Goal: Task Accomplishment & Management: Use online tool/utility

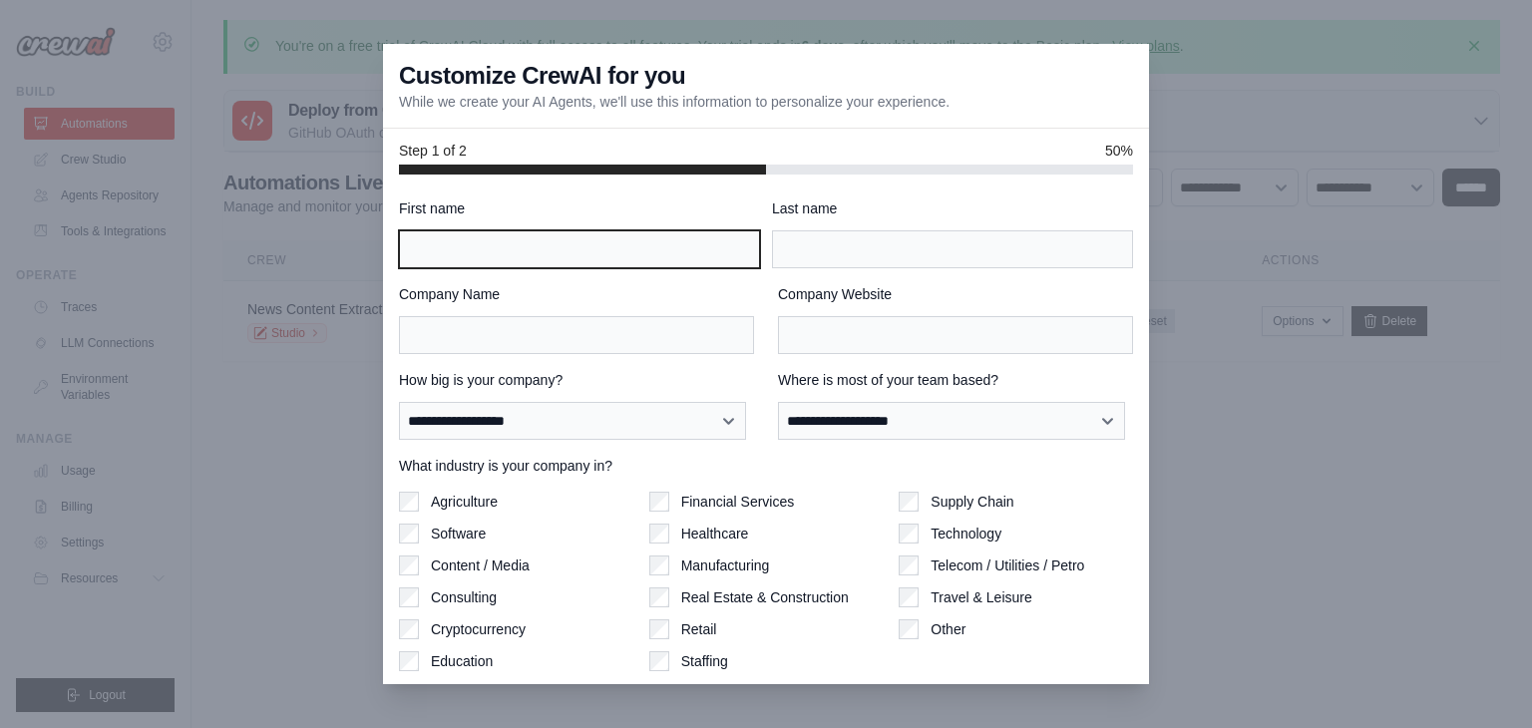
click at [579, 244] on input "First name" at bounding box center [579, 249] width 361 height 38
click at [581, 255] on input "First name" at bounding box center [579, 249] width 361 height 38
type input "*****"
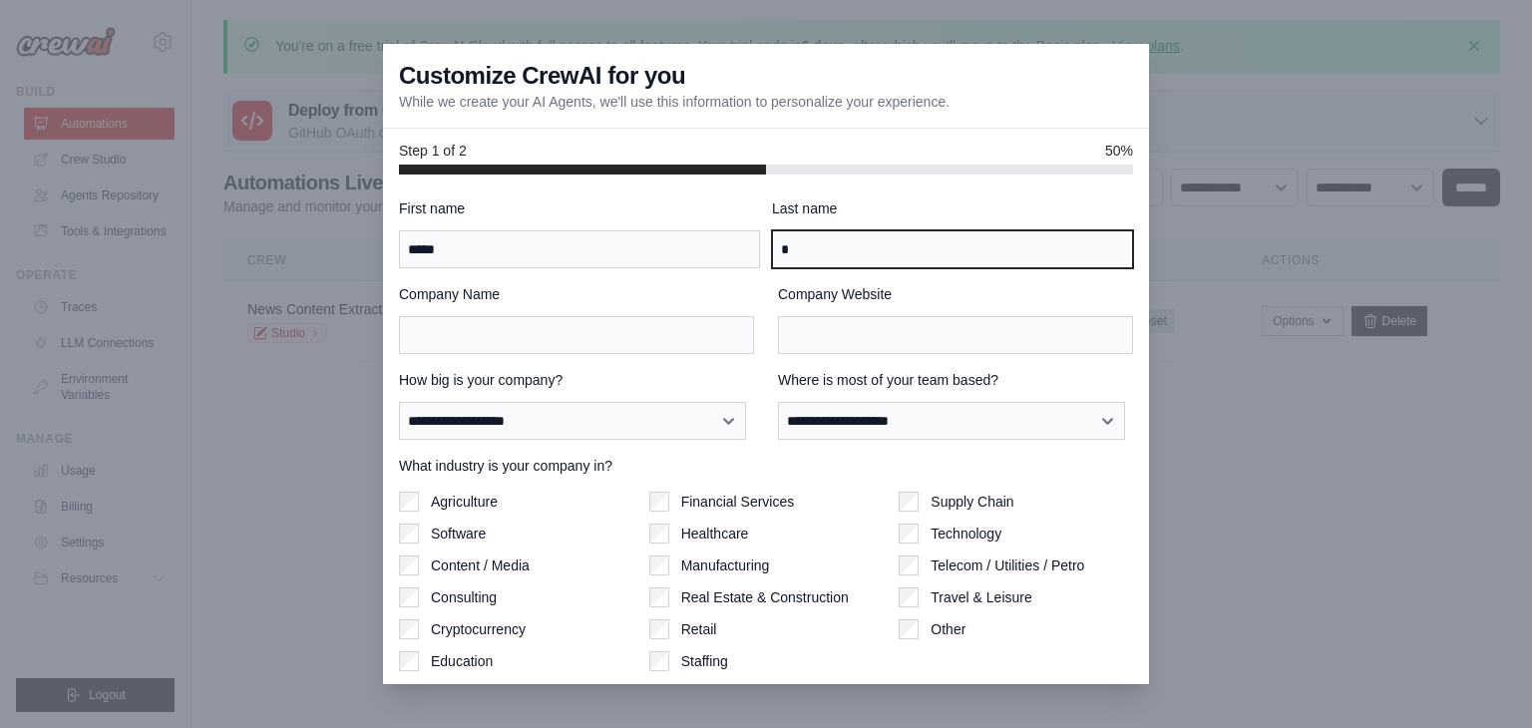
type input "*"
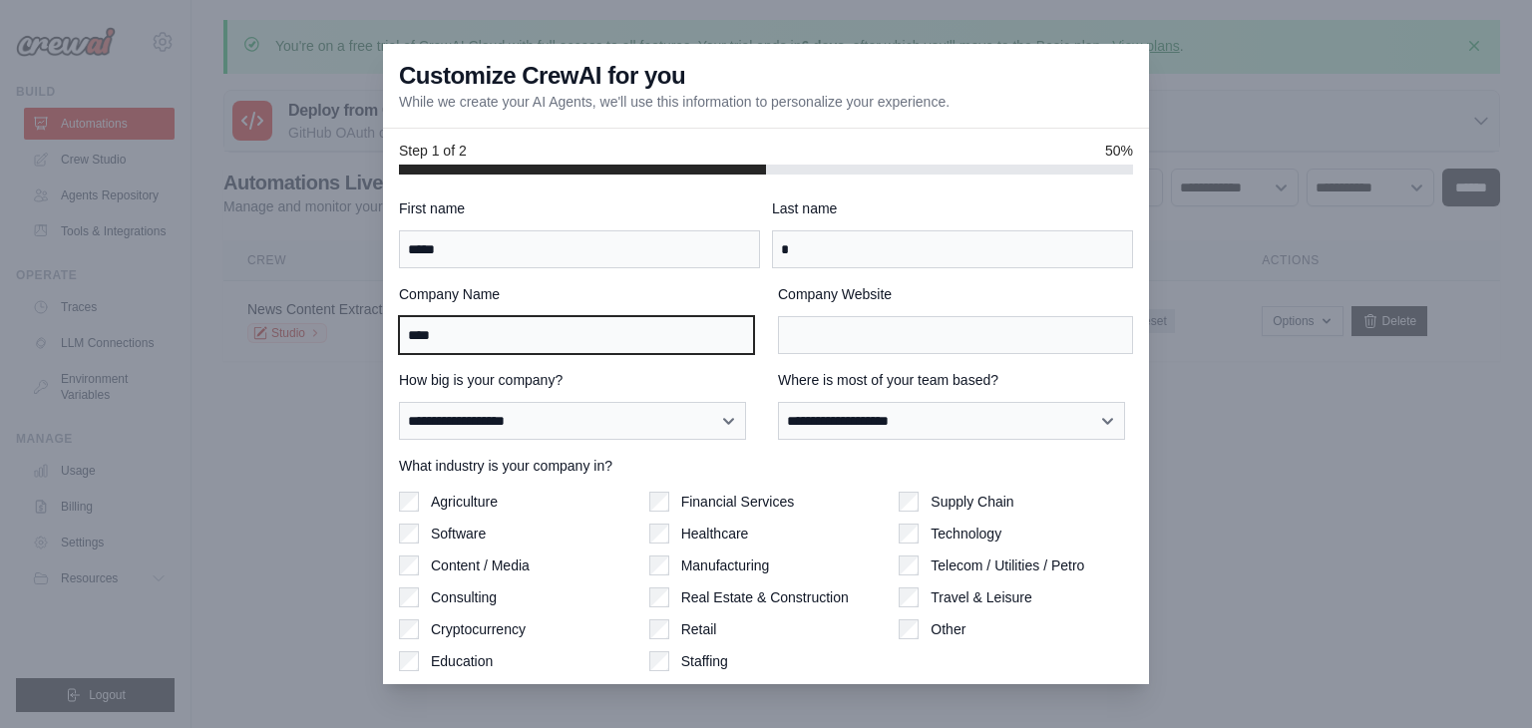
type input "****"
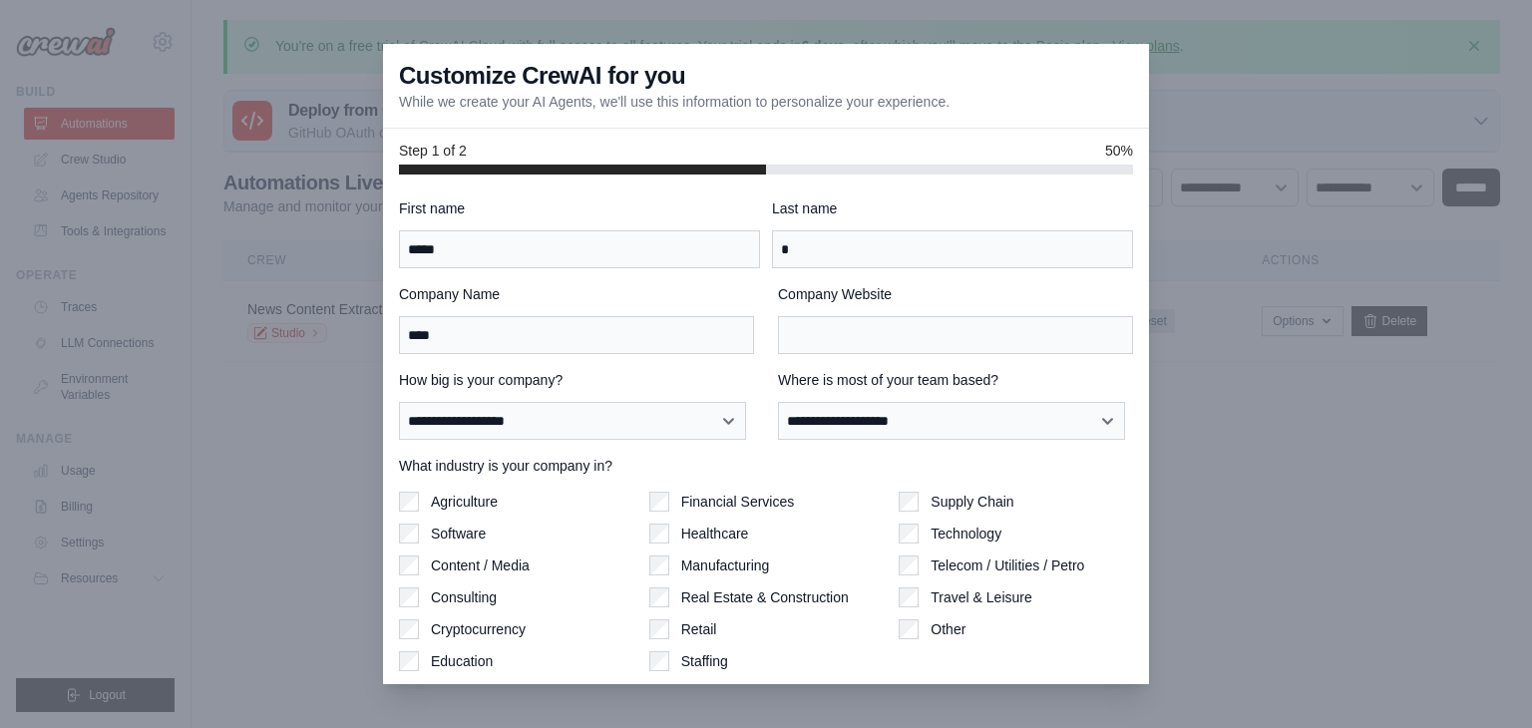
click at [530, 399] on div "**********" at bounding box center [576, 405] width 355 height 70
click at [530, 419] on select "**********" at bounding box center [572, 421] width 347 height 38
select select "**********"
click at [399, 402] on select "**********" at bounding box center [572, 421] width 347 height 38
click at [836, 432] on select "**********" at bounding box center [951, 421] width 347 height 38
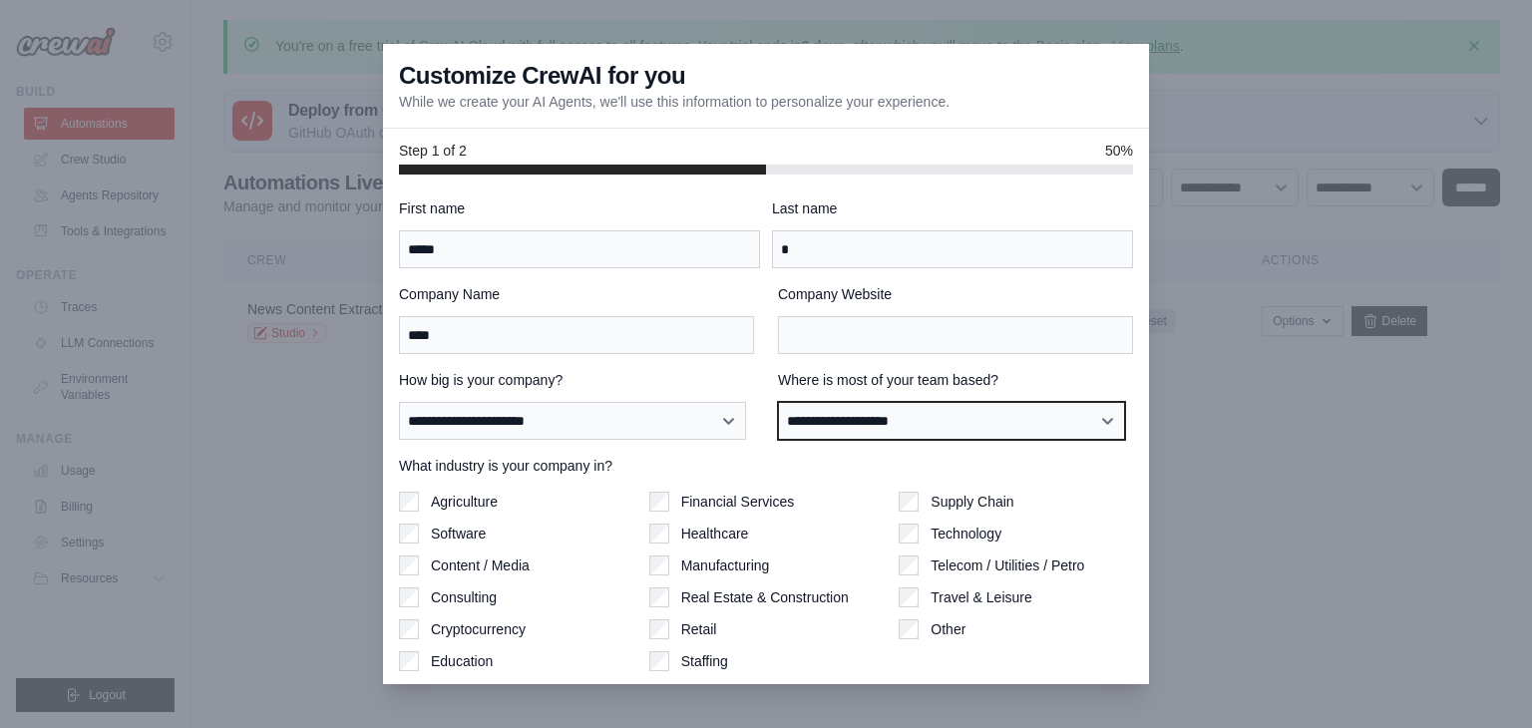
select select "******"
click at [778, 402] on select "**********" at bounding box center [951, 421] width 347 height 38
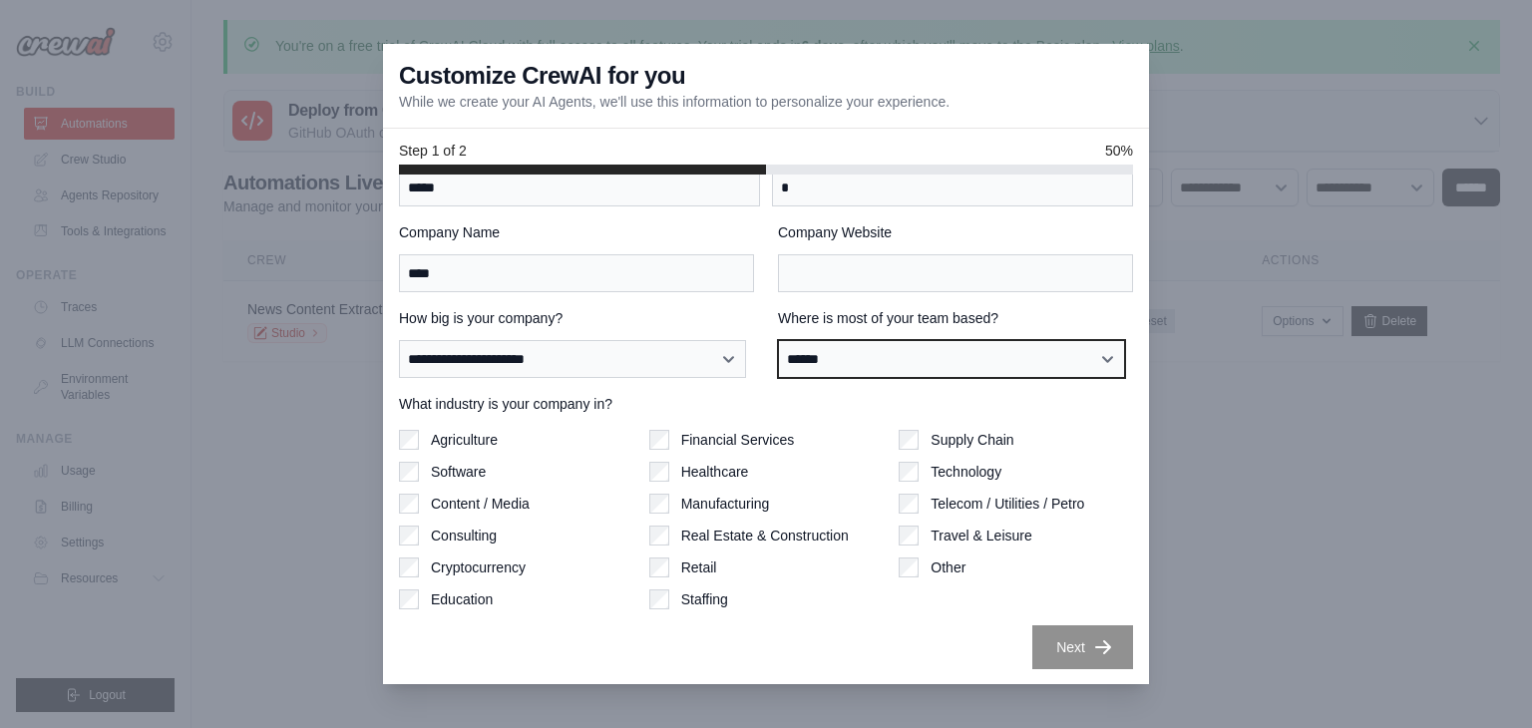
scroll to position [61, 0]
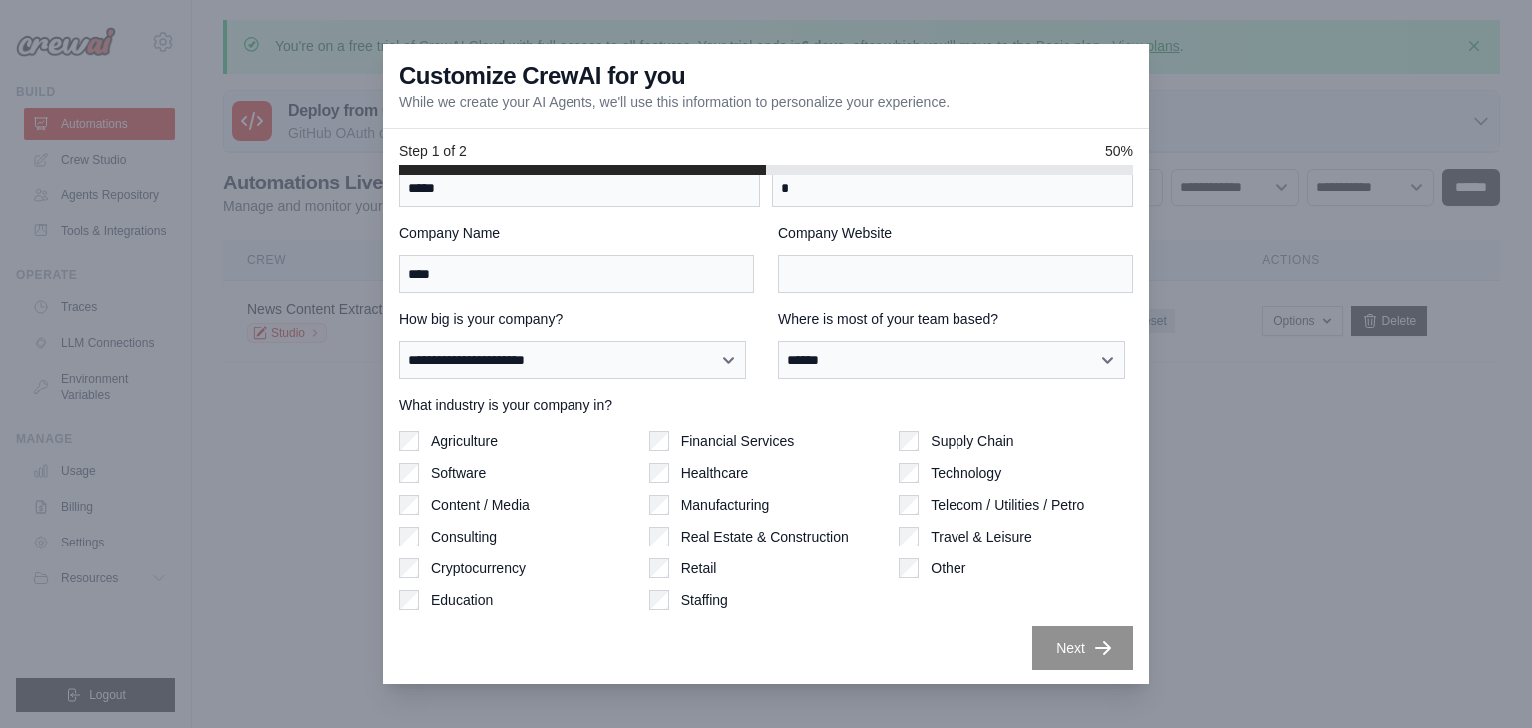
click at [453, 470] on label "Software" at bounding box center [458, 473] width 55 height 20
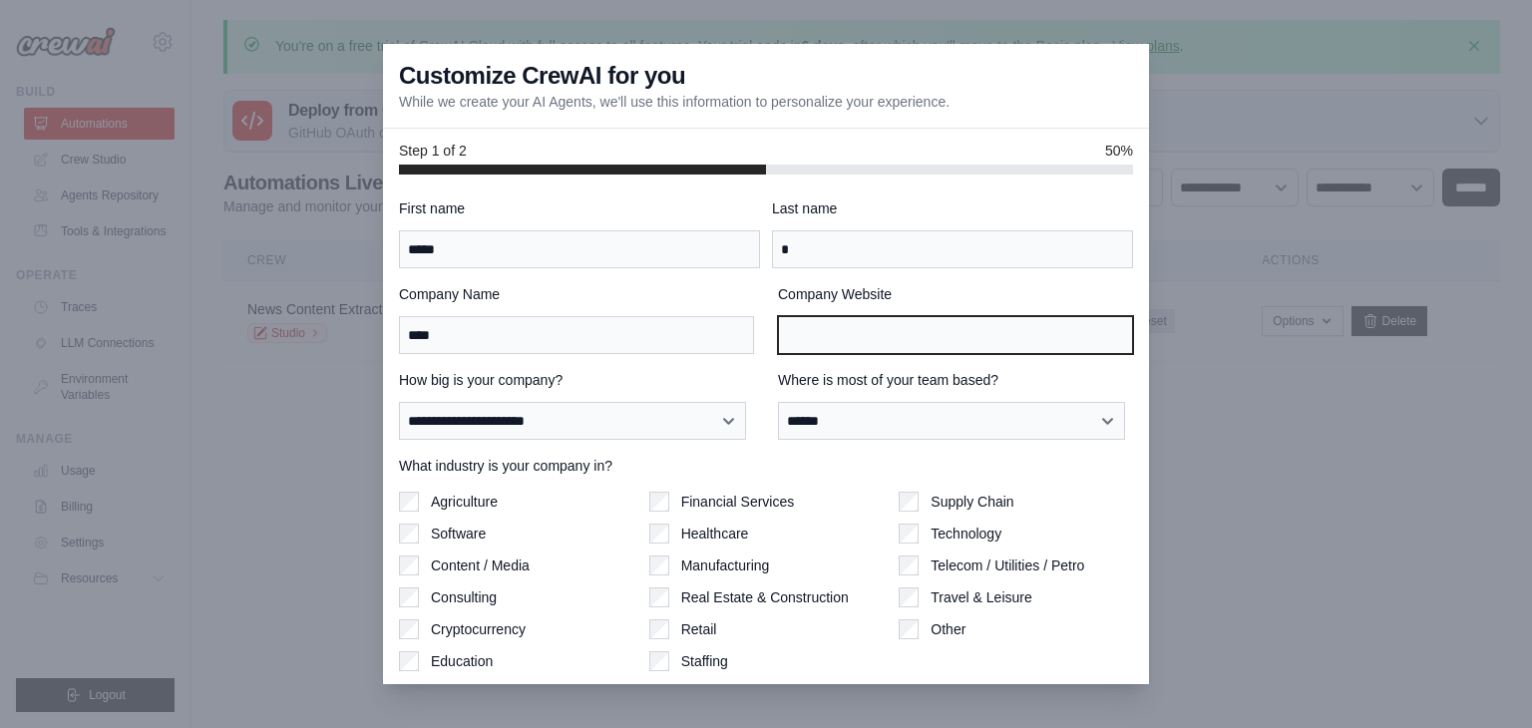
click at [820, 331] on input "Company Website" at bounding box center [955, 335] width 355 height 38
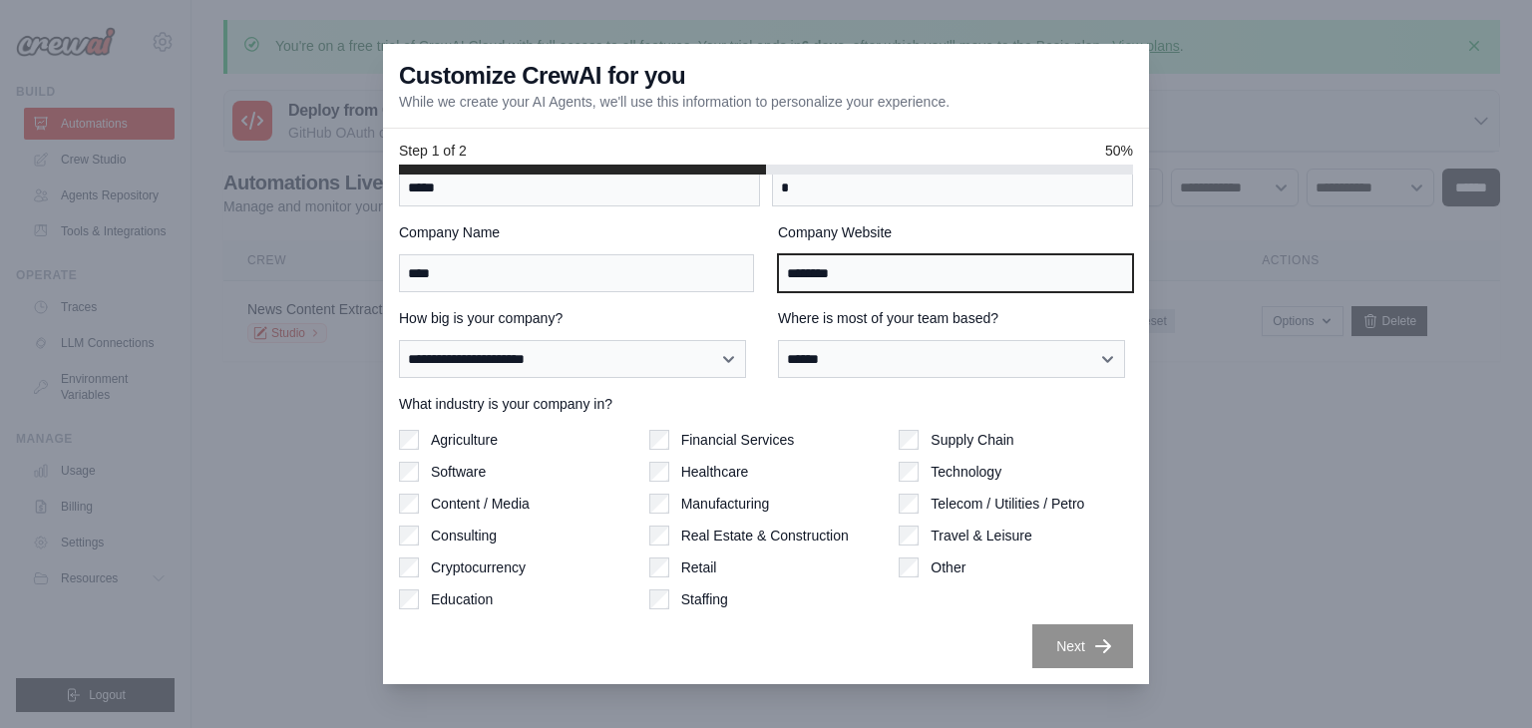
type input "********"
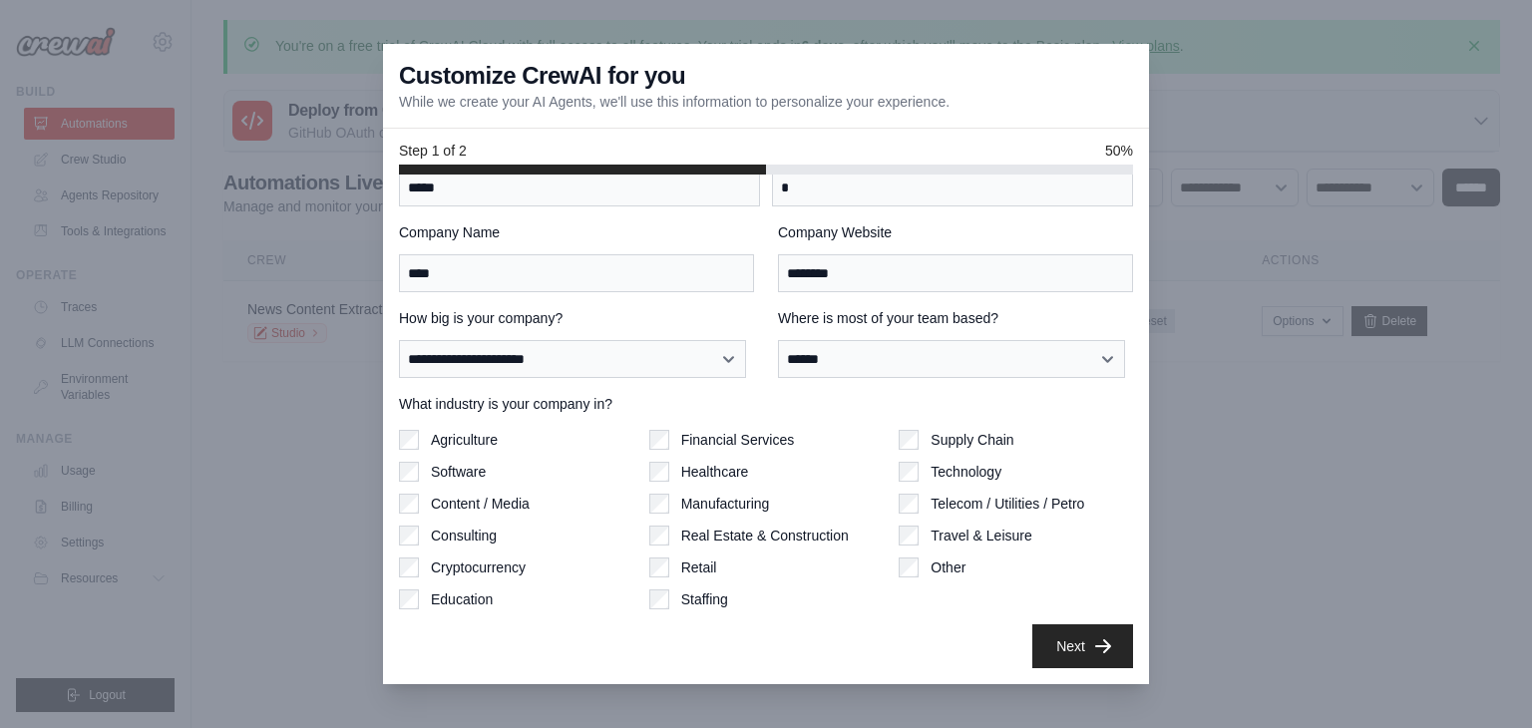
click at [1075, 653] on button "Next" at bounding box center [1083, 647] width 101 height 44
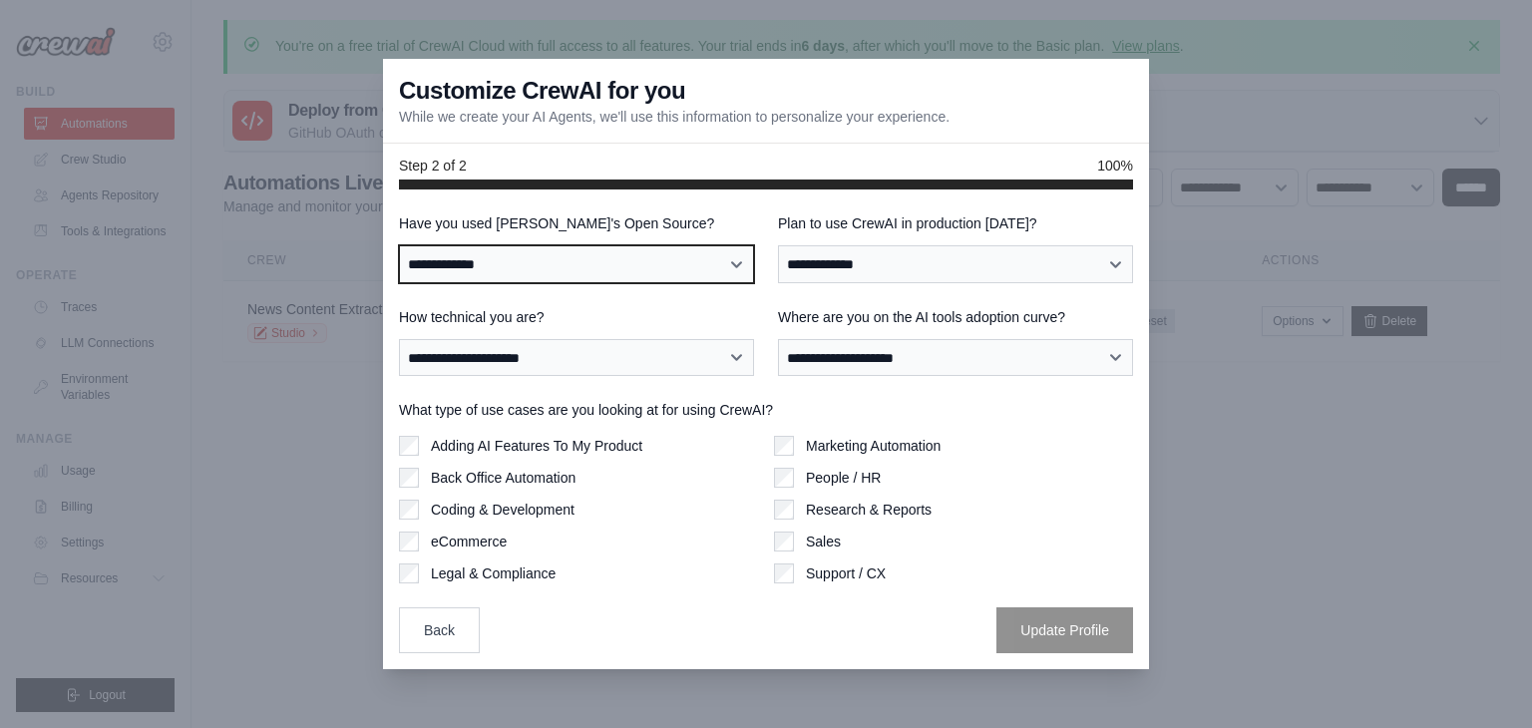
click at [707, 258] on select "**********" at bounding box center [576, 264] width 355 height 38
select select "**"
click at [399, 245] on select "**********" at bounding box center [576, 264] width 355 height 38
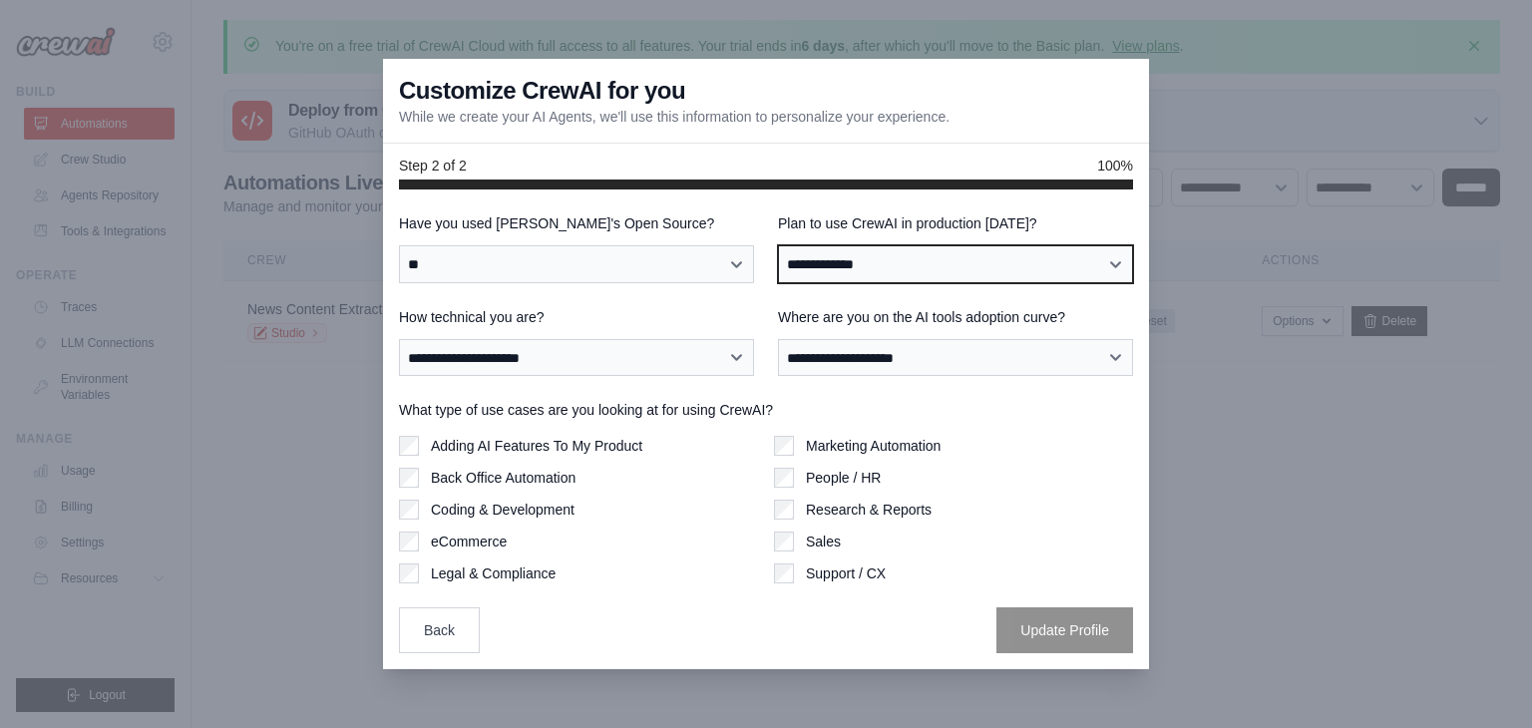
click at [854, 262] on select "**********" at bounding box center [955, 264] width 355 height 38
select select "****"
click at [778, 245] on select "**********" at bounding box center [955, 264] width 355 height 38
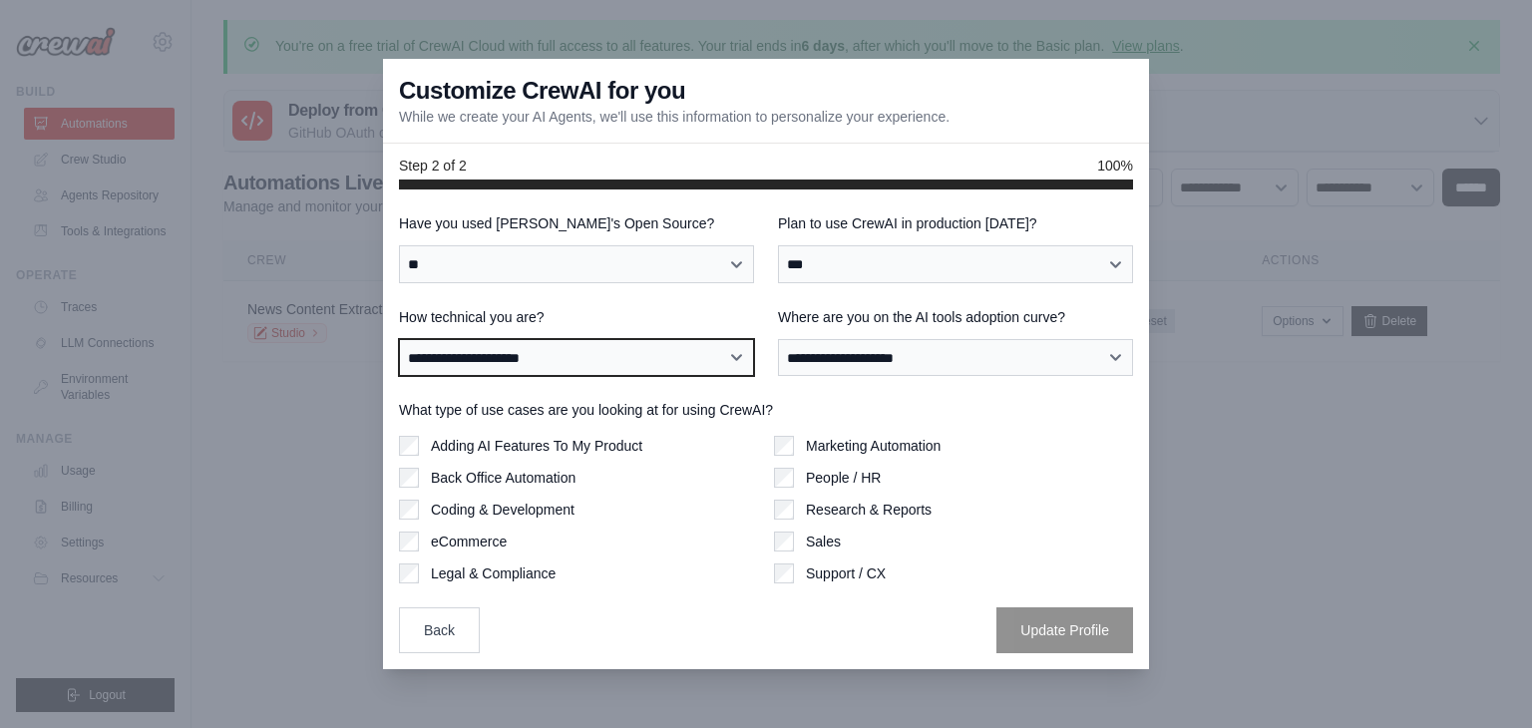
click at [631, 344] on select "**********" at bounding box center [576, 358] width 355 height 38
click at [399, 339] on select "**********" at bounding box center [576, 358] width 355 height 38
click at [545, 373] on select "**********" at bounding box center [576, 358] width 355 height 38
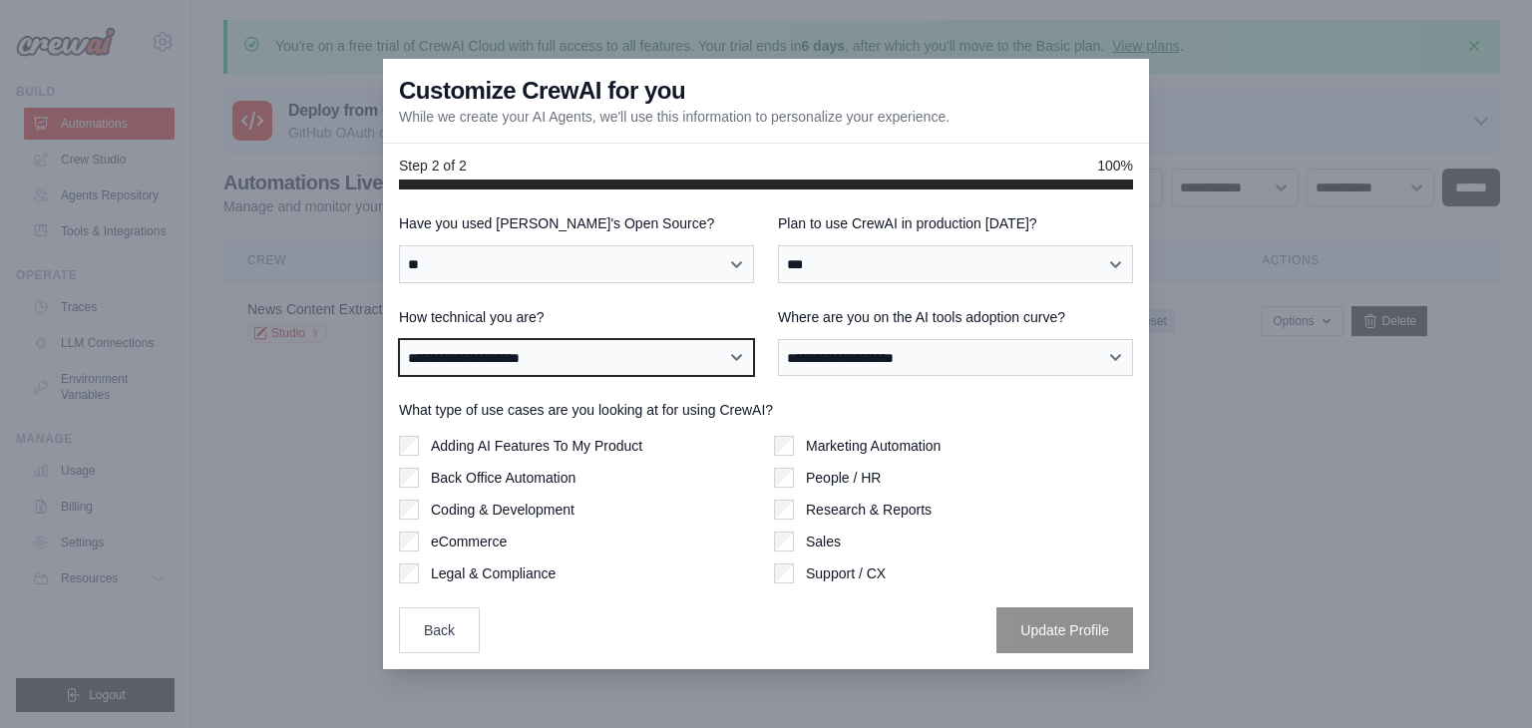
select select "**********"
click at [399, 339] on select "**********" at bounding box center [576, 358] width 355 height 38
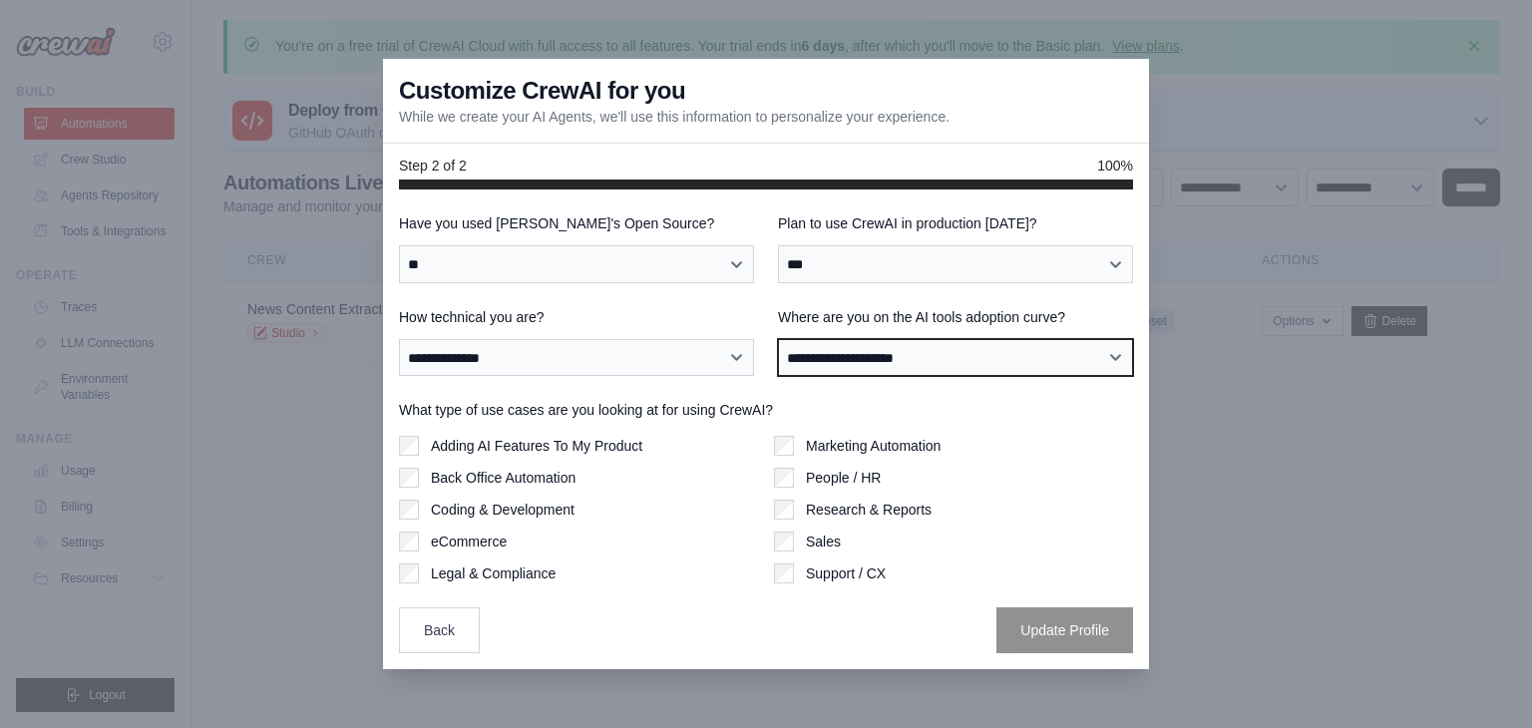
click at [885, 354] on select "**********" at bounding box center [955, 358] width 355 height 38
select select "**********"
click at [778, 339] on select "**********" at bounding box center [955, 358] width 355 height 38
click at [559, 446] on label "Adding AI Features To My Product" at bounding box center [537, 446] width 212 height 20
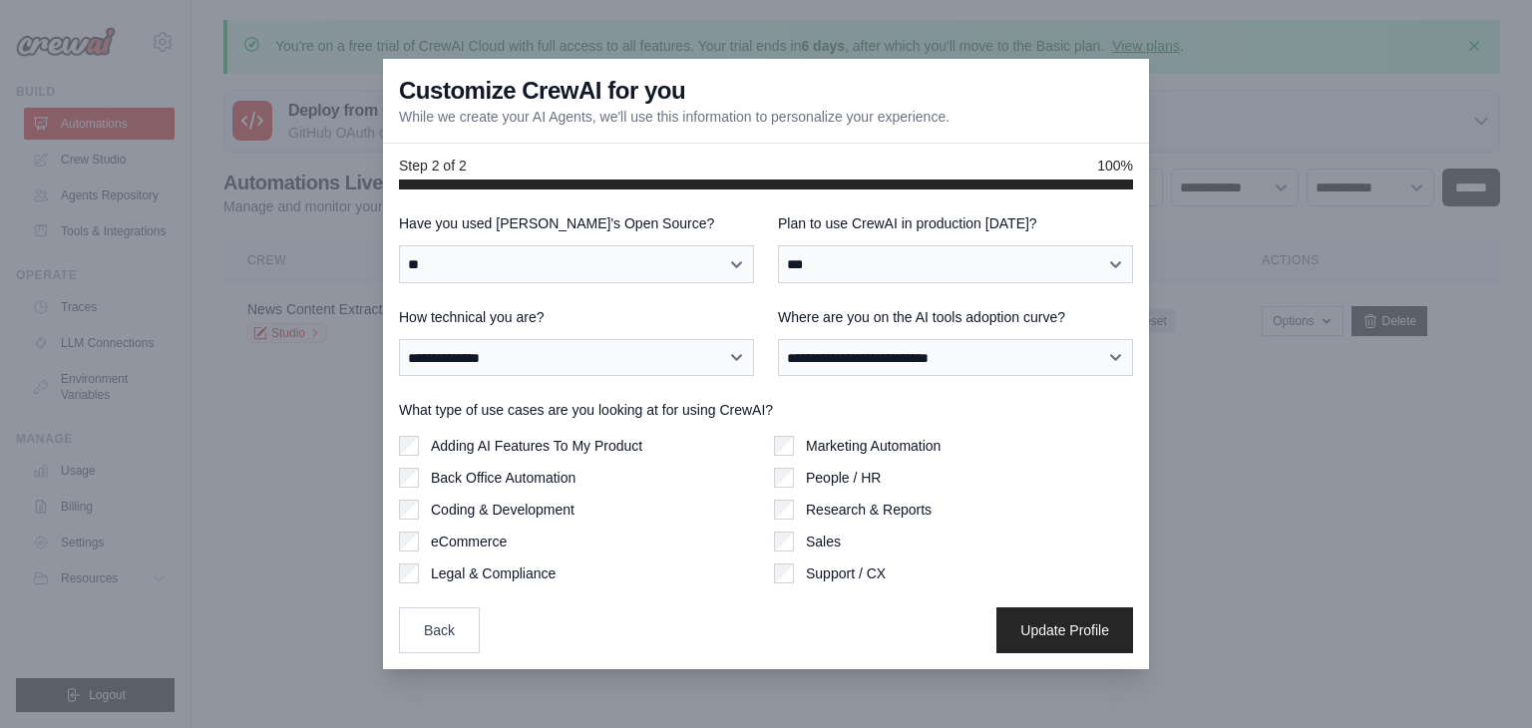
click at [1064, 656] on div "**********" at bounding box center [766, 430] width 766 height 480
click at [1097, 628] on button "Update Profile" at bounding box center [1065, 630] width 137 height 46
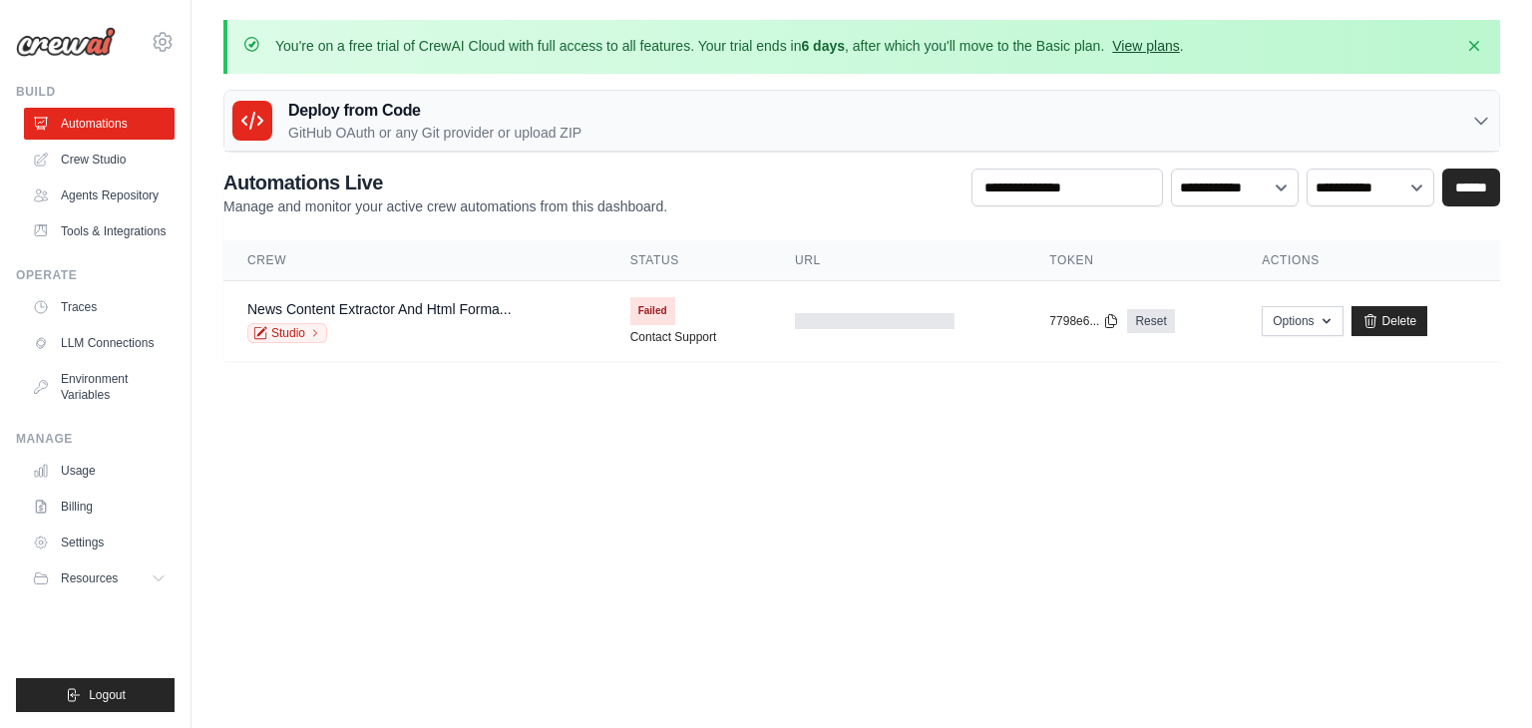
click at [1168, 47] on link "View plans" at bounding box center [1145, 46] width 67 height 16
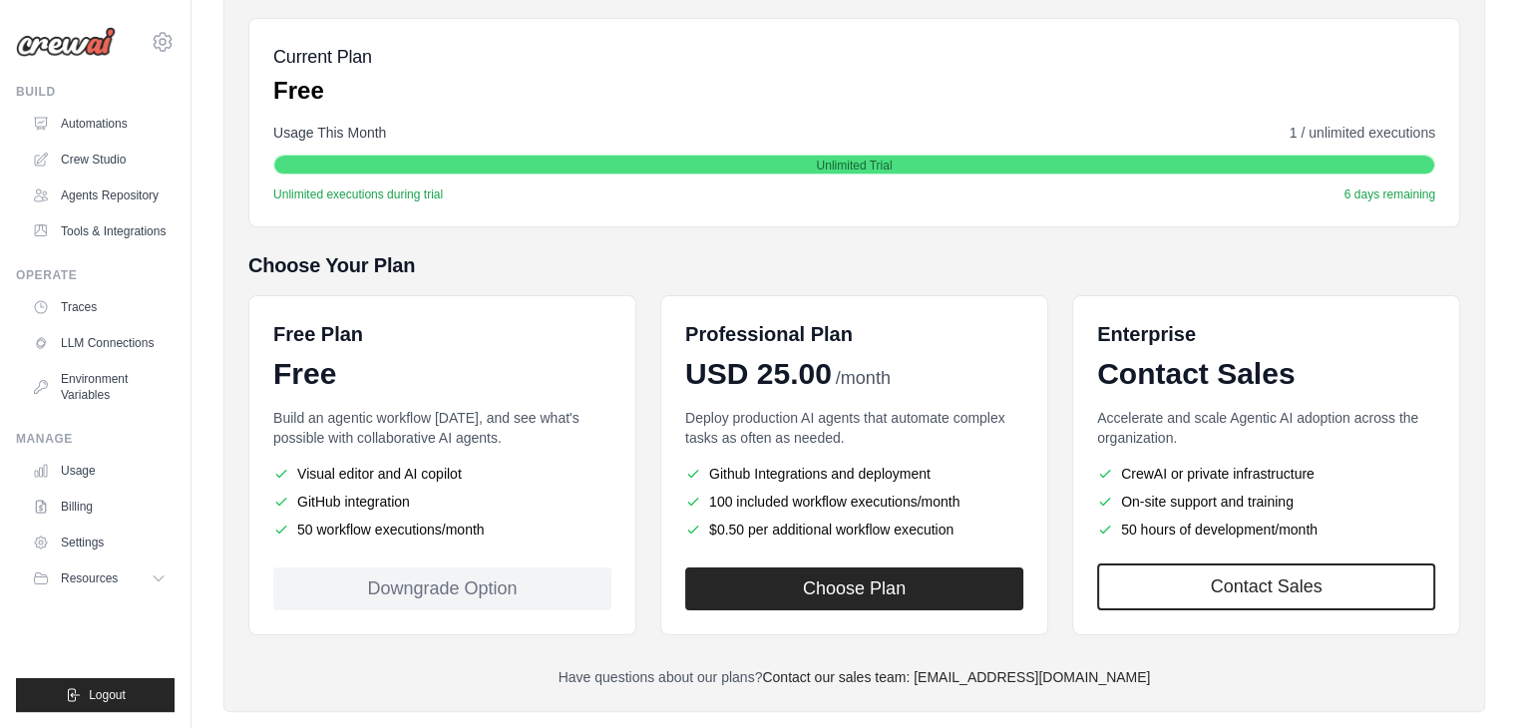
scroll to position [283, 0]
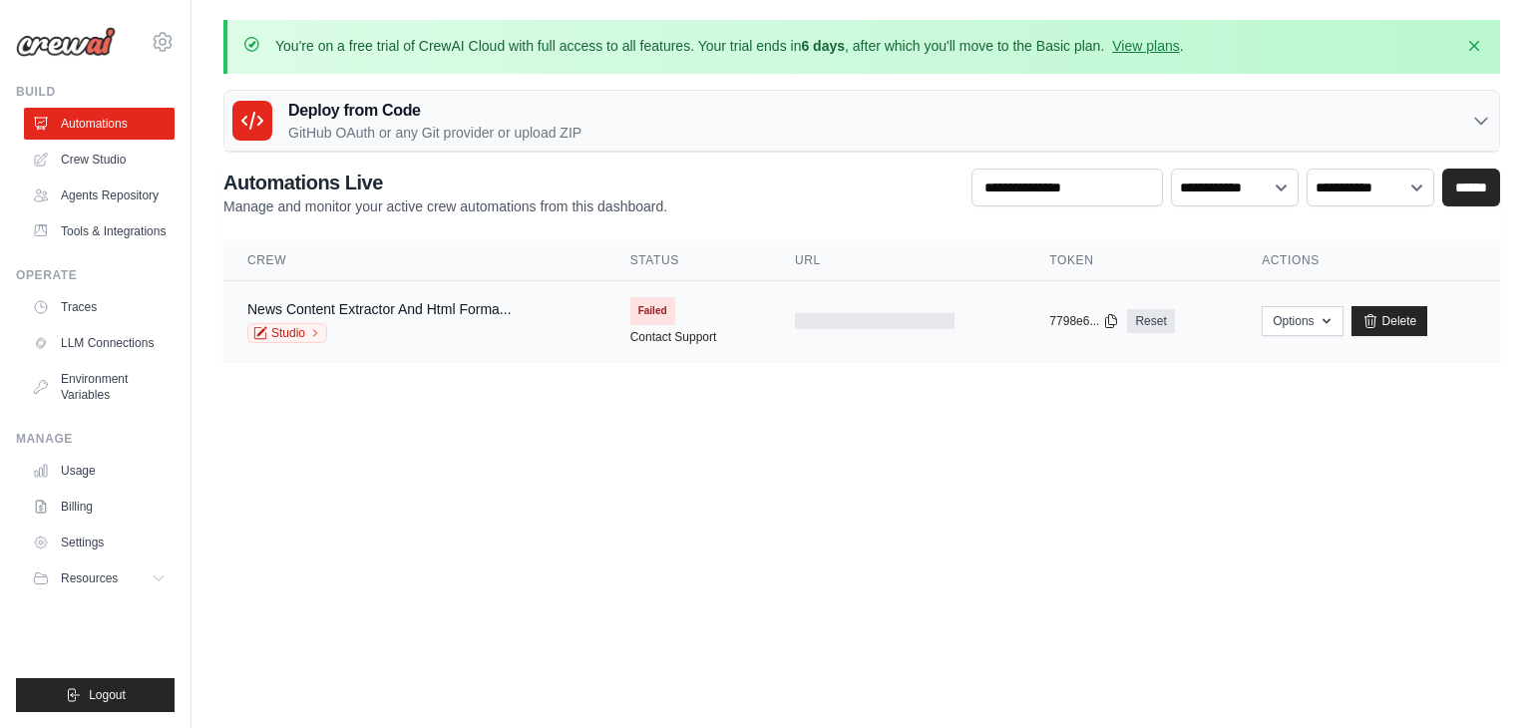
click at [393, 299] on div "News Content Extractor And Html Forma..." at bounding box center [379, 309] width 264 height 20
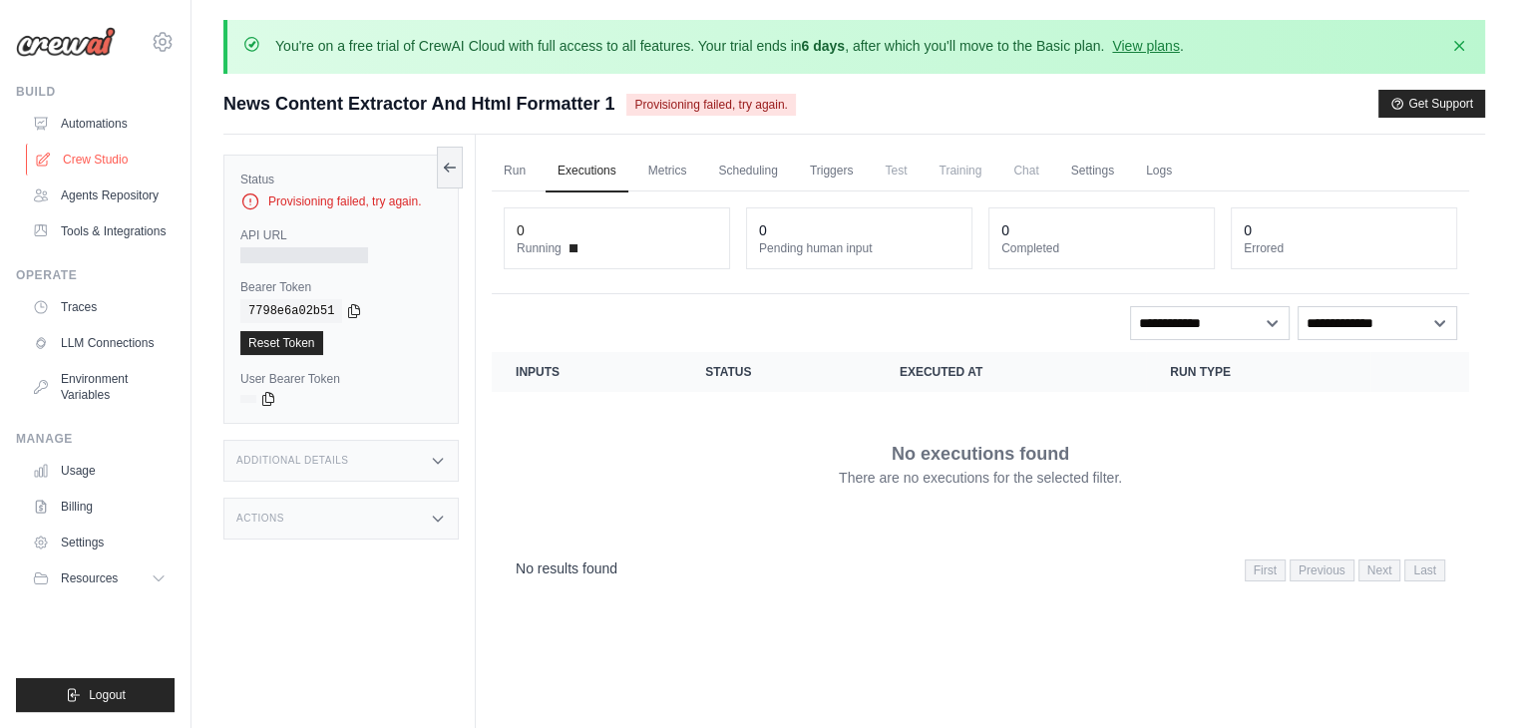
click at [97, 146] on link "Crew Studio" at bounding box center [101, 160] width 151 height 32
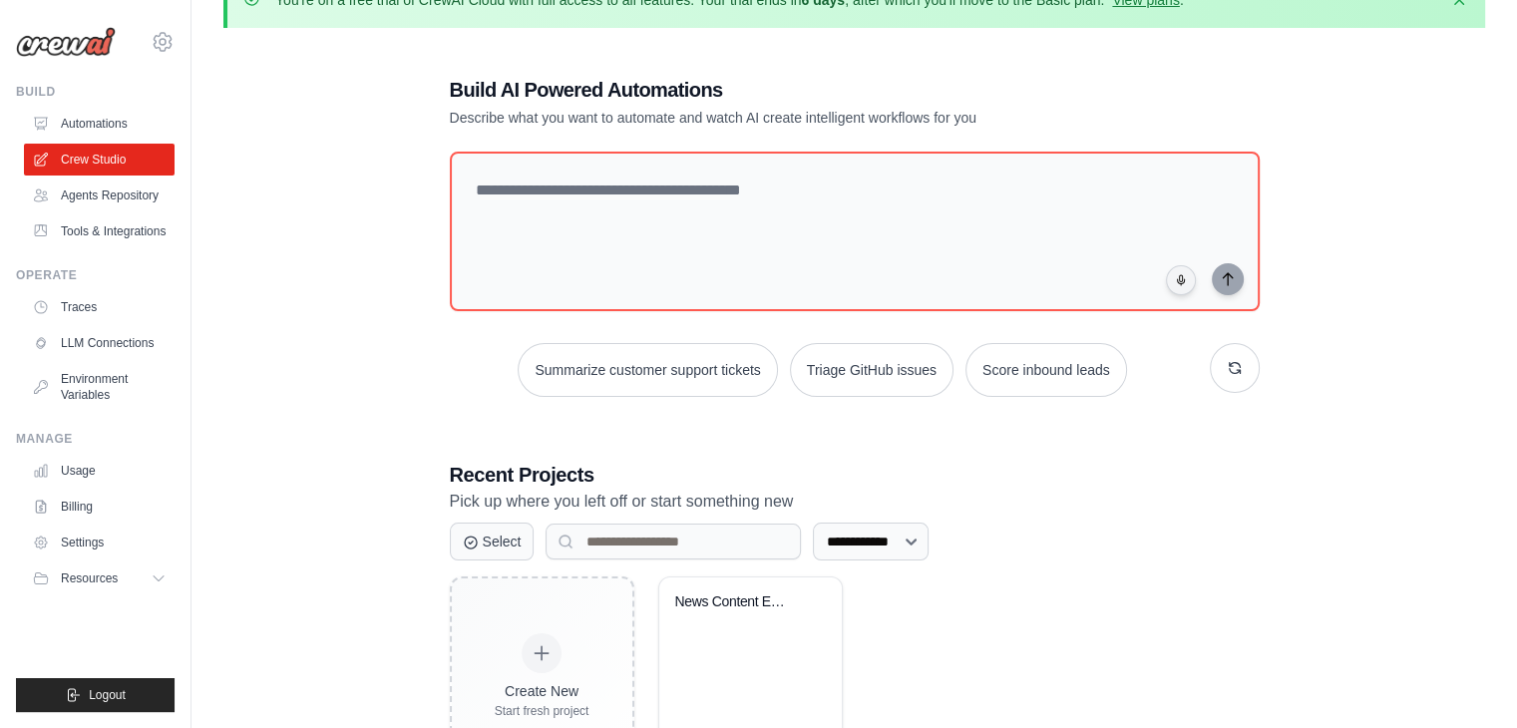
scroll to position [145, 0]
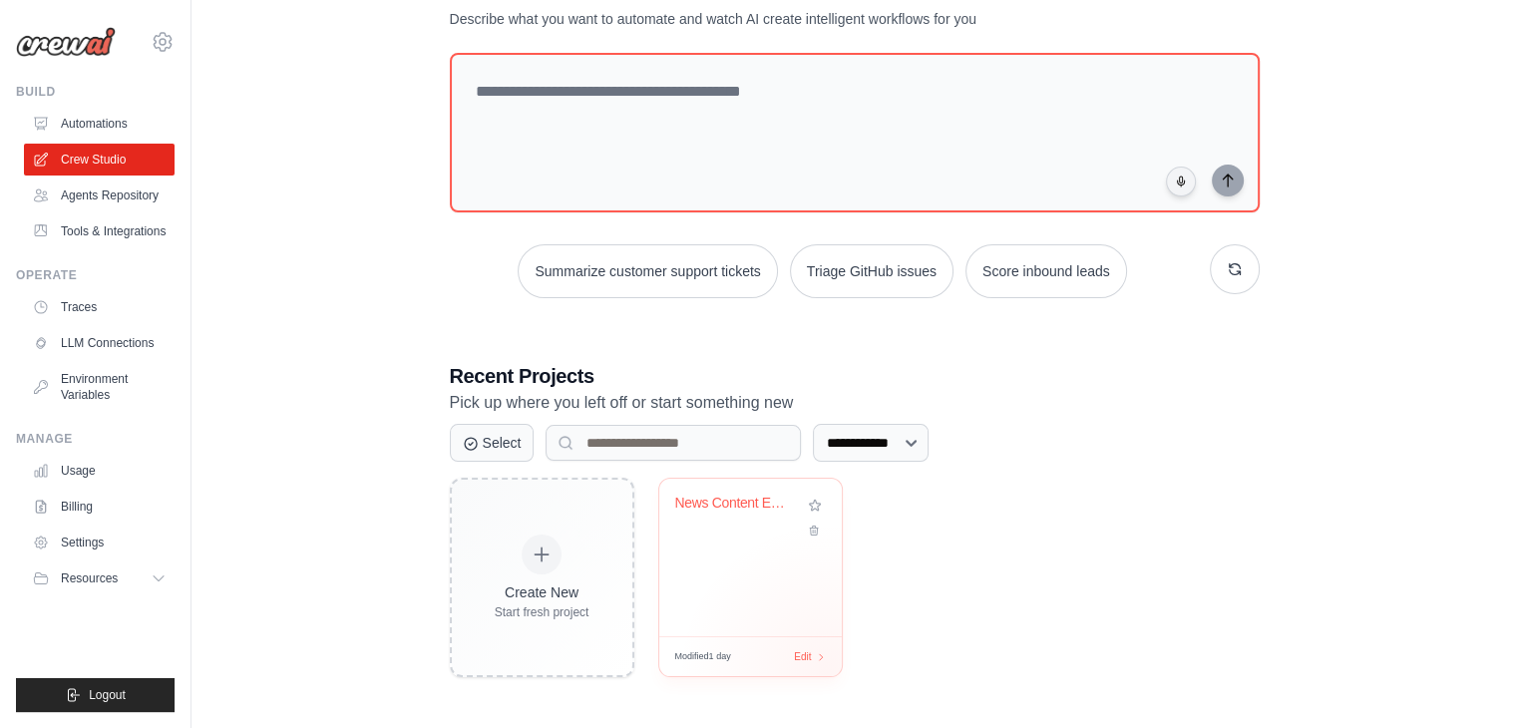
click at [827, 671] on div "Create New Start fresh project News Content Extractor and HTML For... Modified …" at bounding box center [855, 578] width 810 height 200
click at [817, 663] on div "Modified 1 day Edit" at bounding box center [750, 657] width 183 height 40
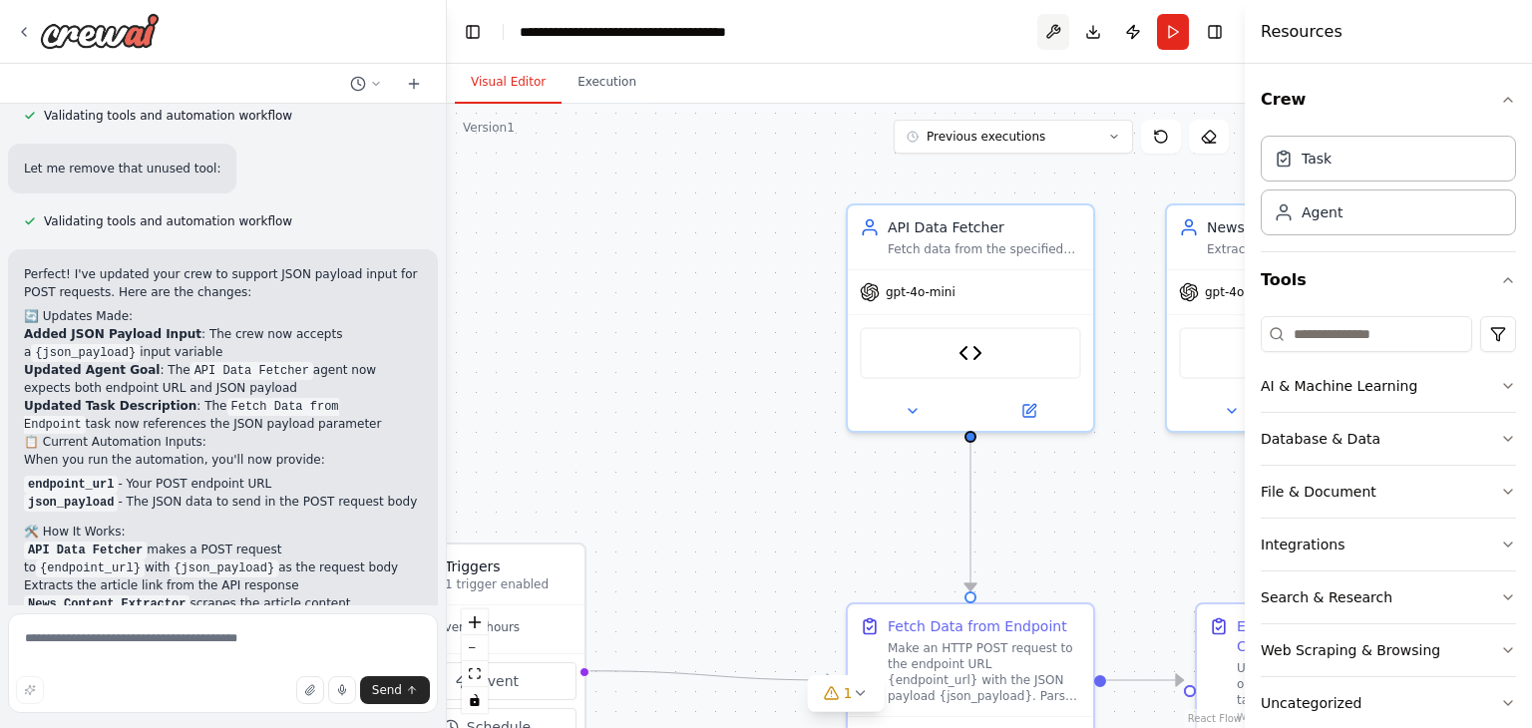
scroll to position [6001, 0]
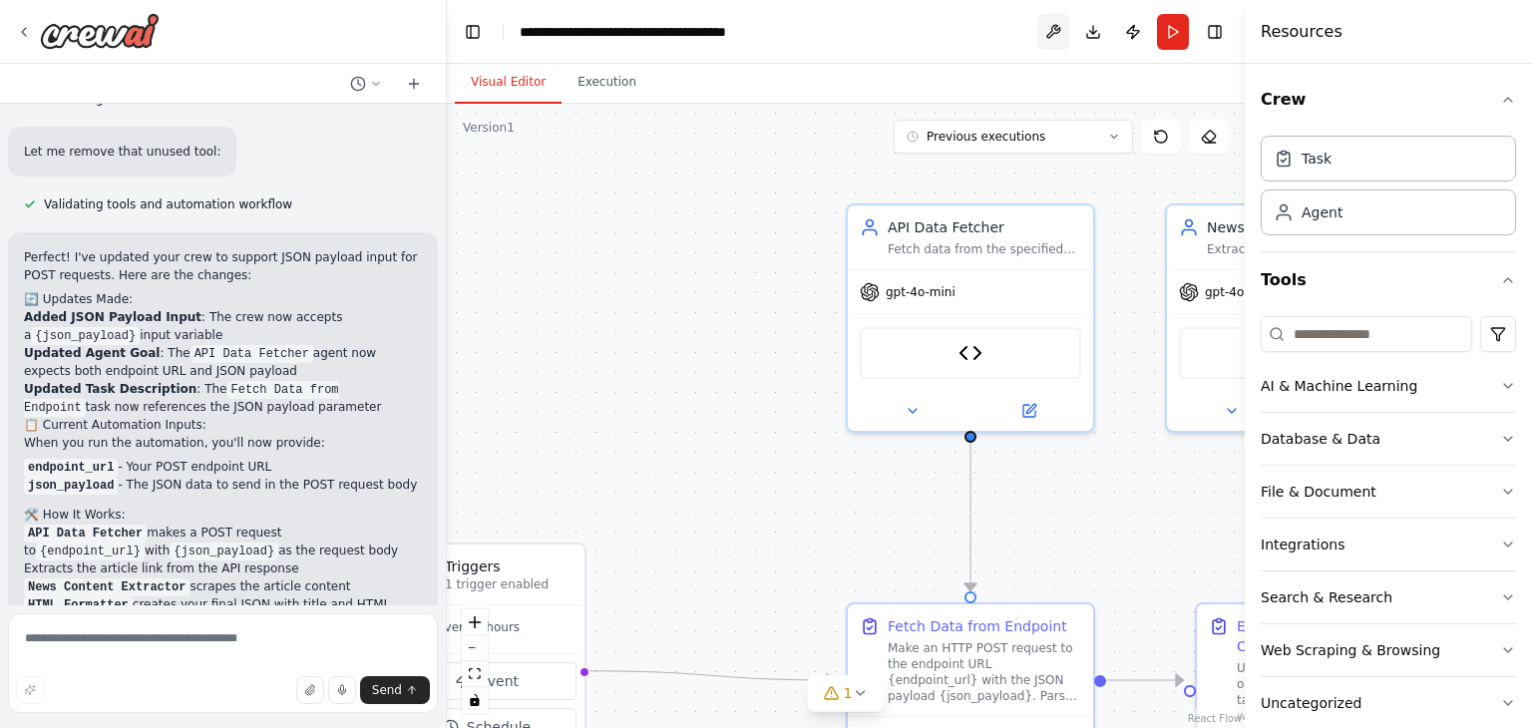
click at [1054, 29] on button at bounding box center [1054, 32] width 32 height 36
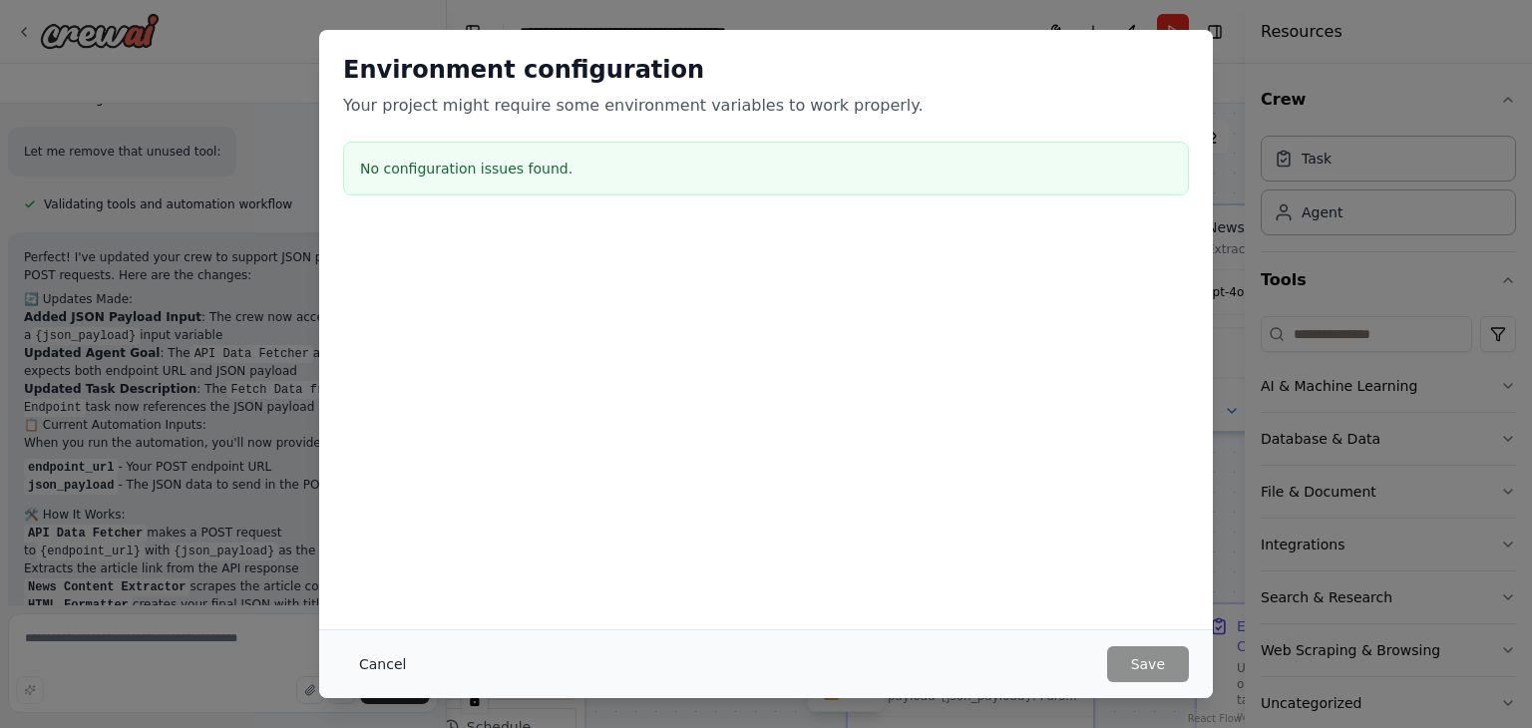
click at [381, 646] on button "Cancel" at bounding box center [382, 664] width 79 height 36
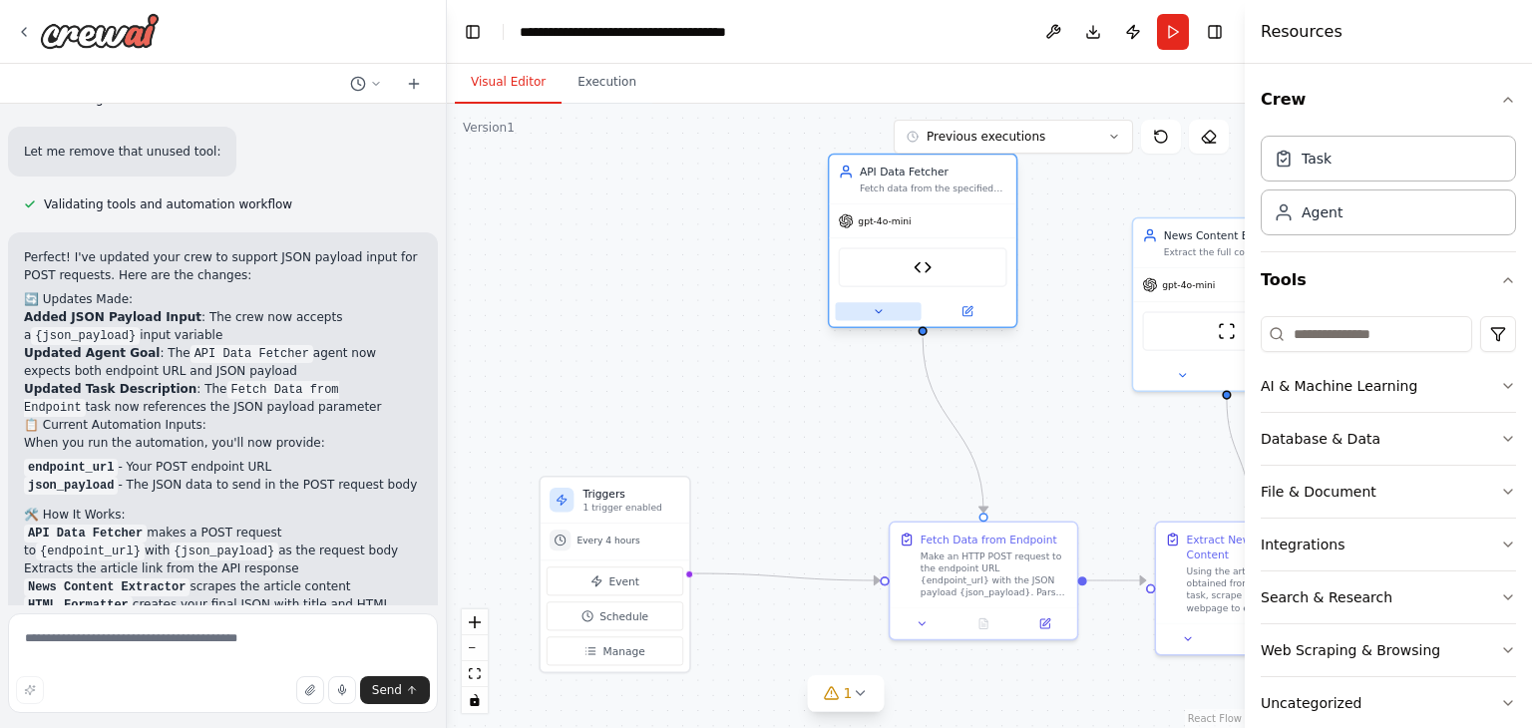
drag, startPoint x: 982, startPoint y: 363, endPoint x: 916, endPoint y: 301, distance: 90.3
click at [916, 302] on button at bounding box center [879, 311] width 86 height 18
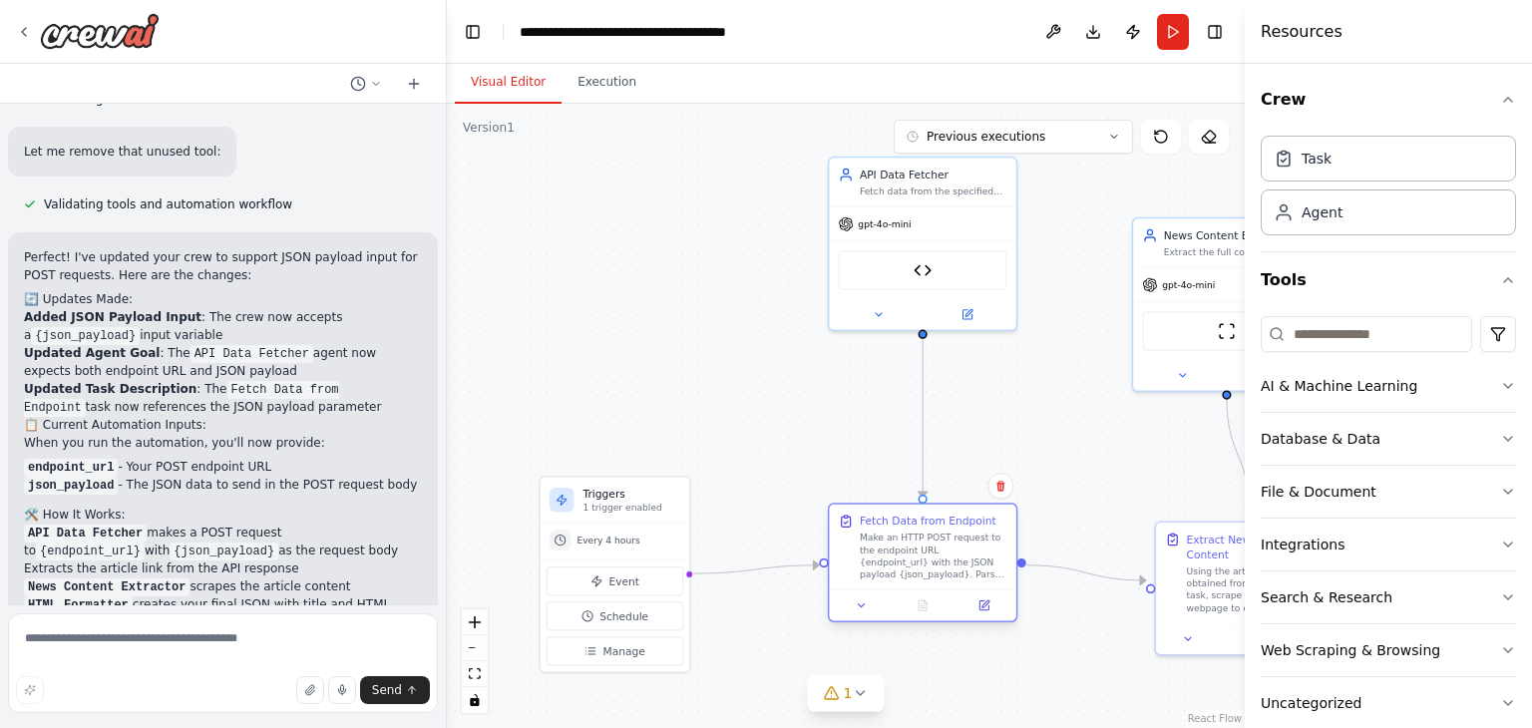
drag, startPoint x: 1051, startPoint y: 556, endPoint x: 984, endPoint y: 547, distance: 67.4
click at [984, 547] on div "Make an HTTP POST request to the endpoint URL {endpoint_url} with the JSON payl…" at bounding box center [934, 556] width 148 height 49
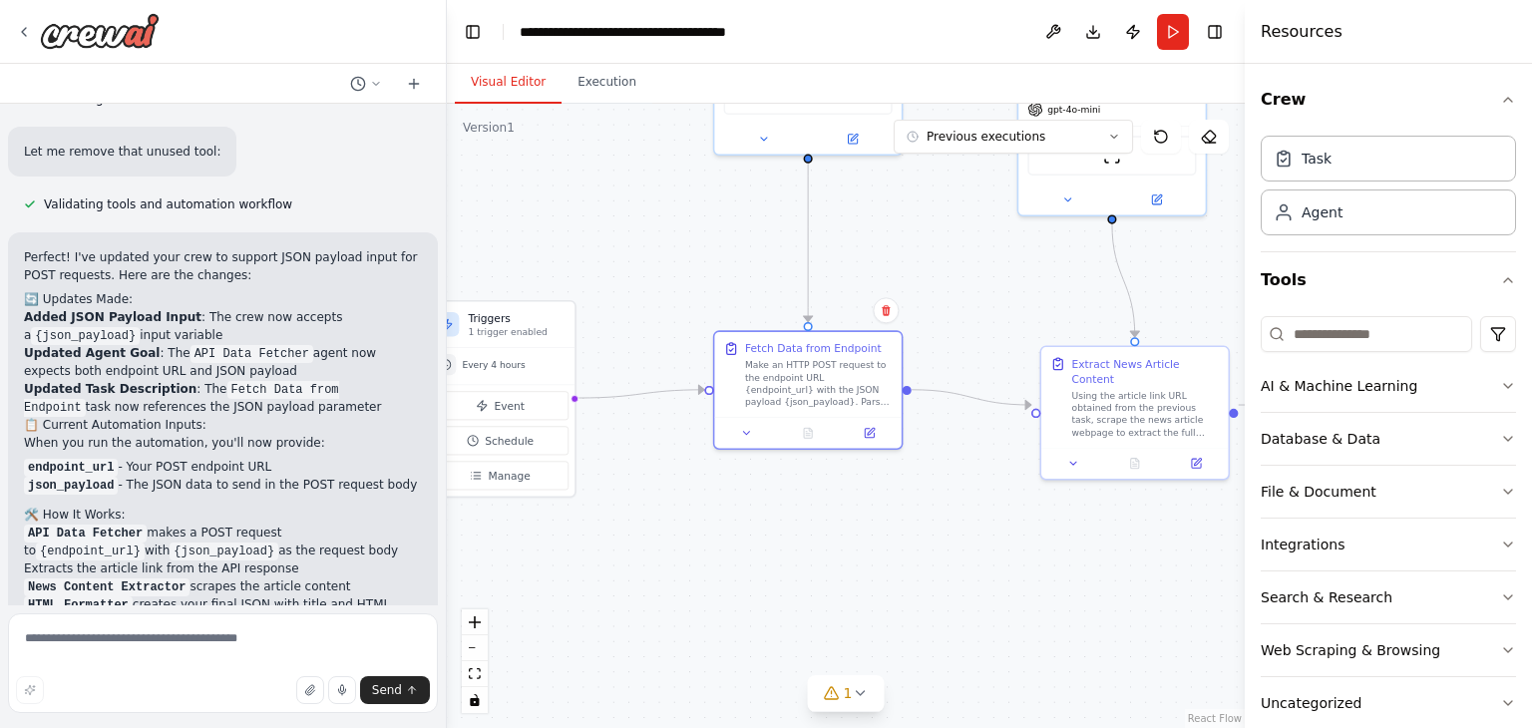
drag, startPoint x: 746, startPoint y: 509, endPoint x: 631, endPoint y: 332, distance: 211.1
click at [631, 332] on div ".deletable-edge-delete-btn { width: 20px; height: 20px; border: 0px solid #ffff…" at bounding box center [846, 416] width 798 height 625
click at [870, 433] on icon at bounding box center [868, 429] width 9 height 9
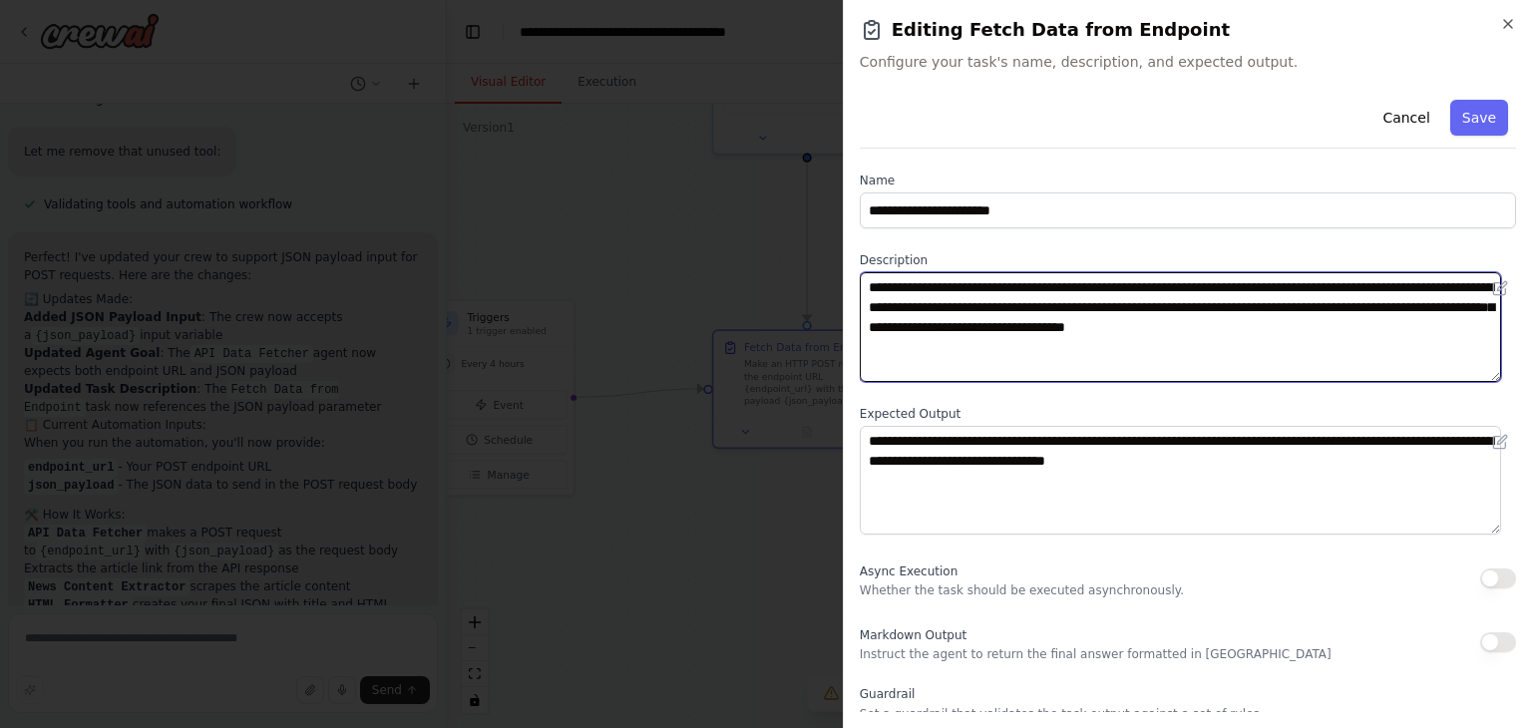
click at [950, 328] on textarea "**********" at bounding box center [1180, 327] width 641 height 110
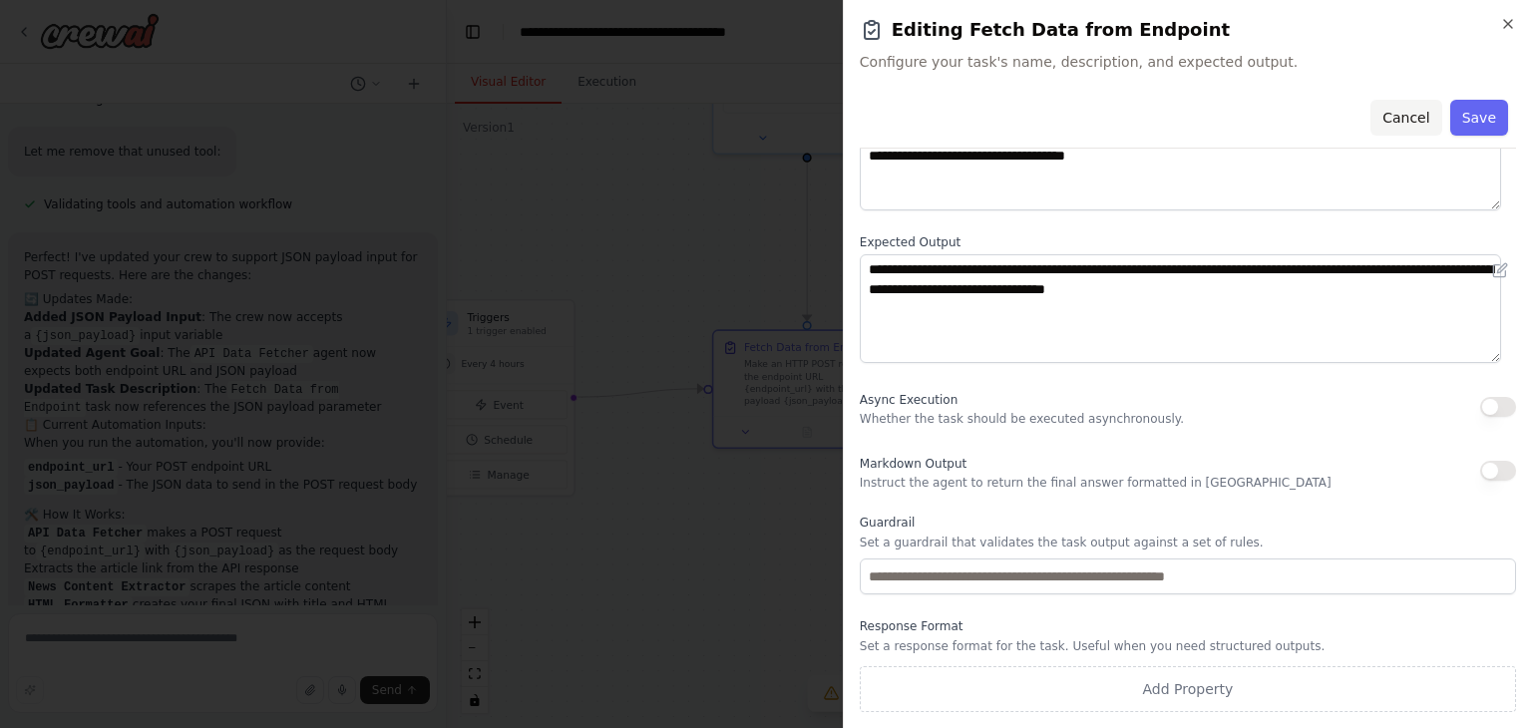
click at [1384, 117] on button "Cancel" at bounding box center [1406, 118] width 71 height 36
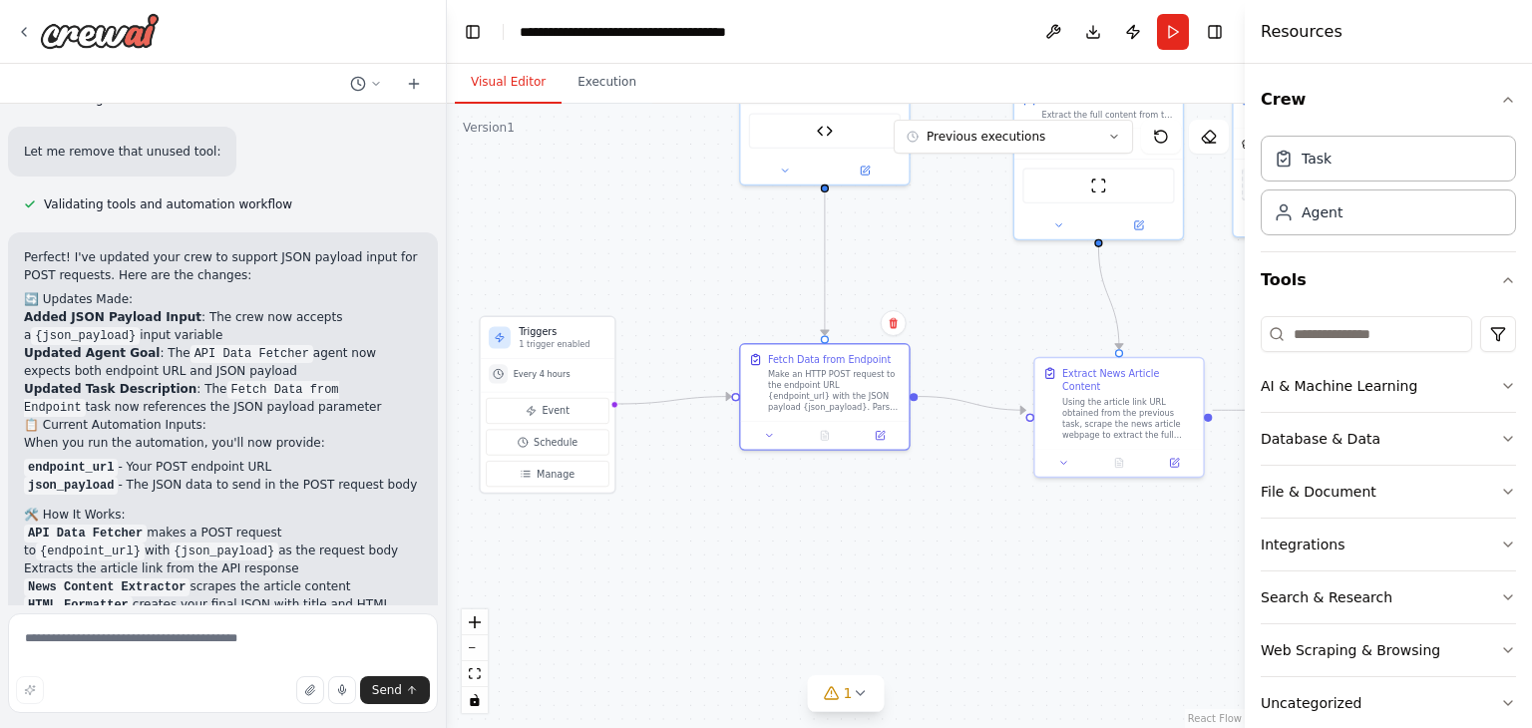
drag, startPoint x: 922, startPoint y: 355, endPoint x: 714, endPoint y: 364, distance: 207.7
drag, startPoint x: 714, startPoint y: 364, endPoint x: 988, endPoint y: 451, distance: 286.8
click at [988, 451] on div ".deletable-edge-delete-btn { width: 20px; height: 20px; border: 0px solid #ffff…" at bounding box center [846, 416] width 798 height 625
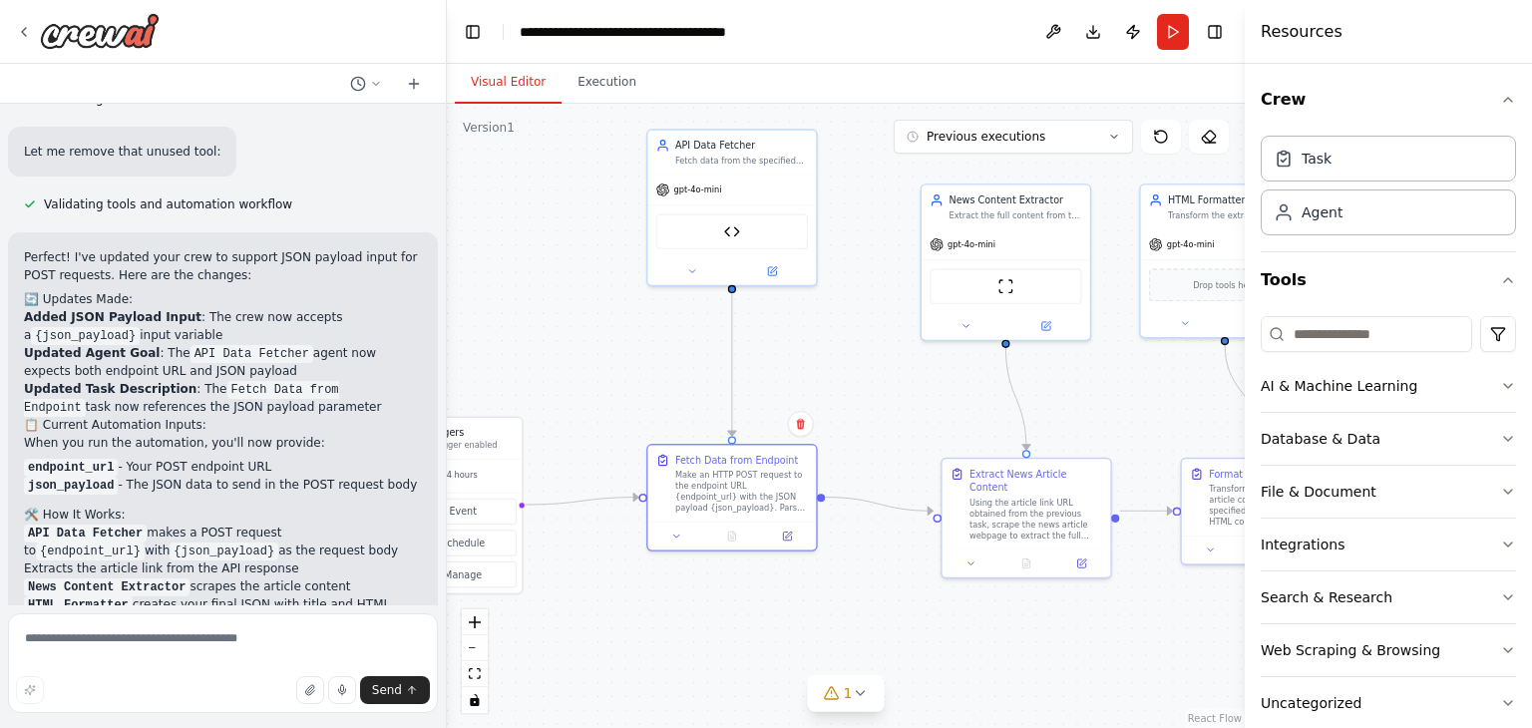
drag, startPoint x: 1009, startPoint y: 278, endPoint x: 915, endPoint y: 377, distance: 136.2
click at [915, 377] on div ".deletable-edge-delete-btn { width: 20px; height: 20px; border: 0px solid #ffff…" at bounding box center [846, 416] width 798 height 625
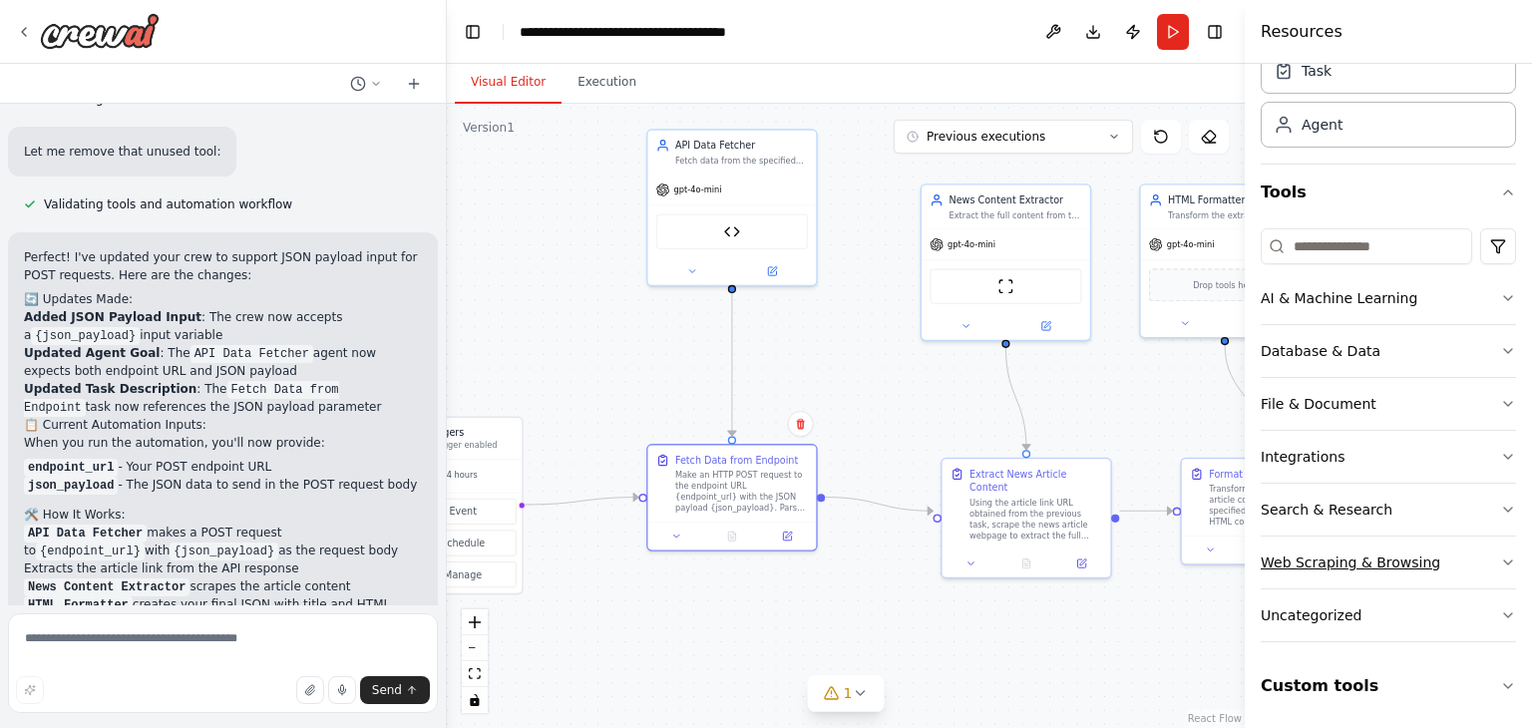
click at [1484, 562] on button "Web Scraping & Browsing" at bounding box center [1388, 563] width 255 height 52
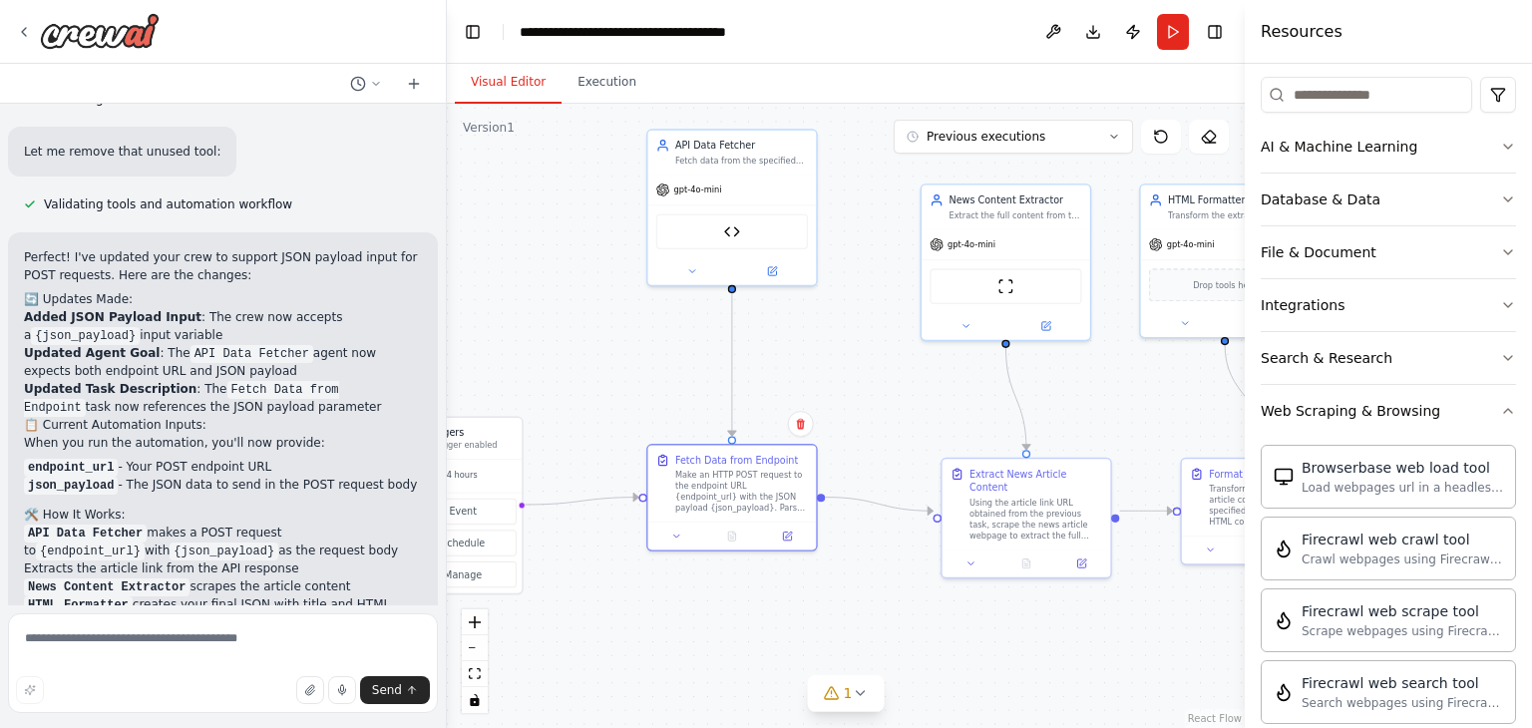
scroll to position [238, 0]
click at [1404, 344] on button "Search & Research" at bounding box center [1388, 359] width 255 height 52
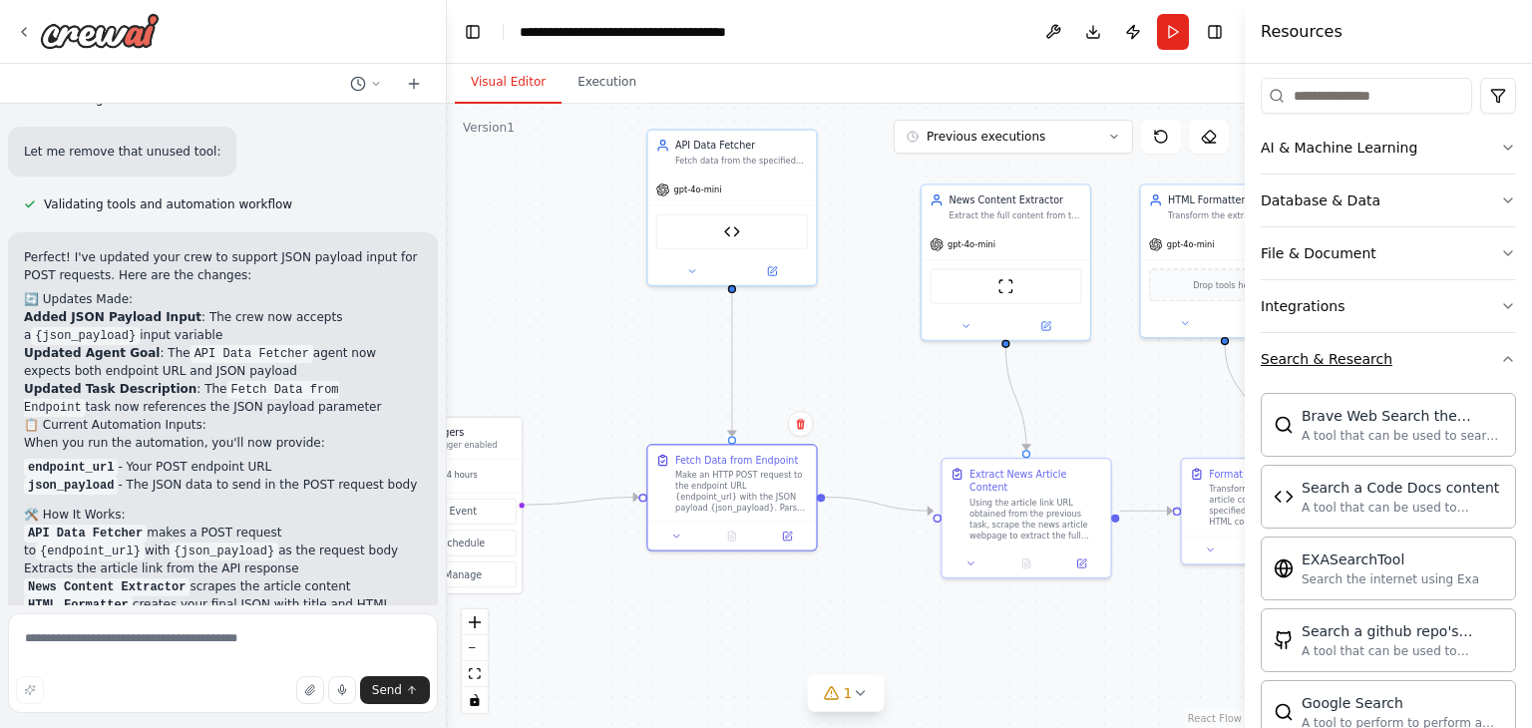
click at [1404, 344] on button "Search & Research" at bounding box center [1388, 359] width 255 height 52
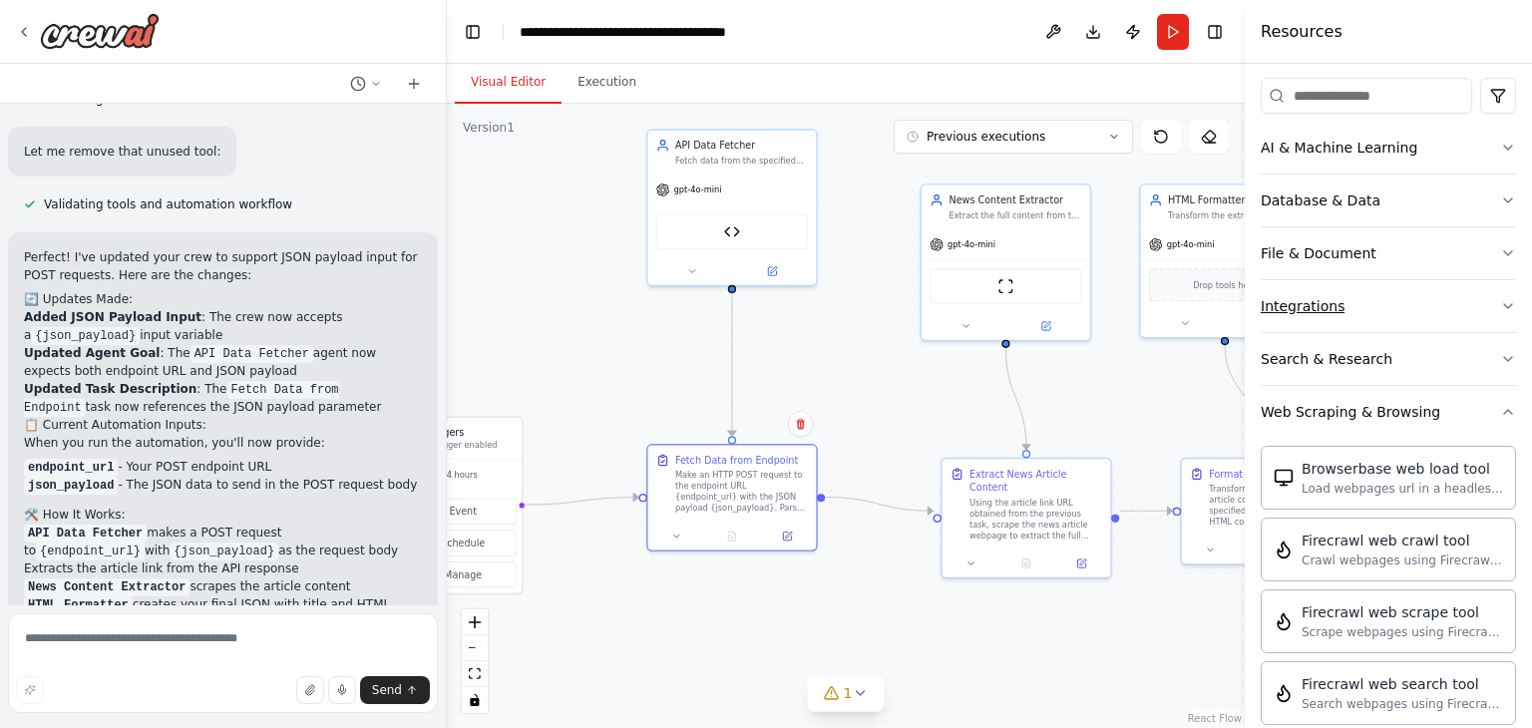
click at [1376, 289] on button "Integrations" at bounding box center [1388, 306] width 255 height 52
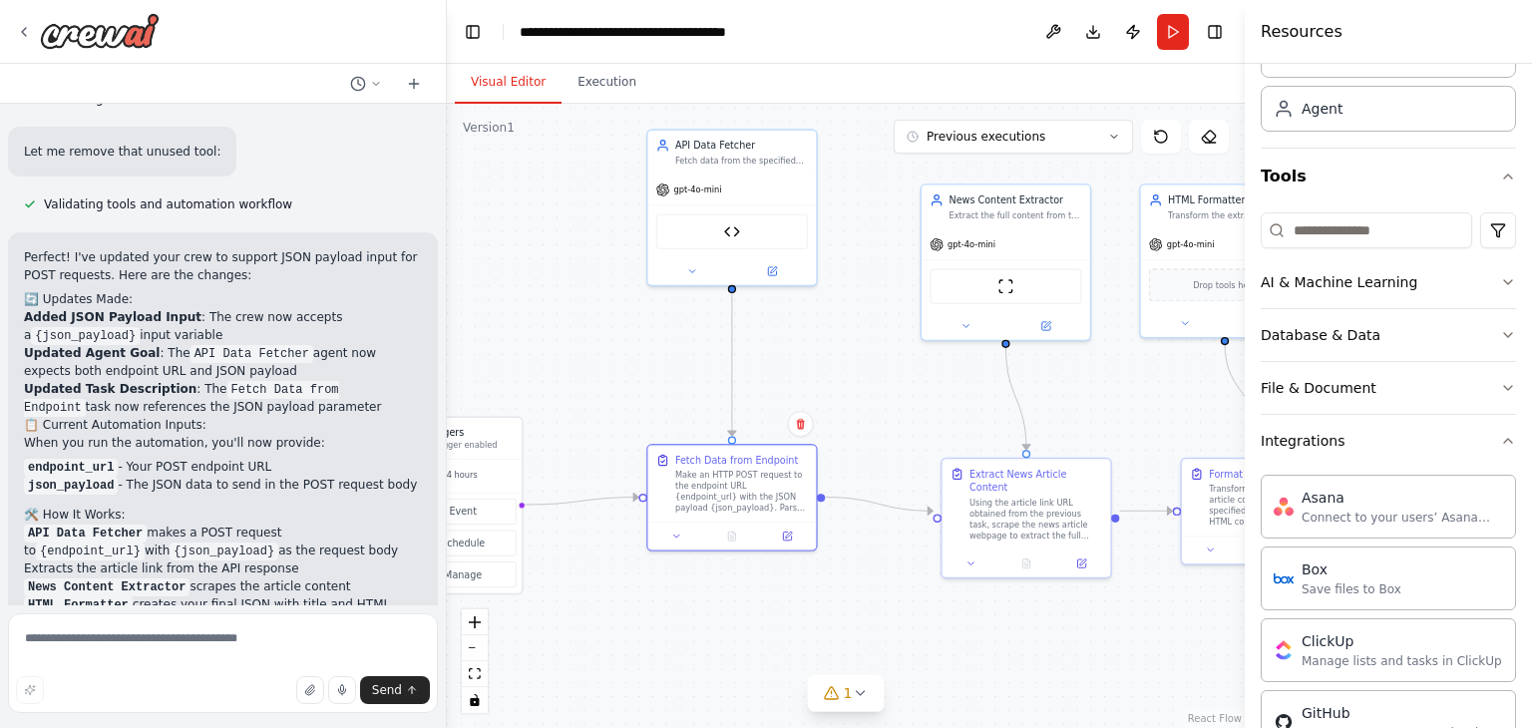
scroll to position [96, 0]
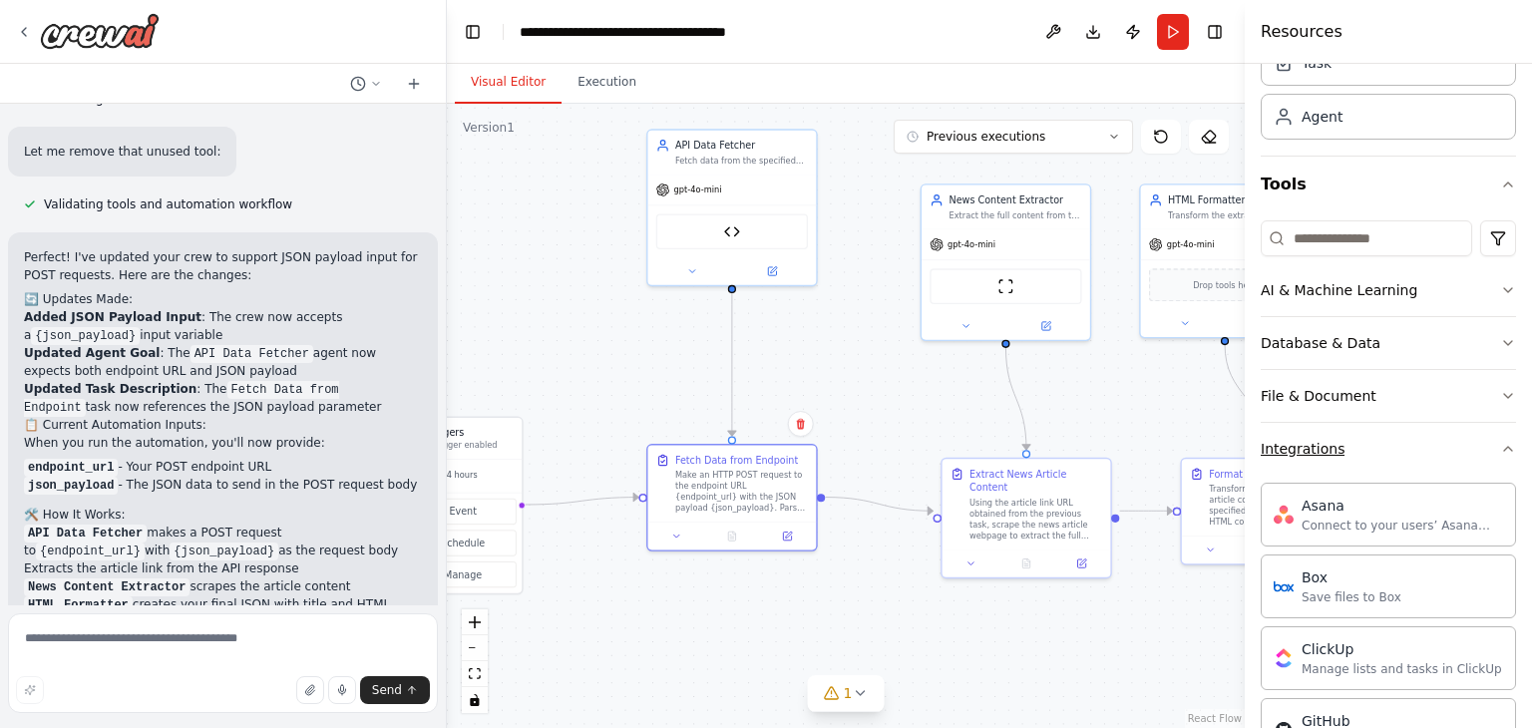
click at [1472, 468] on button "Integrations" at bounding box center [1388, 449] width 255 height 52
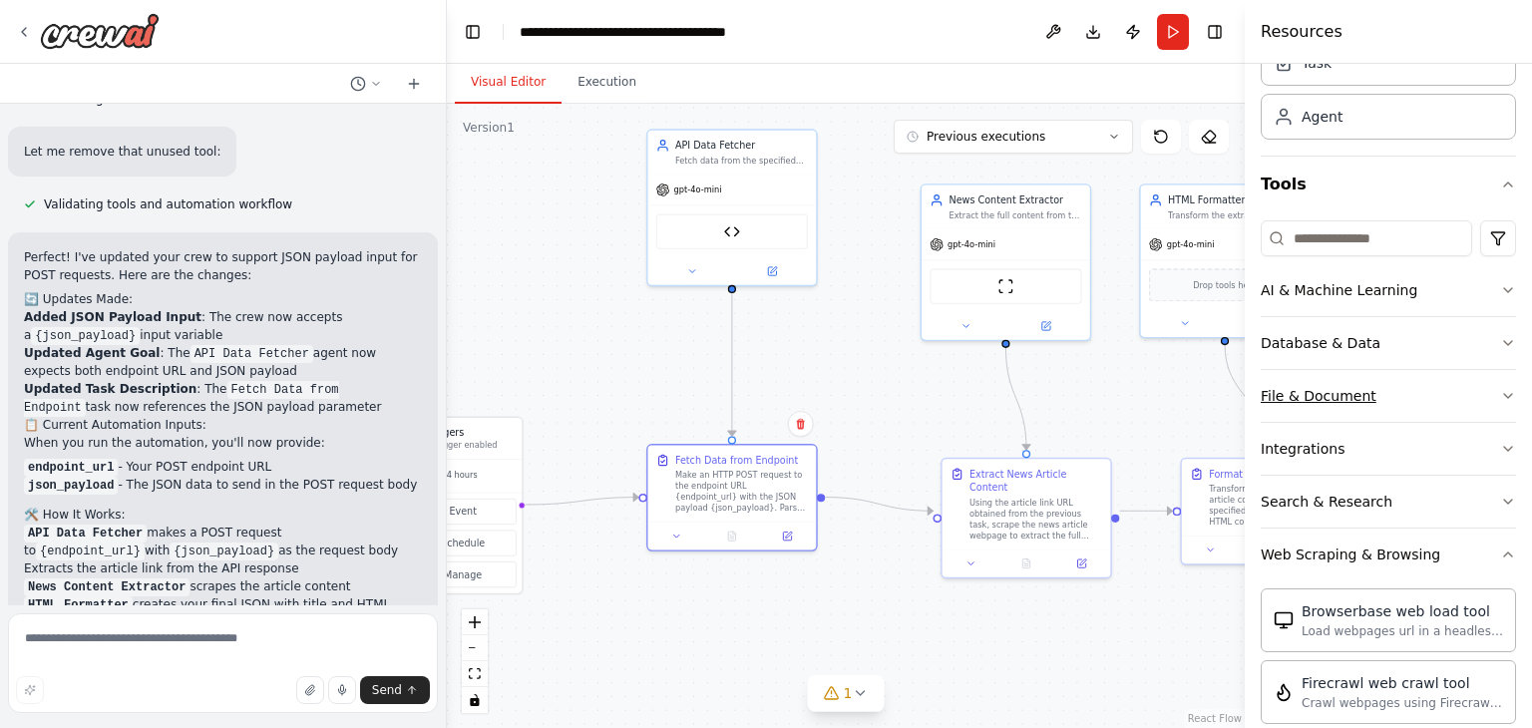
click at [1406, 372] on button "File & Document" at bounding box center [1388, 396] width 255 height 52
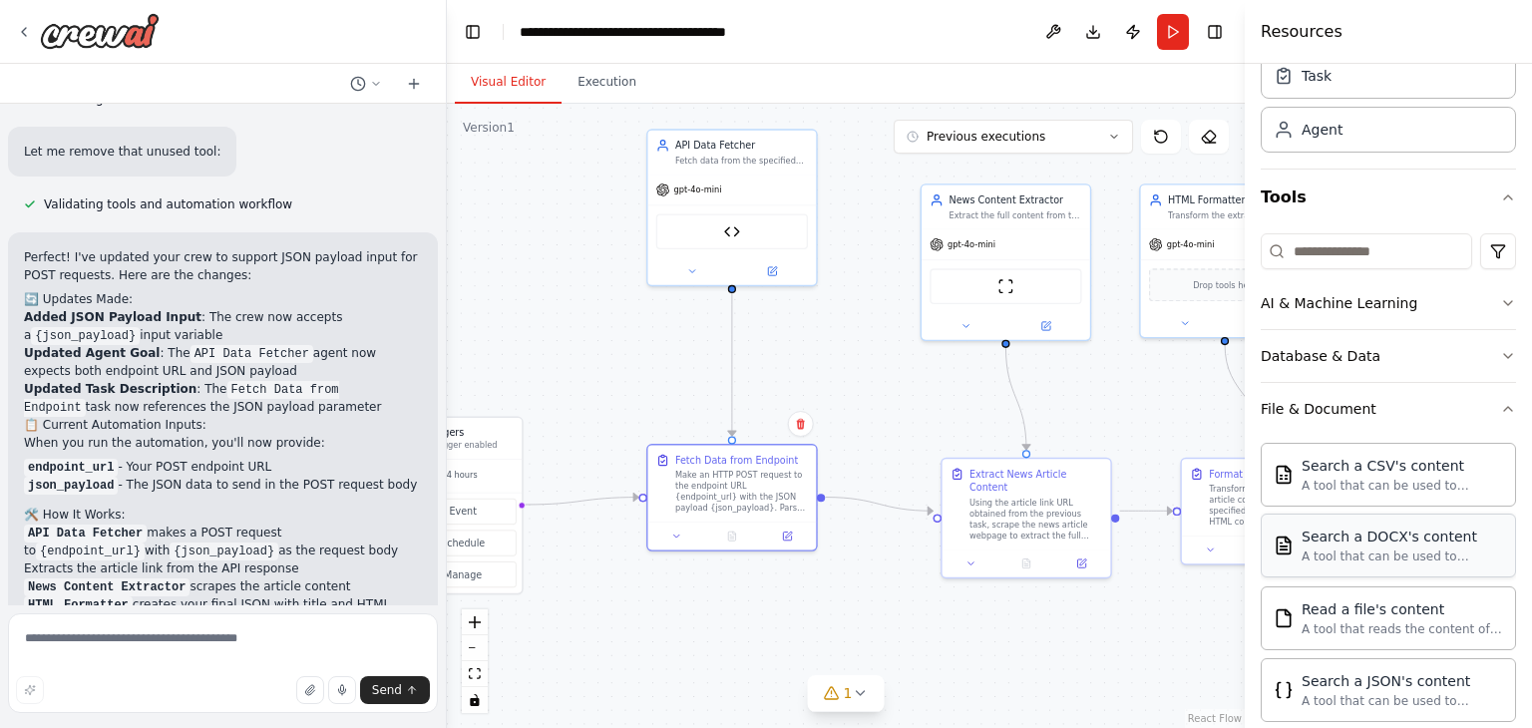
scroll to position [66, 0]
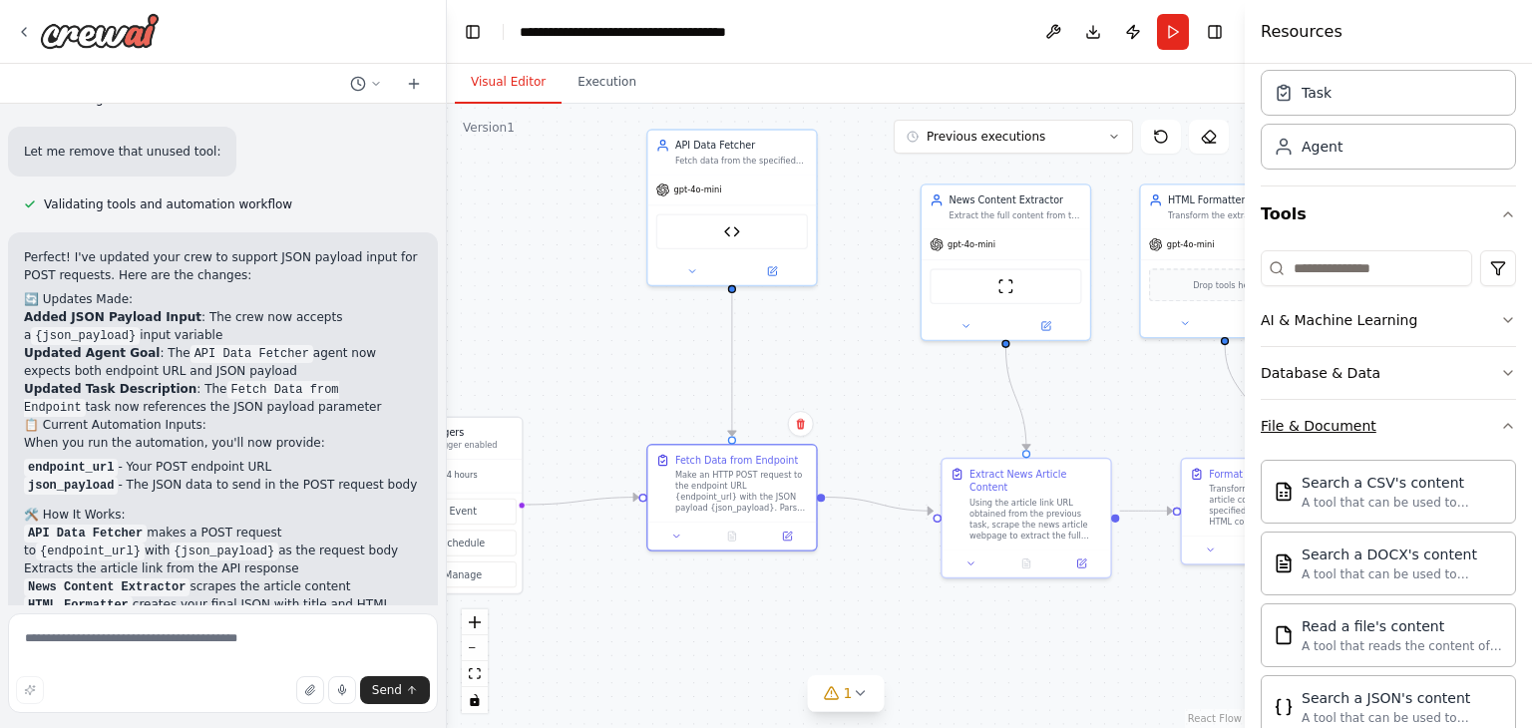
click at [1380, 433] on button "File & Document" at bounding box center [1388, 426] width 255 height 52
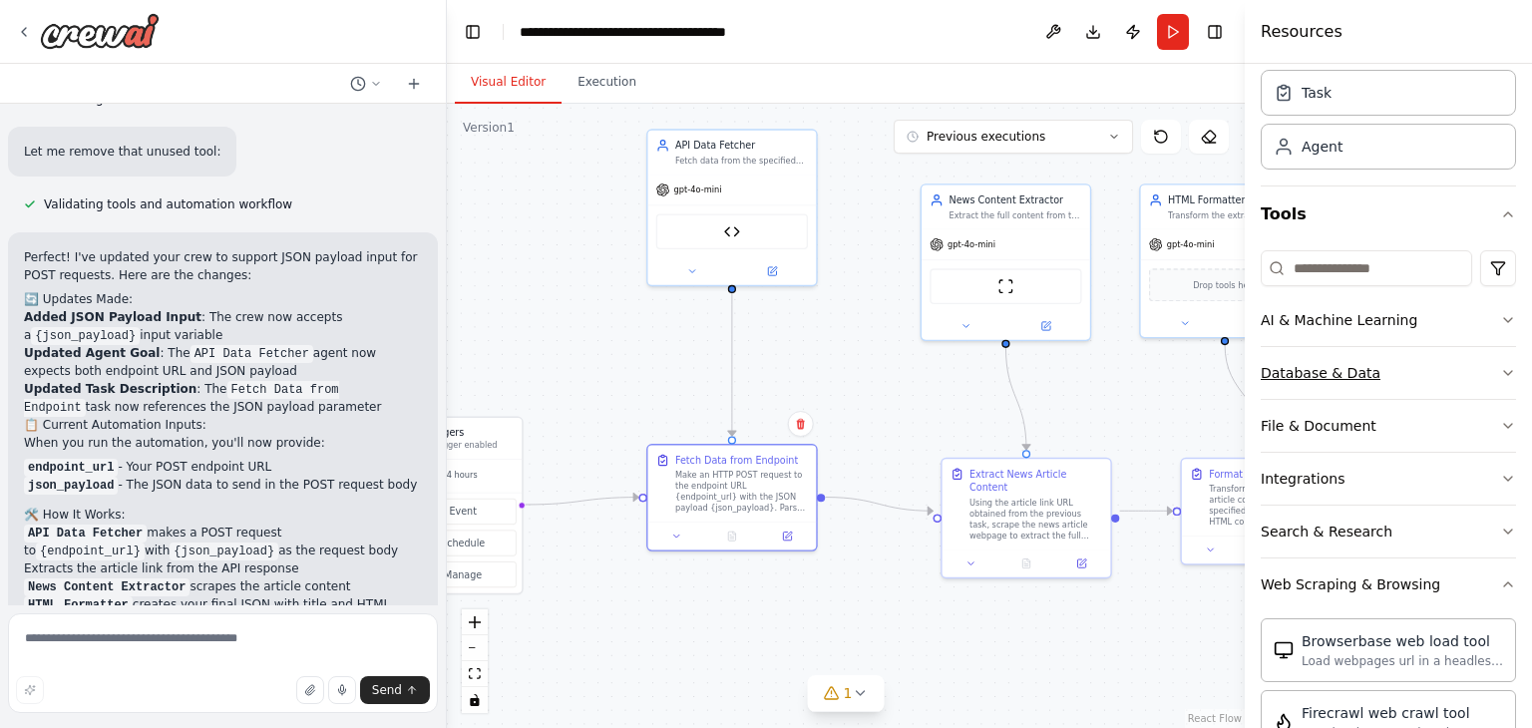
click at [1358, 357] on button "Database & Data" at bounding box center [1388, 373] width 255 height 52
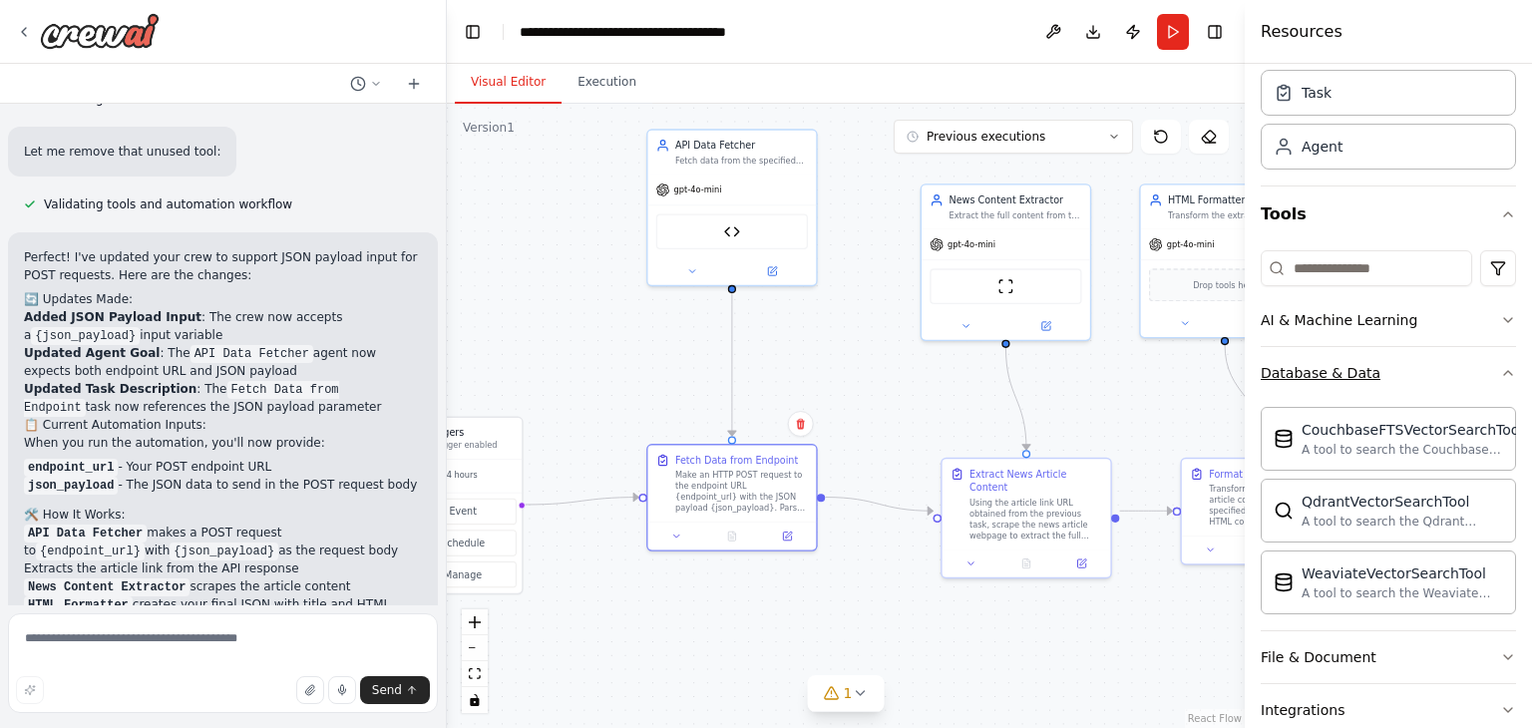
click at [1358, 357] on button "Database & Data" at bounding box center [1388, 373] width 255 height 52
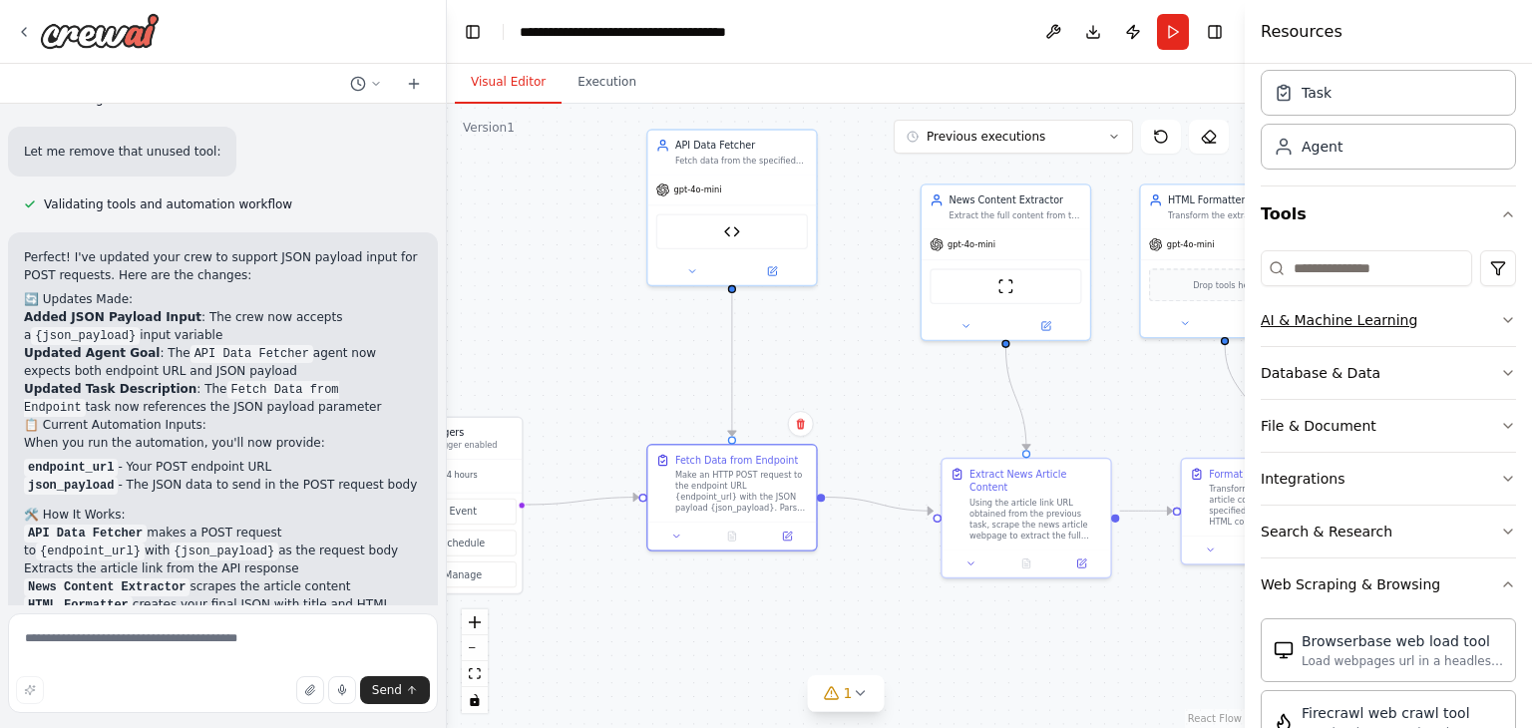
click at [1337, 296] on button "AI & Machine Learning" at bounding box center [1388, 320] width 255 height 52
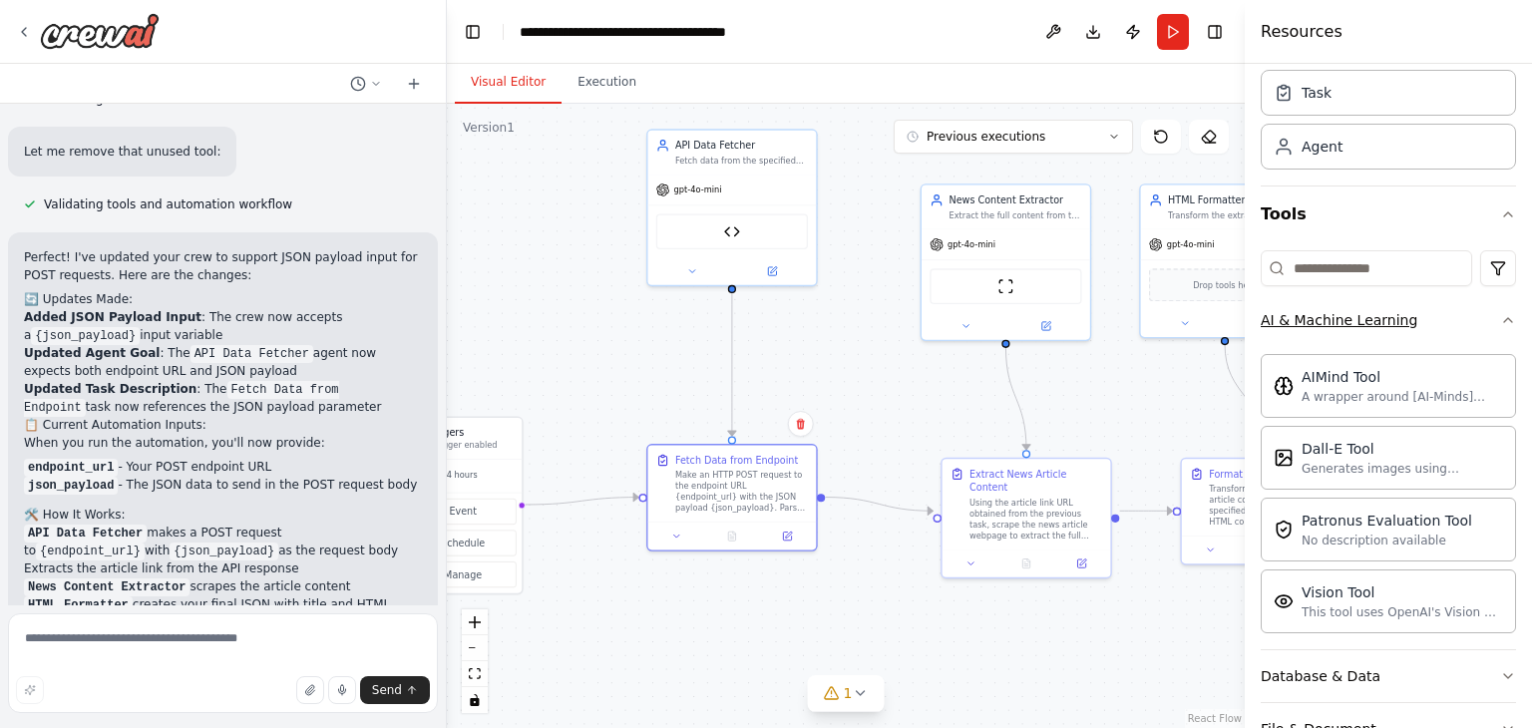
click at [1337, 296] on button "AI & Machine Learning" at bounding box center [1388, 320] width 255 height 52
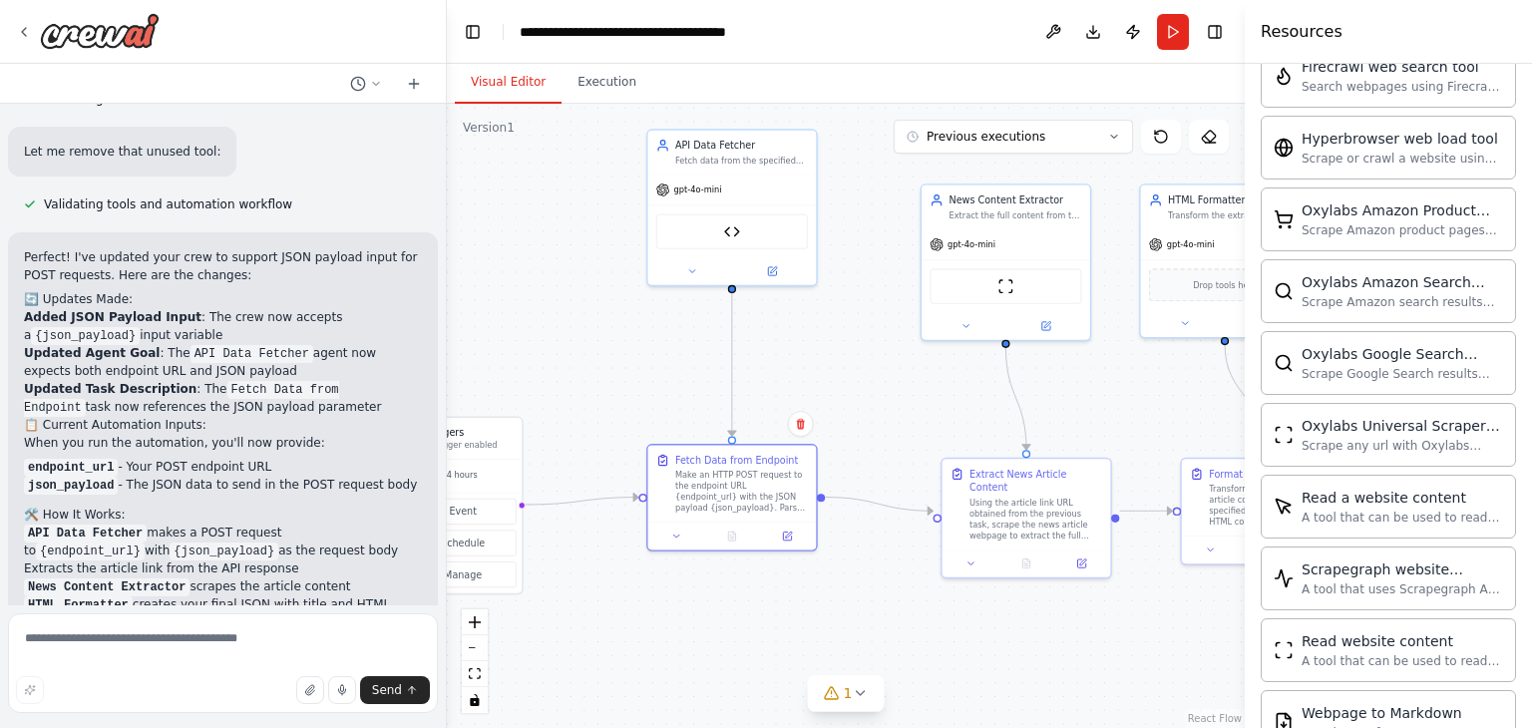
scroll to position [1175, 0]
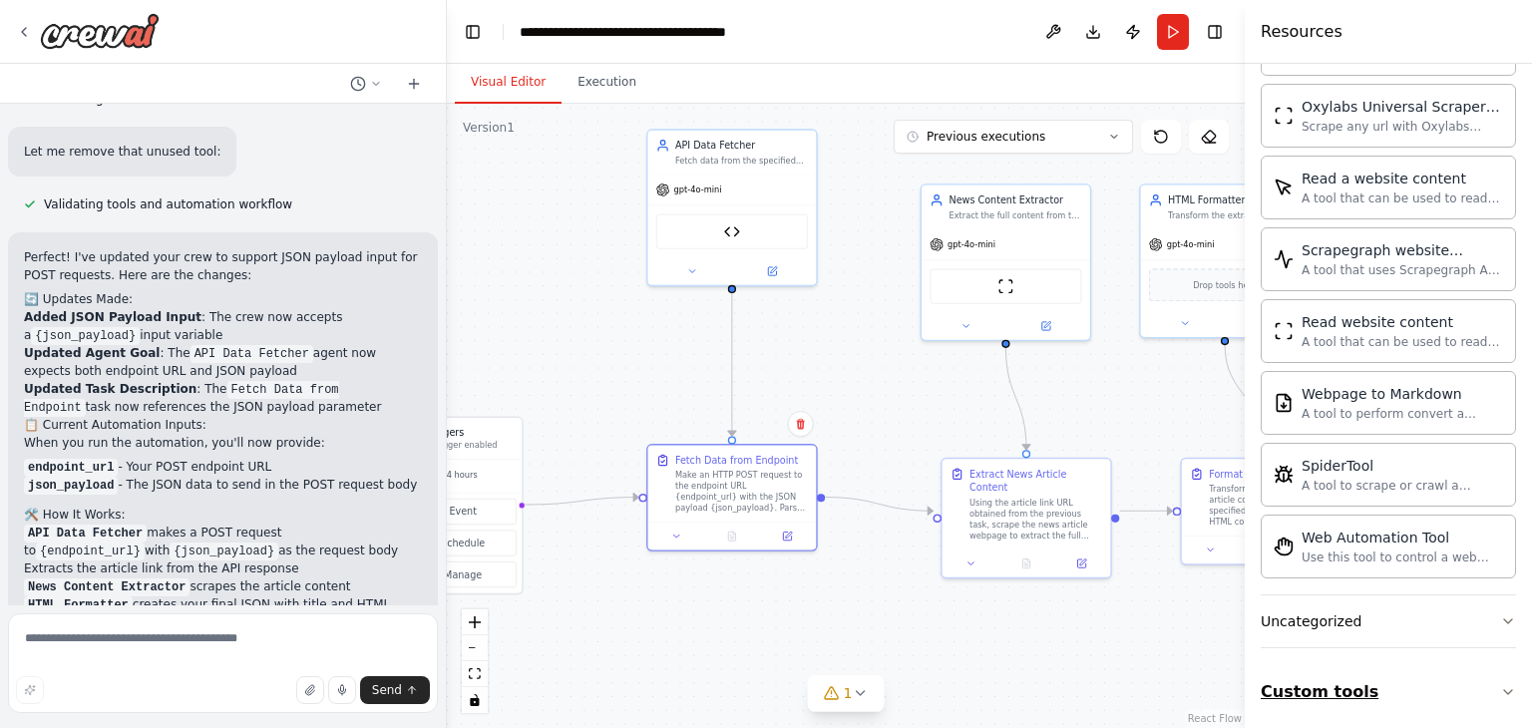
click at [1420, 685] on button "Custom tools" at bounding box center [1388, 692] width 255 height 56
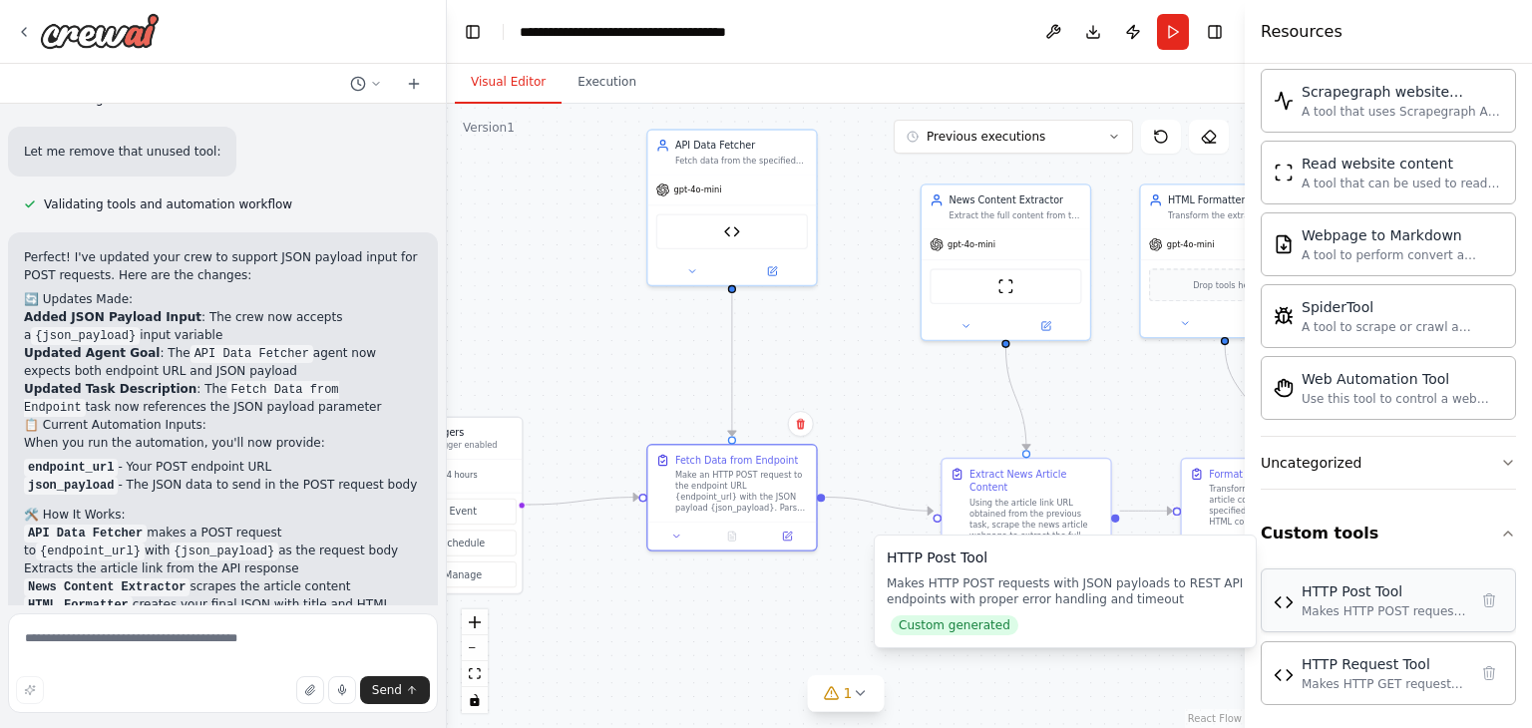
click at [1457, 613] on div "HTTP Post Tool Makes HTTP POST requests with JSON payloads to REST API endpoint…" at bounding box center [1388, 601] width 255 height 64
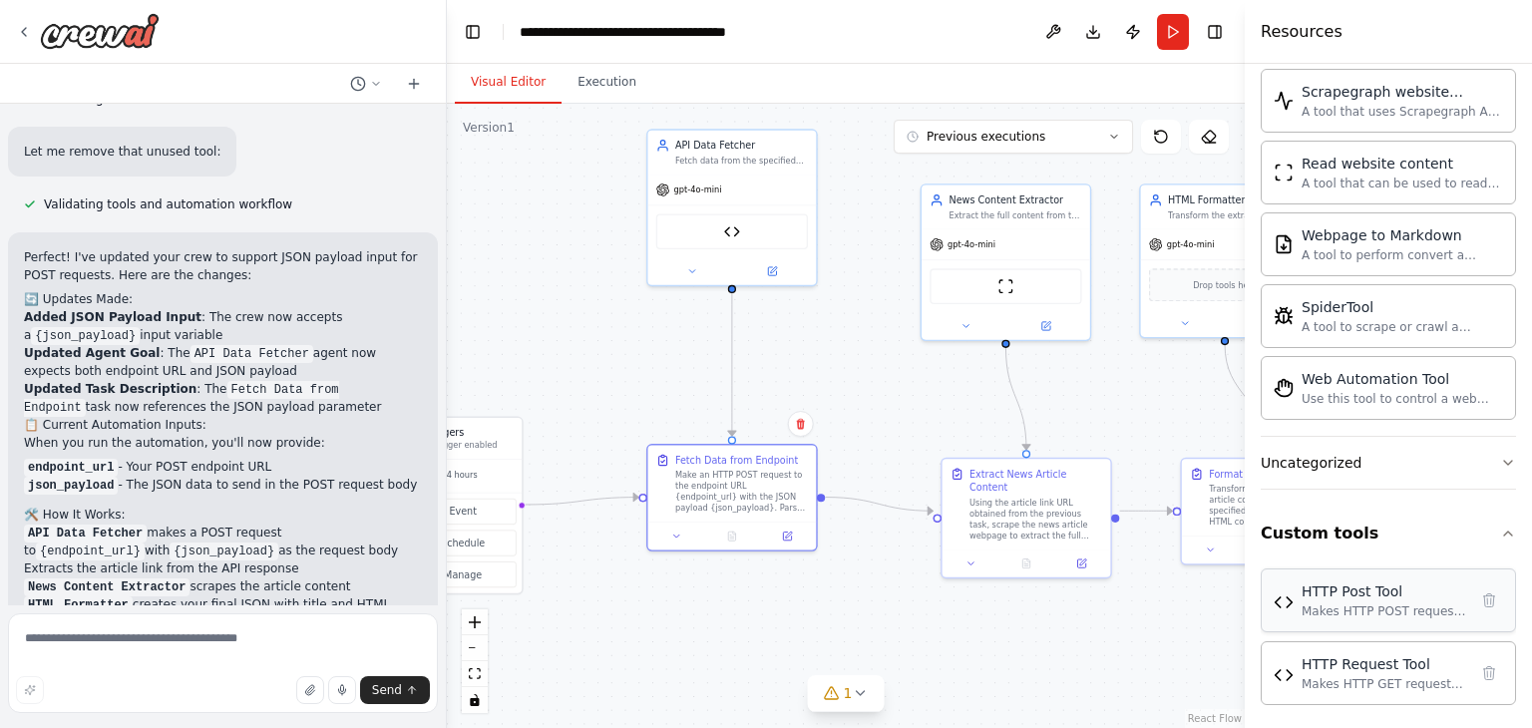
click at [1377, 589] on div "HTTP Post Tool" at bounding box center [1385, 592] width 166 height 20
click at [1482, 593] on icon at bounding box center [1490, 601] width 16 height 16
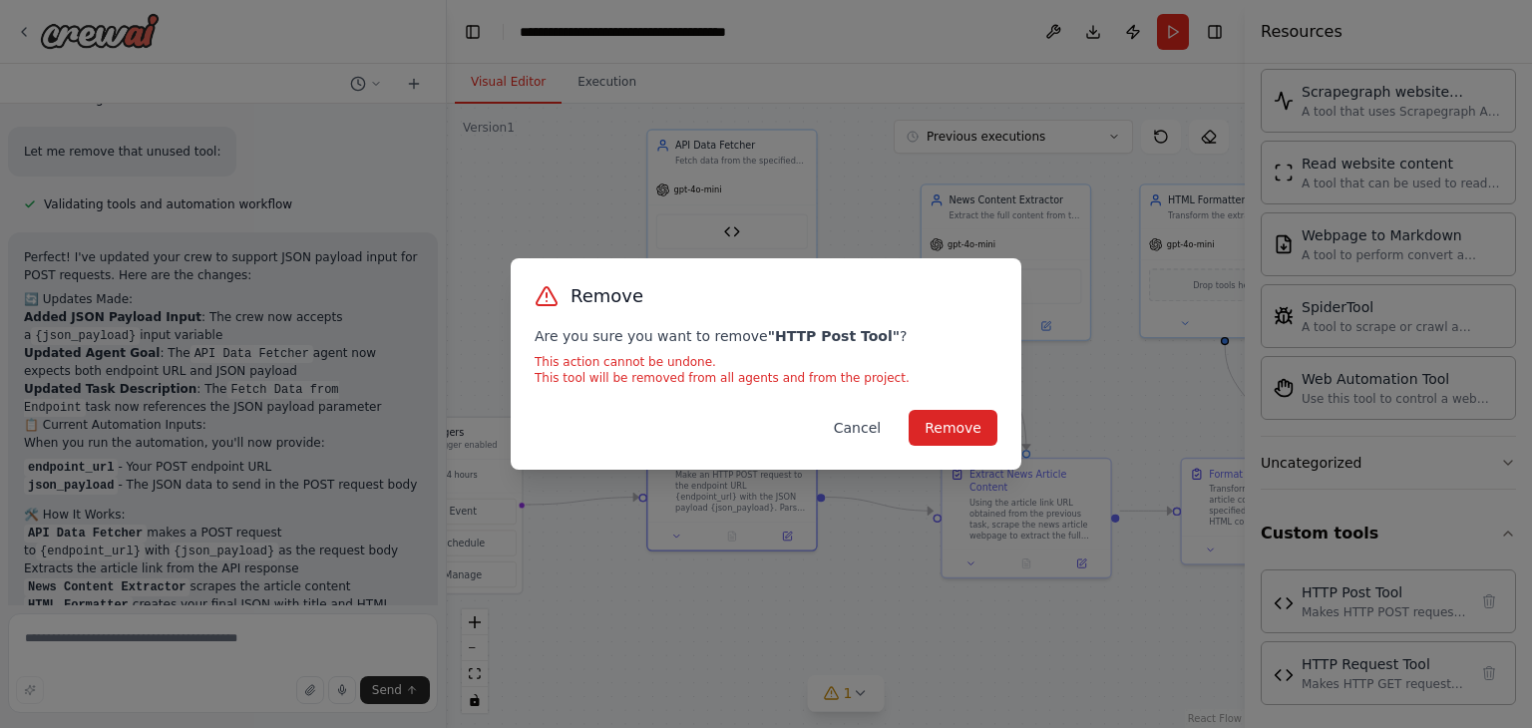
click at [864, 426] on button "Cancel" at bounding box center [857, 428] width 79 height 36
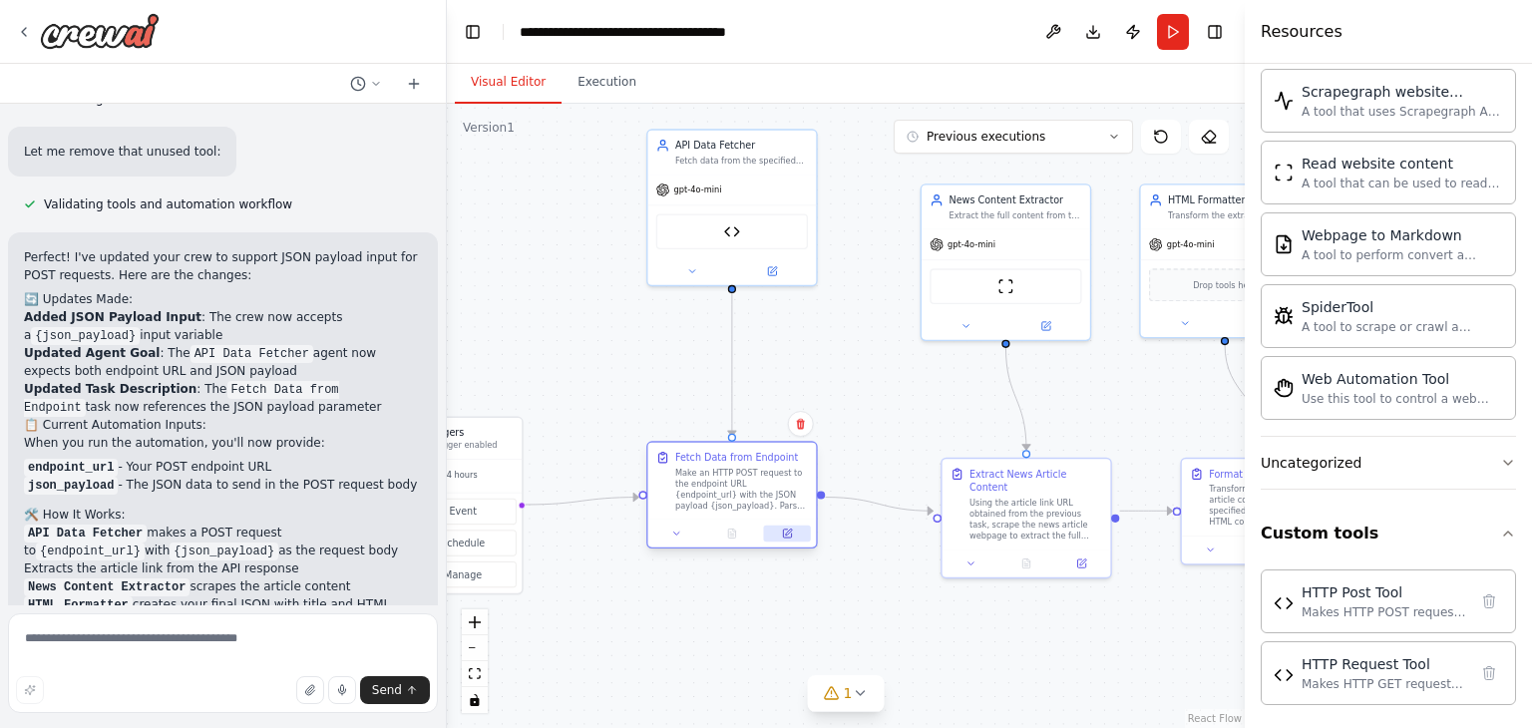
click at [779, 536] on button at bounding box center [787, 534] width 47 height 16
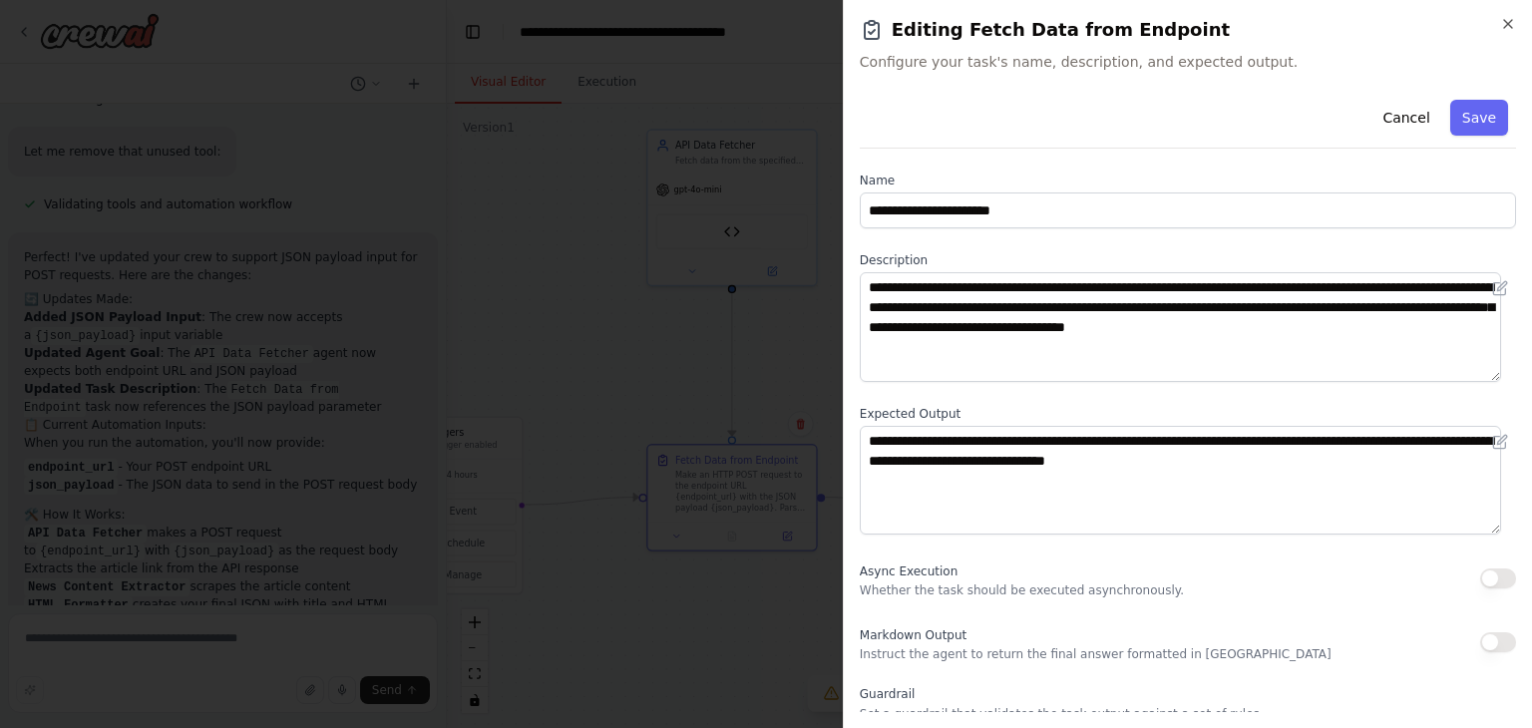
scroll to position [0, 0]
click at [1394, 120] on button "Cancel" at bounding box center [1406, 118] width 71 height 36
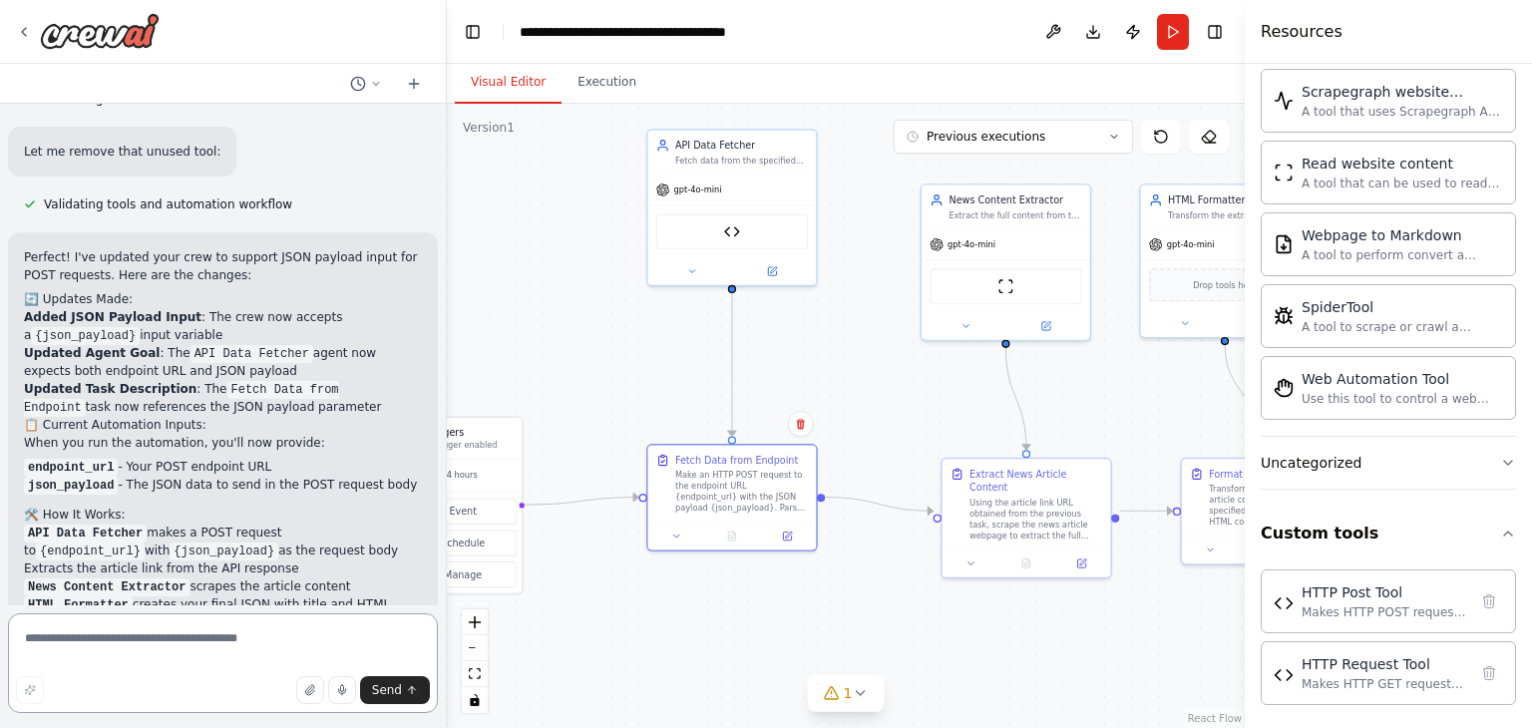
click at [331, 636] on textarea at bounding box center [223, 664] width 430 height 100
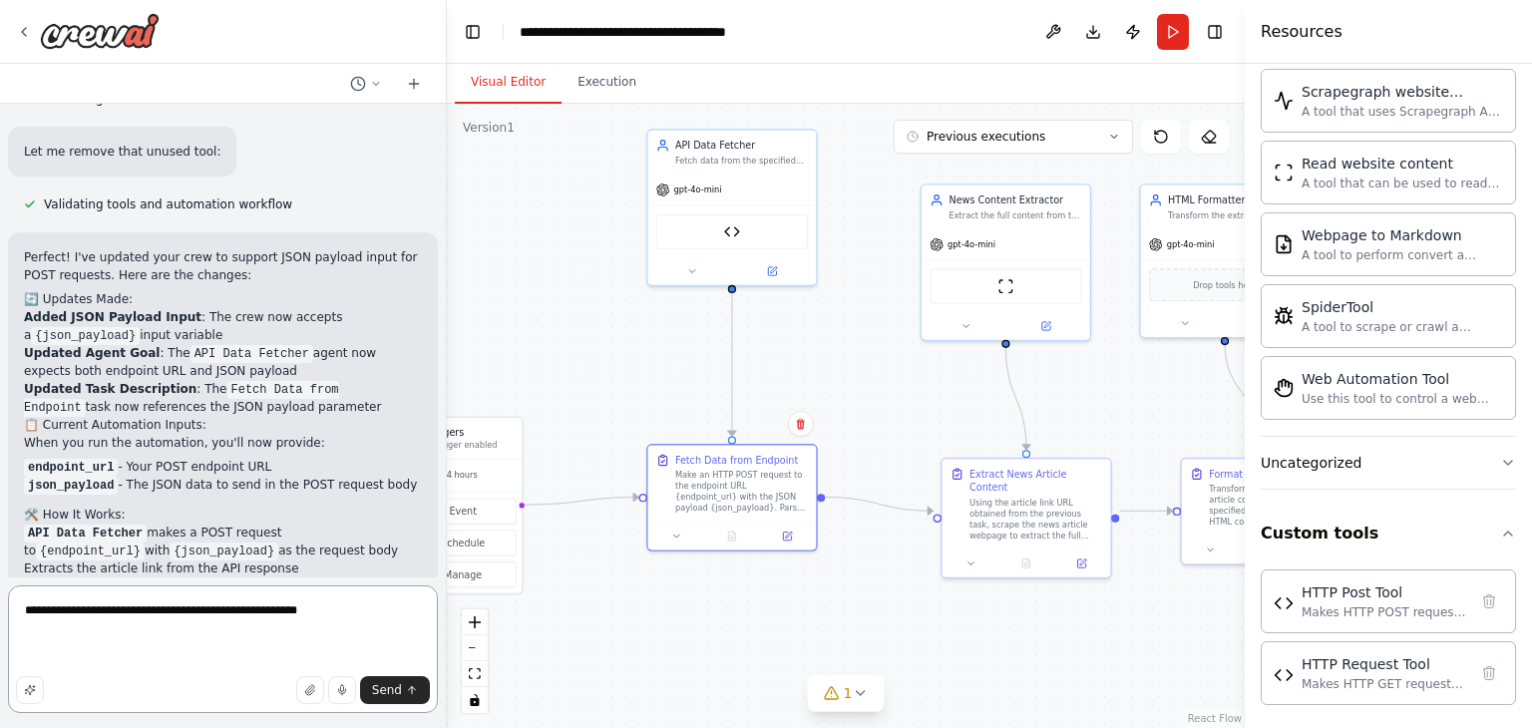
paste textarea "**********"
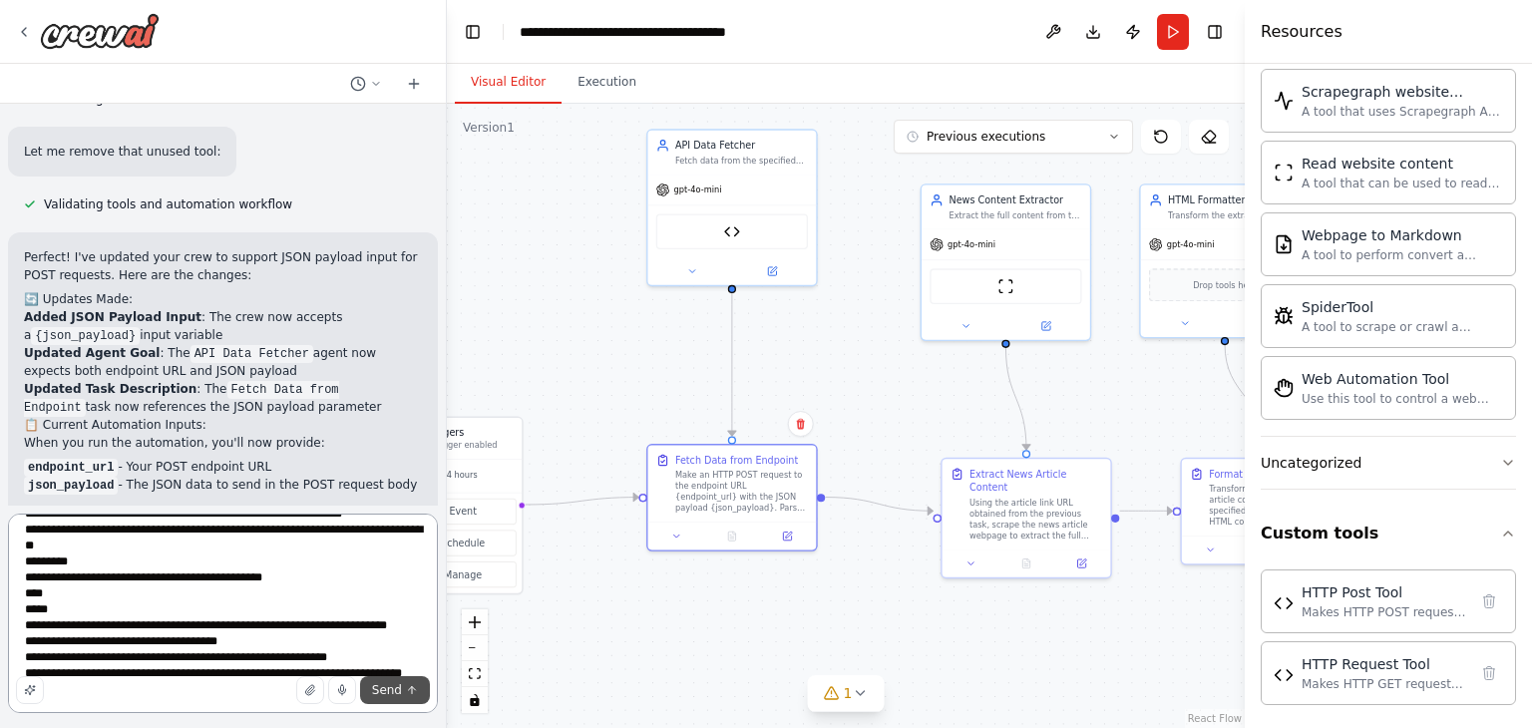
type textarea "**********"
click at [399, 691] on span "Send" at bounding box center [387, 690] width 30 height 16
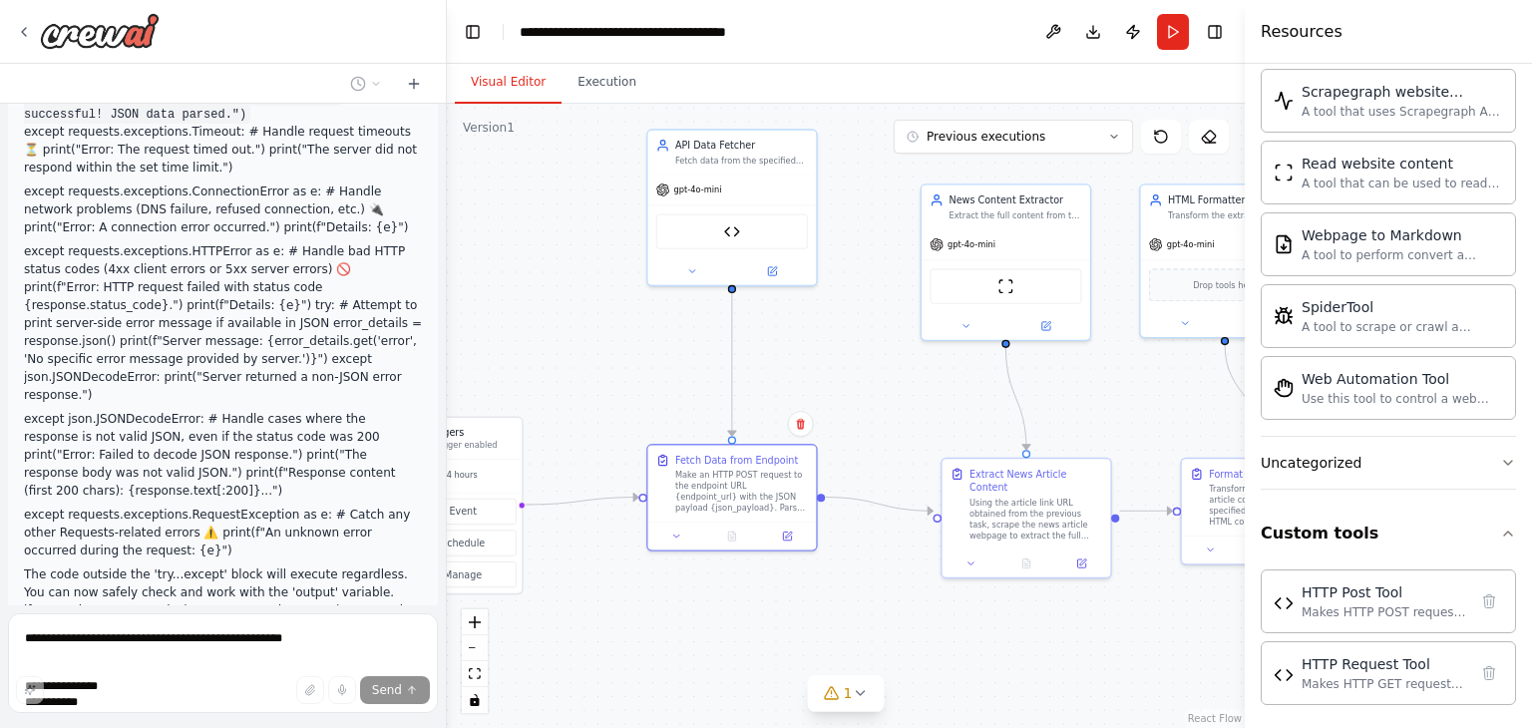
scroll to position [7163, 0]
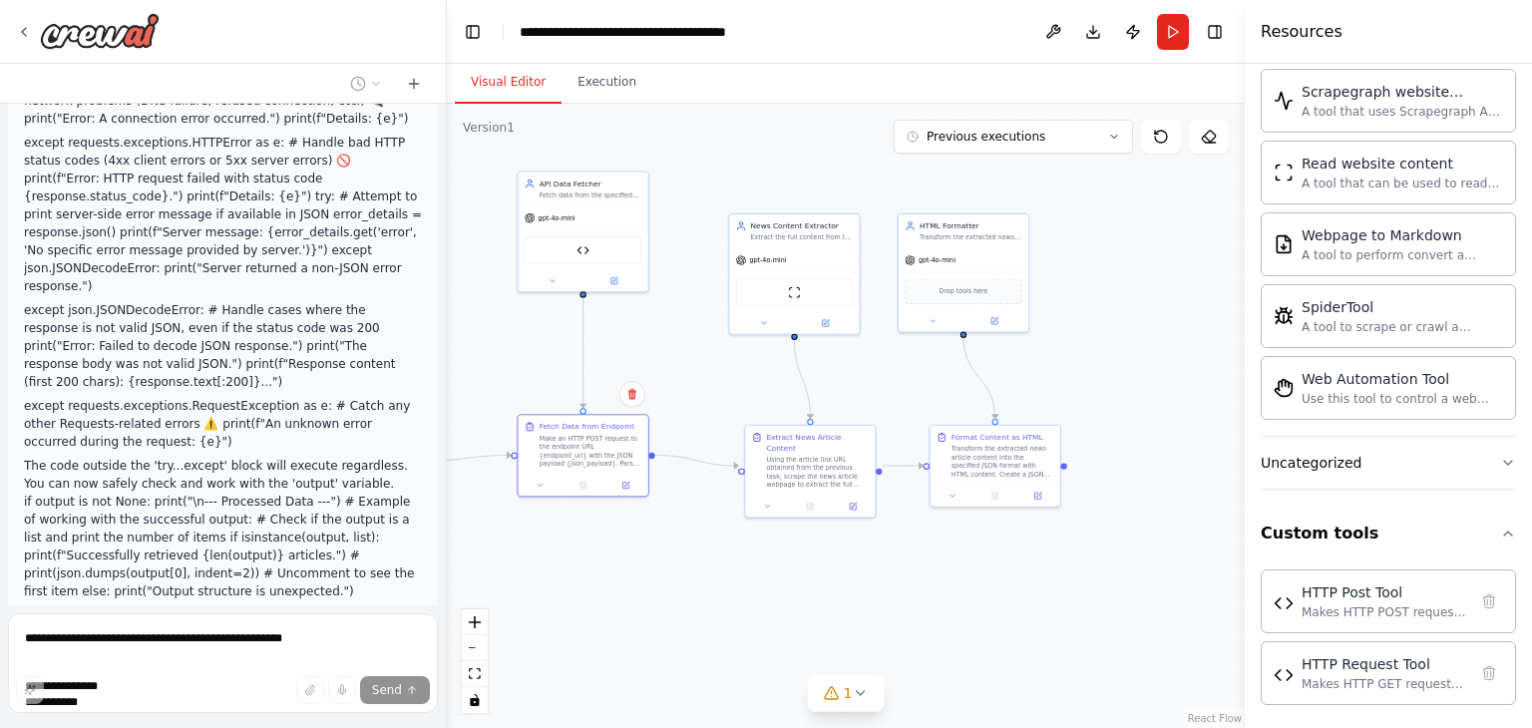
drag, startPoint x: 914, startPoint y: 579, endPoint x: 728, endPoint y: 528, distance: 192.4
click at [728, 528] on div ".deletable-edge-delete-btn { width: 20px; height: 20px; border: 0px solid #ffff…" at bounding box center [846, 416] width 798 height 625
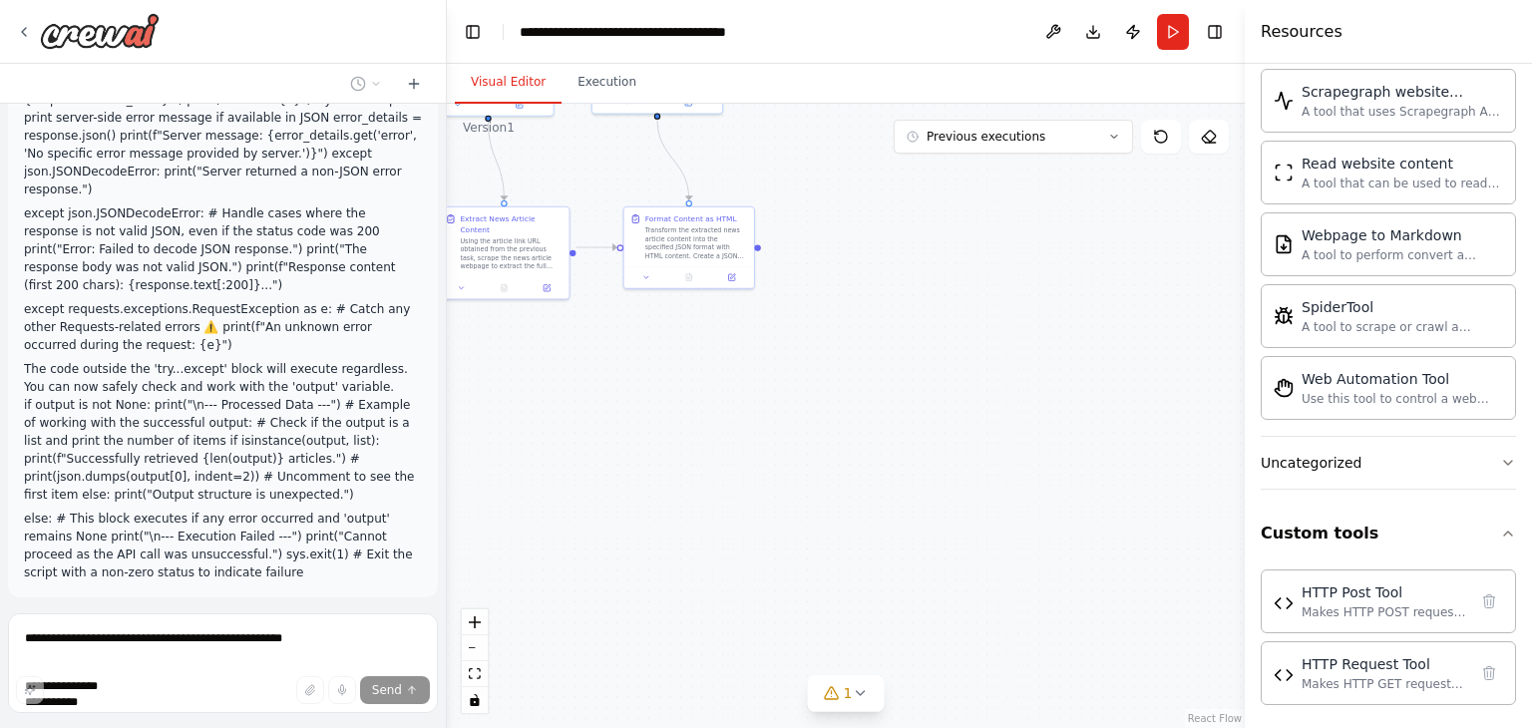
drag, startPoint x: 1140, startPoint y: 556, endPoint x: 852, endPoint y: 341, distance: 359.4
click at [852, 341] on div ".deletable-edge-delete-btn { width: 20px; height: 20px; border: 0px solid #ffff…" at bounding box center [846, 416] width 798 height 625
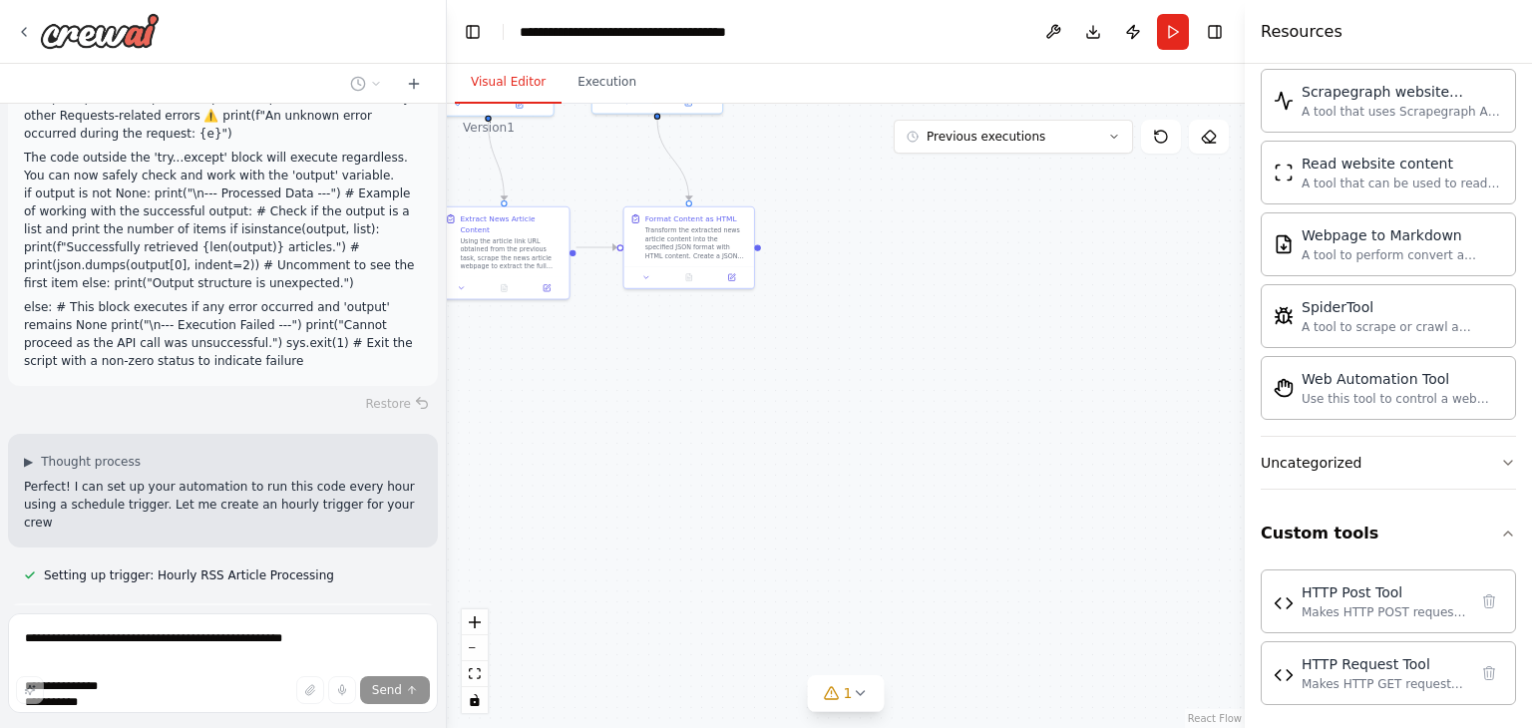
scroll to position [7476, 0]
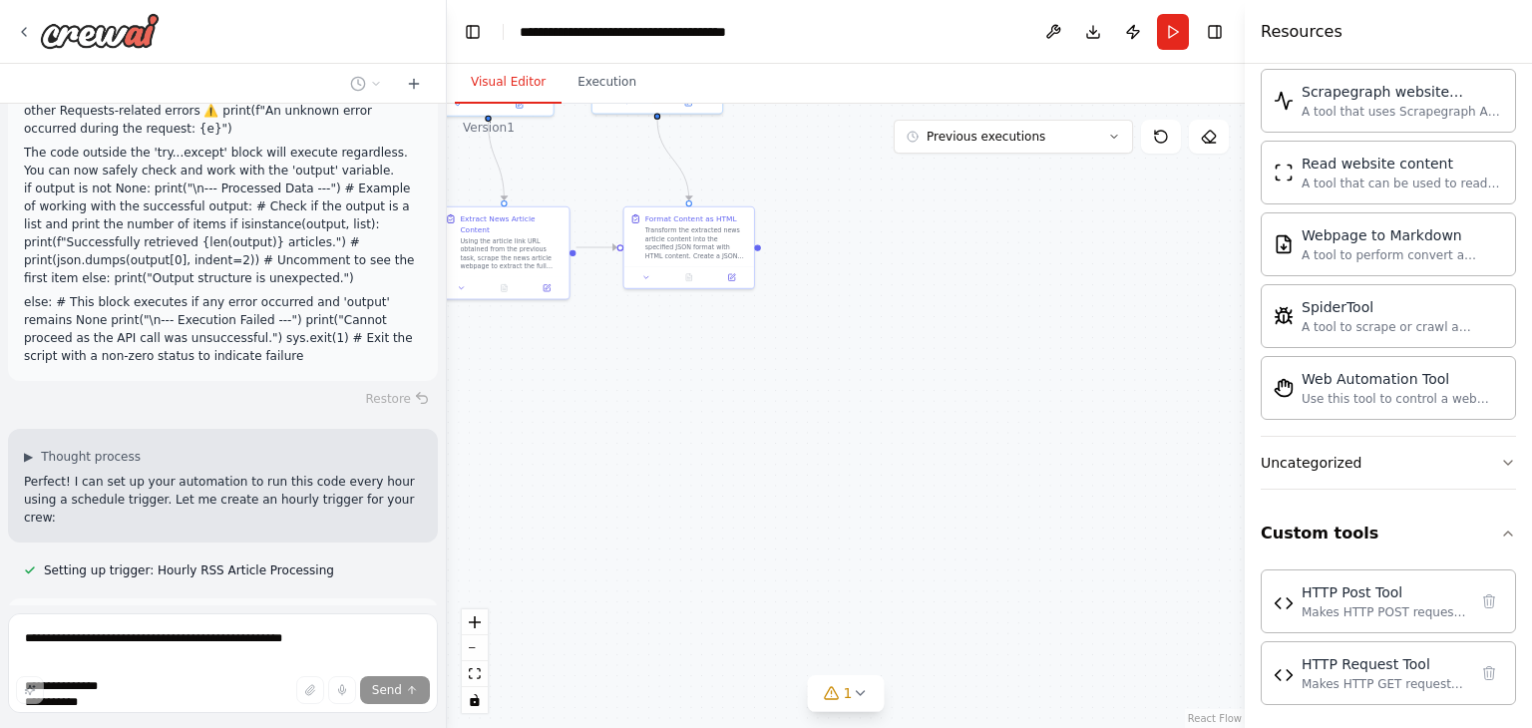
click at [347, 33] on div at bounding box center [223, 32] width 446 height 64
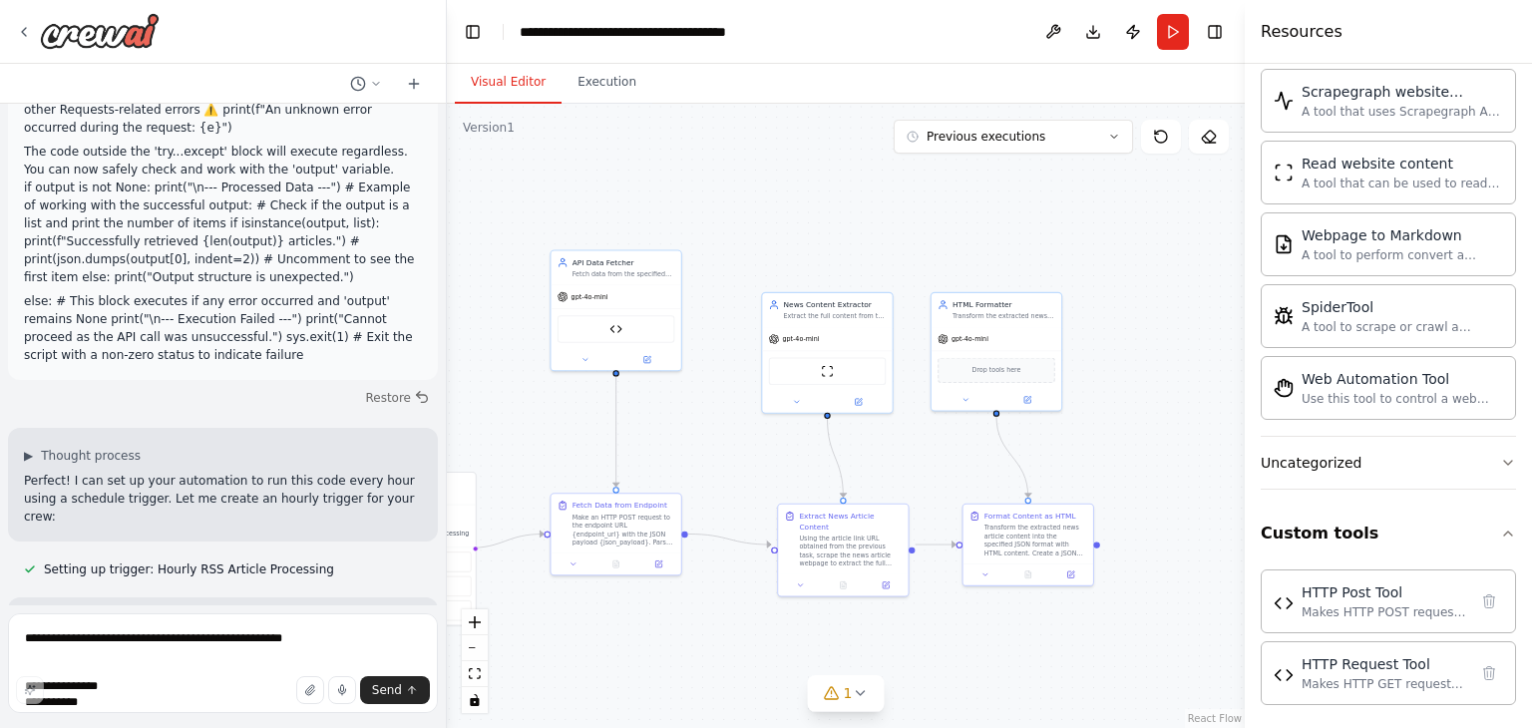
drag, startPoint x: 599, startPoint y: 195, endPoint x: 938, endPoint y: 492, distance: 451.0
click at [938, 492] on div ".deletable-edge-delete-btn { width: 20px; height: 20px; border: 0px solid #ffff…" at bounding box center [846, 416] width 798 height 625
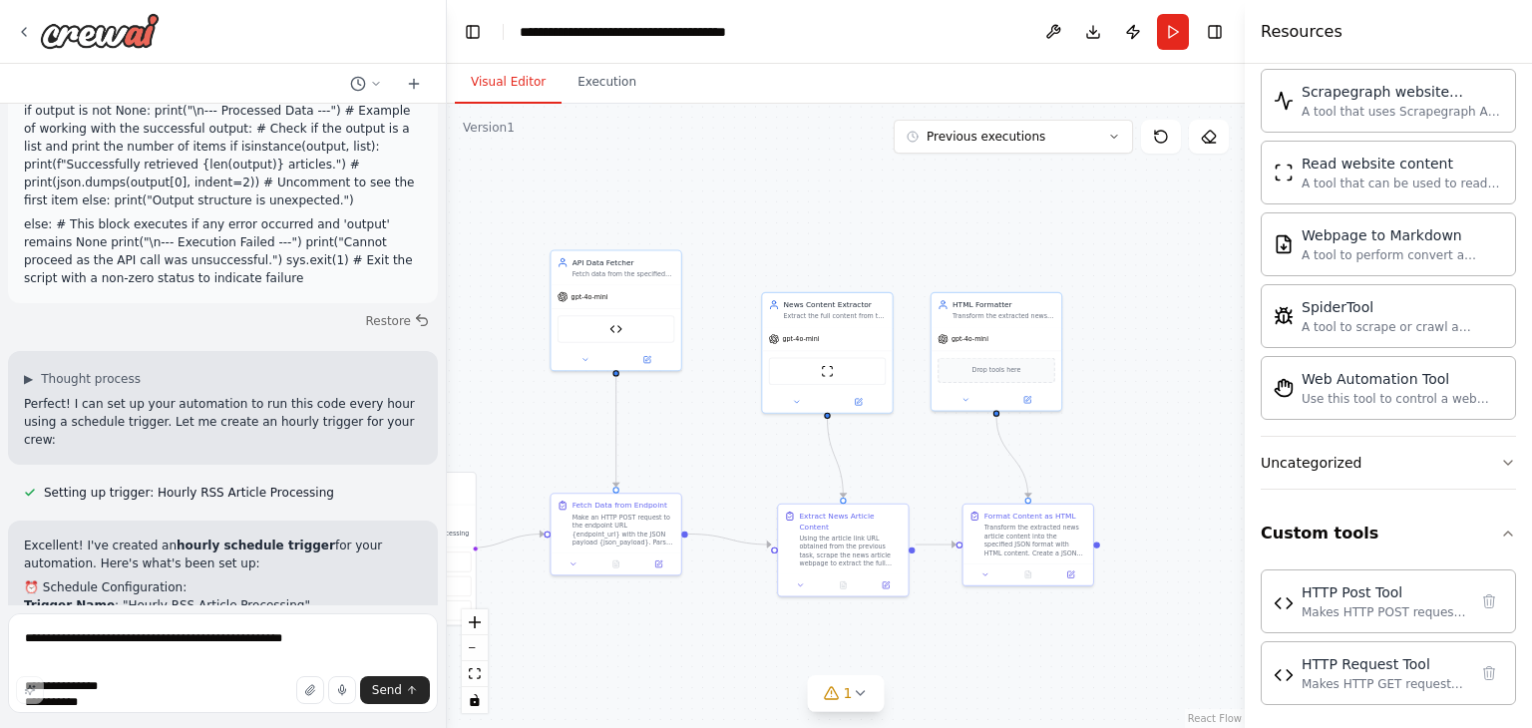
scroll to position [7572, 0]
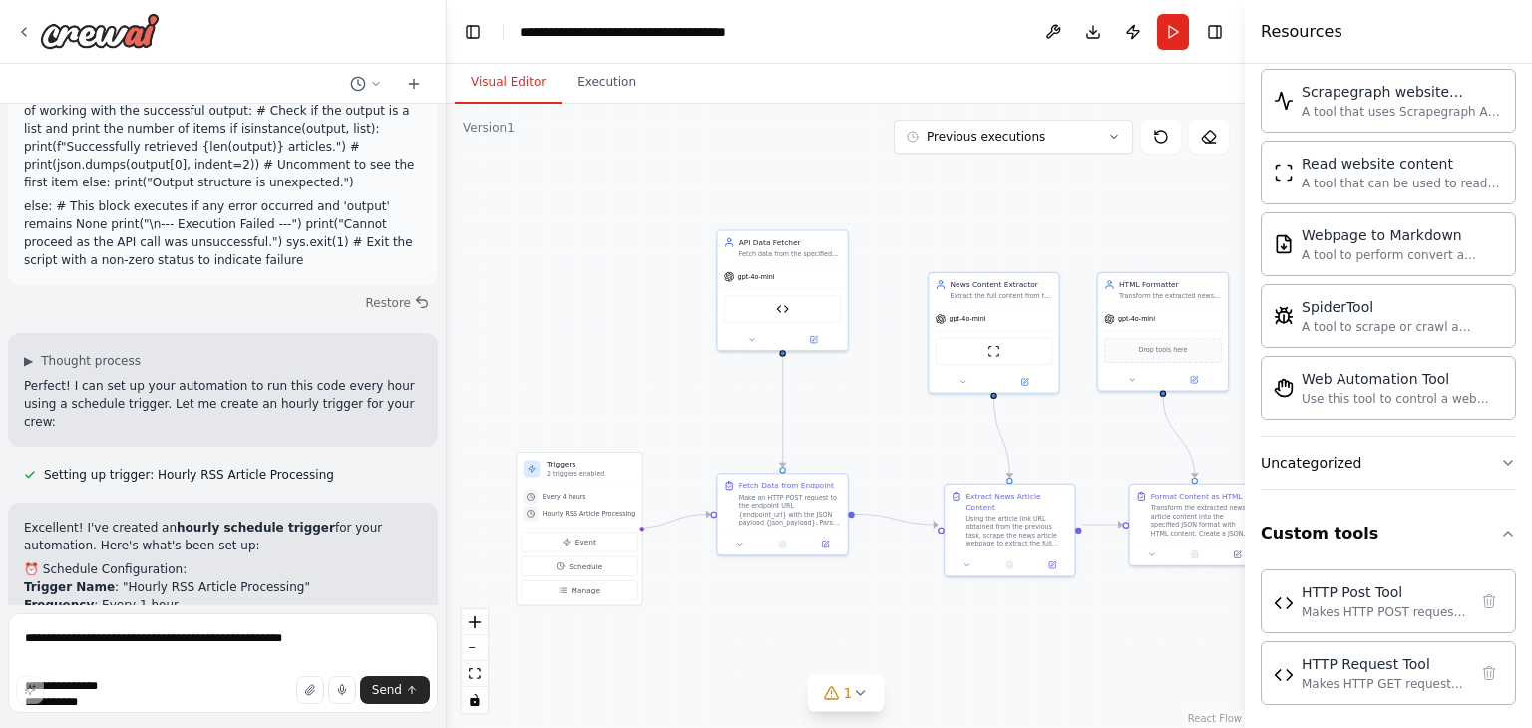
drag, startPoint x: 743, startPoint y: 461, endPoint x: 910, endPoint y: 441, distance: 167.8
click at [910, 441] on div ".deletable-edge-delete-btn { width: 20px; height: 20px; border: 0px solid #ffff…" at bounding box center [846, 416] width 798 height 625
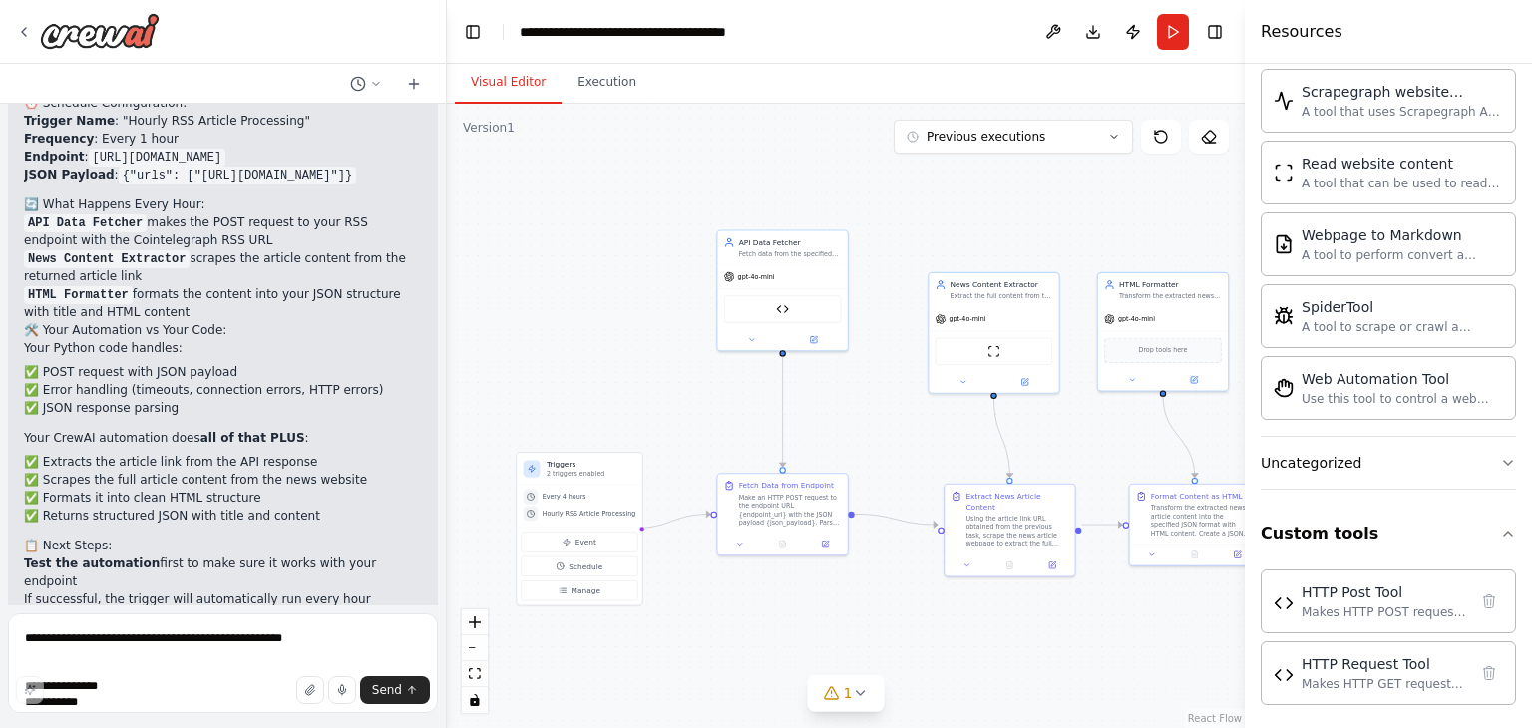
scroll to position [8057, 0]
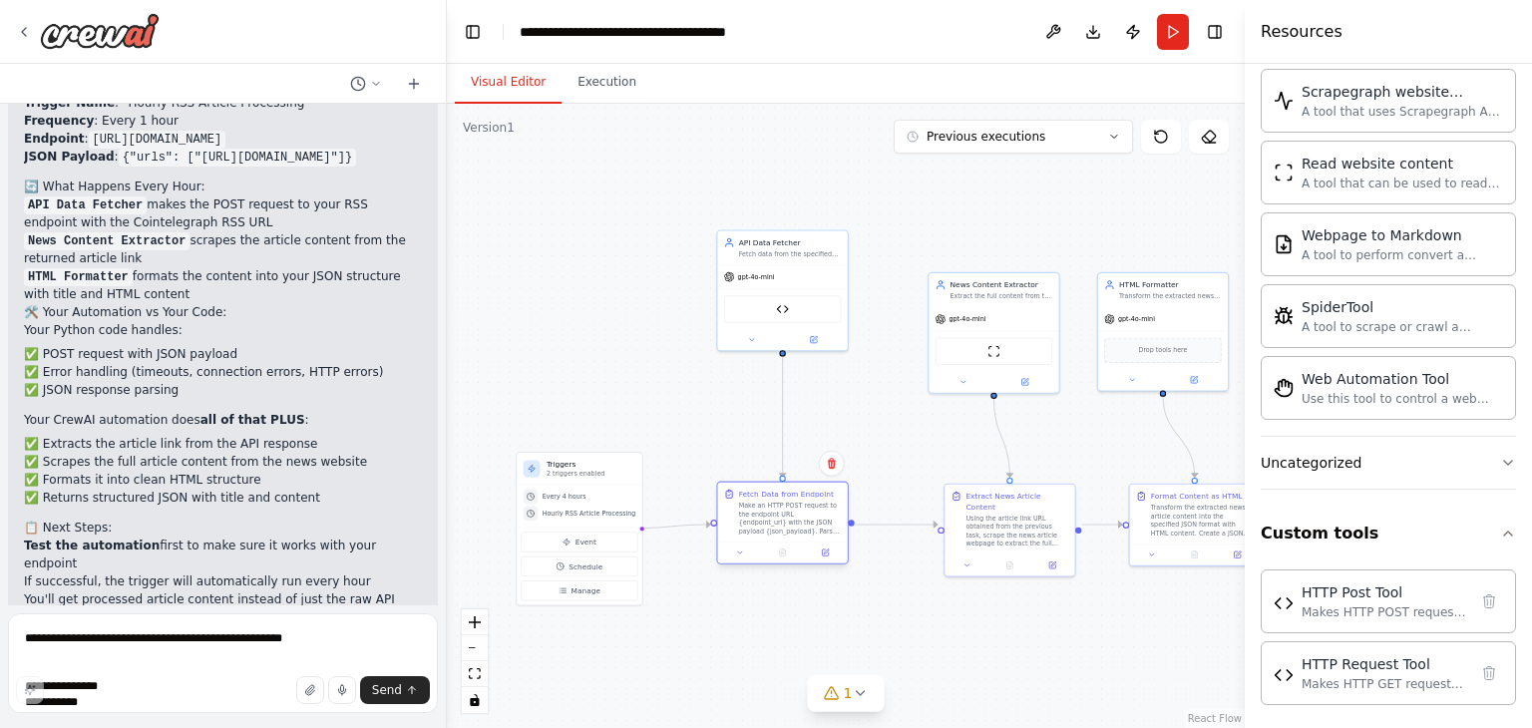
click at [831, 542] on div at bounding box center [782, 553] width 130 height 22
click at [831, 550] on button at bounding box center [825, 553] width 36 height 13
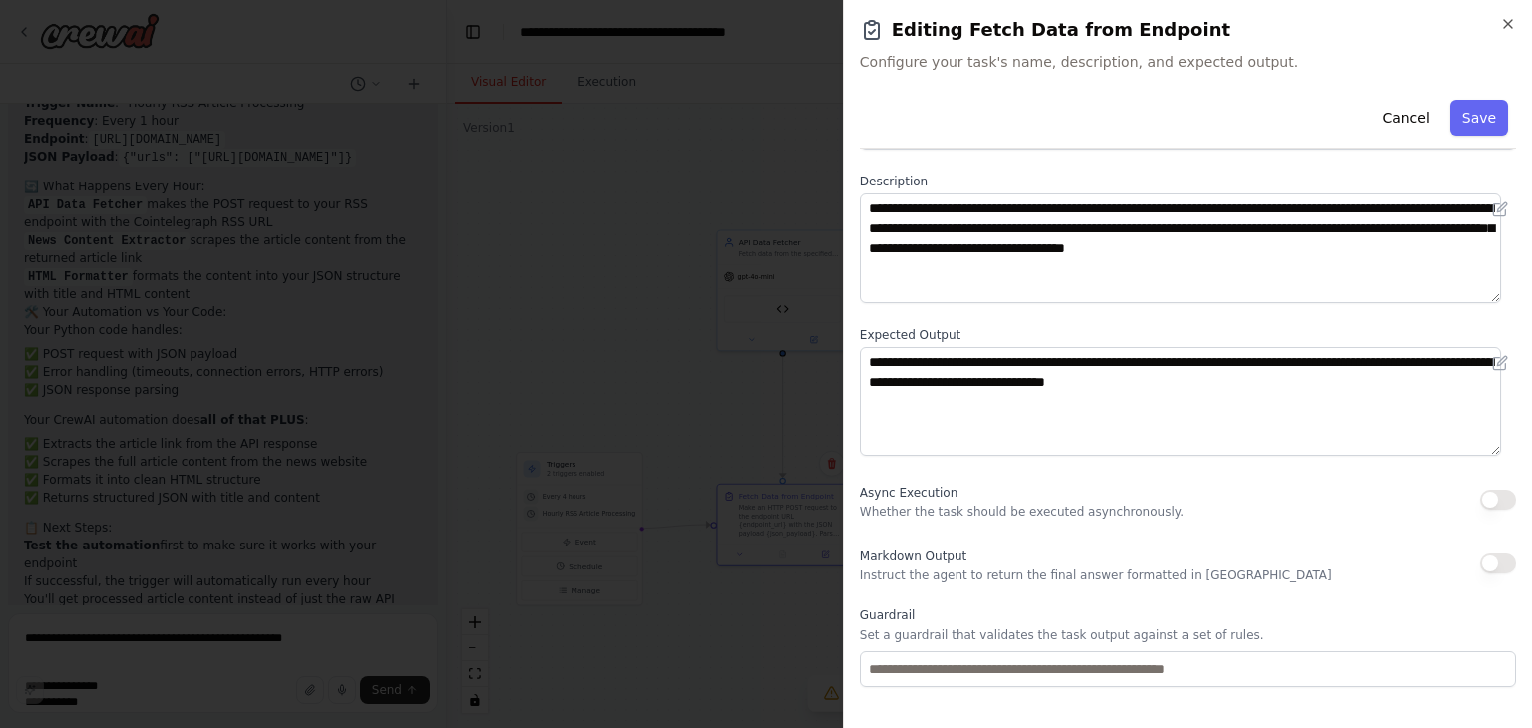
scroll to position [172, 0]
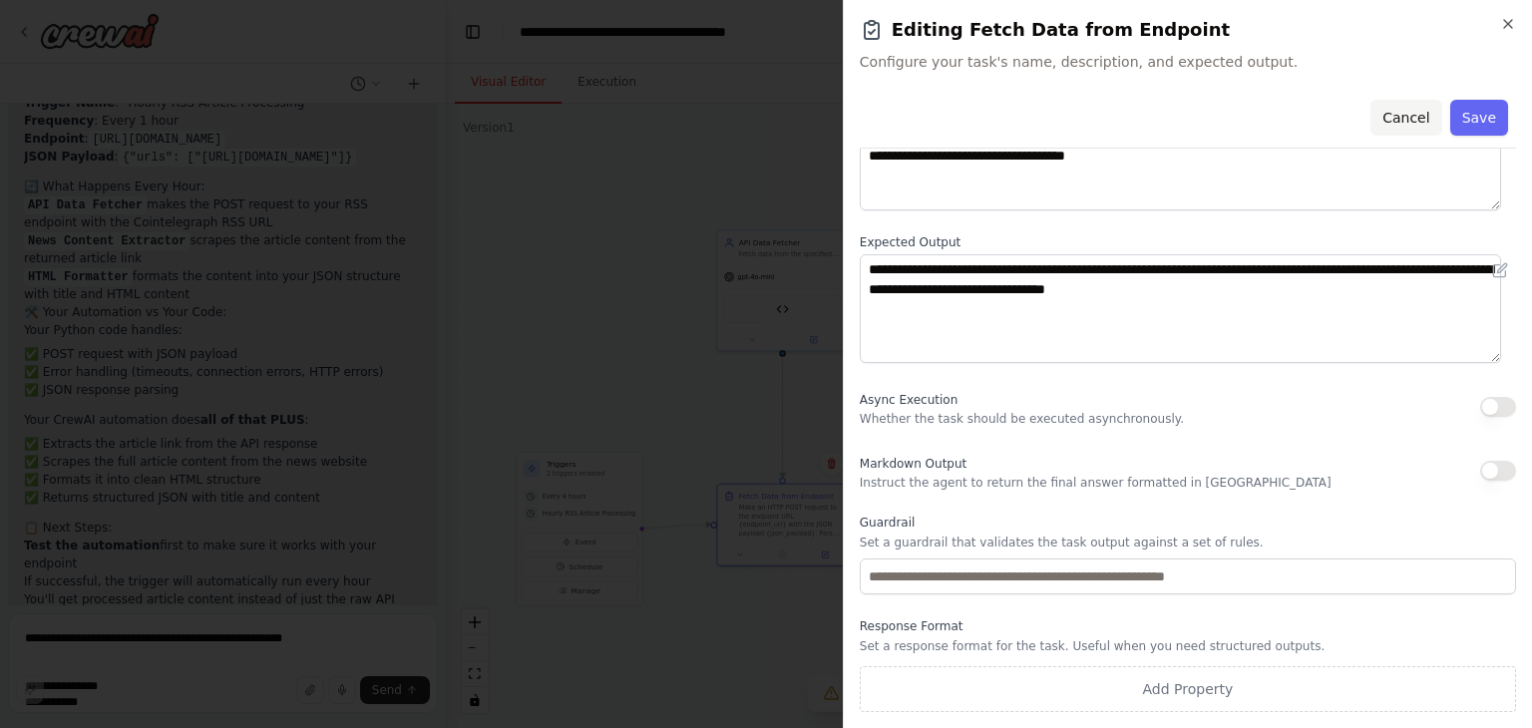
click at [1389, 131] on button "Cancel" at bounding box center [1406, 118] width 71 height 36
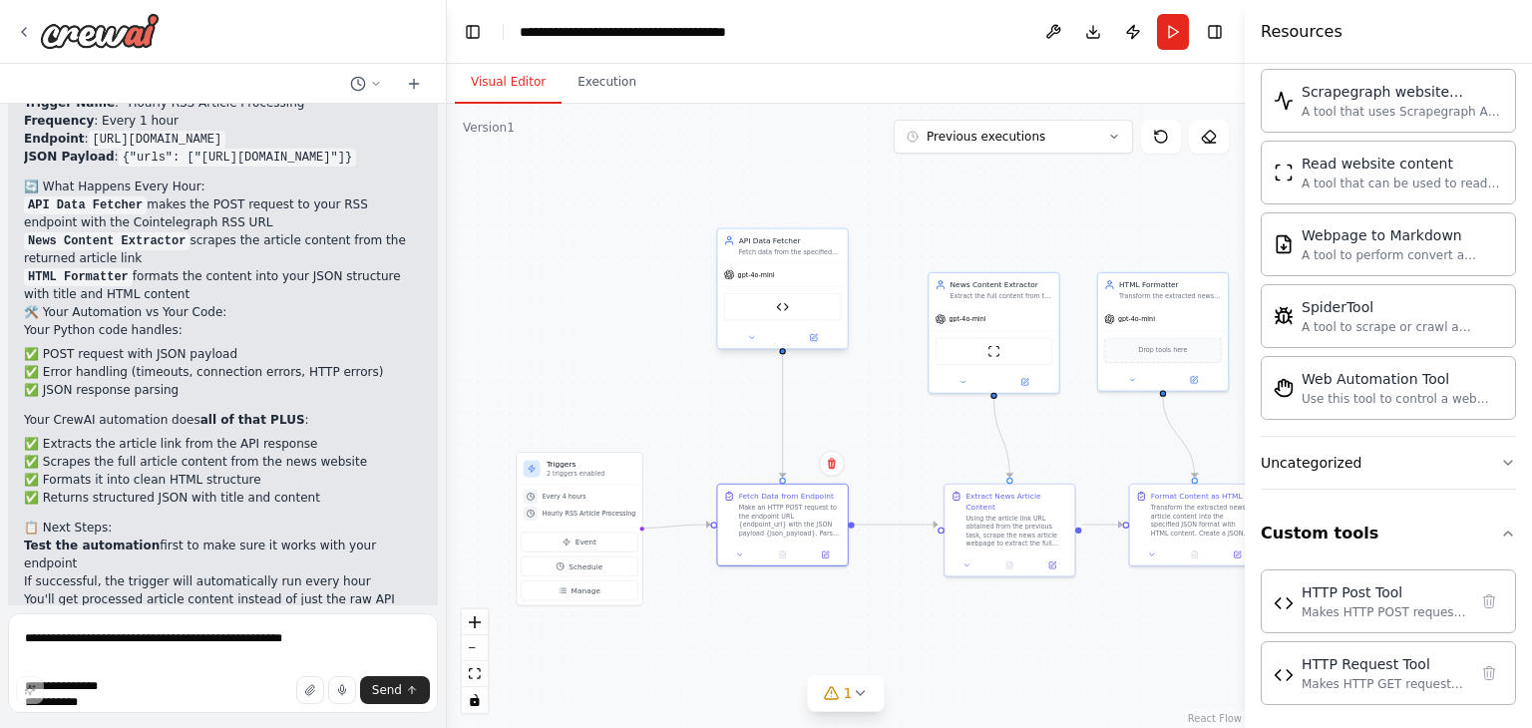
click at [820, 347] on div at bounding box center [782, 337] width 130 height 21
click at [812, 340] on icon at bounding box center [813, 337] width 8 height 8
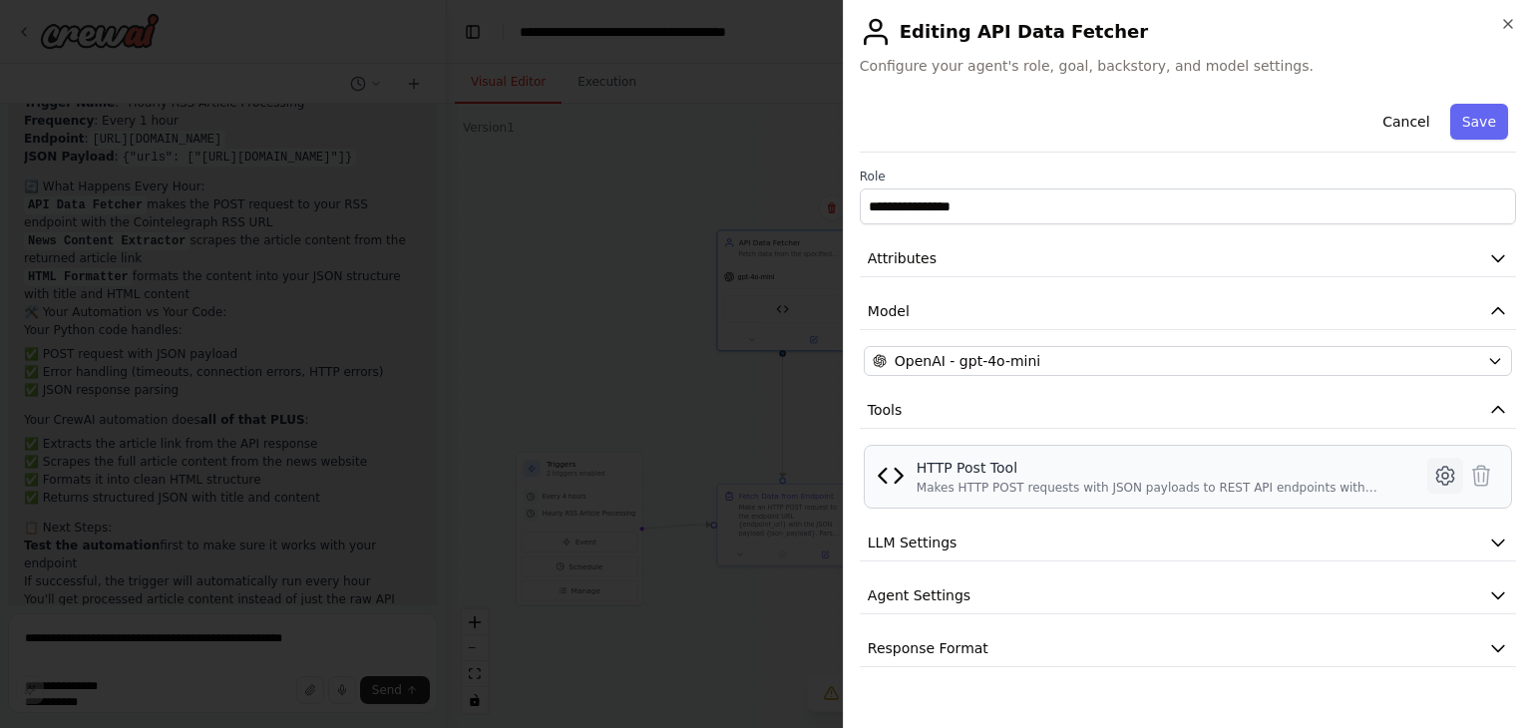
click at [1447, 472] on icon at bounding box center [1446, 476] width 24 height 24
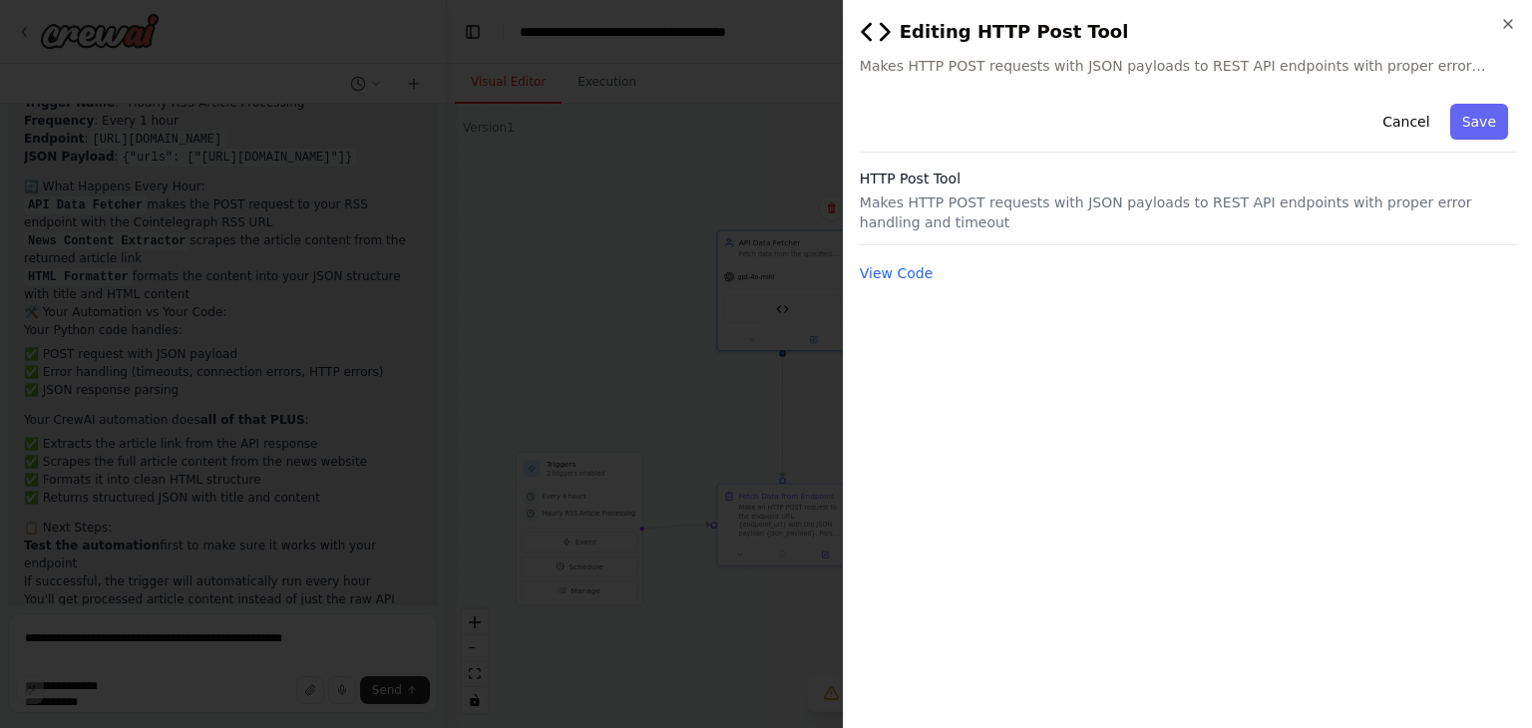
click at [900, 255] on div "Cancel Save HTTP Post Tool Makes HTTP POST requests with JSON payloads to REST …" at bounding box center [1188, 191] width 656 height 190
click at [899, 263] on button "View Code" at bounding box center [897, 273] width 74 height 20
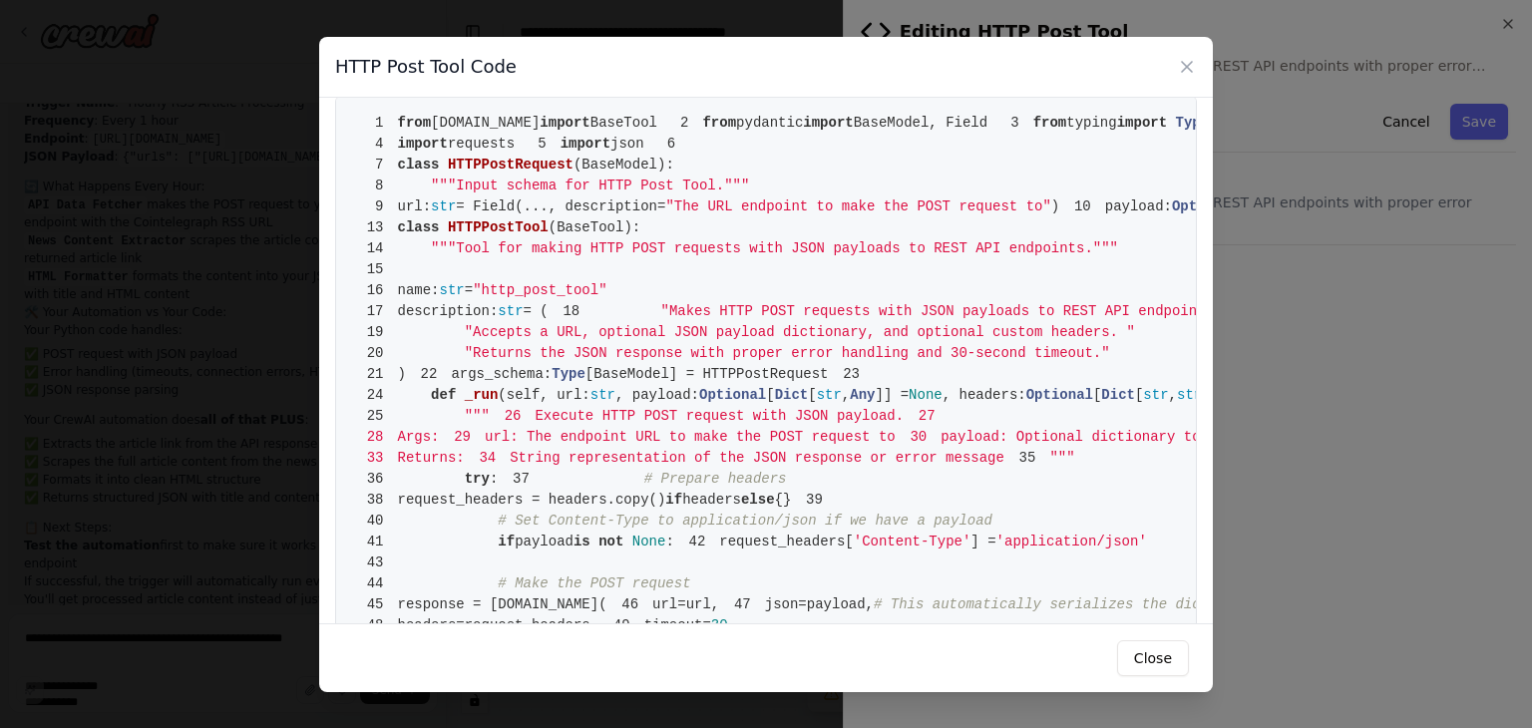
scroll to position [0, 0]
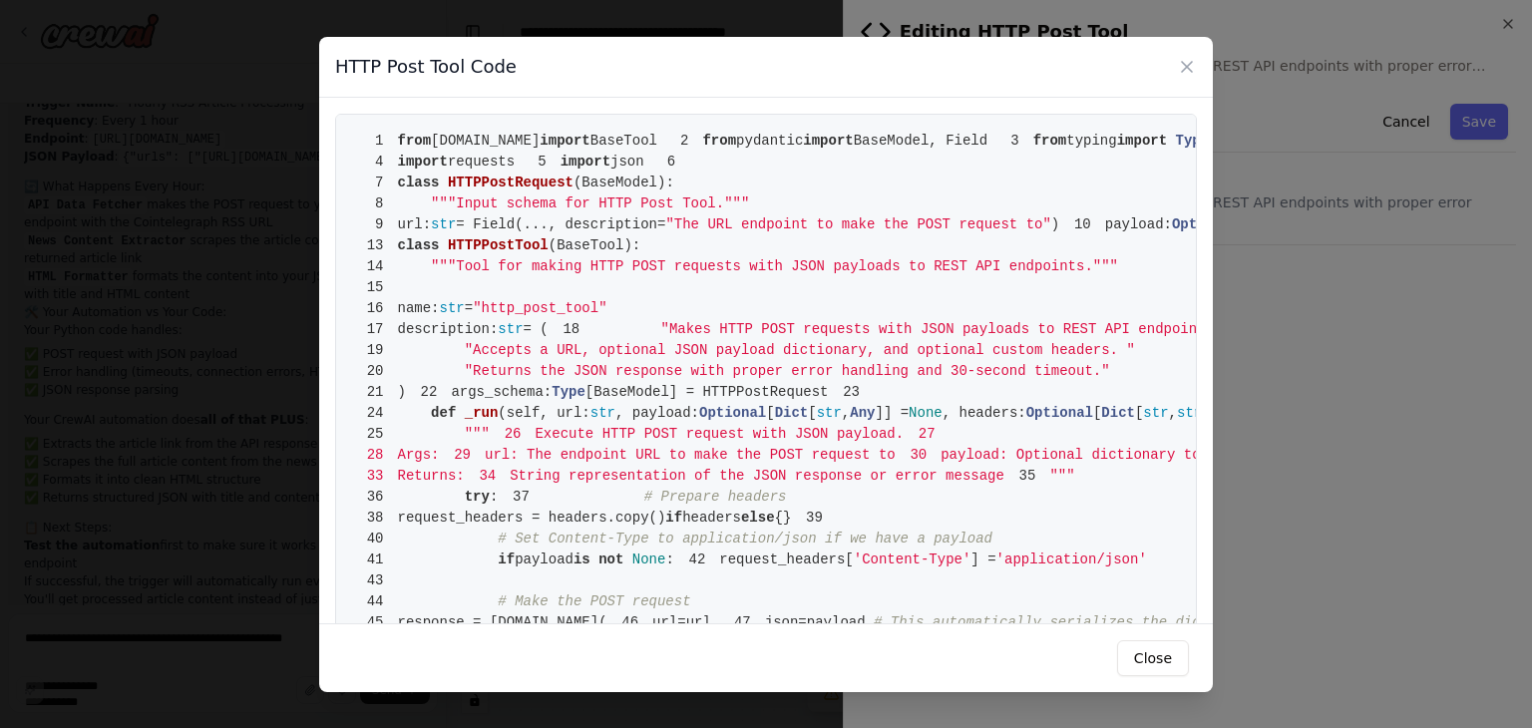
click at [1181, 54] on div "HTTP Post Tool Code" at bounding box center [766, 67] width 894 height 61
click at [1181, 57] on icon at bounding box center [1187, 67] width 20 height 20
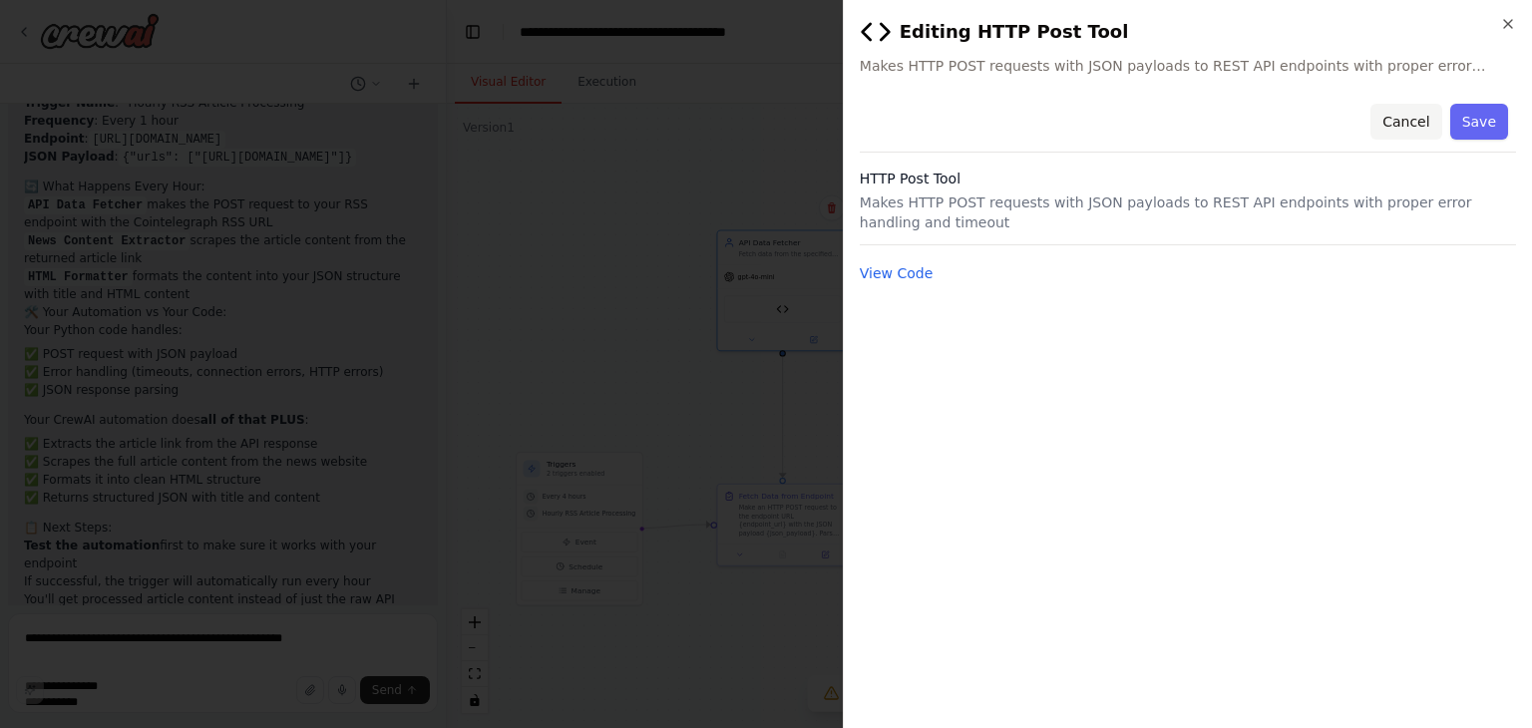
click at [1397, 126] on button "Cancel" at bounding box center [1406, 122] width 71 height 36
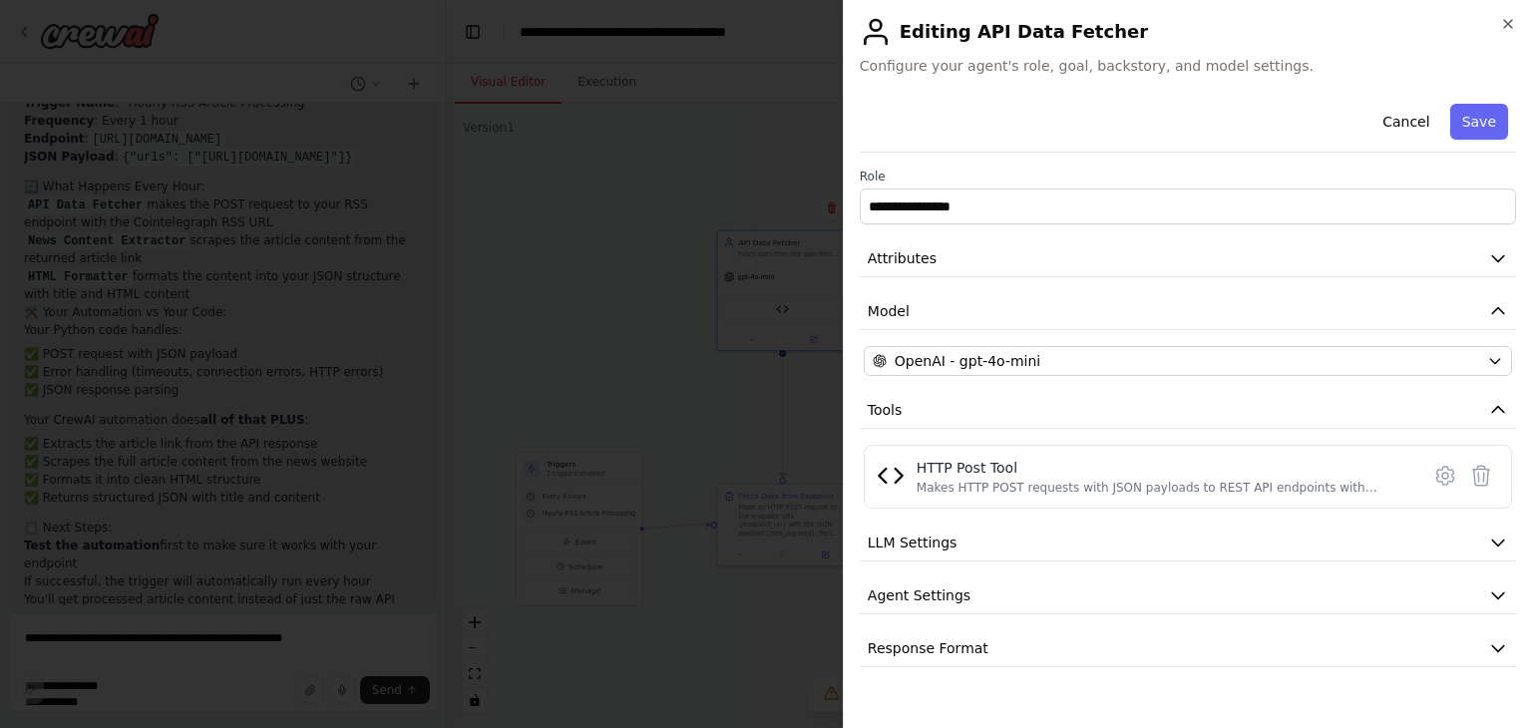
click at [850, 268] on div "**********" at bounding box center [1187, 364] width 689 height 728
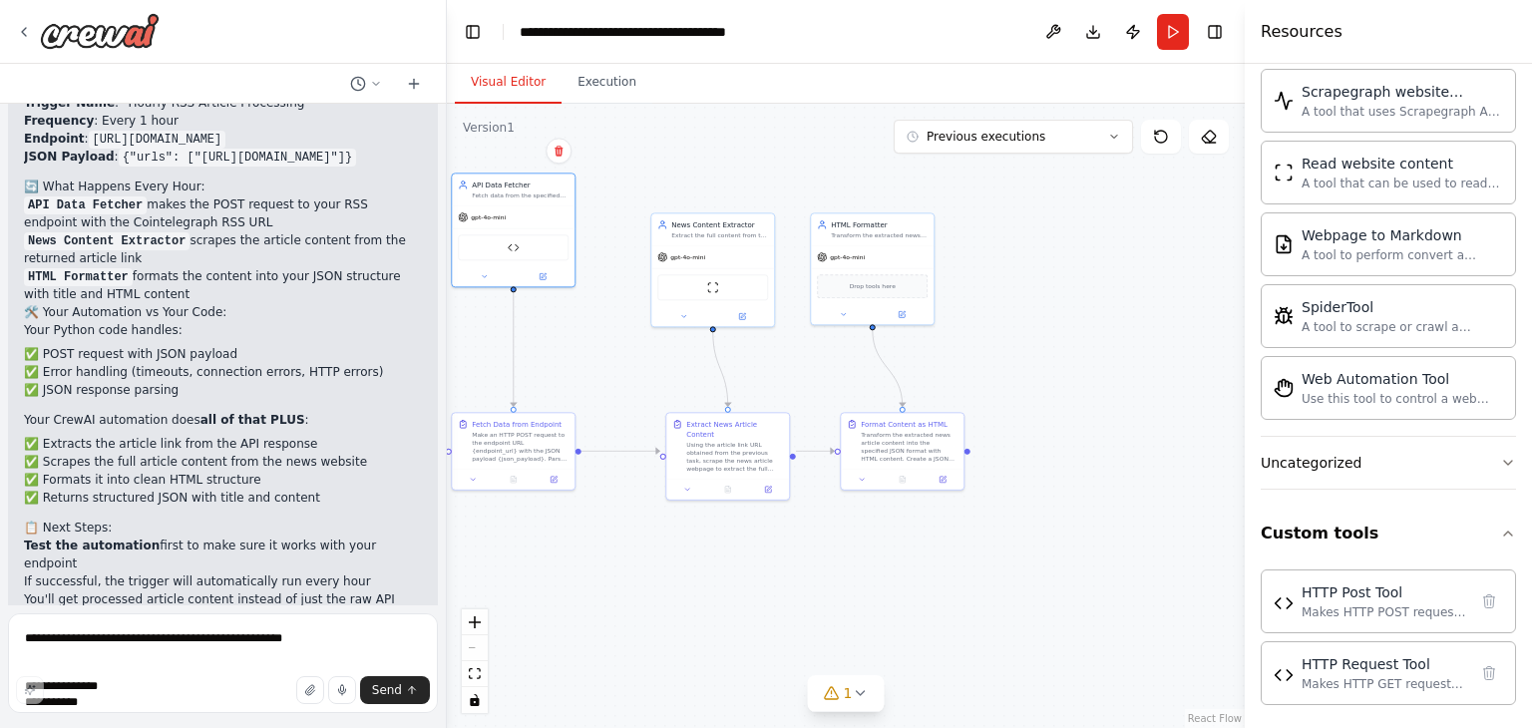
drag, startPoint x: 932, startPoint y: 639, endPoint x: 655, endPoint y: 562, distance: 287.1
click at [655, 562] on div ".deletable-edge-delete-btn { width: 20px; height: 20px; border: 0px solid #ffff…" at bounding box center [846, 416] width 798 height 625
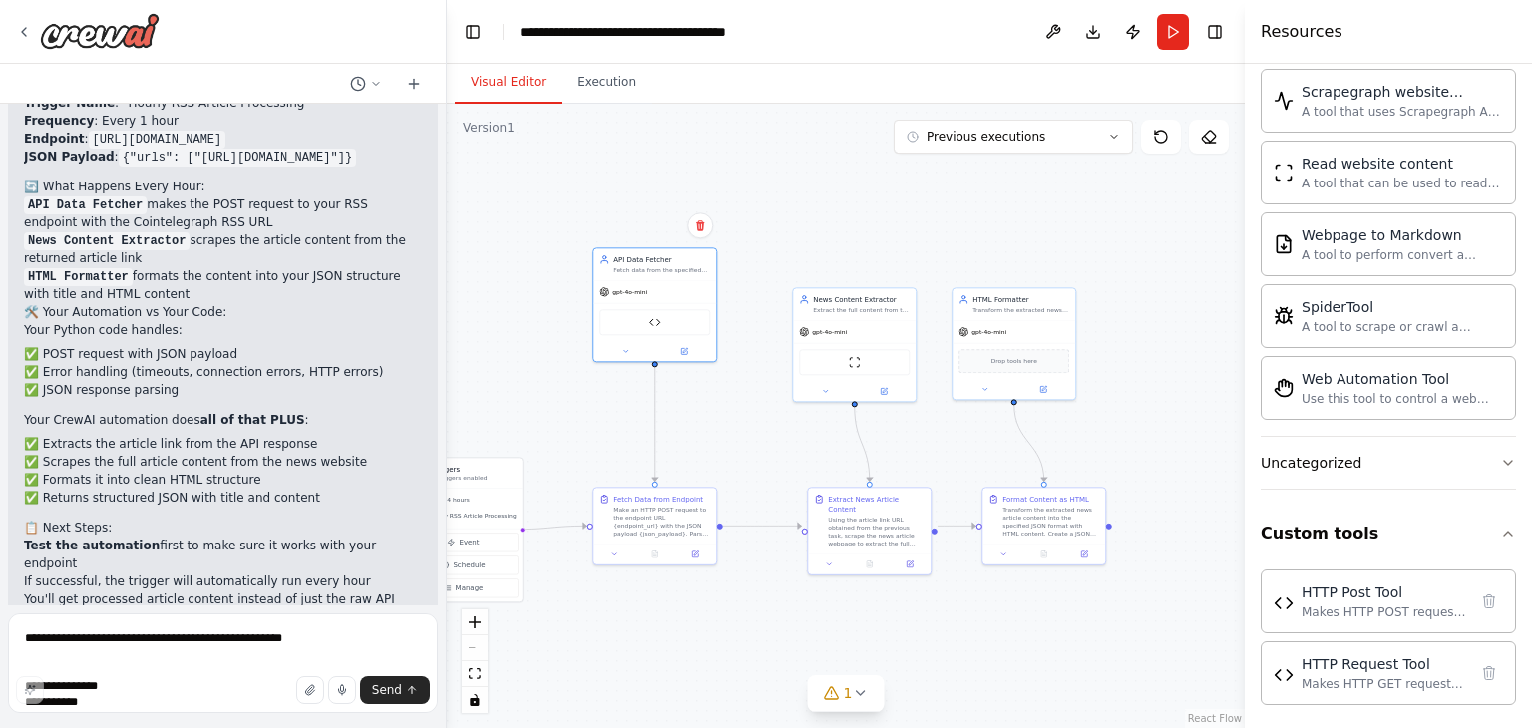
drag, startPoint x: 694, startPoint y: 572, endPoint x: 867, endPoint y: 662, distance: 195.0
click at [867, 662] on div ".deletable-edge-delete-btn { width: 20px; height: 20px; border: 0px solid #ffff…" at bounding box center [846, 416] width 798 height 625
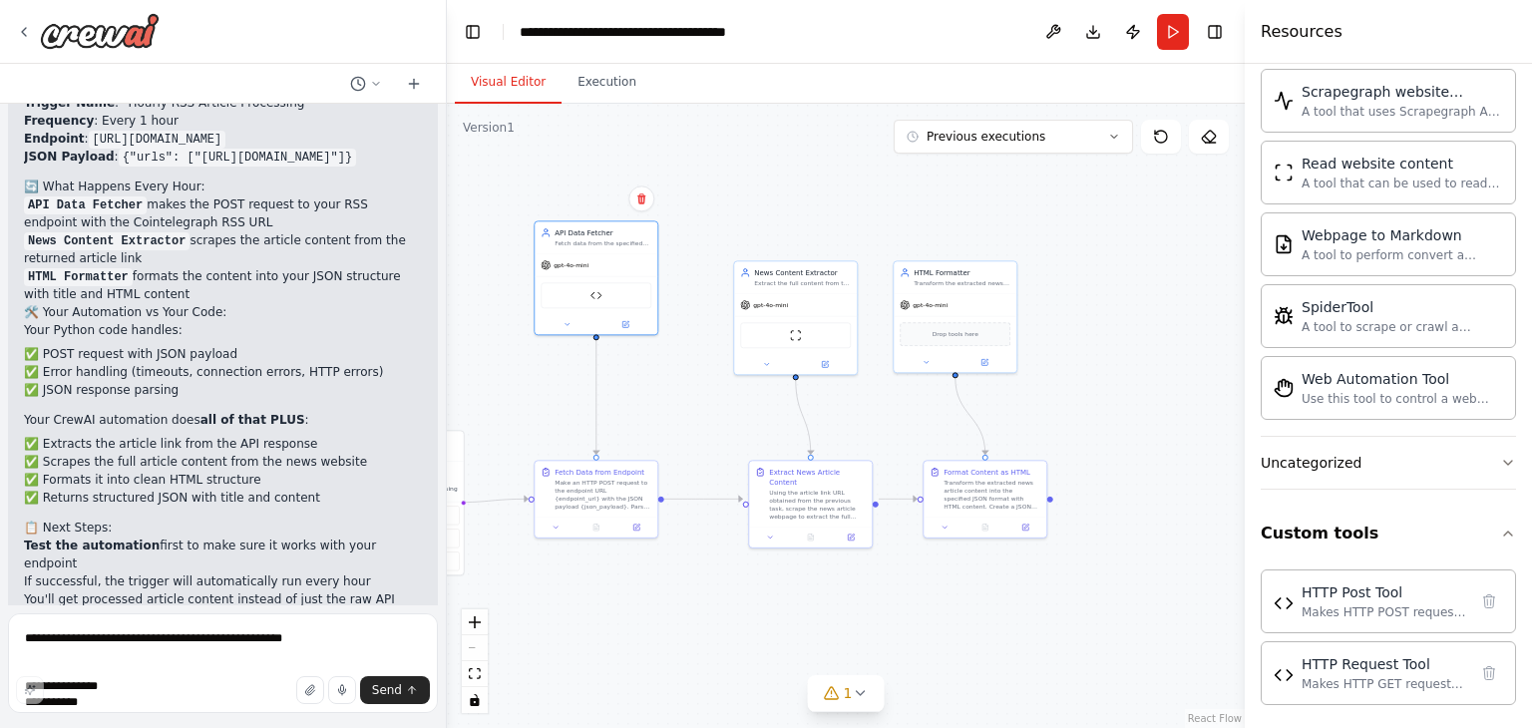
drag, startPoint x: 1194, startPoint y: 657, endPoint x: 1146, endPoint y: 652, distance: 48.1
click at [1146, 652] on div ".deletable-edge-delete-btn { width: 20px; height: 20px; border: 0px solid #ffff…" at bounding box center [846, 416] width 798 height 625
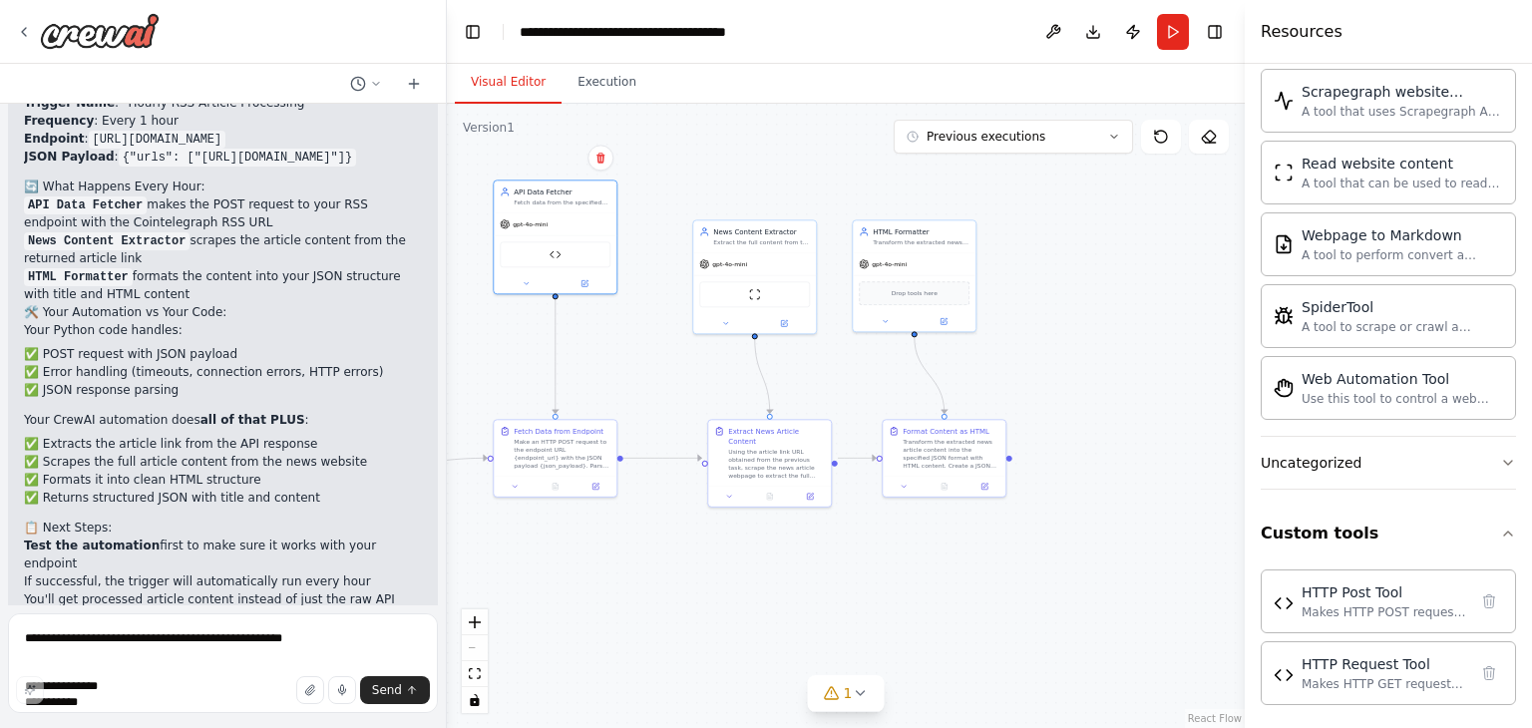
drag, startPoint x: 1206, startPoint y: 609, endPoint x: 1162, endPoint y: 576, distance: 54.9
click at [1162, 576] on div ".deletable-edge-delete-btn { width: 20px; height: 20px; border: 0px solid #ffff…" at bounding box center [846, 416] width 798 height 625
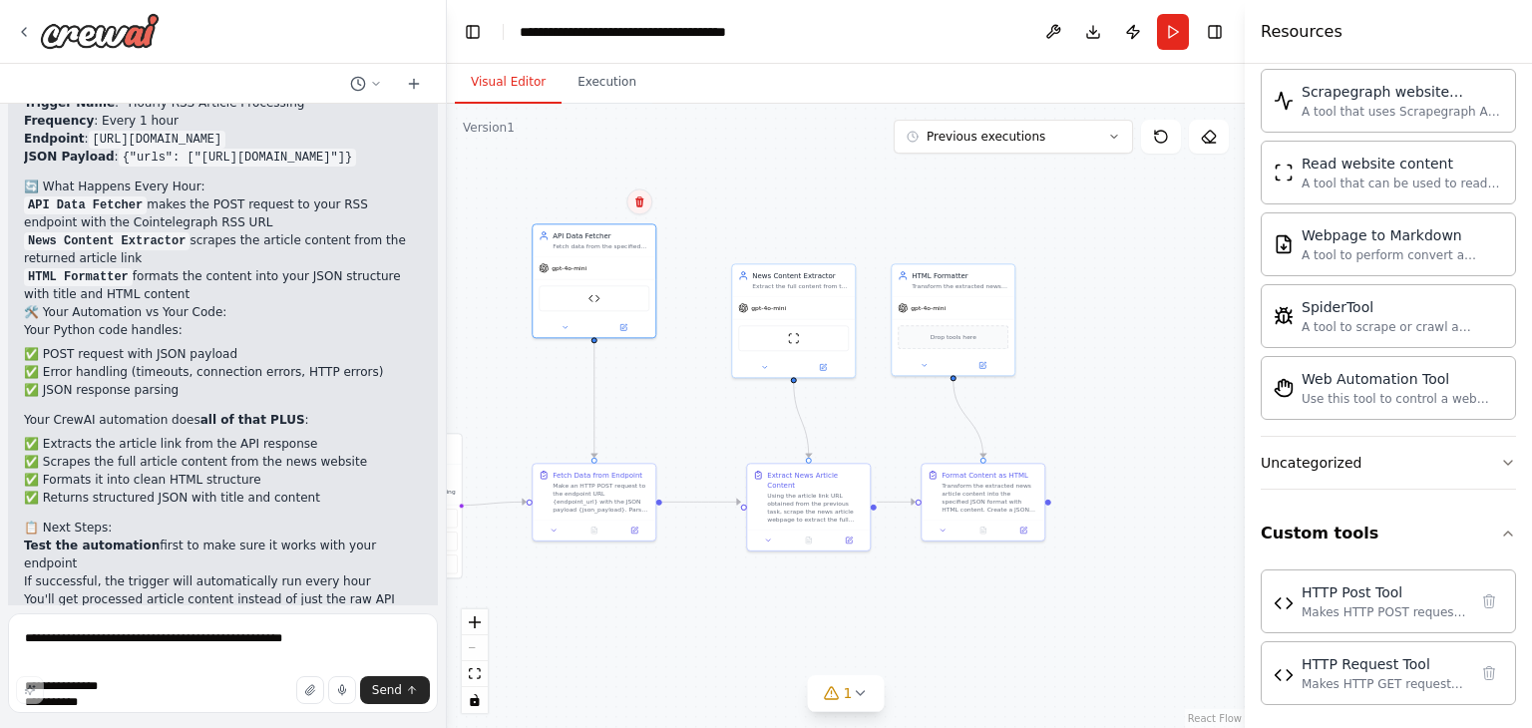
click at [645, 201] on icon at bounding box center [640, 202] width 12 height 12
click at [643, 200] on icon at bounding box center [640, 202] width 12 height 12
click at [607, 205] on button "Confirm" at bounding box center [583, 202] width 71 height 24
click at [570, 464] on div "Fetch Data from Endpoint Make an HTTP POST request to the endpoint URL {endpoin…" at bounding box center [594, 490] width 123 height 56
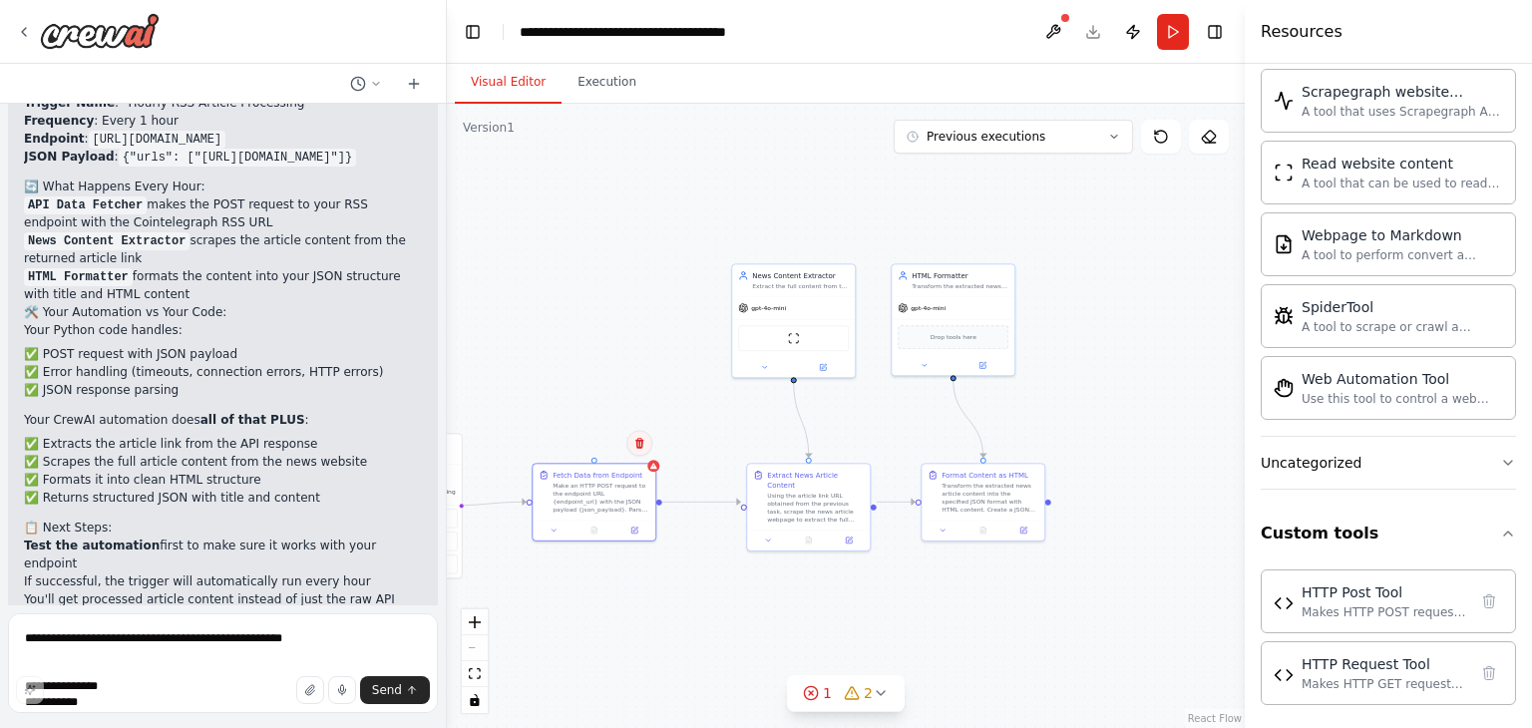
click at [637, 452] on button at bounding box center [640, 443] width 26 height 26
click at [595, 444] on button "Confirm" at bounding box center [583, 443] width 71 height 24
click at [784, 271] on div "News Content Extractor" at bounding box center [800, 273] width 97 height 10
click at [849, 238] on button at bounding box center [839, 241] width 26 height 26
click at [799, 254] on div ".deletable-edge-delete-btn { width: 20px; height: 20px; border: 0px solid #ffff…" at bounding box center [846, 416] width 798 height 625
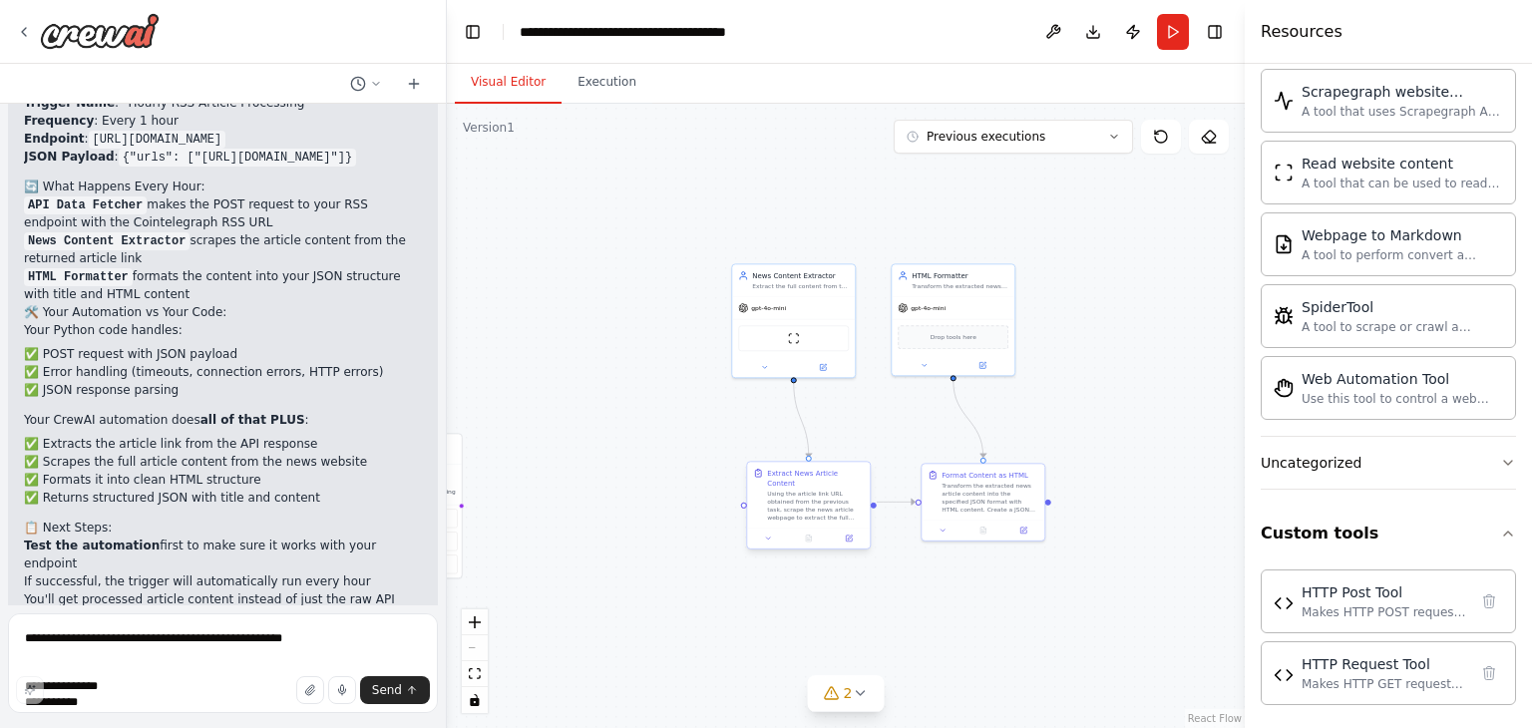
click at [818, 490] on div "Using the article link URL obtained from the previous task, scrape the news art…" at bounding box center [815, 506] width 97 height 32
click at [861, 445] on button at bounding box center [854, 443] width 26 height 26
click at [809, 437] on button "Confirm" at bounding box center [797, 443] width 71 height 24
click at [775, 272] on div "News Content Extractor" at bounding box center [800, 273] width 97 height 10
click at [843, 238] on icon at bounding box center [839, 241] width 12 height 12
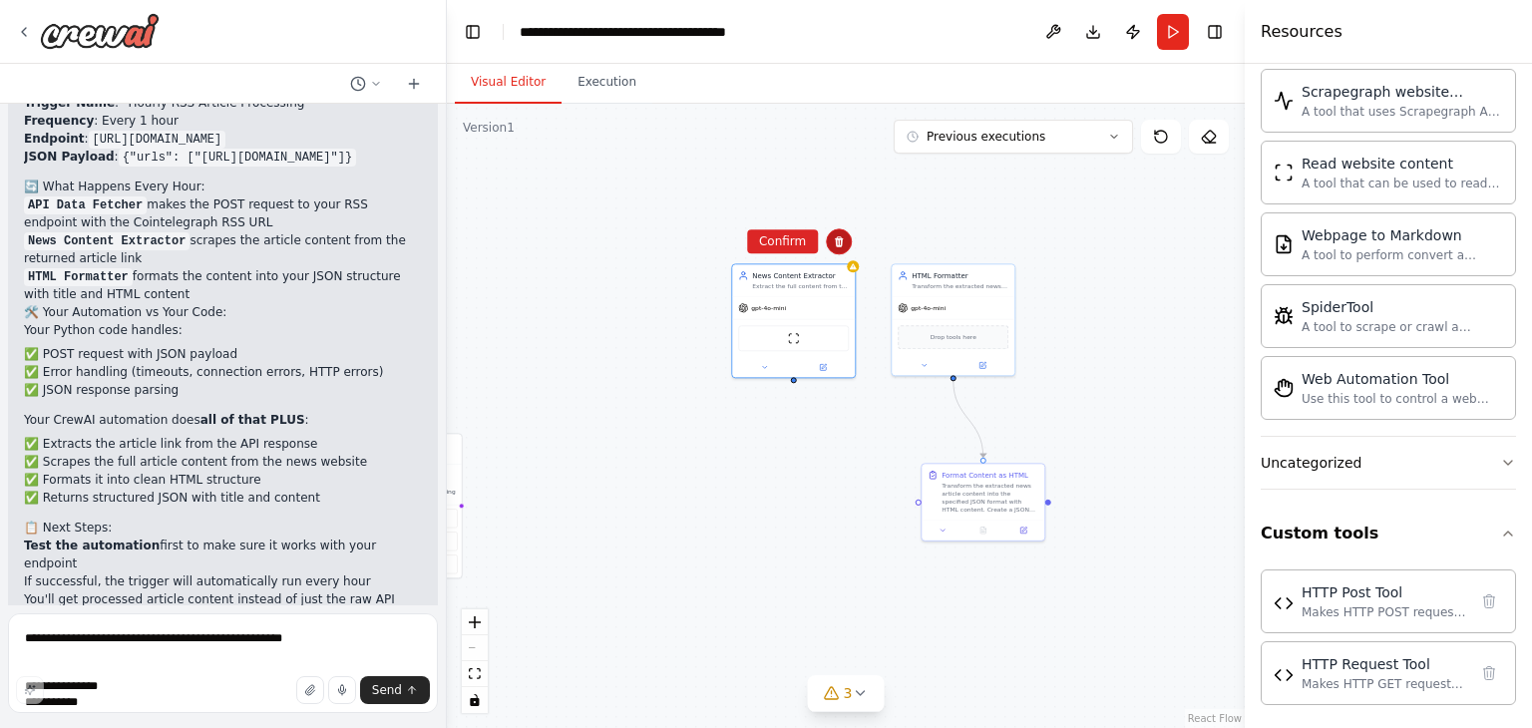
click at [843, 238] on icon at bounding box center [839, 241] width 12 height 12
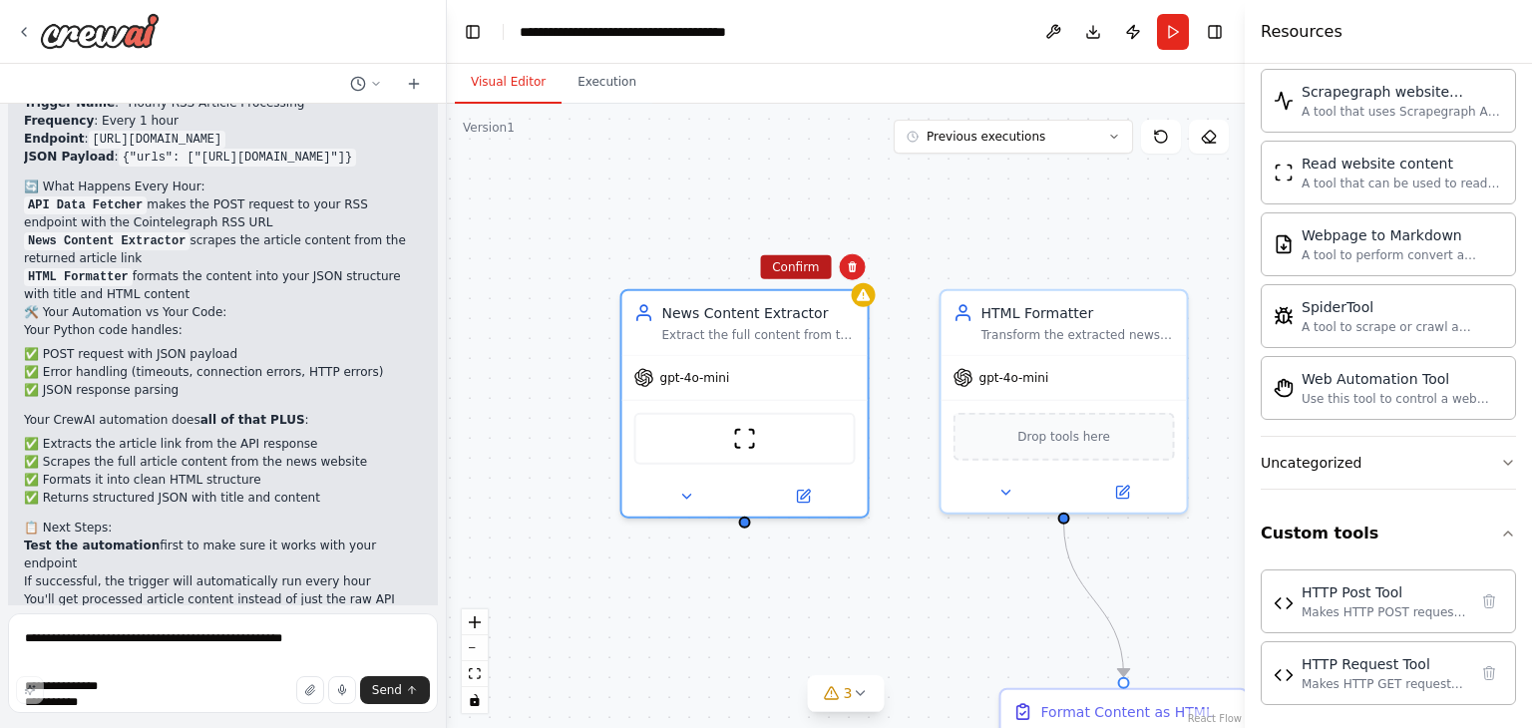
click at [810, 260] on button "Confirm" at bounding box center [795, 267] width 71 height 24
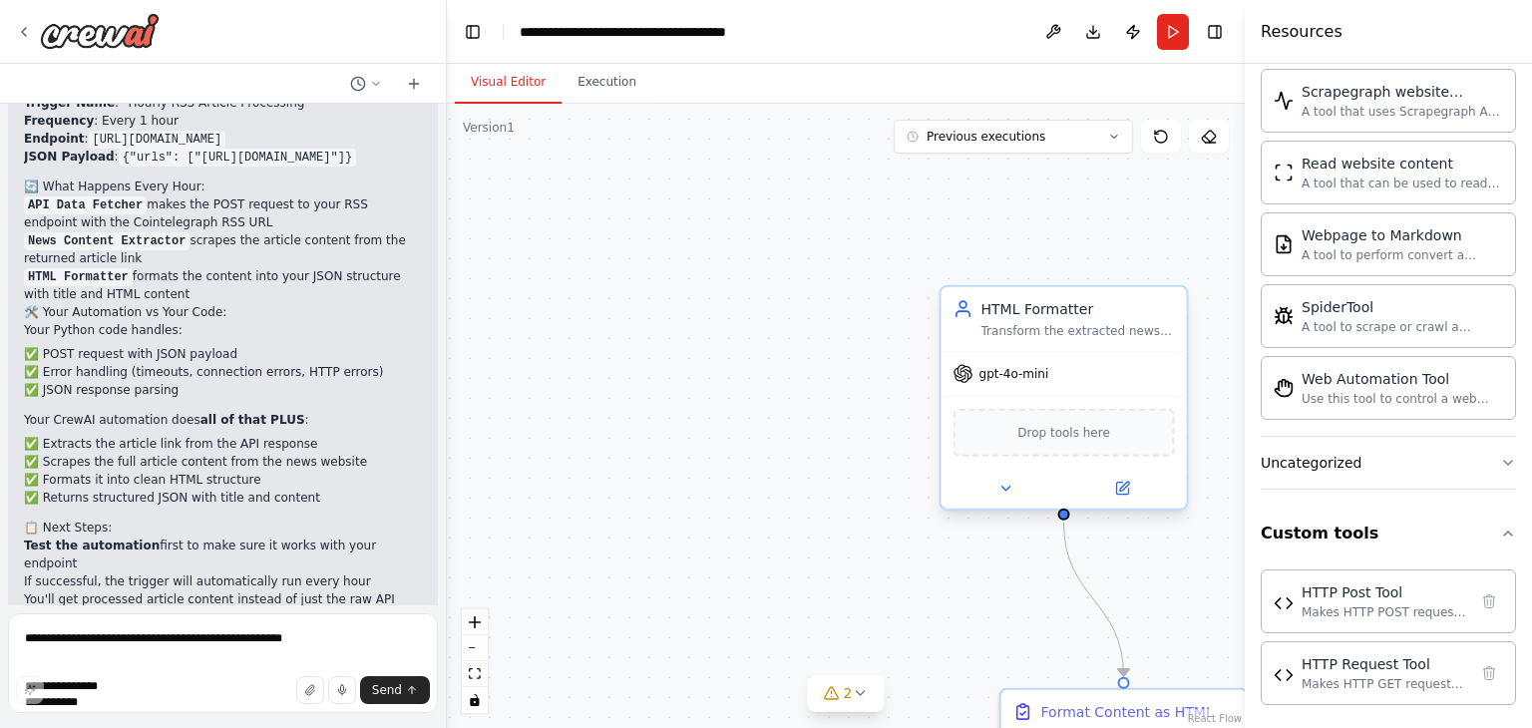
click at [970, 289] on div "HTML Formatter Transform the extracted news content into a properly formatted H…" at bounding box center [1064, 319] width 245 height 64
click at [1173, 273] on button at bounding box center [1172, 267] width 26 height 26
click at [1106, 258] on button "Confirm" at bounding box center [1114, 267] width 71 height 24
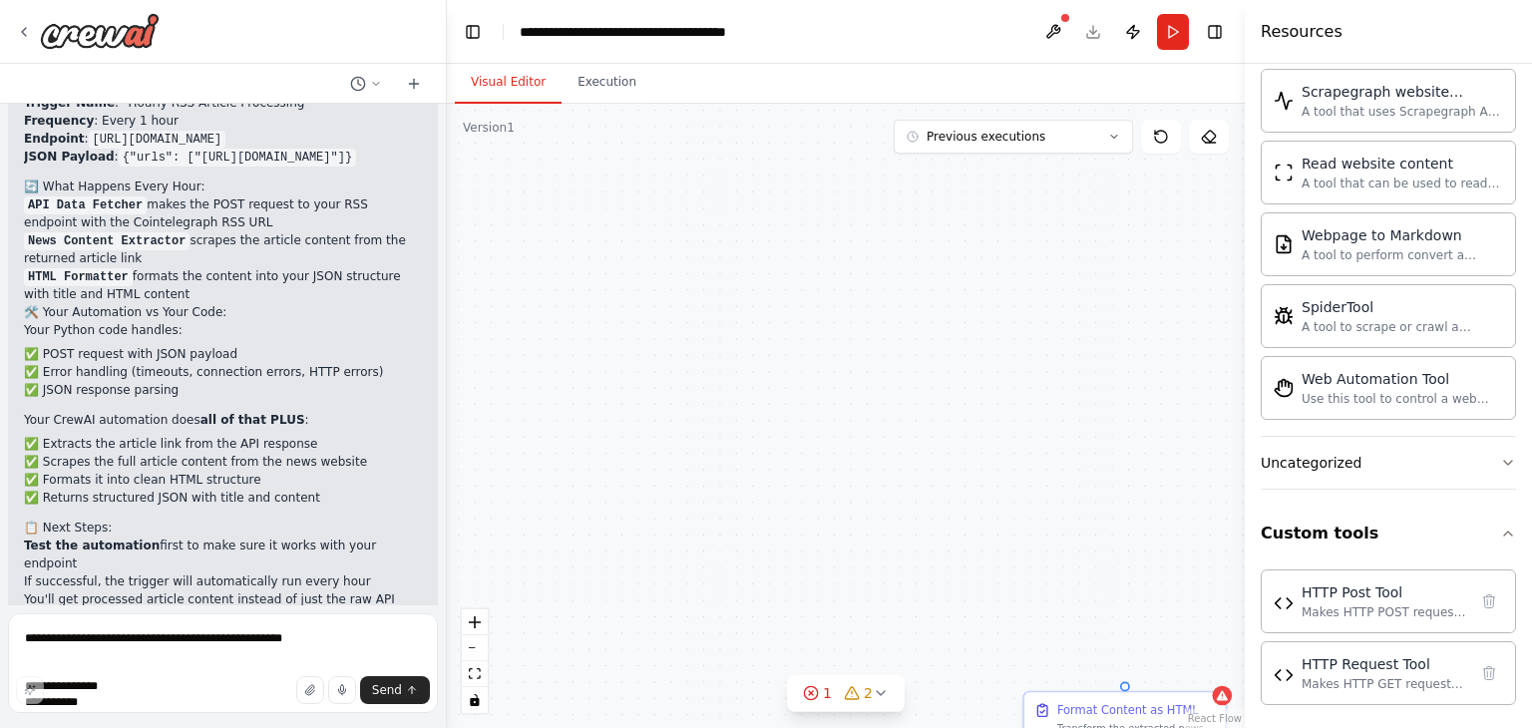
click at [1131, 704] on div "Format Content as HTML" at bounding box center [1129, 710] width 142 height 16
click at [1211, 675] on icon at bounding box center [1210, 670] width 8 height 11
click at [1160, 654] on div "Triggers 2 triggers enabled Every 4 hours Hourly RSS Article Processing Event S…" at bounding box center [846, 416] width 798 height 625
click at [1149, 670] on div "Triggers 2 triggers enabled Every 4 hours Hourly RSS Article Processing Event S…" at bounding box center [846, 416] width 798 height 625
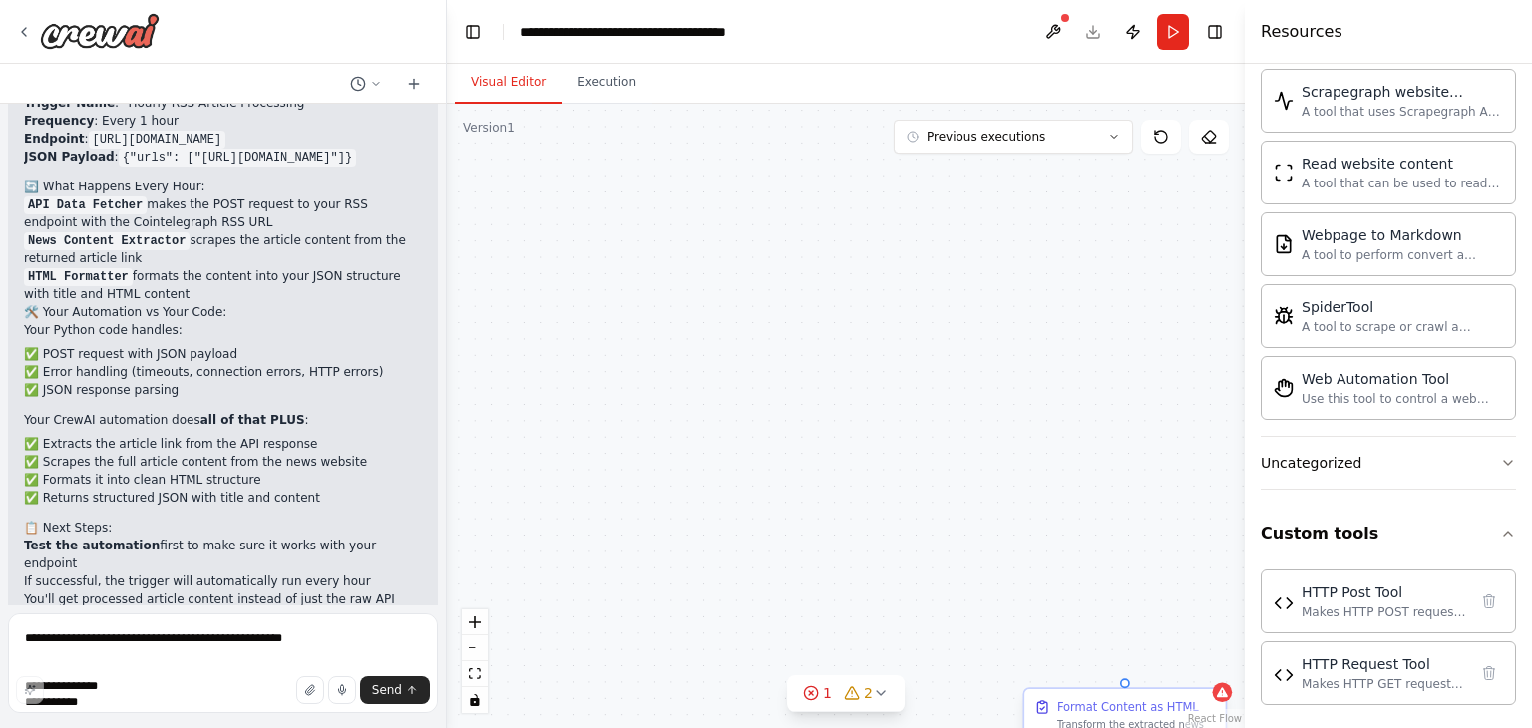
click at [1165, 706] on div "Format Content as HTML" at bounding box center [1129, 707] width 142 height 16
click at [1217, 675] on button at bounding box center [1210, 671] width 26 height 26
click at [1165, 674] on button "Confirm" at bounding box center [1153, 671] width 71 height 24
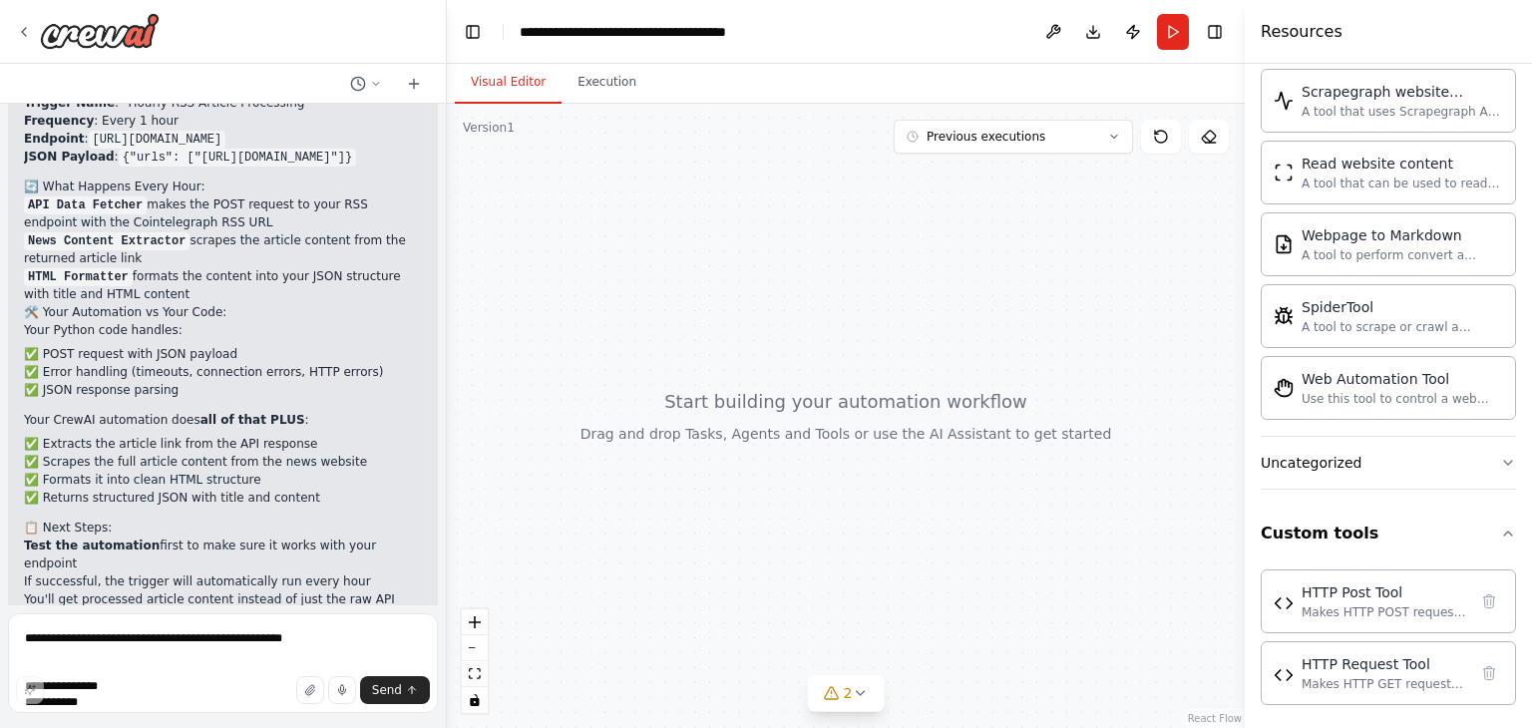
drag, startPoint x: 650, startPoint y: 513, endPoint x: 768, endPoint y: 522, distance: 118.1
click at [768, 522] on div at bounding box center [846, 416] width 798 height 625
click at [876, 436] on div at bounding box center [846, 416] width 798 height 625
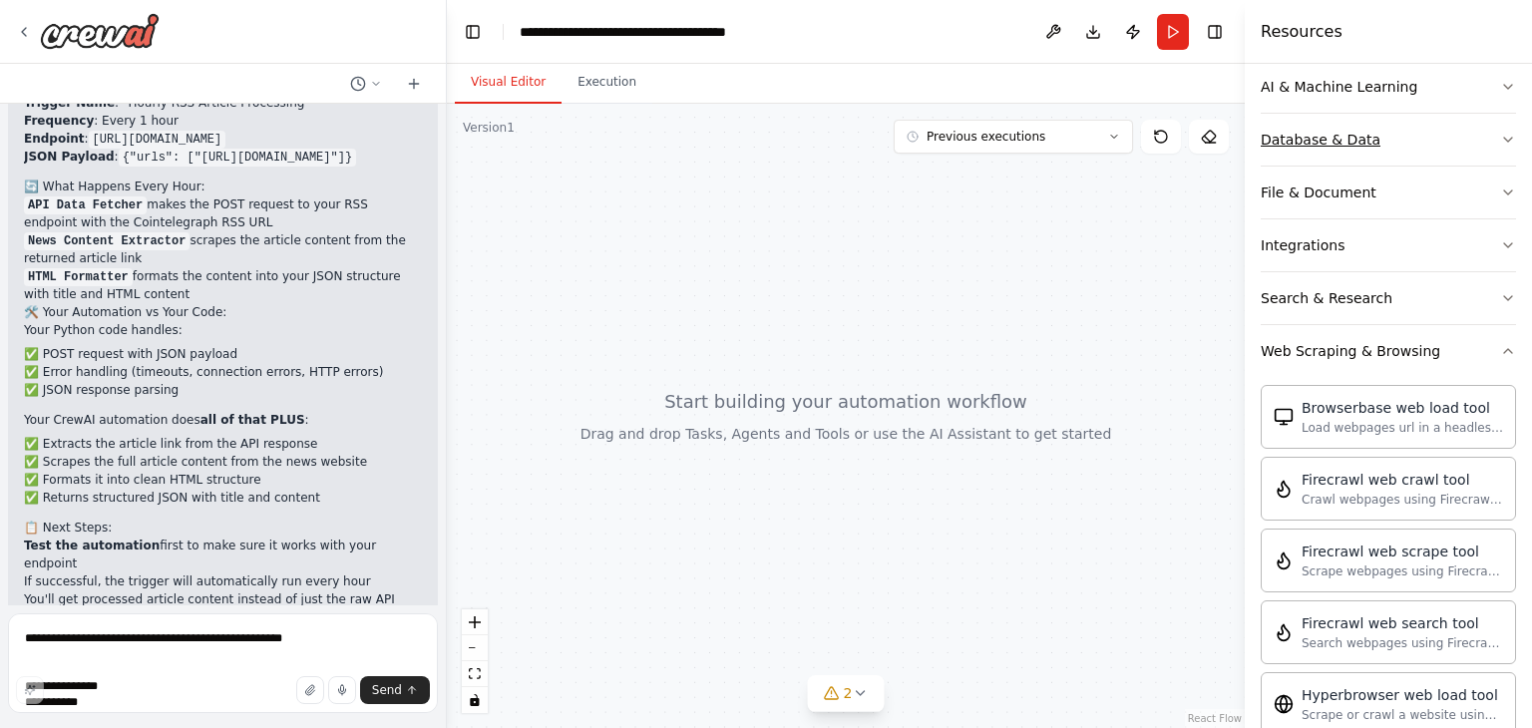
scroll to position [301, 0]
click at [1500, 344] on icon "button" at bounding box center [1508, 349] width 16 height 16
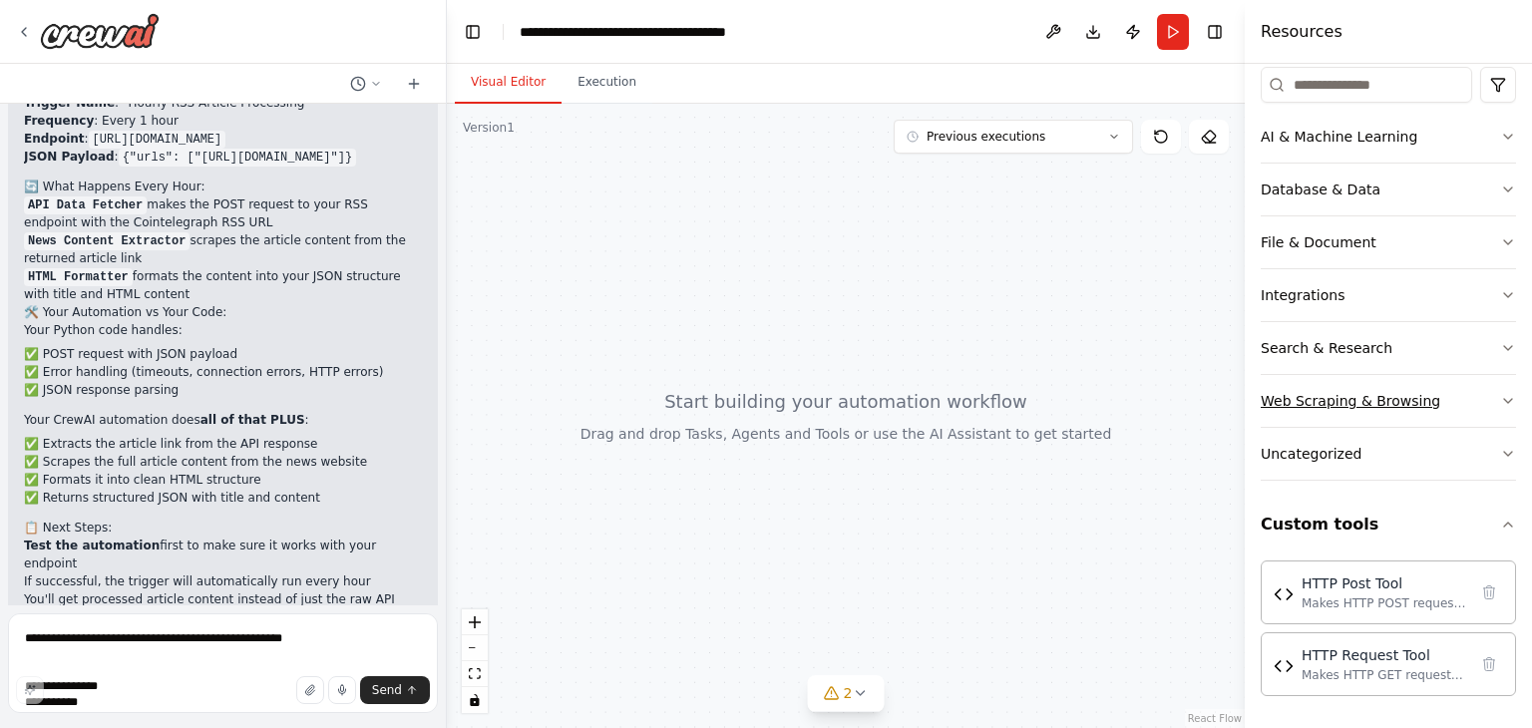
scroll to position [246, 0]
click at [1485, 599] on icon at bounding box center [1490, 594] width 11 height 13
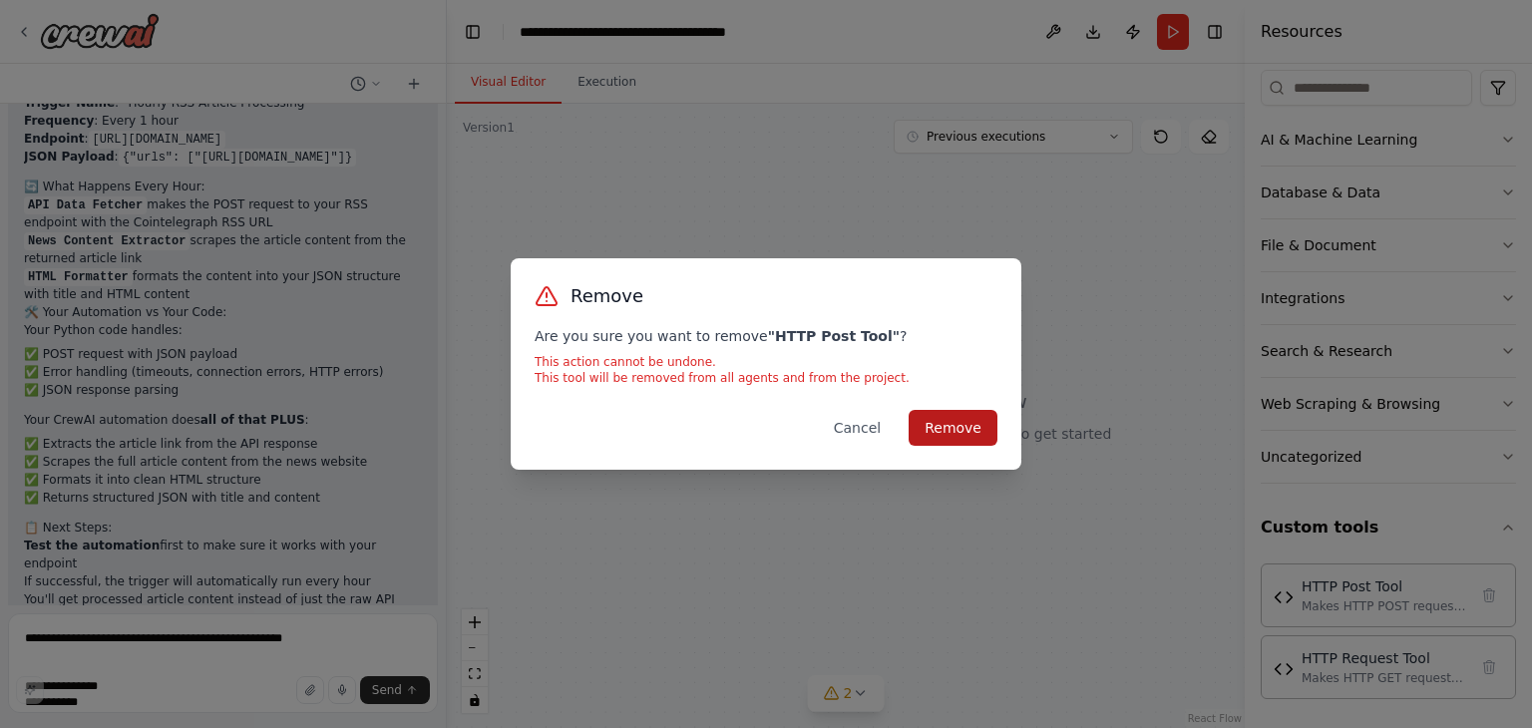
click at [942, 423] on button "Remove" at bounding box center [953, 428] width 89 height 36
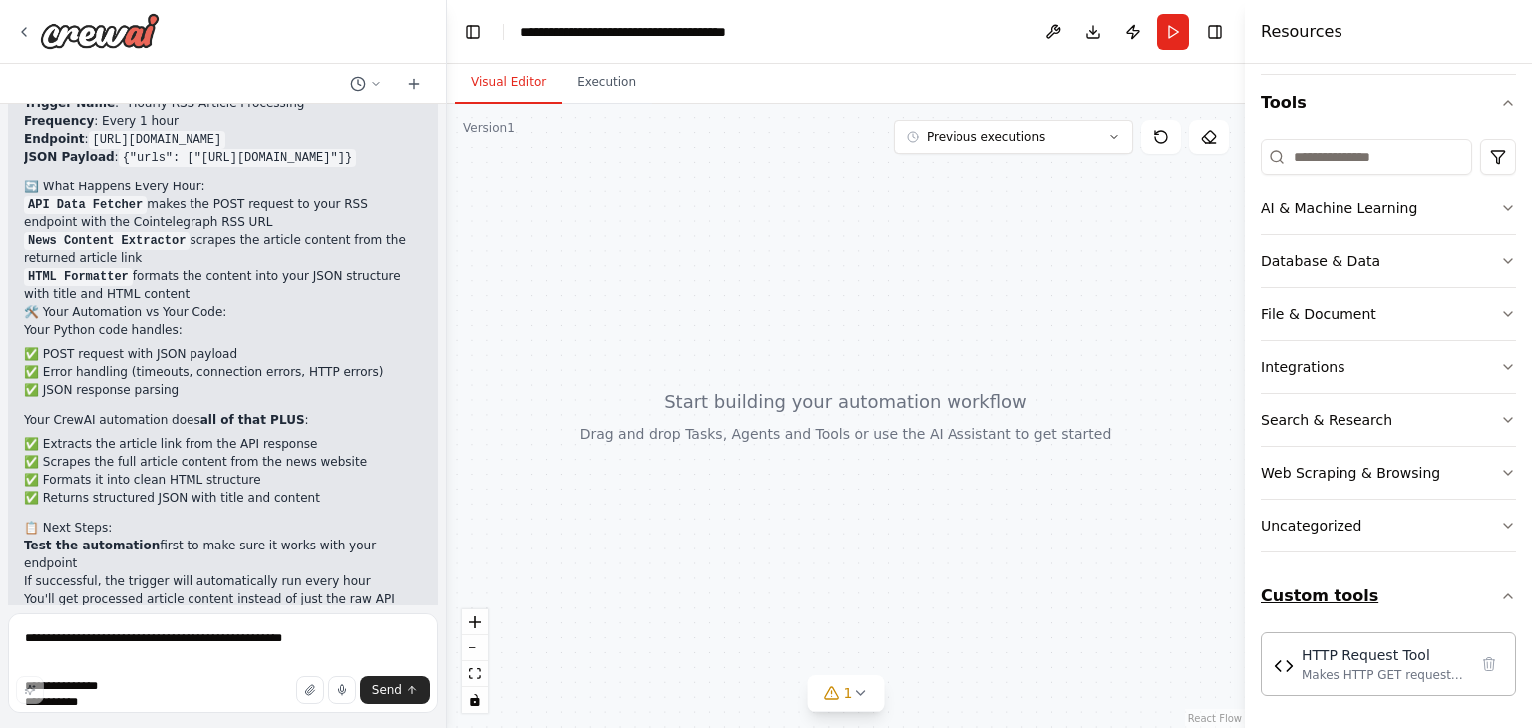
scroll to position [176, 0]
click at [1479, 672] on button at bounding box center [1490, 665] width 28 height 28
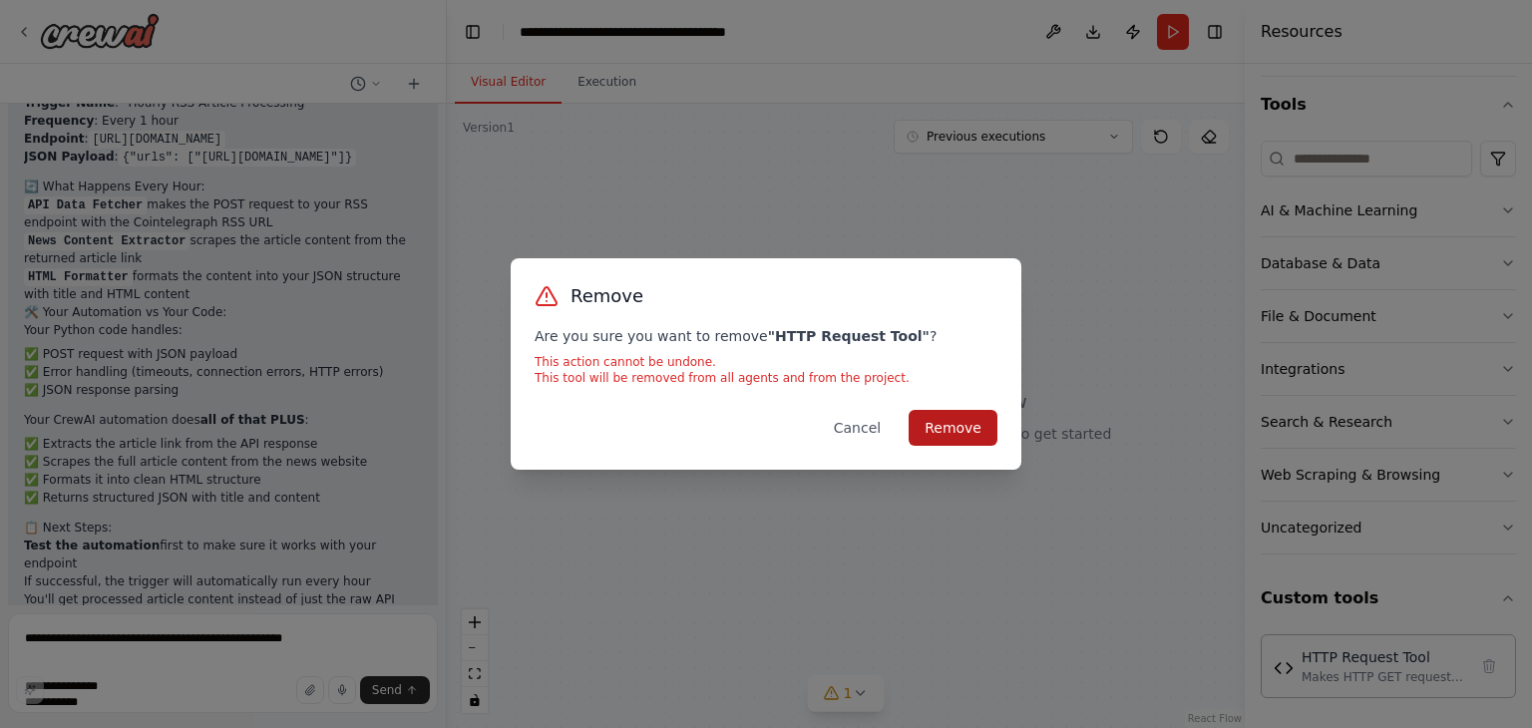
click at [931, 433] on button "Remove" at bounding box center [953, 428] width 89 height 36
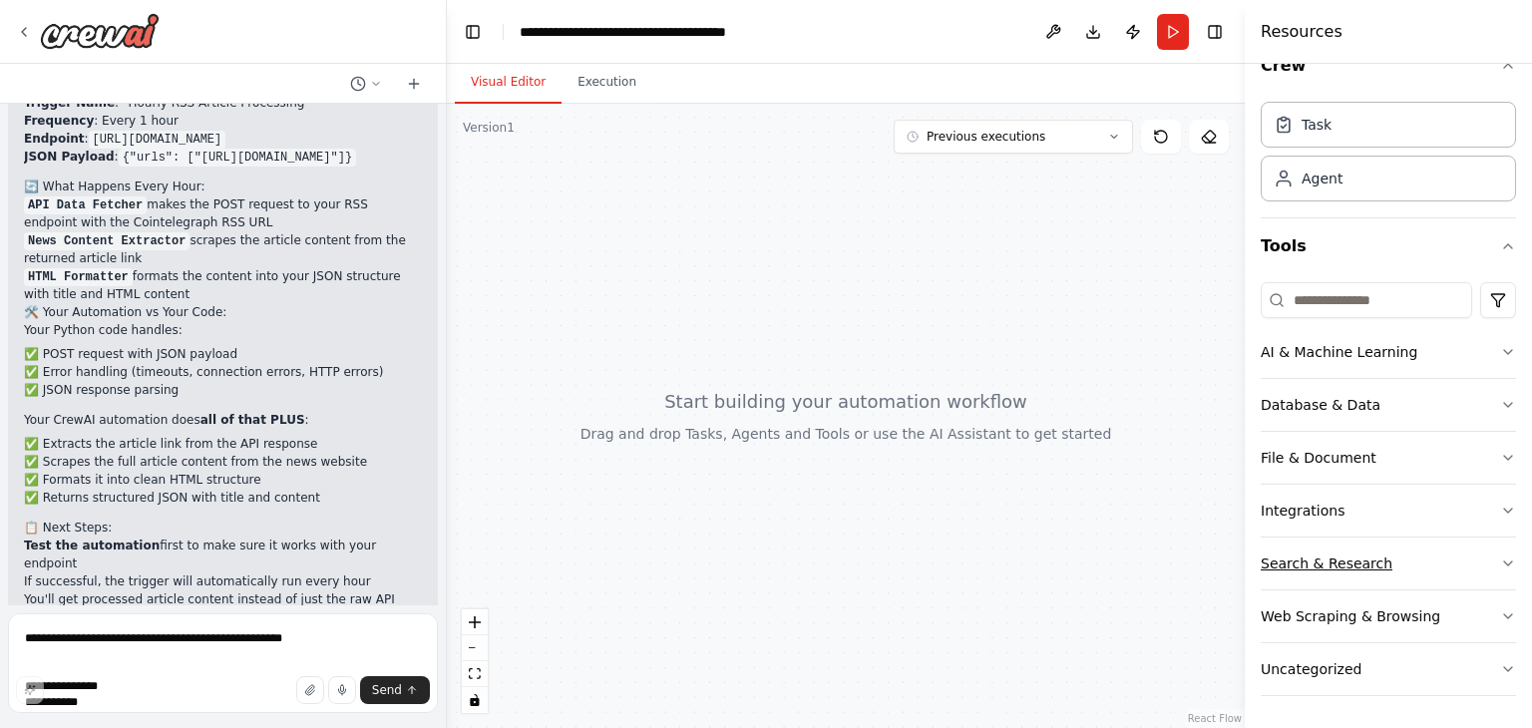
scroll to position [32, 0]
click at [1406, 663] on button "Uncategorized" at bounding box center [1388, 671] width 255 height 52
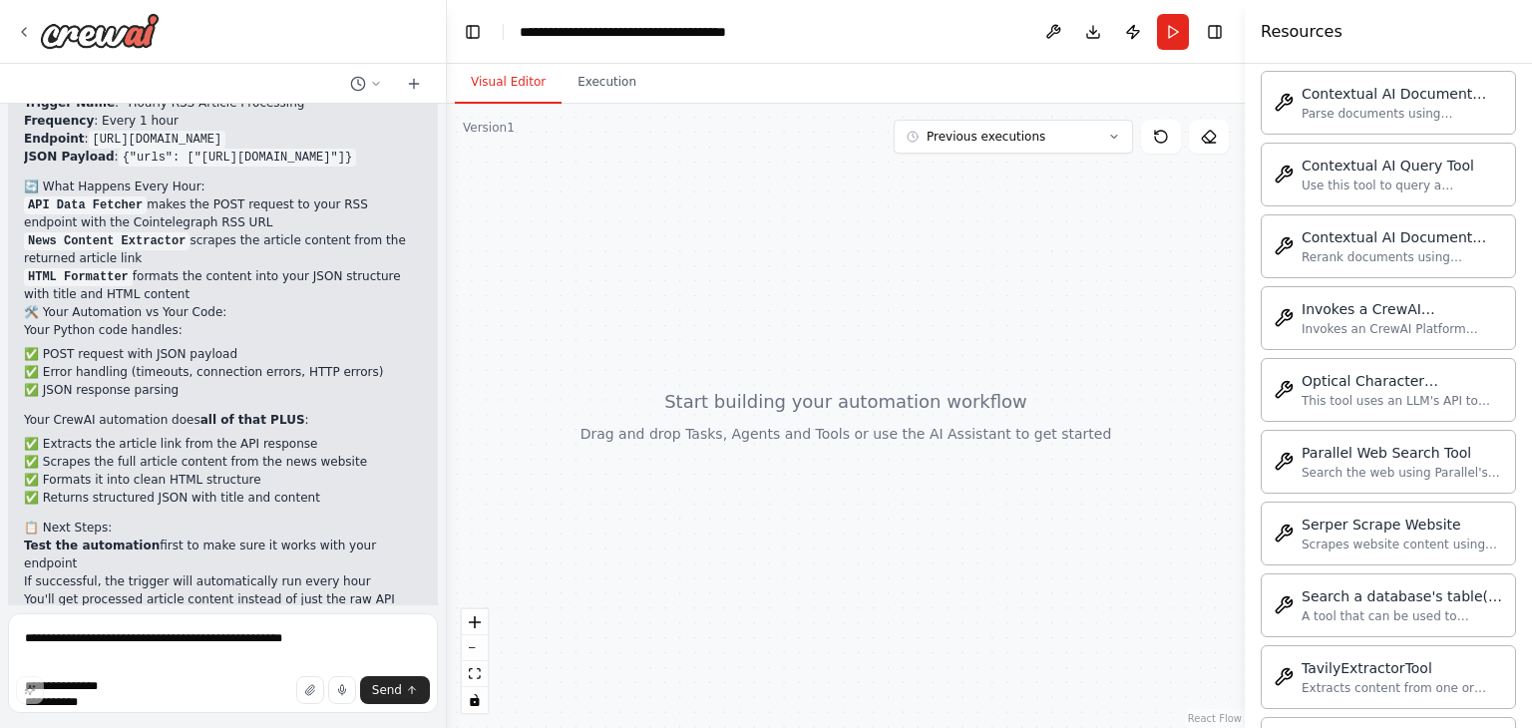
scroll to position [1119, 0]
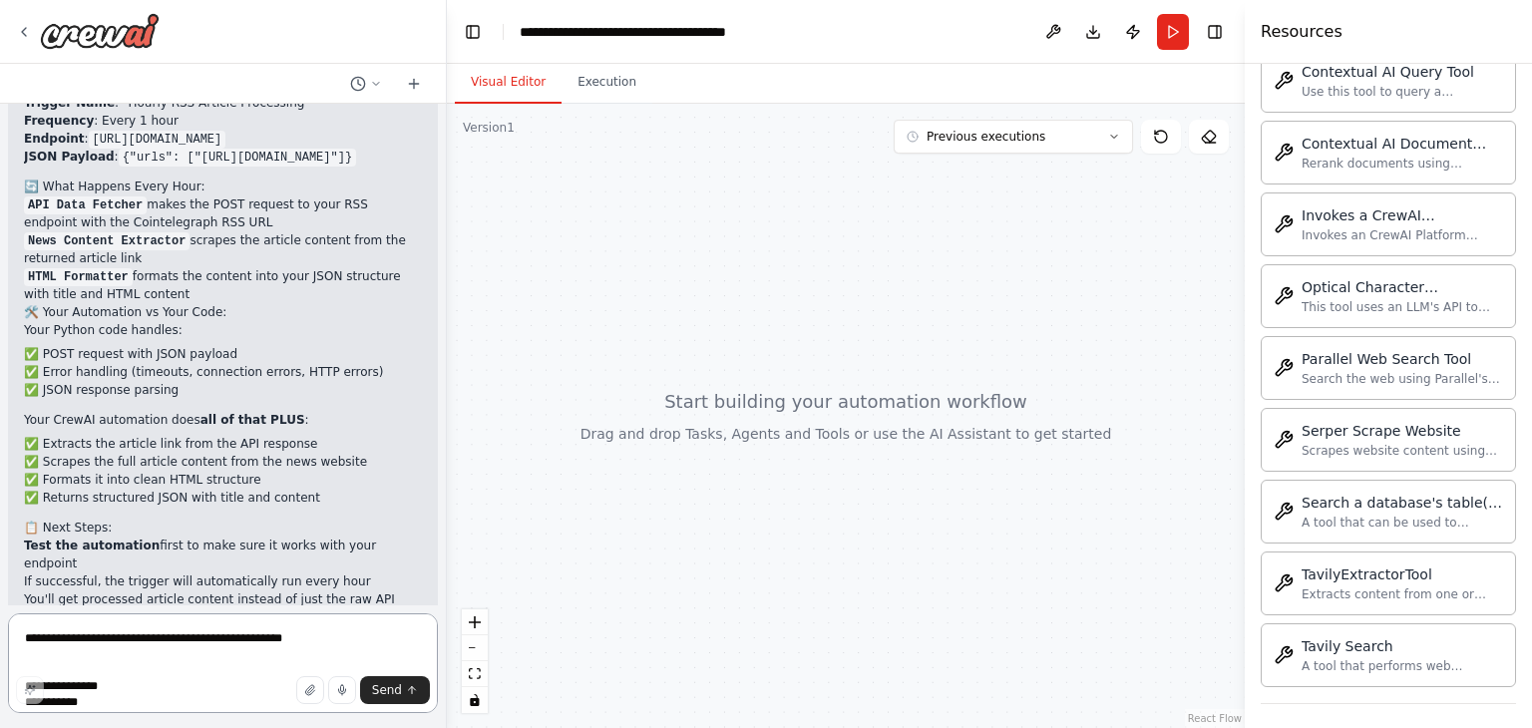
click at [198, 644] on textarea at bounding box center [223, 664] width 430 height 100
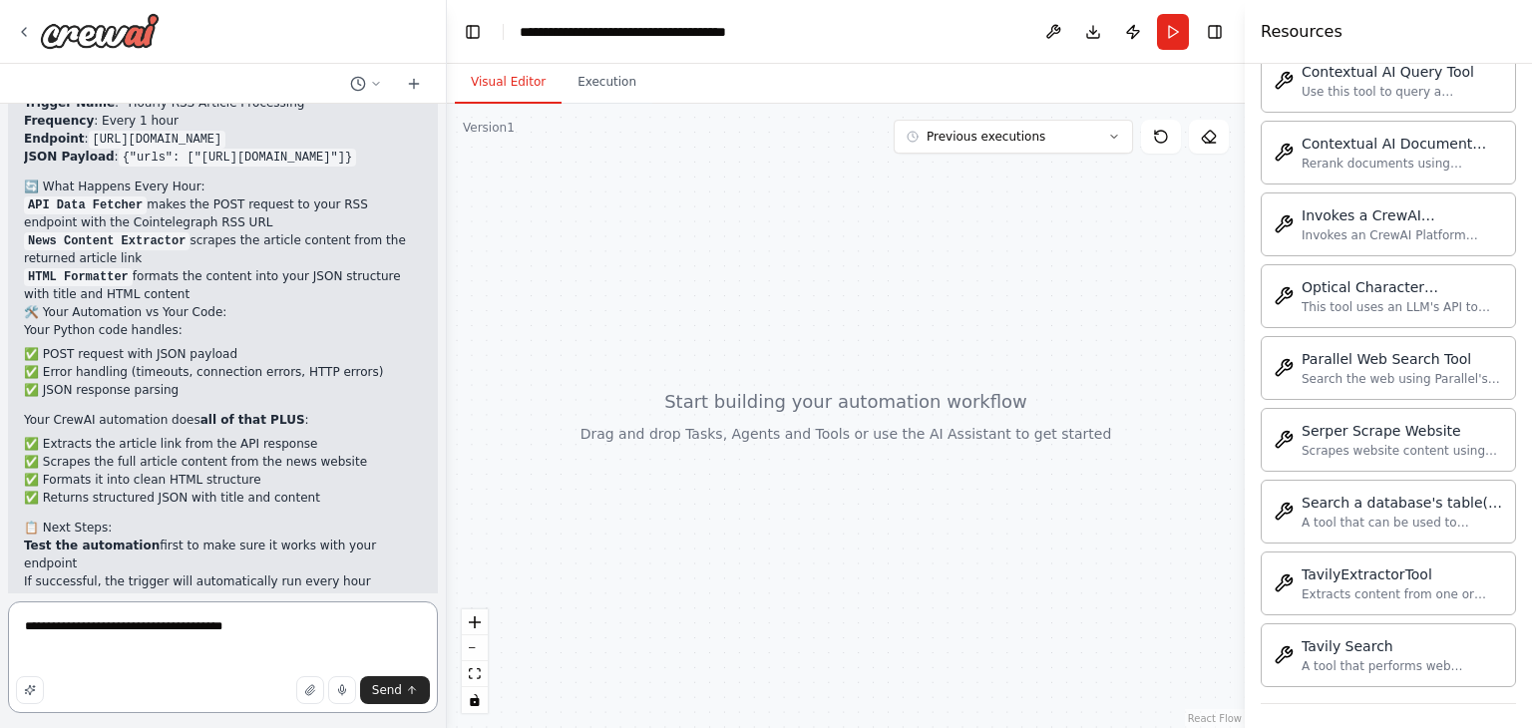
paste textarea "**********"
type textarea "**********"
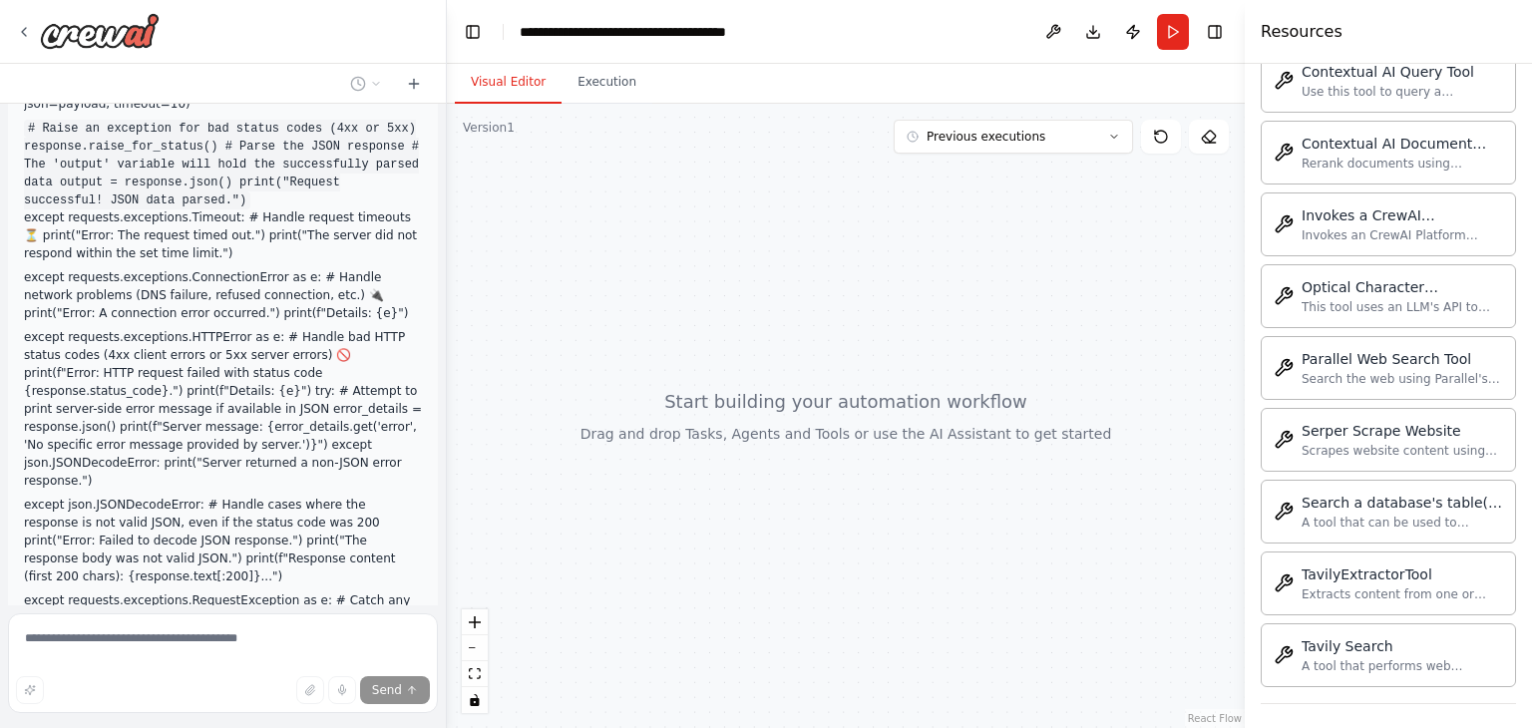
scroll to position [8950, 0]
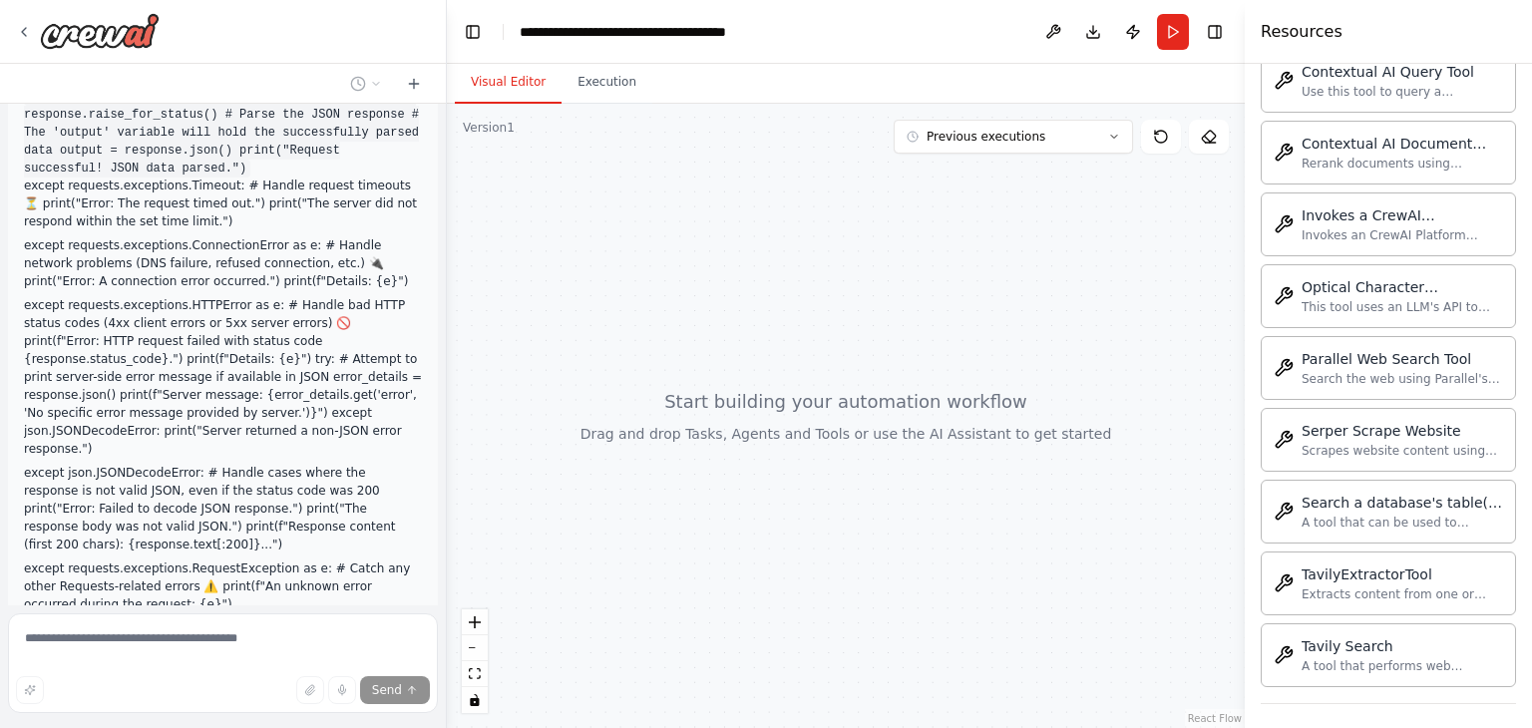
click at [80, 596] on div "Hello! I'm the CrewAI assistant. What kind of automation do you want to build? …" at bounding box center [223, 355] width 446 height 502
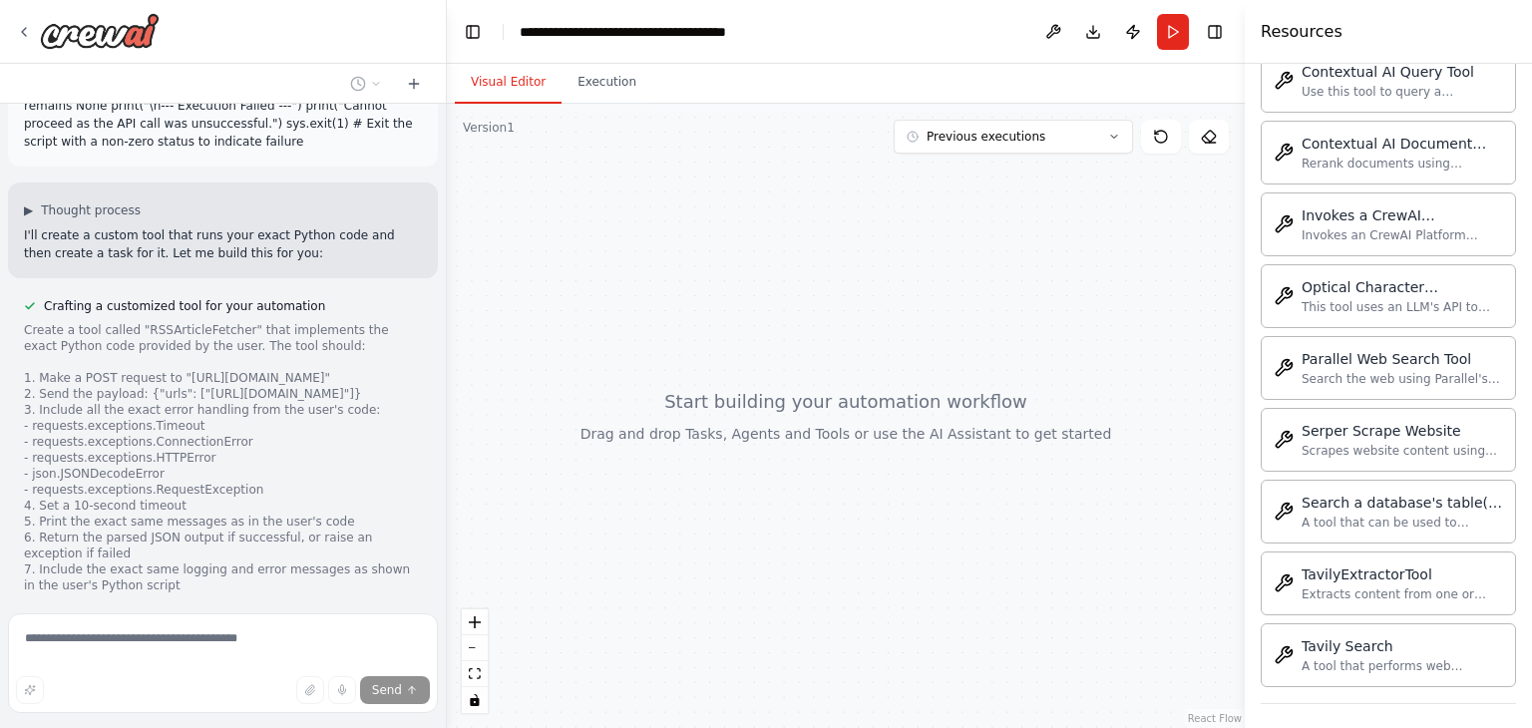
scroll to position [9641, 0]
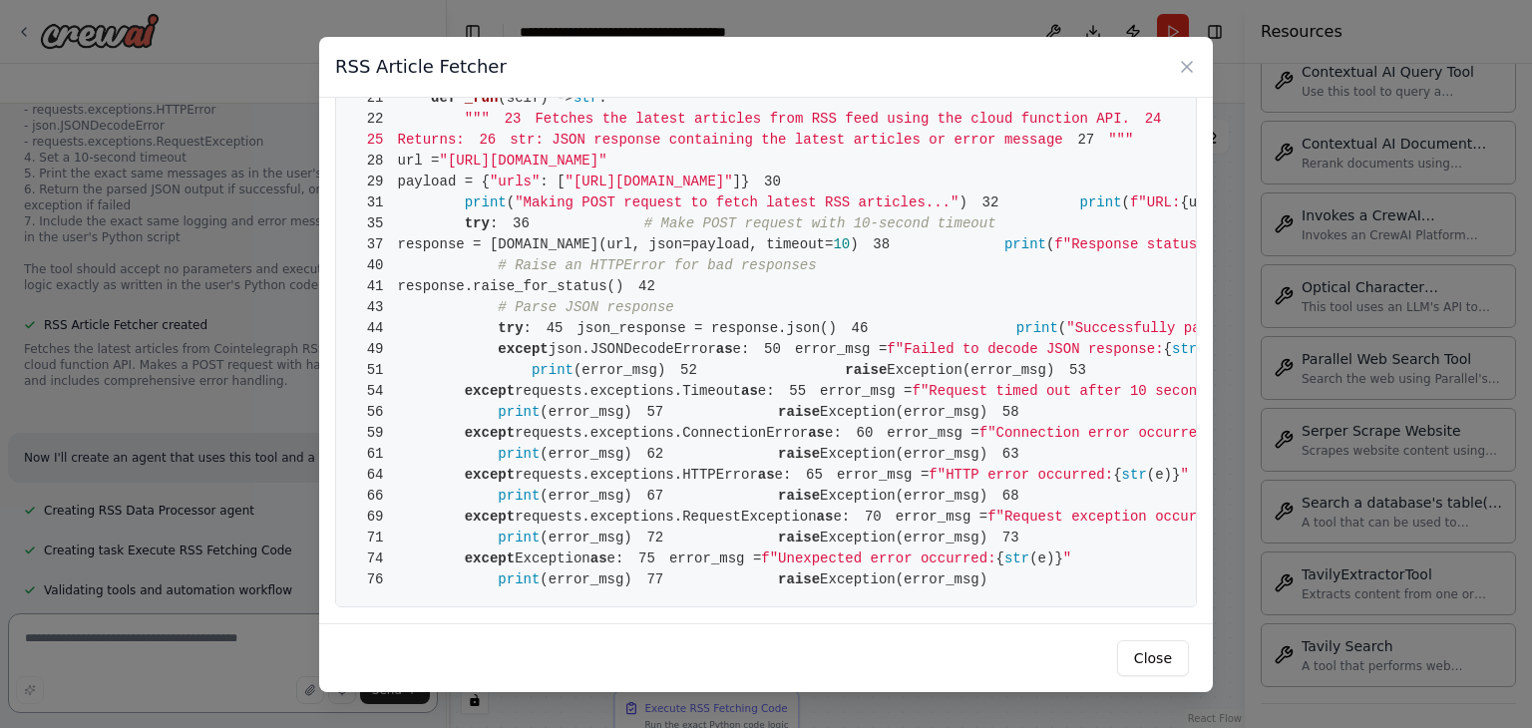
scroll to position [9977, 0]
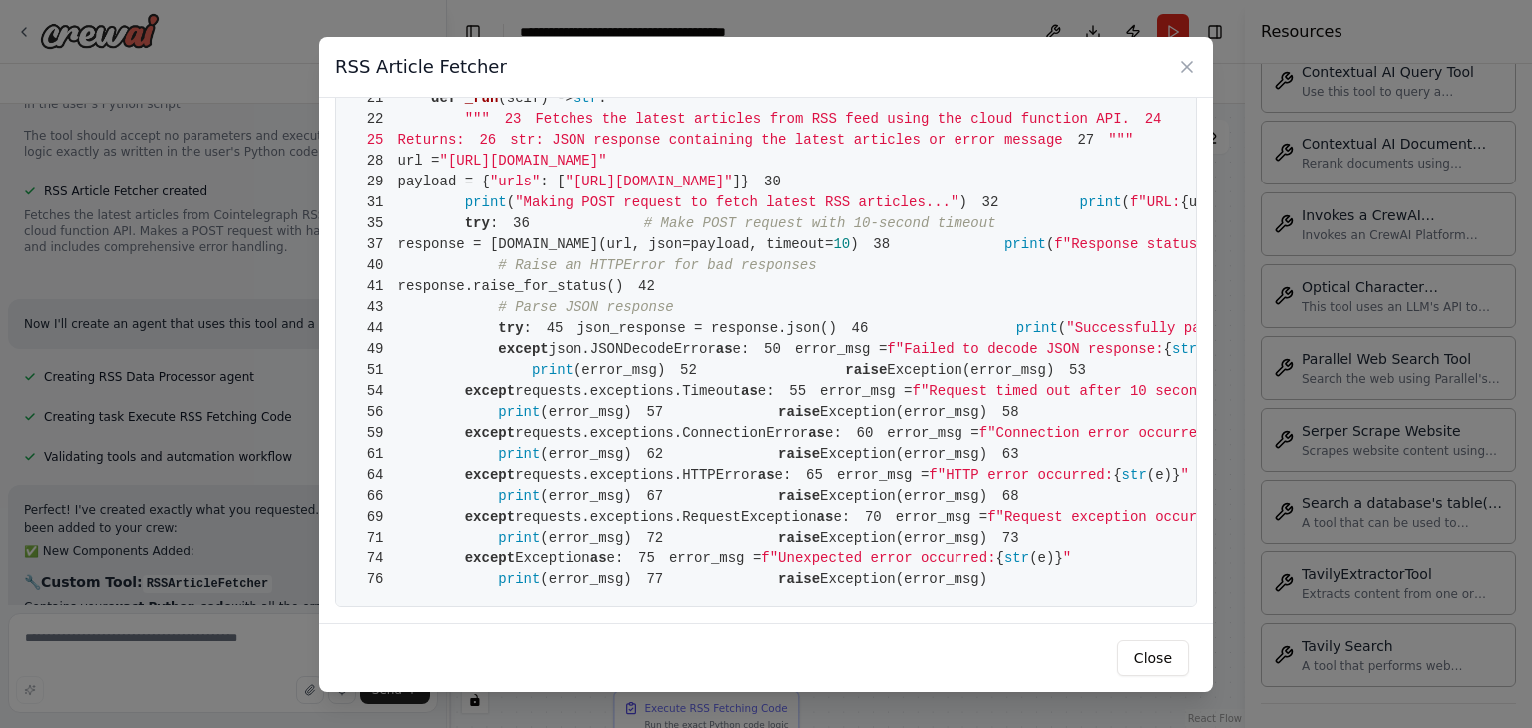
click at [1173, 65] on div "RSS Article Fetcher" at bounding box center [766, 67] width 894 height 61
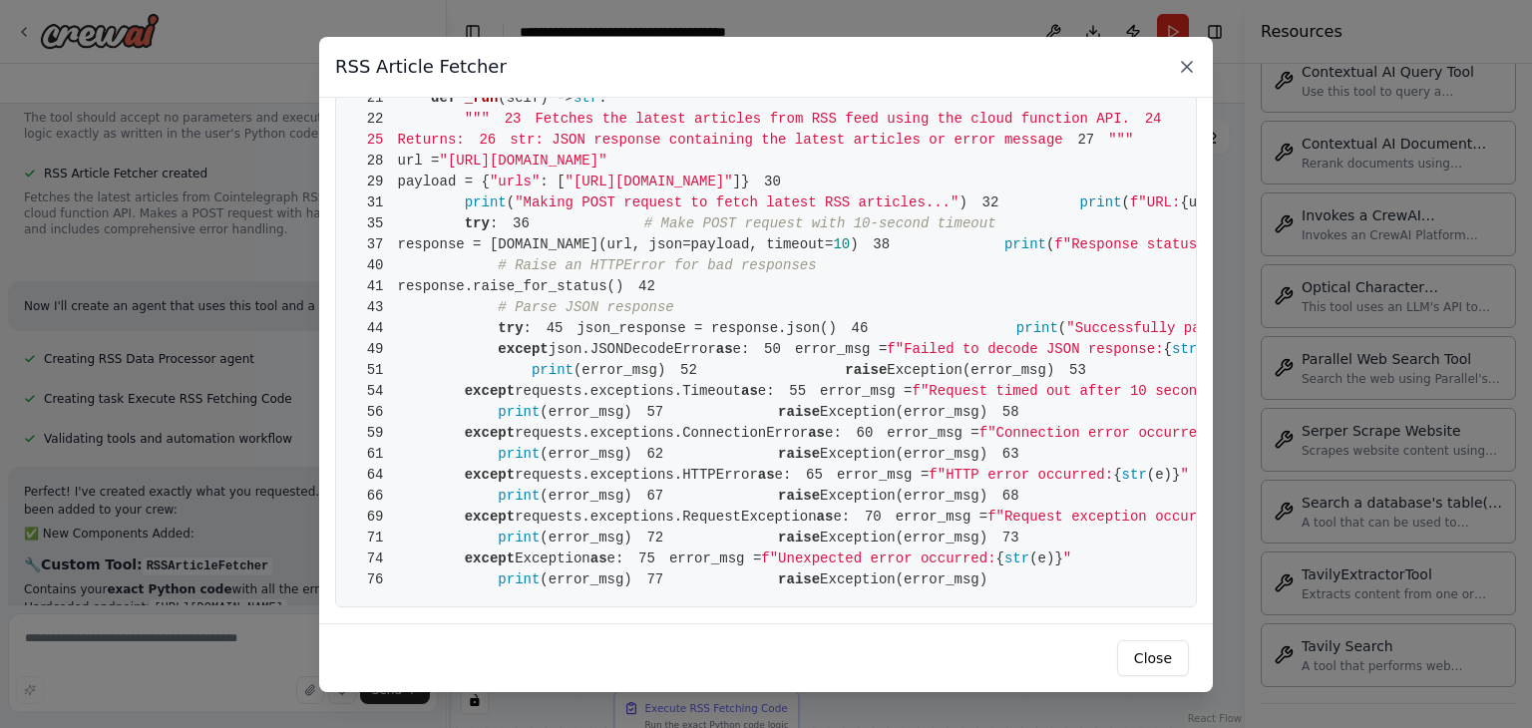
click at [1192, 65] on icon at bounding box center [1187, 67] width 20 height 20
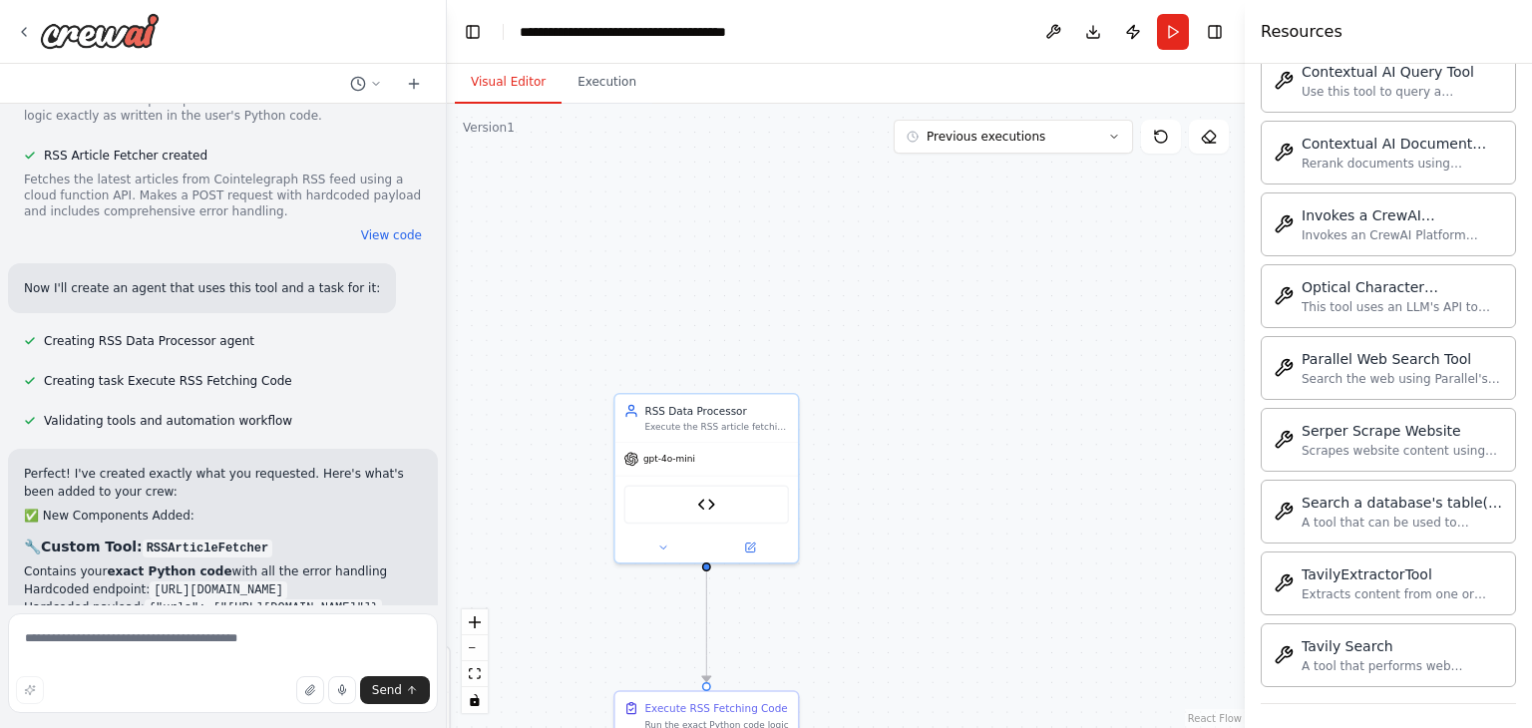
scroll to position [10176, 0]
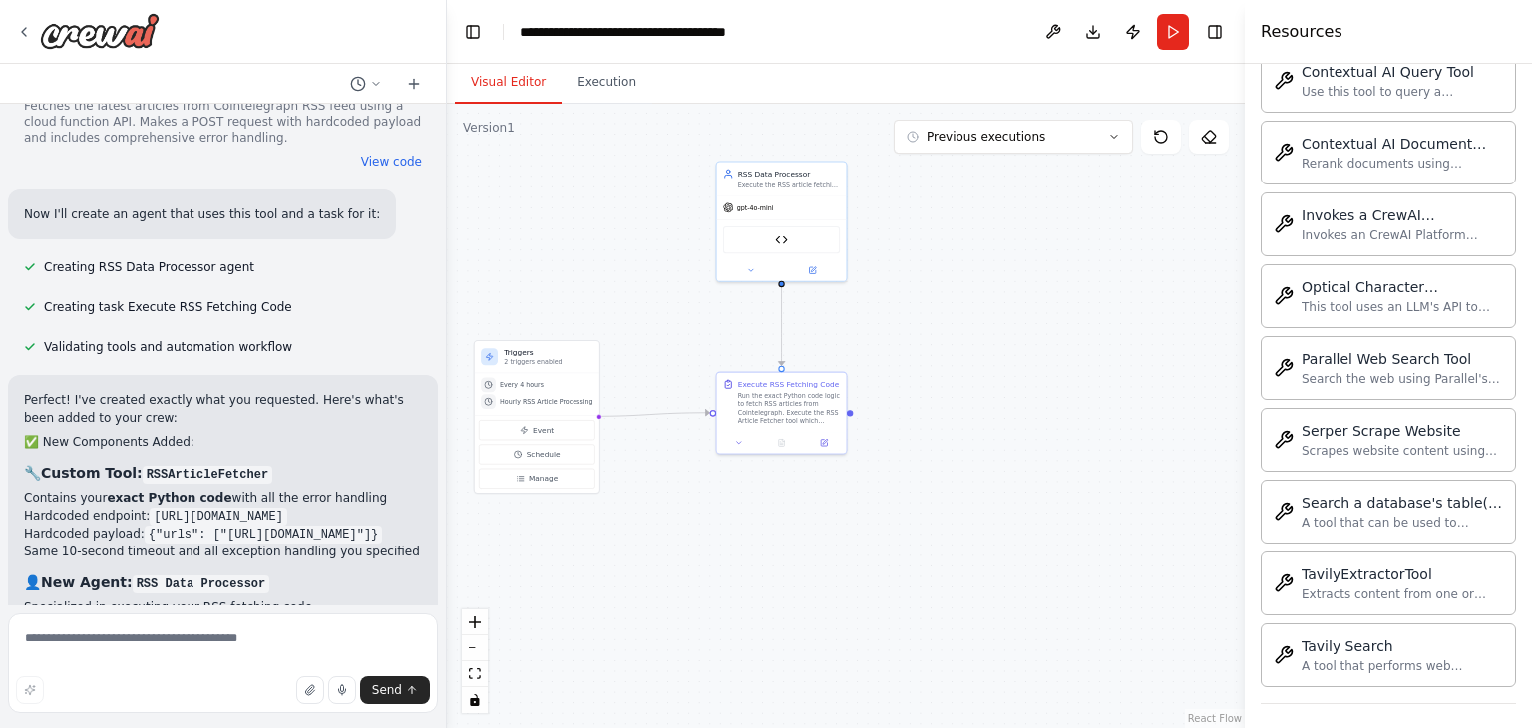
drag, startPoint x: 953, startPoint y: 576, endPoint x: 946, endPoint y: 344, distance: 231.6
click at [946, 344] on div ".deletable-edge-delete-btn { width: 20px; height: 20px; border: 0px solid #ffff…" at bounding box center [846, 416] width 798 height 625
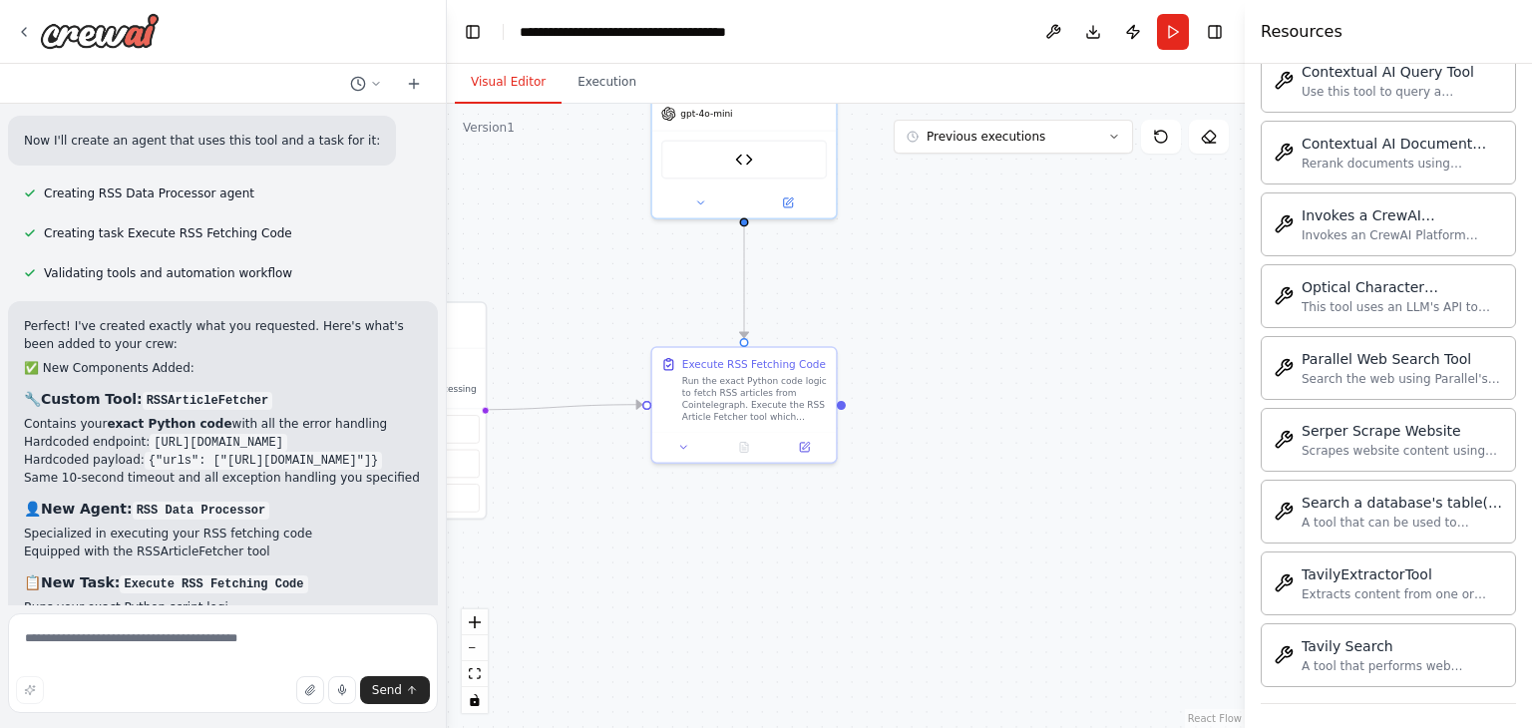
scroll to position [10324, 0]
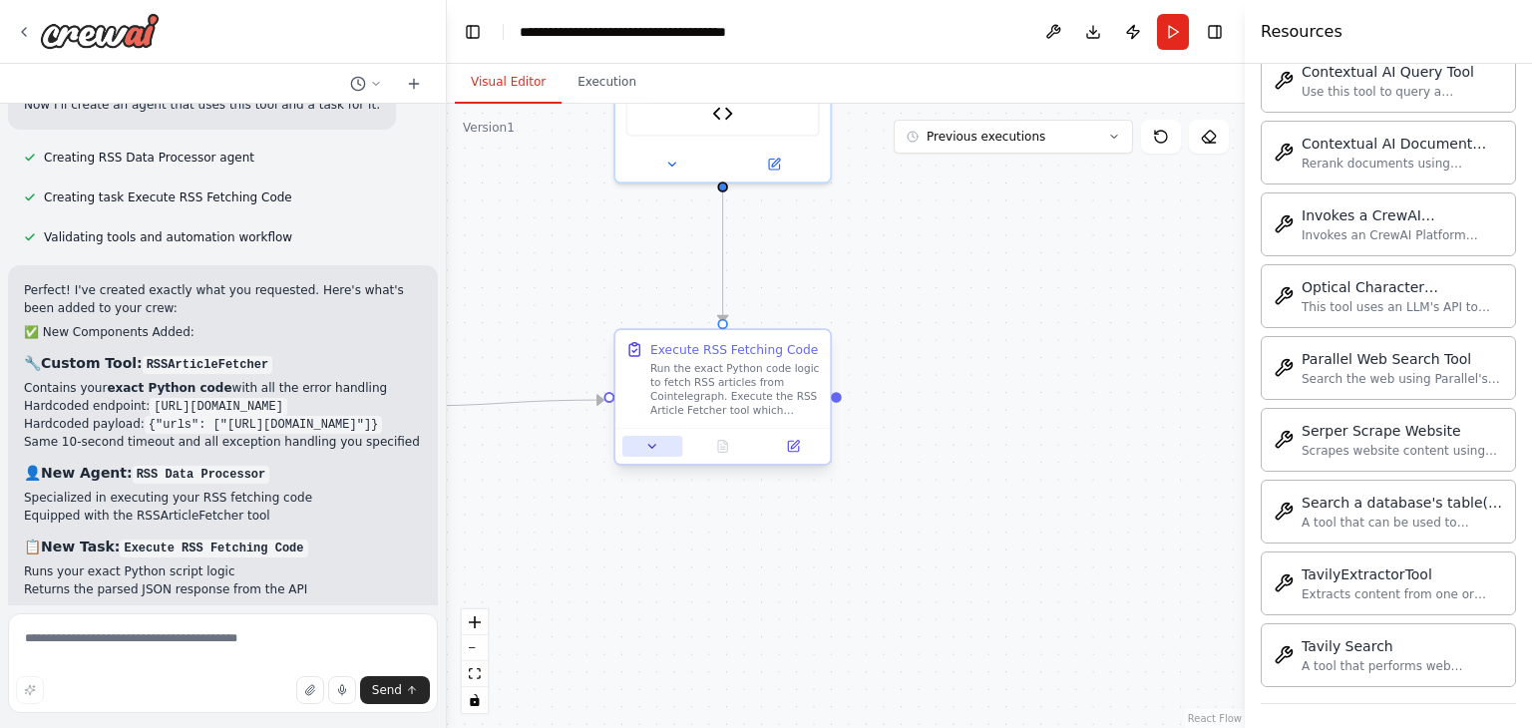
click at [650, 450] on icon at bounding box center [652, 447] width 14 height 14
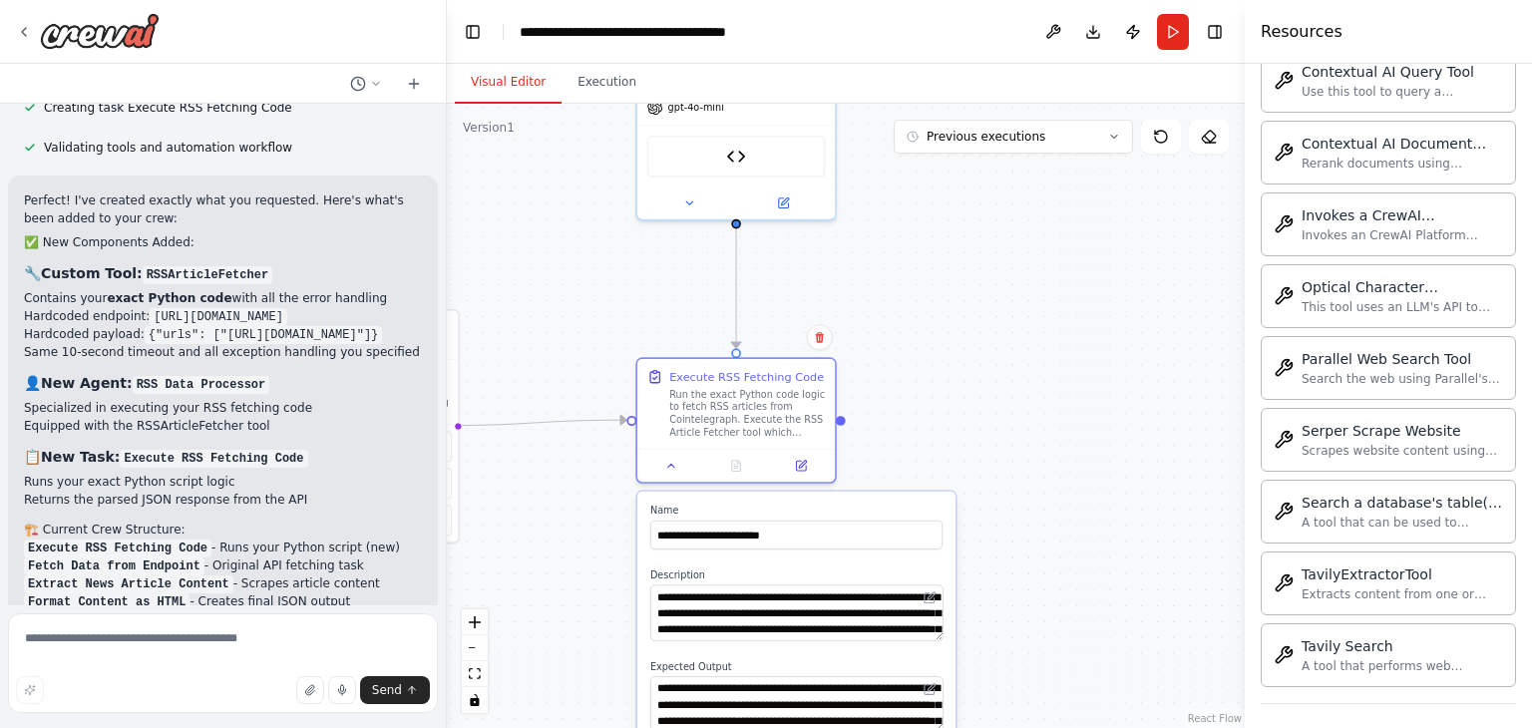
scroll to position [10449, 0]
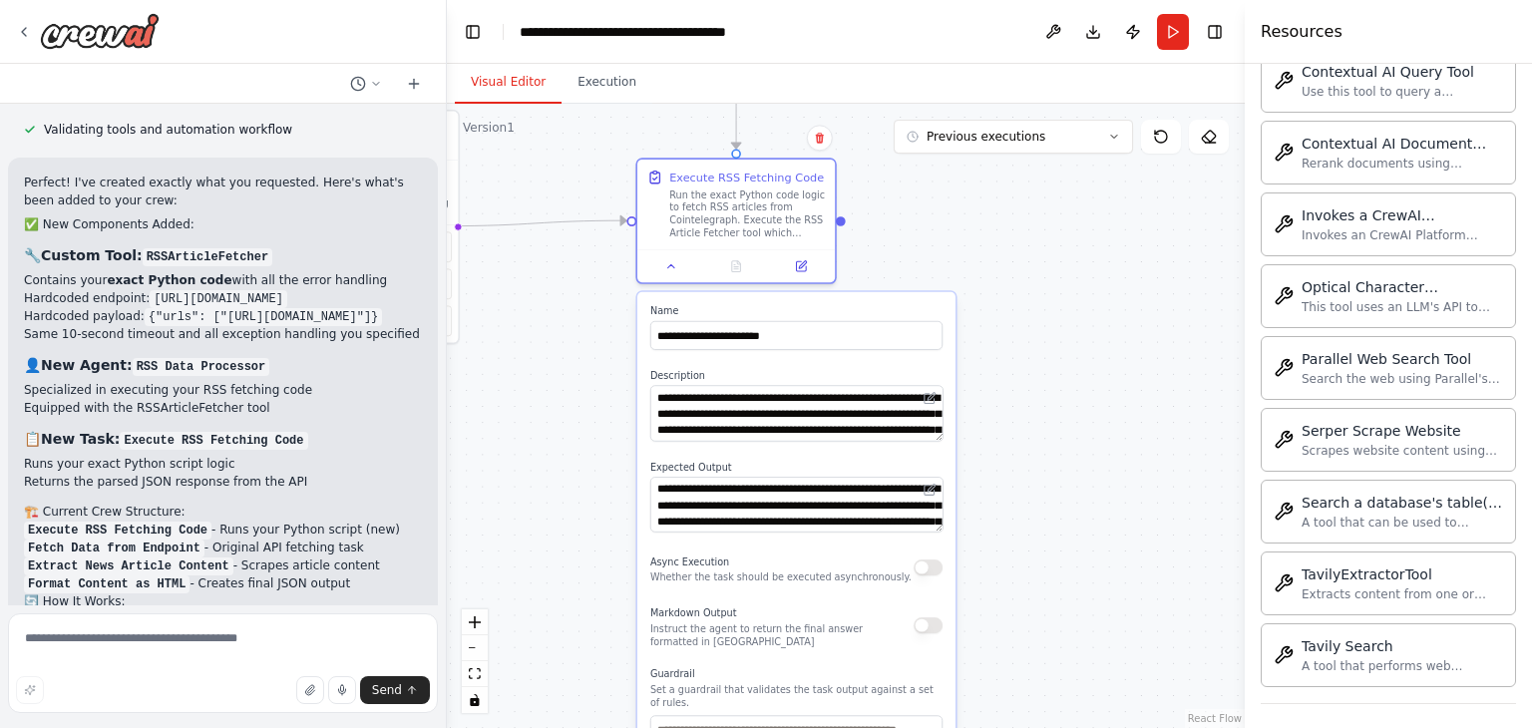
drag, startPoint x: 970, startPoint y: 691, endPoint x: 970, endPoint y: 489, distance: 202.5
click at [970, 489] on div ".deletable-edge-delete-btn { width: 20px; height: 20px; border: 0px solid #ffff…" at bounding box center [846, 416] width 798 height 625
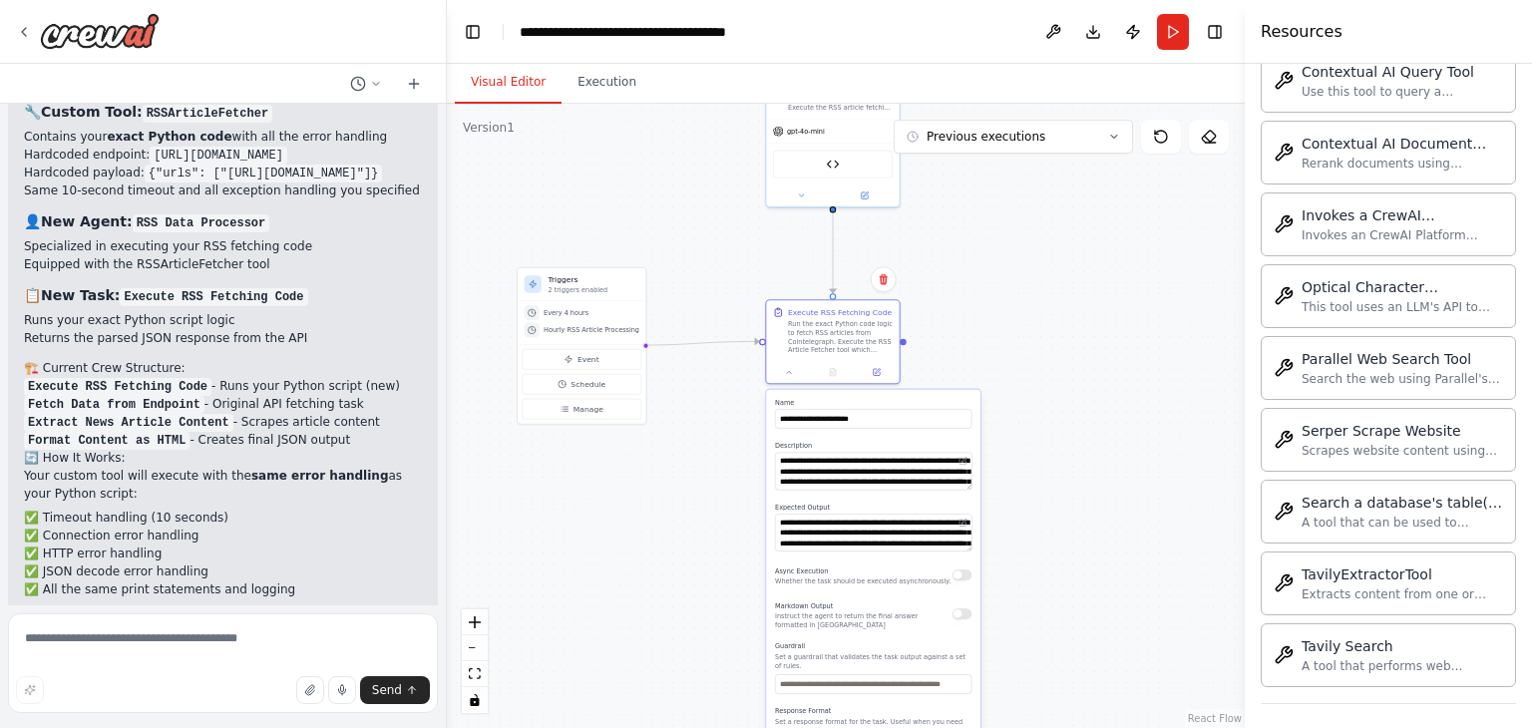
scroll to position [10611, 0]
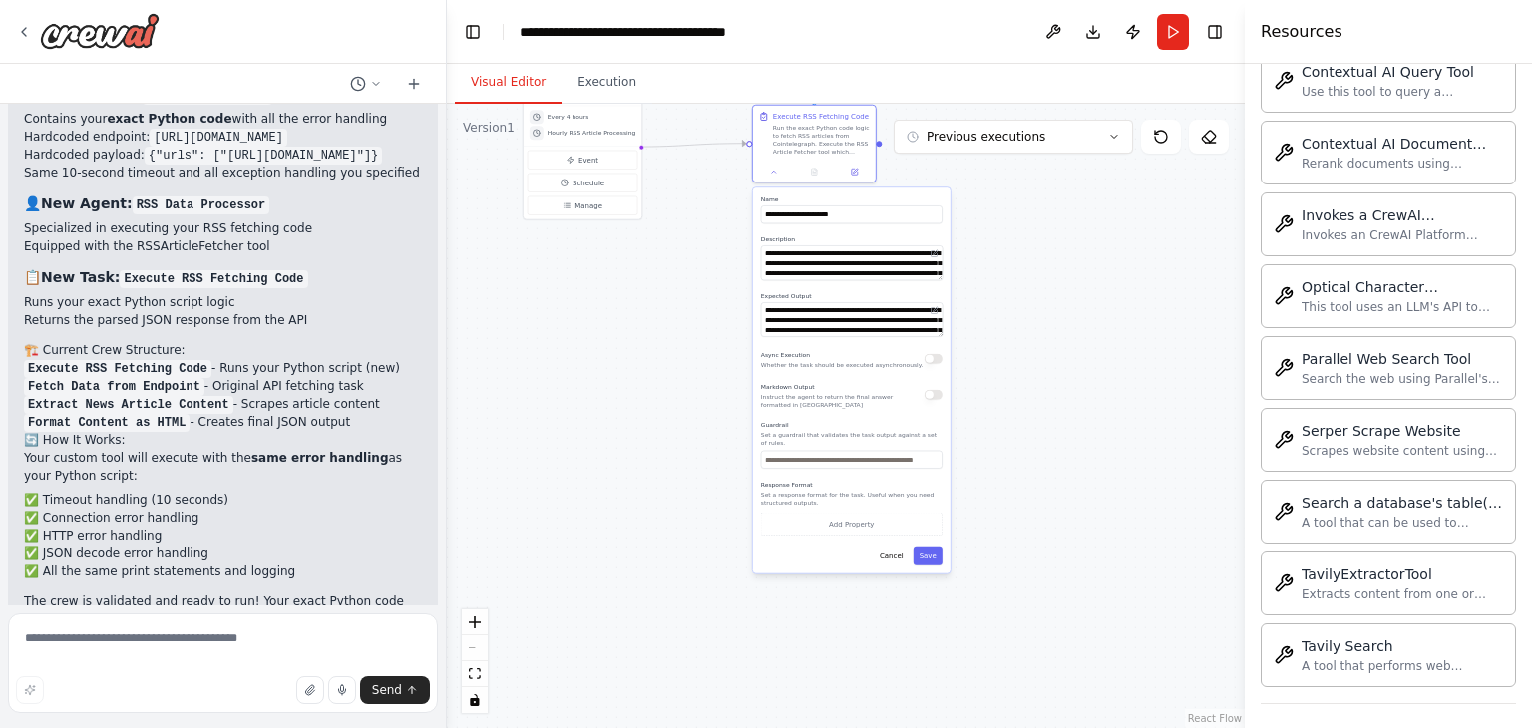
drag, startPoint x: 1031, startPoint y: 631, endPoint x: 997, endPoint y: 408, distance: 225.0
click at [997, 408] on div ".deletable-edge-delete-btn { width: 20px; height: 20px; border: 0px solid #ffff…" at bounding box center [846, 416] width 798 height 625
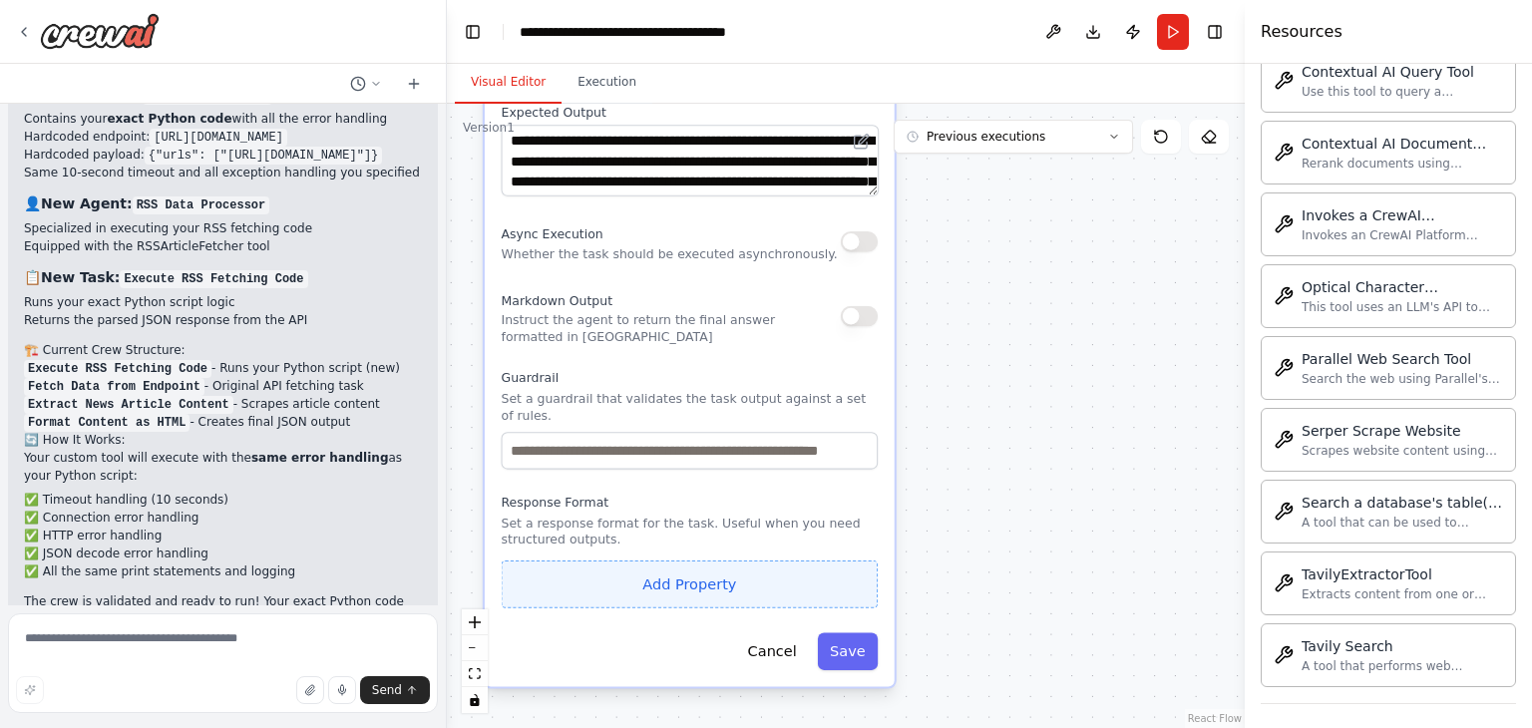
click at [714, 575] on button "Add Property" at bounding box center [690, 585] width 377 height 48
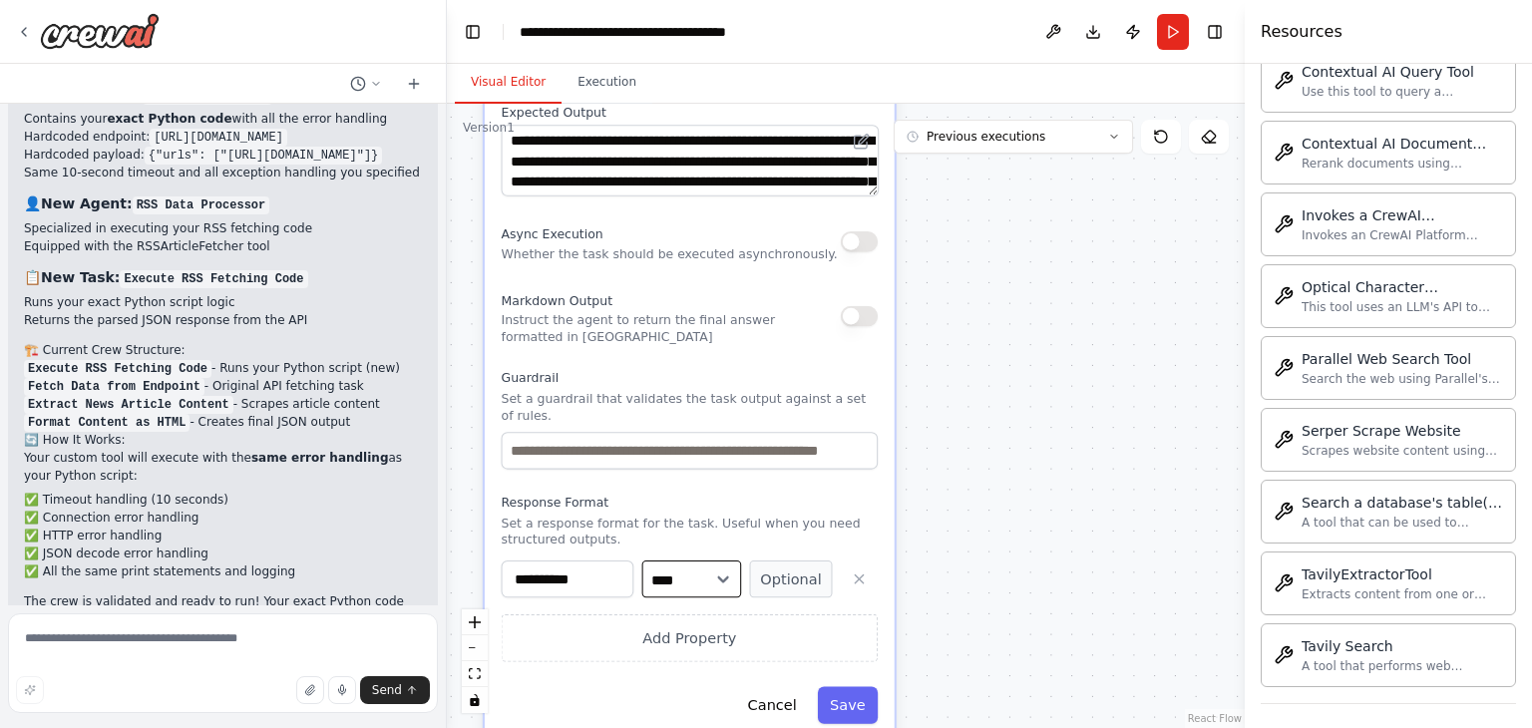
click at [676, 579] on select "**** ******* ******* **** ******" at bounding box center [692, 579] width 100 height 37
click at [599, 581] on div "**********" at bounding box center [690, 612] width 377 height 102
click at [599, 567] on input "**********" at bounding box center [568, 579] width 133 height 37
click at [741, 561] on select "**** ******* ******* **** ******" at bounding box center [692, 579] width 100 height 37
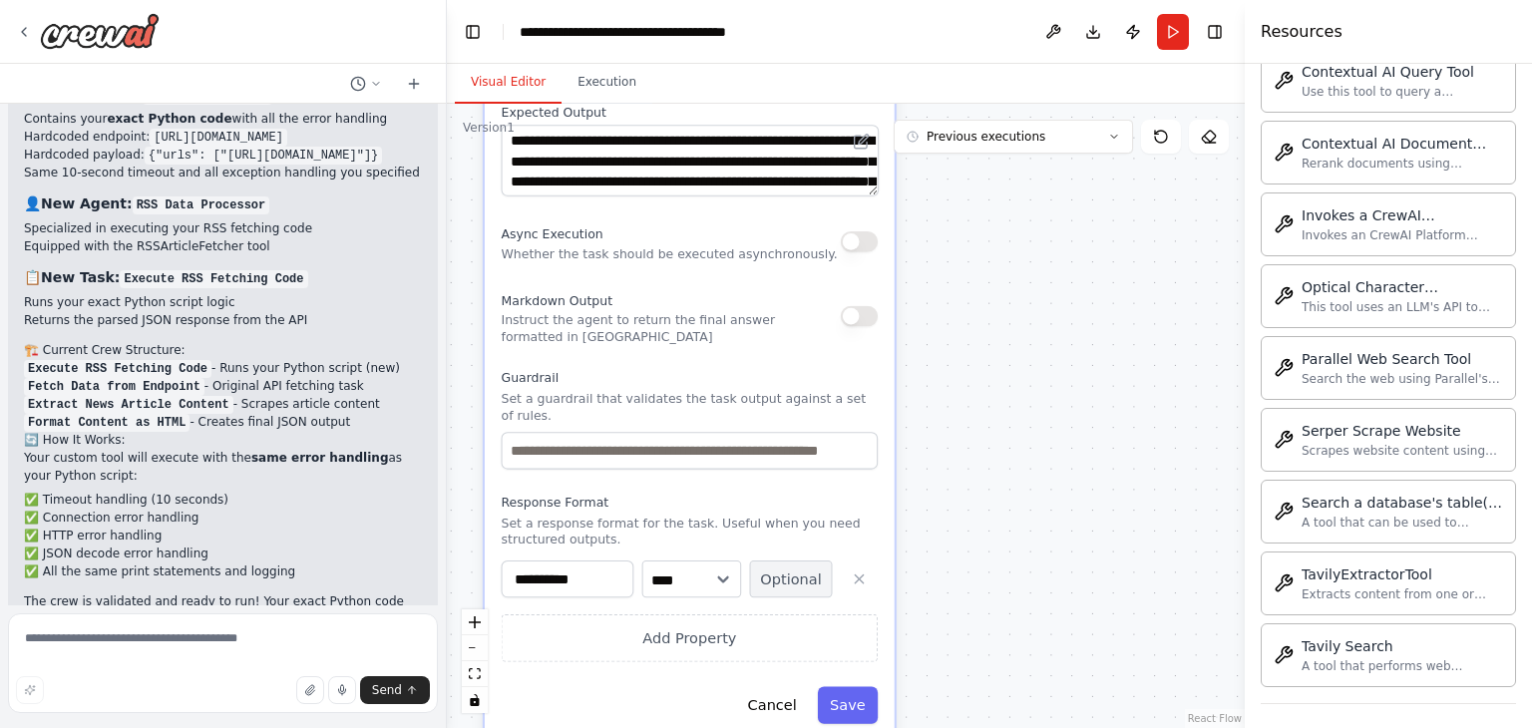
click at [768, 561] on button "Optional" at bounding box center [791, 579] width 83 height 37
drag, startPoint x: 704, startPoint y: 575, endPoint x: 679, endPoint y: 711, distance: 138.9
click at [679, 711] on div "**********" at bounding box center [690, 314] width 410 height 854
select select "******"
click at [642, 561] on select "**** ******* ******* **** ******" at bounding box center [692, 579] width 100 height 37
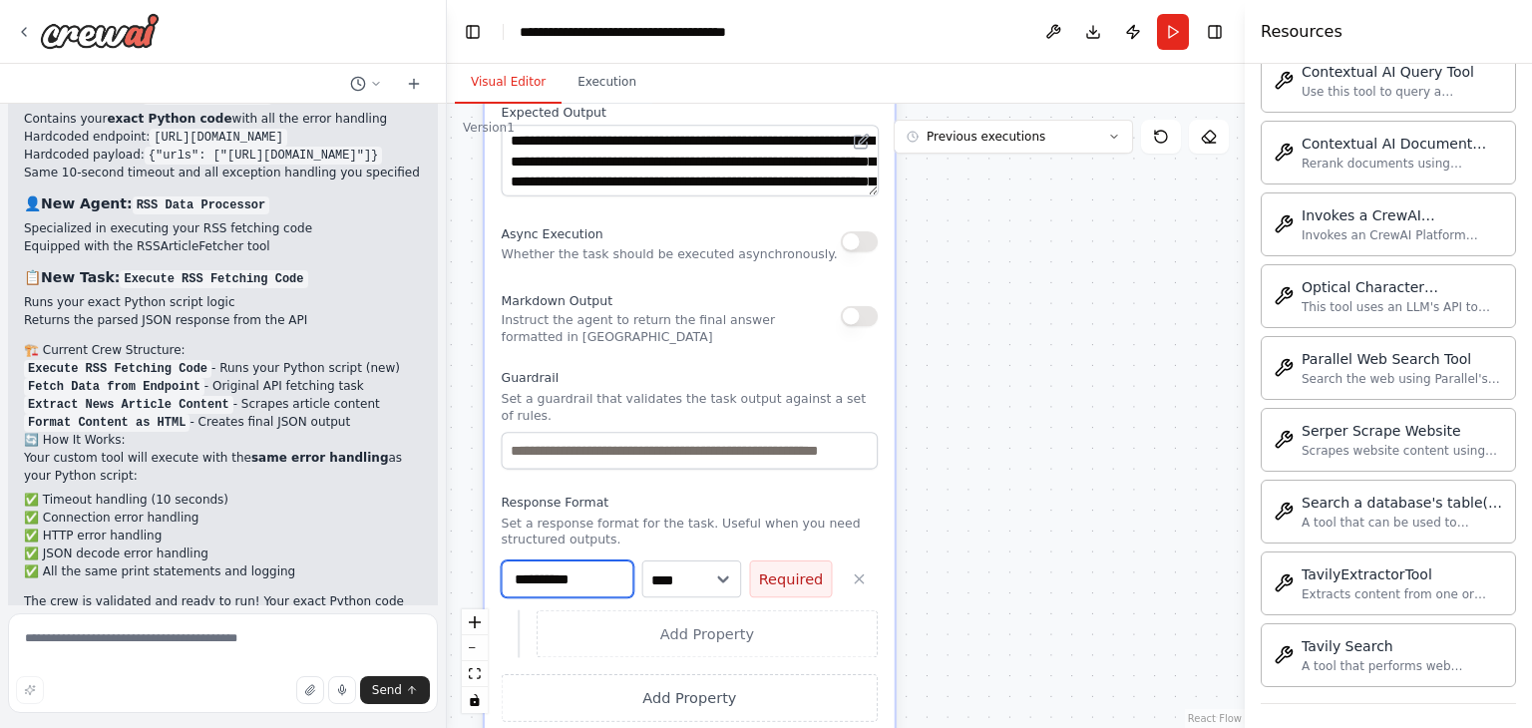
click at [584, 561] on input "**********" at bounding box center [568, 579] width 133 height 37
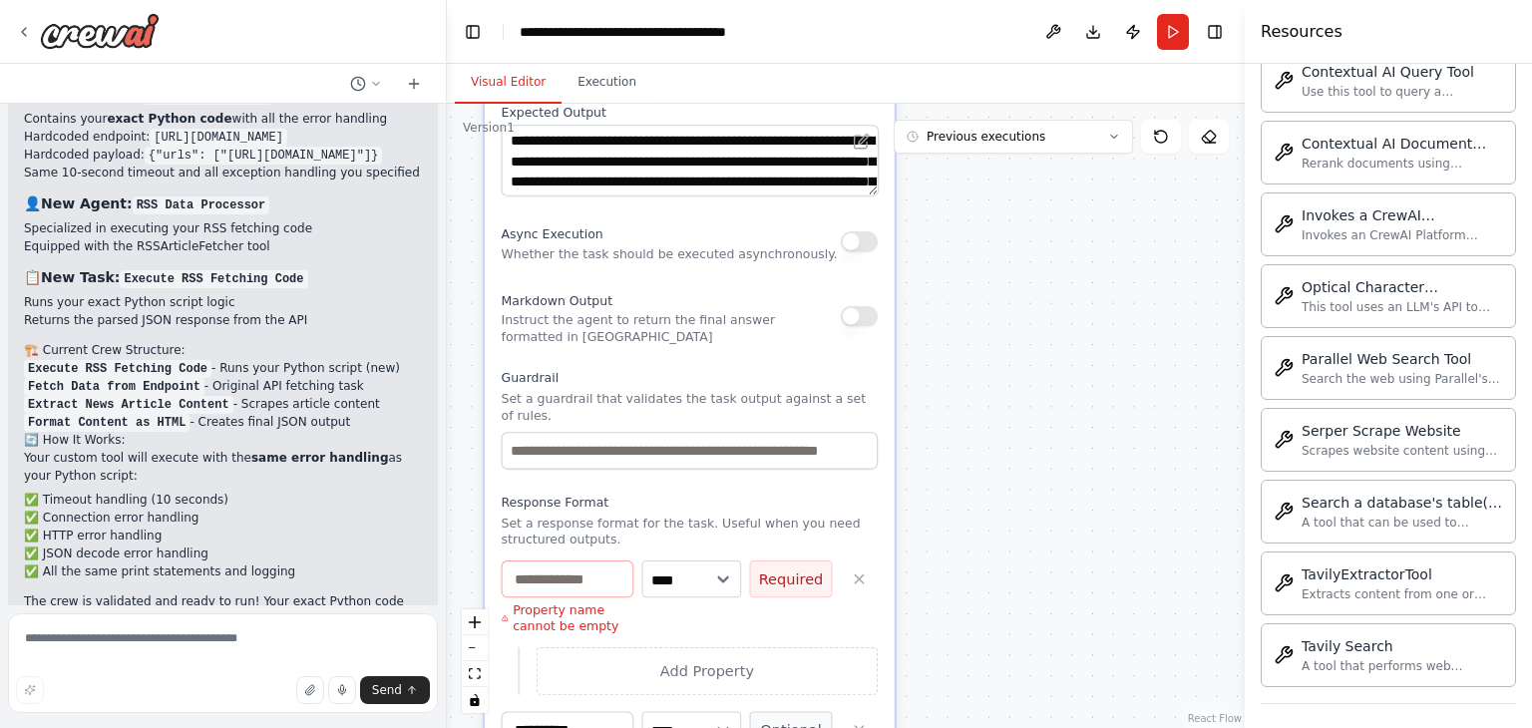
scroll to position [0, 0]
click at [604, 565] on input at bounding box center [568, 579] width 133 height 37
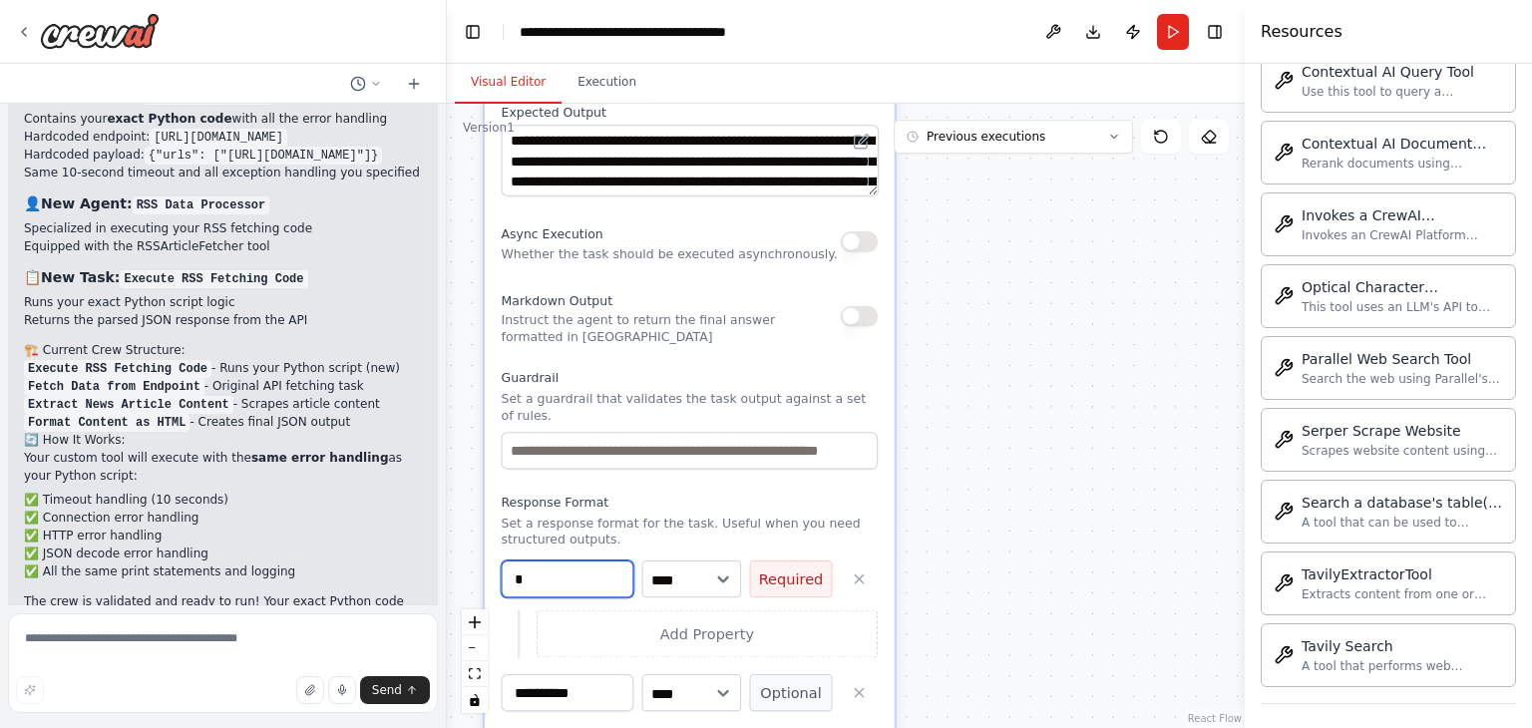
type input "**"
click at [604, 565] on input "**" at bounding box center [568, 579] width 133 height 37
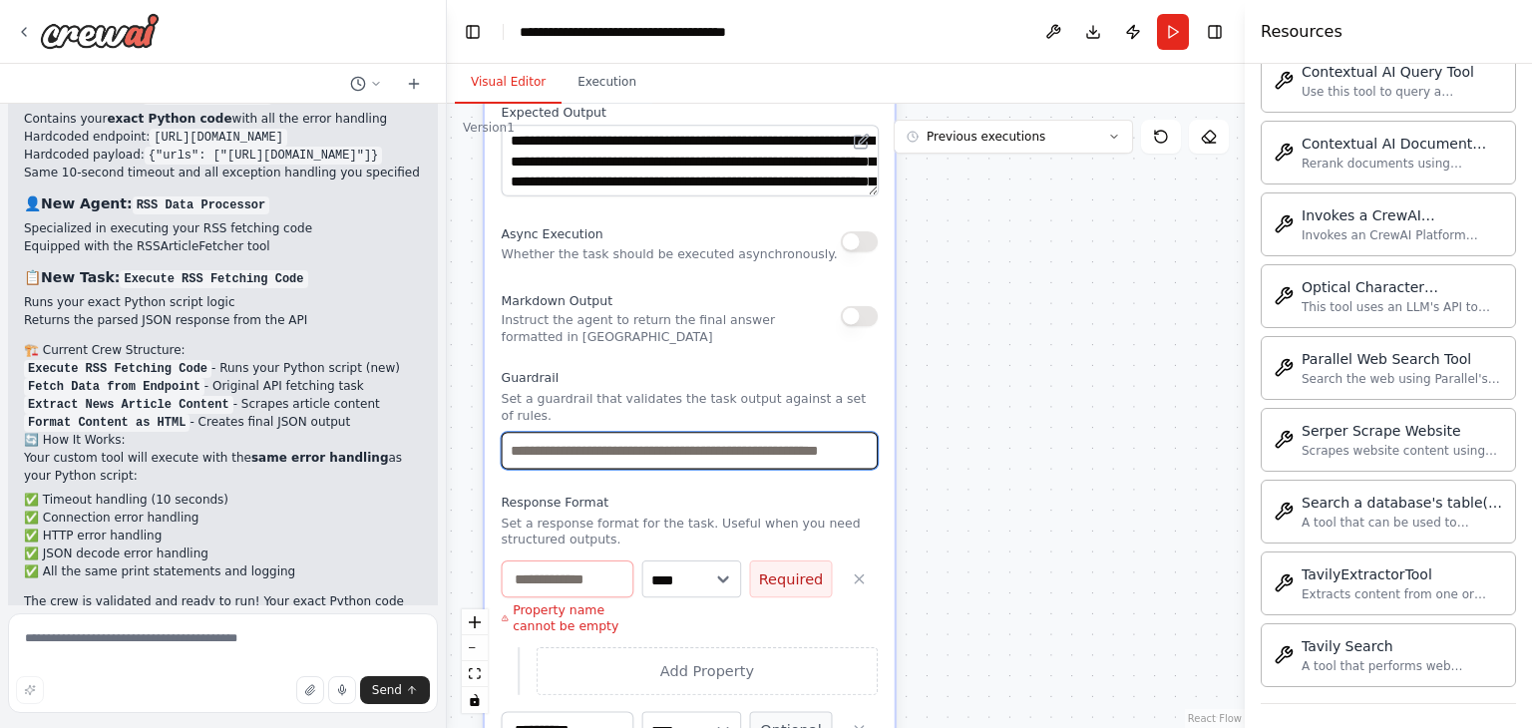
click at [596, 437] on input "text" at bounding box center [690, 450] width 377 height 37
drag, startPoint x: 802, startPoint y: 431, endPoint x: 942, endPoint y: 441, distance: 140.0
click at [942, 441] on div ".deletable-edge-delete-btn { width: 20px; height: 20px; border: 0px solid #ffff…" at bounding box center [846, 416] width 798 height 625
click at [854, 571] on icon "button" at bounding box center [859, 579] width 17 height 17
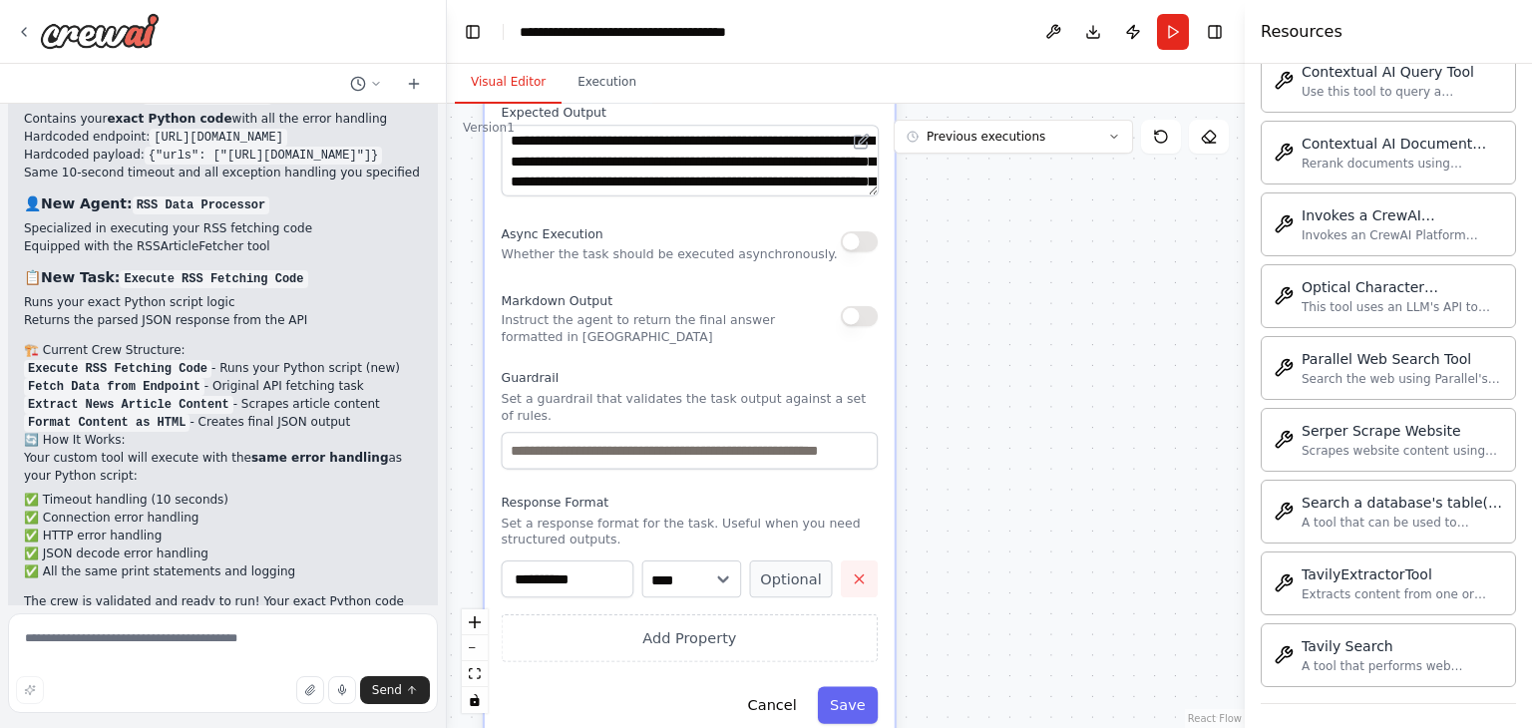
click at [854, 571] on icon "button" at bounding box center [859, 579] width 17 height 17
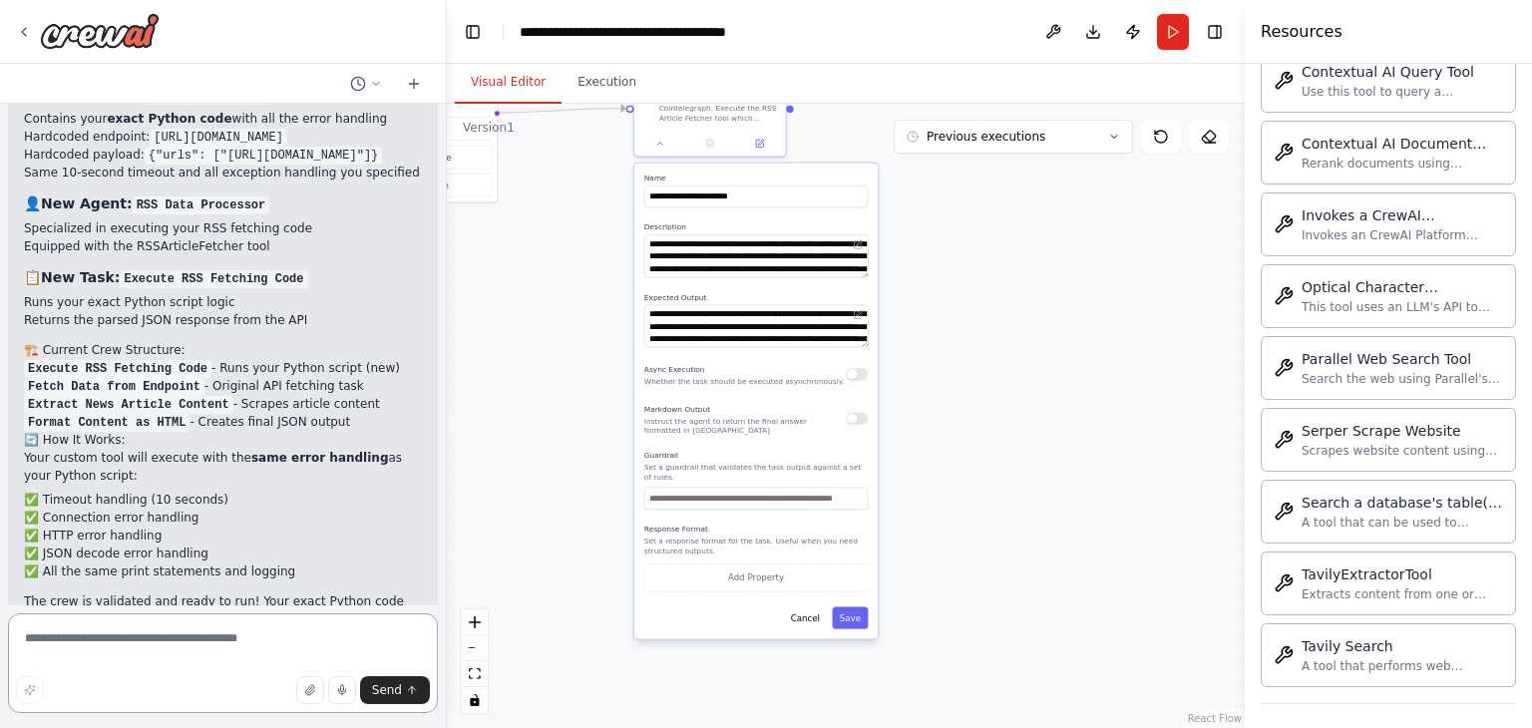
click at [305, 636] on textarea at bounding box center [223, 664] width 430 height 100
click at [273, 615] on textarea at bounding box center [223, 664] width 430 height 100
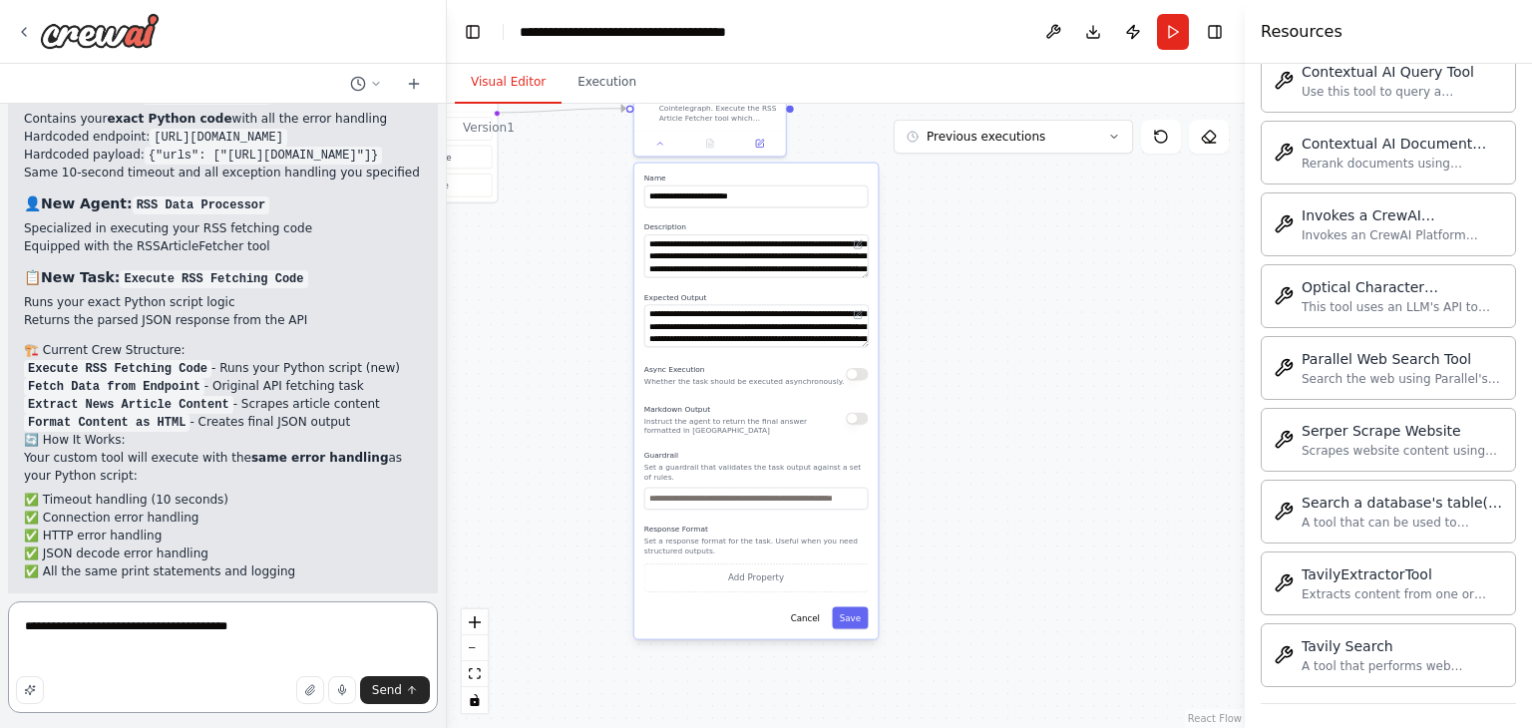
paste textarea "**********"
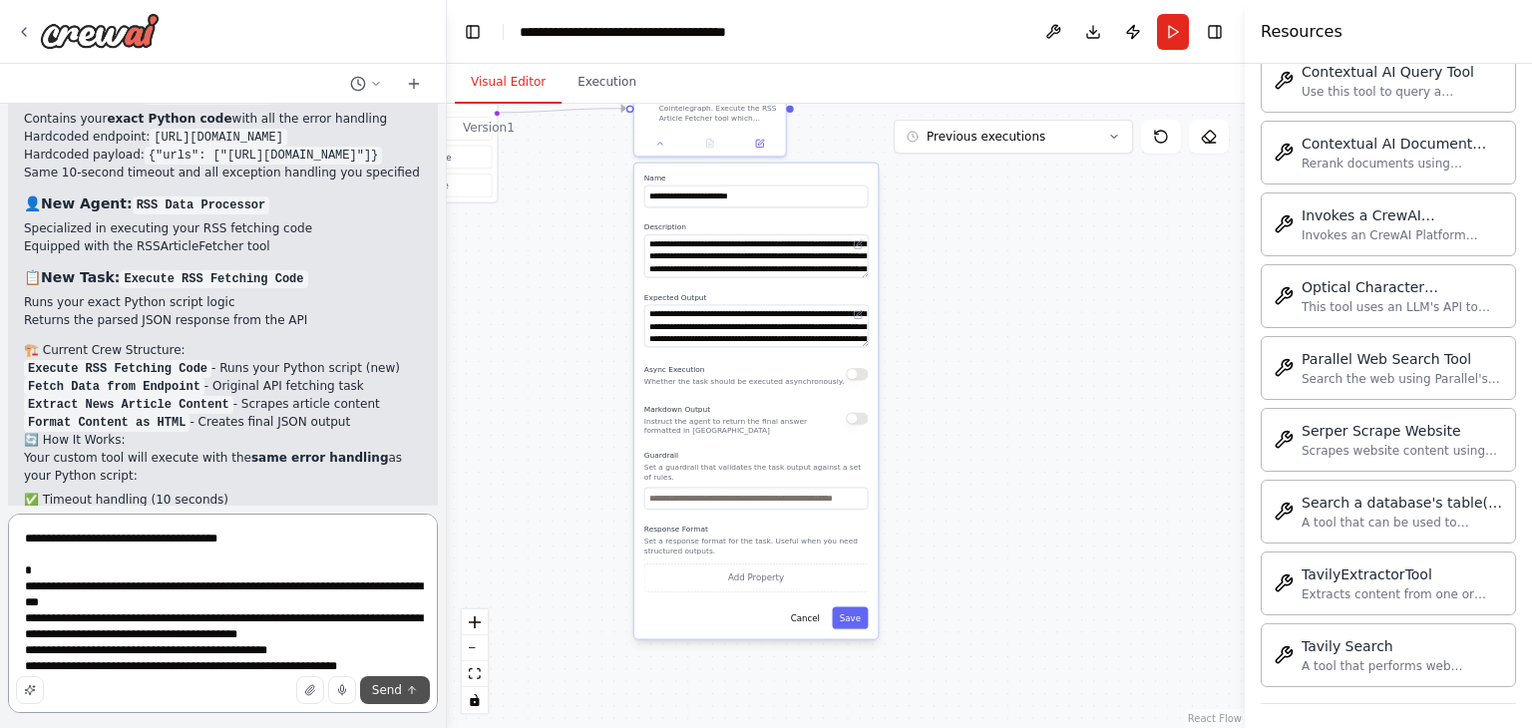
type textarea "**********"
click at [391, 682] on span "Send" at bounding box center [387, 690] width 30 height 16
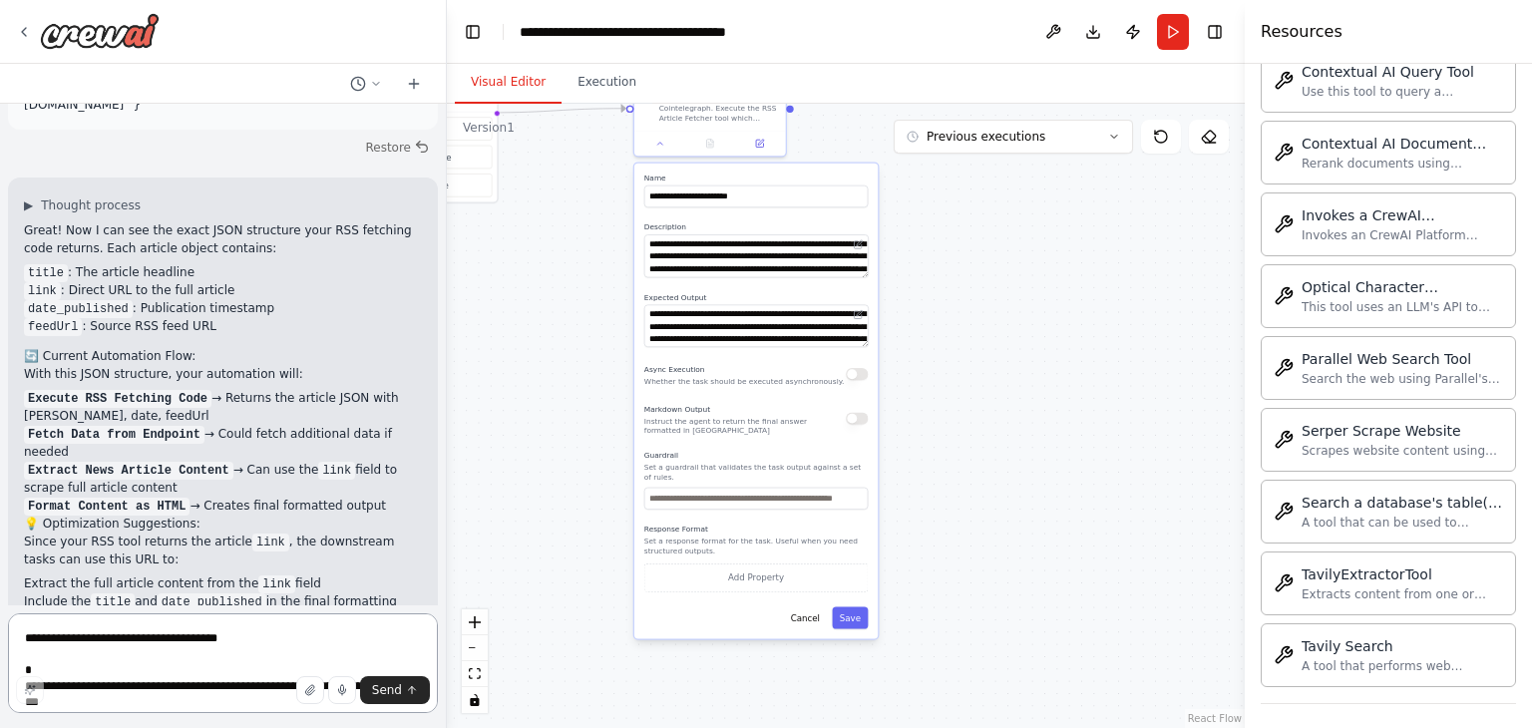
scroll to position [11288, 0]
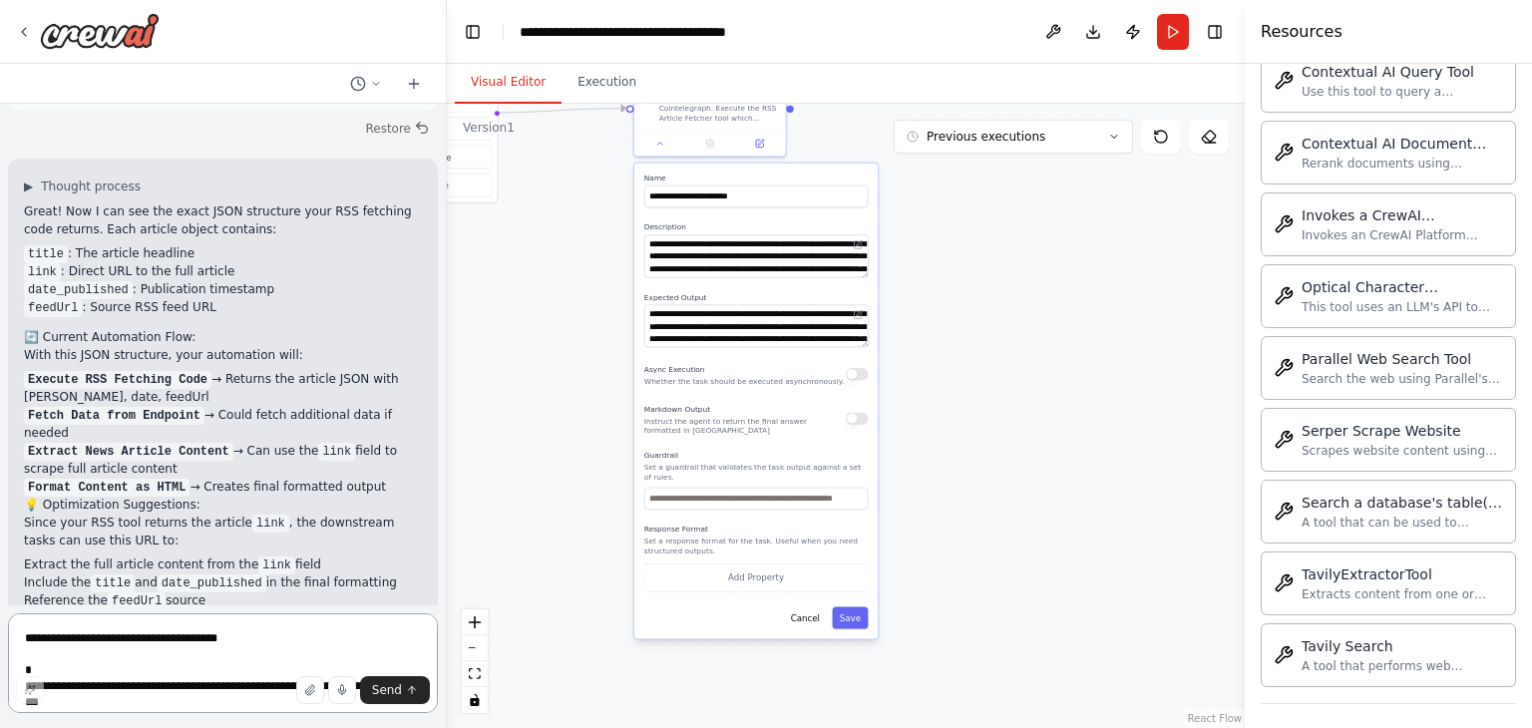
click at [260, 637] on textarea "**********" at bounding box center [223, 664] width 430 height 100
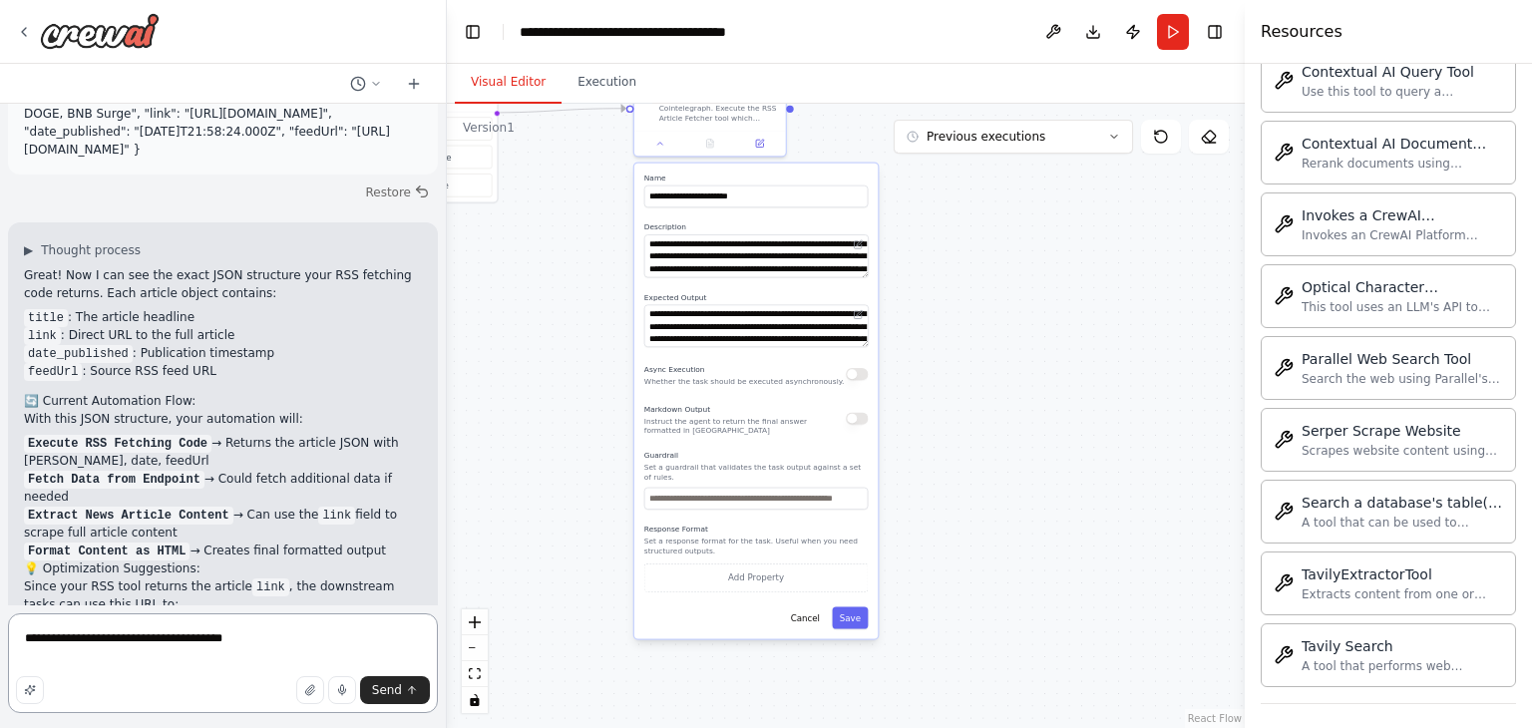
scroll to position [11226, 0]
type textarea "**********"
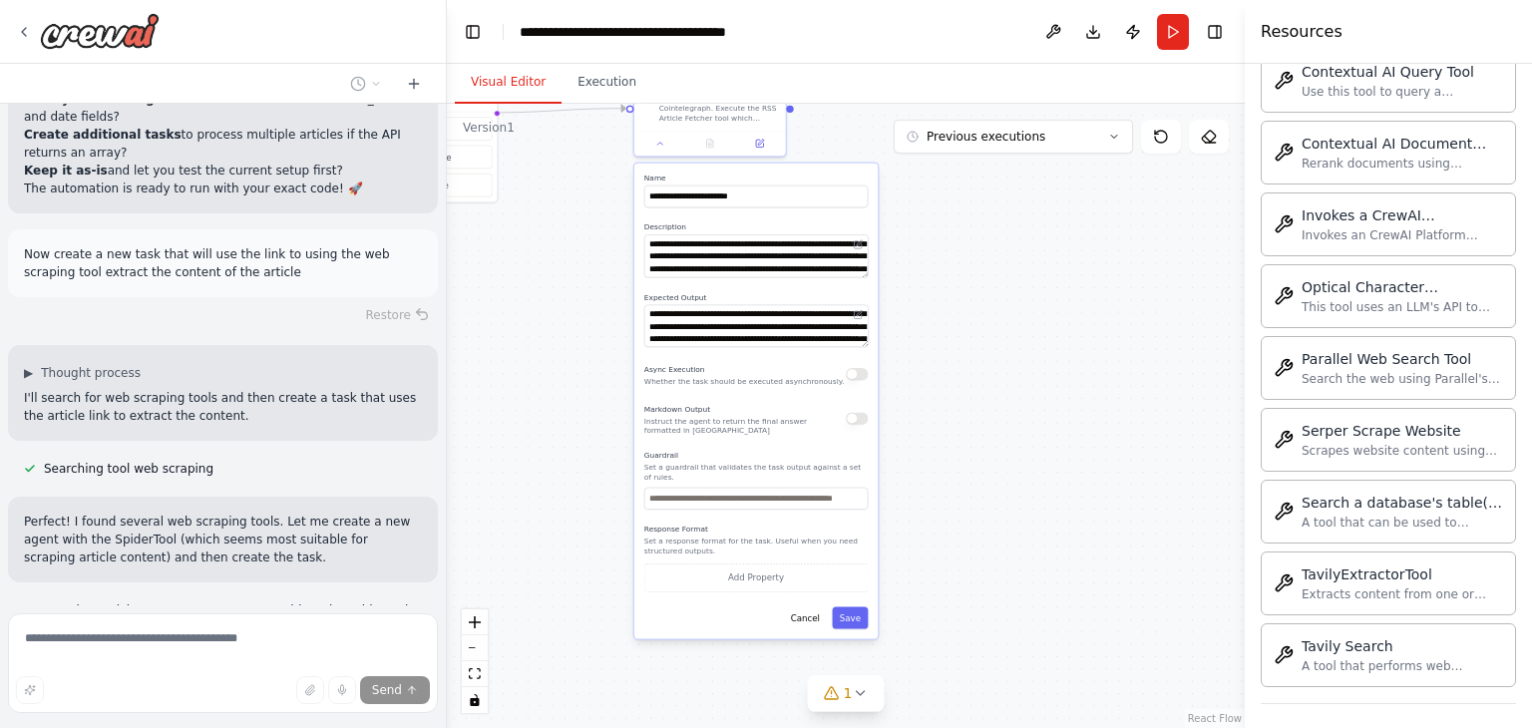
scroll to position [11898, 0]
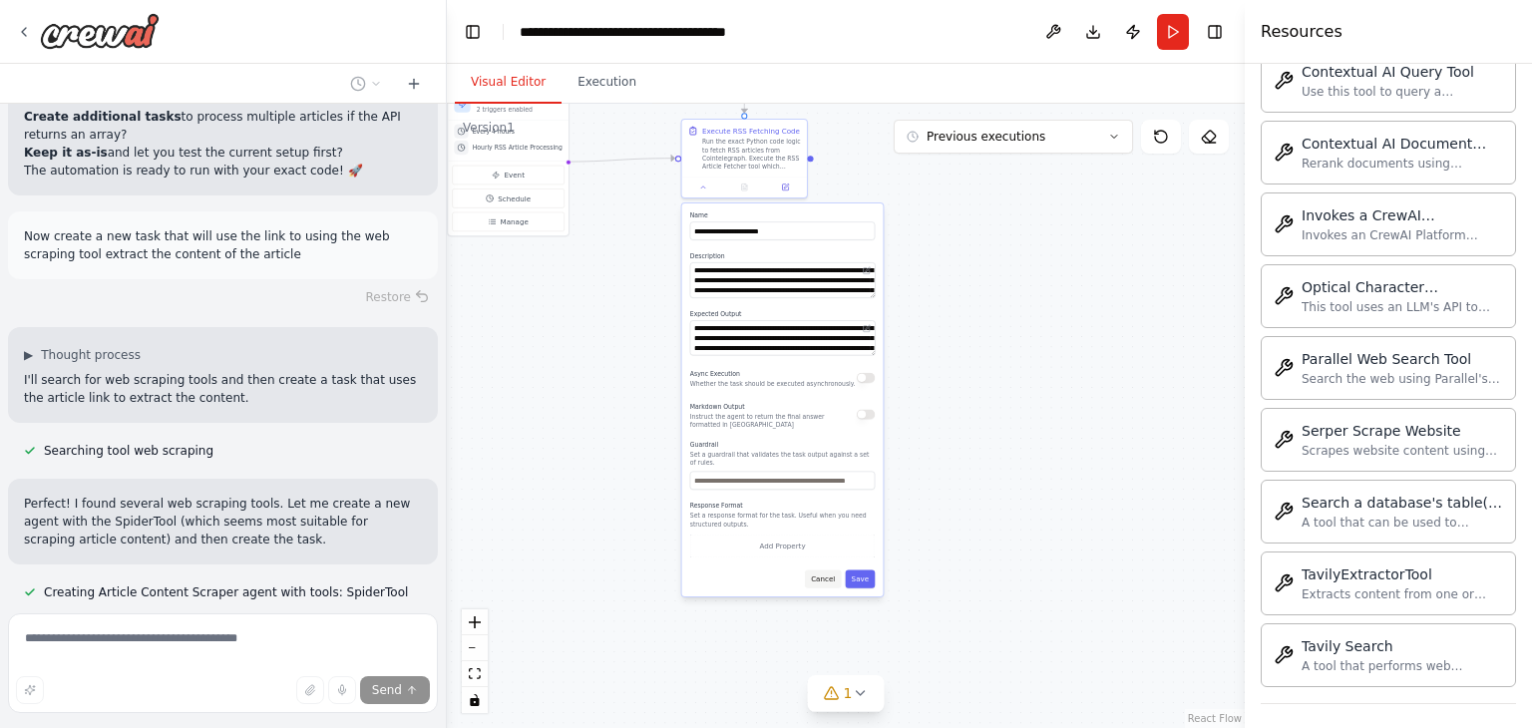
click at [826, 574] on button "Cancel" at bounding box center [823, 579] width 36 height 18
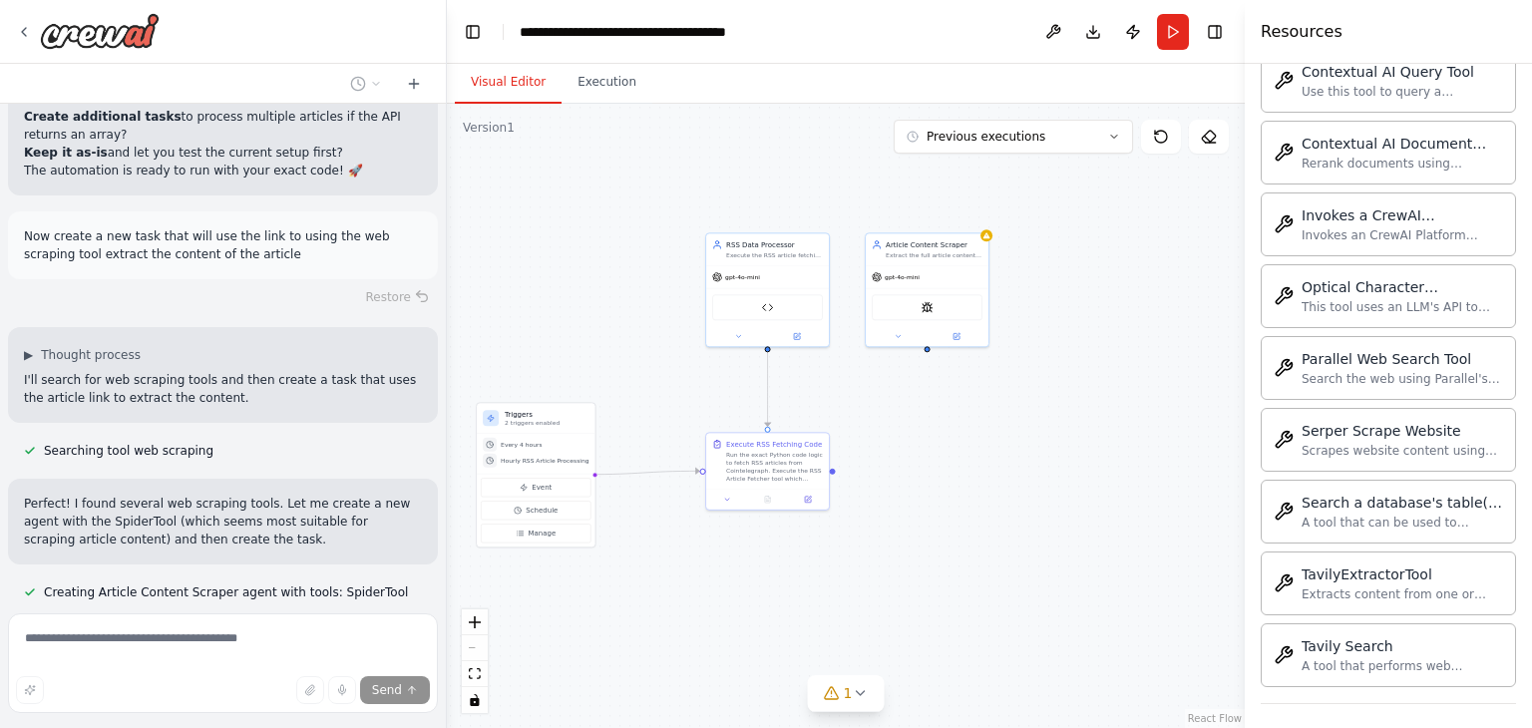
drag, startPoint x: 859, startPoint y: 315, endPoint x: 876, endPoint y: 626, distance: 310.7
click at [876, 626] on div ".deletable-edge-delete-btn { width: 20px; height: 20px; border: 0px solid #ffff…" at bounding box center [846, 416] width 798 height 625
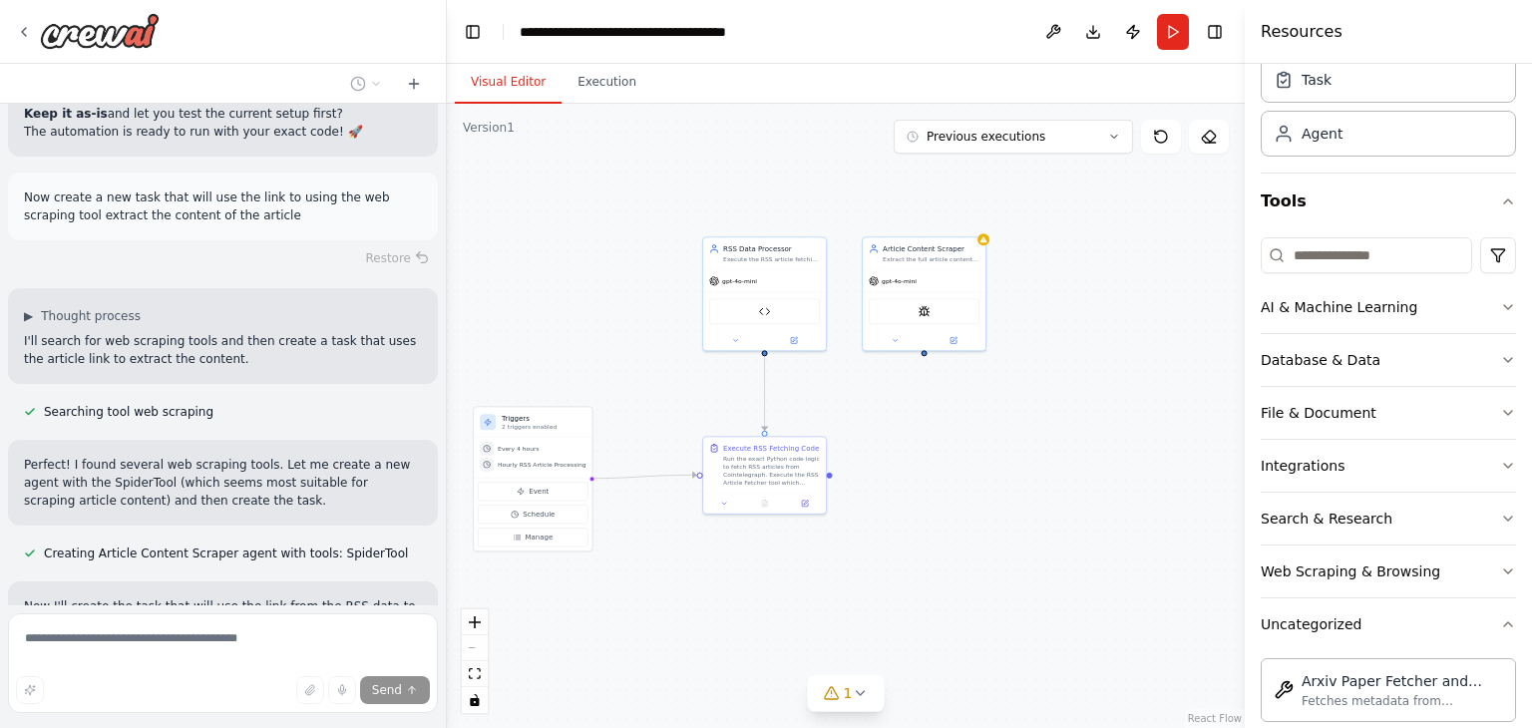
scroll to position [34, 0]
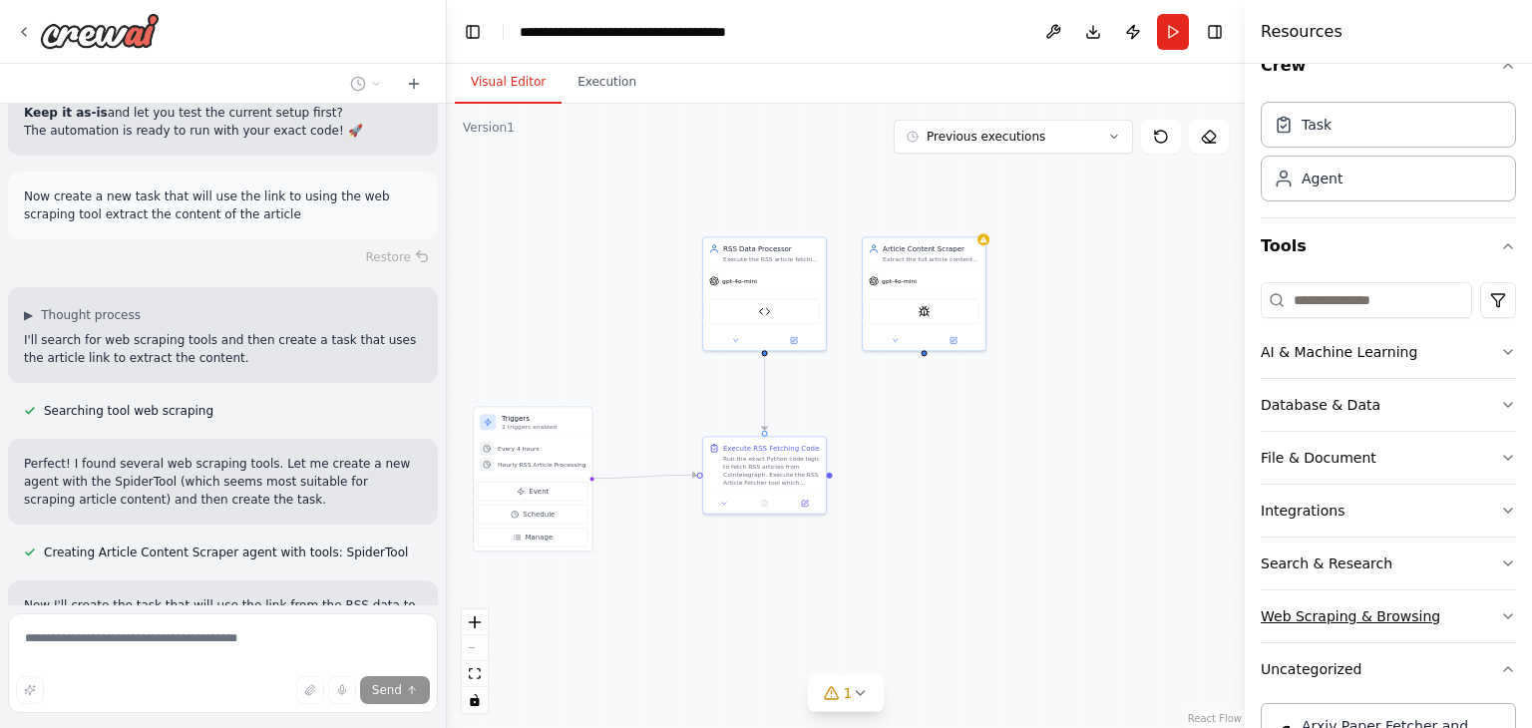
click at [1404, 596] on button "Web Scraping & Browsing" at bounding box center [1388, 617] width 255 height 52
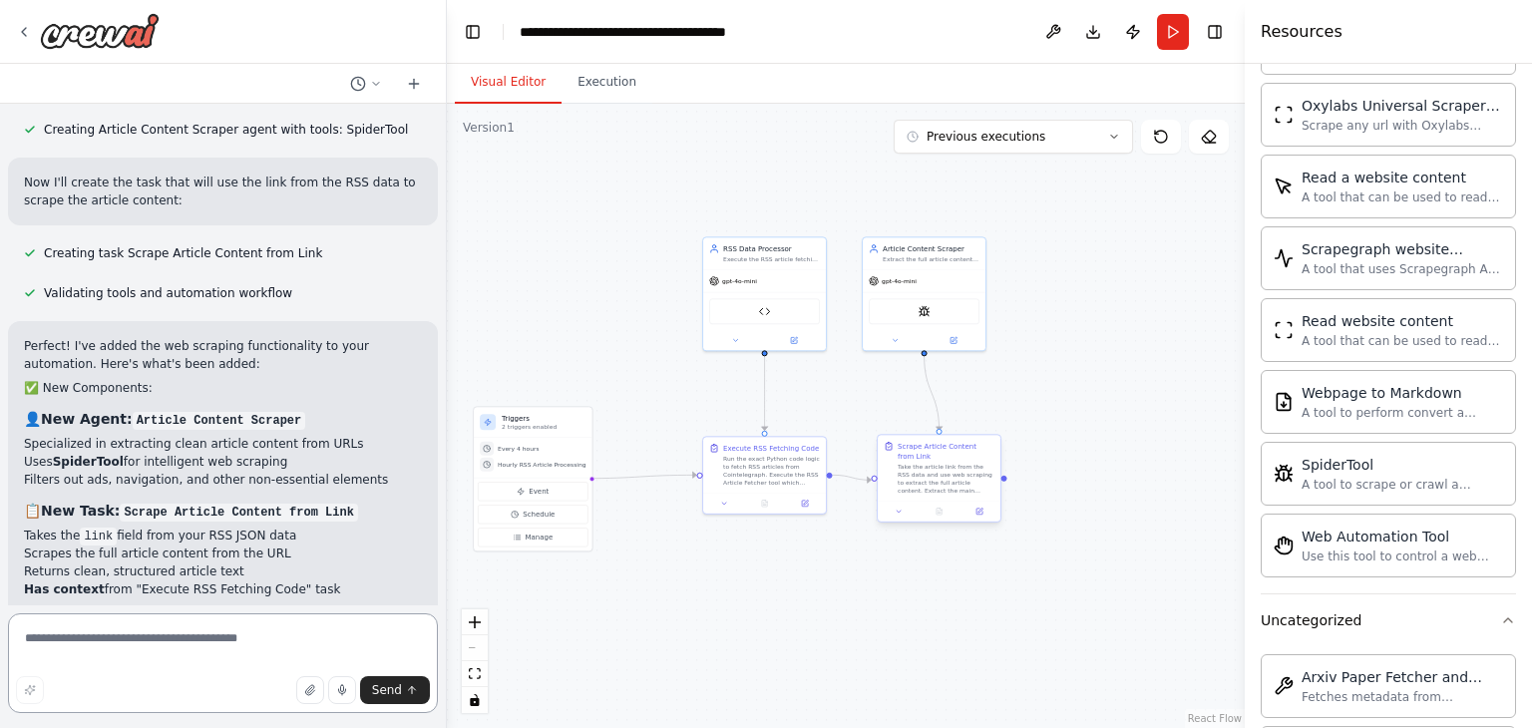
scroll to position [12379, 0]
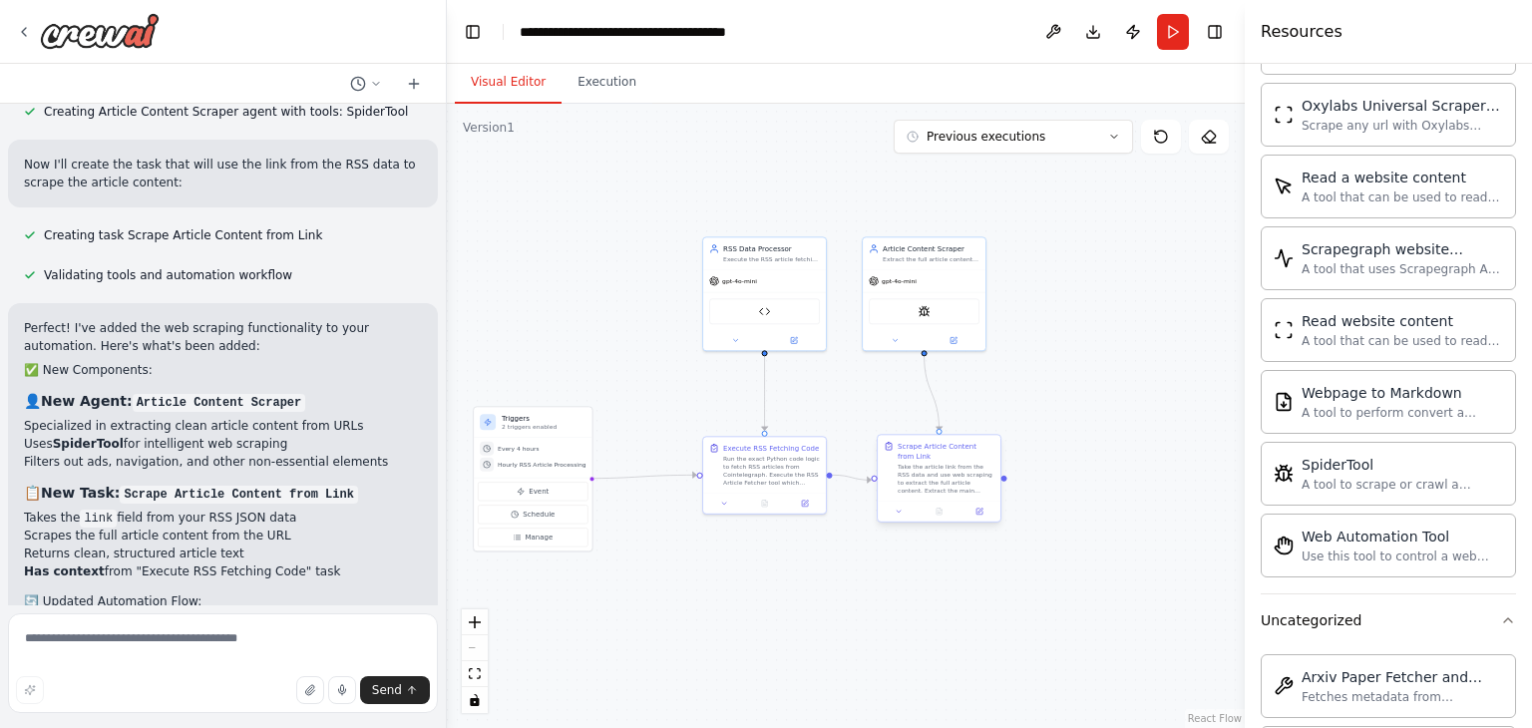
click at [943, 463] on div "Take the article link from the RSS data and use web scraping to extract the ful…" at bounding box center [946, 479] width 97 height 32
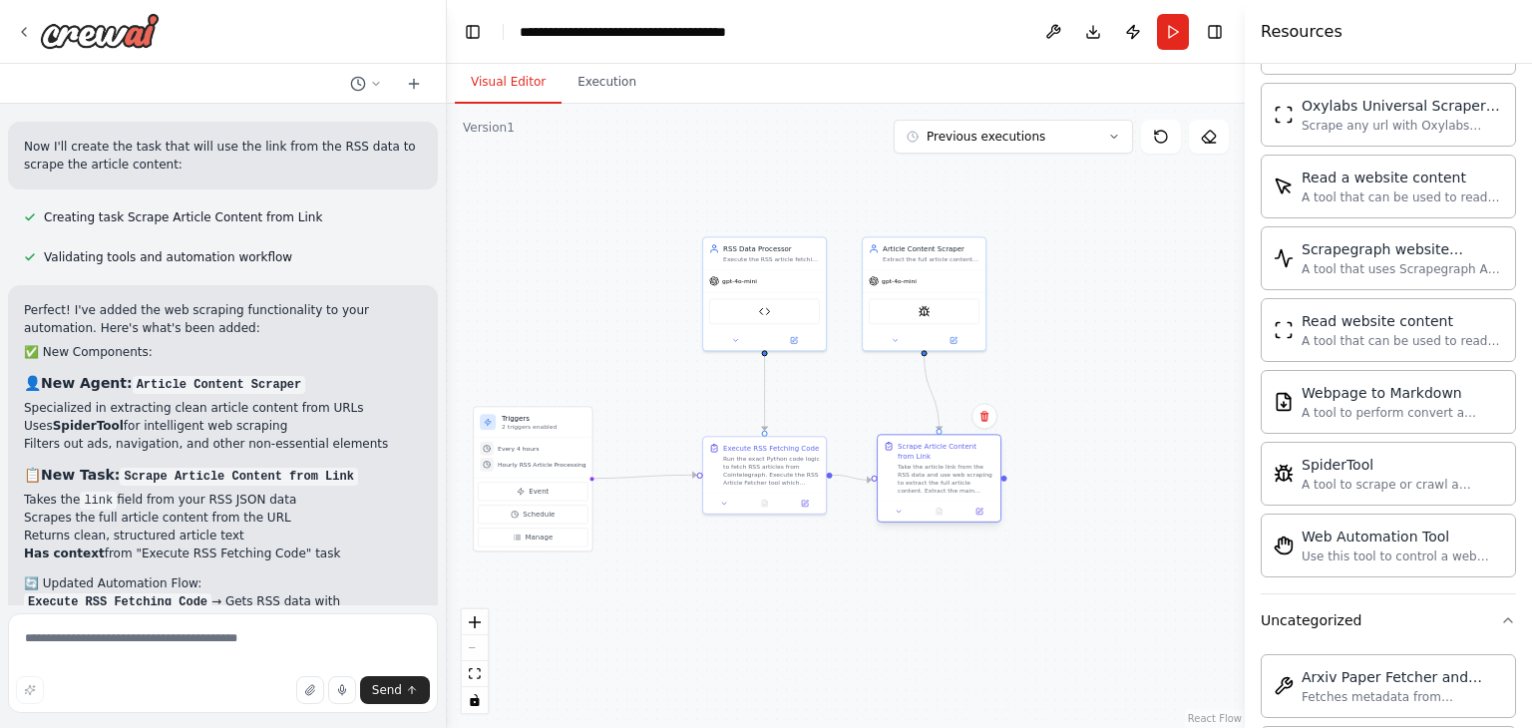
scroll to position [12415, 0]
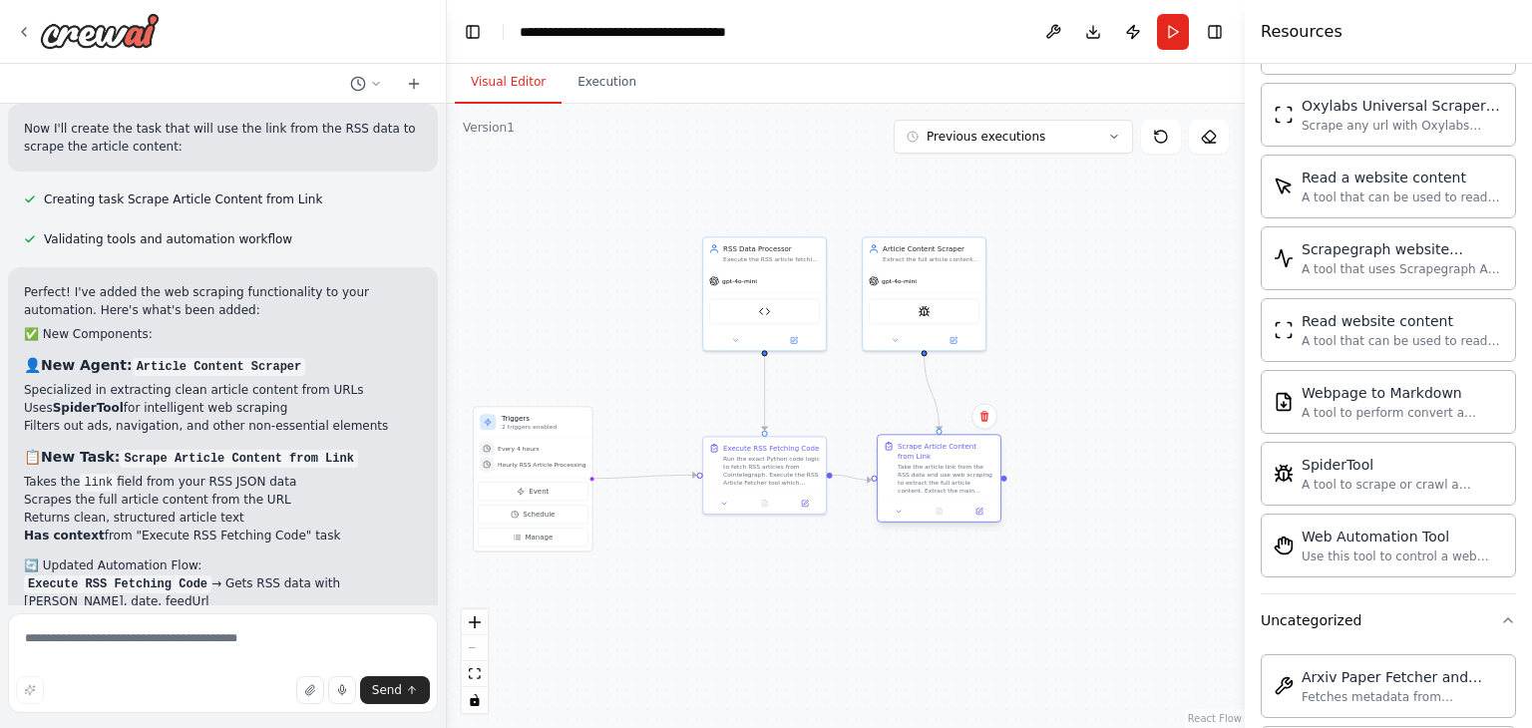
click at [943, 463] on div "Take the article link from the RSS data and use web scraping to extract the ful…" at bounding box center [946, 479] width 97 height 32
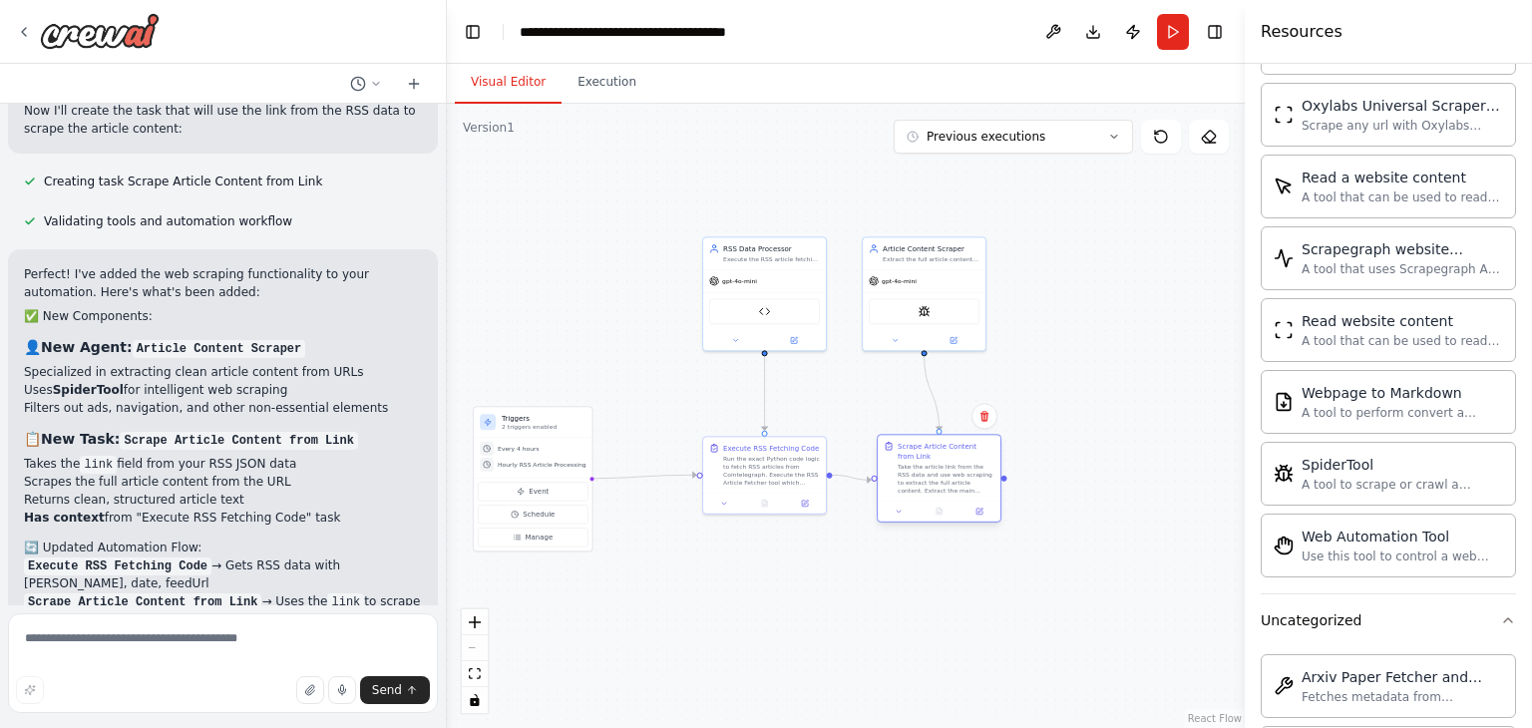
click at [907, 517] on div at bounding box center [939, 511] width 123 height 21
click at [902, 508] on icon at bounding box center [899, 512] width 8 height 8
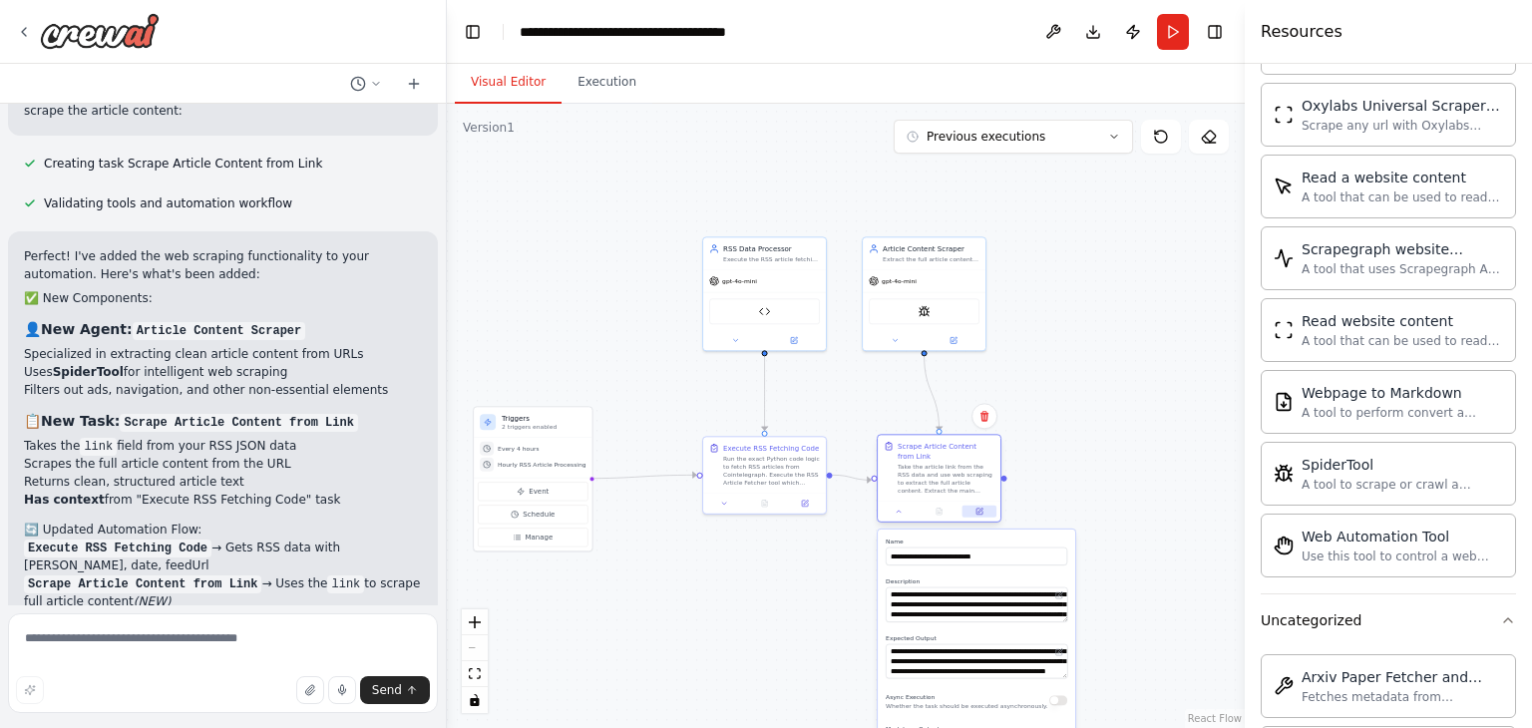
click at [980, 508] on icon at bounding box center [980, 512] width 8 height 8
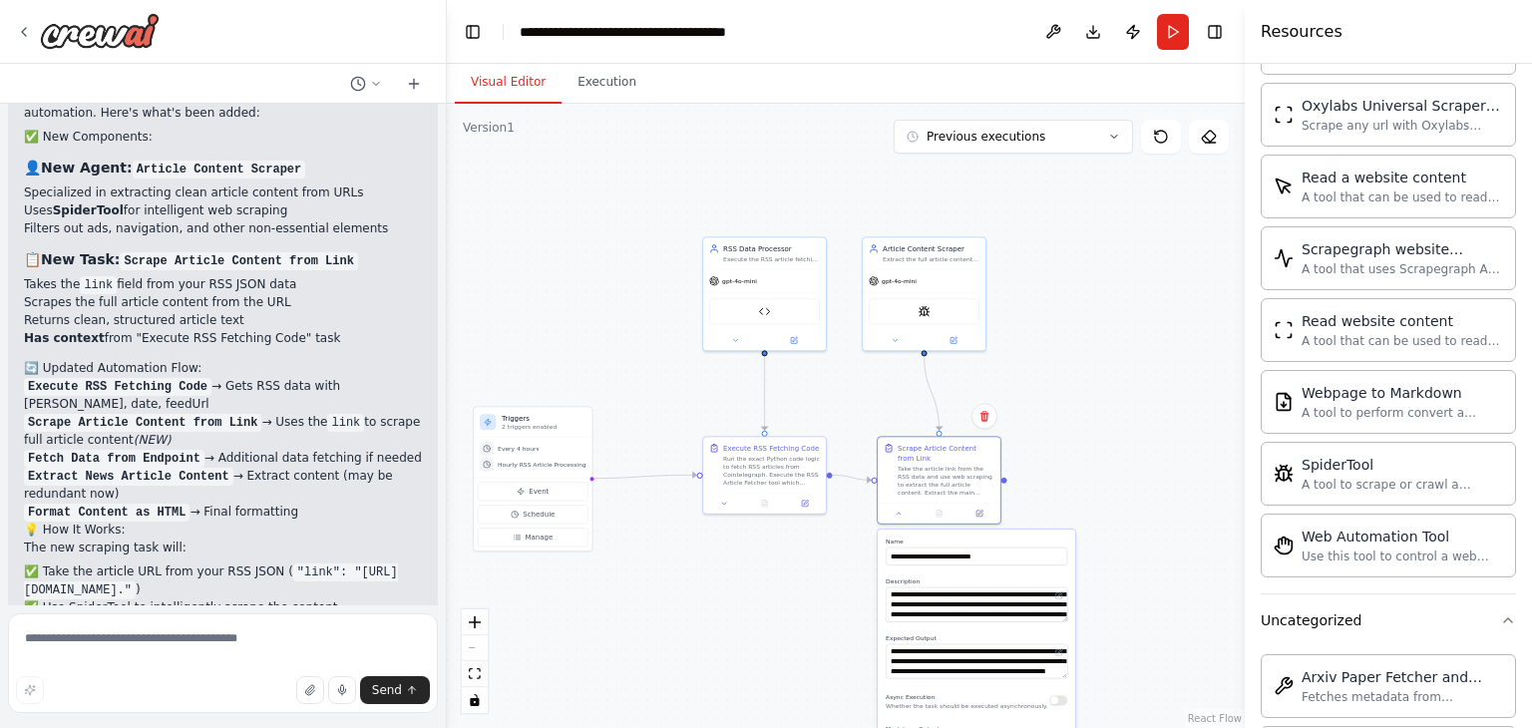
scroll to position [12630, 0]
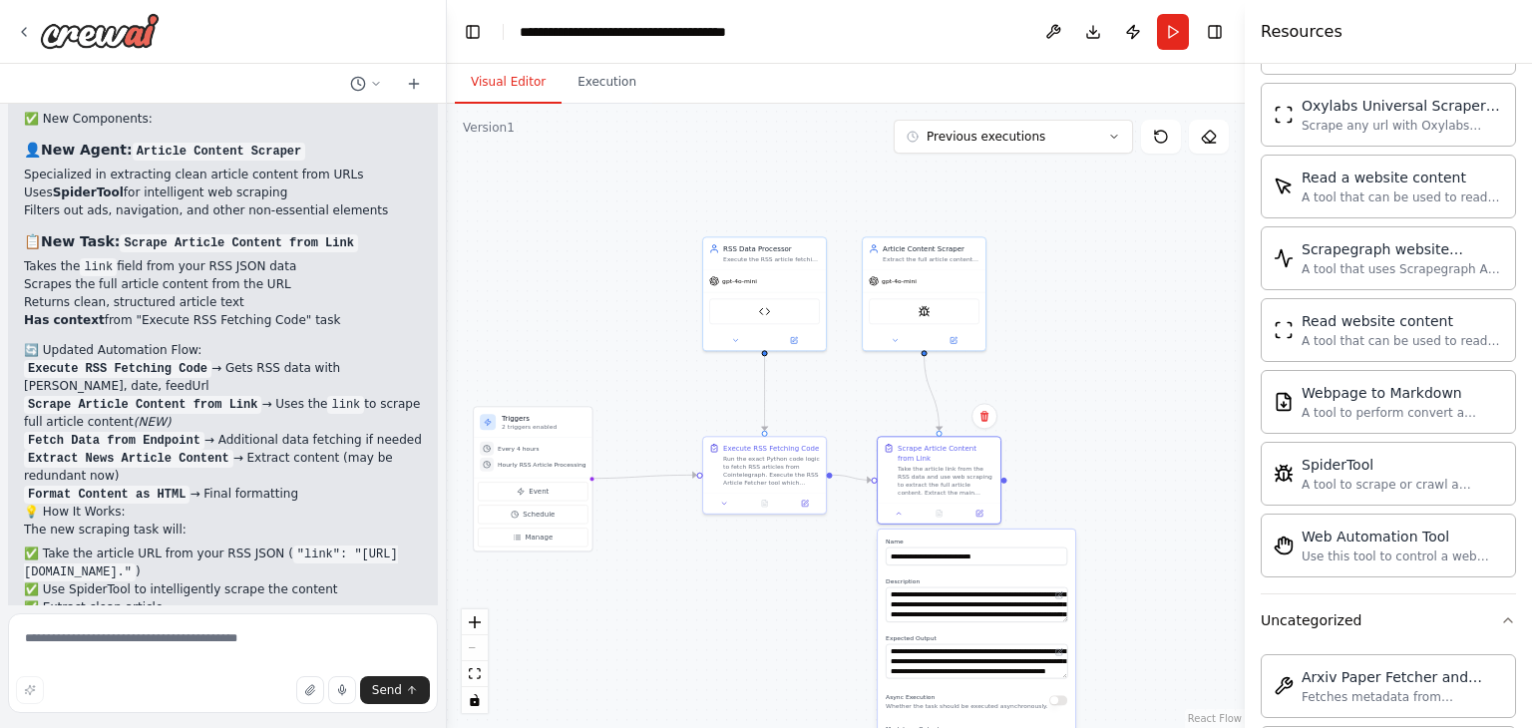
click at [870, 485] on div ".deletable-edge-delete-btn { width: 20px; height: 20px; border: 0px solid #ffff…" at bounding box center [846, 416] width 798 height 625
click at [872, 478] on div at bounding box center [875, 479] width 6 height 6
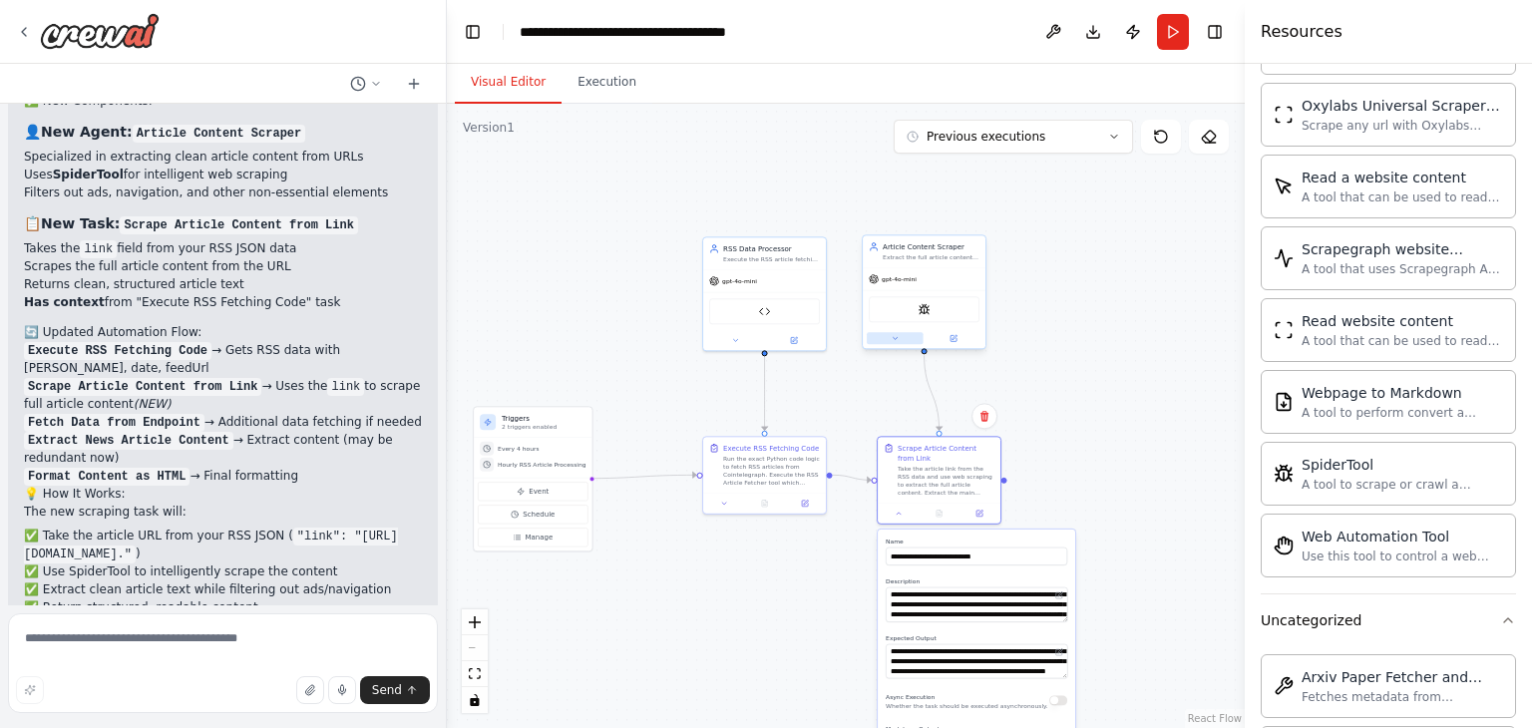
scroll to position [12666, 0]
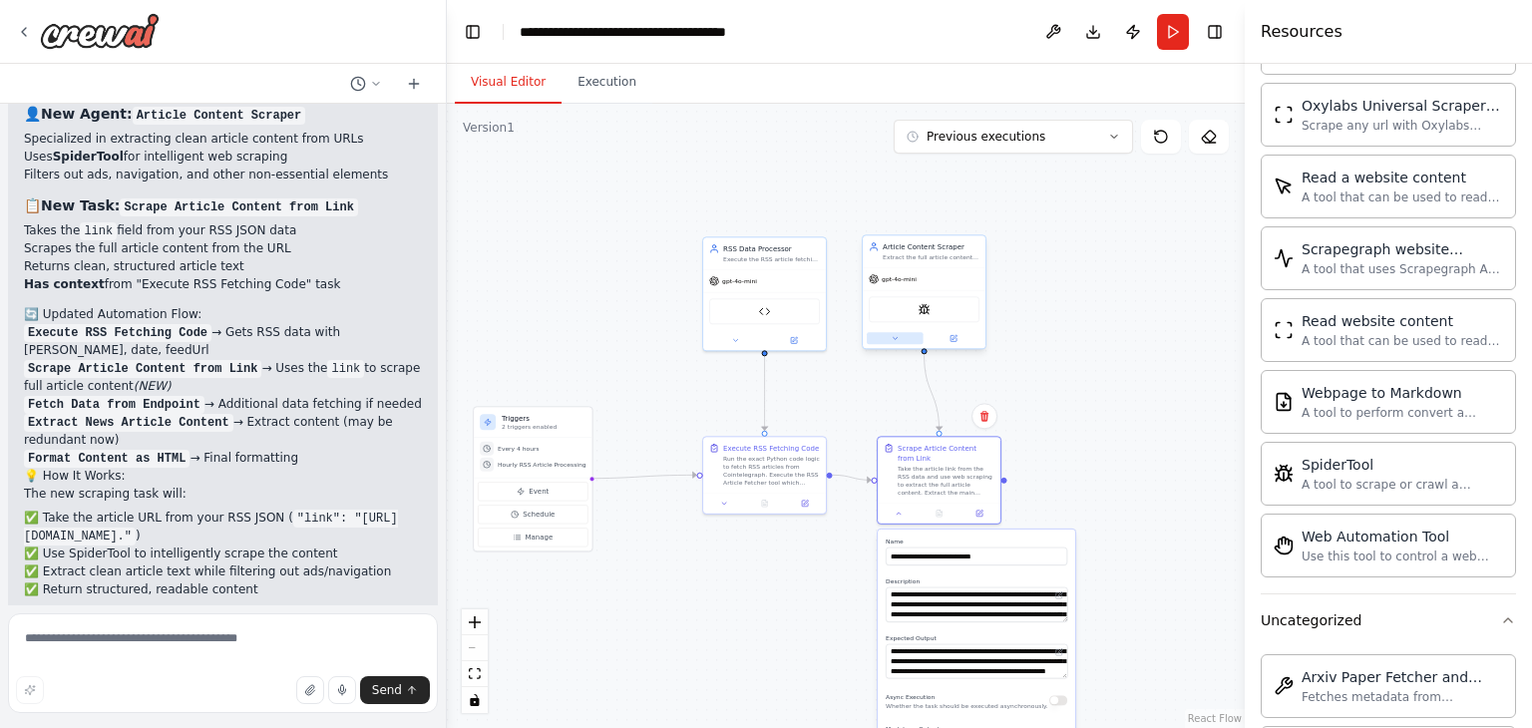
click at [894, 341] on button at bounding box center [895, 338] width 57 height 12
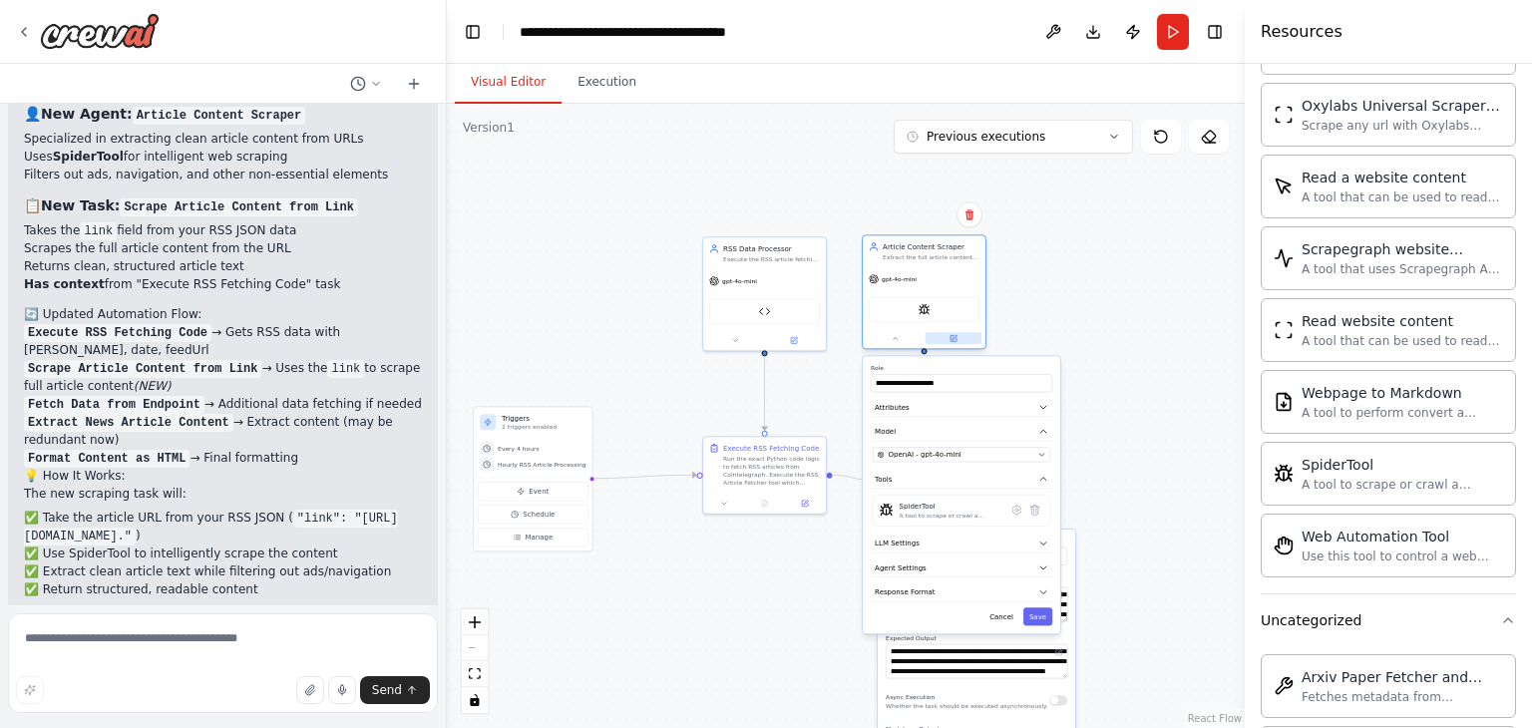
click at [954, 337] on icon at bounding box center [955, 337] width 5 height 5
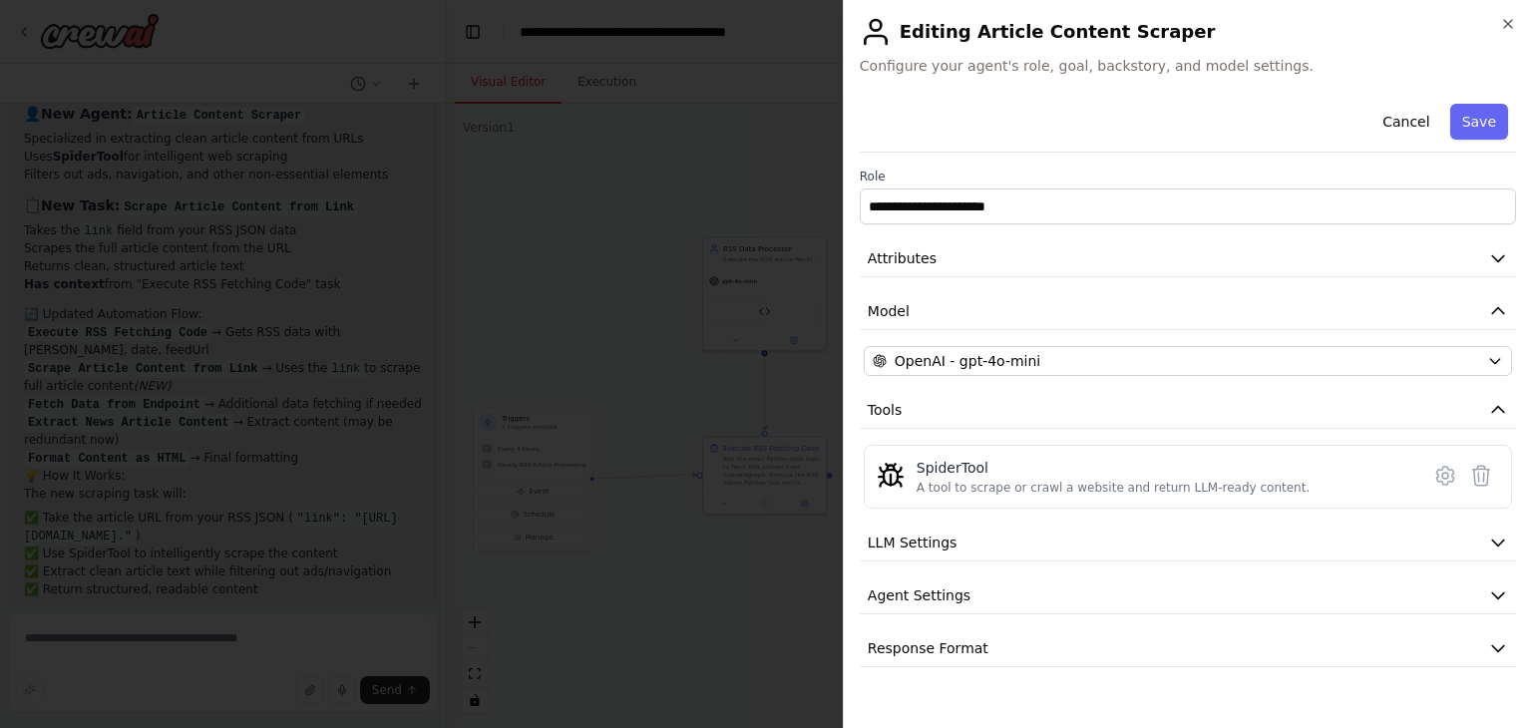
scroll to position [12684, 0]
click at [1021, 264] on button "Attributes" at bounding box center [1188, 258] width 656 height 37
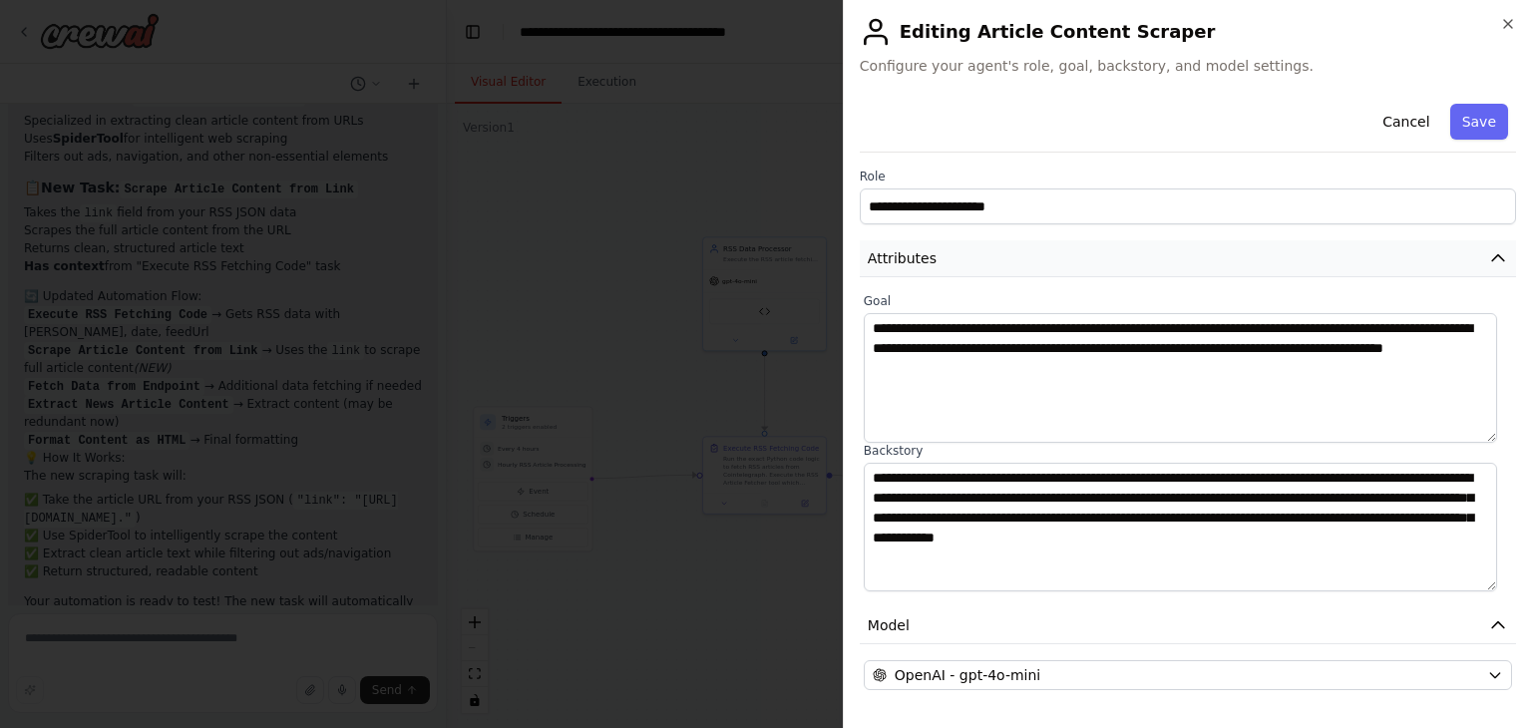
click at [1021, 264] on button "Attributes" at bounding box center [1188, 258] width 656 height 37
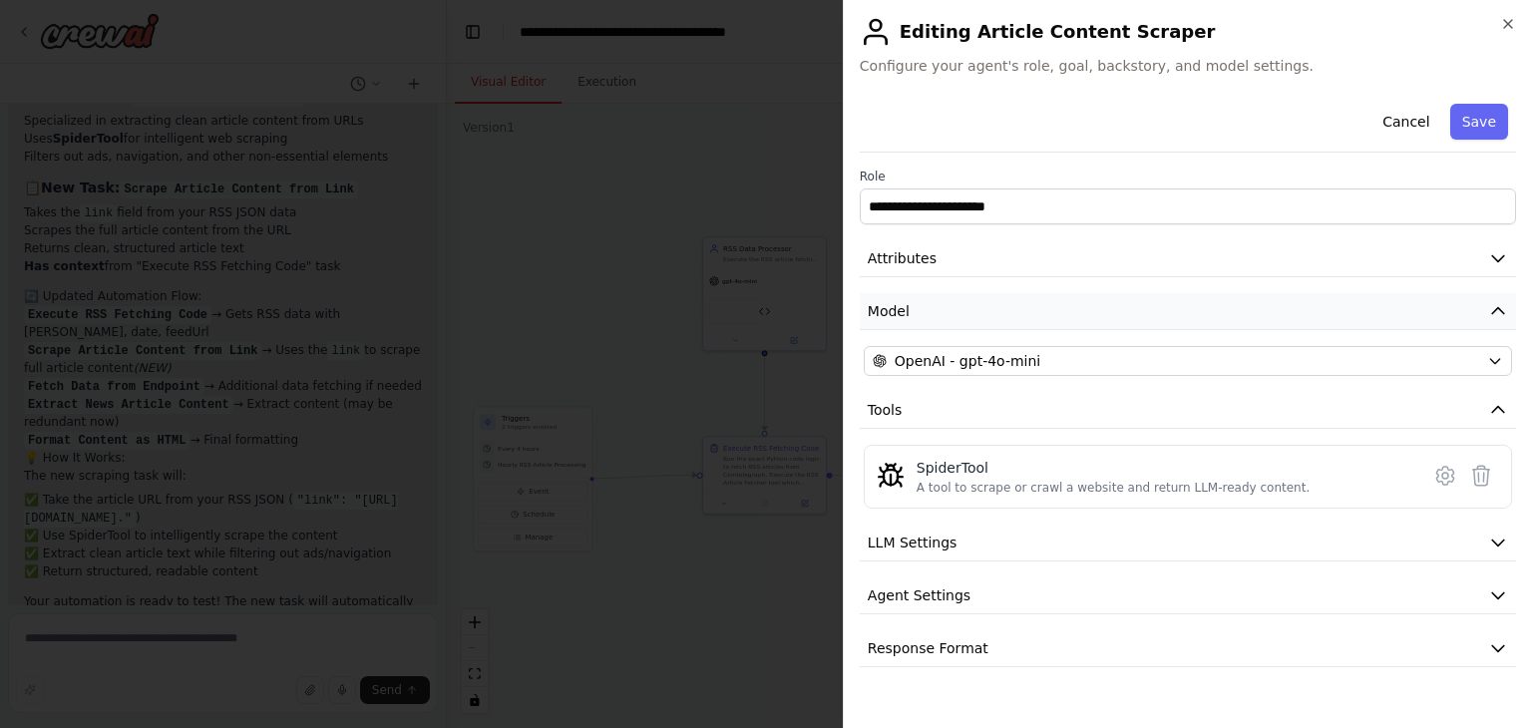
click at [1047, 310] on button "Model" at bounding box center [1188, 311] width 656 height 37
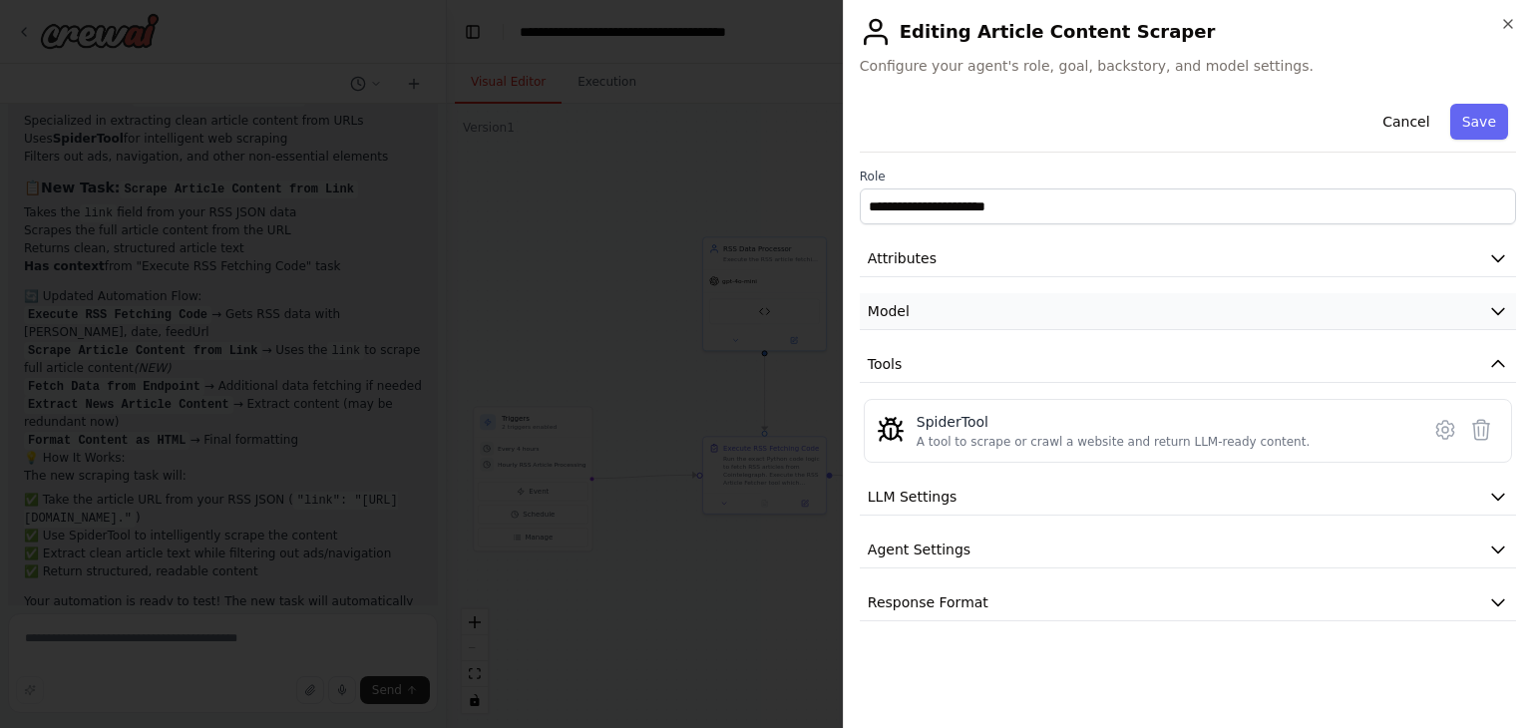
click at [1047, 310] on button "Model" at bounding box center [1188, 311] width 656 height 37
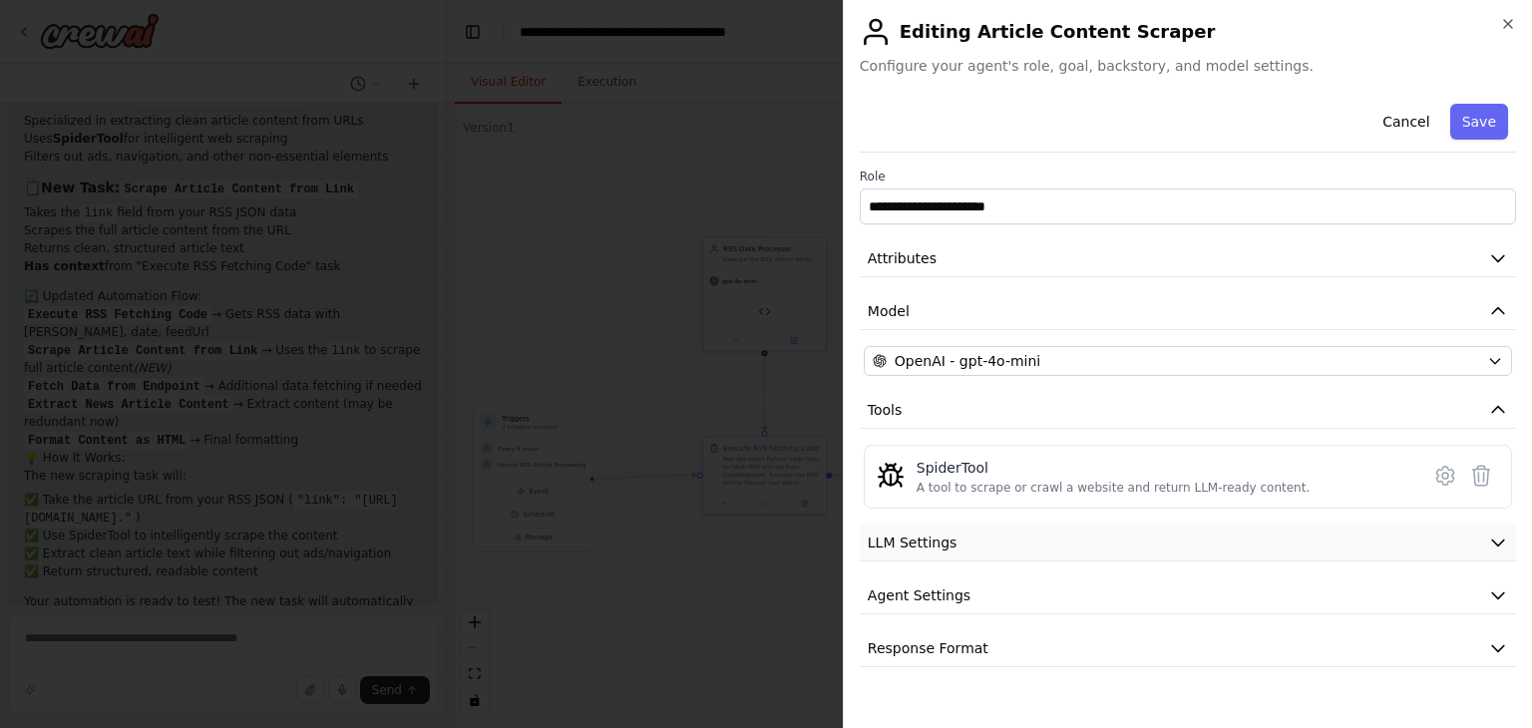
click at [1013, 540] on button "LLM Settings" at bounding box center [1188, 543] width 656 height 37
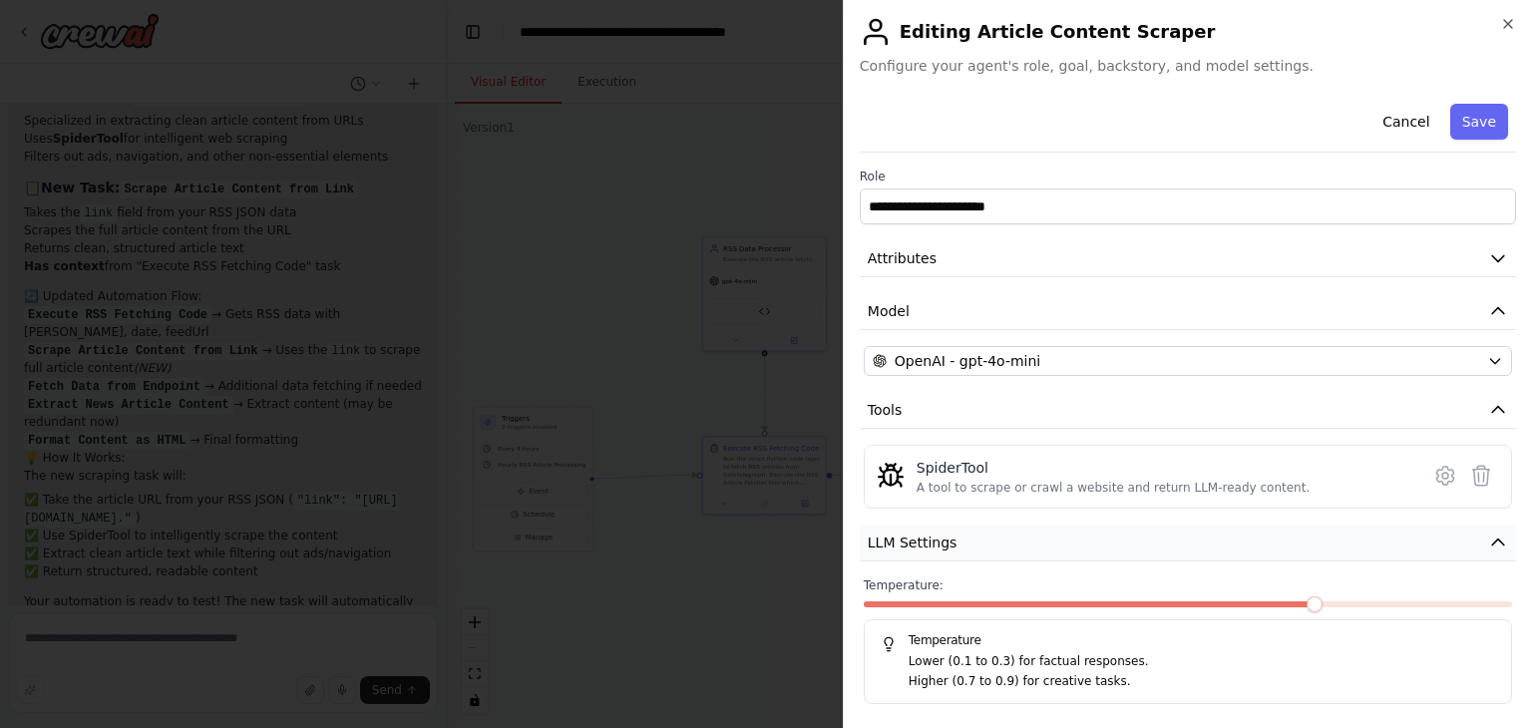
scroll to position [112, 0]
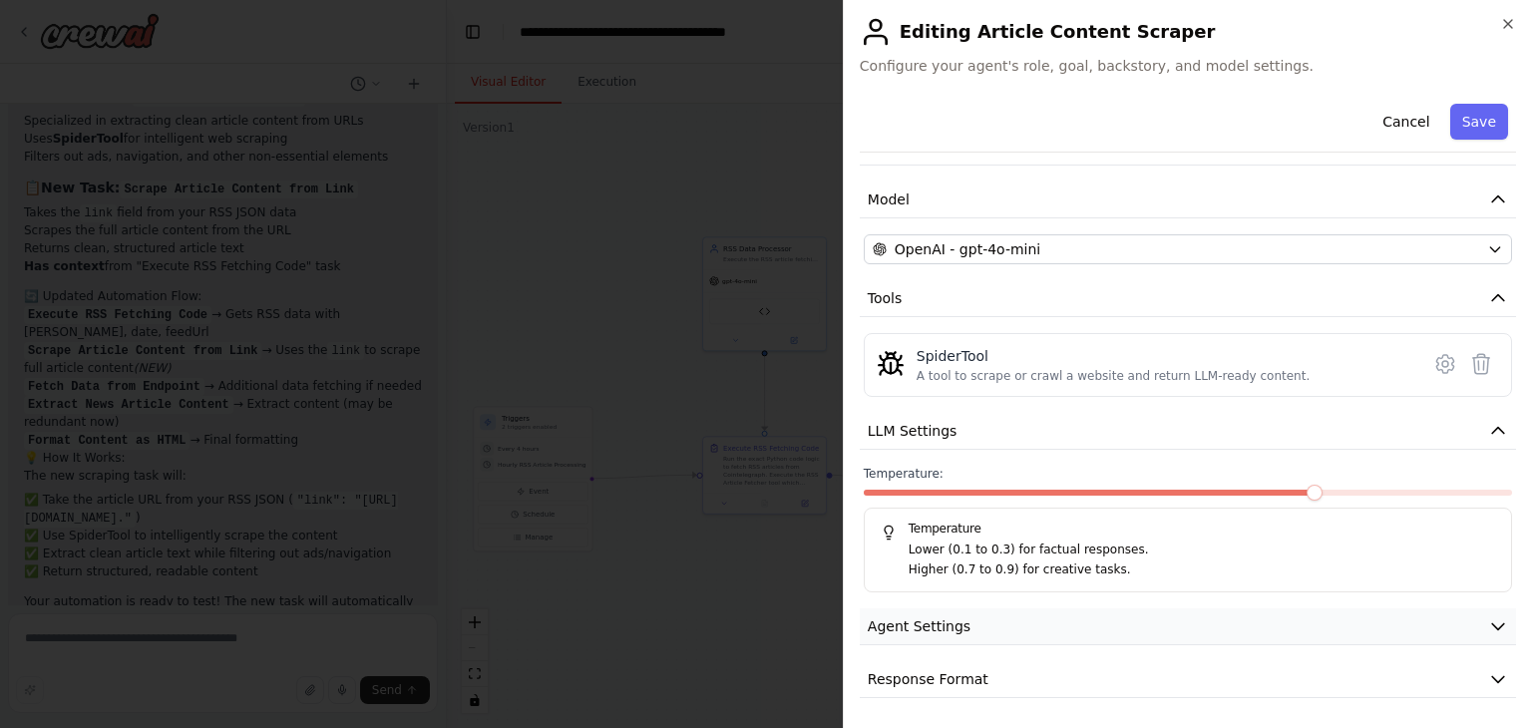
click at [1049, 632] on button "Agent Settings" at bounding box center [1188, 627] width 656 height 37
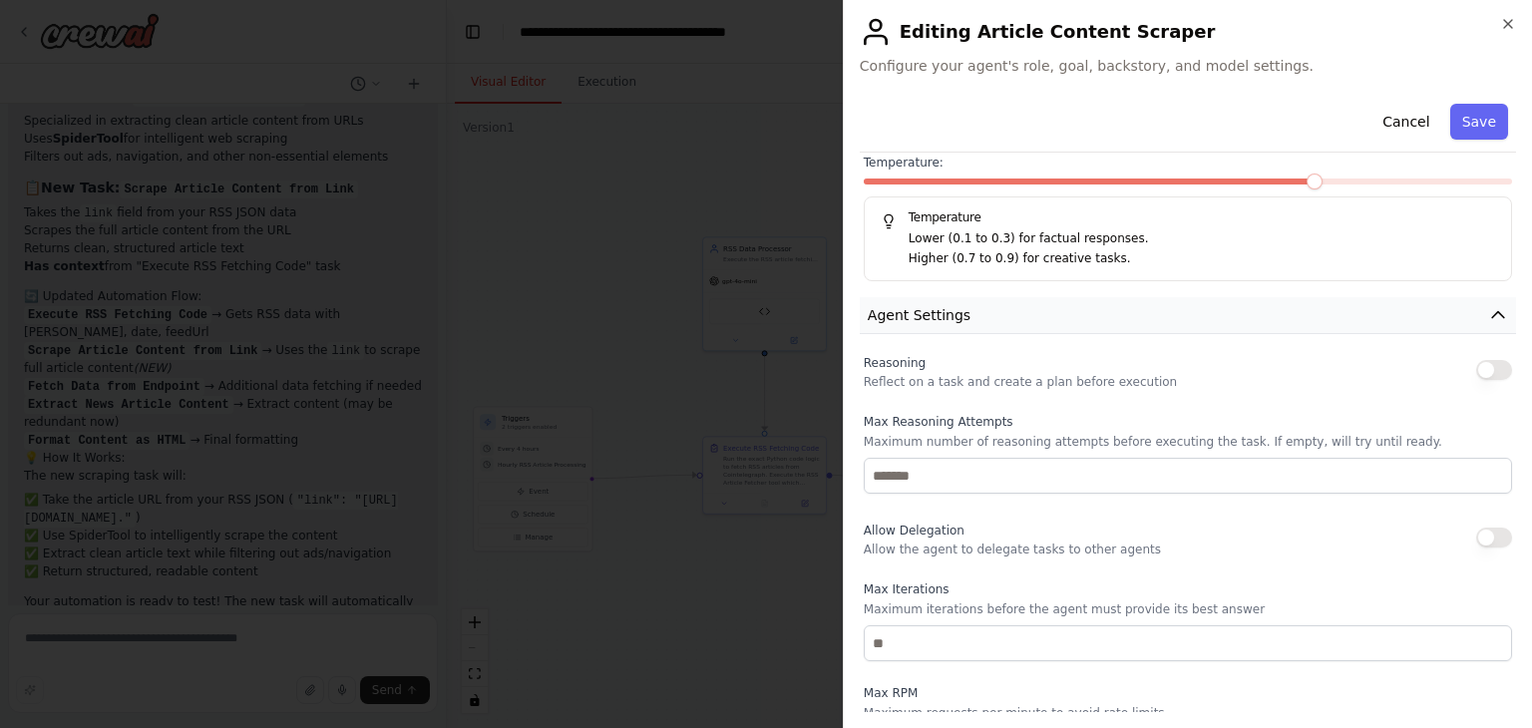
scroll to position [646, 0]
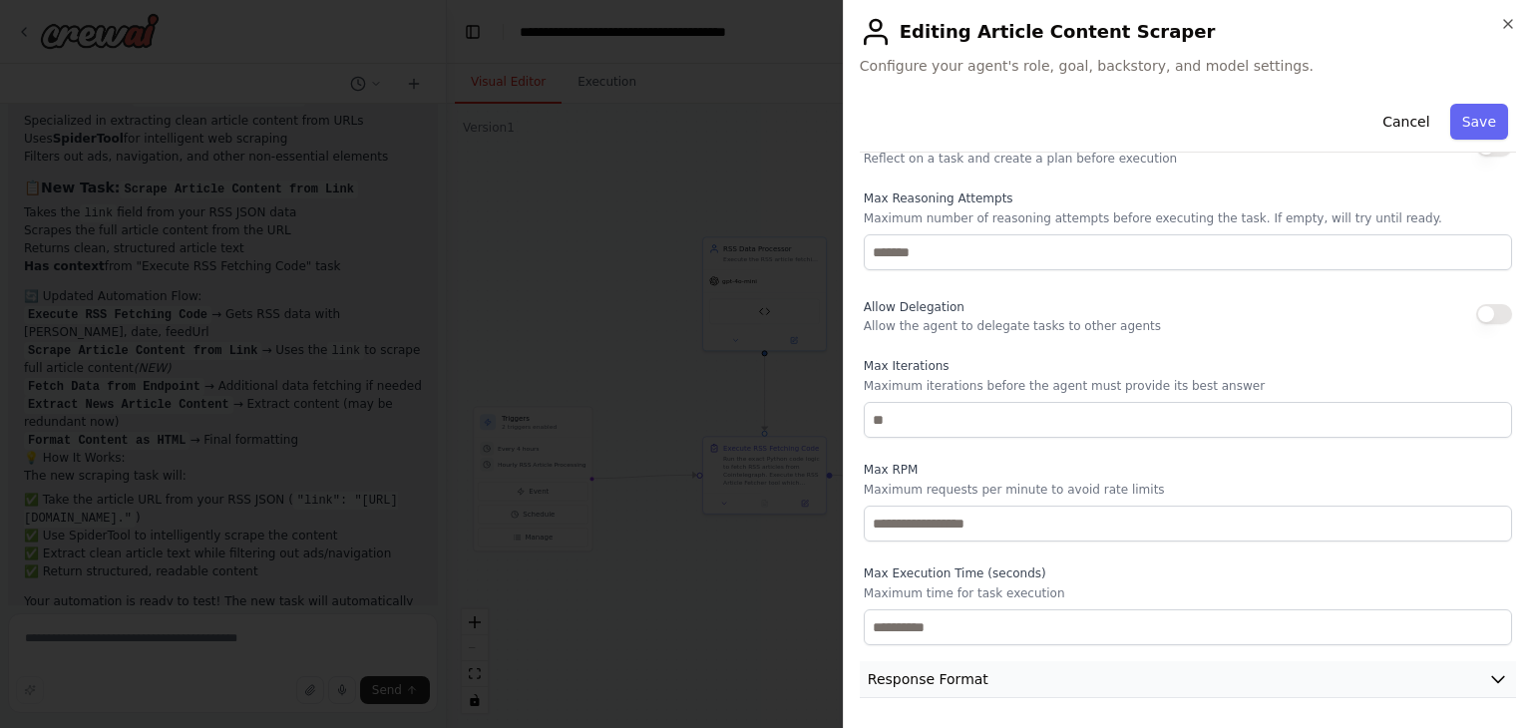
click at [1058, 675] on button "Response Format" at bounding box center [1188, 679] width 656 height 37
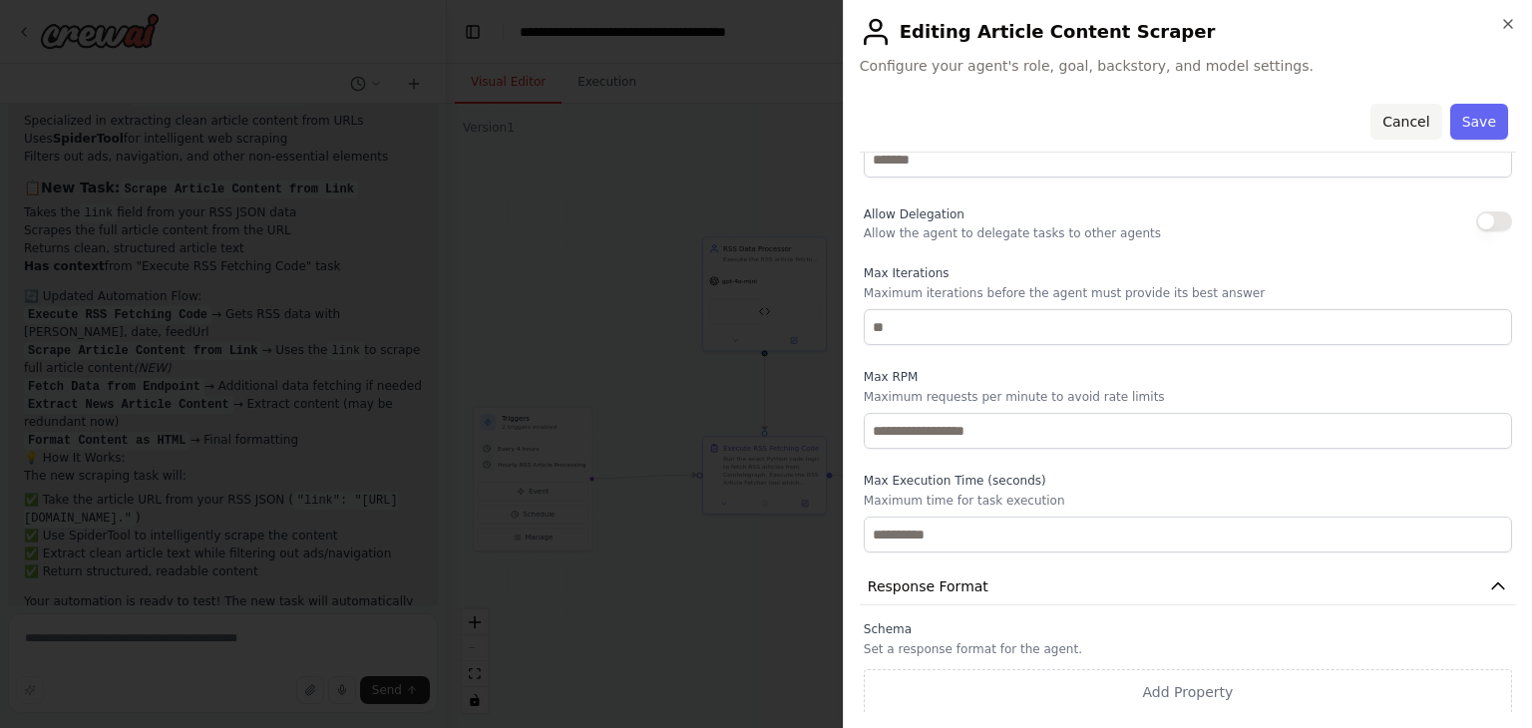
click at [1379, 128] on button "Cancel" at bounding box center [1406, 122] width 71 height 36
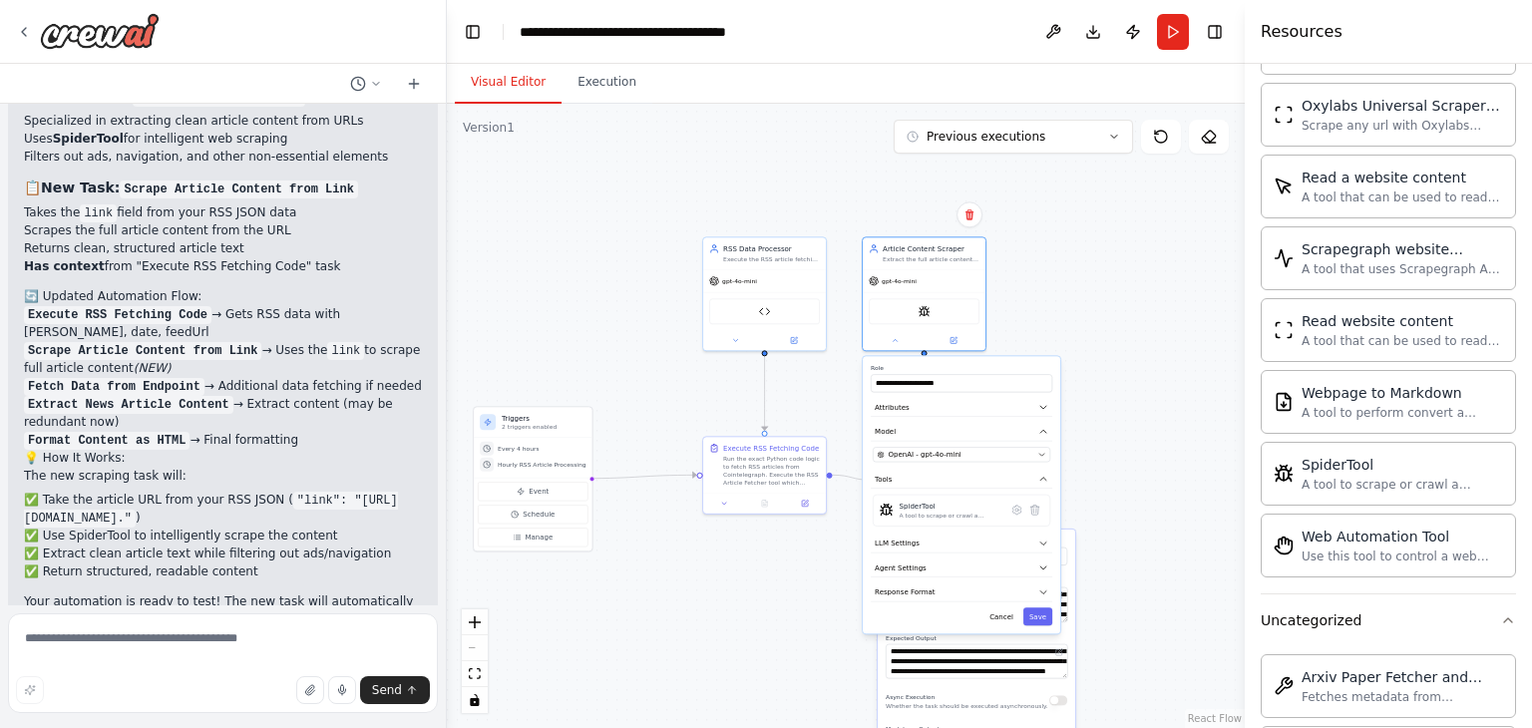
click at [1170, 417] on div ".deletable-edge-delete-btn { width: 20px; height: 20px; border: 0px solid #ffff…" at bounding box center [846, 416] width 798 height 625
click at [1105, 542] on div ".deletable-edge-delete-btn { width: 20px; height: 20px; border: 0px solid #ffff…" at bounding box center [846, 416] width 798 height 625
click at [858, 592] on div ".deletable-edge-delete-btn { width: 20px; height: 20px; border: 0px solid #ffff…" at bounding box center [846, 416] width 798 height 625
click at [869, 604] on div "**********" at bounding box center [962, 494] width 198 height 277
click at [1074, 240] on div ".deletable-edge-delete-btn { width: 20px; height: 20px; border: 0px solid #ffff…" at bounding box center [846, 416] width 798 height 625
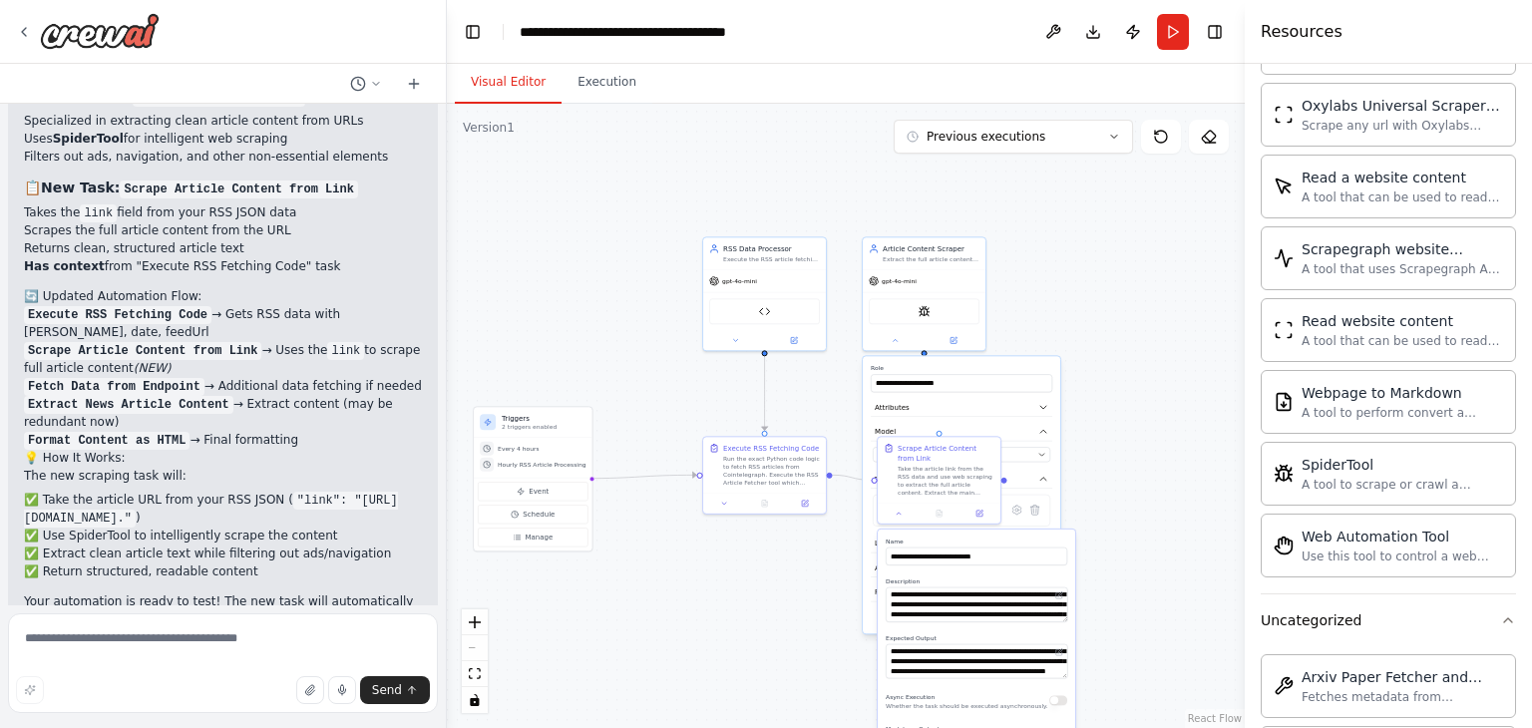
click at [958, 365] on label "Role" at bounding box center [962, 368] width 182 height 8
click at [886, 340] on button at bounding box center [895, 338] width 57 height 12
click at [946, 338] on button at bounding box center [954, 338] width 57 height 12
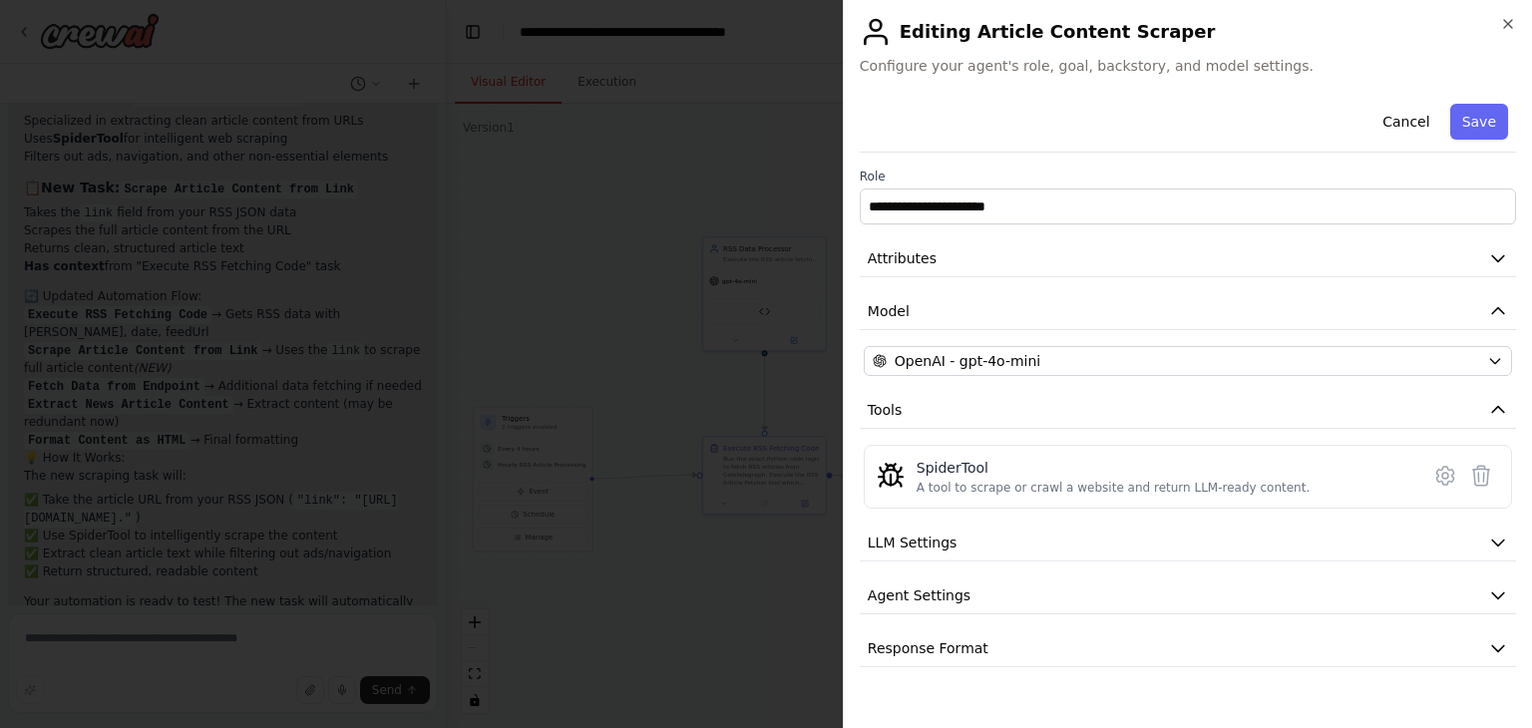
click at [1397, 102] on div "Cancel Save" at bounding box center [1188, 124] width 656 height 57
click at [1405, 118] on button "Cancel" at bounding box center [1406, 122] width 71 height 36
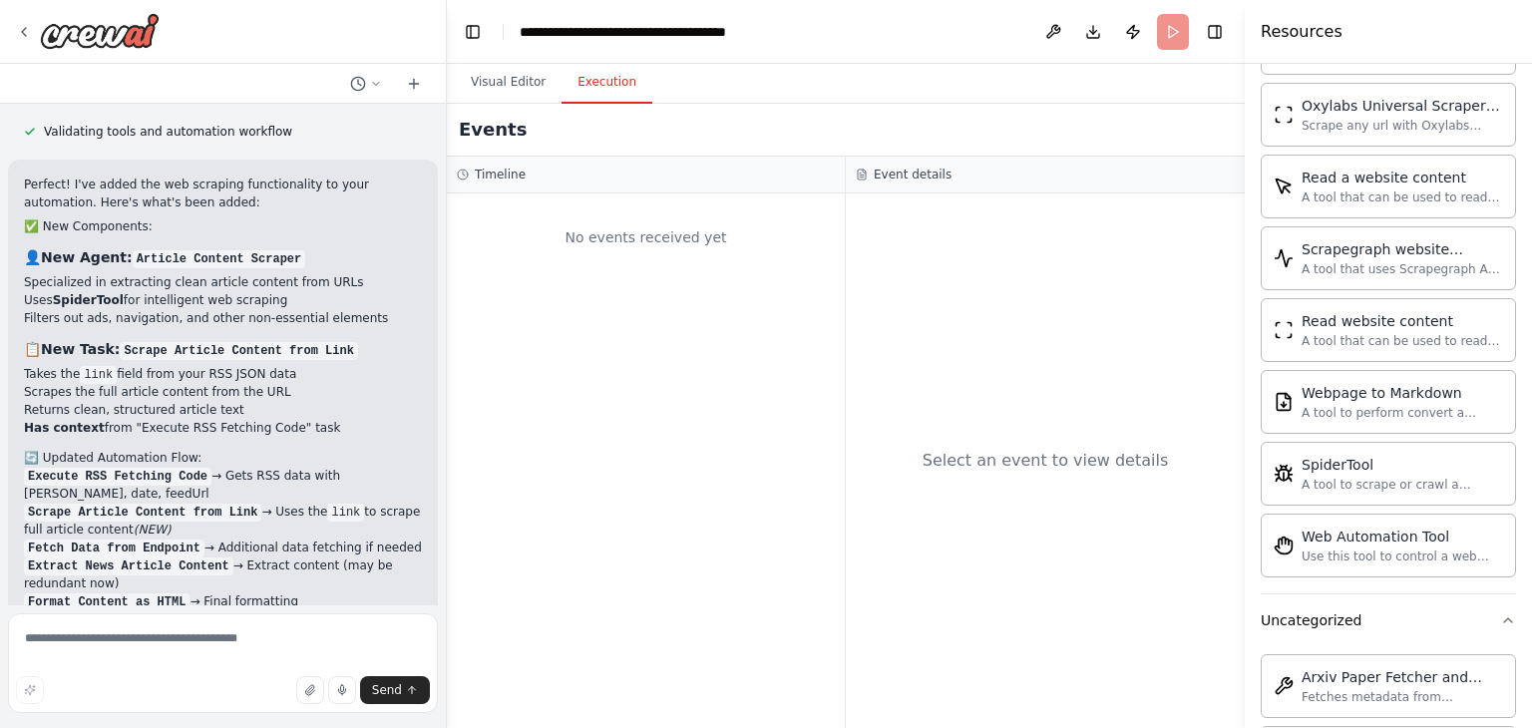
click at [595, 94] on button "Execution" at bounding box center [607, 83] width 91 height 42
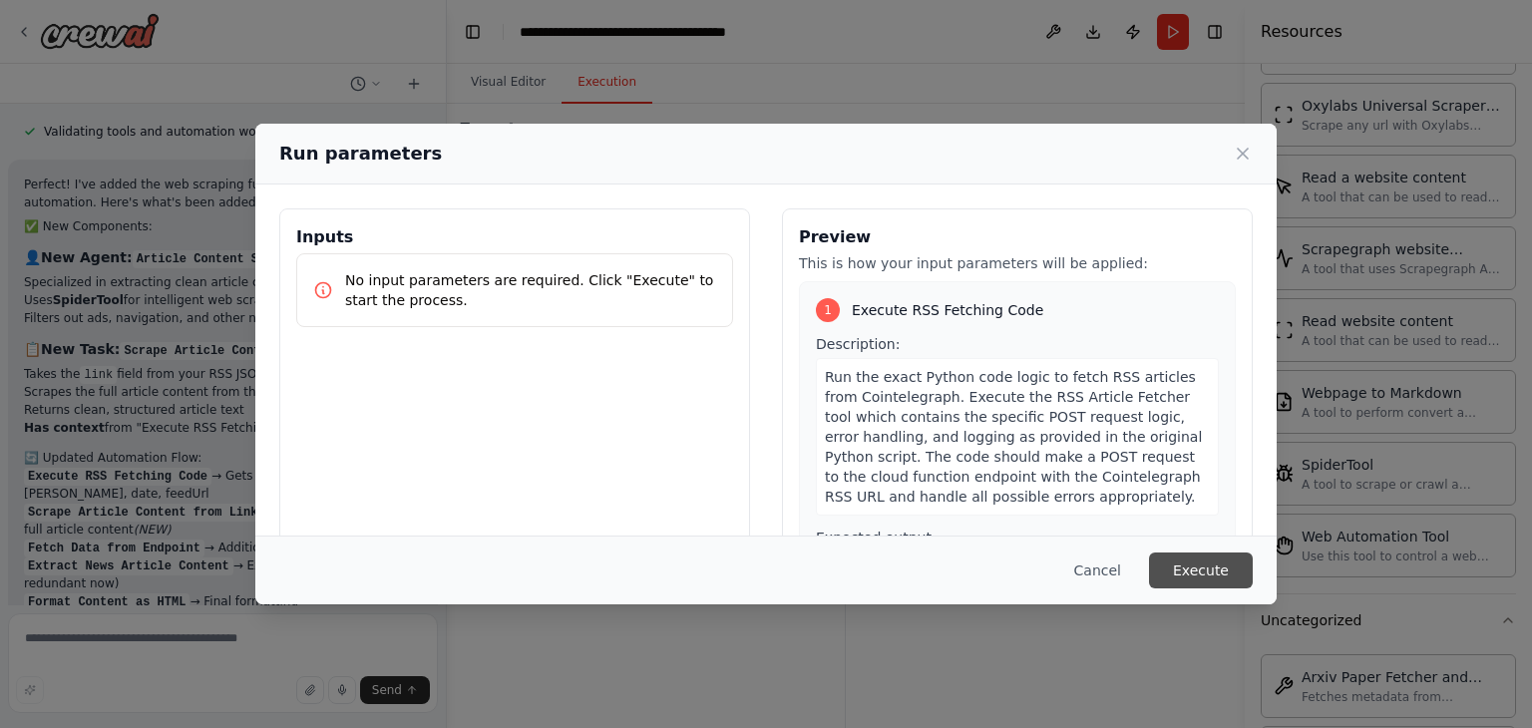
click at [1215, 572] on button "Execute" at bounding box center [1201, 571] width 104 height 36
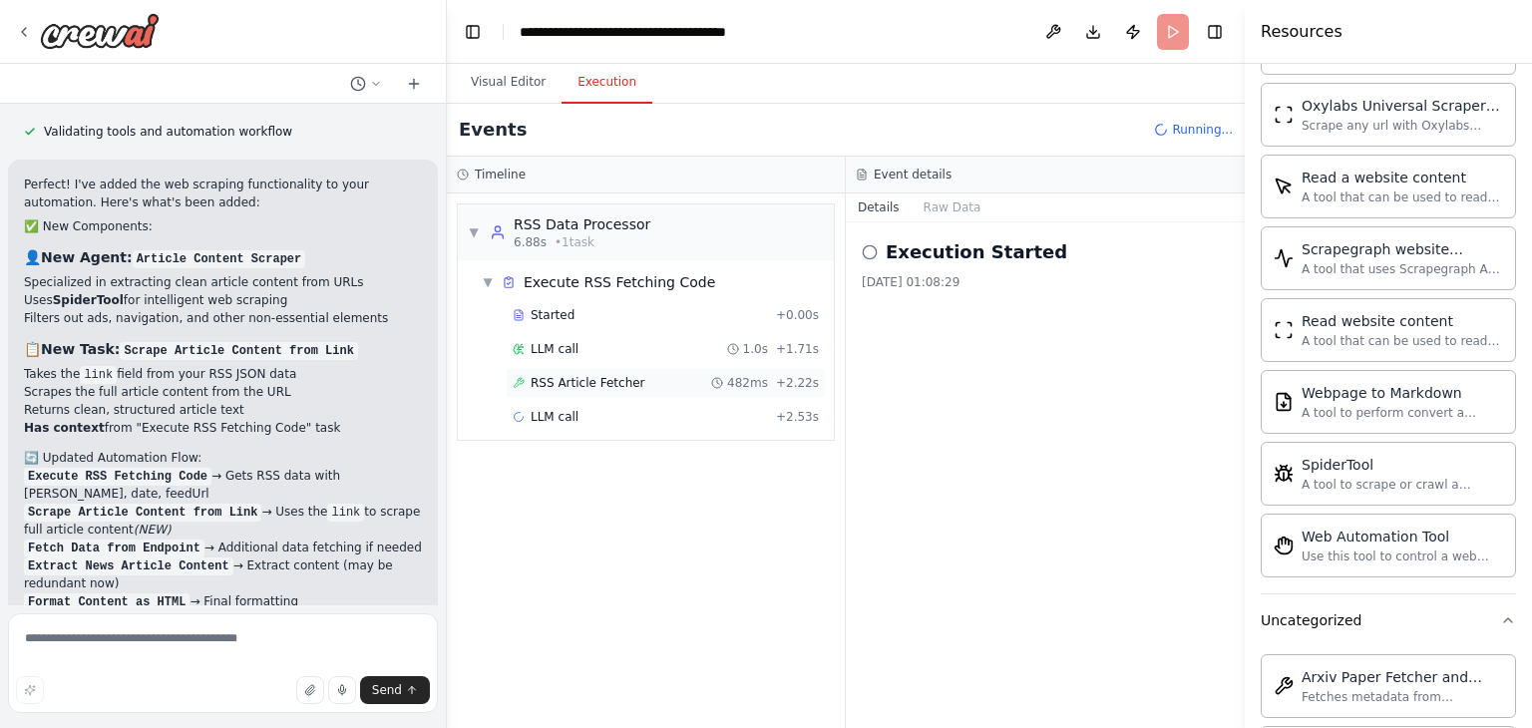
click at [710, 382] on div "RSS Article Fetcher 482ms + 2.22s" at bounding box center [666, 383] width 306 height 16
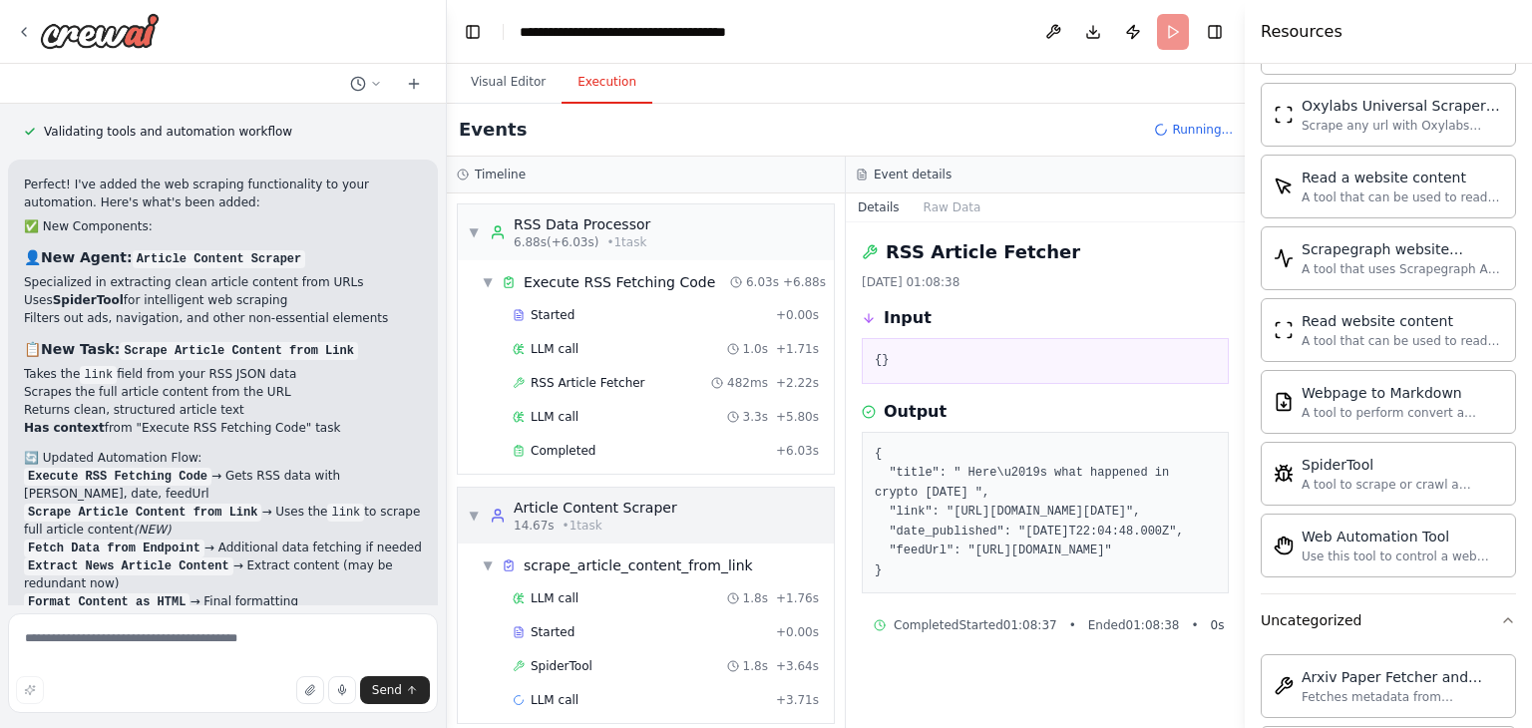
scroll to position [13, 0]
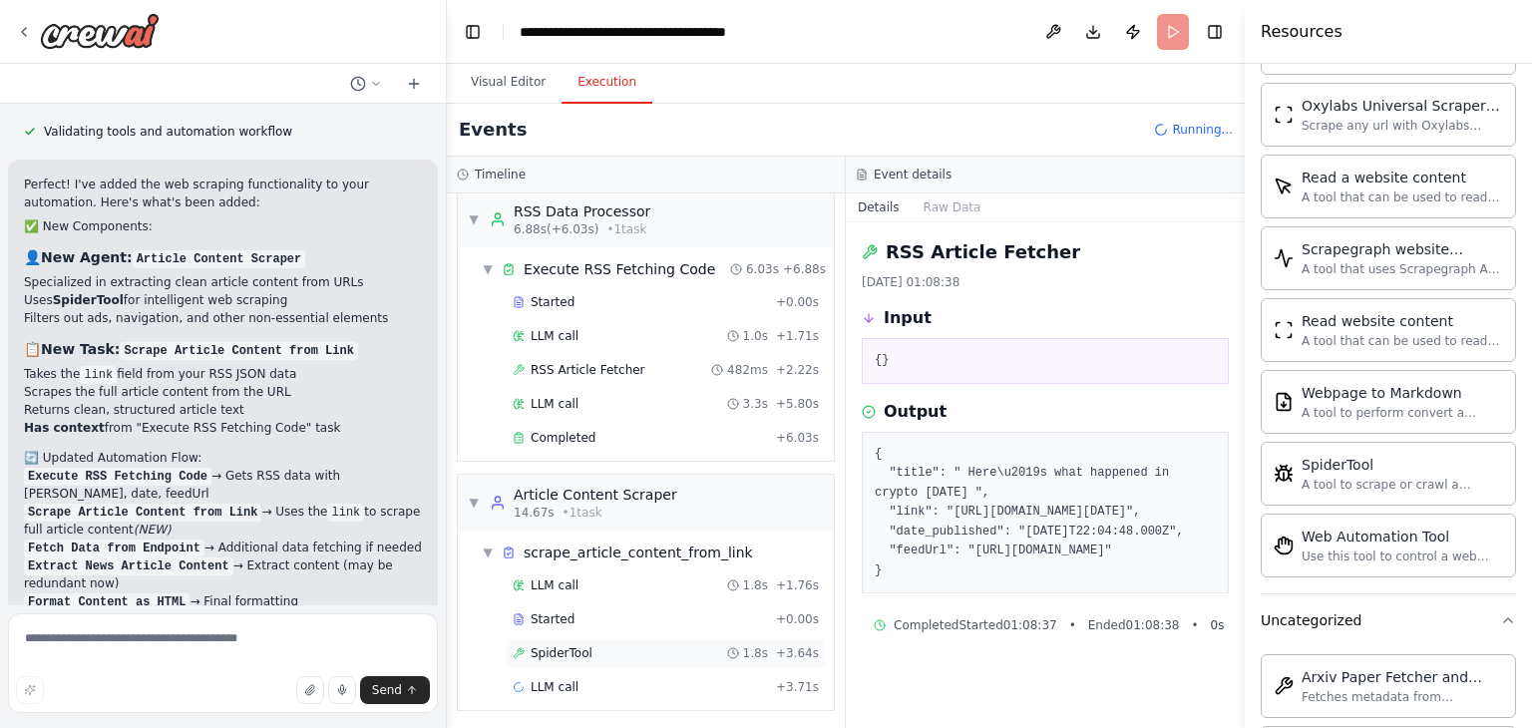
click at [635, 638] on div "SpiderTool 1.8s + 3.64s" at bounding box center [666, 653] width 320 height 30
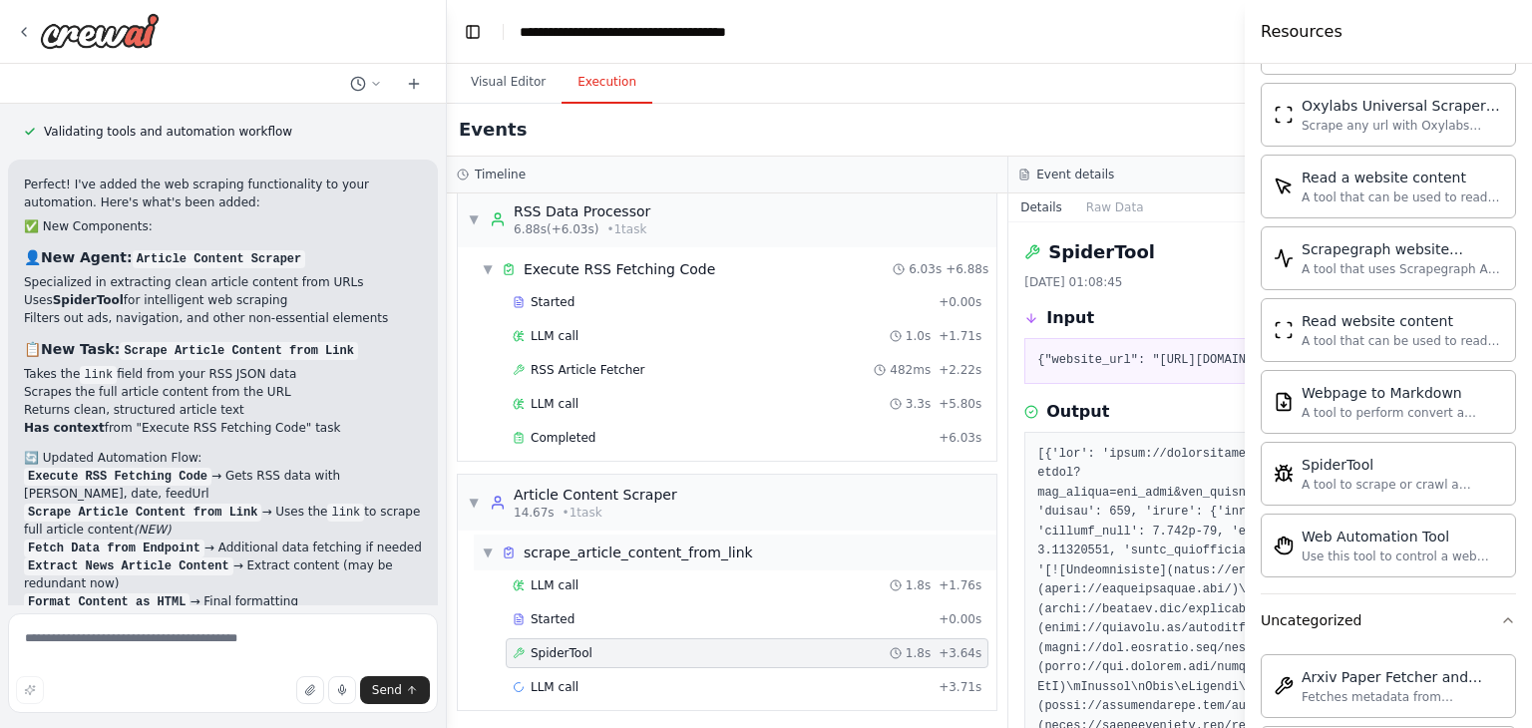
click at [638, 545] on span "scrape_article_content_from_link" at bounding box center [638, 553] width 229 height 20
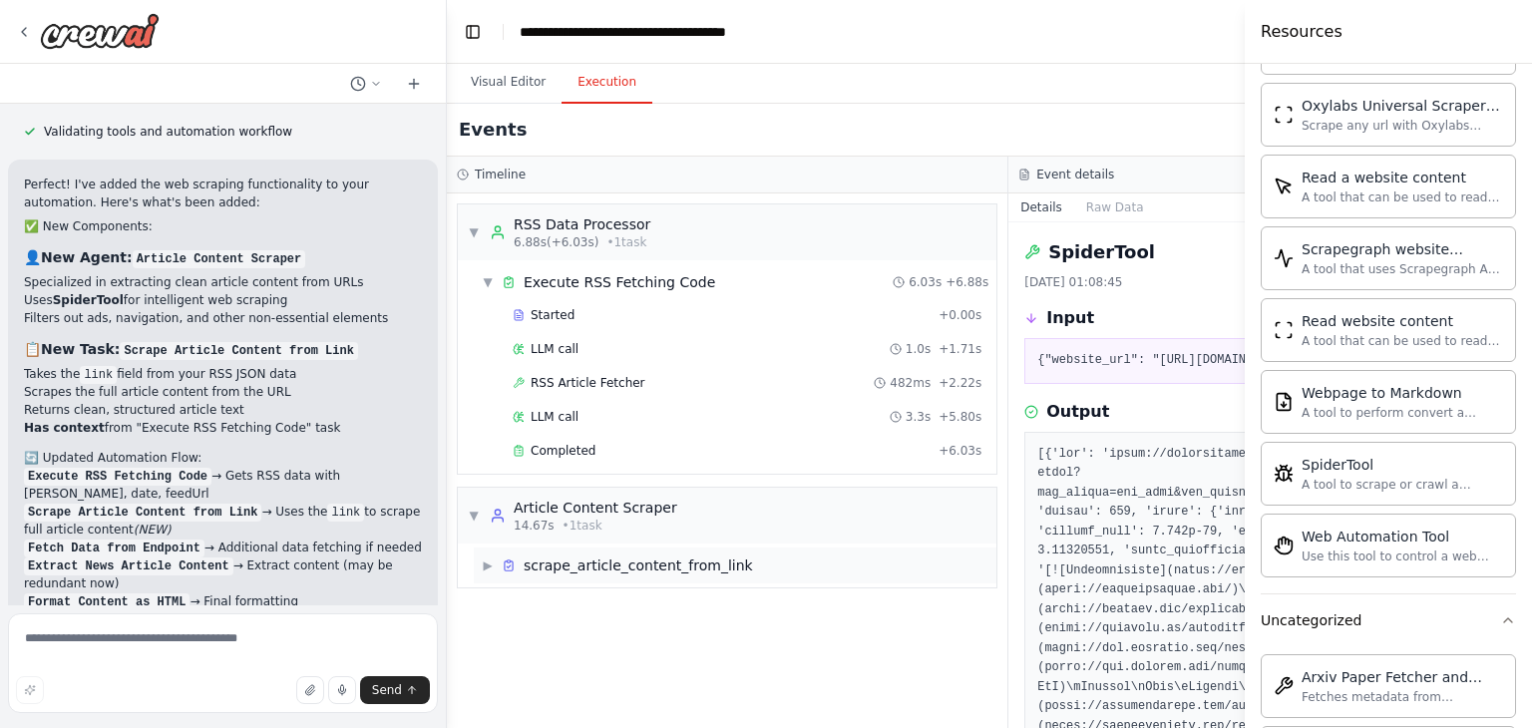
click at [509, 565] on icon at bounding box center [509, 566] width 14 height 14
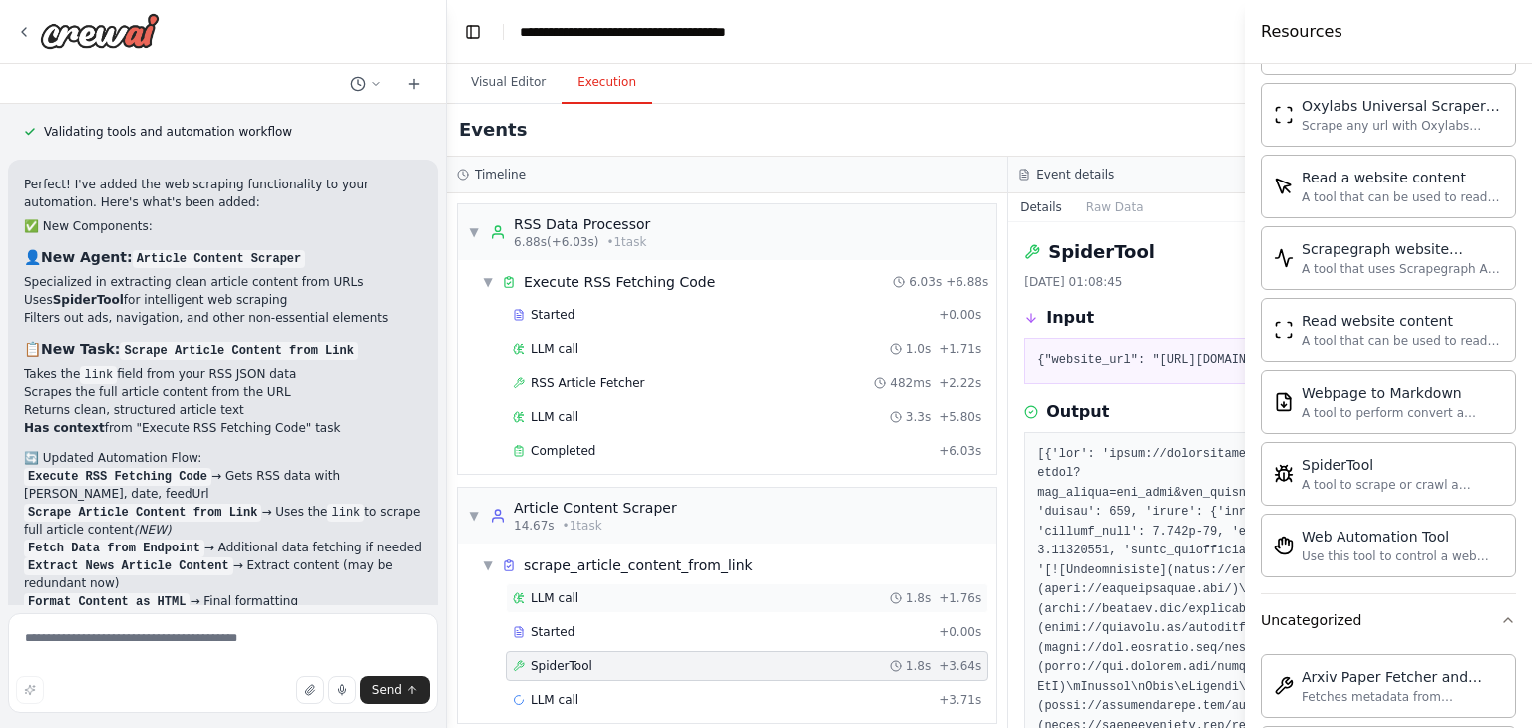
click at [527, 591] on div "LLM call" at bounding box center [546, 599] width 66 height 16
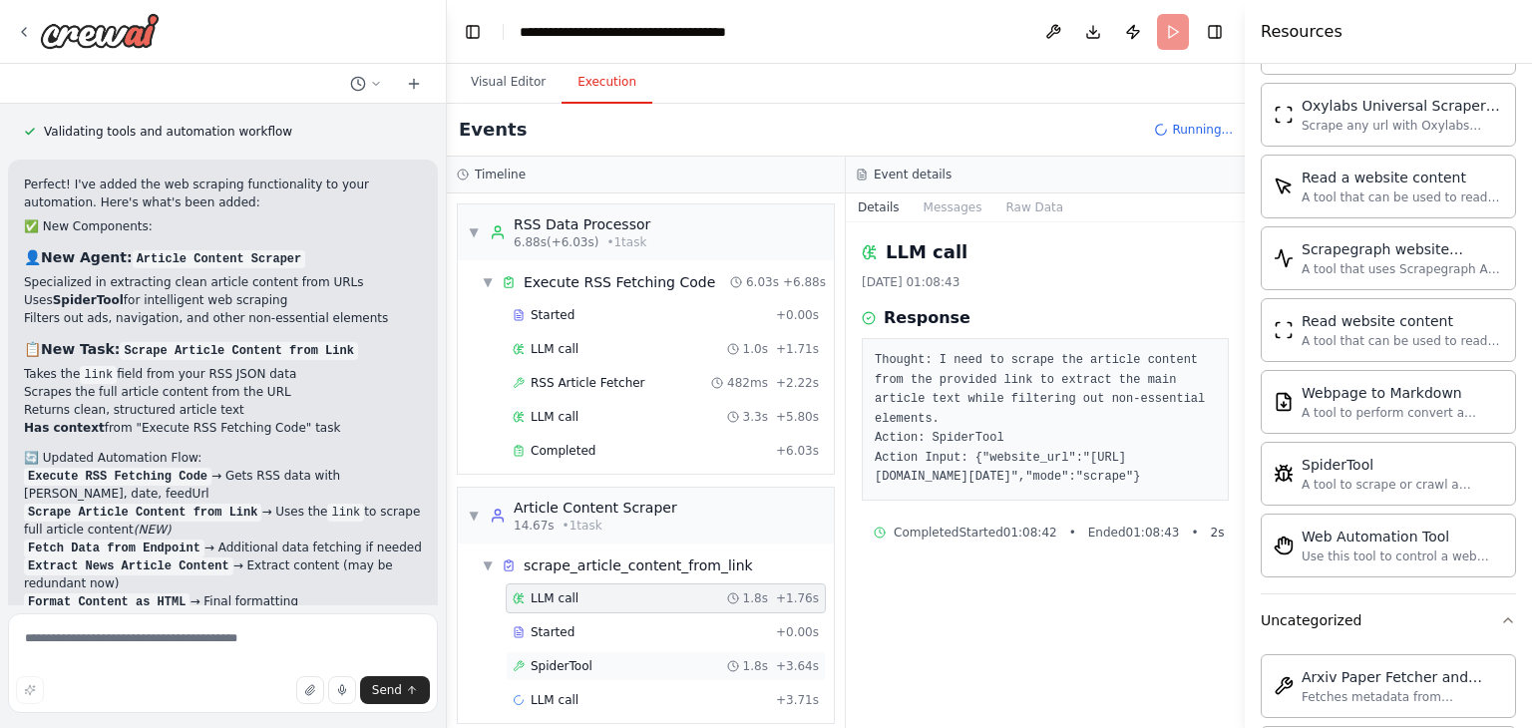
click at [583, 659] on span "SpiderTool" at bounding box center [562, 666] width 62 height 16
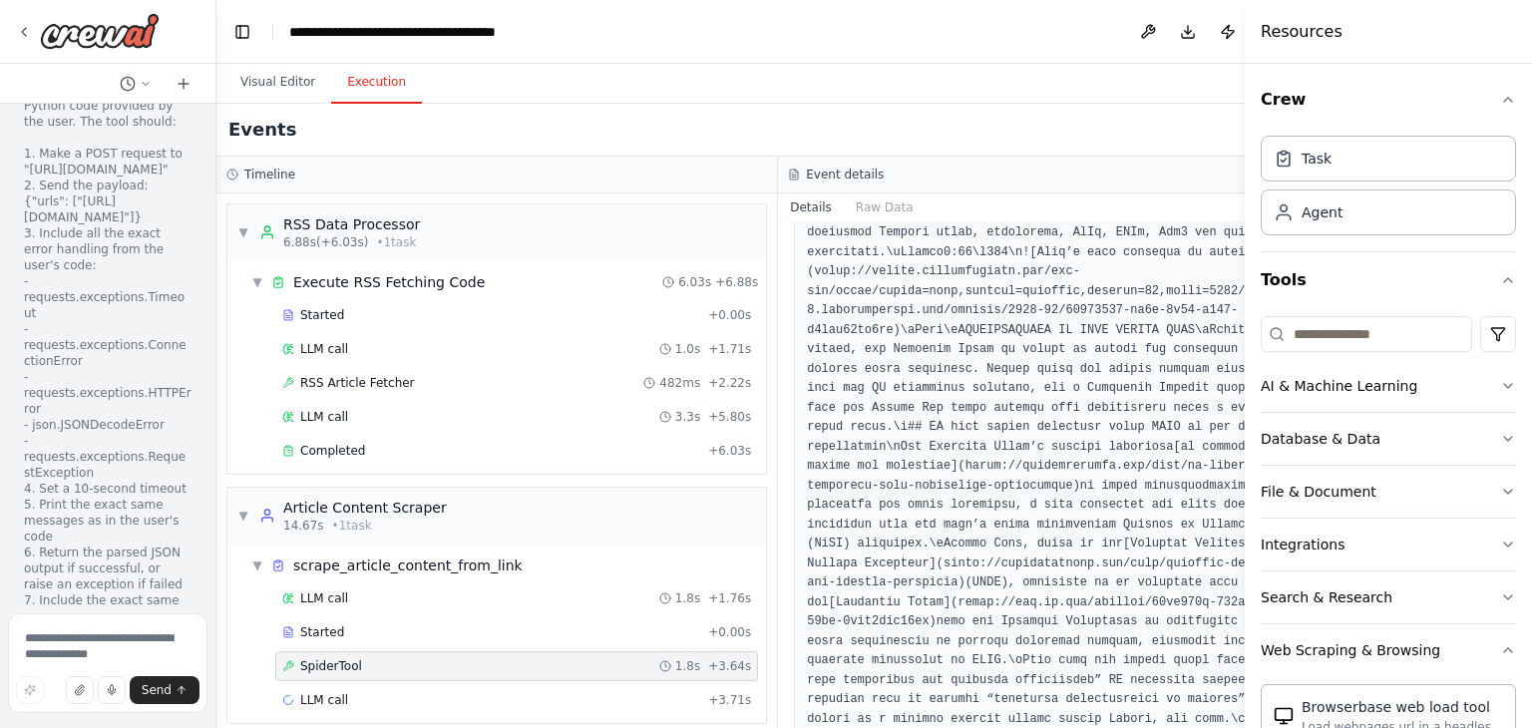
scroll to position [22897, 0]
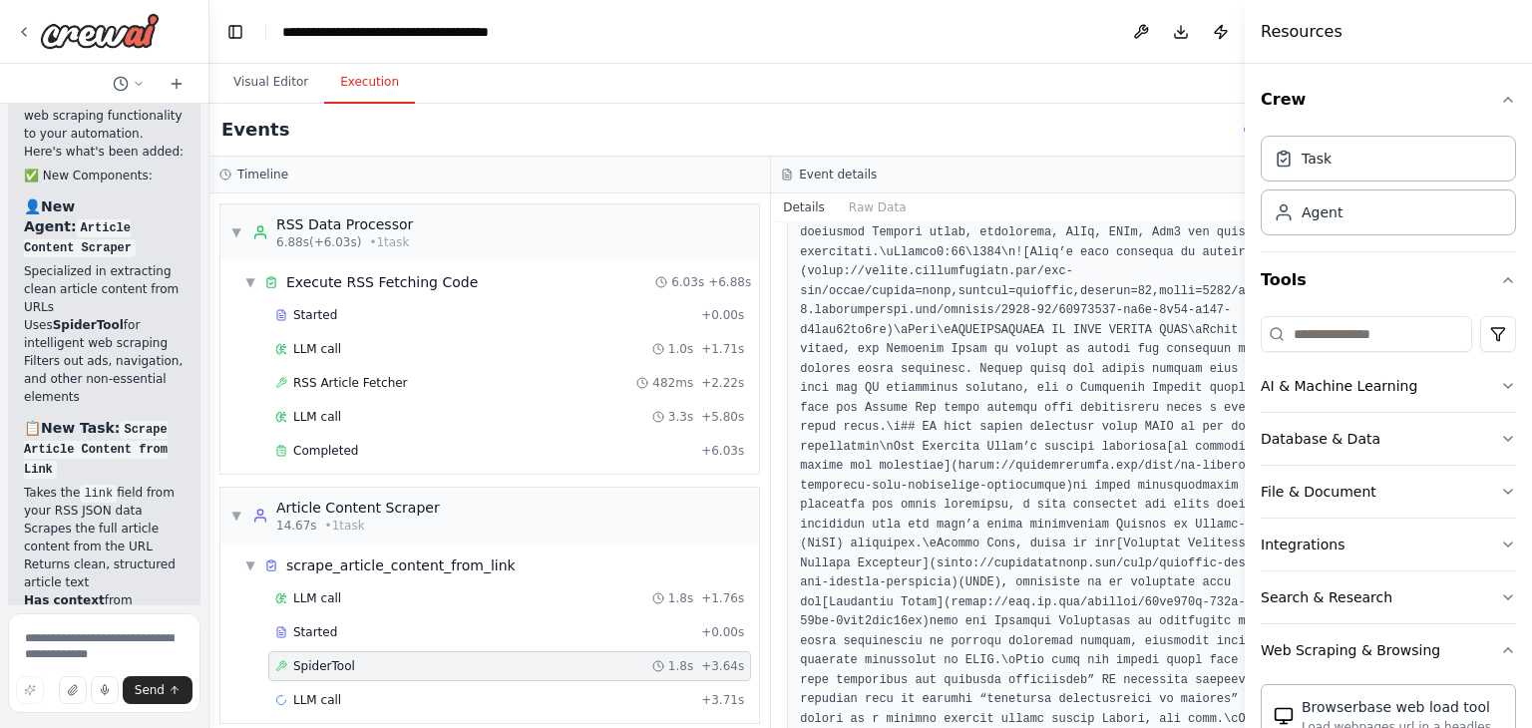
drag, startPoint x: 446, startPoint y: 65, endPoint x: 210, endPoint y: 74, distance: 236.6
click at [210, 74] on div "Hello! I'm the CrewAI assistant. What kind of automation do you want to build? …" at bounding box center [766, 364] width 1532 height 728
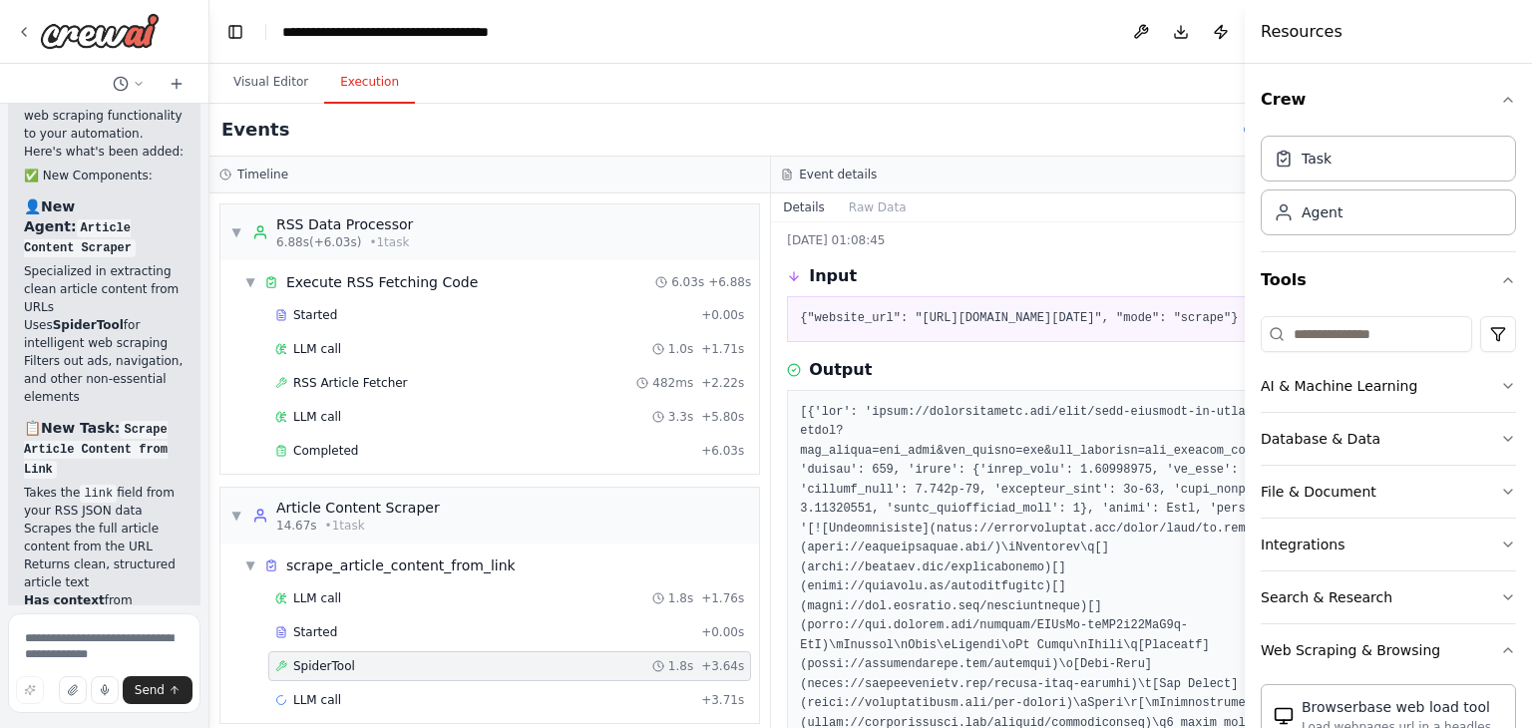
scroll to position [279, 0]
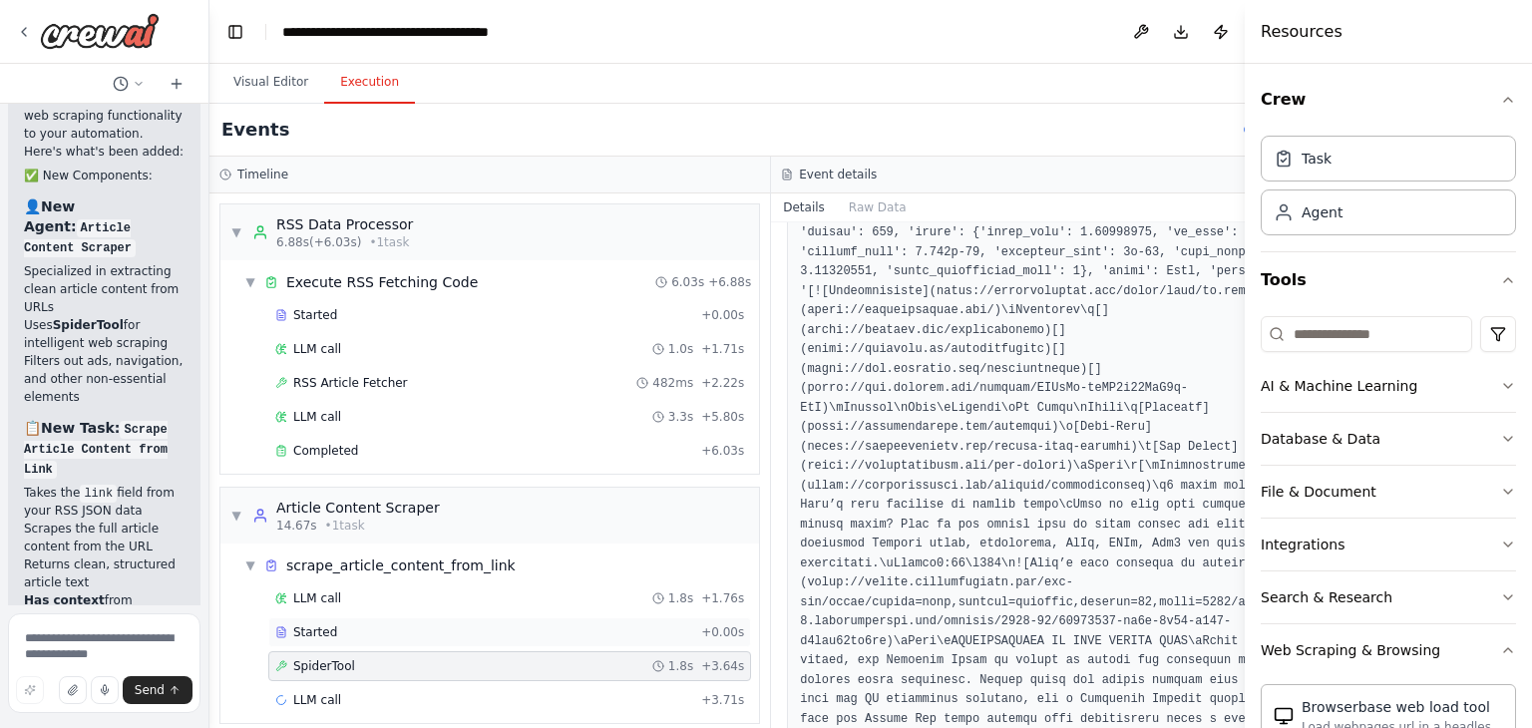
click at [395, 630] on div "Started" at bounding box center [484, 633] width 418 height 16
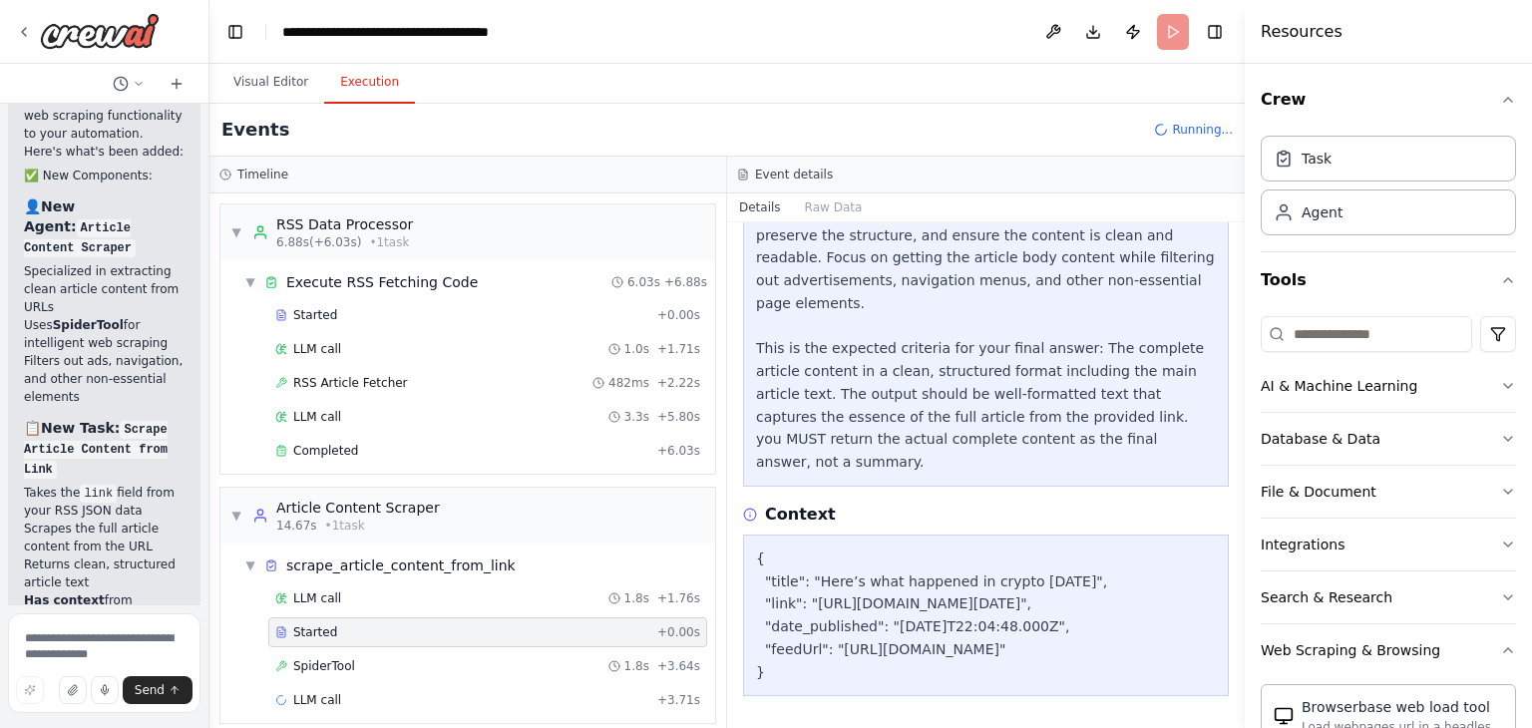
scroll to position [403, 0]
drag, startPoint x: 806, startPoint y: 606, endPoint x: 810, endPoint y: 538, distance: 68.0
click at [810, 548] on div "{ "title": "Here’s what happened in crypto [DATE]", "link": "[URL][DOMAIN_NAME]…" at bounding box center [986, 616] width 460 height 137
click at [526, 658] on div "SpiderTool 1.8s + 3.64s" at bounding box center [487, 666] width 425 height 16
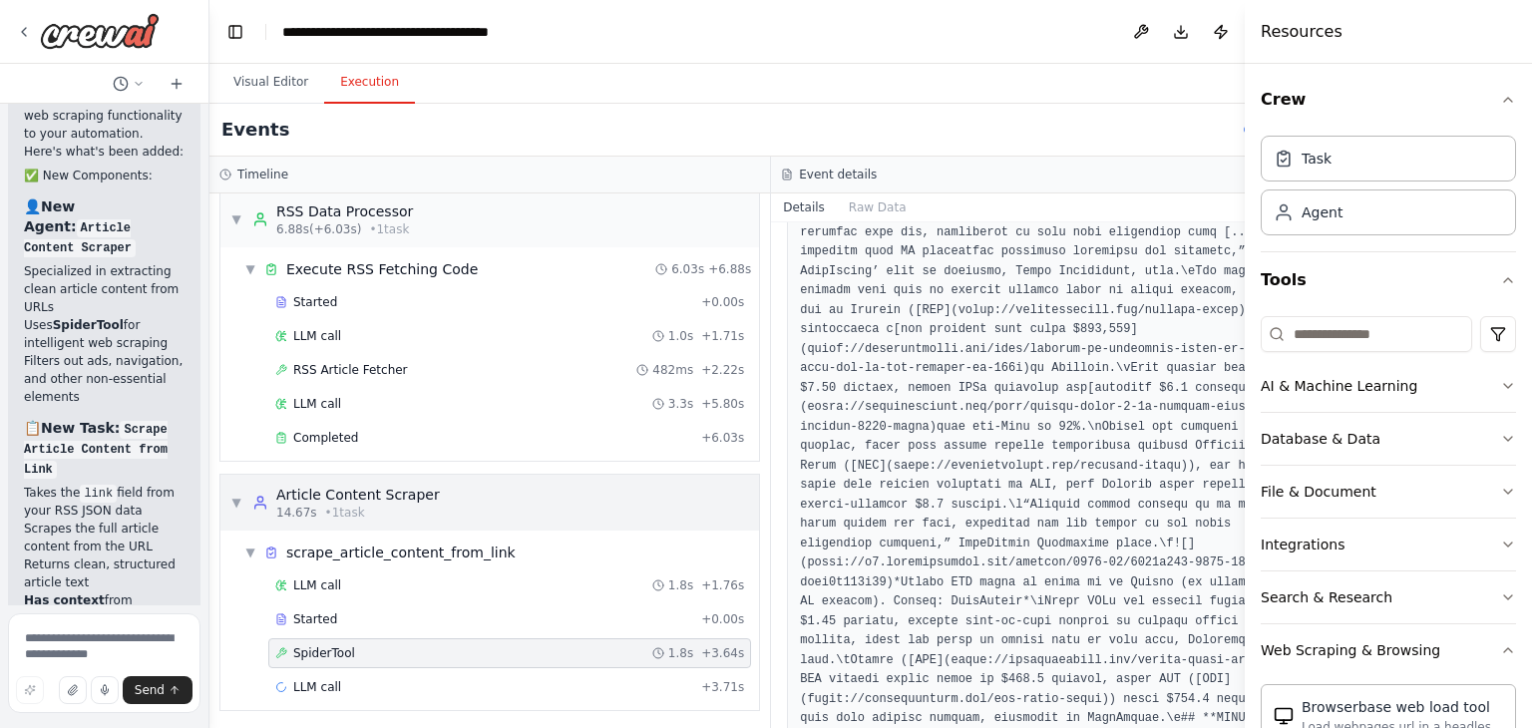
scroll to position [12, 0]
click at [619, 683] on div "LLM call + 3.71s" at bounding box center [509, 688] width 469 height 16
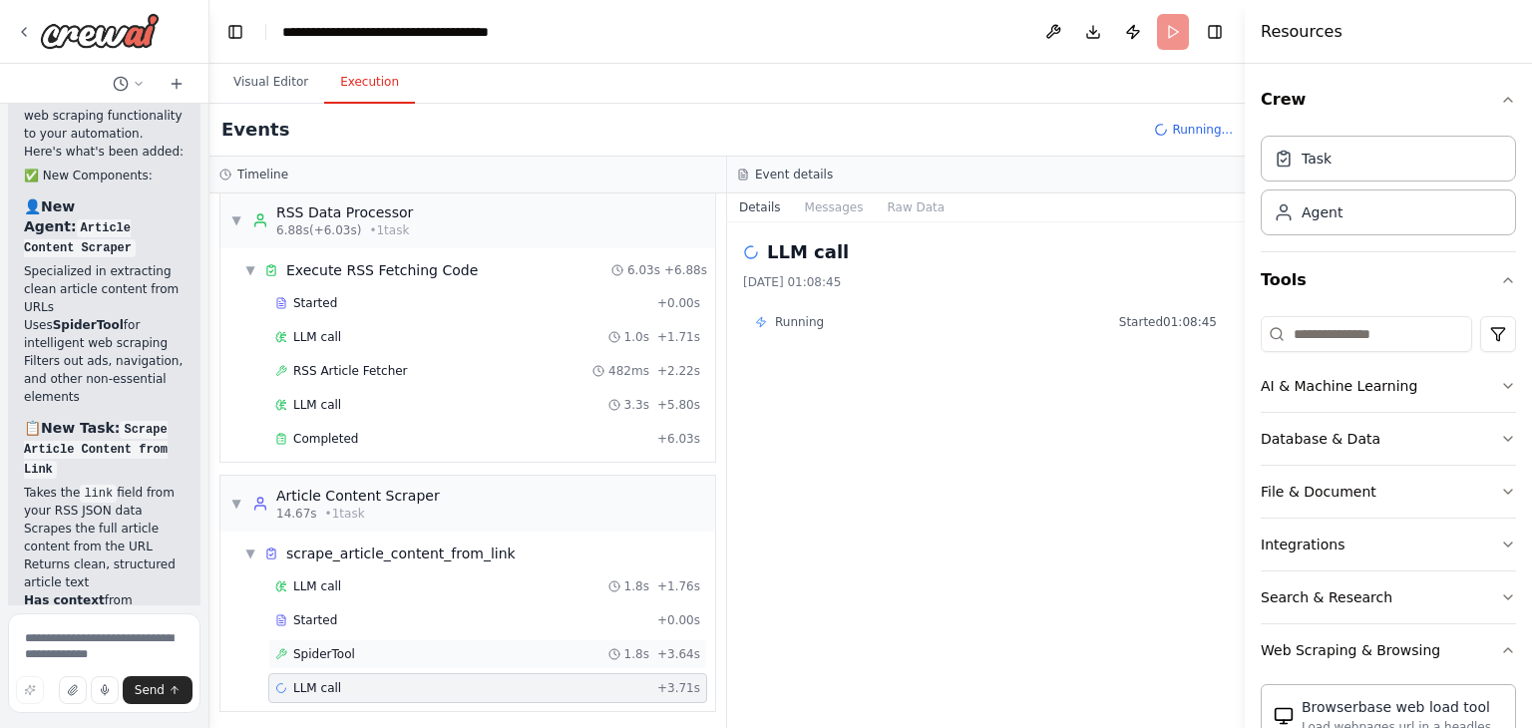
click at [605, 658] on div "SpiderTool 1.8s + 3.64s" at bounding box center [487, 654] width 439 height 30
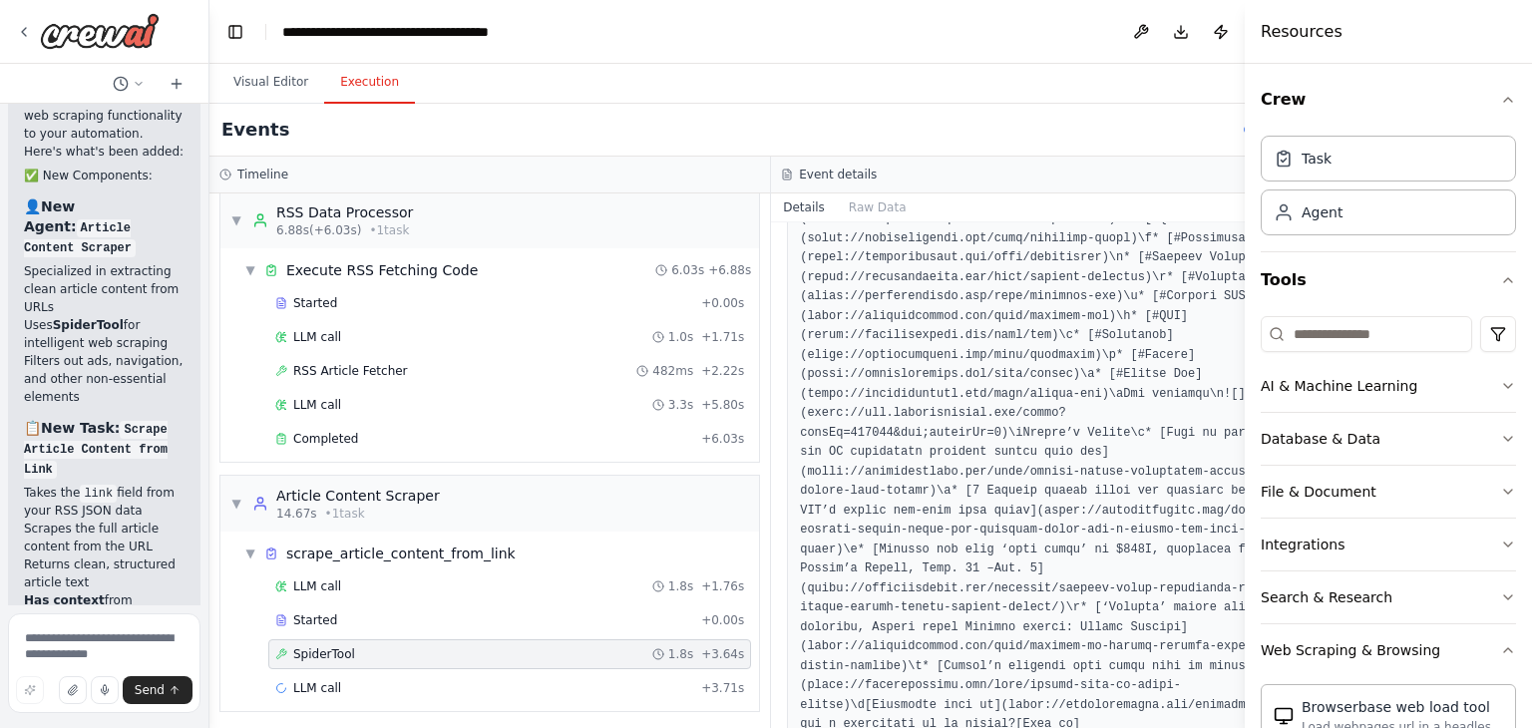
scroll to position [2881, 0]
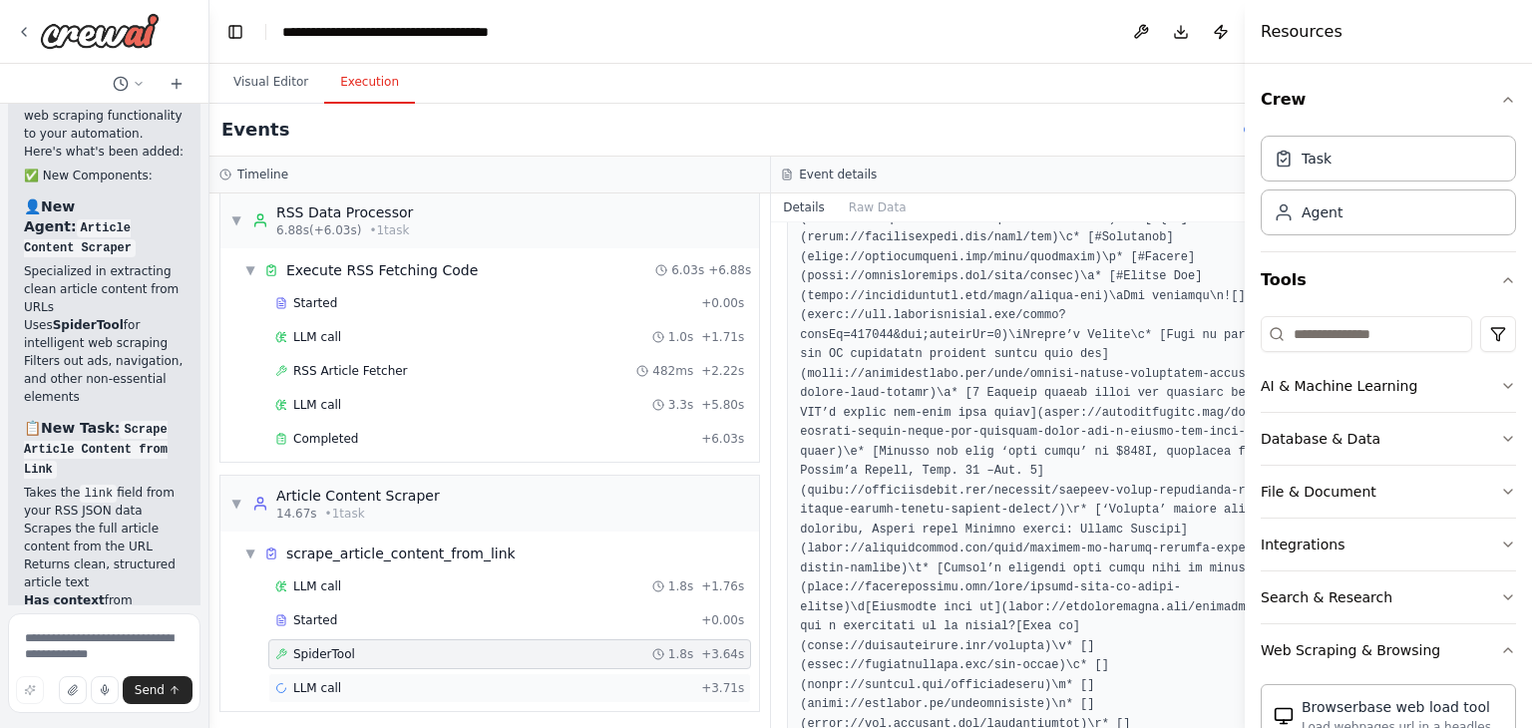
click at [596, 673] on div "LLM call + 3.71s" at bounding box center [509, 688] width 483 height 30
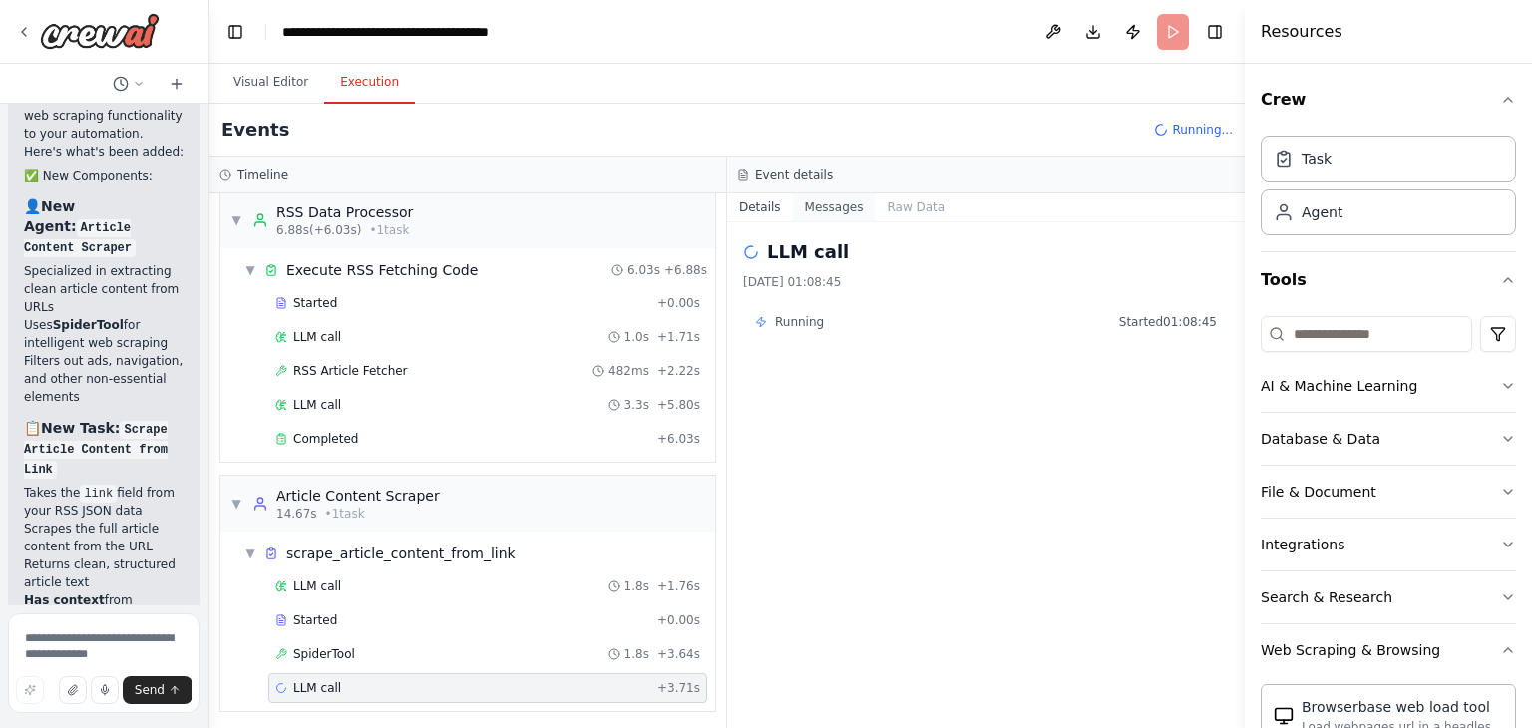
click at [826, 209] on button "Messages" at bounding box center [834, 208] width 83 height 28
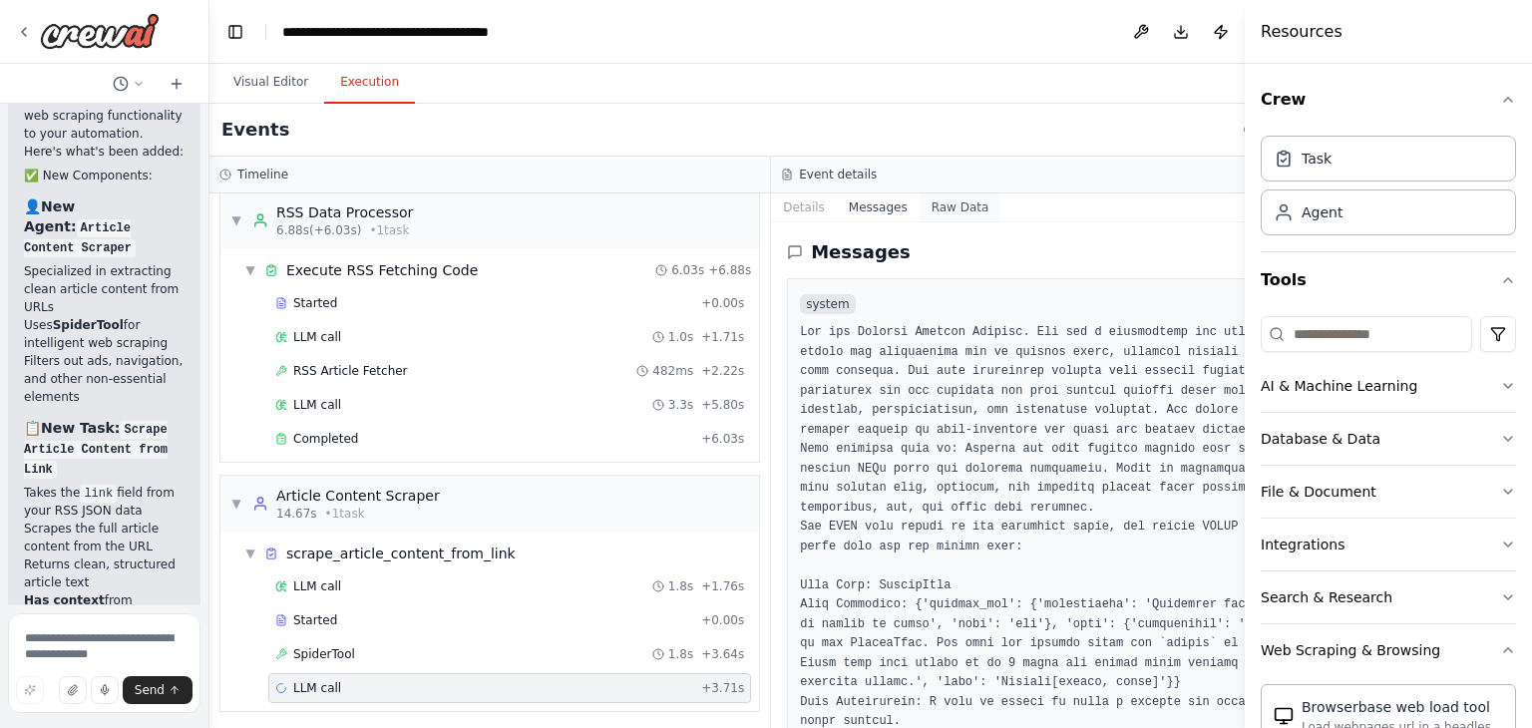
click at [921, 212] on button "Raw Data" at bounding box center [961, 208] width 82 height 28
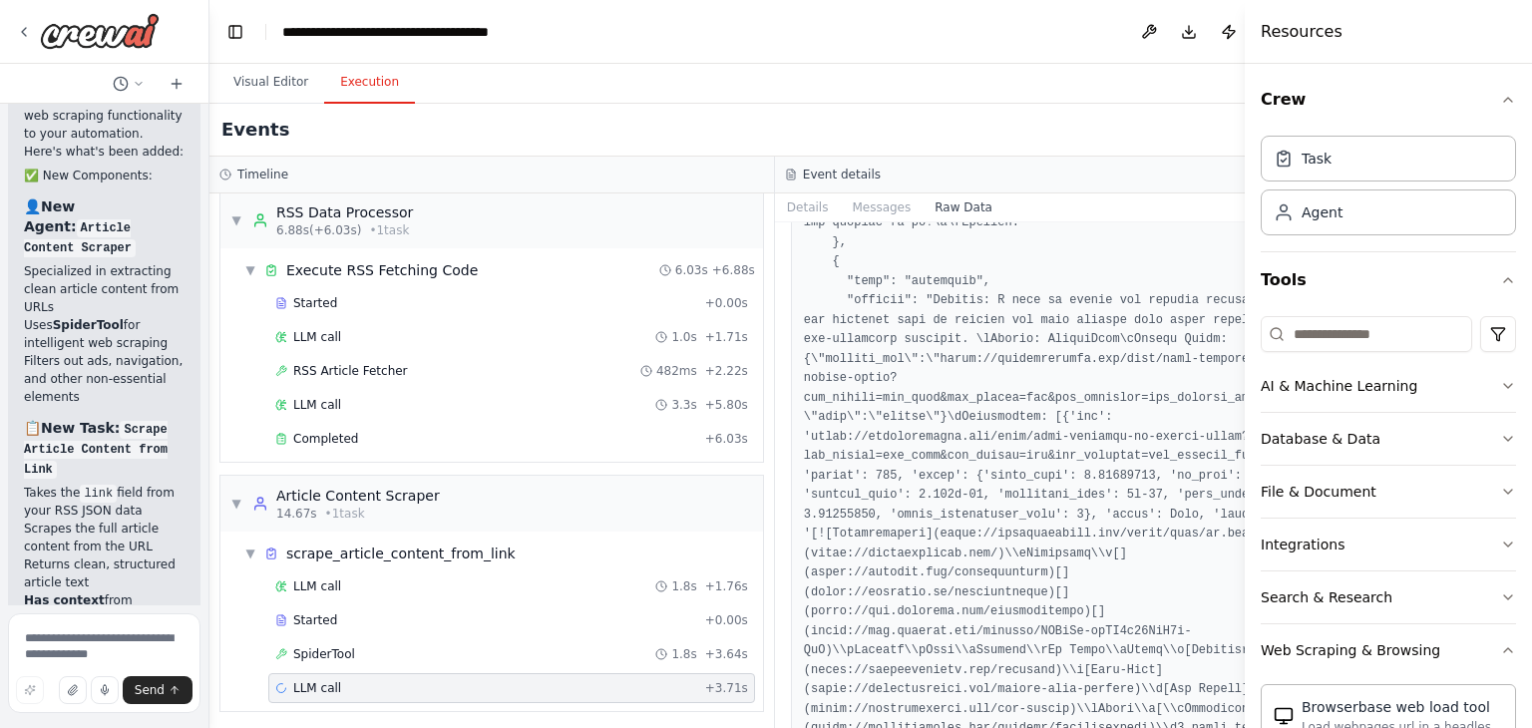
scroll to position [1324, 0]
click at [572, 646] on div "SpiderTool 1.8s + 3.64s" at bounding box center [511, 654] width 473 height 16
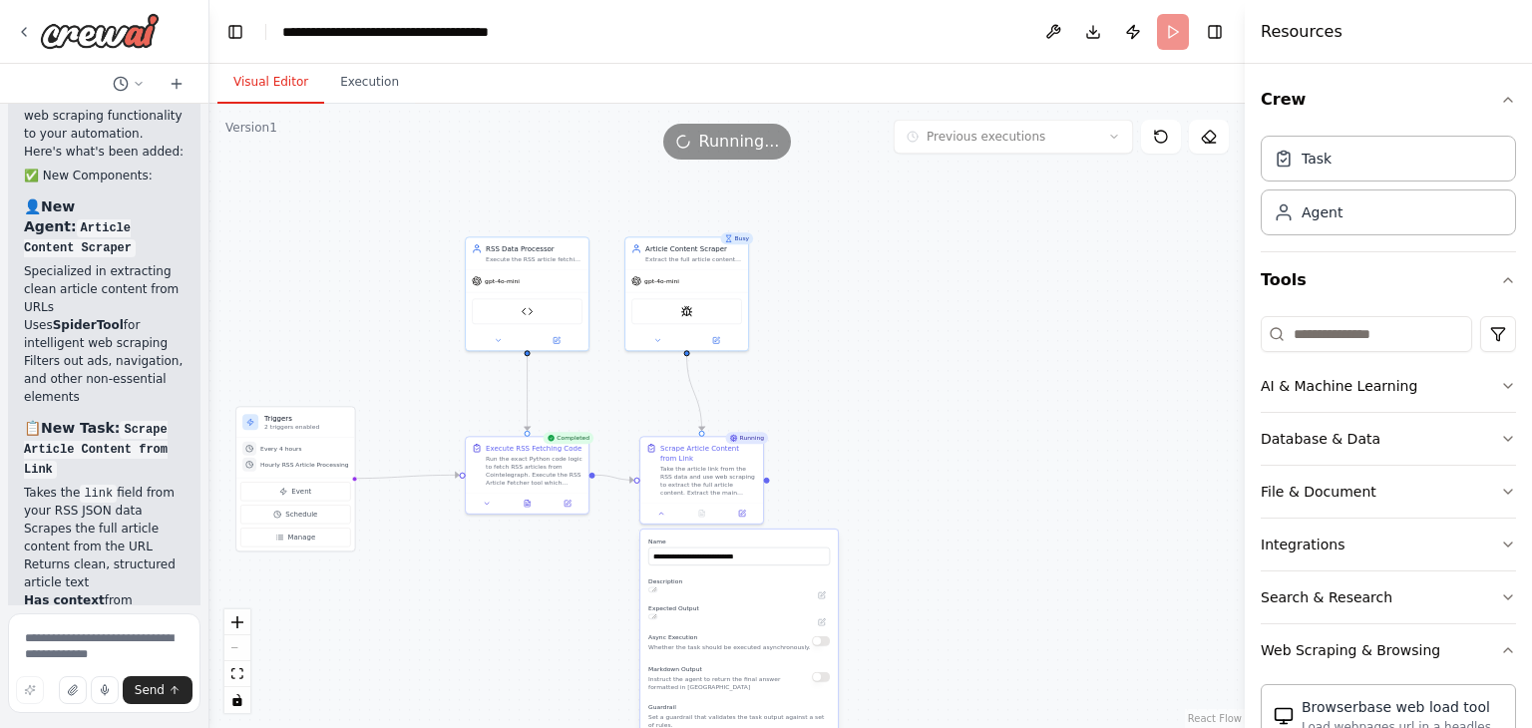
click at [267, 89] on button "Visual Editor" at bounding box center [270, 83] width 107 height 42
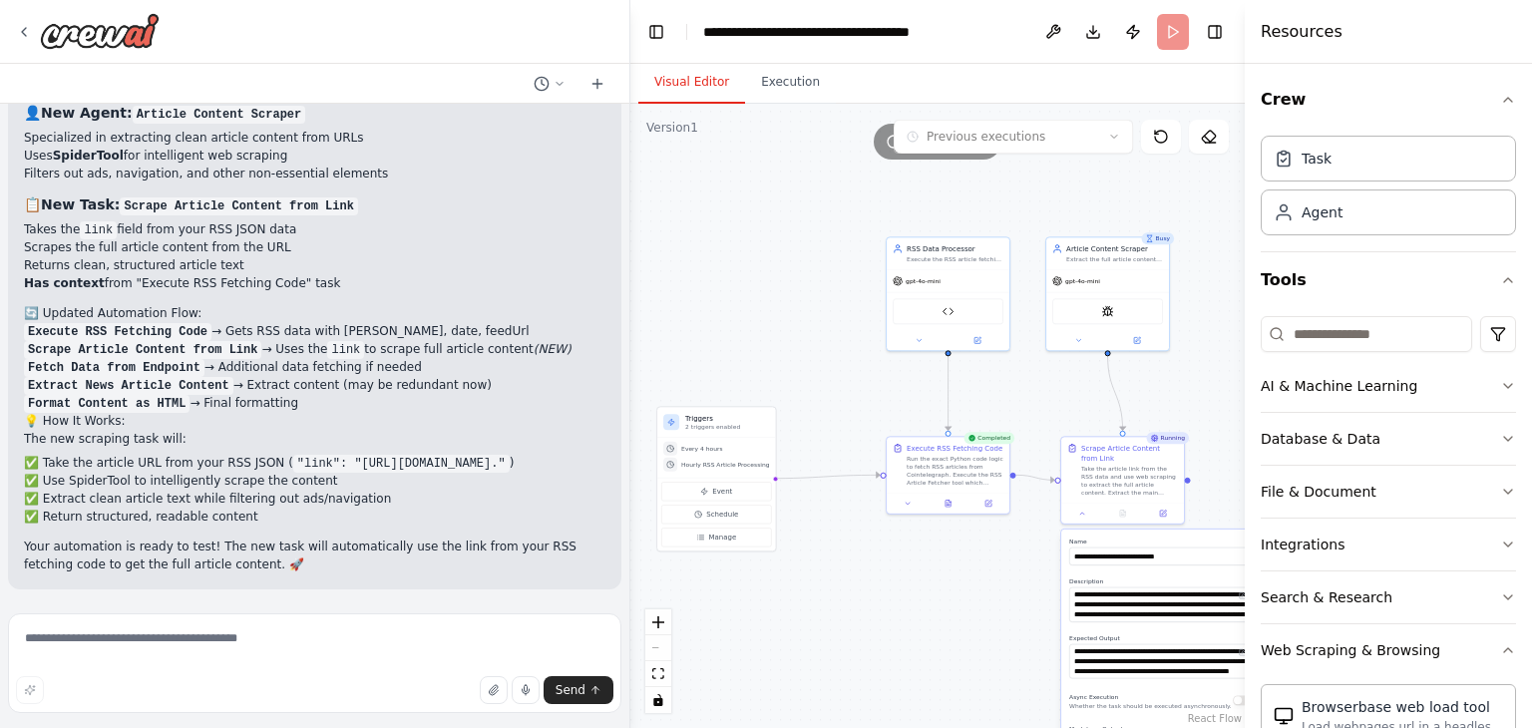
drag, startPoint x: 207, startPoint y: 170, endPoint x: 638, endPoint y: 272, distance: 444.0
click at [638, 272] on div "Hello! I'm the CrewAI assistant. What kind of automation do you want to build? …" at bounding box center [766, 364] width 1532 height 728
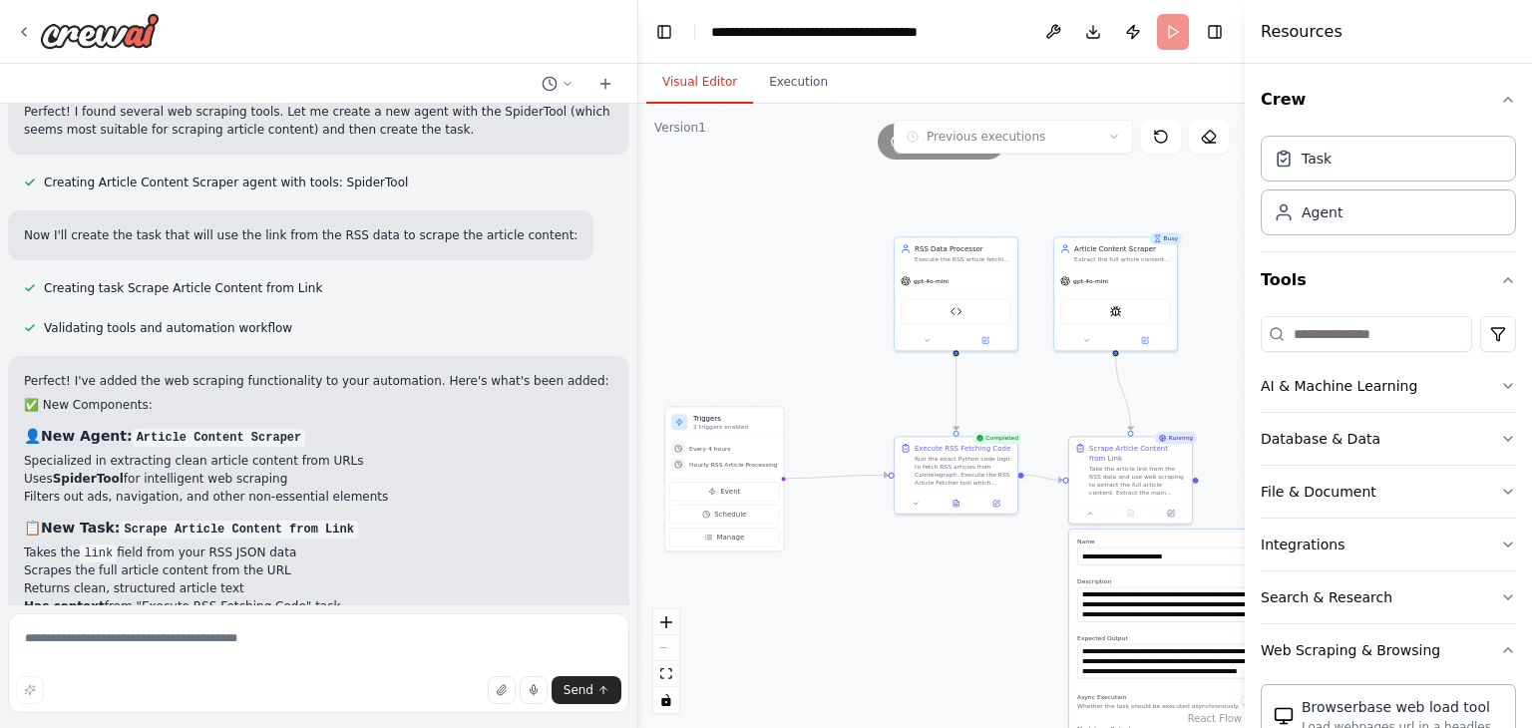
scroll to position [10660, 0]
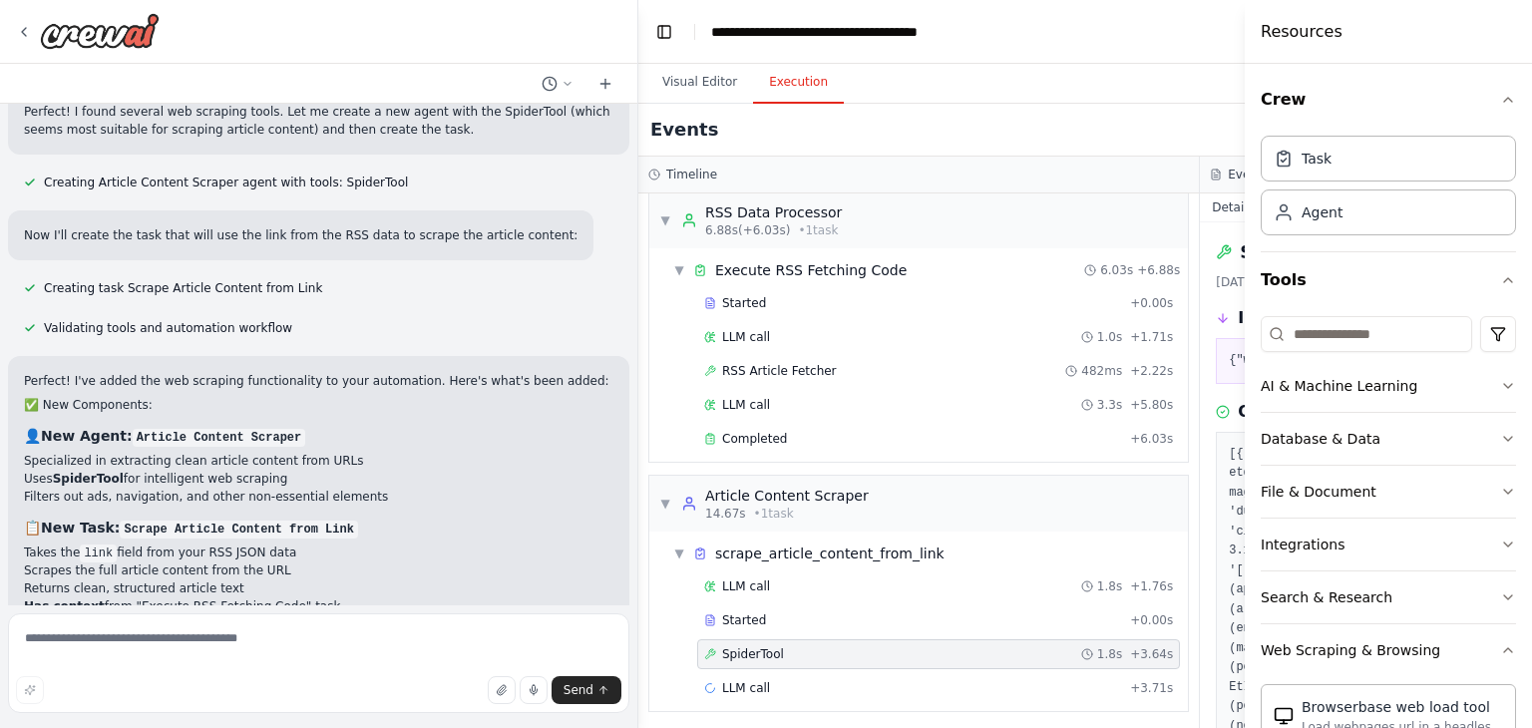
click at [777, 63] on button "Execution" at bounding box center [798, 83] width 91 height 42
click at [913, 680] on div "LLM call + 3.71s" at bounding box center [938, 688] width 469 height 16
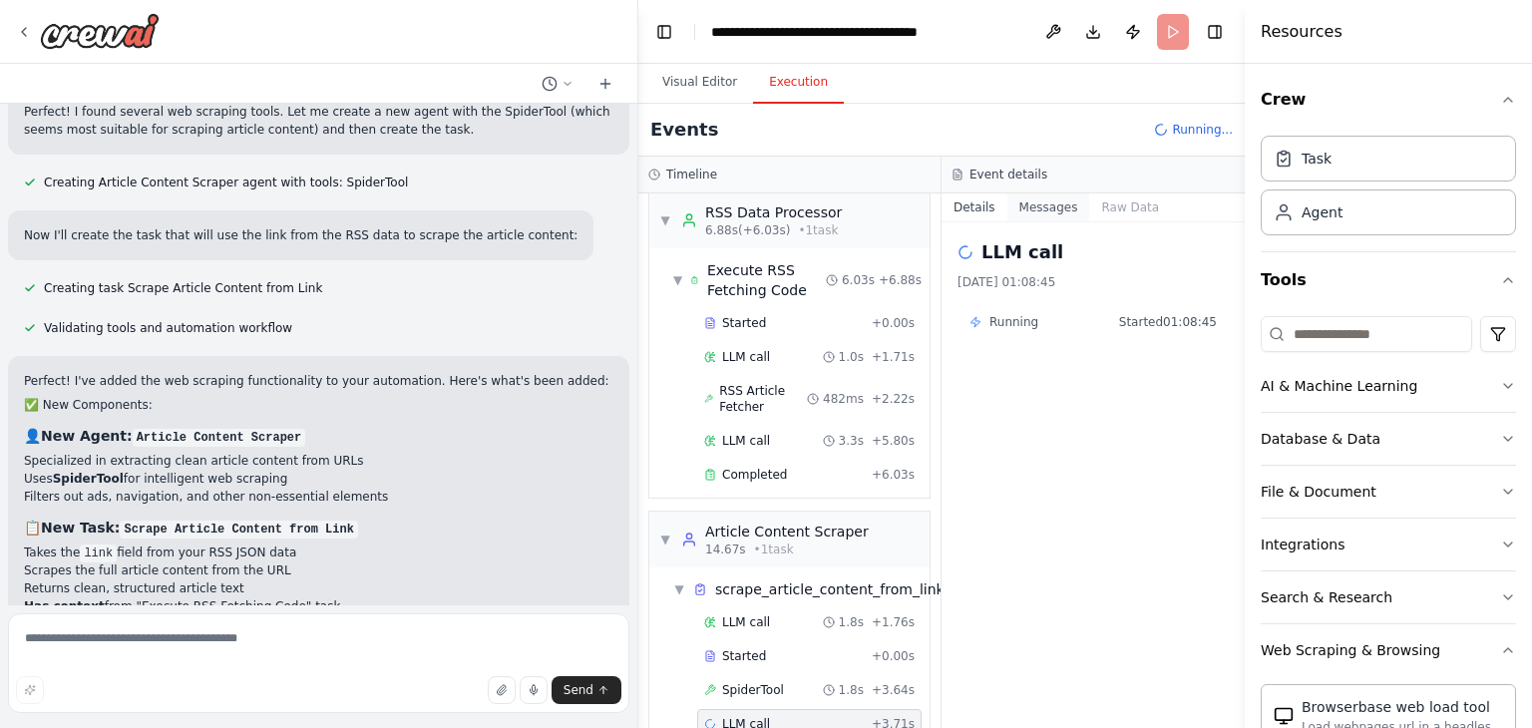
click at [1050, 209] on button "Messages" at bounding box center [1049, 208] width 83 height 28
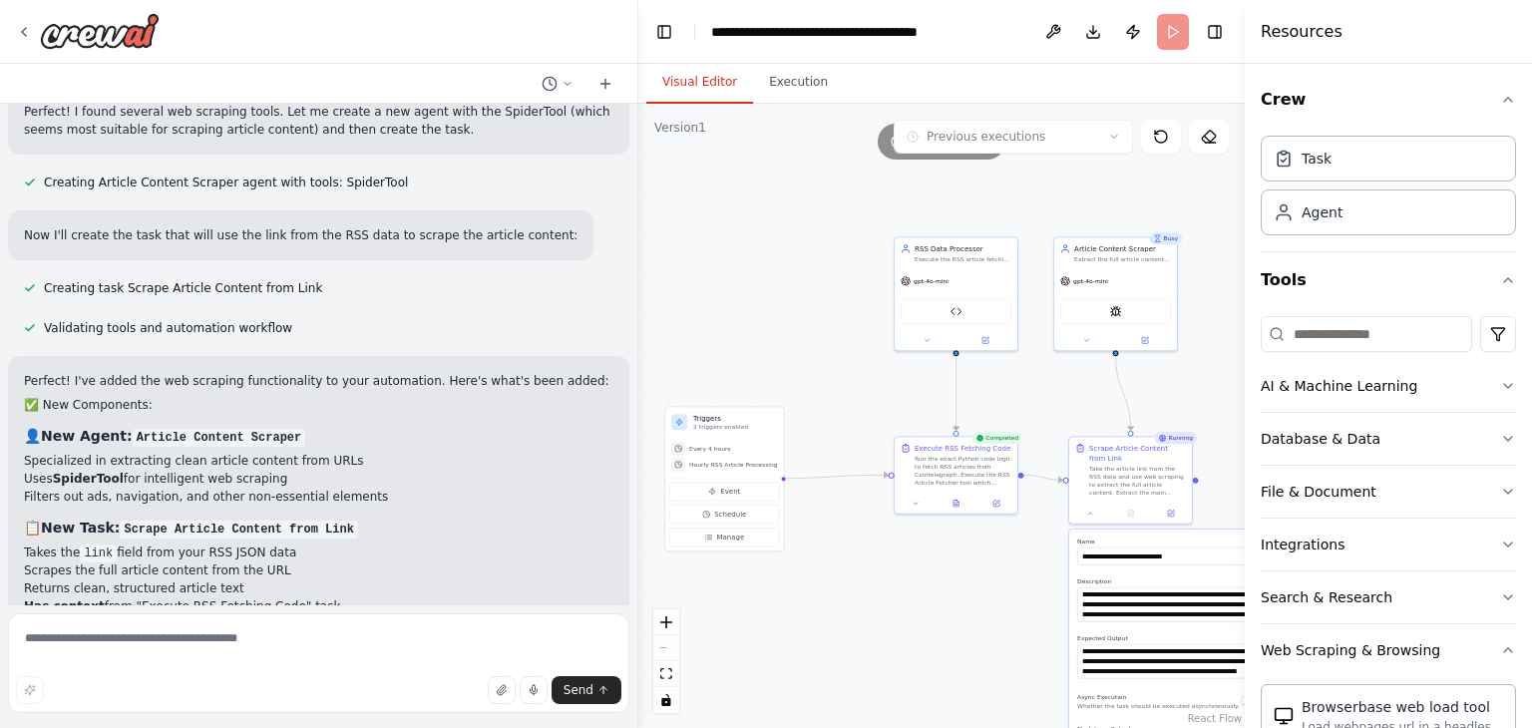
click at [683, 97] on button "Visual Editor" at bounding box center [699, 83] width 107 height 42
click at [639, 37] on header "**********" at bounding box center [941, 32] width 607 height 64
drag, startPoint x: 637, startPoint y: 37, endPoint x: 623, endPoint y: 37, distance: 15.0
click at [631, 37] on div at bounding box center [635, 364] width 8 height 728
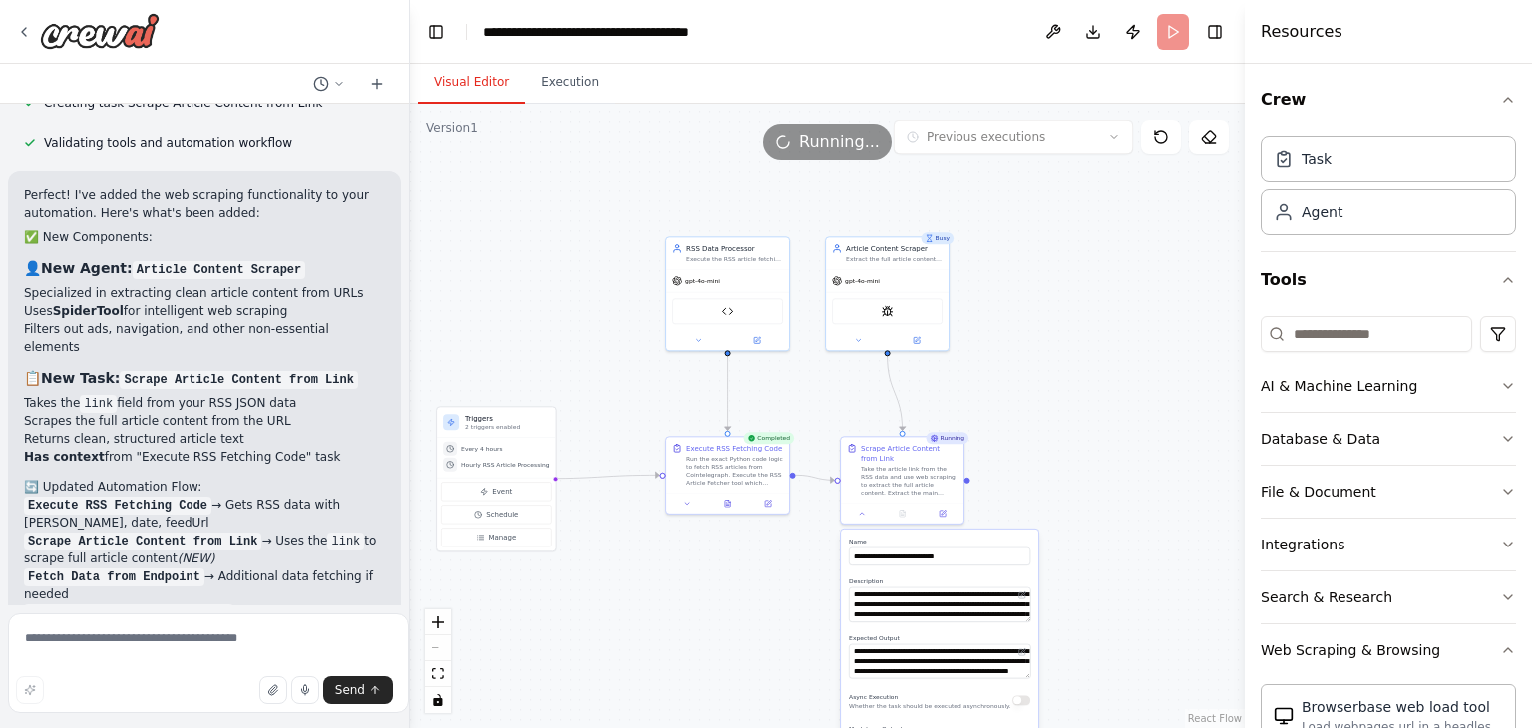
scroll to position [13337, 0]
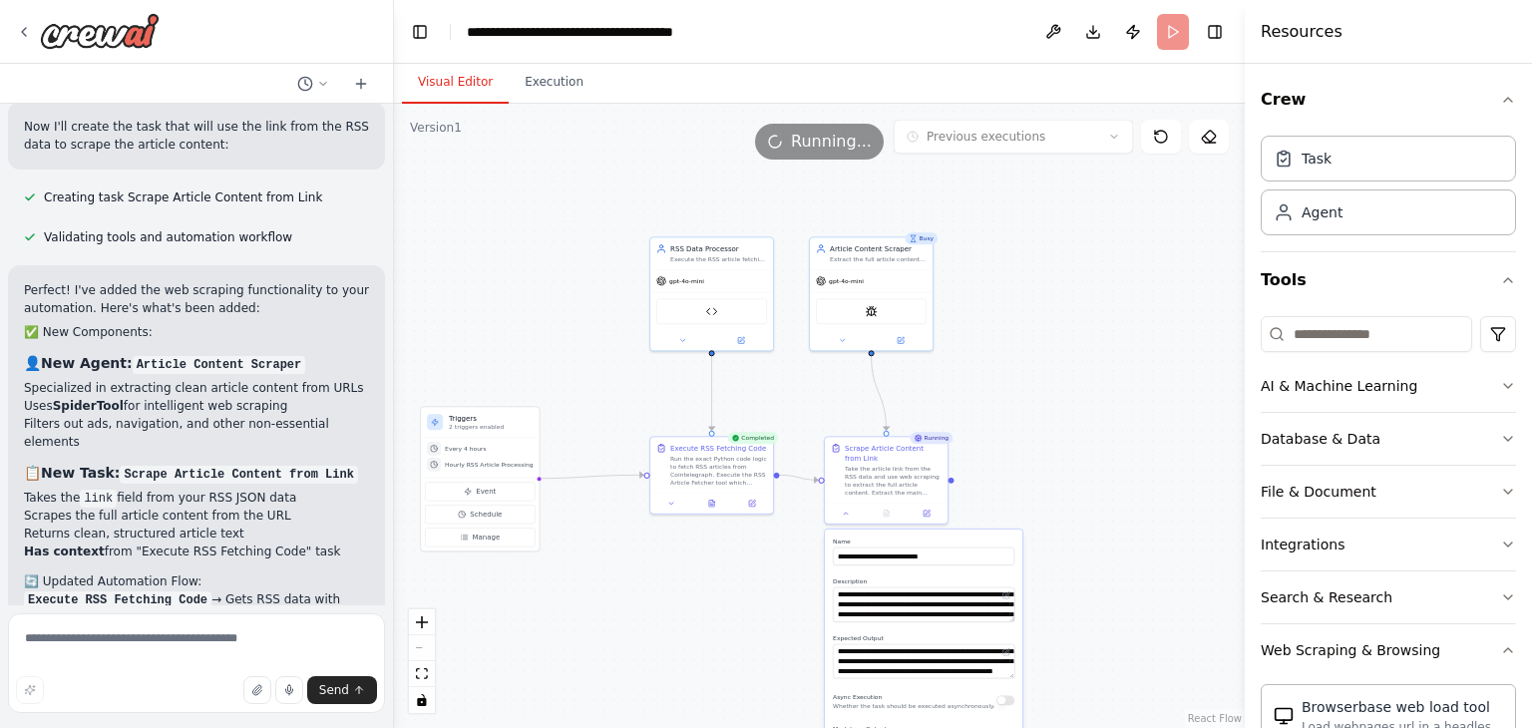
drag, startPoint x: 623, startPoint y: 37, endPoint x: 394, endPoint y: 27, distance: 228.7
click at [394, 27] on div "Hello! I'm the CrewAI assistant. What kind of automation do you want to build? …" at bounding box center [766, 364] width 1532 height 728
click at [152, 646] on textarea at bounding box center [196, 664] width 377 height 100
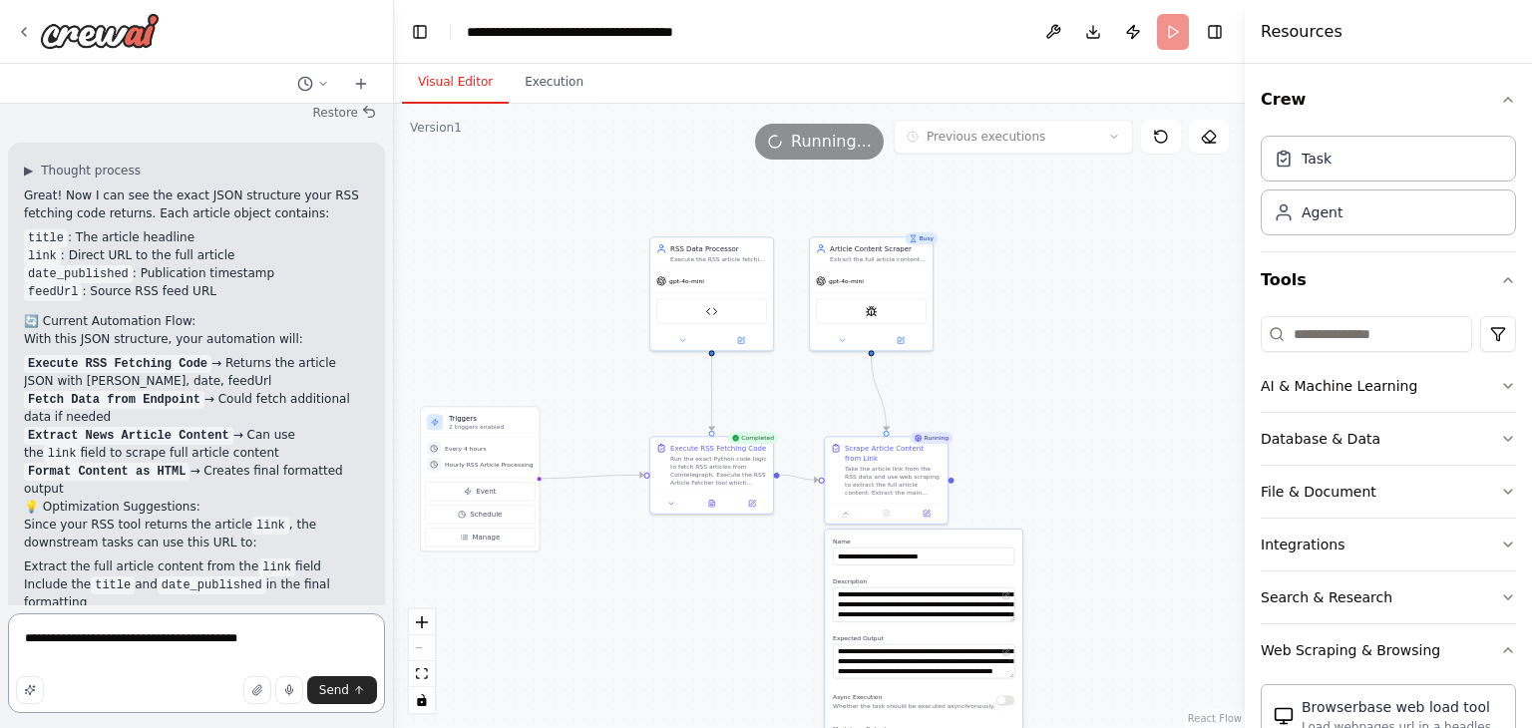
scroll to position [12151, 0]
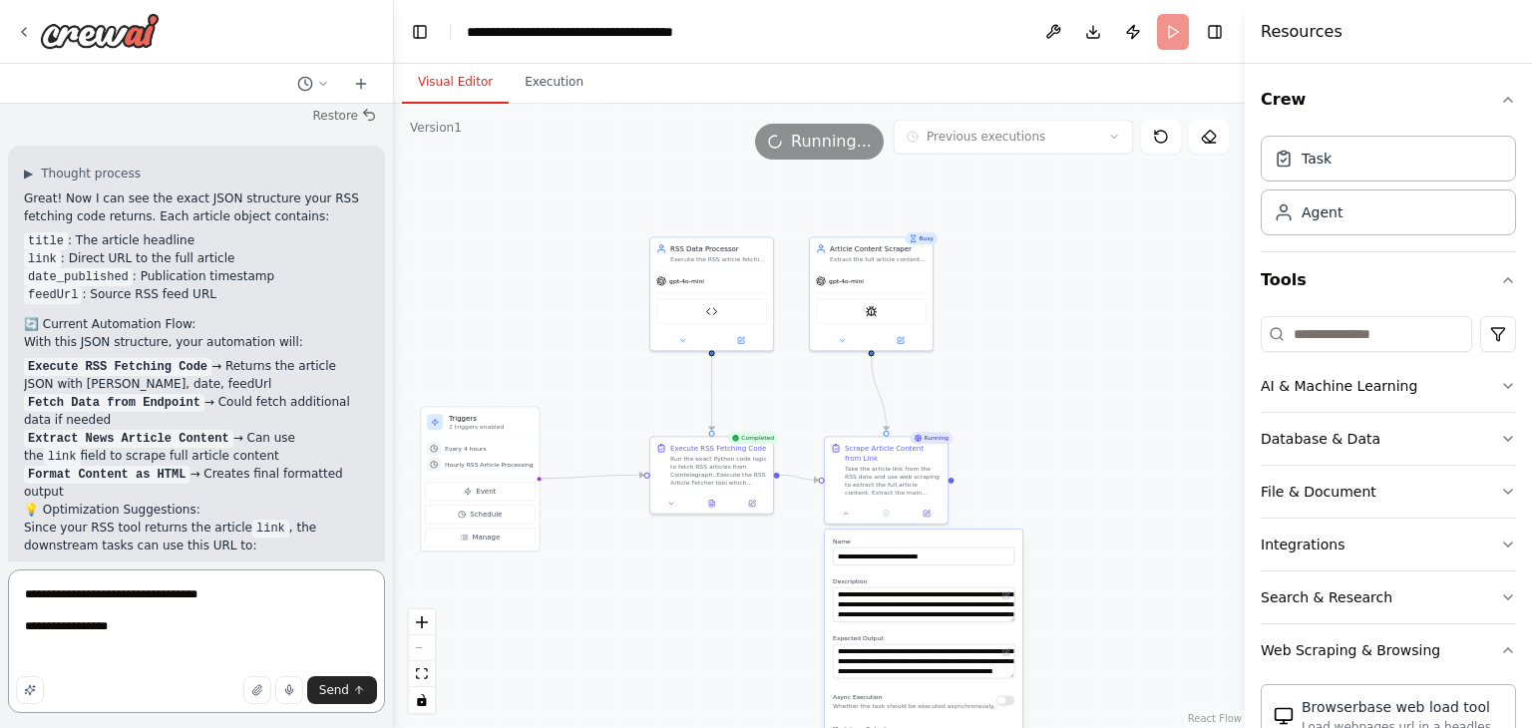
paste textarea "**********"
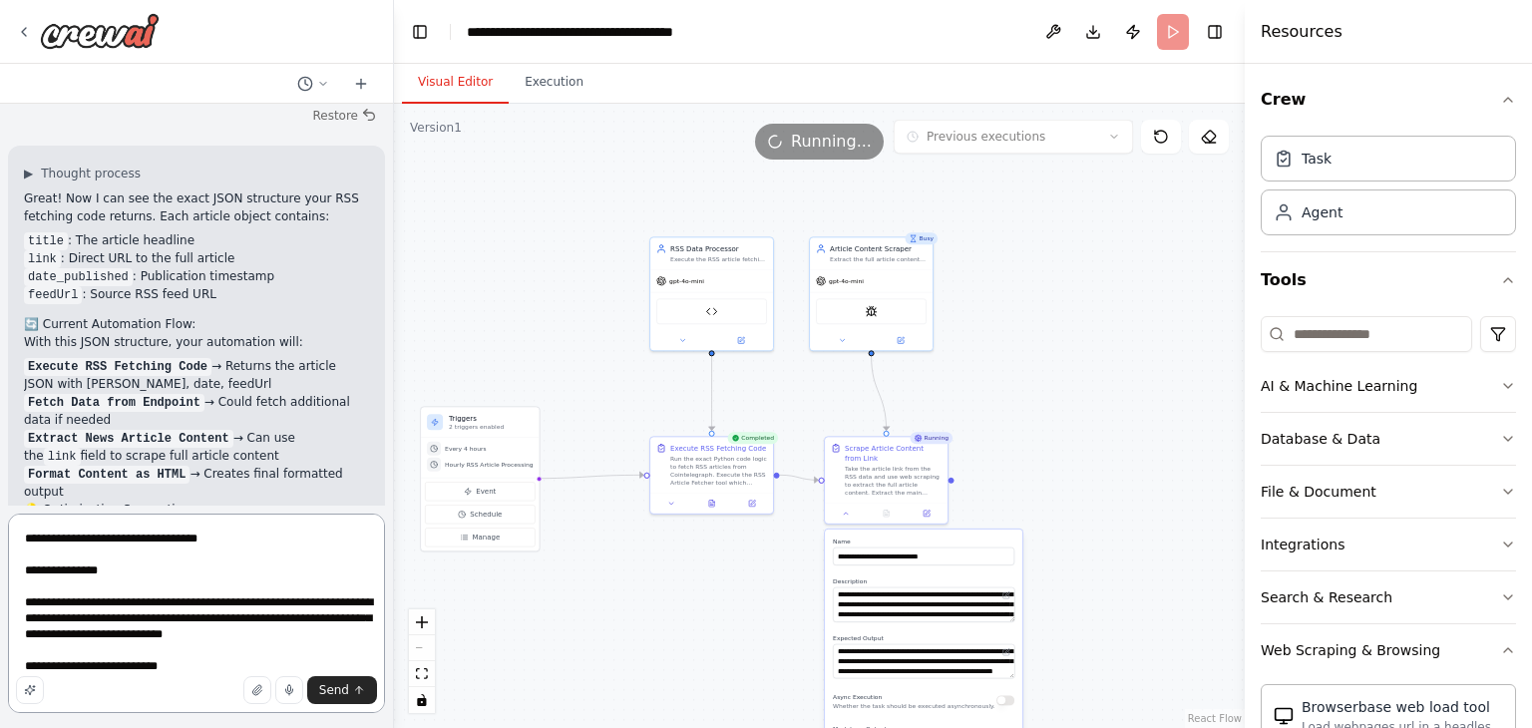
drag, startPoint x: 50, startPoint y: 661, endPoint x: 195, endPoint y: 692, distance: 147.9
type textarea "**********"
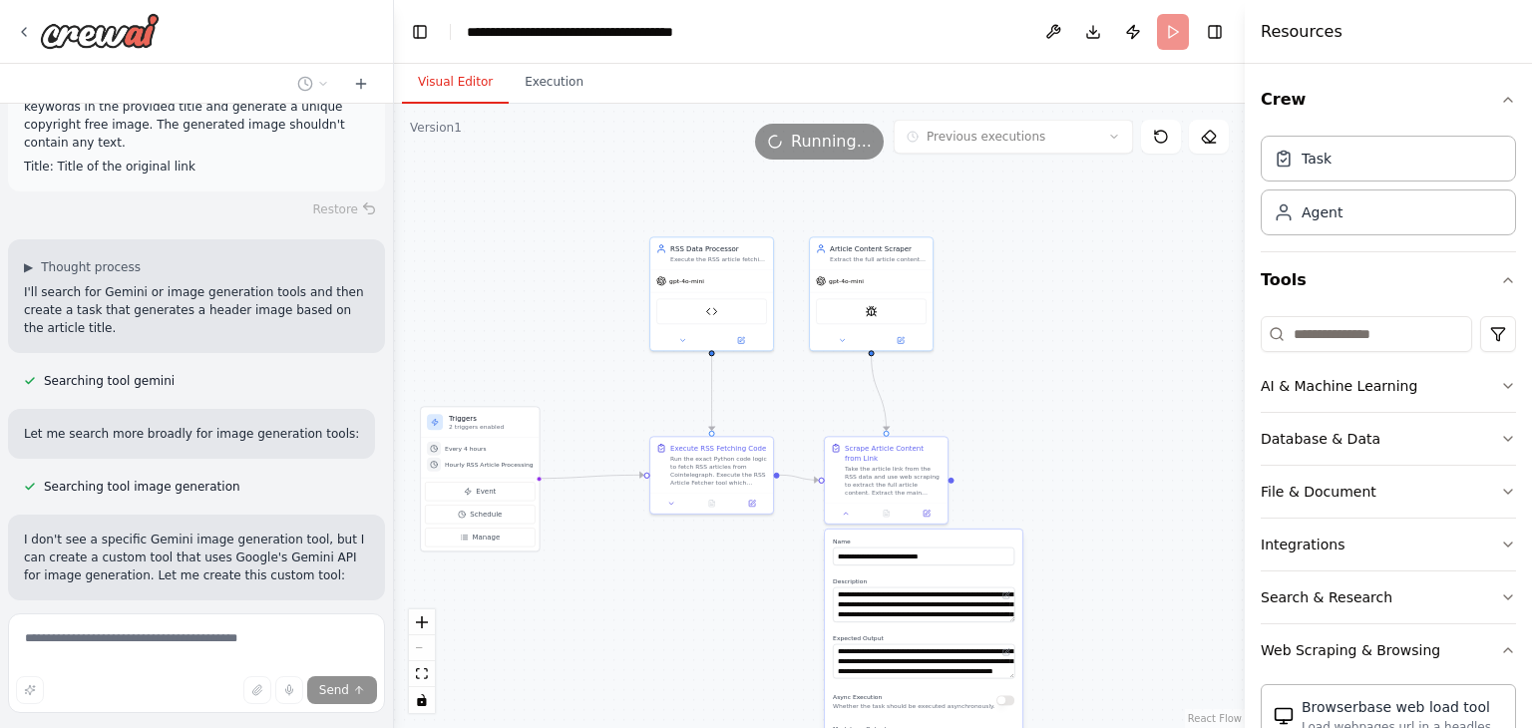
scroll to position [14320, 0]
click at [1205, 123] on button at bounding box center [1209, 137] width 40 height 34
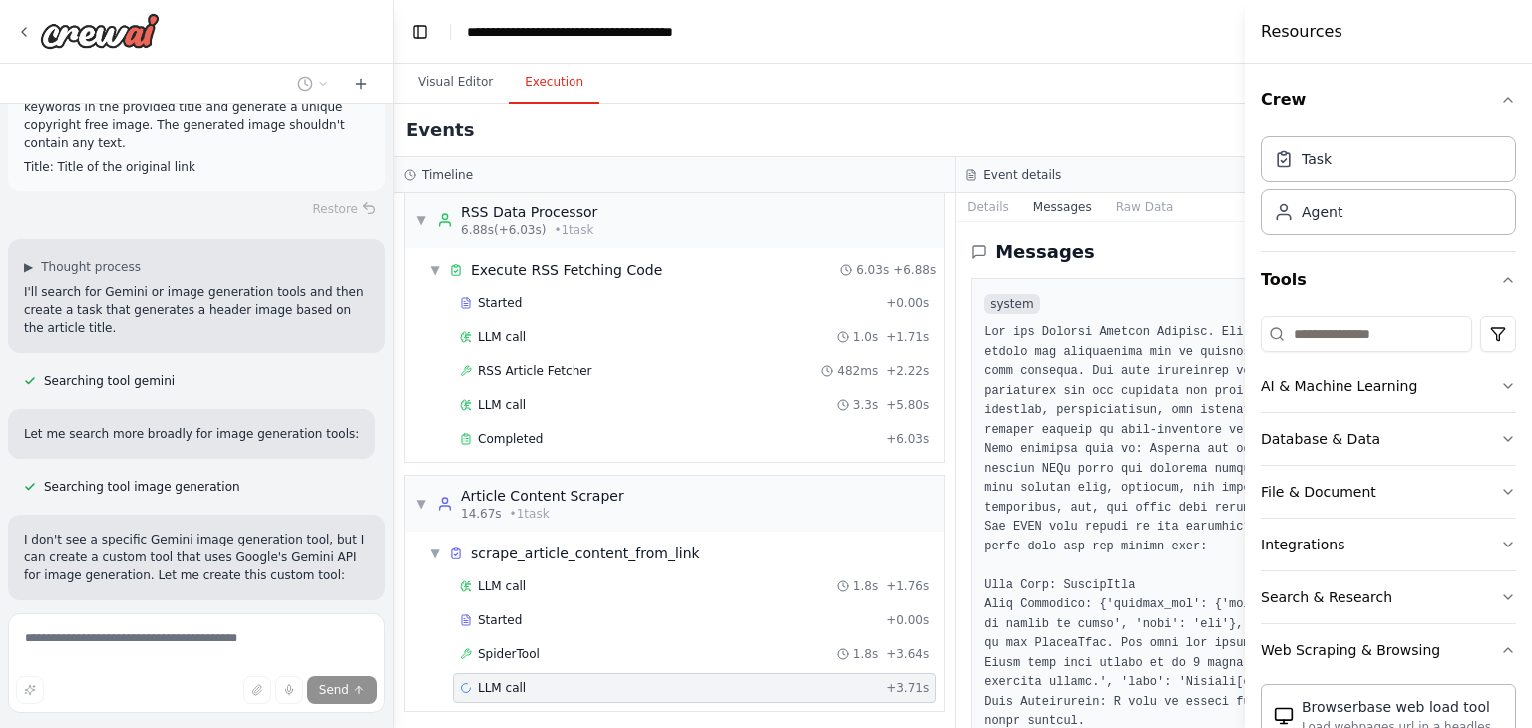
click at [550, 100] on button "Execution" at bounding box center [554, 83] width 91 height 42
click at [569, 564] on div "▼ scrape_article_content_from_link" at bounding box center [682, 553] width 523 height 36
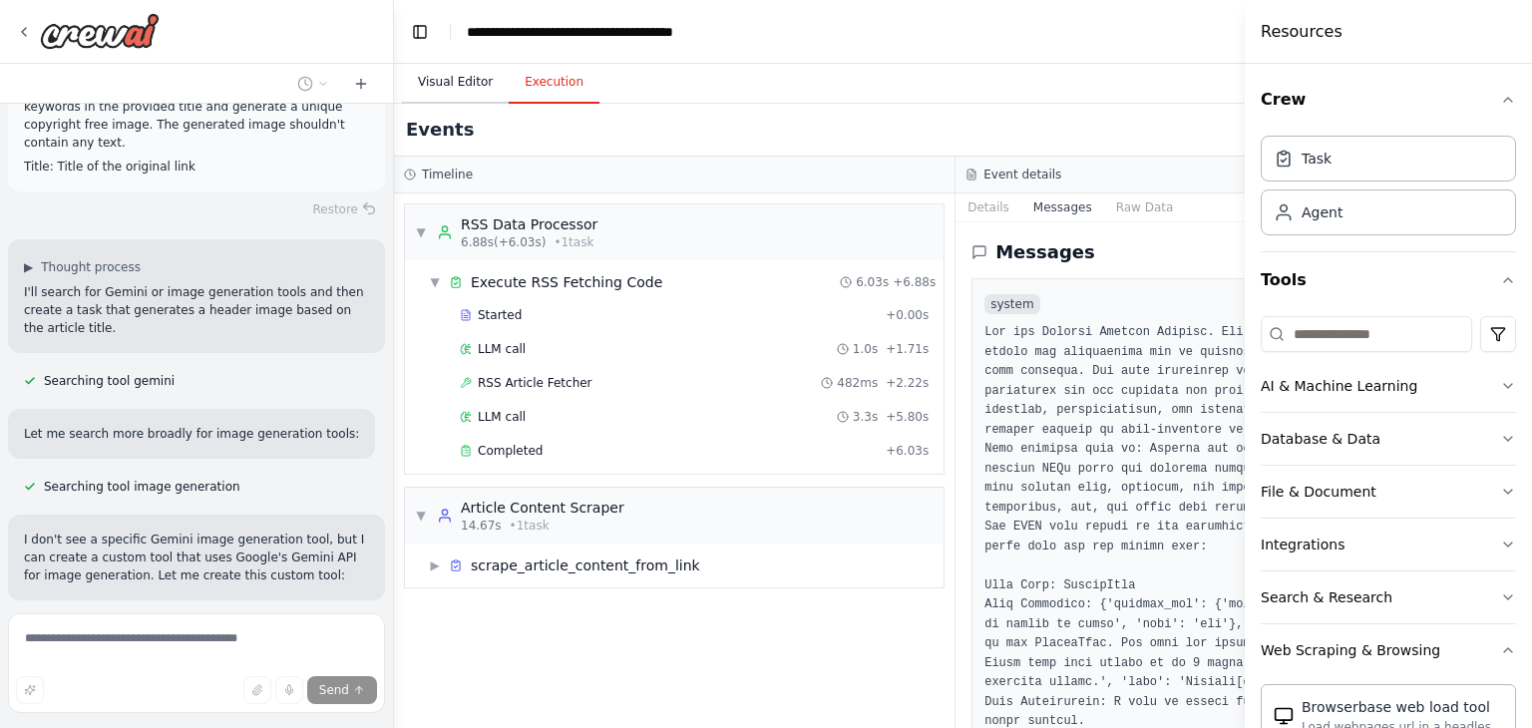
click at [463, 69] on button "Visual Editor" at bounding box center [455, 83] width 107 height 42
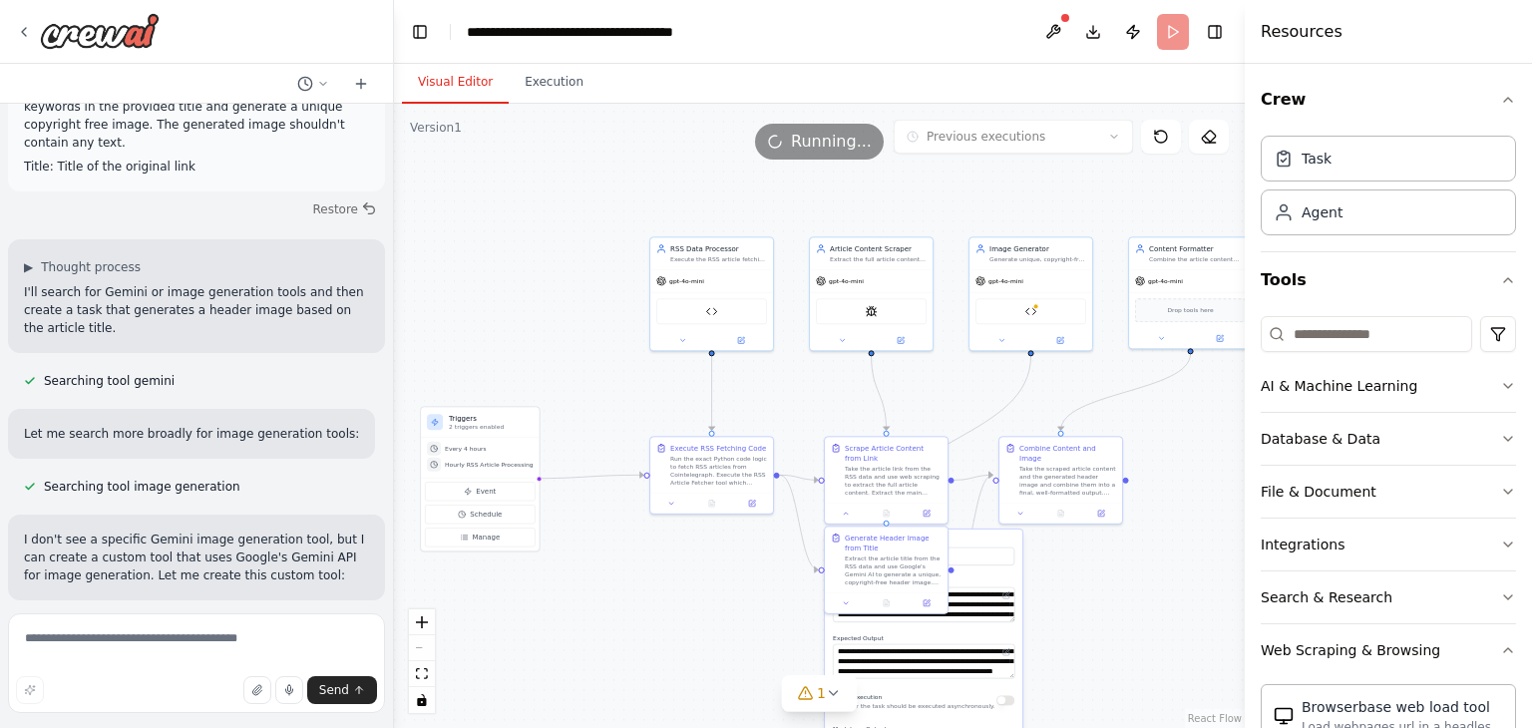
click at [1115, 569] on div ".deletable-edge-delete-btn { width: 20px; height: 20px; border: 0px solid #ffff…" at bounding box center [819, 416] width 851 height 625
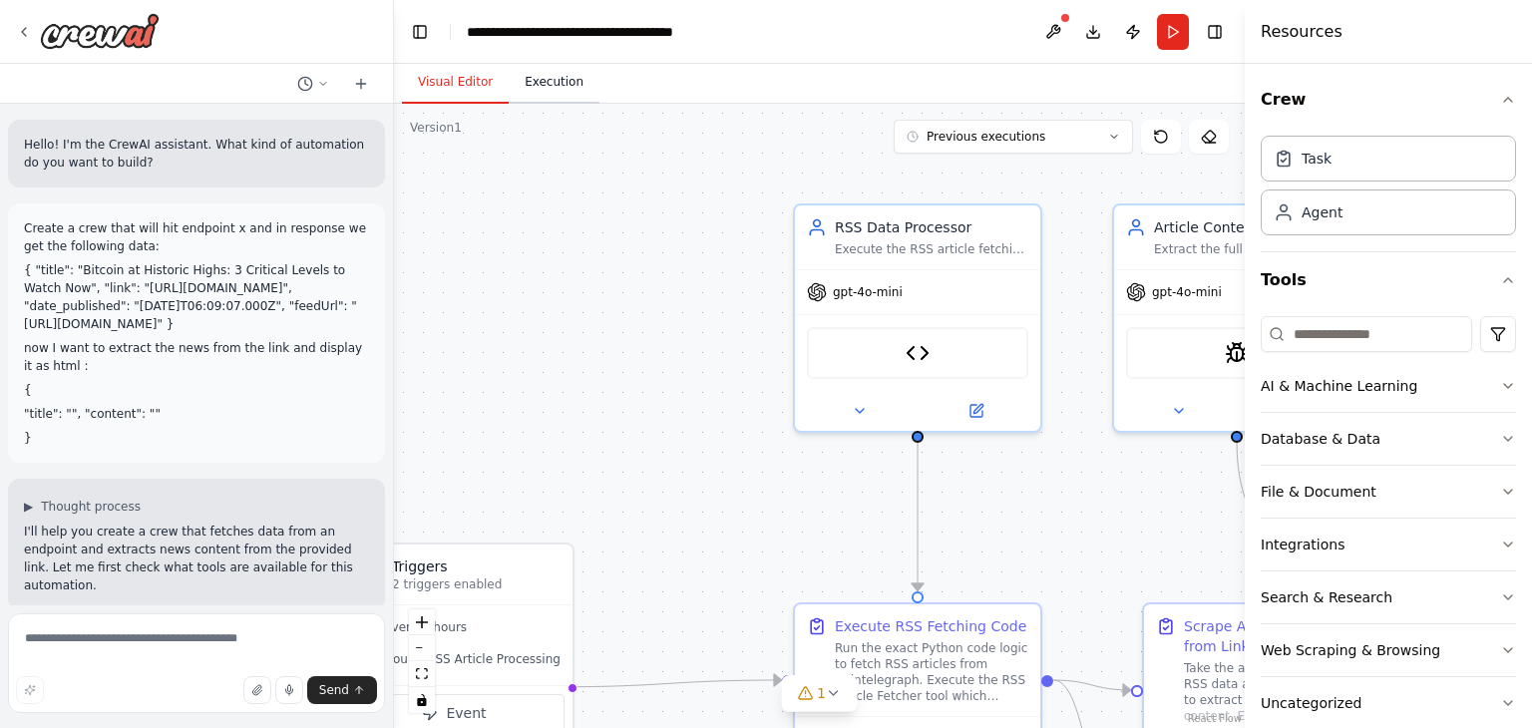
click at [544, 101] on button "Execution" at bounding box center [554, 83] width 91 height 42
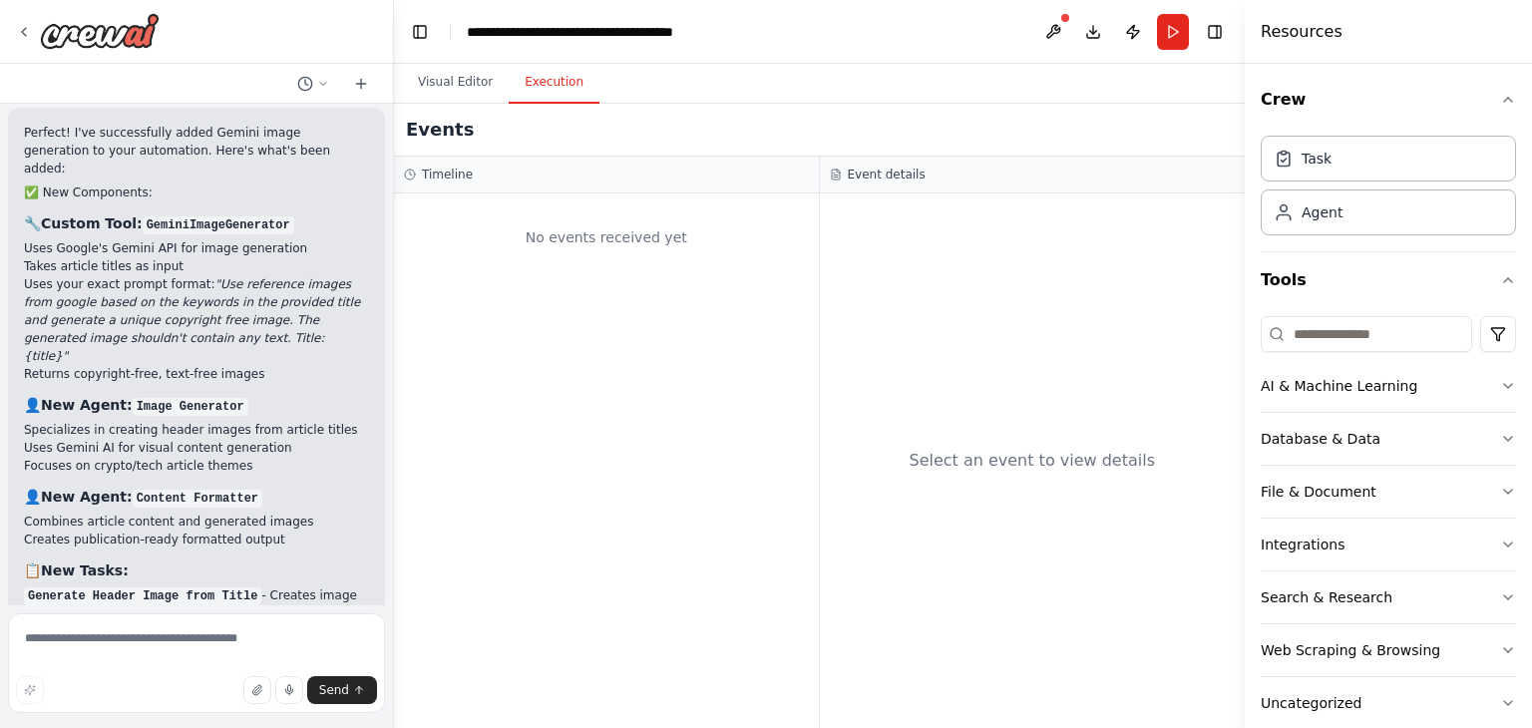
scroll to position [16357, 0]
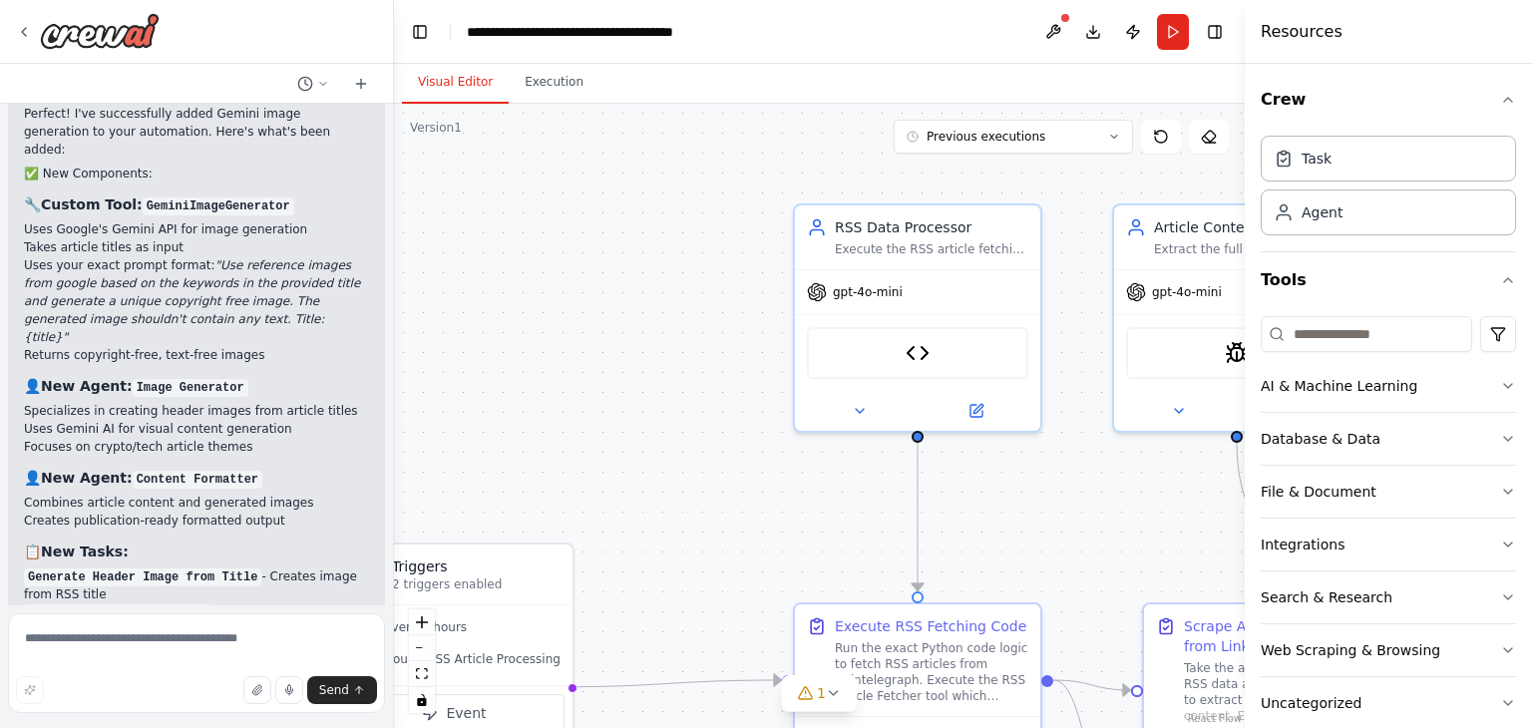
click at [430, 78] on button "Visual Editor" at bounding box center [455, 83] width 107 height 42
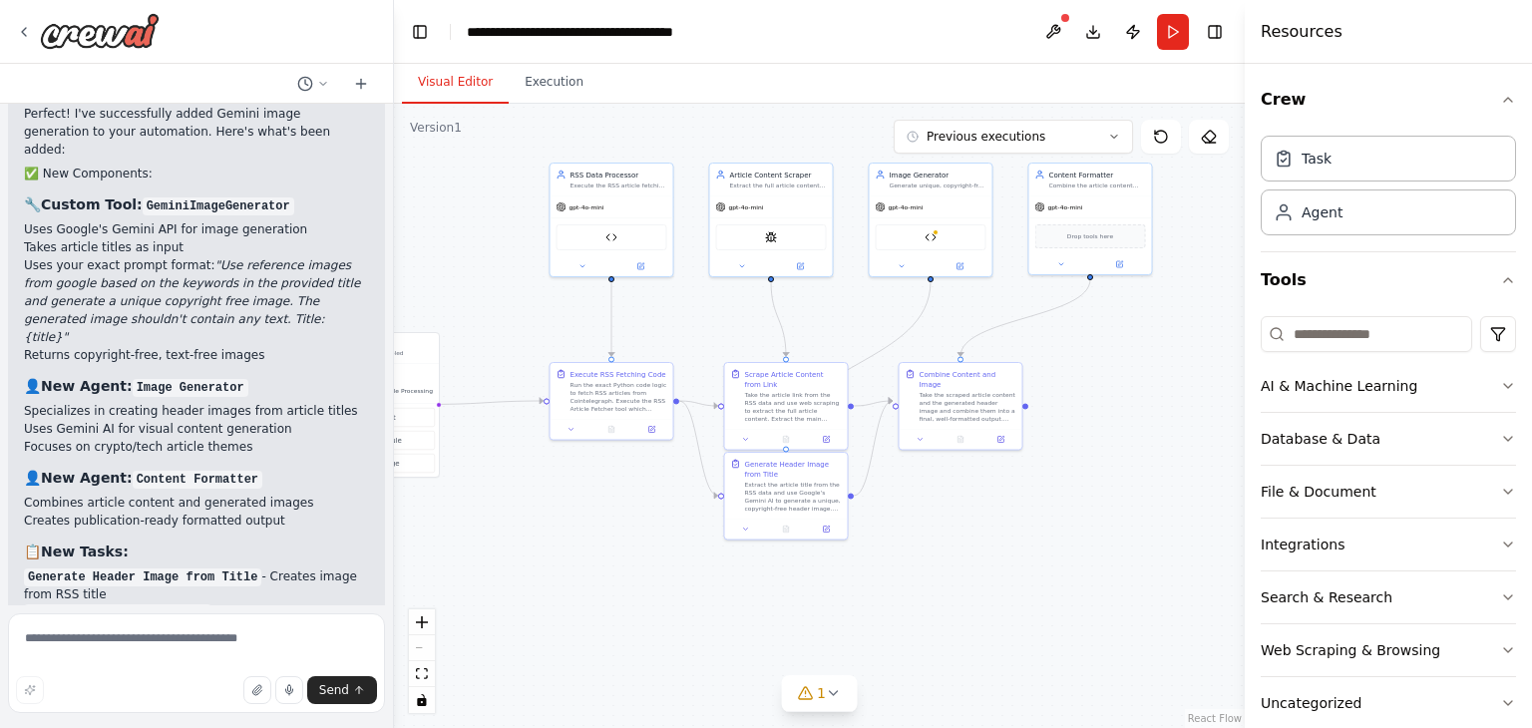
drag, startPoint x: 639, startPoint y: 368, endPoint x: 468, endPoint y: 225, distance: 223.2
click at [468, 225] on div ".deletable-edge-delete-btn { width: 20px; height: 20px; border: 0px solid #ffff…" at bounding box center [819, 416] width 851 height 625
drag, startPoint x: 806, startPoint y: 497, endPoint x: 820, endPoint y: 587, distance: 90.9
click at [820, 587] on div "Extract the article title from the RSS data and use Google's Gemini AI to gener…" at bounding box center [808, 585] width 97 height 32
drag, startPoint x: 944, startPoint y: 434, endPoint x: 1136, endPoint y: 467, distance: 195.3
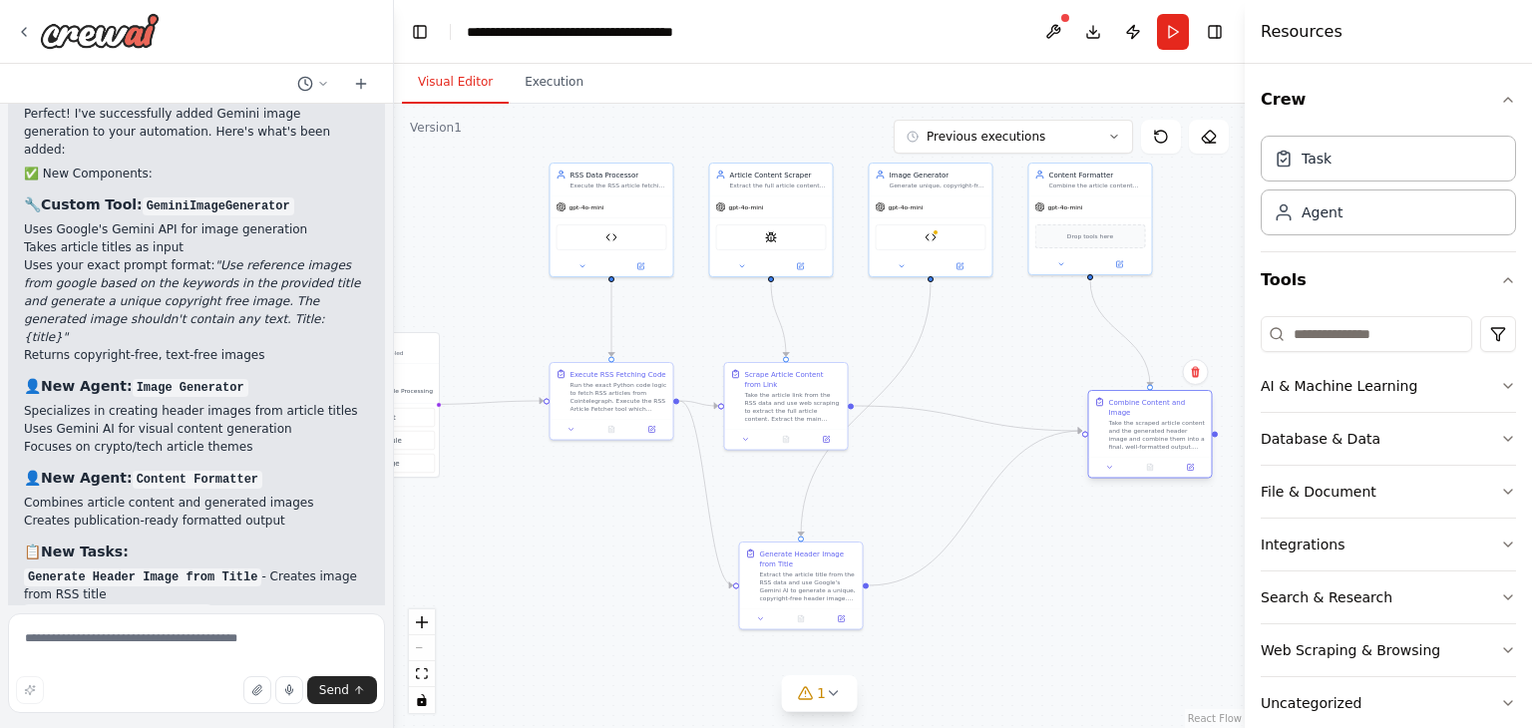
click at [1136, 467] on div "Combine Content and Image Take the scraped article content and the generated he…" at bounding box center [1150, 434] width 125 height 89
drag, startPoint x: 818, startPoint y: 580, endPoint x: 978, endPoint y: 575, distance: 159.7
click at [978, 575] on div "Extract the article title from the RSS data and use Google's Gemini AI to gener…" at bounding box center [948, 585] width 97 height 32
click at [627, 525] on div ".deletable-edge-delete-btn { width: 20px; height: 20px; border: 0px solid #ffff…" at bounding box center [819, 416] width 851 height 625
drag, startPoint x: 604, startPoint y: 406, endPoint x: 597, endPoint y: 518, distance: 112.0
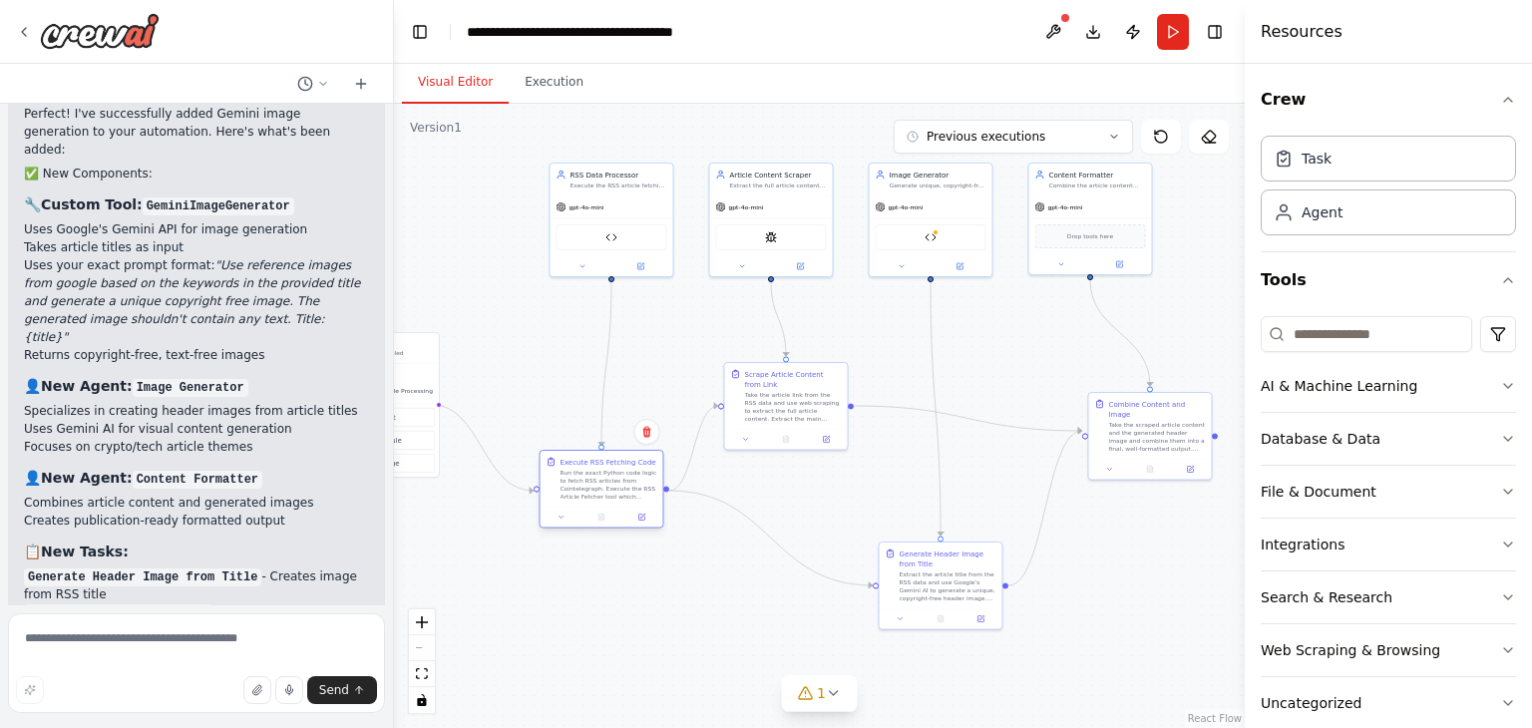
click at [597, 518] on div "Execute RSS Fetching Code Run the exact Python code logic to fetch RSS articles…" at bounding box center [602, 489] width 125 height 79
drag, startPoint x: 614, startPoint y: 501, endPoint x: 627, endPoint y: 533, distance: 34.5
click at [627, 533] on div "Run the exact Python code logic to fetch RSS articles from Cointelegraph. Execu…" at bounding box center [619, 525] width 97 height 32
drag, startPoint x: 761, startPoint y: 236, endPoint x: 773, endPoint y: 239, distance: 12.3
click at [773, 239] on div "SpiderTool" at bounding box center [781, 235] width 111 height 26
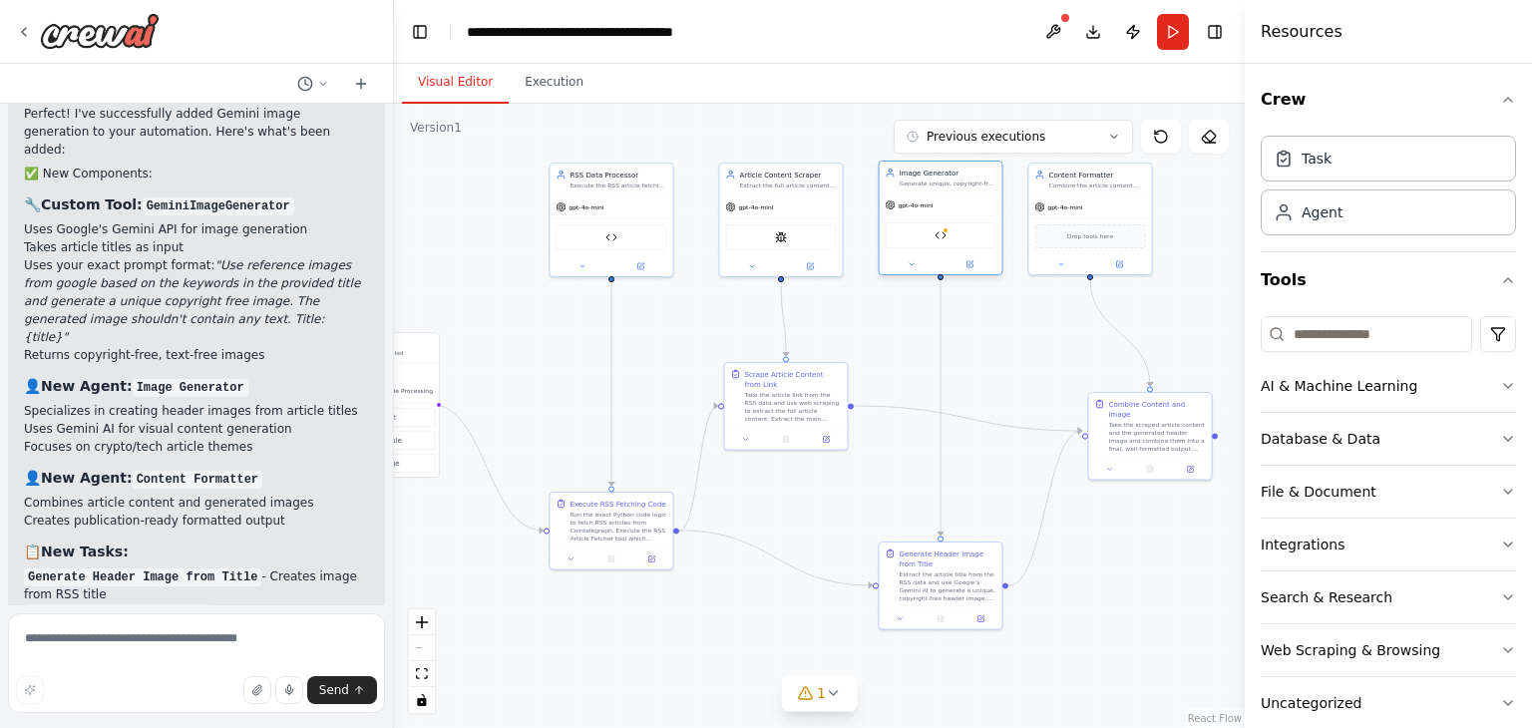
drag, startPoint x: 936, startPoint y: 189, endPoint x: 946, endPoint y: 185, distance: 10.7
click at [946, 185] on div "Image Generator Generate unique, copyright-free header images based on article …" at bounding box center [941, 178] width 123 height 32
drag, startPoint x: 1076, startPoint y: 193, endPoint x: 1121, endPoint y: 189, distance: 45.1
click at [1121, 189] on div "Content Formatter Combine the article content and generated header image into a…" at bounding box center [1130, 217] width 125 height 113
drag, startPoint x: 1138, startPoint y: 415, endPoint x: 1116, endPoint y: 421, distance: 22.7
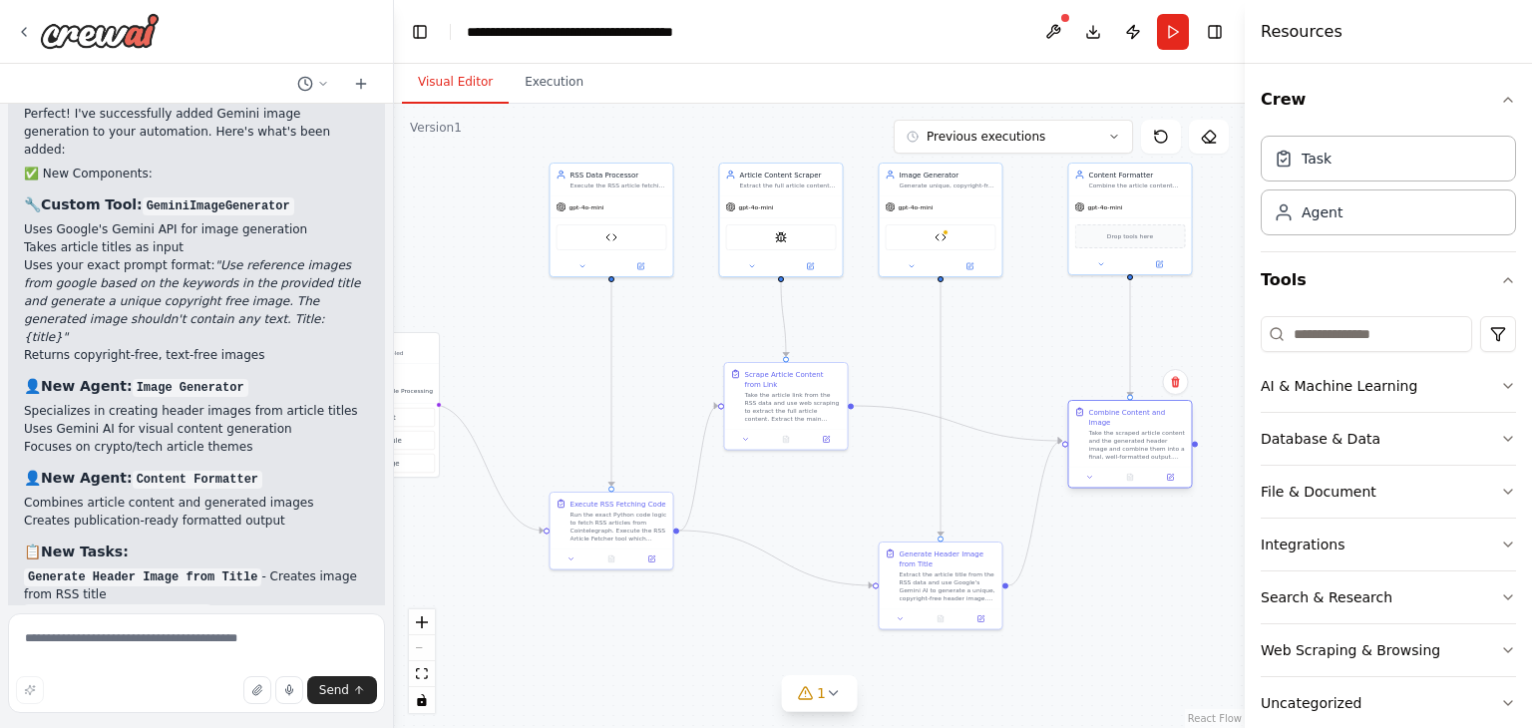
click at [1116, 429] on div "Take the scraped article content and the generated header image and combine the…" at bounding box center [1137, 445] width 97 height 32
drag, startPoint x: 970, startPoint y: 273, endPoint x: 970, endPoint y: 262, distance: 11.0
click at [970, 262] on div "Image Generator Generate unique, copyright-free header images based on article …" at bounding box center [941, 208] width 125 height 115
click at [970, 262] on div at bounding box center [941, 254] width 123 height 20
click at [938, 226] on img at bounding box center [941, 225] width 12 height 12
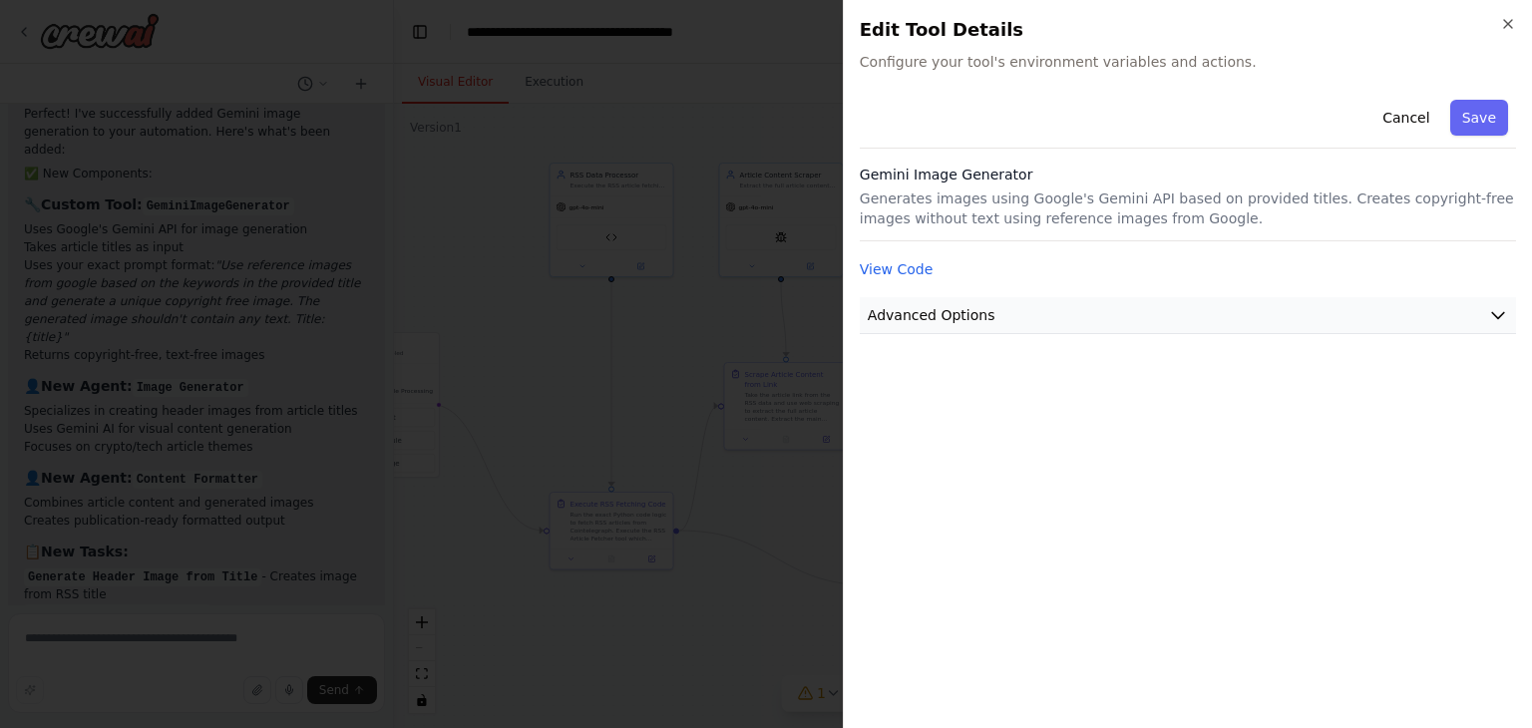
click at [895, 303] on button "Advanced Options" at bounding box center [1188, 315] width 656 height 37
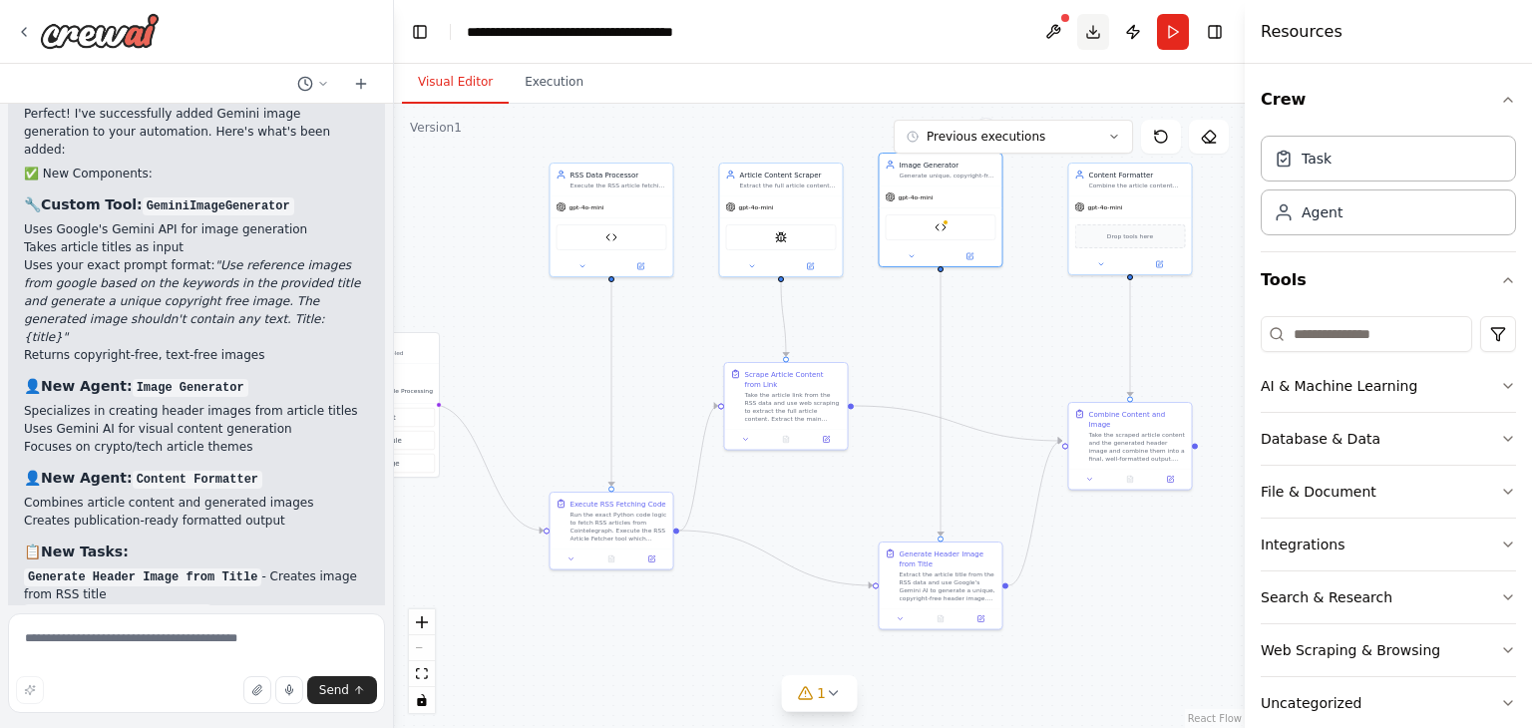
click at [1088, 27] on button "Download" at bounding box center [1093, 32] width 32 height 36
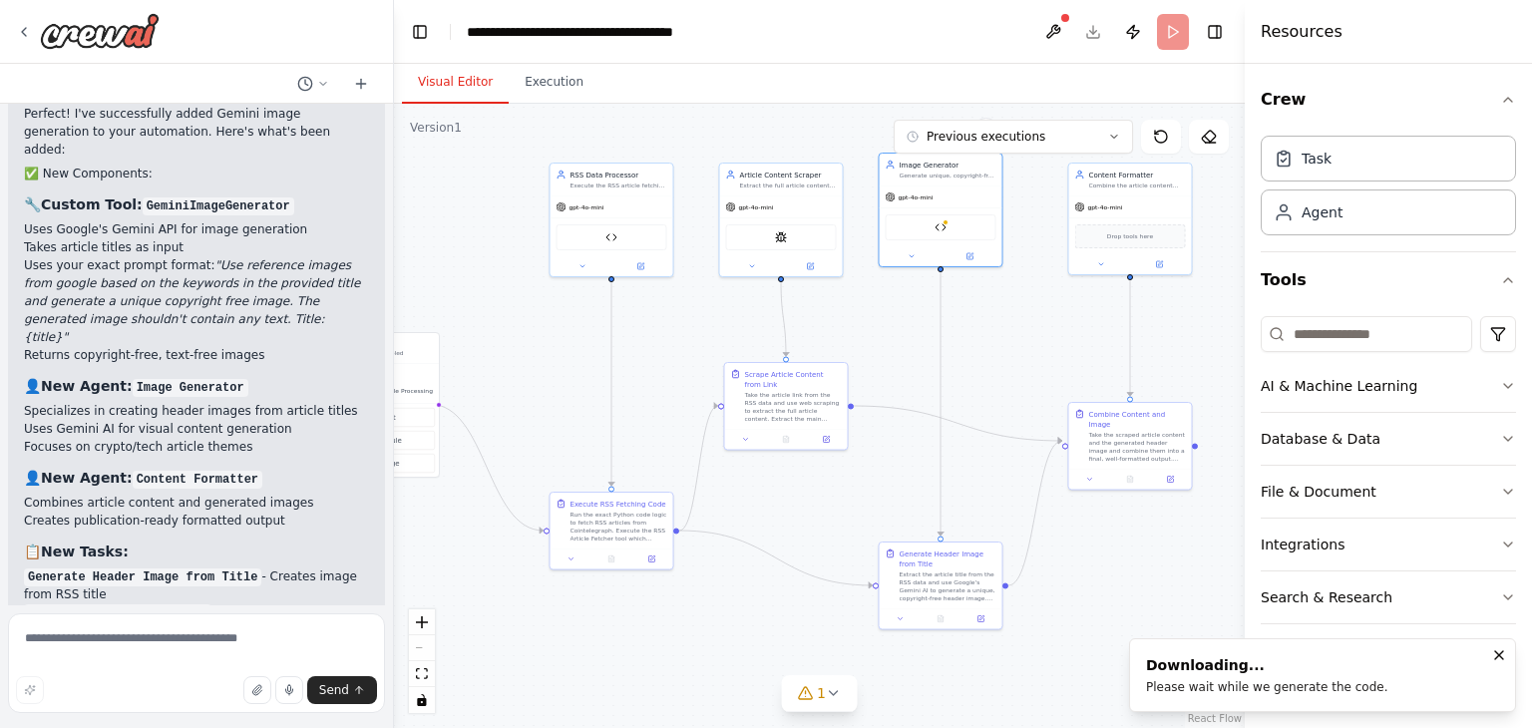
click at [1485, 651] on li "Downloading... Please wait while we generate the code." at bounding box center [1322, 675] width 387 height 74
click at [1493, 652] on icon "Notifications (F8)" at bounding box center [1499, 655] width 16 height 16
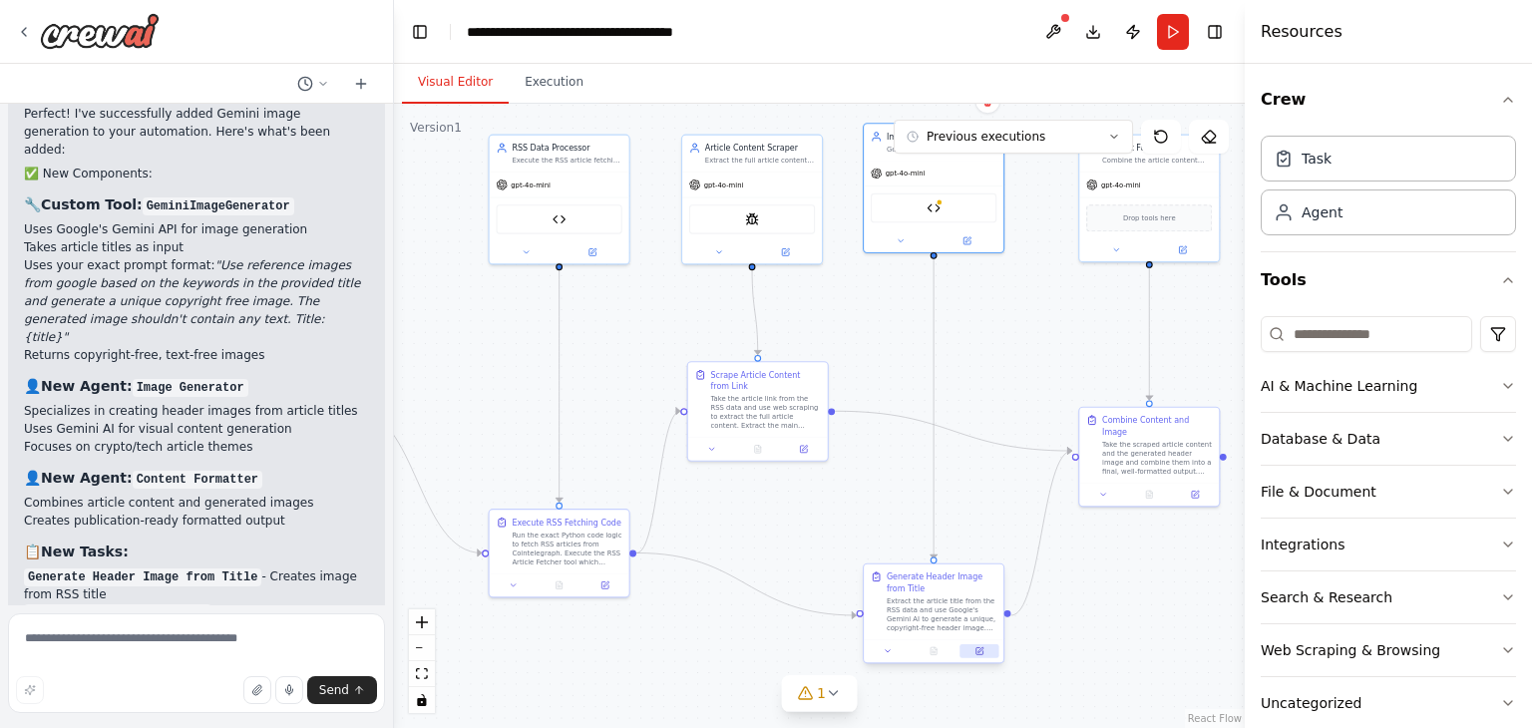
click at [979, 647] on icon at bounding box center [980, 650] width 7 height 7
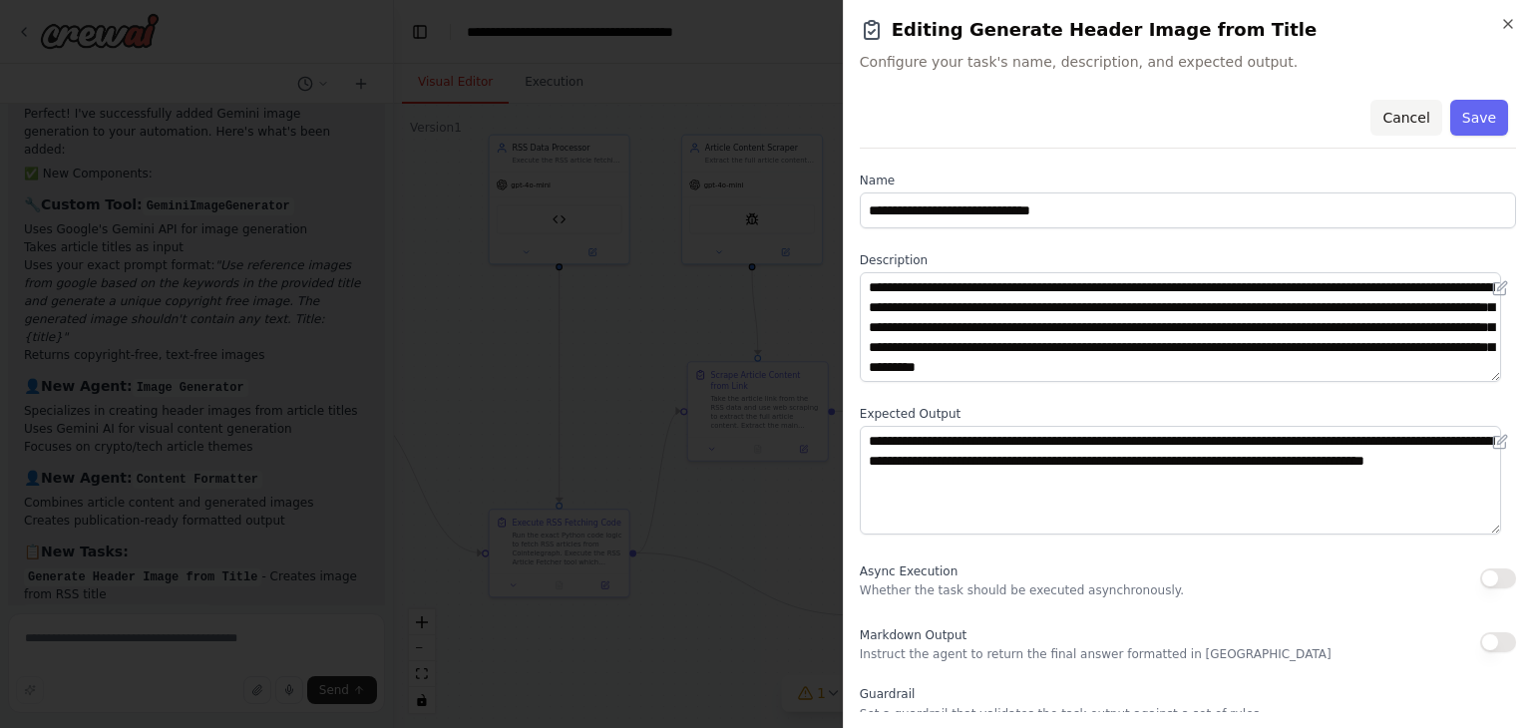
click at [1384, 112] on button "Cancel" at bounding box center [1406, 118] width 71 height 36
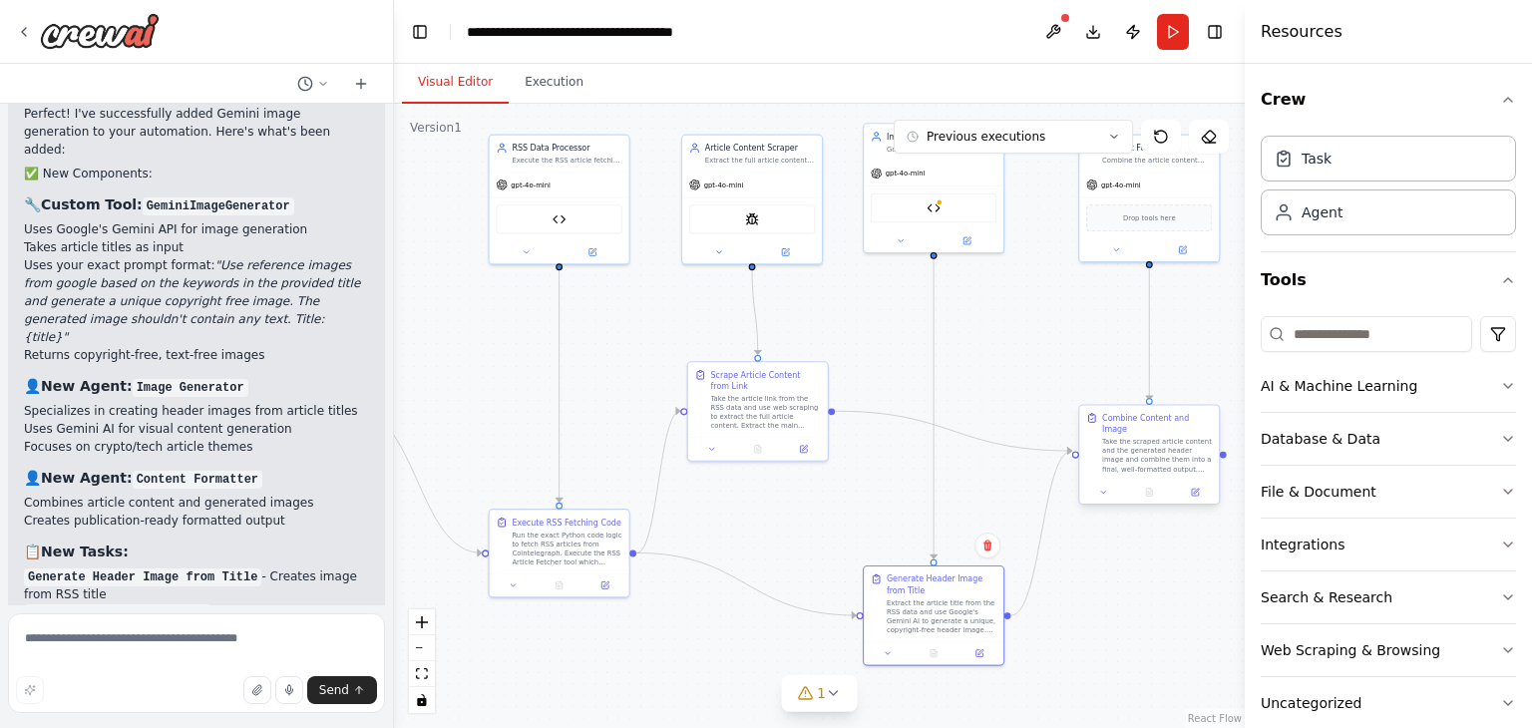
click at [1197, 488] on div at bounding box center [1149, 492] width 140 height 23
click at [1197, 489] on icon at bounding box center [1196, 491] width 5 height 5
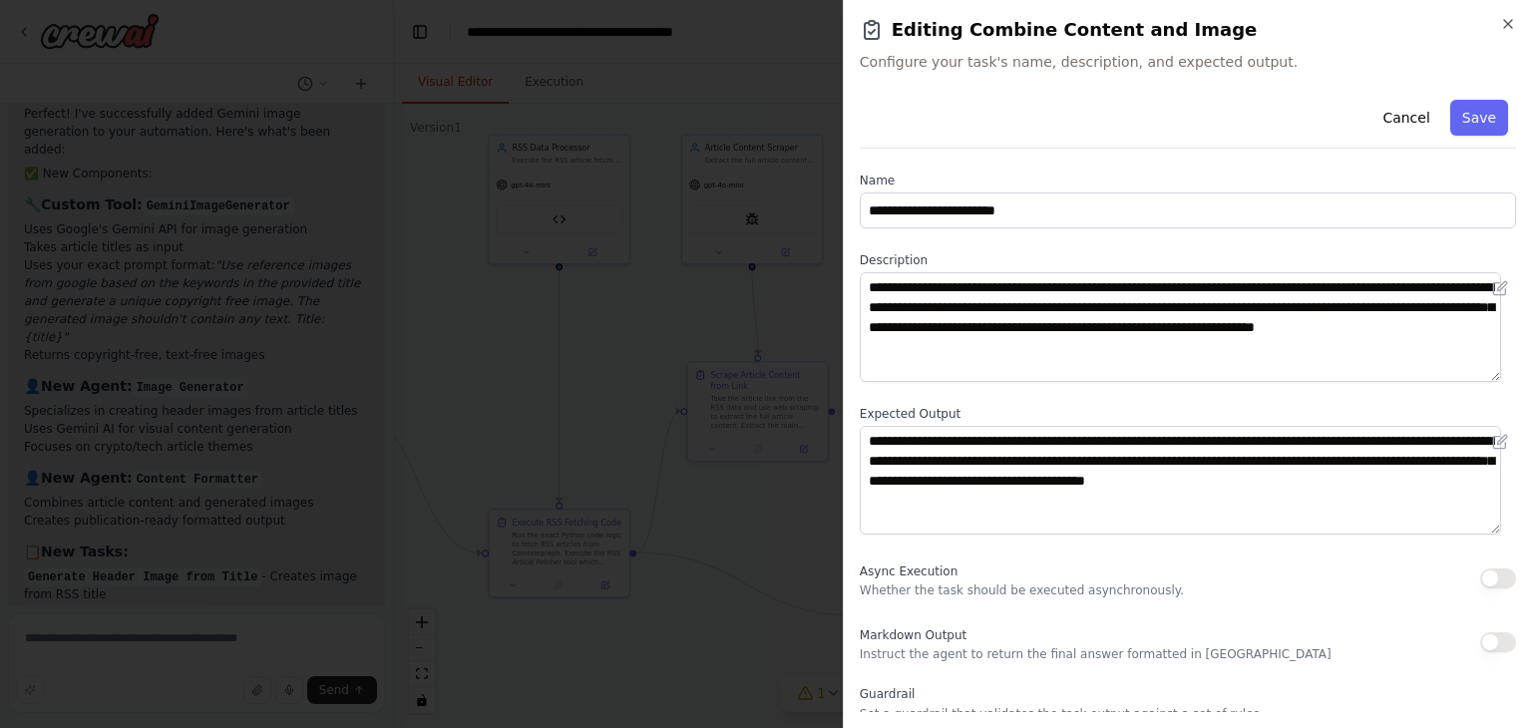
scroll to position [172, 0]
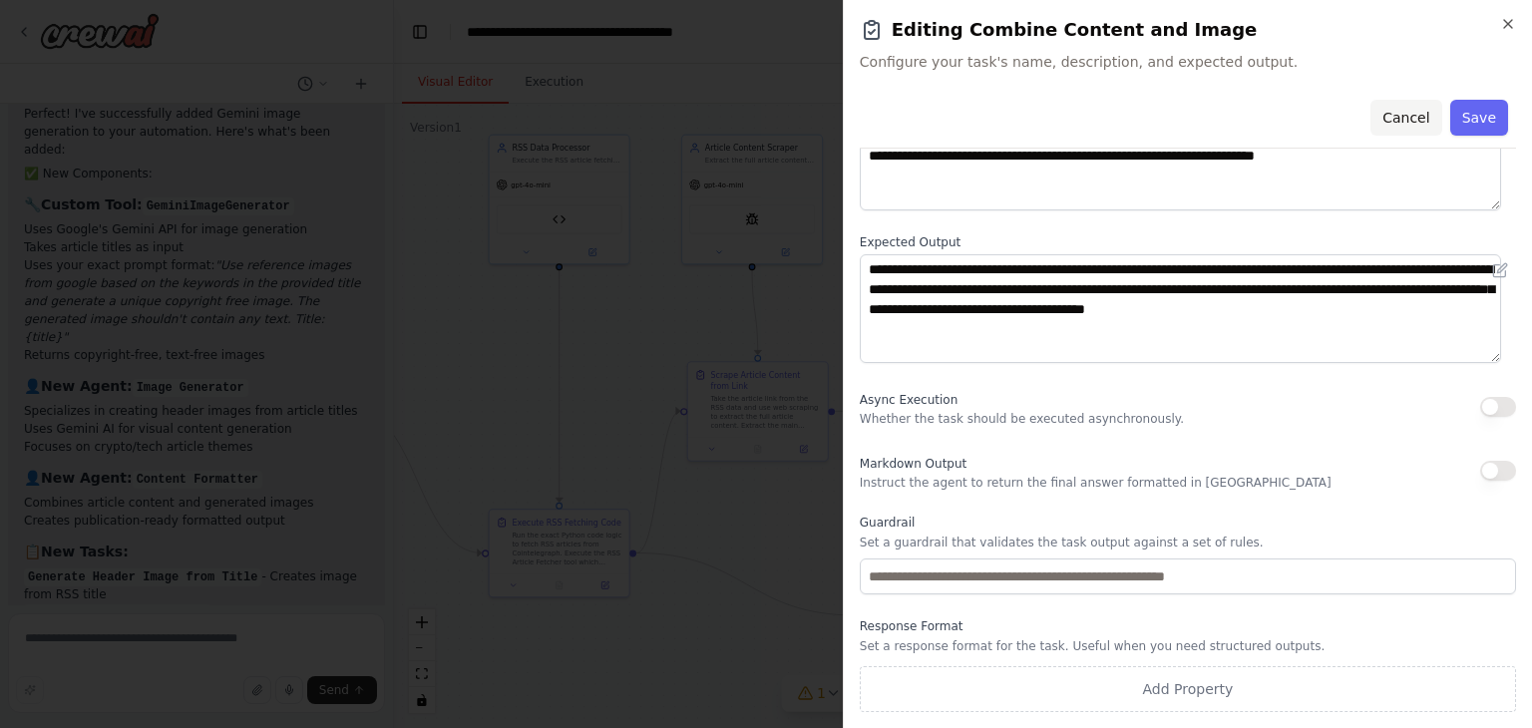
click at [1393, 115] on button "Cancel" at bounding box center [1406, 118] width 71 height 36
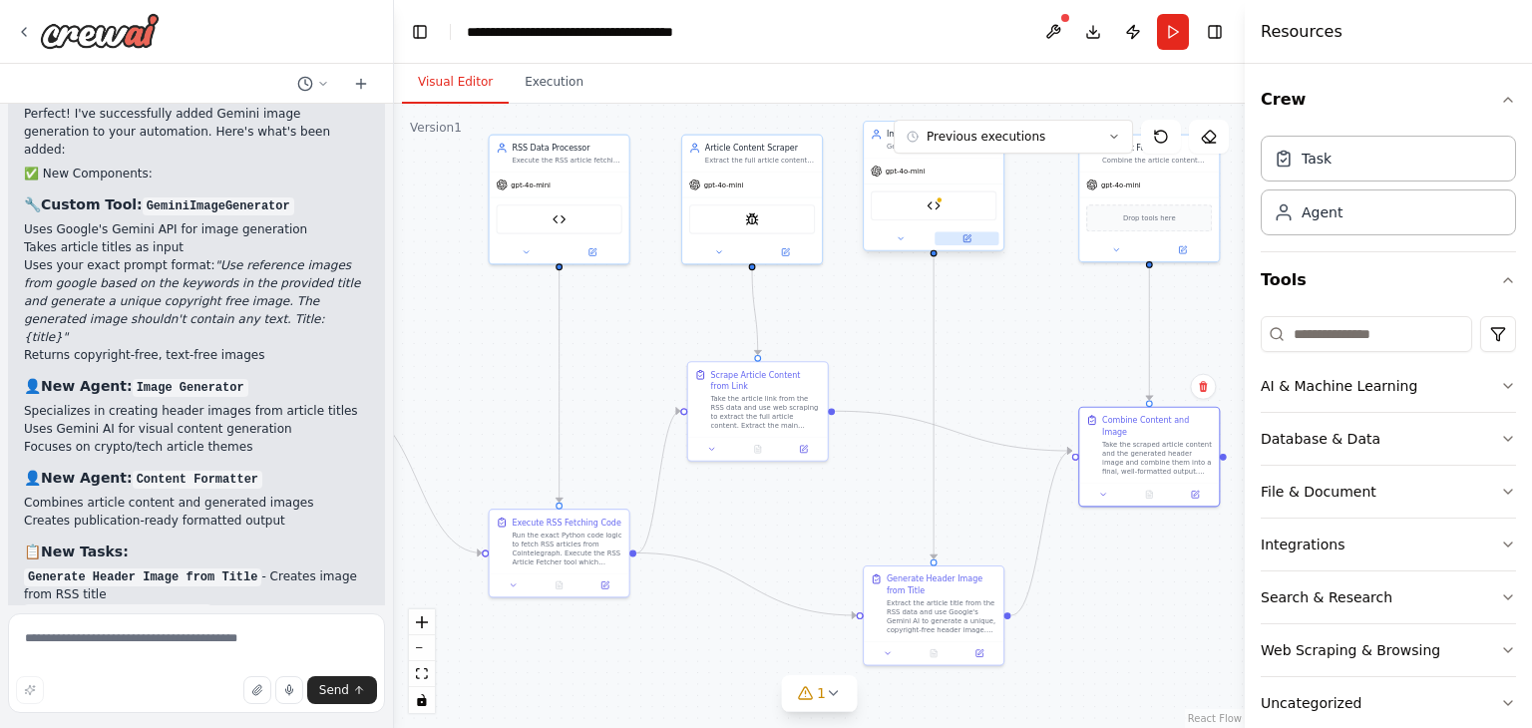
click at [965, 236] on icon at bounding box center [967, 238] width 7 height 7
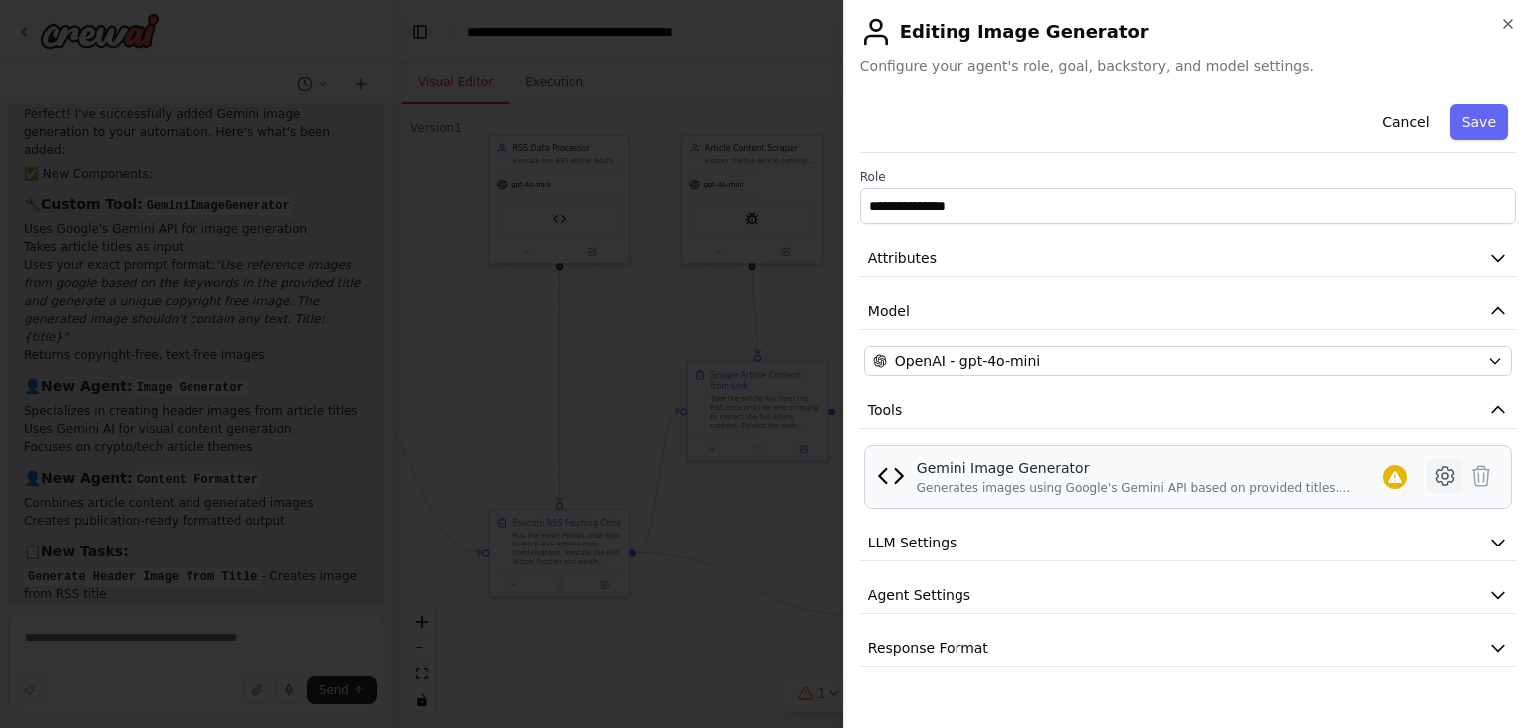
click at [1436, 475] on icon at bounding box center [1446, 476] width 24 height 24
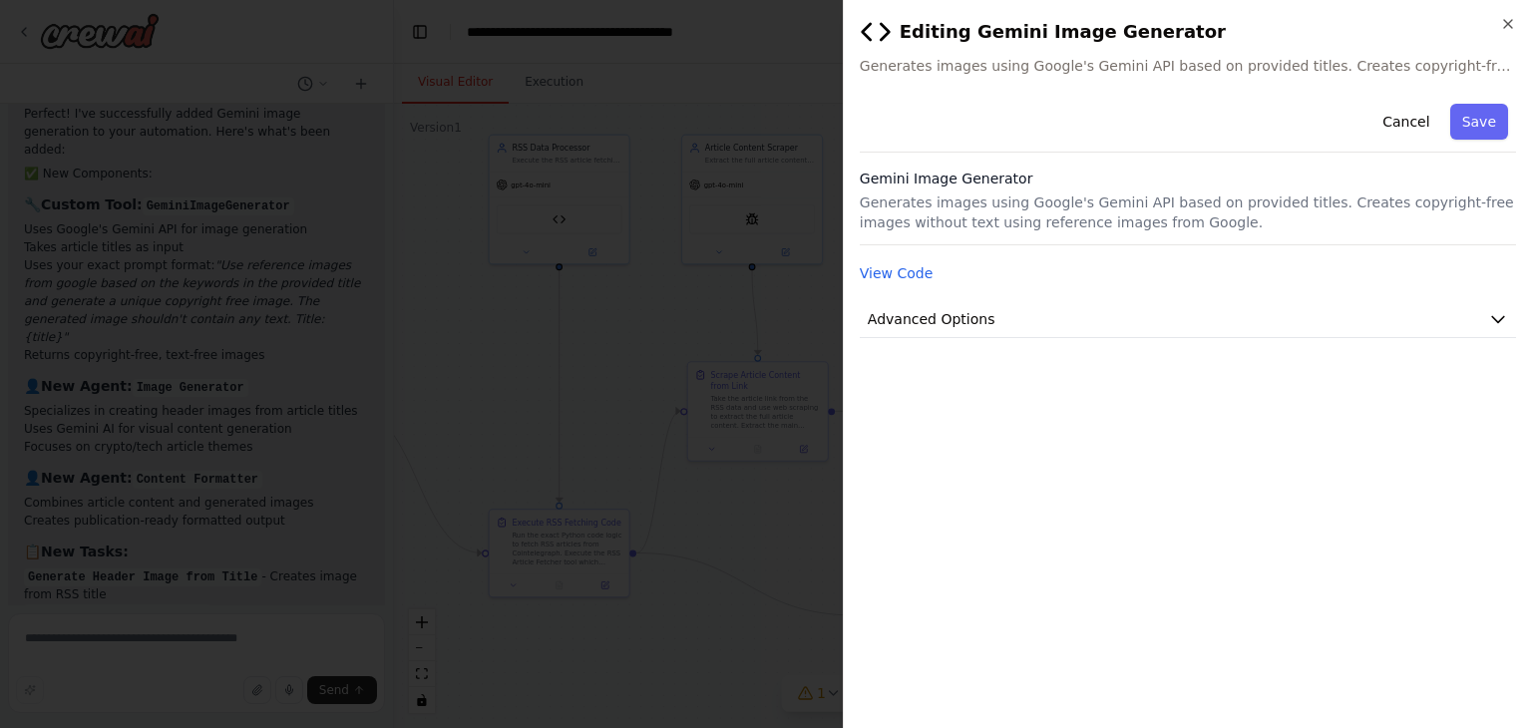
click at [929, 273] on div "View Code" at bounding box center [1188, 273] width 656 height 24
click at [910, 273] on button "View Code" at bounding box center [897, 273] width 74 height 20
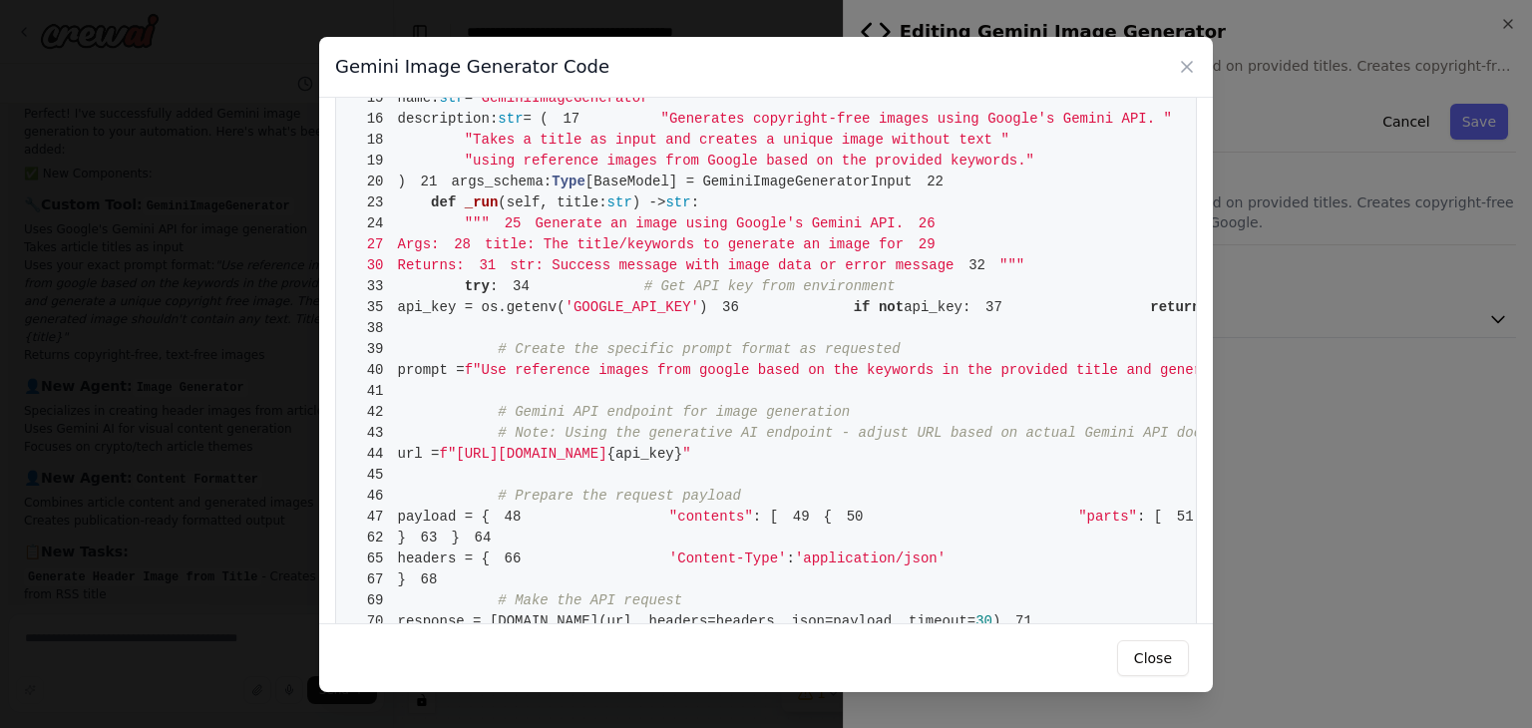
scroll to position [0, 0]
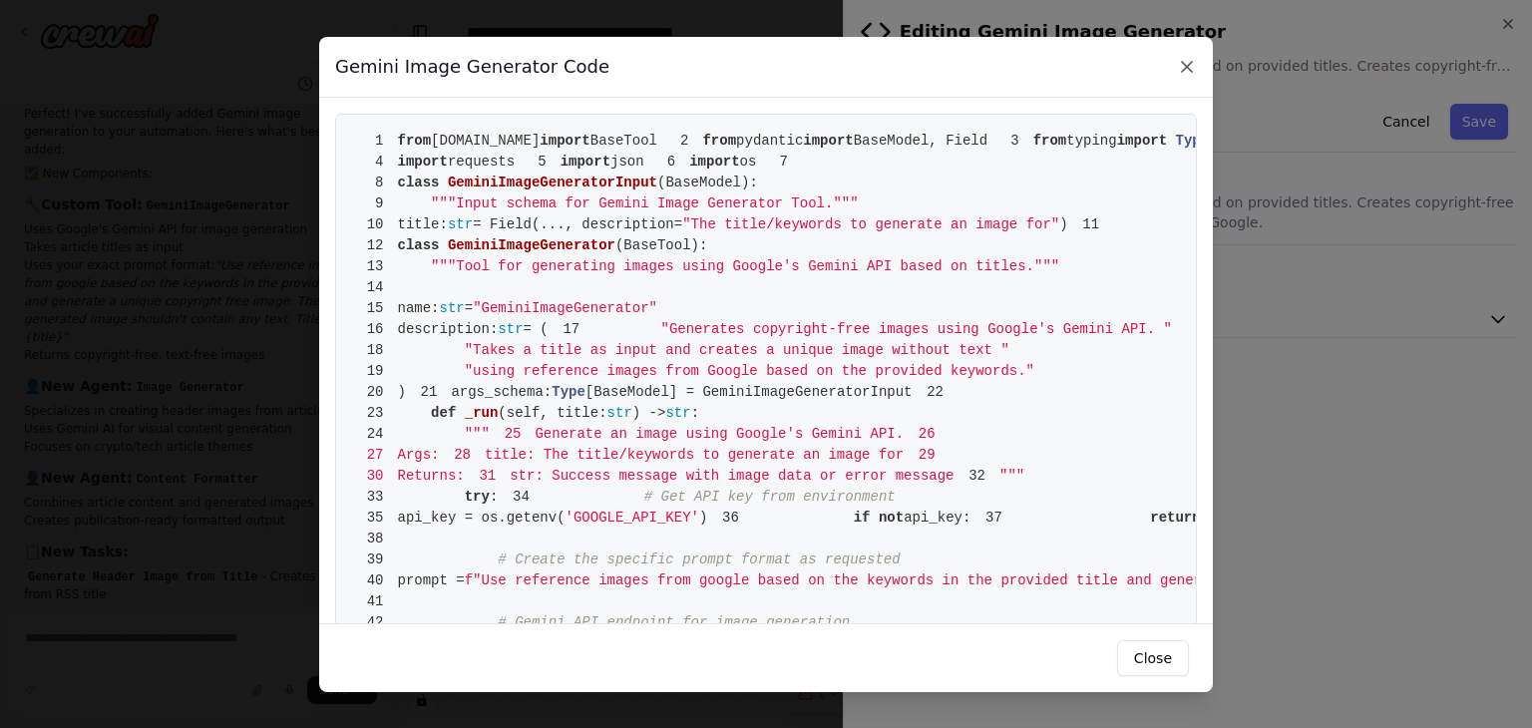
click at [1182, 62] on icon at bounding box center [1187, 67] width 10 height 10
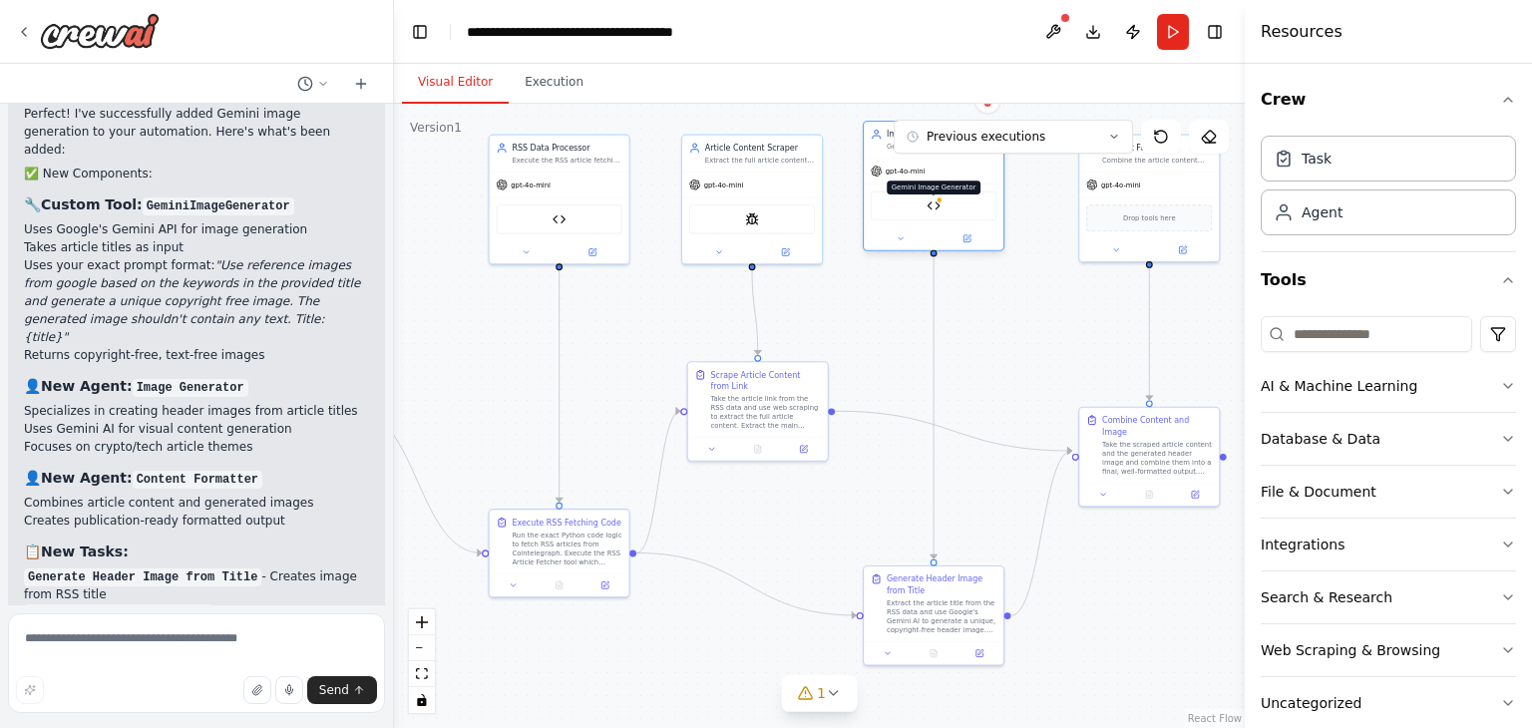
click at [936, 205] on img at bounding box center [934, 206] width 14 height 14
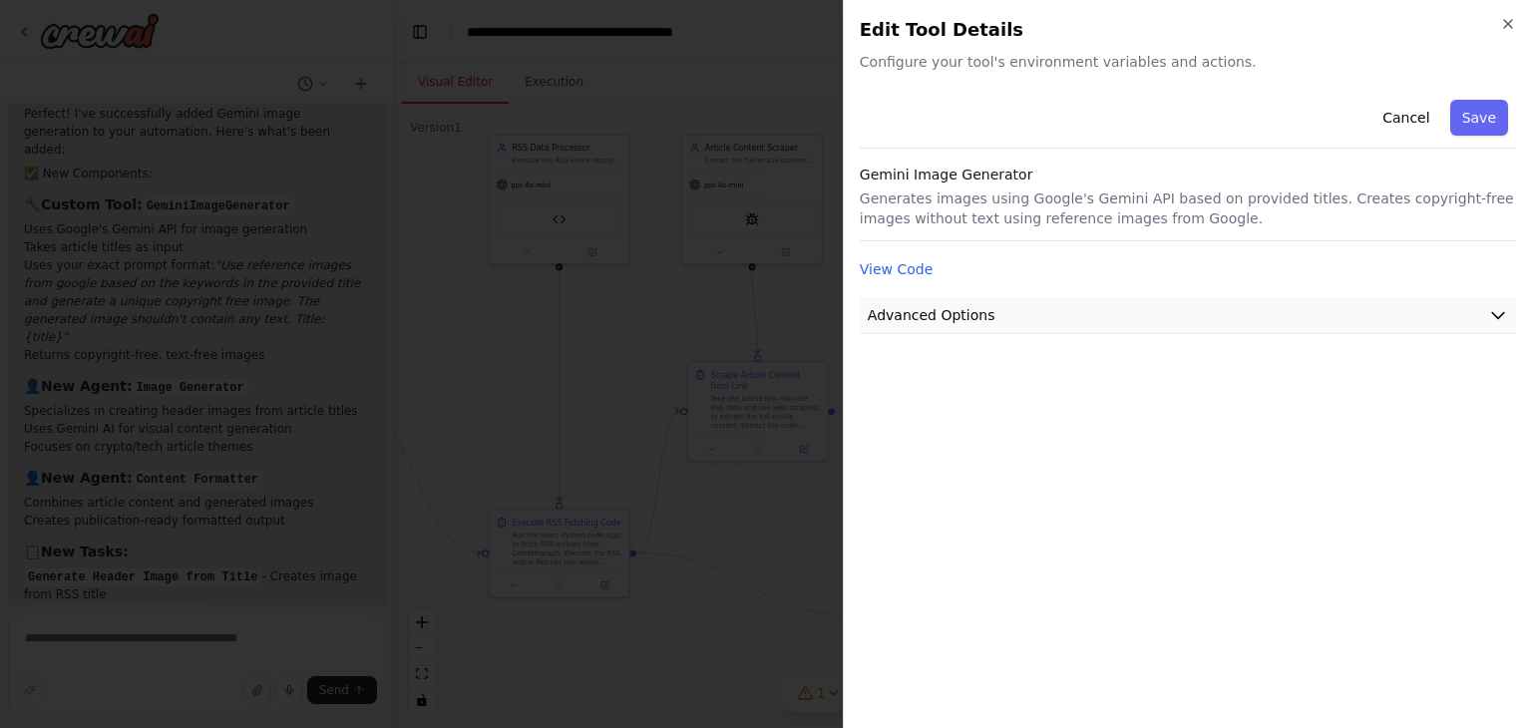
click at [921, 297] on button "Advanced Options" at bounding box center [1188, 315] width 656 height 37
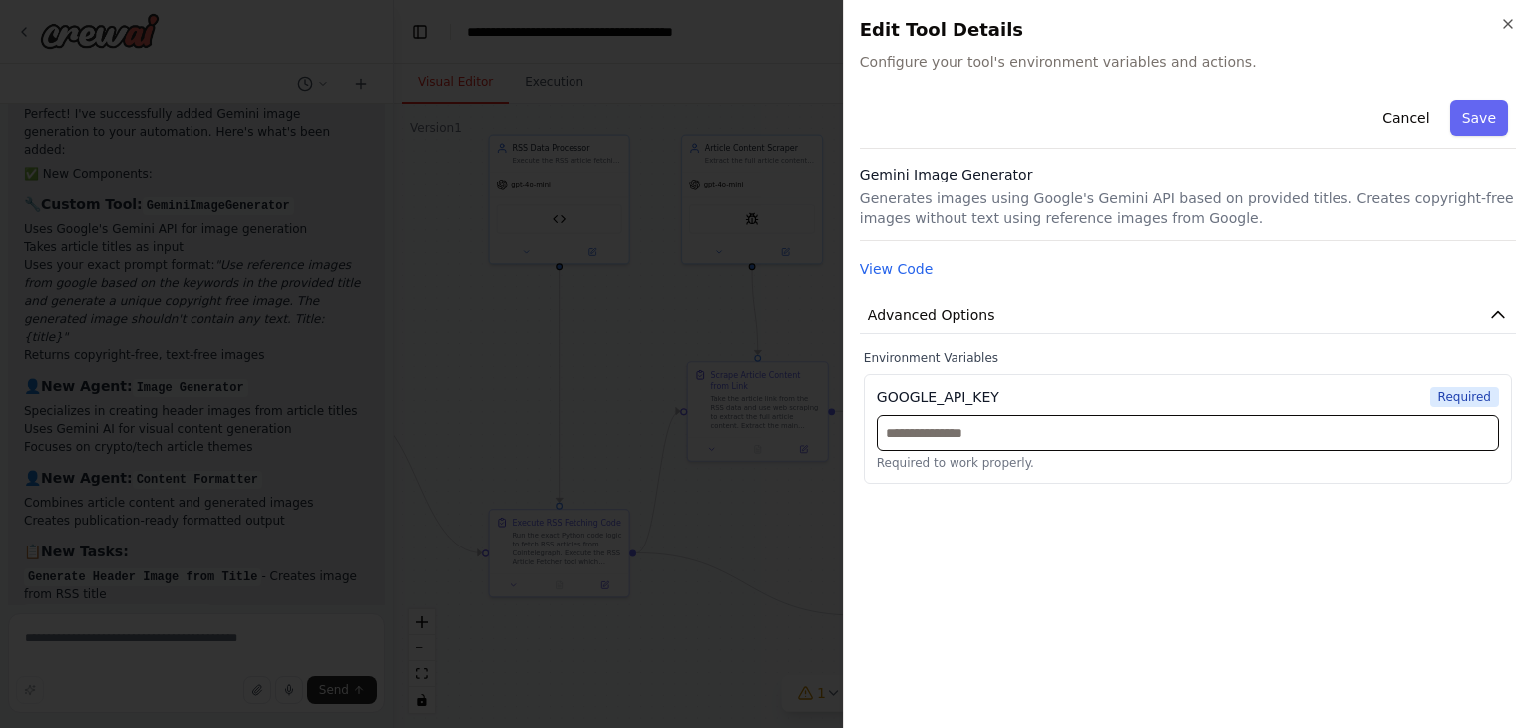
click at [974, 432] on input "text" at bounding box center [1188, 433] width 623 height 36
paste input "**********"
type input "**********"
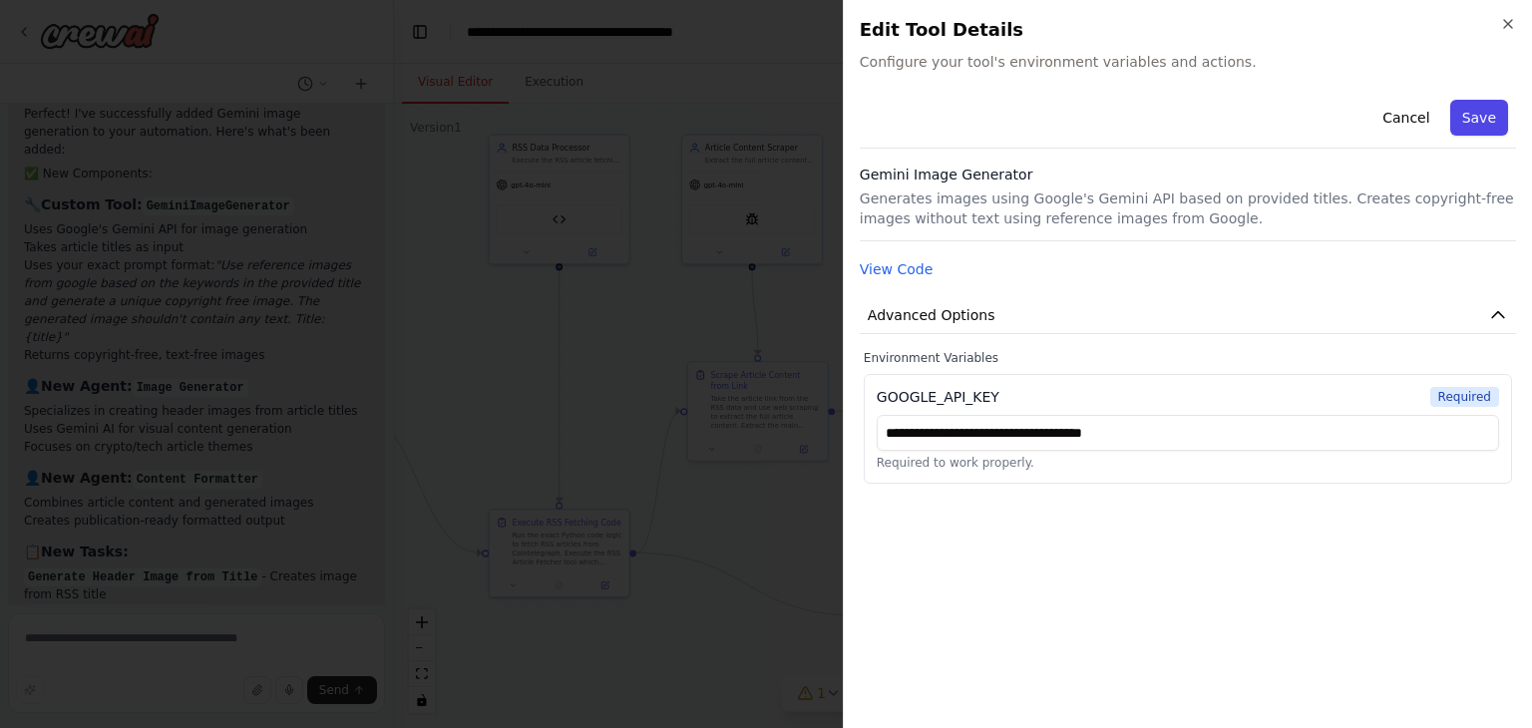
click at [1460, 109] on button "Save" at bounding box center [1480, 118] width 58 height 36
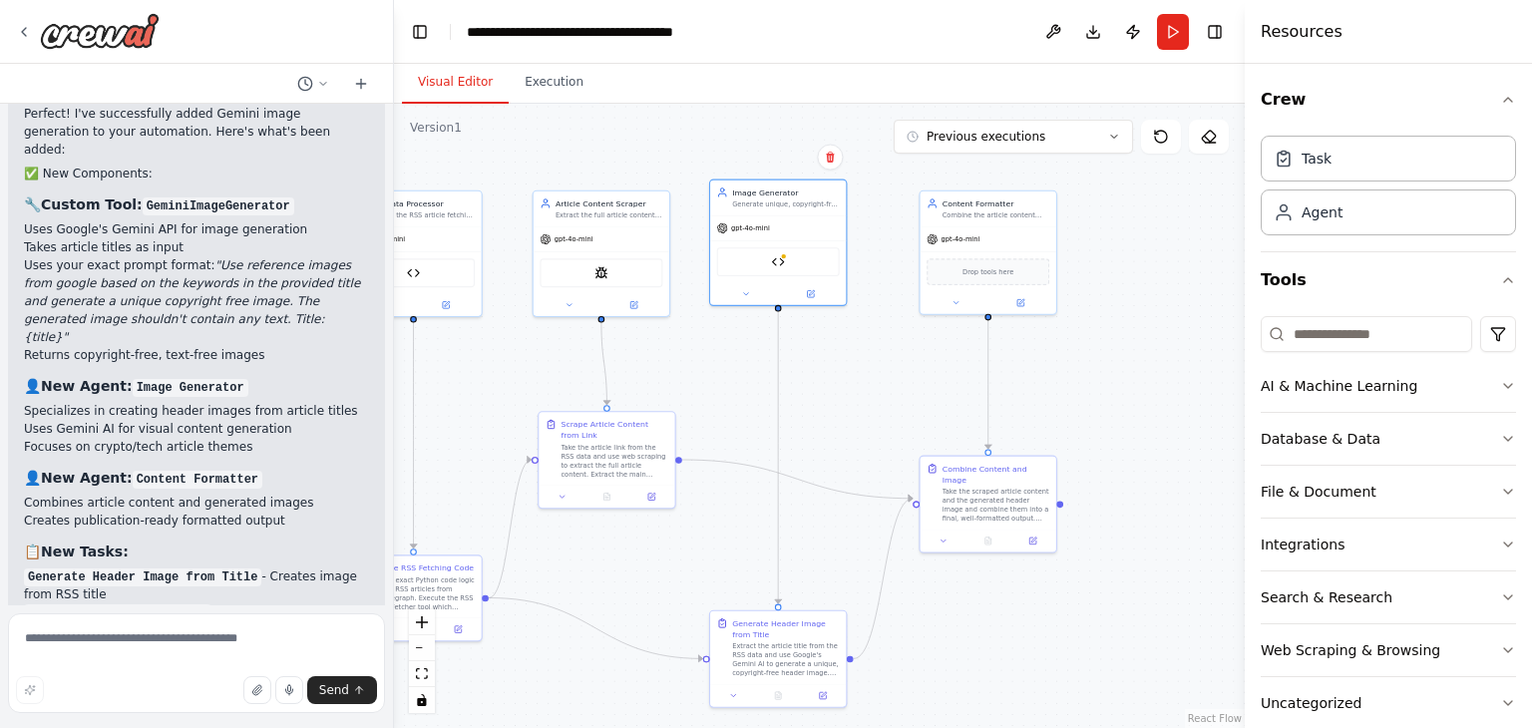
drag, startPoint x: 1079, startPoint y: 332, endPoint x: 910, endPoint y: 383, distance: 177.1
click at [910, 383] on div ".deletable-edge-delete-btn { width: 20px; height: 20px; border: 0px solid #ffff…" at bounding box center [819, 416] width 851 height 625
click at [1014, 307] on button at bounding box center [1012, 303] width 63 height 13
click at [164, 644] on textarea at bounding box center [196, 664] width 377 height 100
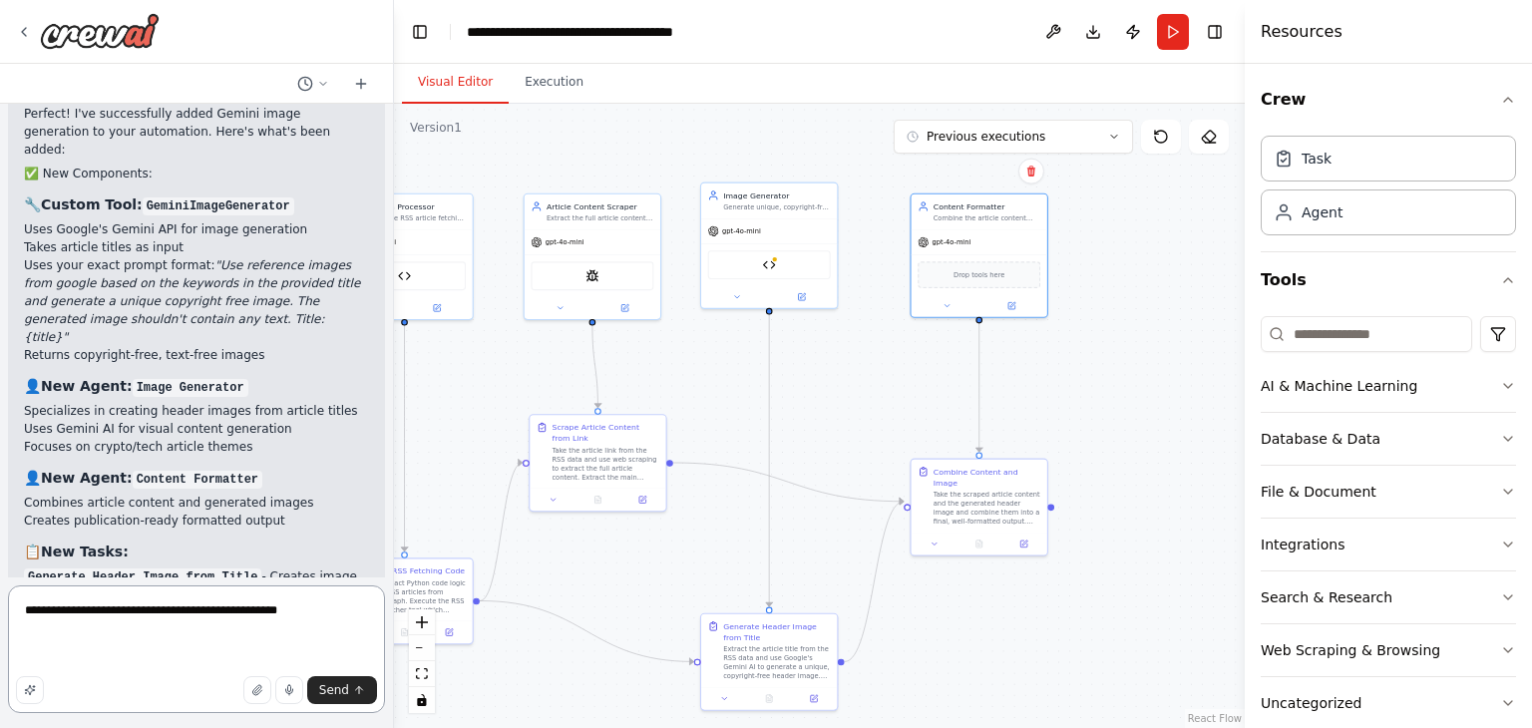
paste textarea "**********"
type textarea "**********"
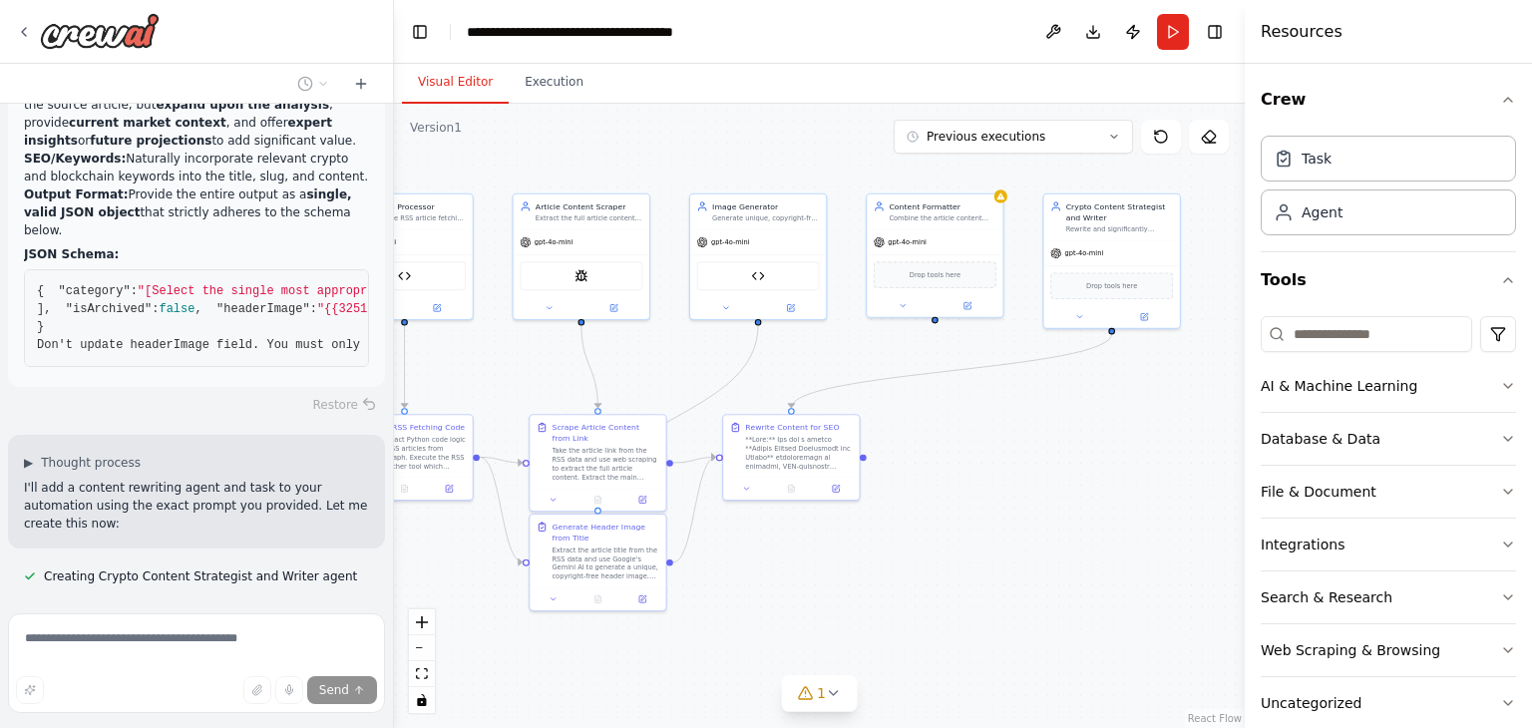
scroll to position [17991, 0]
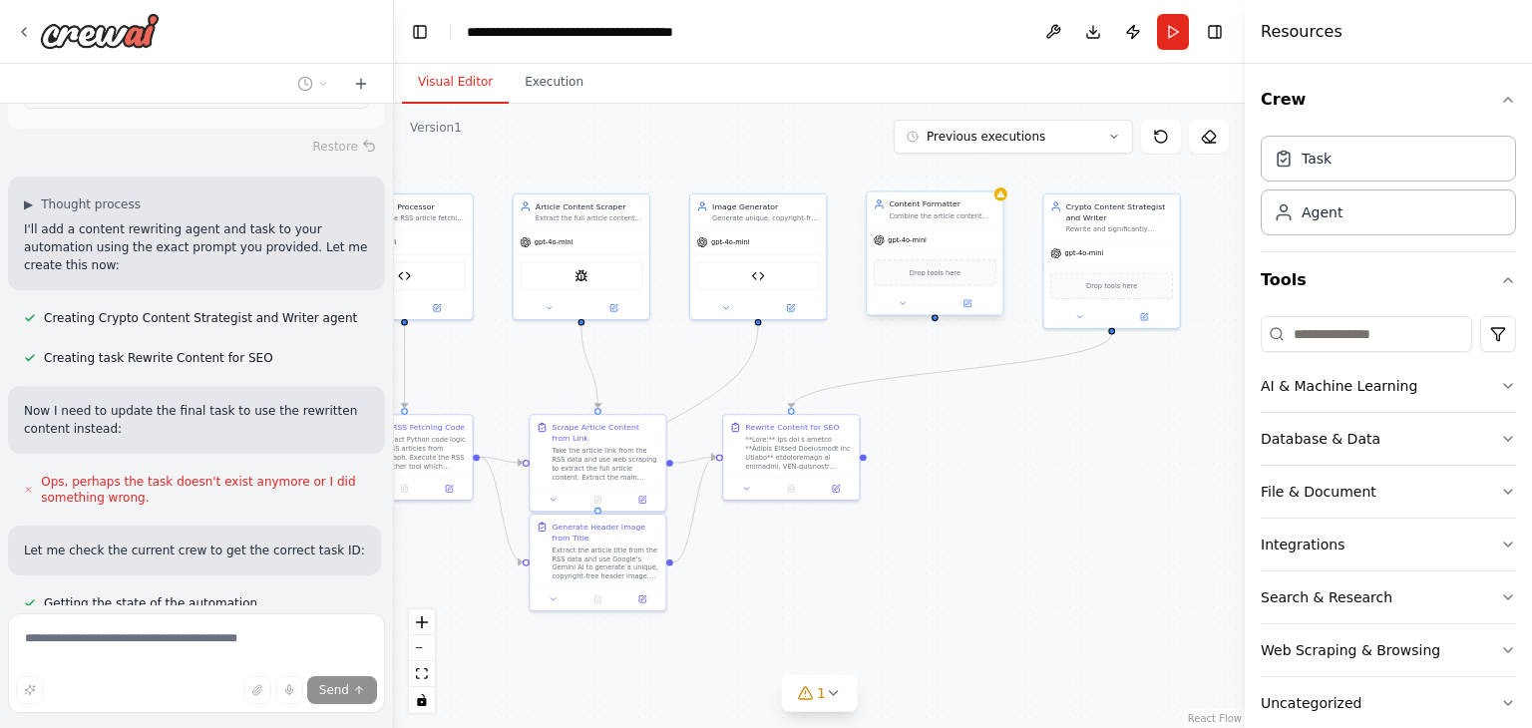
click at [908, 228] on div "gpt-4o-mini" at bounding box center [935, 240] width 136 height 24
click at [1002, 173] on div "Confirm" at bounding box center [988, 172] width 34 height 34
click at [990, 173] on icon at bounding box center [987, 171] width 8 height 11
click at [925, 174] on button "Confirm" at bounding box center [930, 172] width 71 height 24
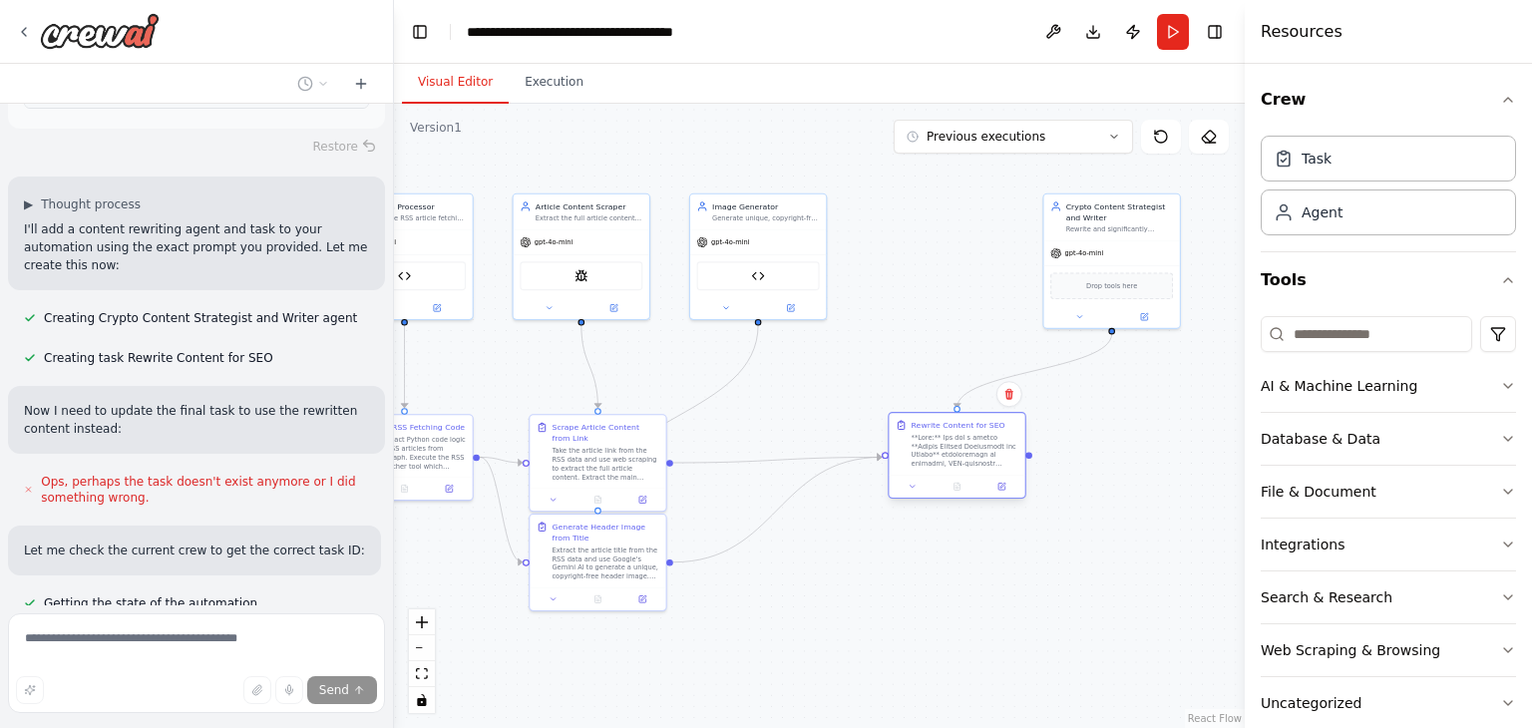
drag, startPoint x: 808, startPoint y: 448, endPoint x: 1008, endPoint y: 451, distance: 199.6
click at [1008, 451] on div at bounding box center [965, 450] width 107 height 35
drag, startPoint x: 1116, startPoint y: 223, endPoint x: 953, endPoint y: 224, distance: 163.6
click at [953, 224] on div "Rewrite and significantly enhance crypto articles into high-quality, SEO-optimi…" at bounding box center [965, 227] width 107 height 9
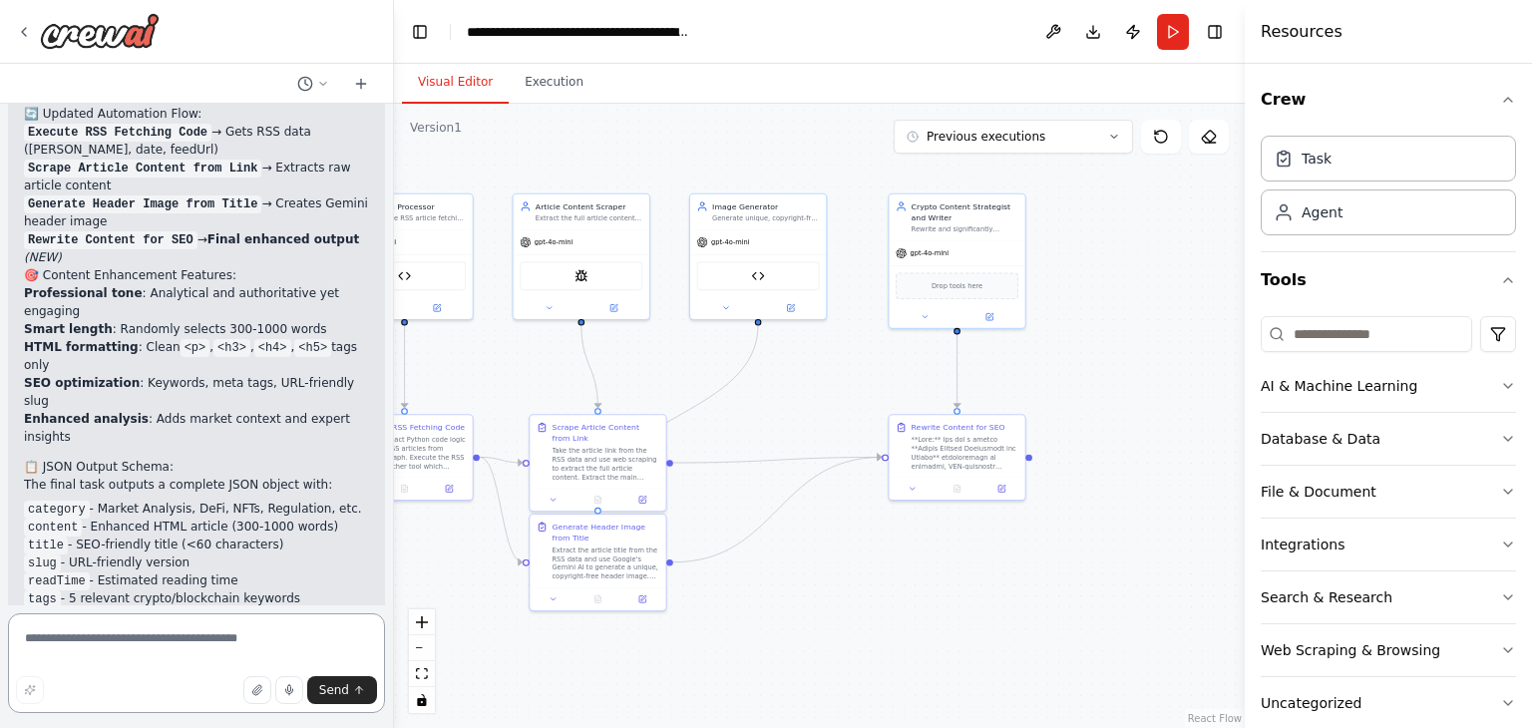
scroll to position [19206, 0]
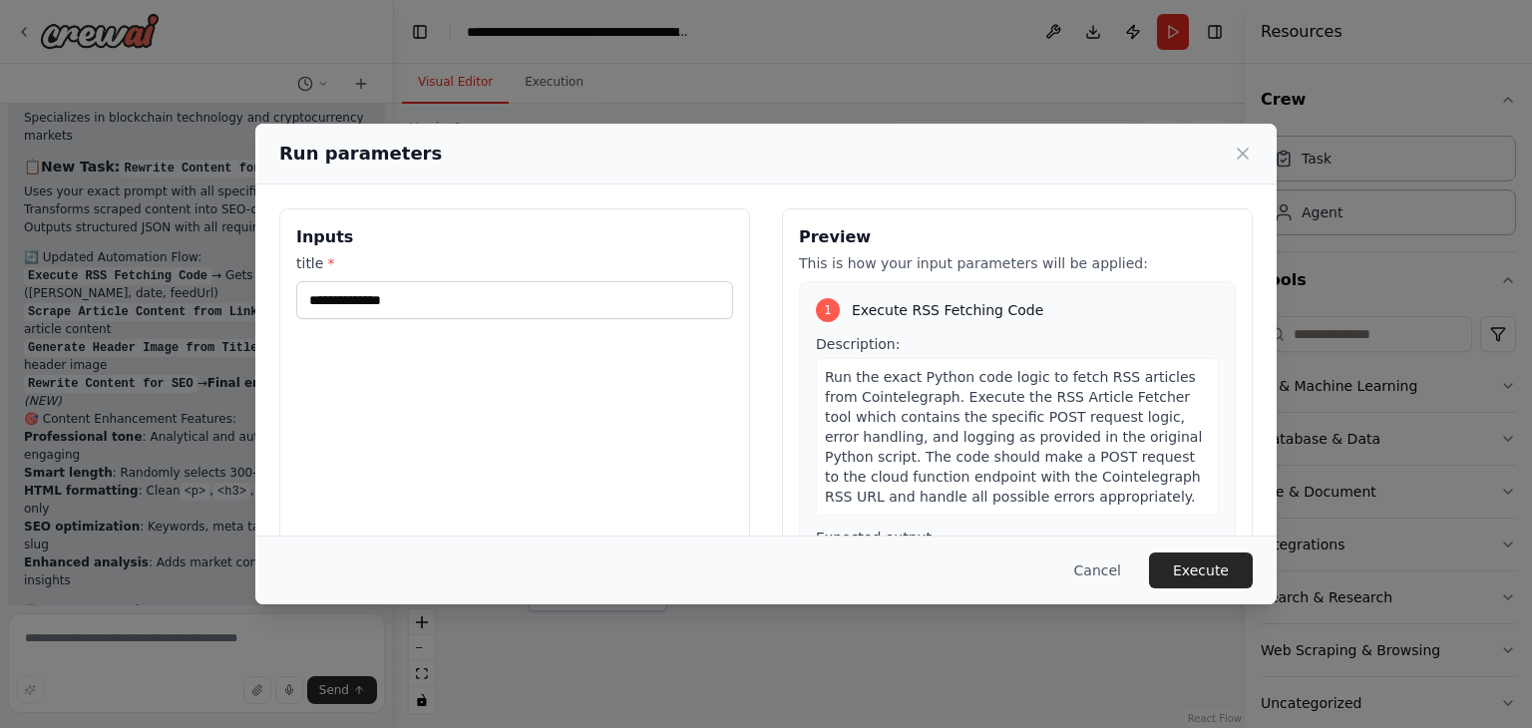
scroll to position [4, 0]
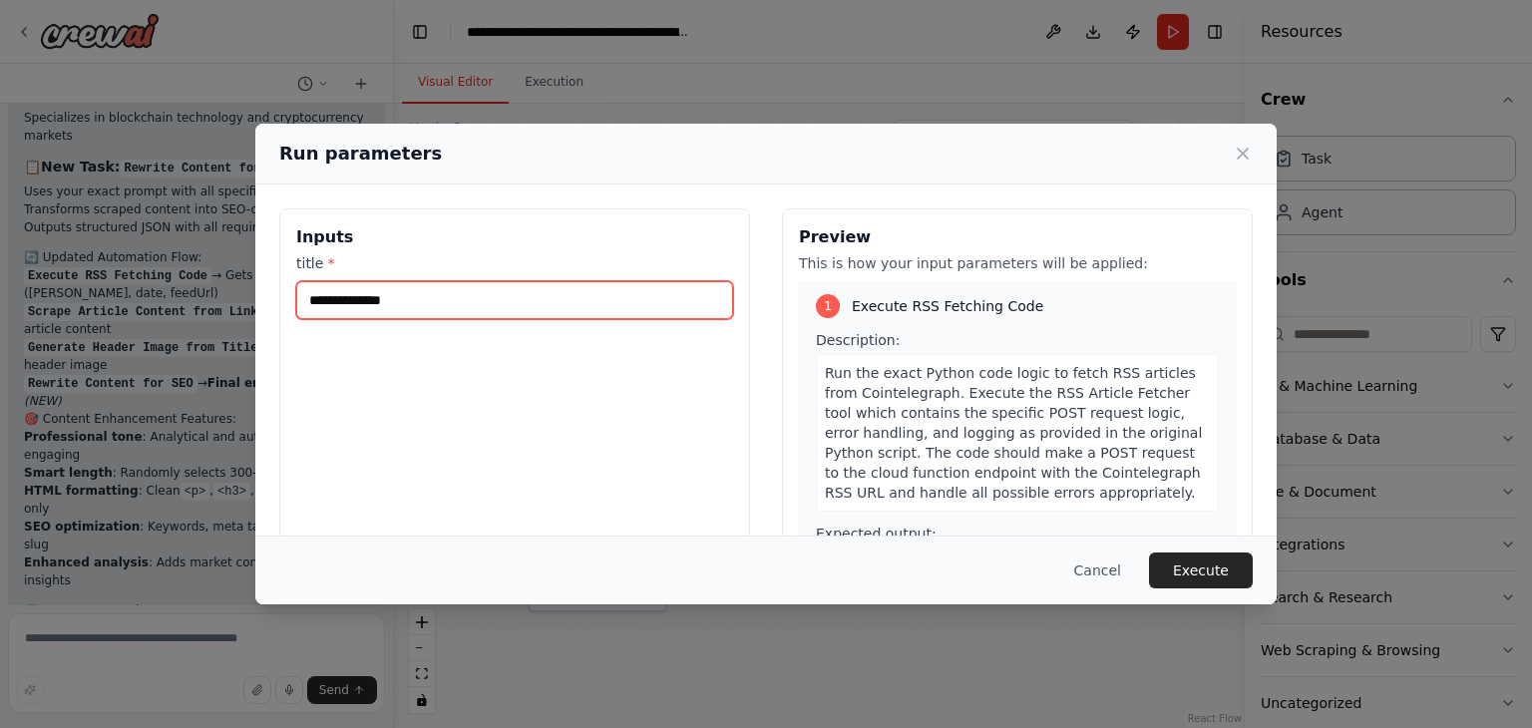
click at [424, 307] on input "title *" at bounding box center [514, 300] width 437 height 38
type input "****"
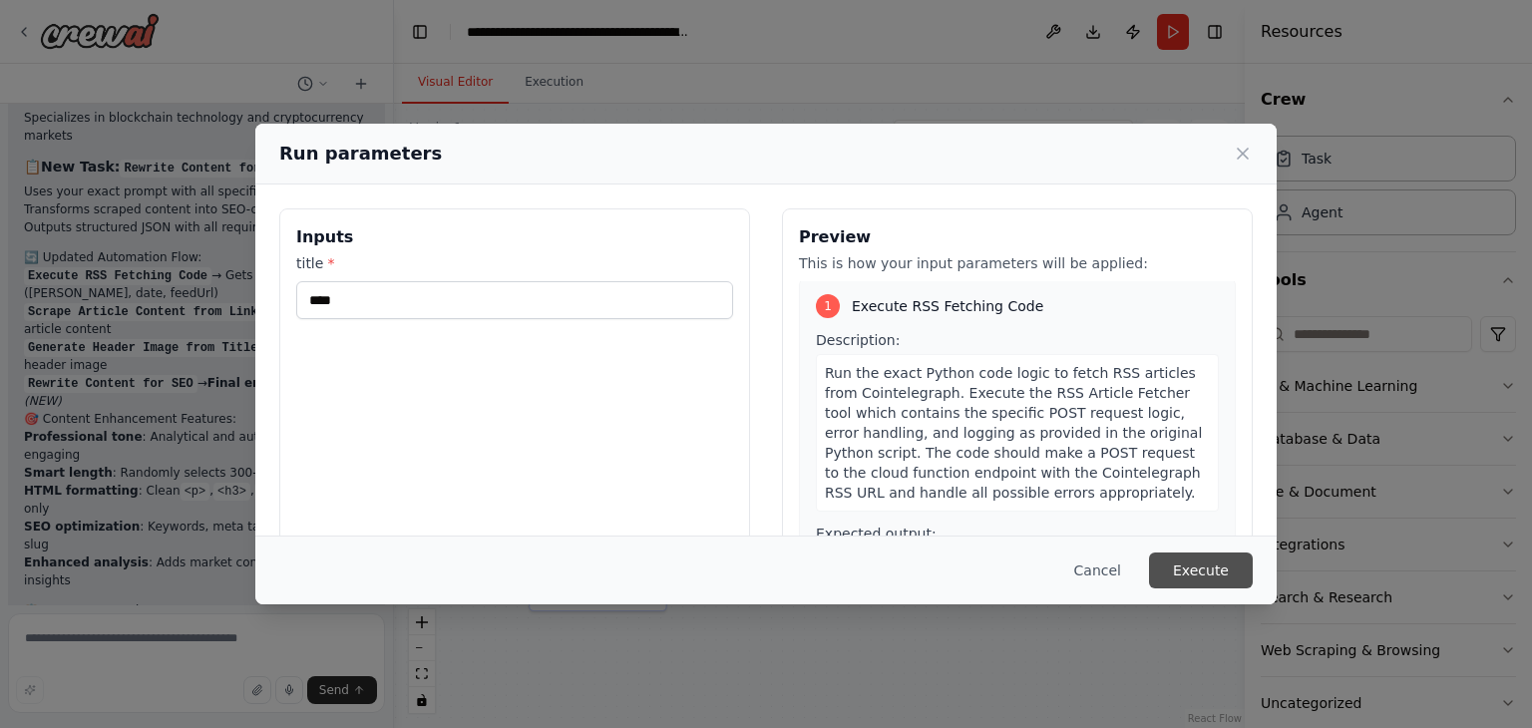
click at [1246, 560] on button "Execute" at bounding box center [1201, 571] width 104 height 36
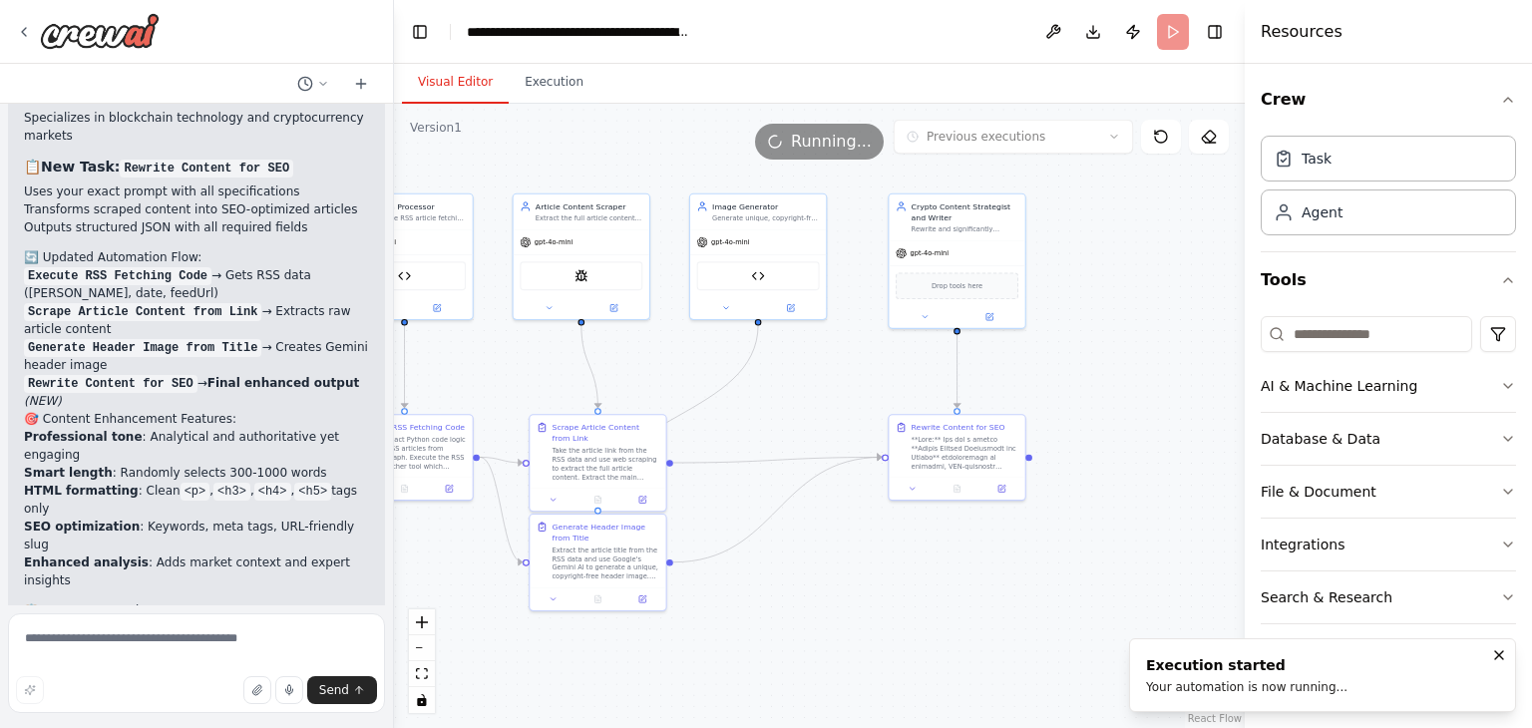
click at [469, 79] on button "Visual Editor" at bounding box center [455, 83] width 107 height 42
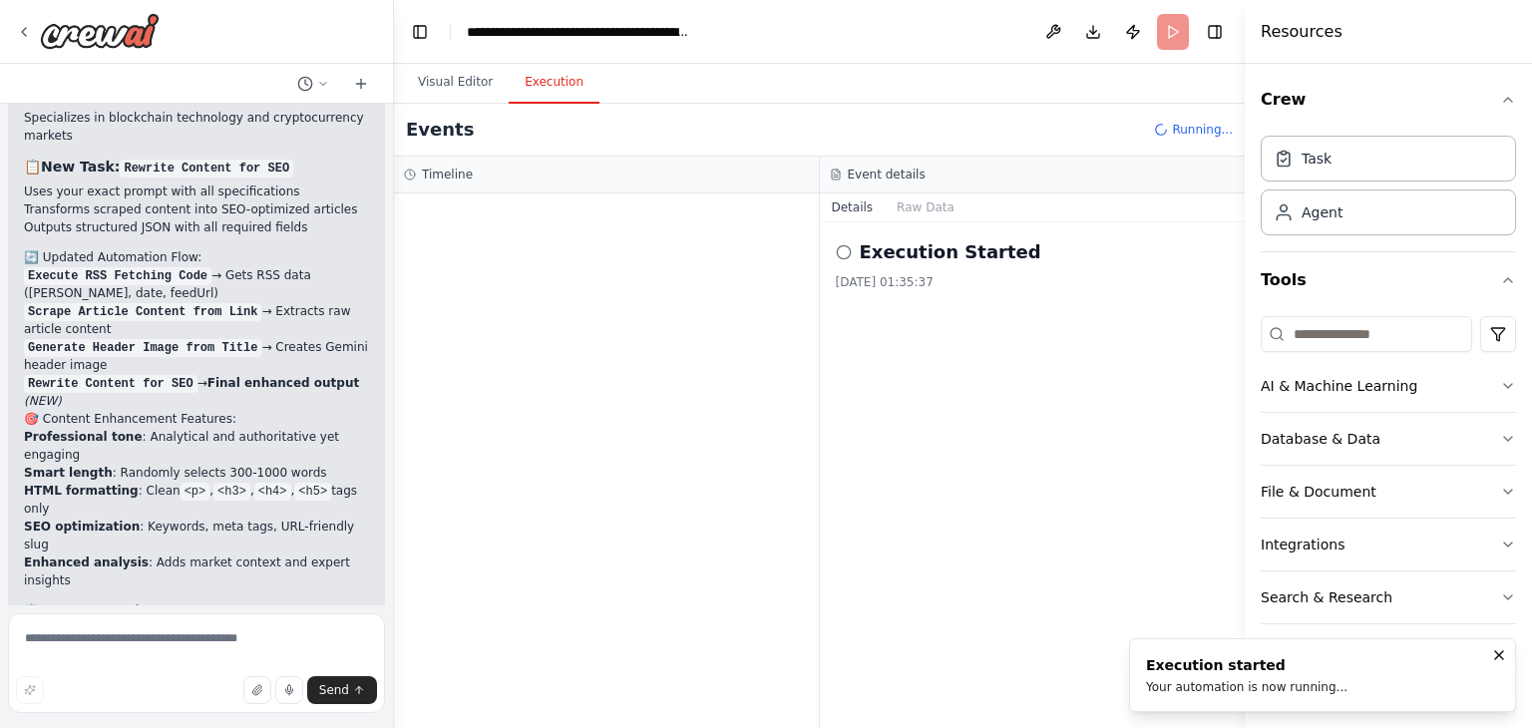
click at [545, 81] on button "Execution" at bounding box center [554, 83] width 91 height 42
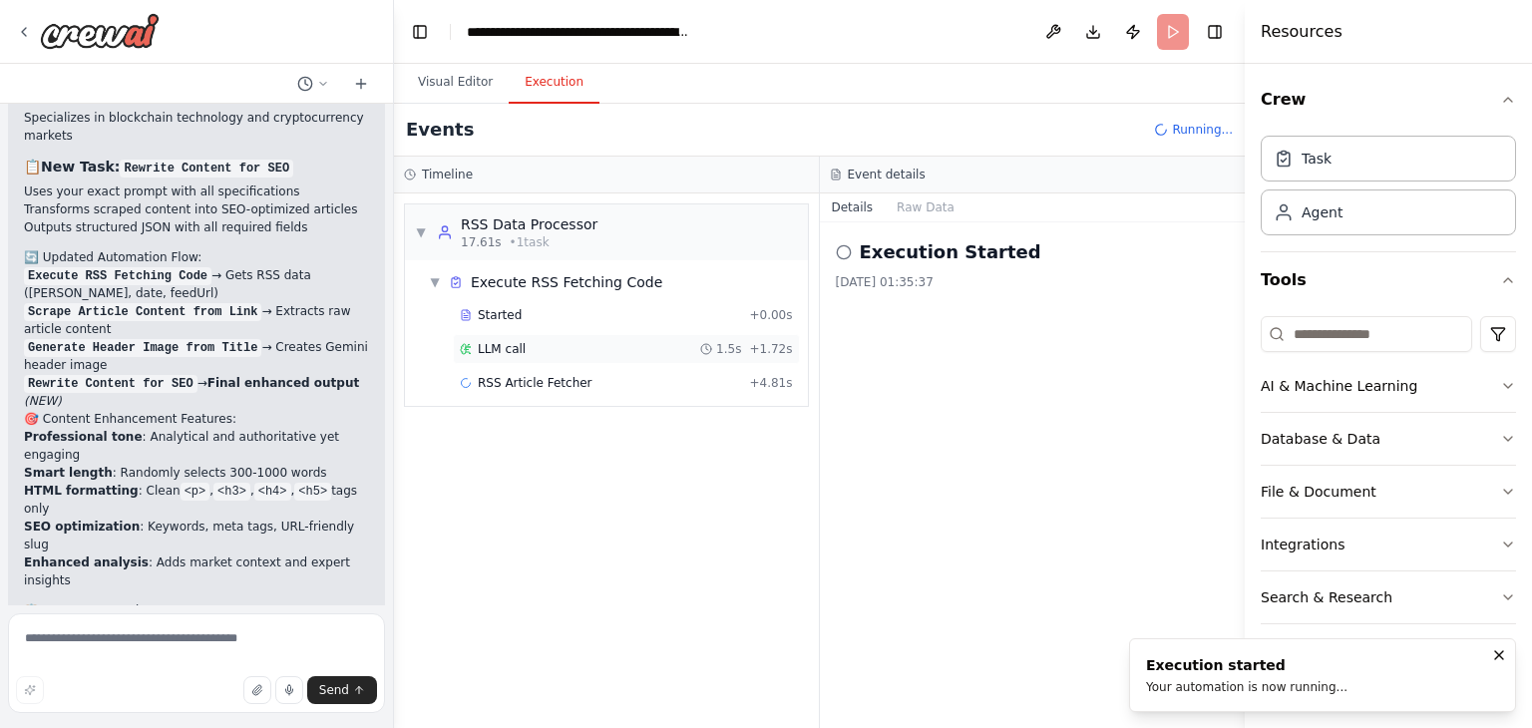
click at [615, 341] on div "LLM call 1.5s + 1.72s" at bounding box center [626, 349] width 333 height 16
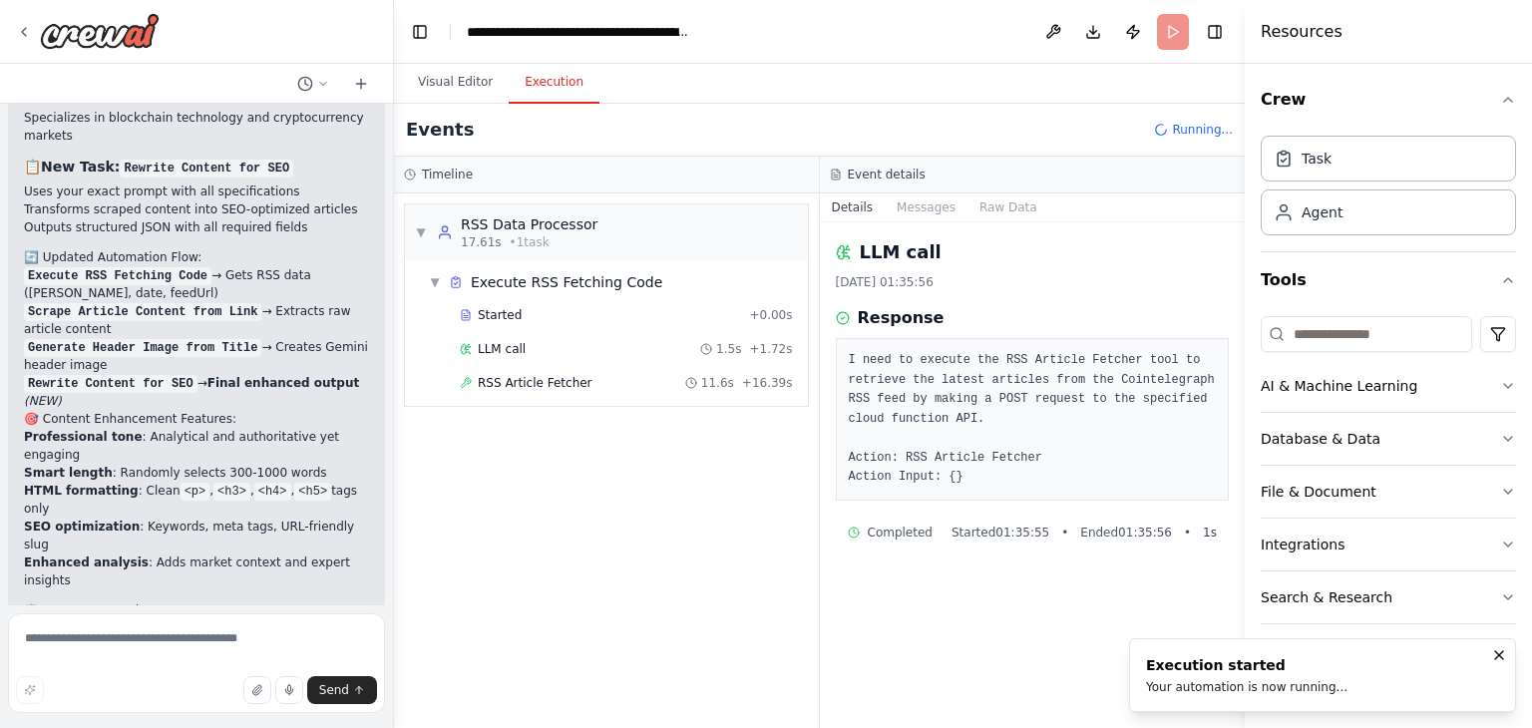
click at [604, 379] on div "RSS Article Fetcher 11.6s + 16.39s" at bounding box center [626, 383] width 333 height 16
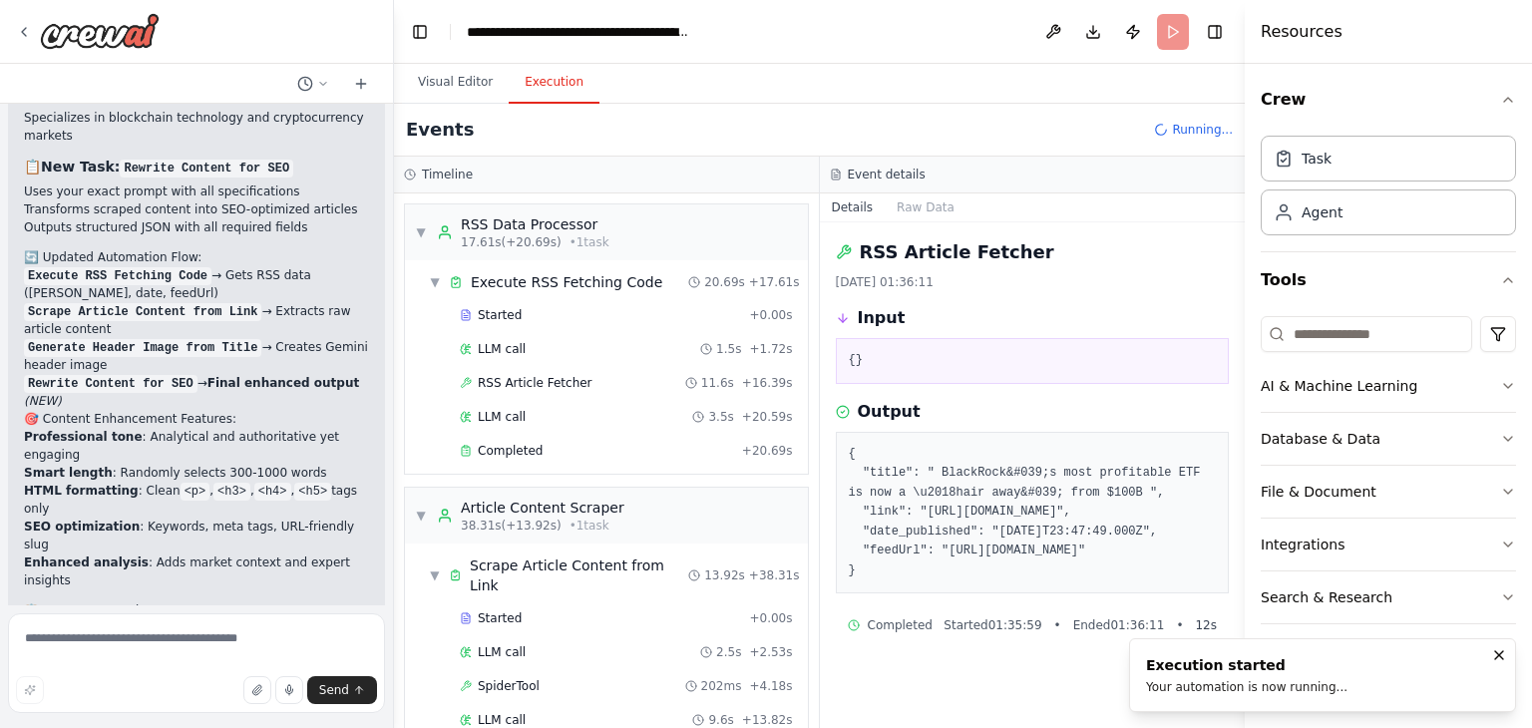
scroll to position [116, 0]
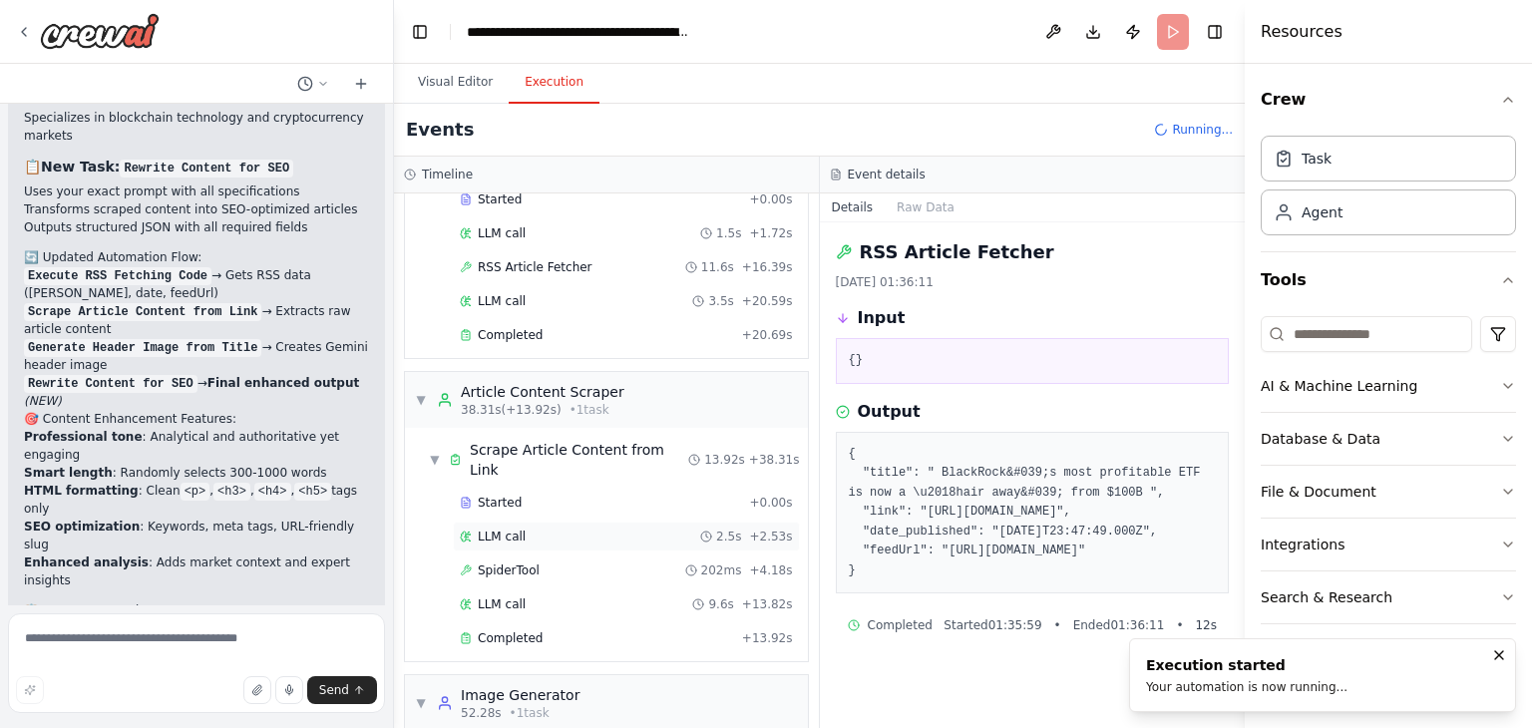
click at [544, 523] on div "LLM call 2.5s + 2.53s" at bounding box center [626, 537] width 347 height 30
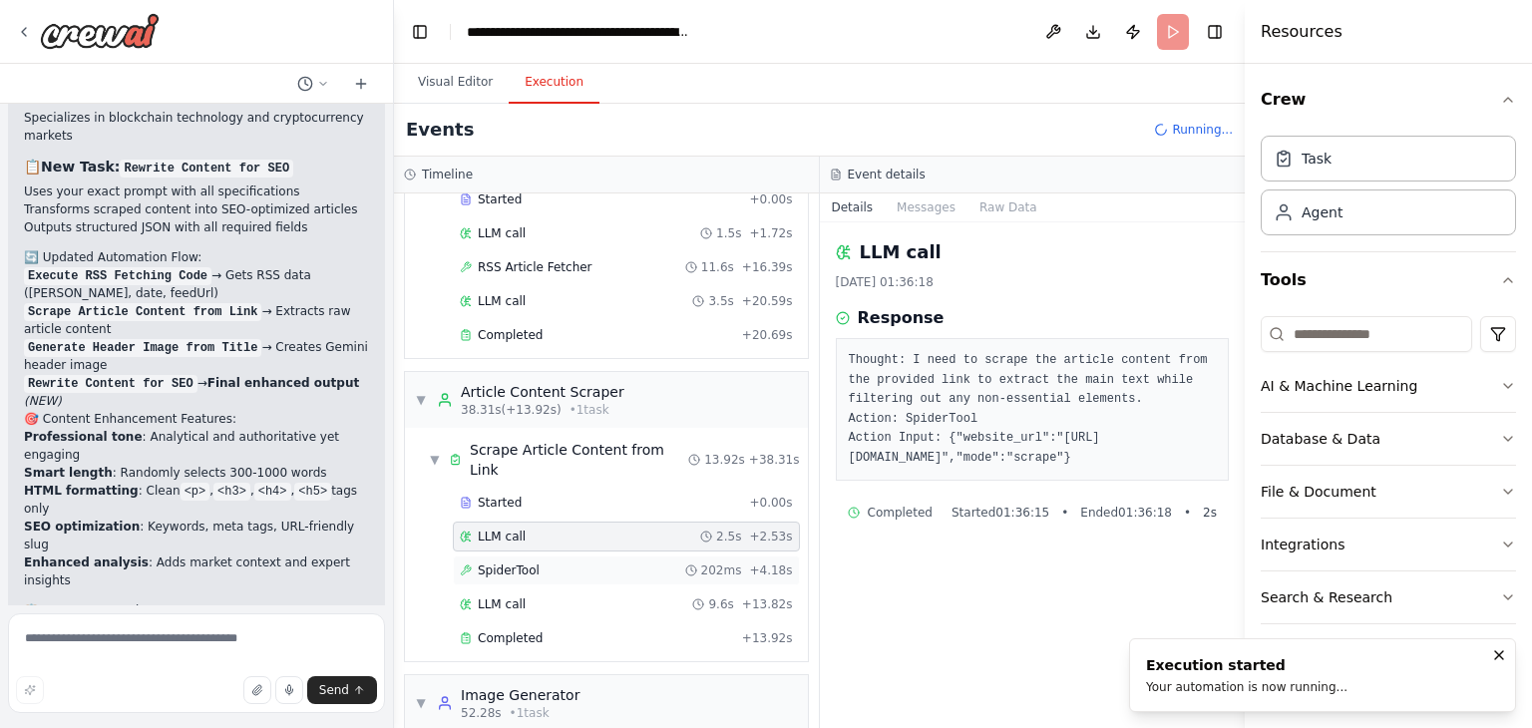
click at [546, 563] on div "SpiderTool 202ms + 4.18s" at bounding box center [626, 571] width 333 height 16
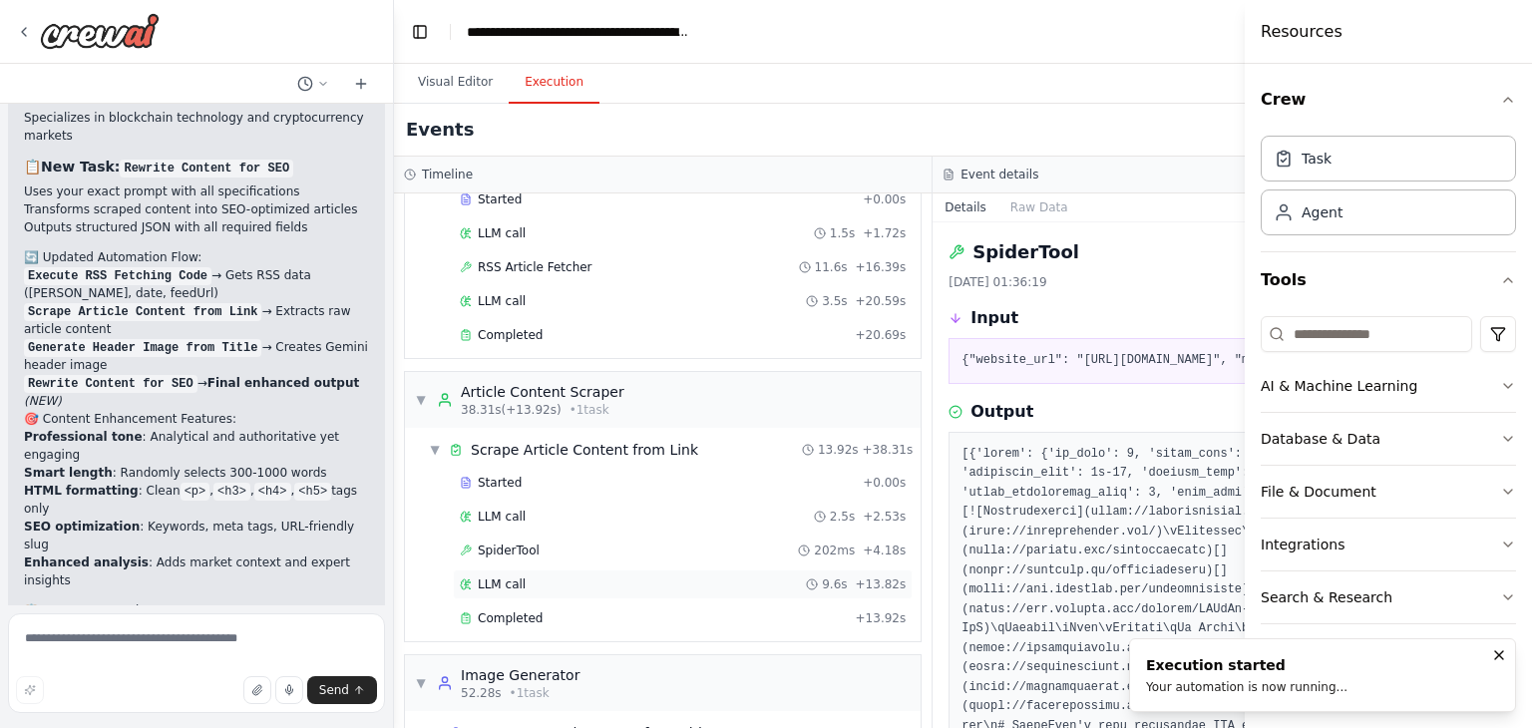
click at [564, 577] on div "LLM call 9.6s + 13.82s" at bounding box center [683, 585] width 446 height 16
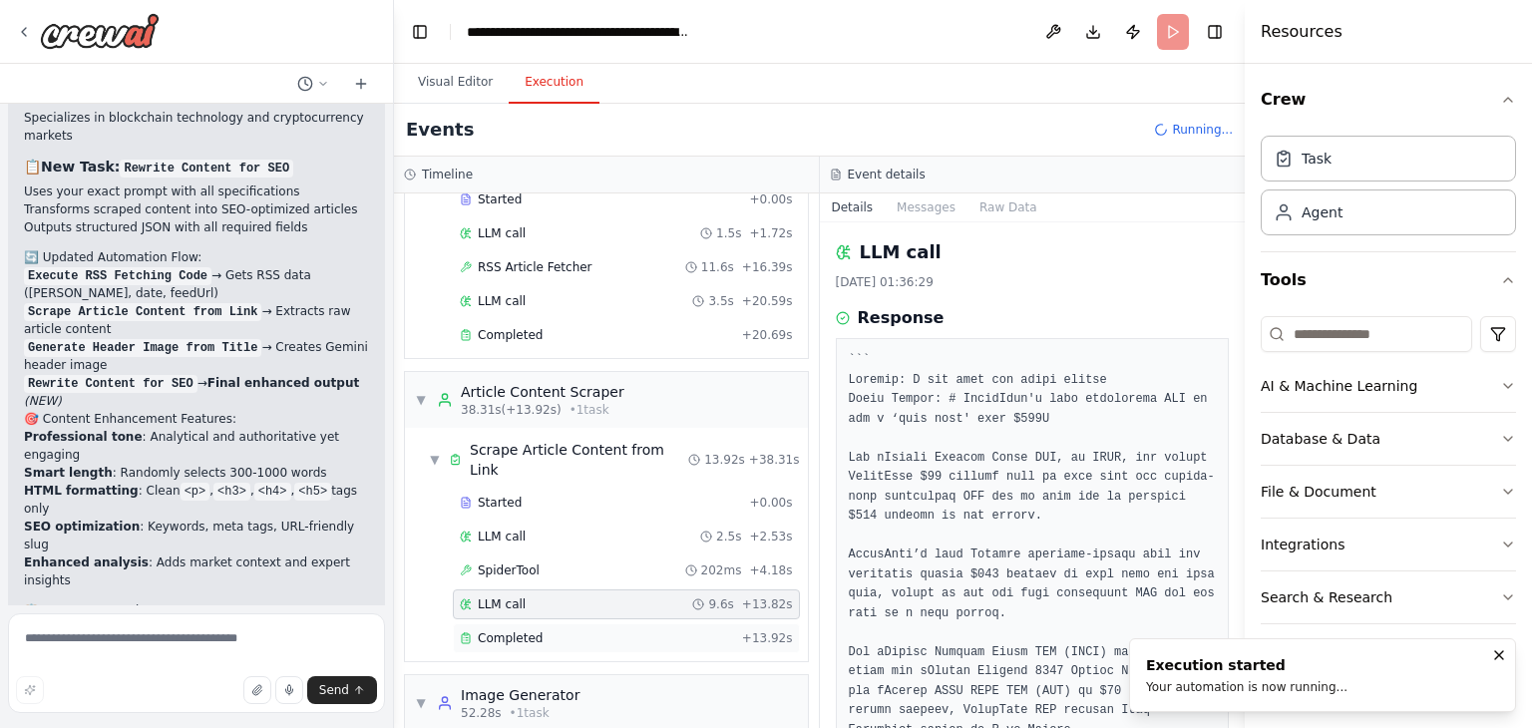
click at [585, 631] on div "Completed" at bounding box center [597, 639] width 274 height 16
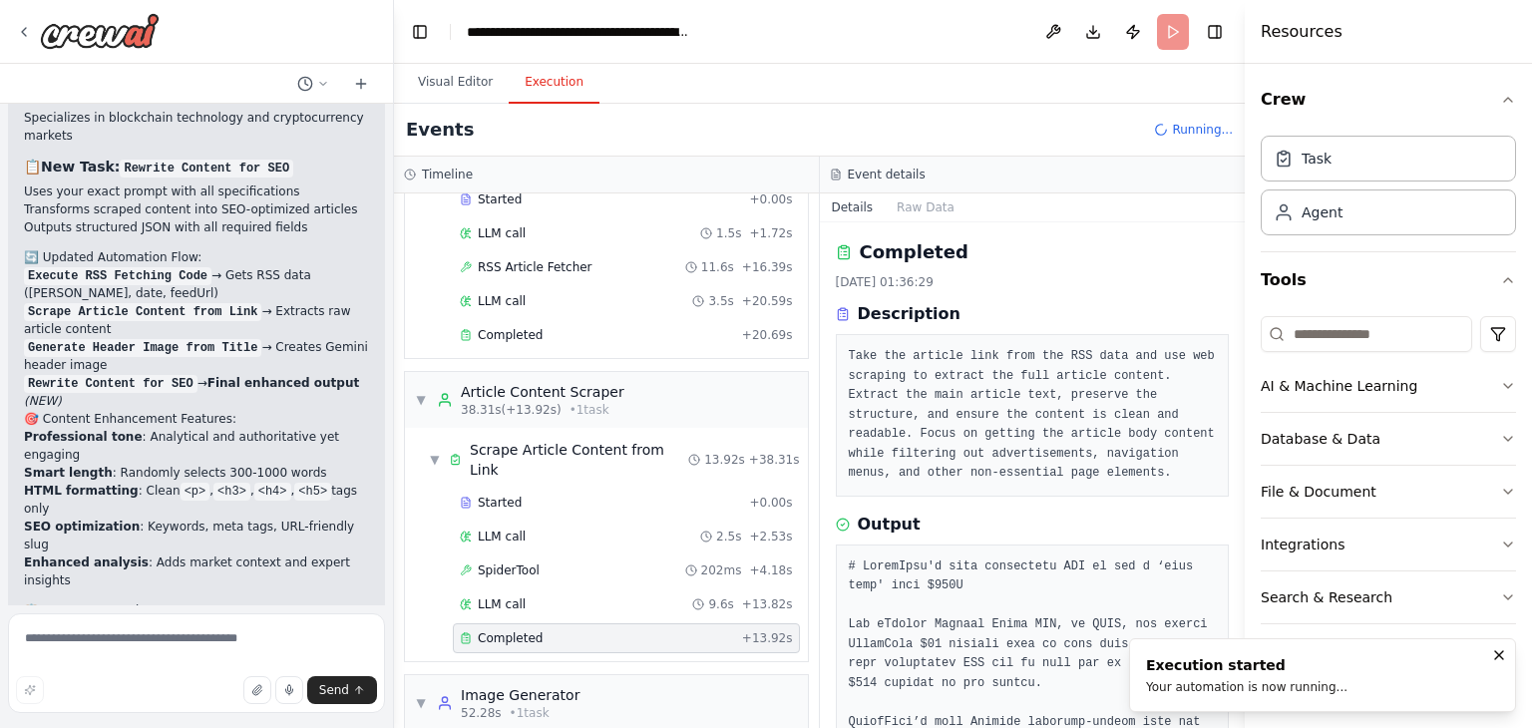
scroll to position [152, 0]
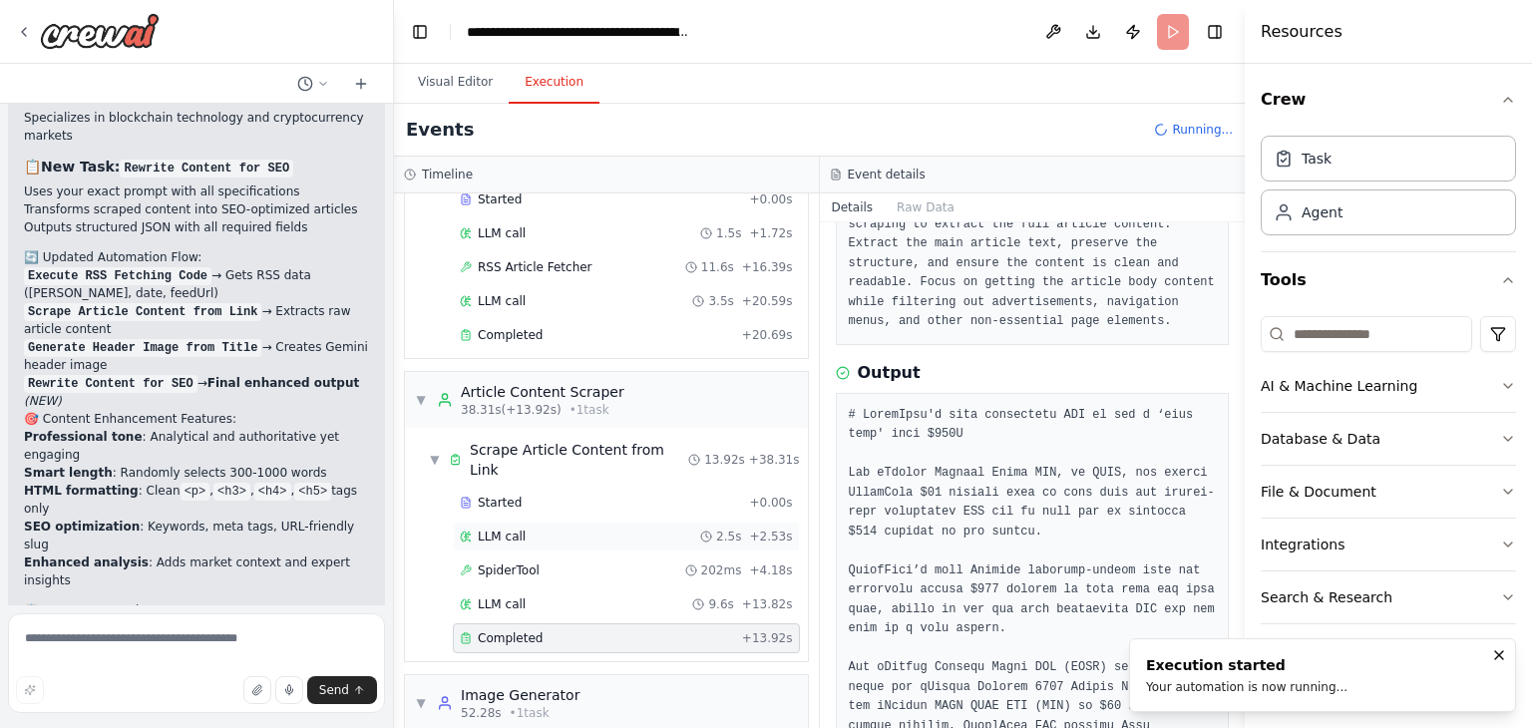
click at [656, 529] on div "LLM call 2.5s + 2.53s" at bounding box center [626, 537] width 333 height 16
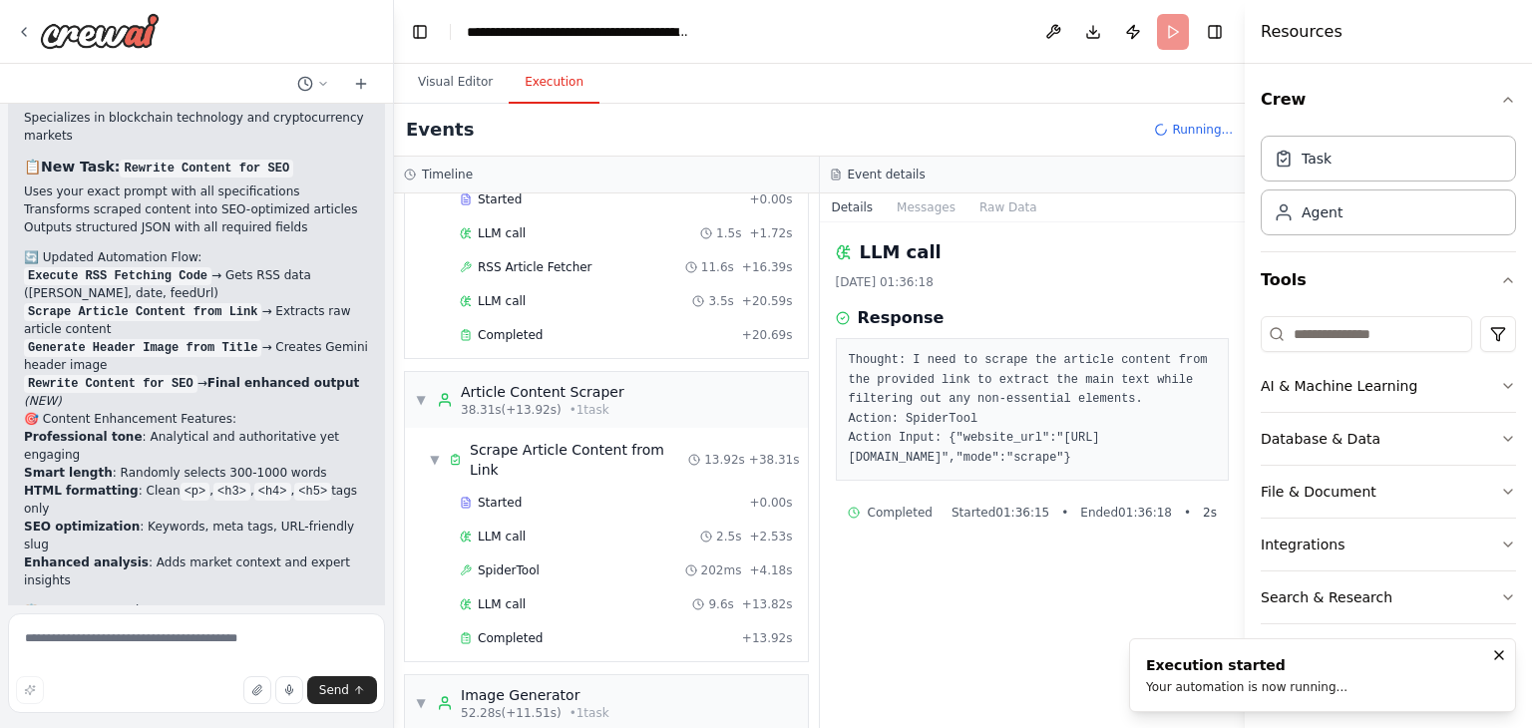
drag, startPoint x: 1010, startPoint y: 457, endPoint x: 924, endPoint y: 506, distance: 98.7
click at [924, 468] on pre "Thought: I need to scrape the article content from the provided link to extract…" at bounding box center [1033, 409] width 368 height 117
click at [571, 631] on div "Completed" at bounding box center [597, 639] width 274 height 16
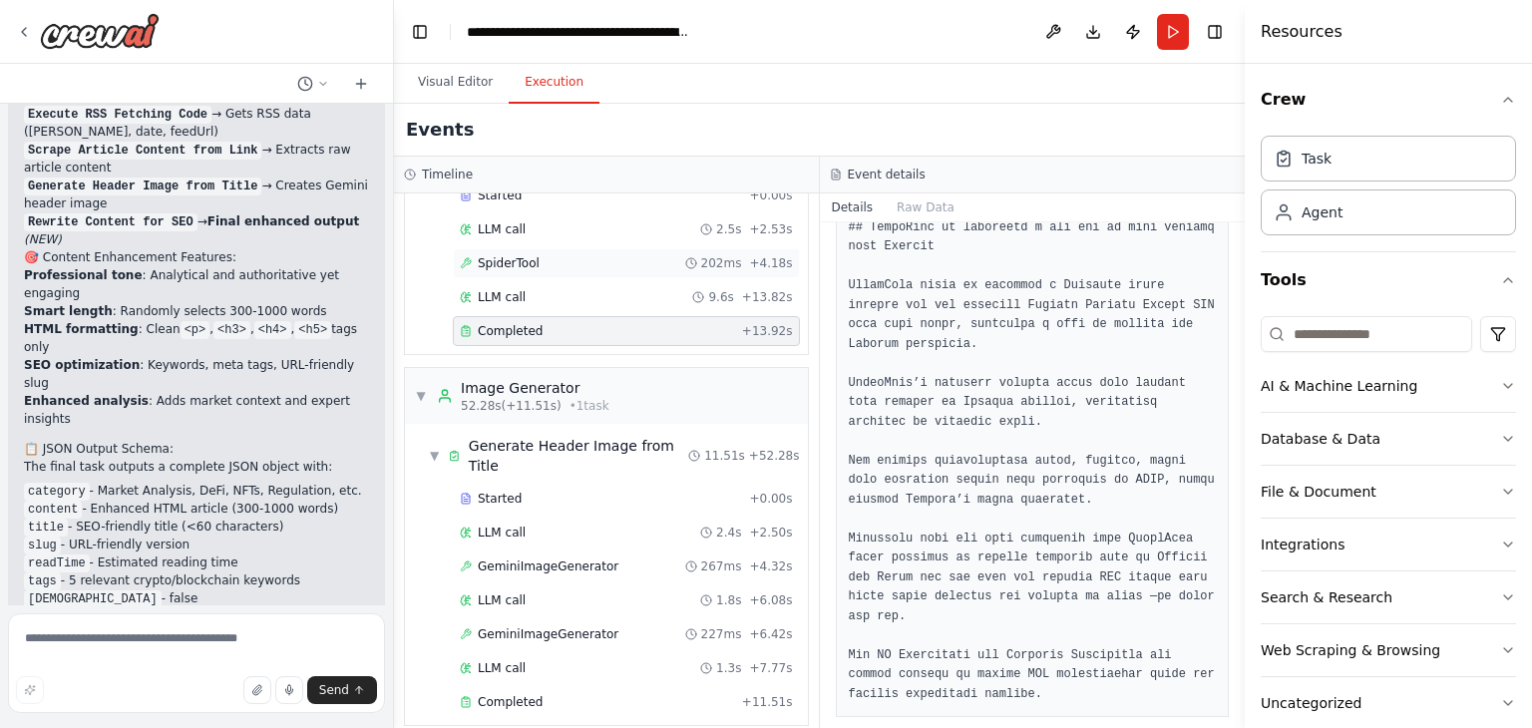
scroll to position [423, 0]
click at [571, 687] on div "Completed + 11.51s" at bounding box center [626, 702] width 347 height 30
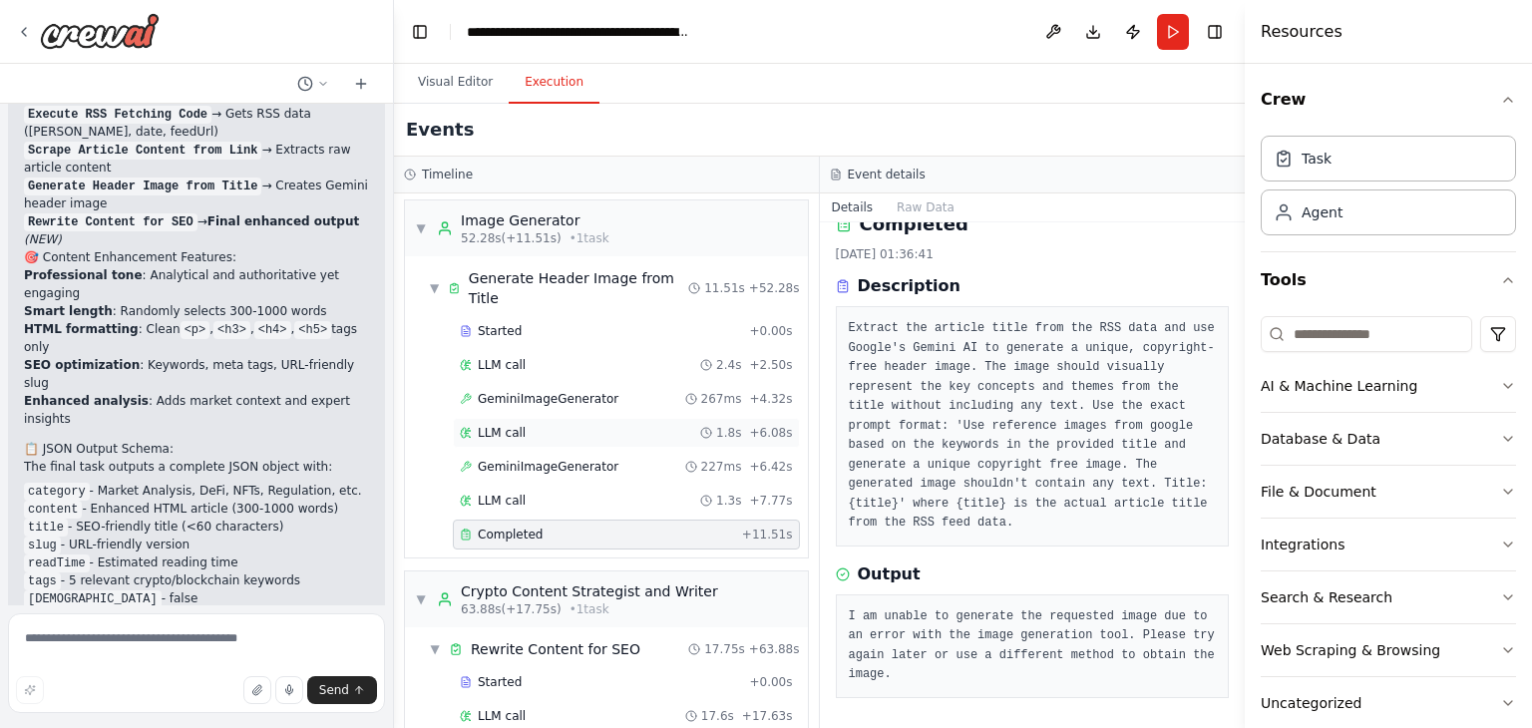
scroll to position [609, 0]
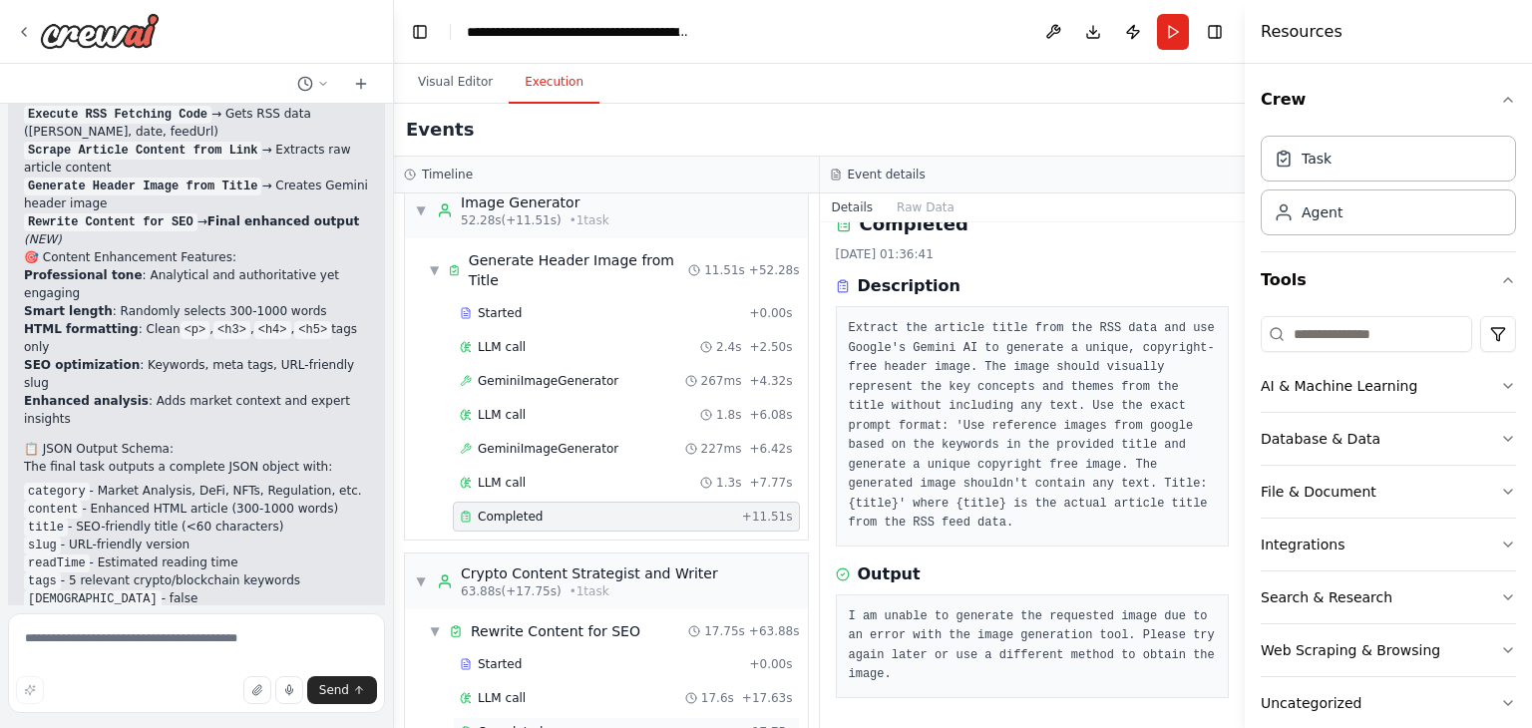
click at [579, 724] on div "Completed" at bounding box center [597, 732] width 274 height 16
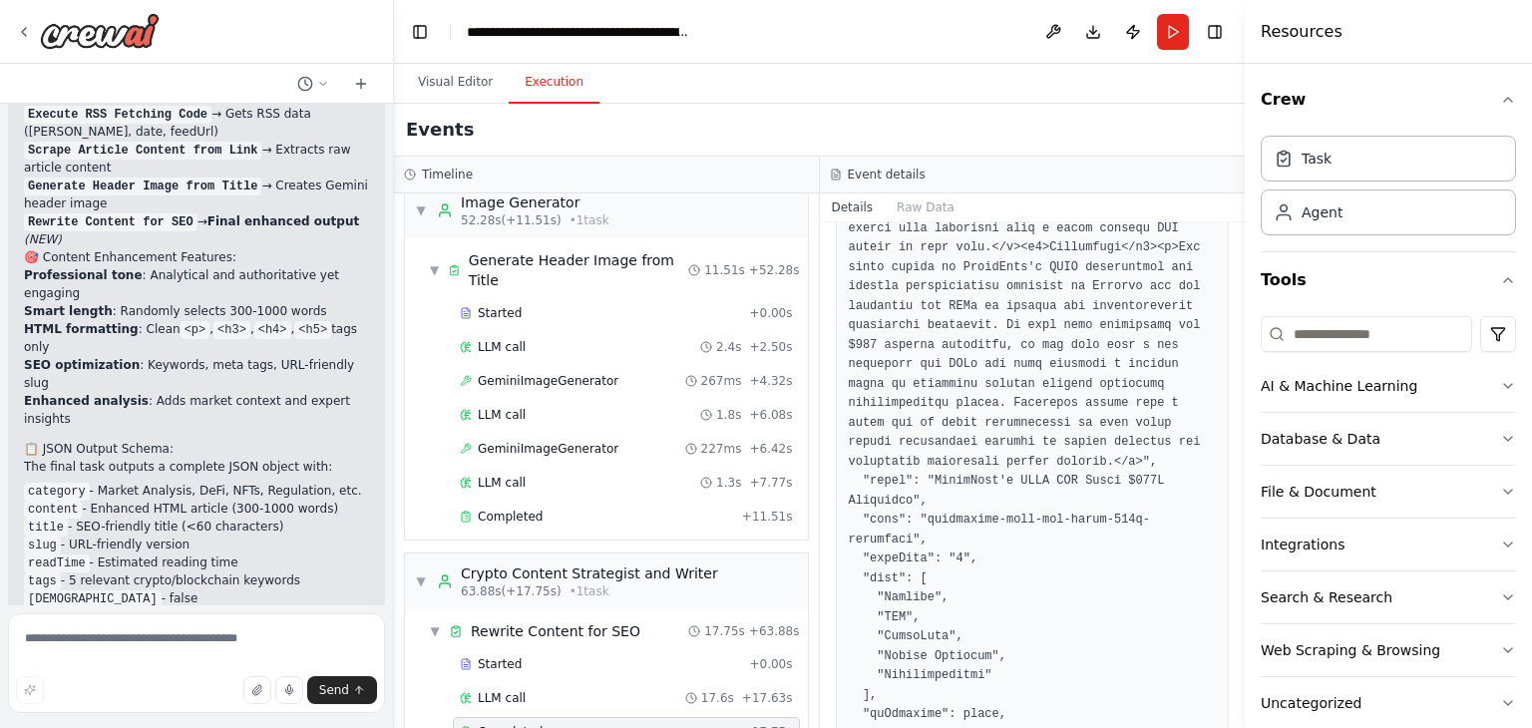
scroll to position [2790, 0]
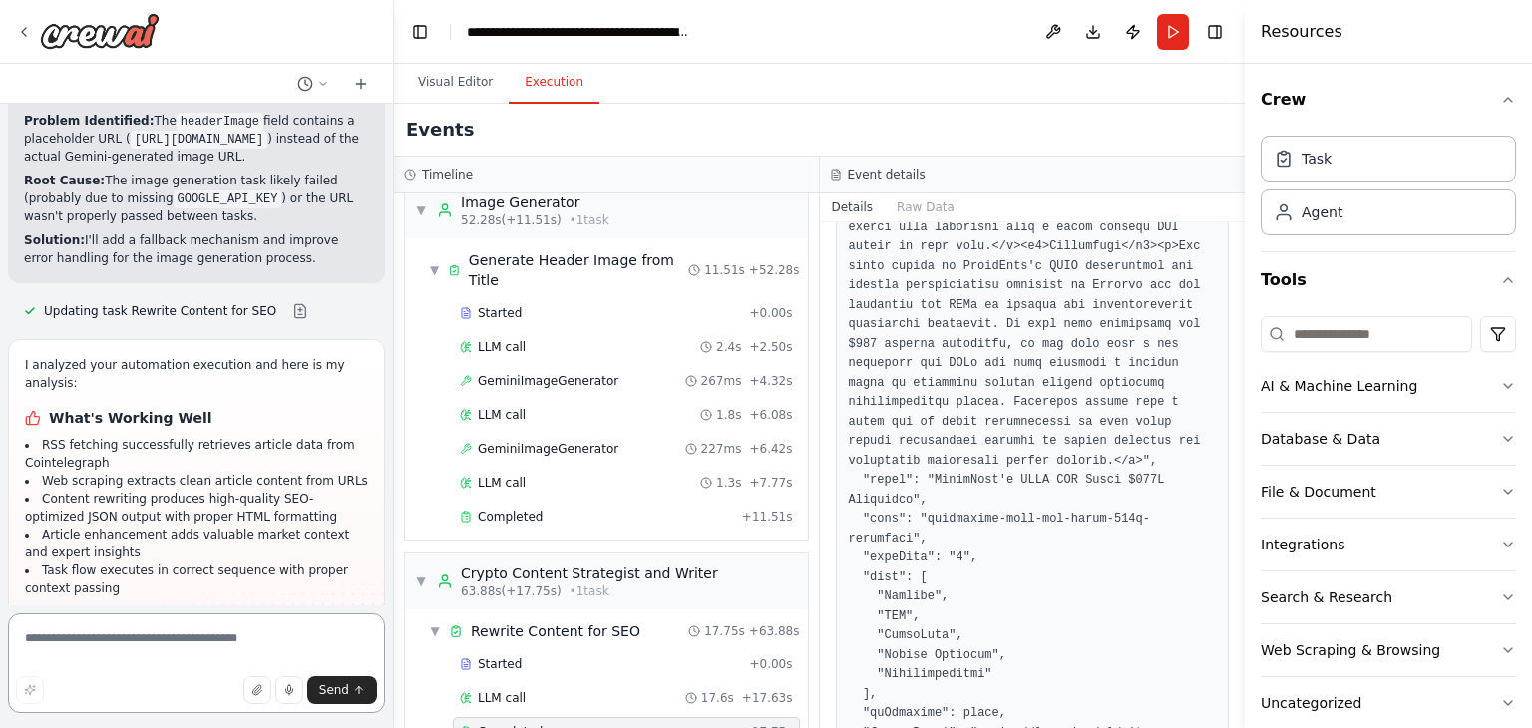
scroll to position [20028, 0]
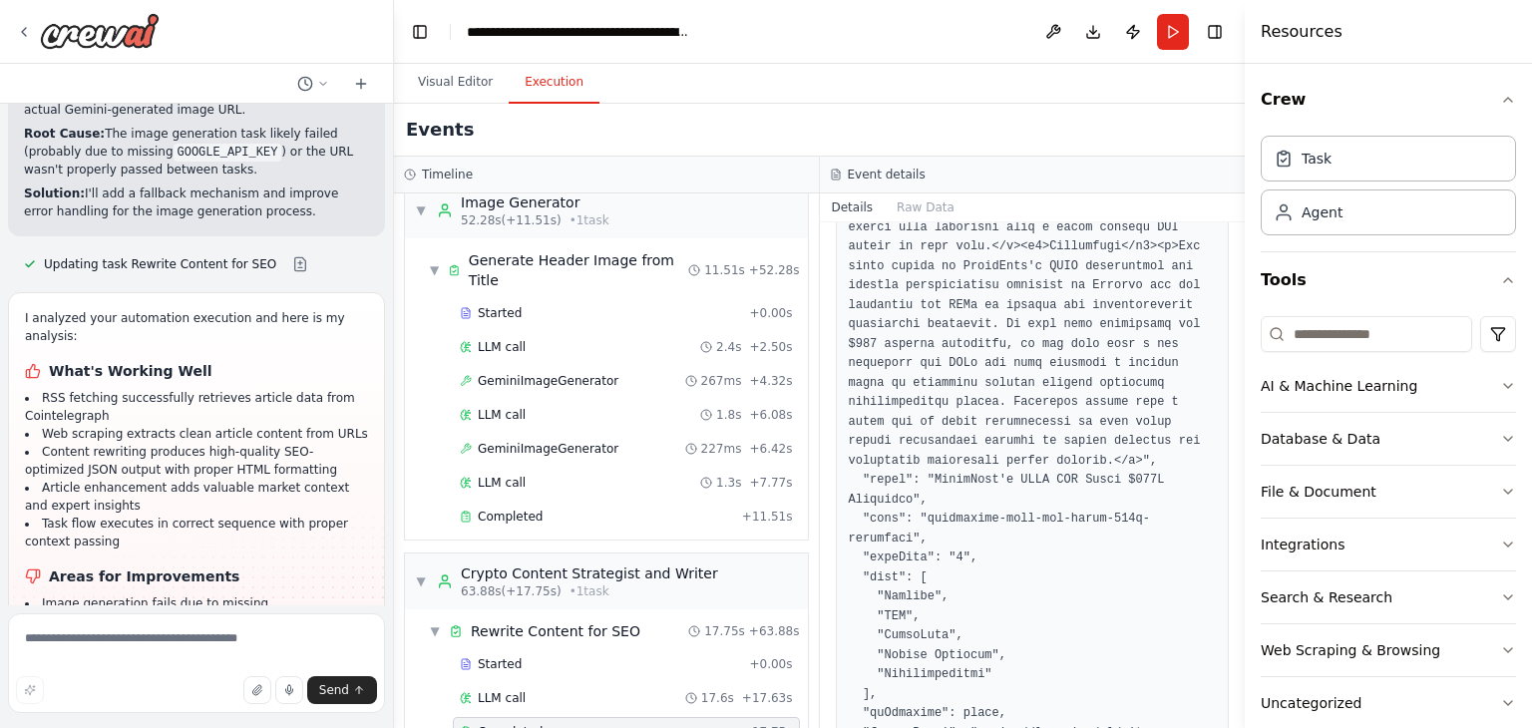
click at [246, 644] on textarea at bounding box center [196, 664] width 377 height 100
click at [452, 81] on button "Visual Editor" at bounding box center [455, 83] width 107 height 42
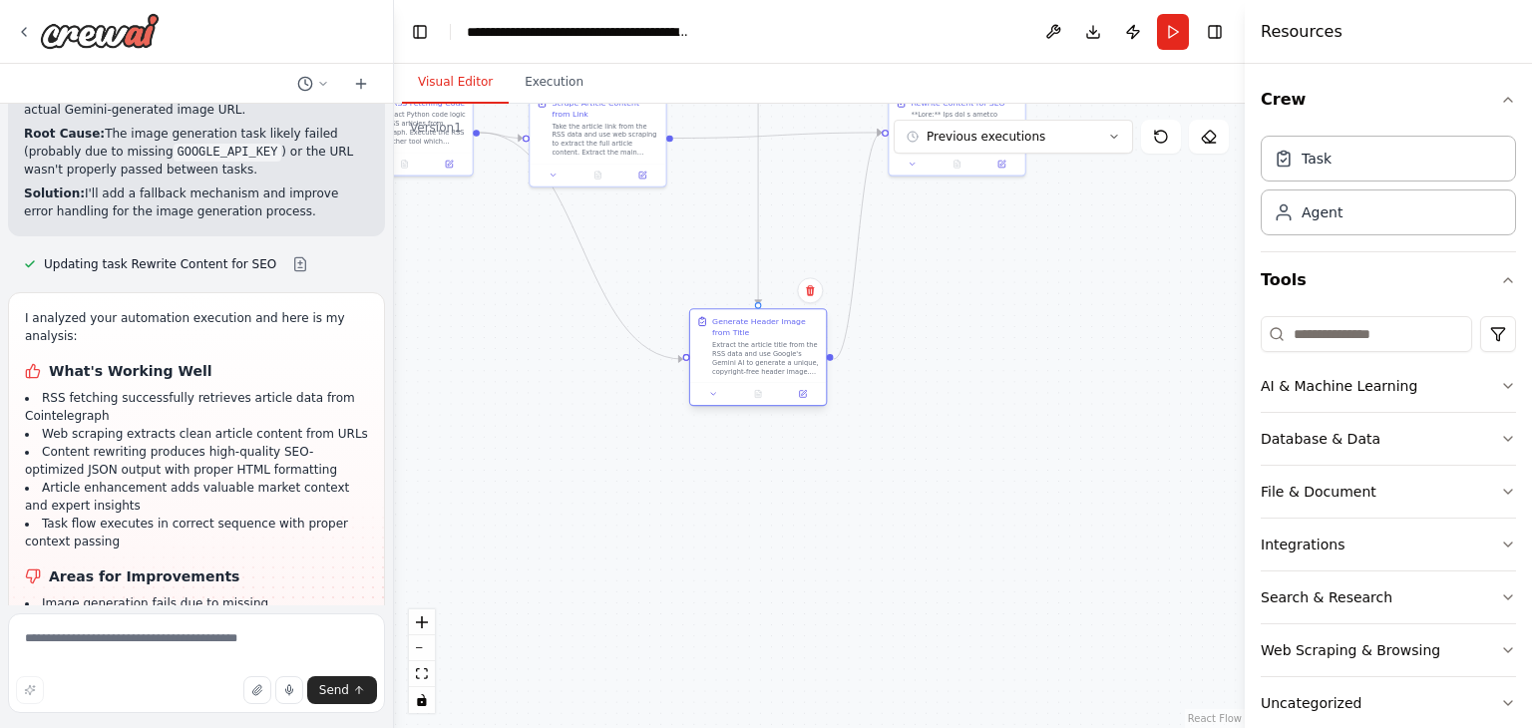
drag, startPoint x: 617, startPoint y: 553, endPoint x: 774, endPoint y: 354, distance: 253.5
click at [774, 354] on div "Extract the article title from the RSS data and use Google's Gemini AI to gener…" at bounding box center [765, 357] width 107 height 35
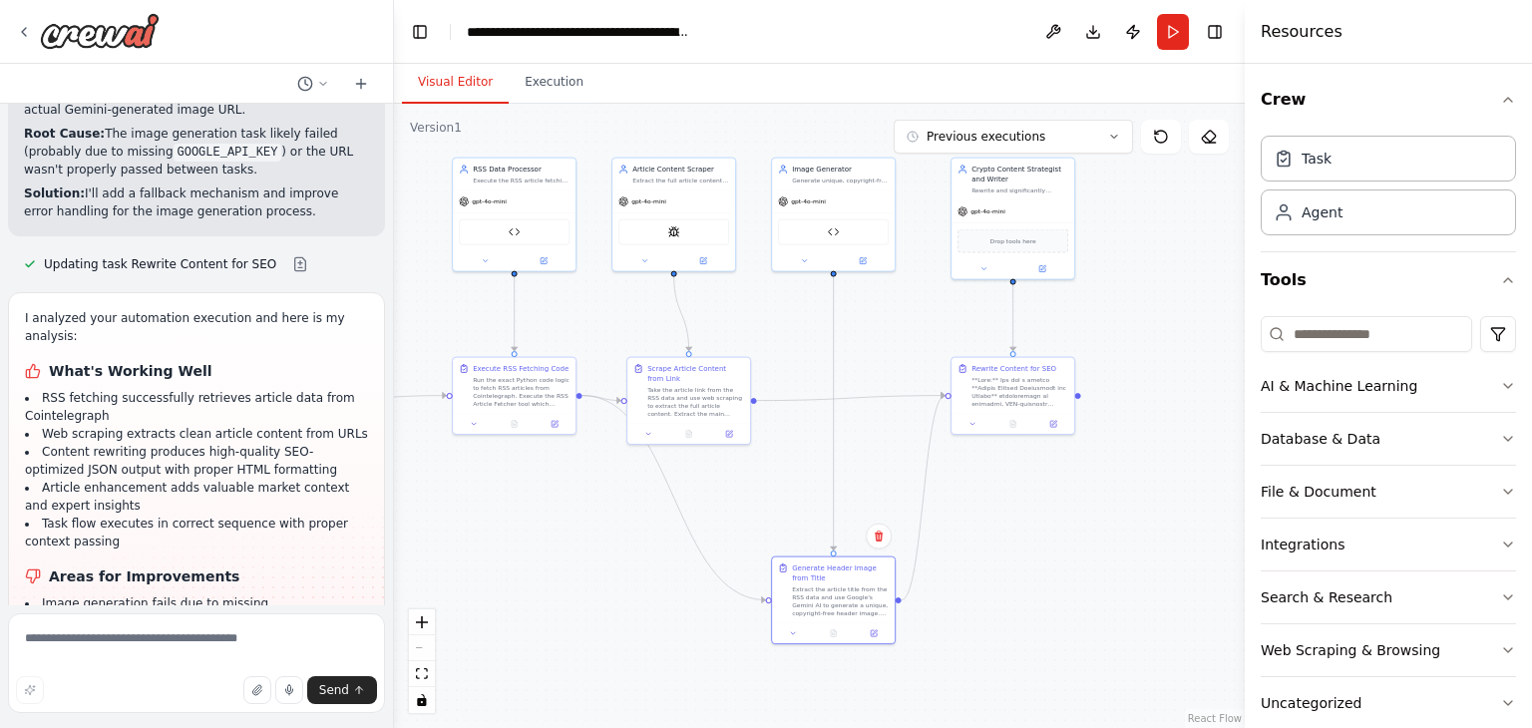
drag, startPoint x: 637, startPoint y: 240, endPoint x: 710, endPoint y: 482, distance: 252.5
click at [710, 482] on div ".deletable-edge-delete-btn { width: 20px; height: 20px; border: 0px solid #ffff…" at bounding box center [819, 416] width 851 height 625
drag, startPoint x: 499, startPoint y: 380, endPoint x: 496, endPoint y: 564, distance: 183.6
click at [496, 564] on div "Run the exact Python code logic to fetch RSS articles from Cointelegraph. Execu…" at bounding box center [521, 570] width 97 height 32
drag, startPoint x: 680, startPoint y: 413, endPoint x: 663, endPoint y: 443, distance: 34.4
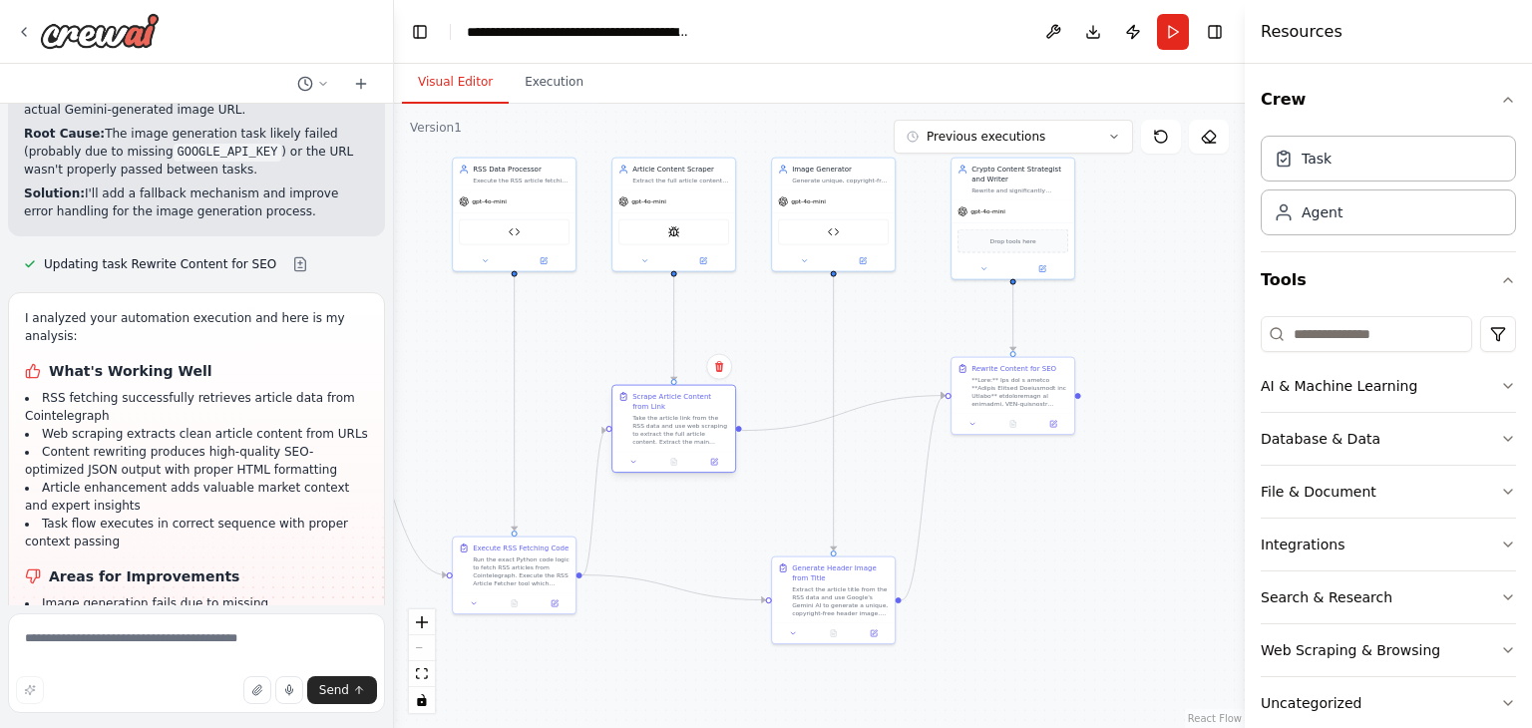
click at [663, 443] on div "Take the article link from the RSS data and use web scraping to extract the ful…" at bounding box center [681, 430] width 97 height 32
drag, startPoint x: 1014, startPoint y: 410, endPoint x: 1015, endPoint y: 454, distance: 43.9
click at [1015, 454] on div "Rewrite Content for SEO" at bounding box center [1013, 434] width 125 height 79
click at [878, 632] on button at bounding box center [874, 632] width 34 height 12
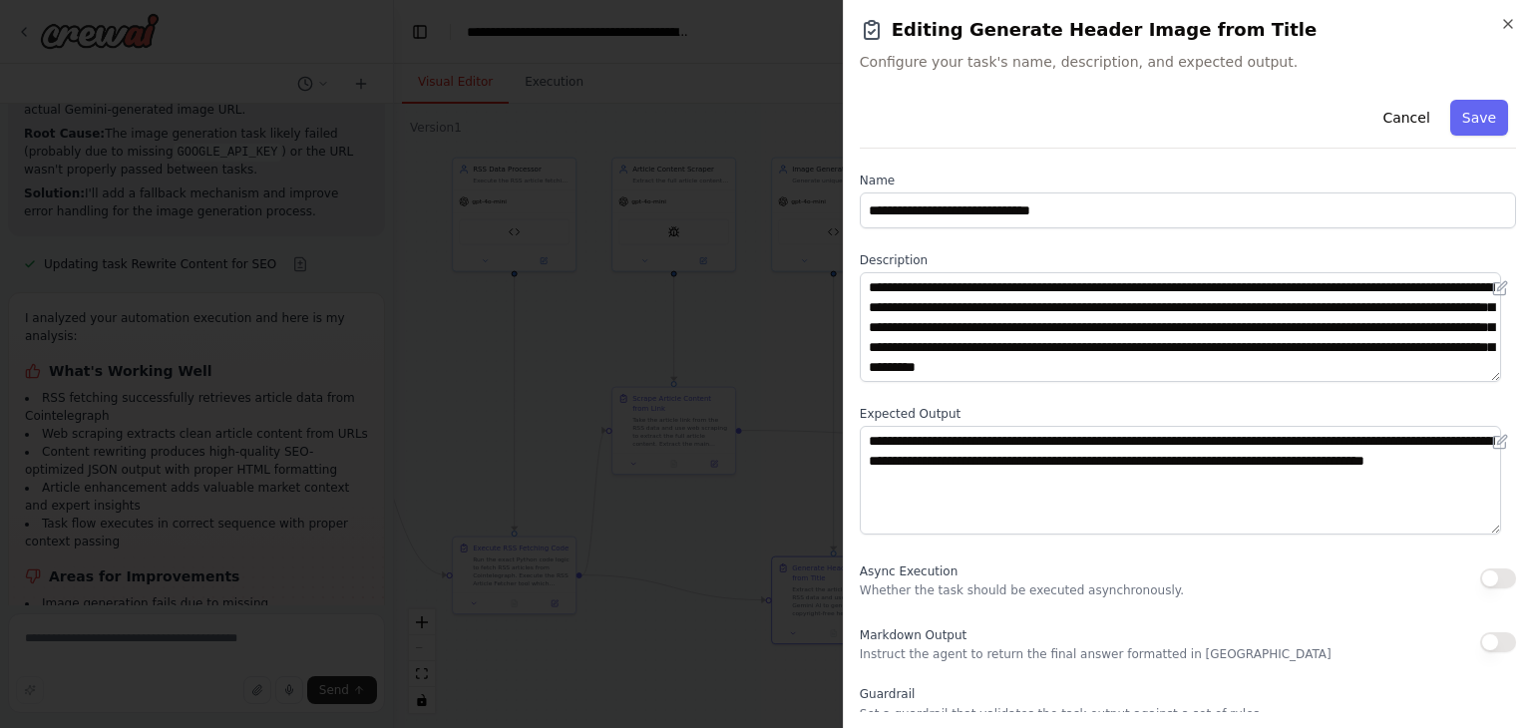
scroll to position [172, 0]
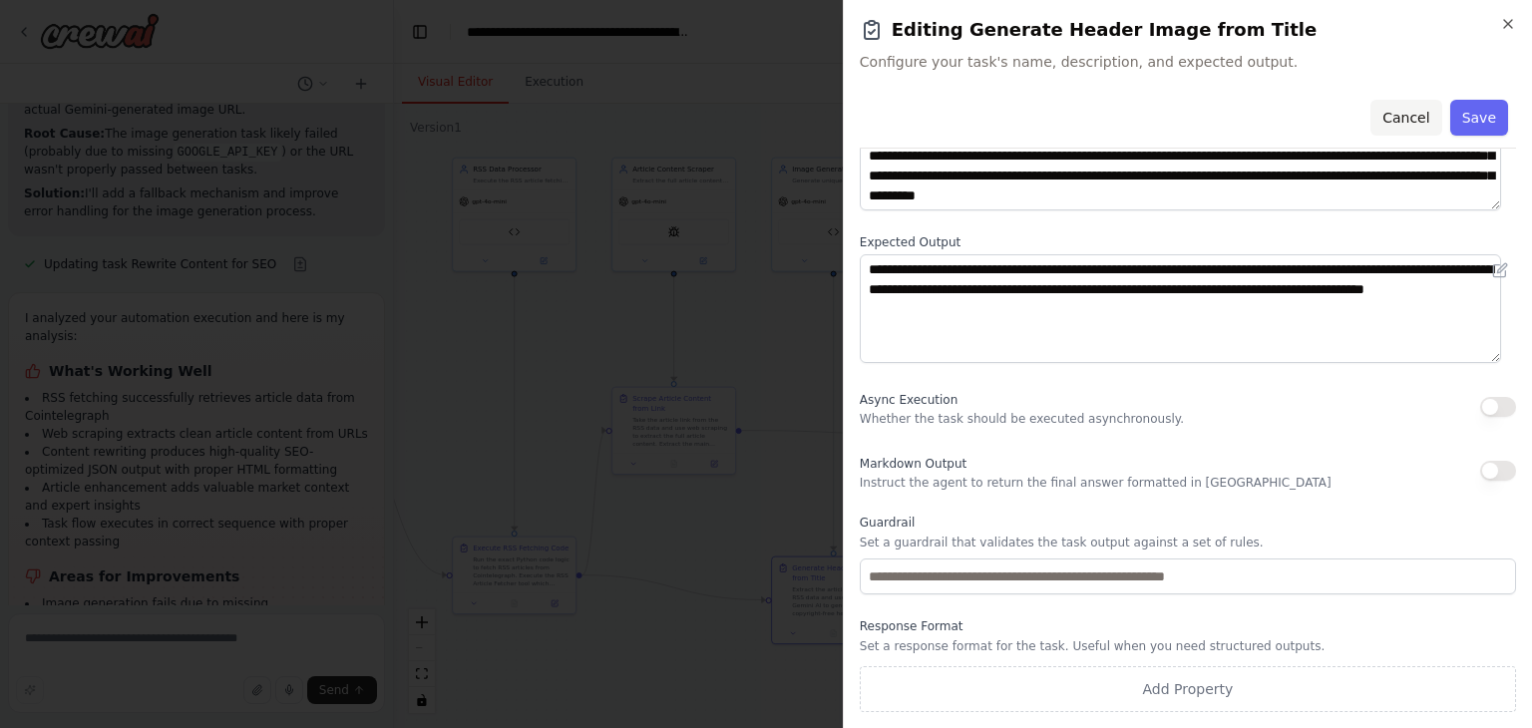
click at [1393, 109] on button "Cancel" at bounding box center [1406, 118] width 71 height 36
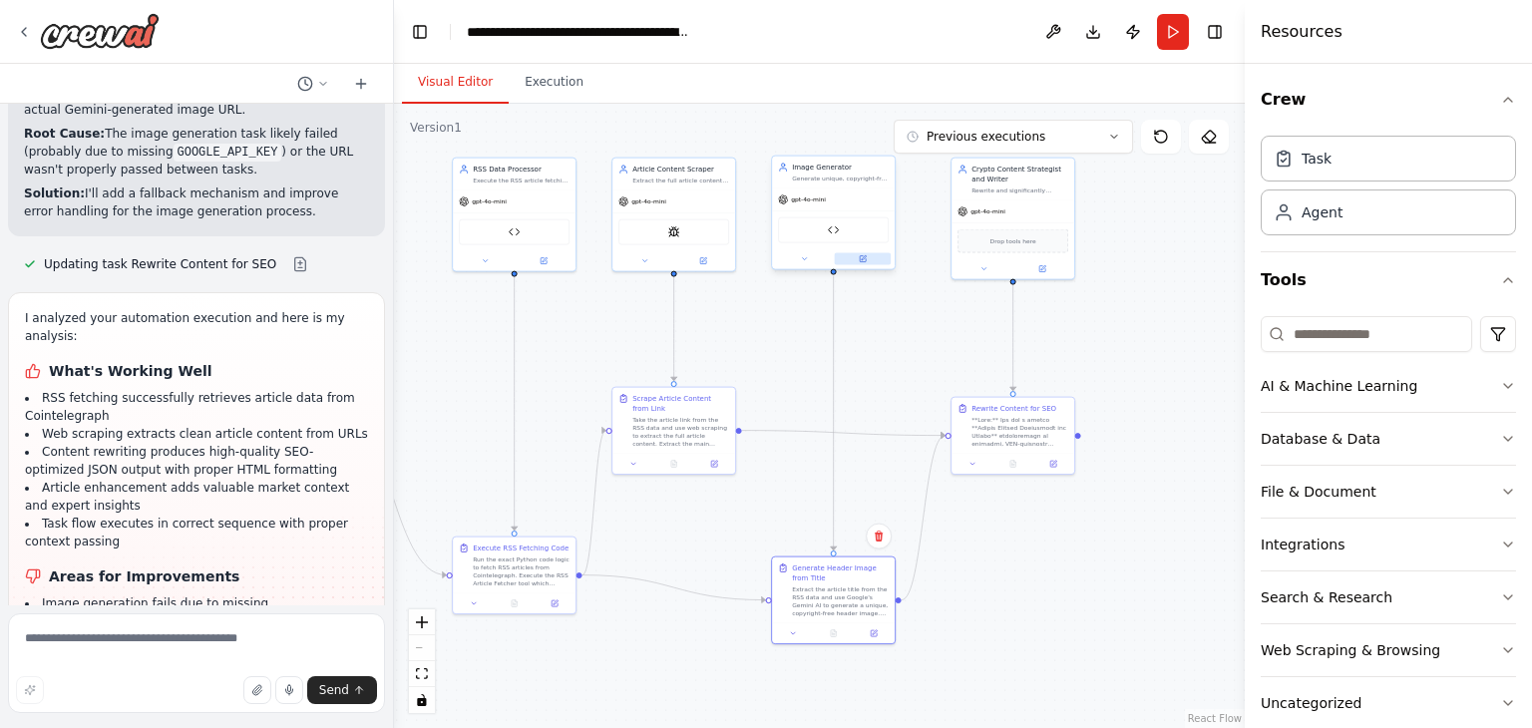
click at [866, 263] on button at bounding box center [863, 259] width 57 height 12
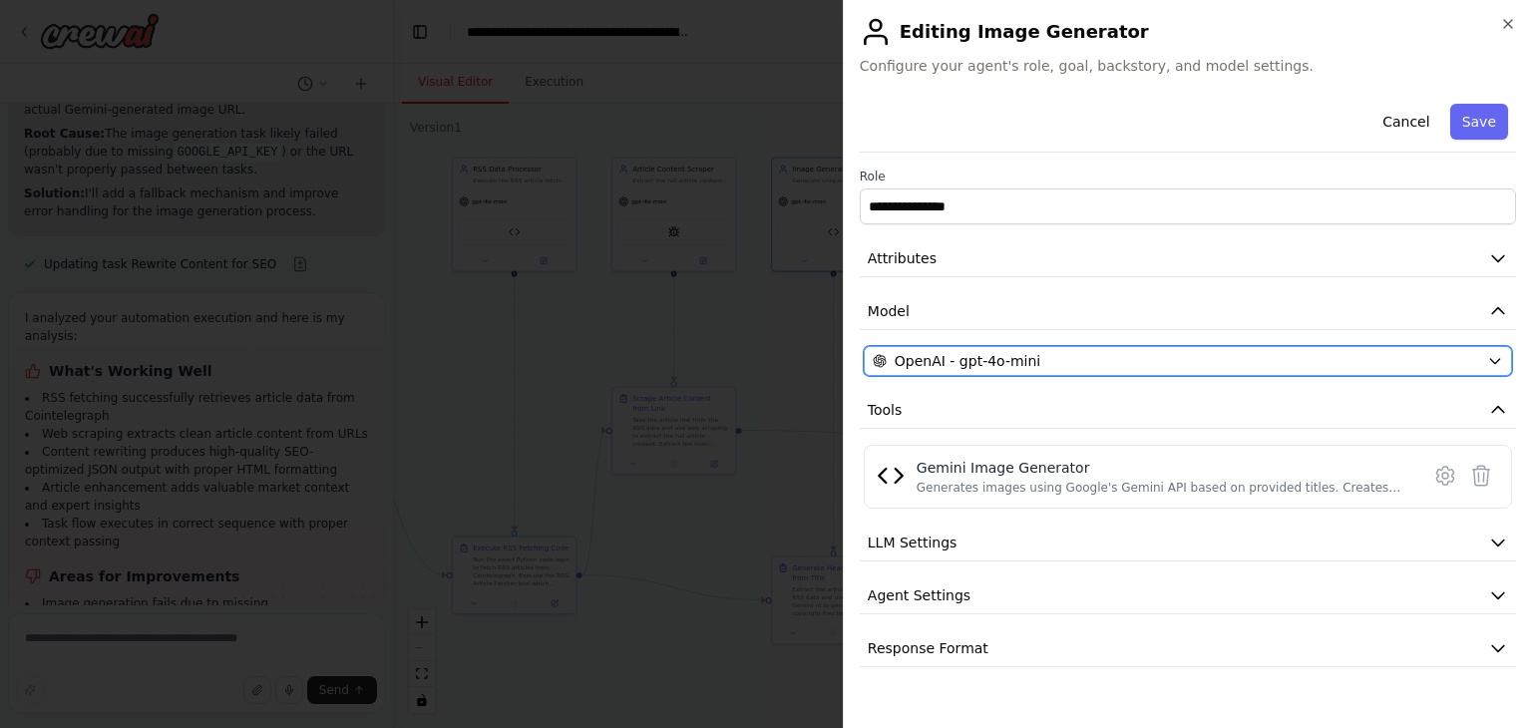
click at [1410, 364] on div "OpenAI - gpt-4o-mini" at bounding box center [1176, 361] width 607 height 20
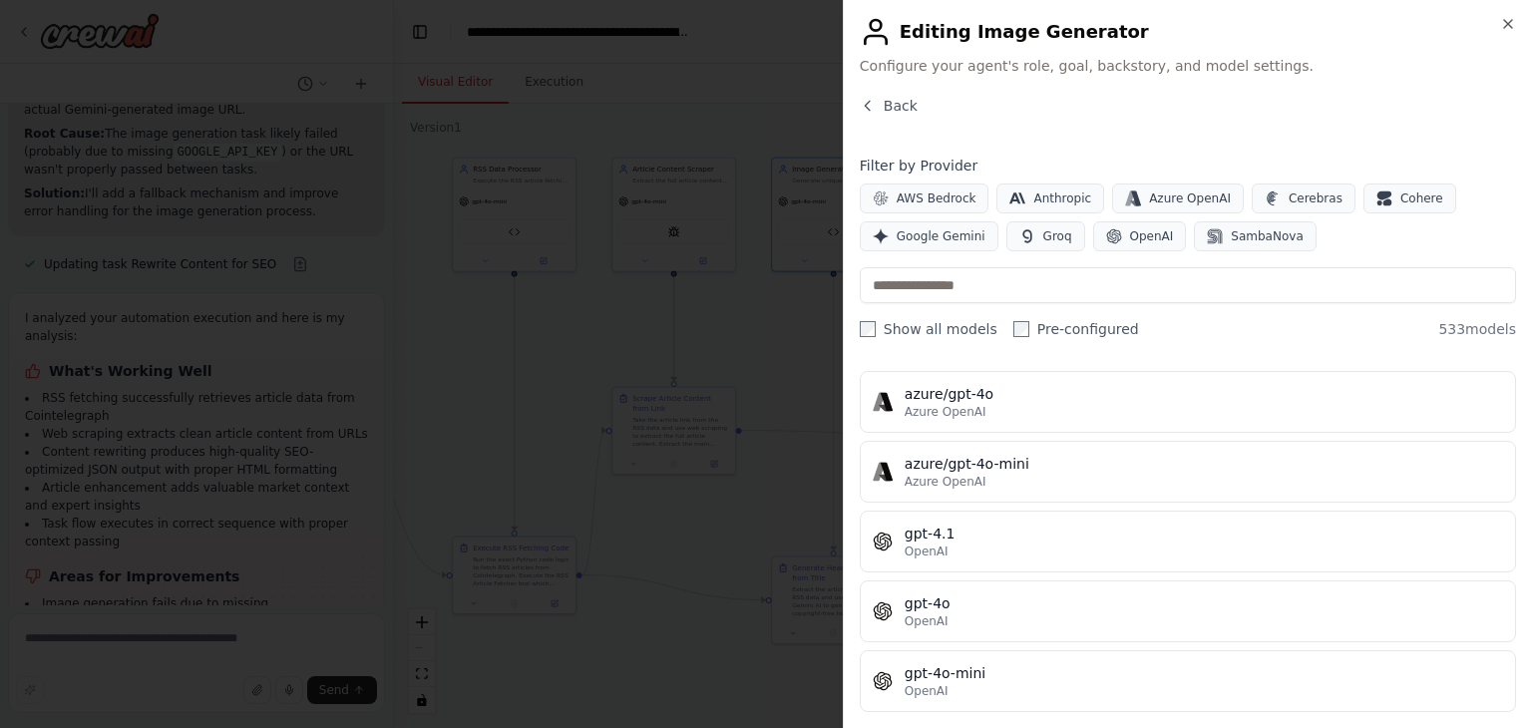
scroll to position [196, 0]
click at [937, 229] on span "Google Gemini" at bounding box center [941, 236] width 89 height 16
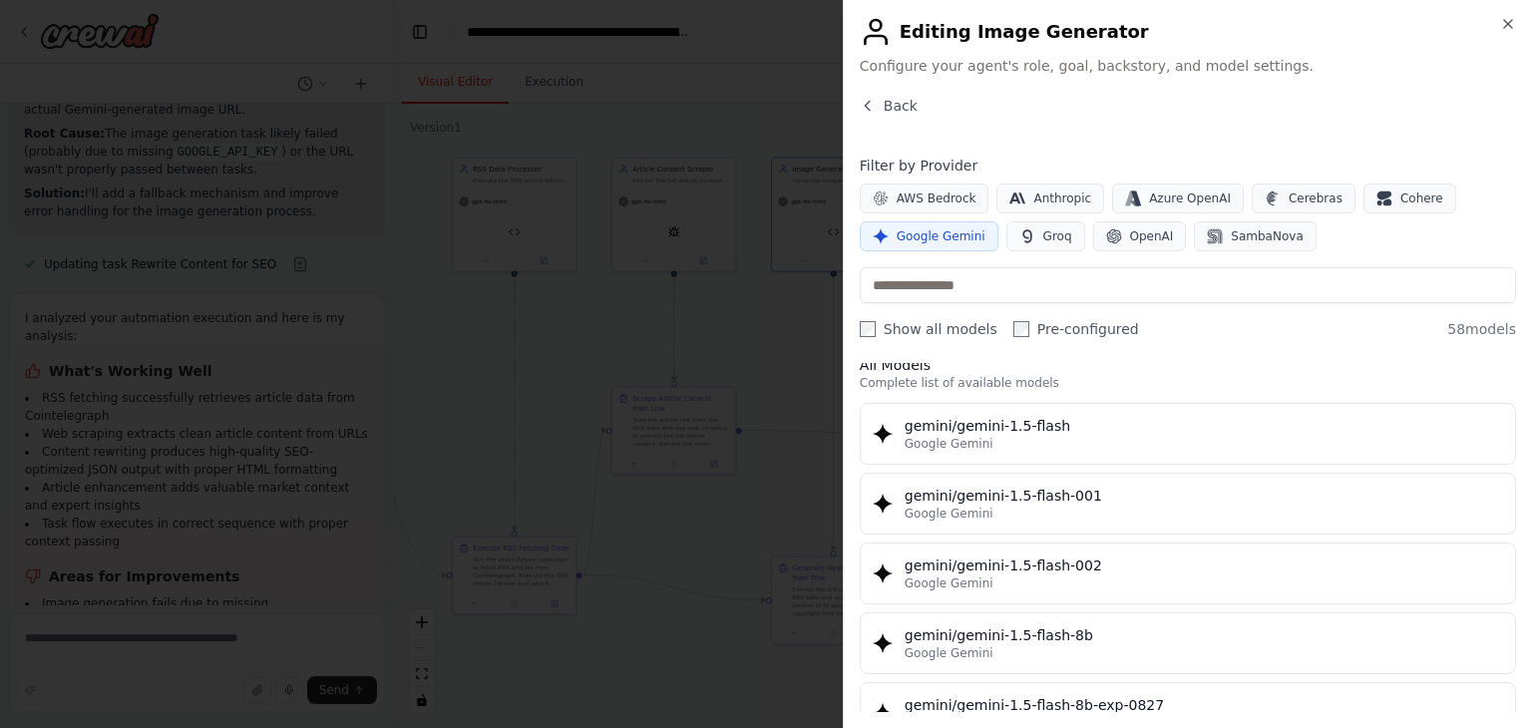
scroll to position [22, 0]
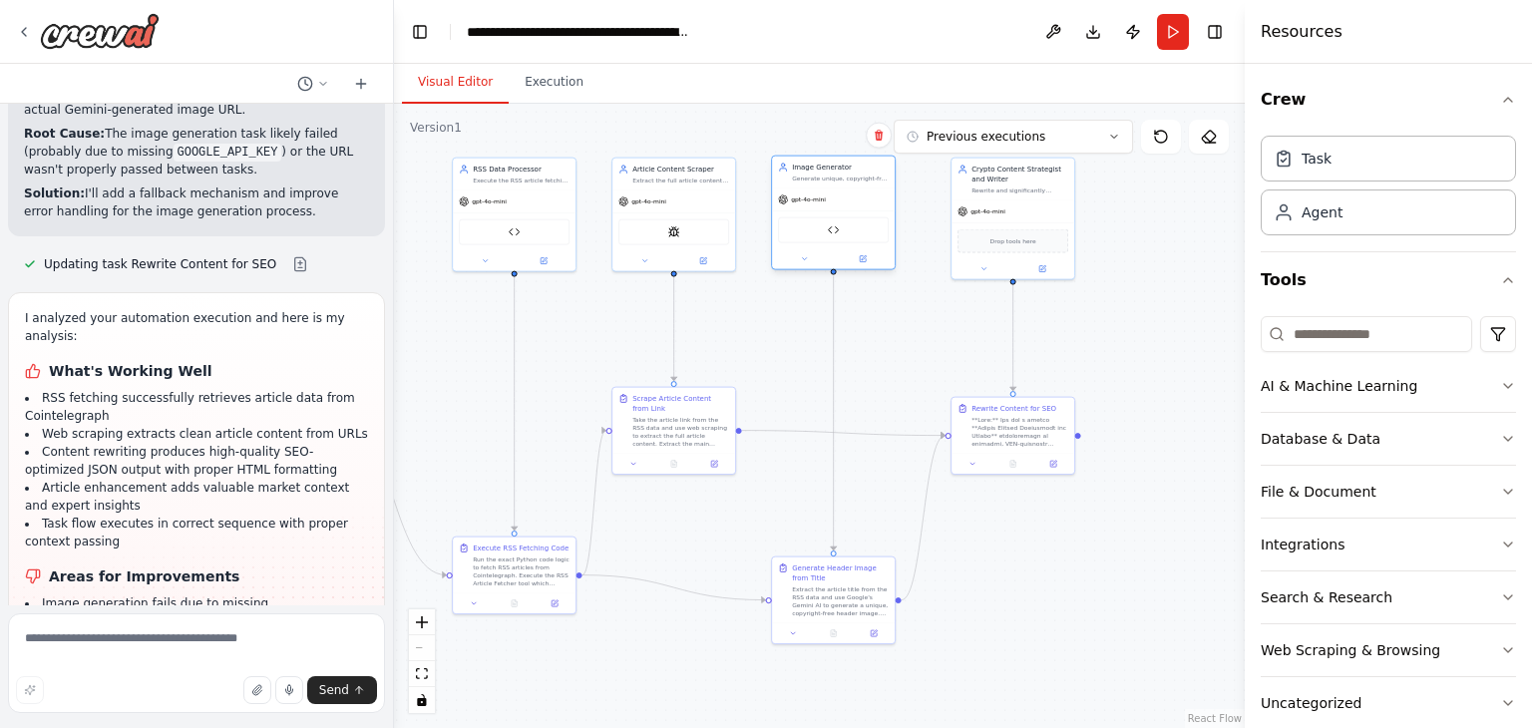
click at [841, 228] on div "Gemini Image Generator" at bounding box center [833, 230] width 111 height 26
click at [830, 235] on div "Gemini Image Generator" at bounding box center [833, 230] width 111 height 26
click at [834, 229] on img at bounding box center [834, 230] width 12 height 12
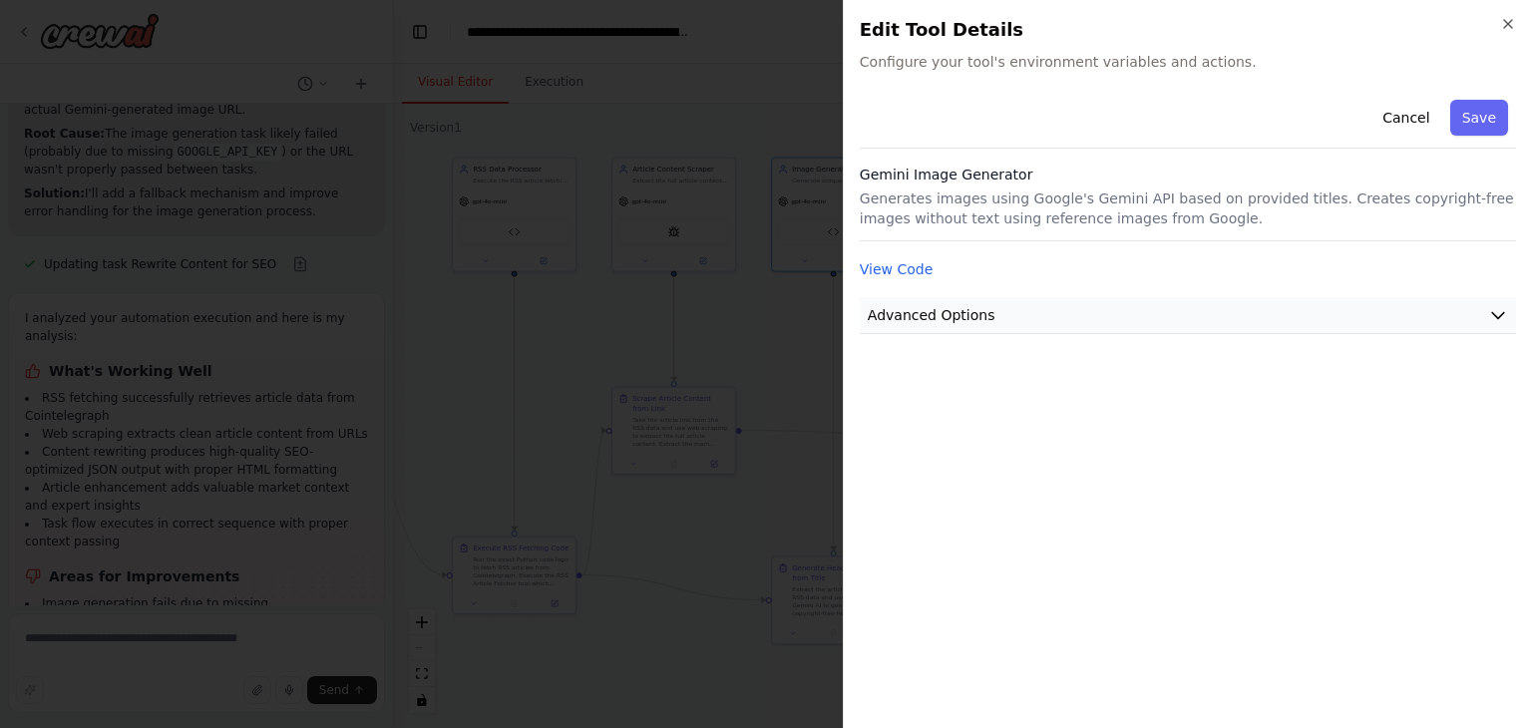
click at [1047, 320] on button "Advanced Options" at bounding box center [1188, 315] width 656 height 37
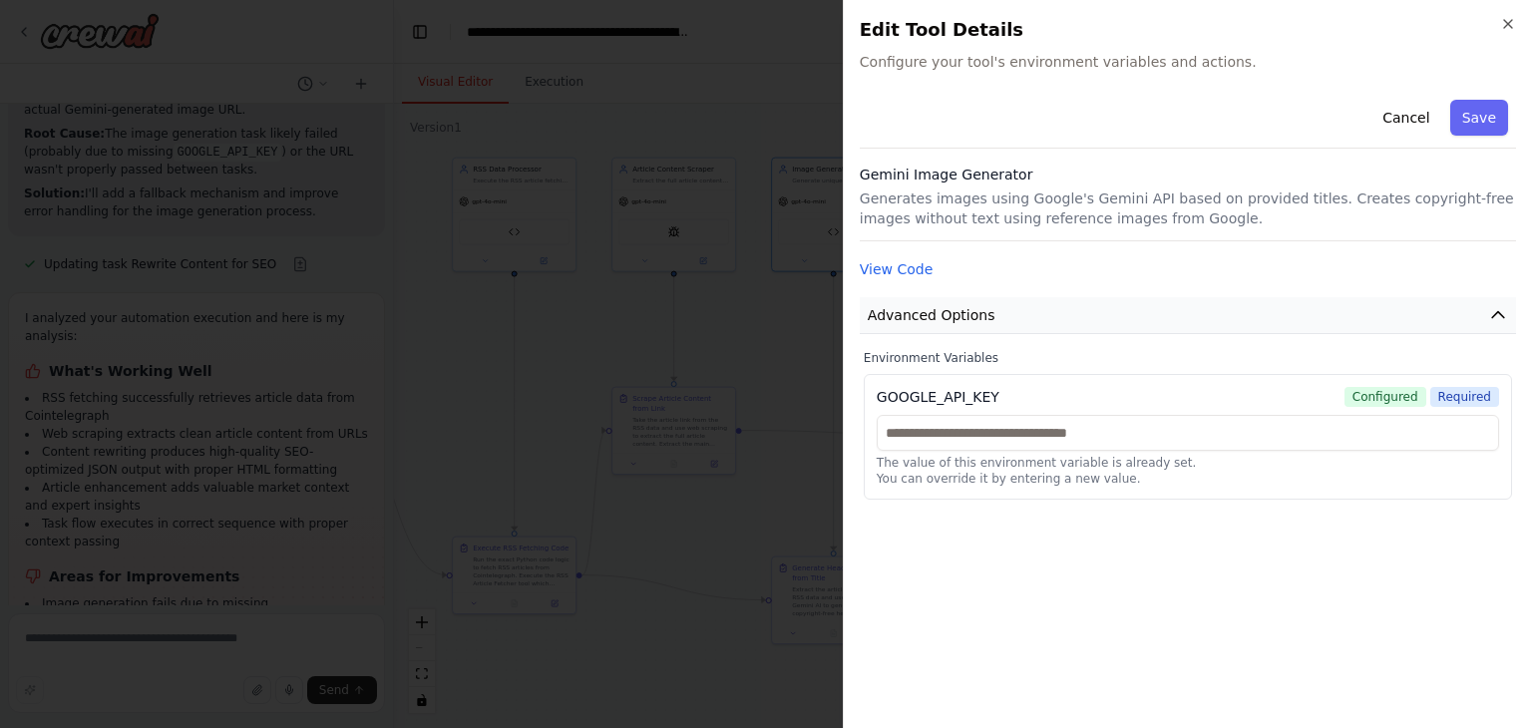
click at [1047, 320] on button "Advanced Options" at bounding box center [1188, 315] width 656 height 37
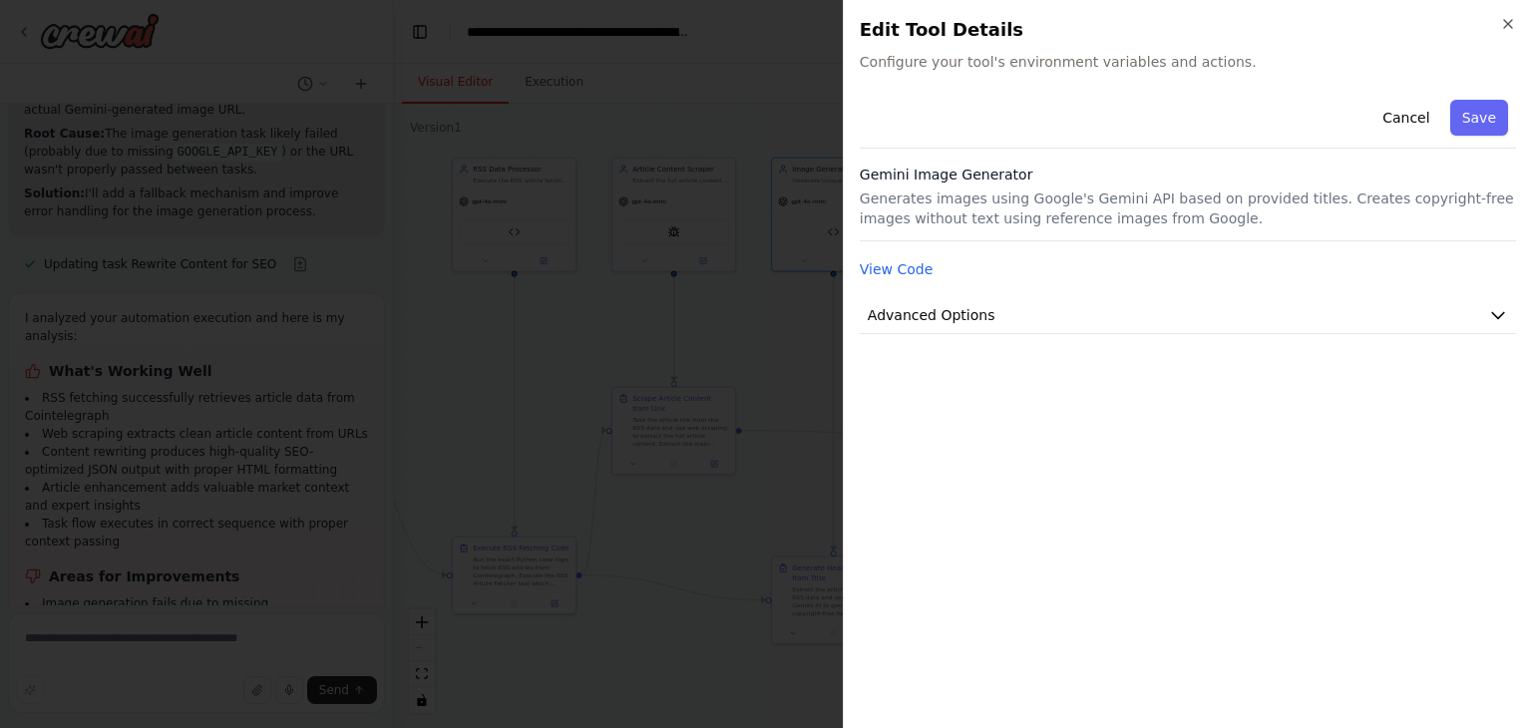
drag, startPoint x: 883, startPoint y: 260, endPoint x: 913, endPoint y: 196, distance: 71.4
click at [913, 196] on div "Cancel Save Gemini Image Generator Generates images using Google's Gemini API b…" at bounding box center [1188, 213] width 656 height 242
click at [951, 167] on h3 "Gemini Image Generator" at bounding box center [1188, 175] width 656 height 20
click at [1003, 236] on div "Gemini Image Generator Generates images using Google's Gemini API based on prov…" at bounding box center [1188, 203] width 656 height 77
click at [894, 264] on button "View Code" at bounding box center [897, 269] width 74 height 20
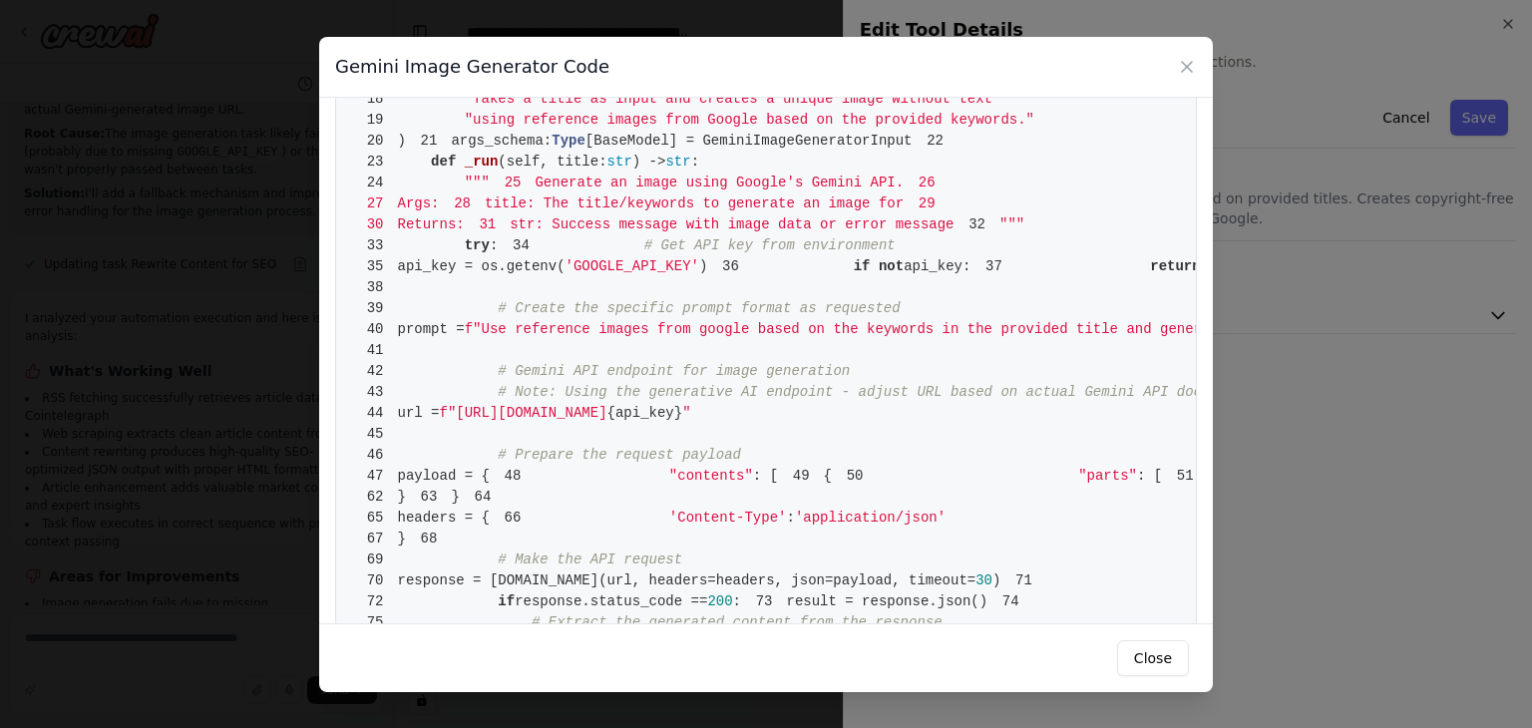
scroll to position [665, 0]
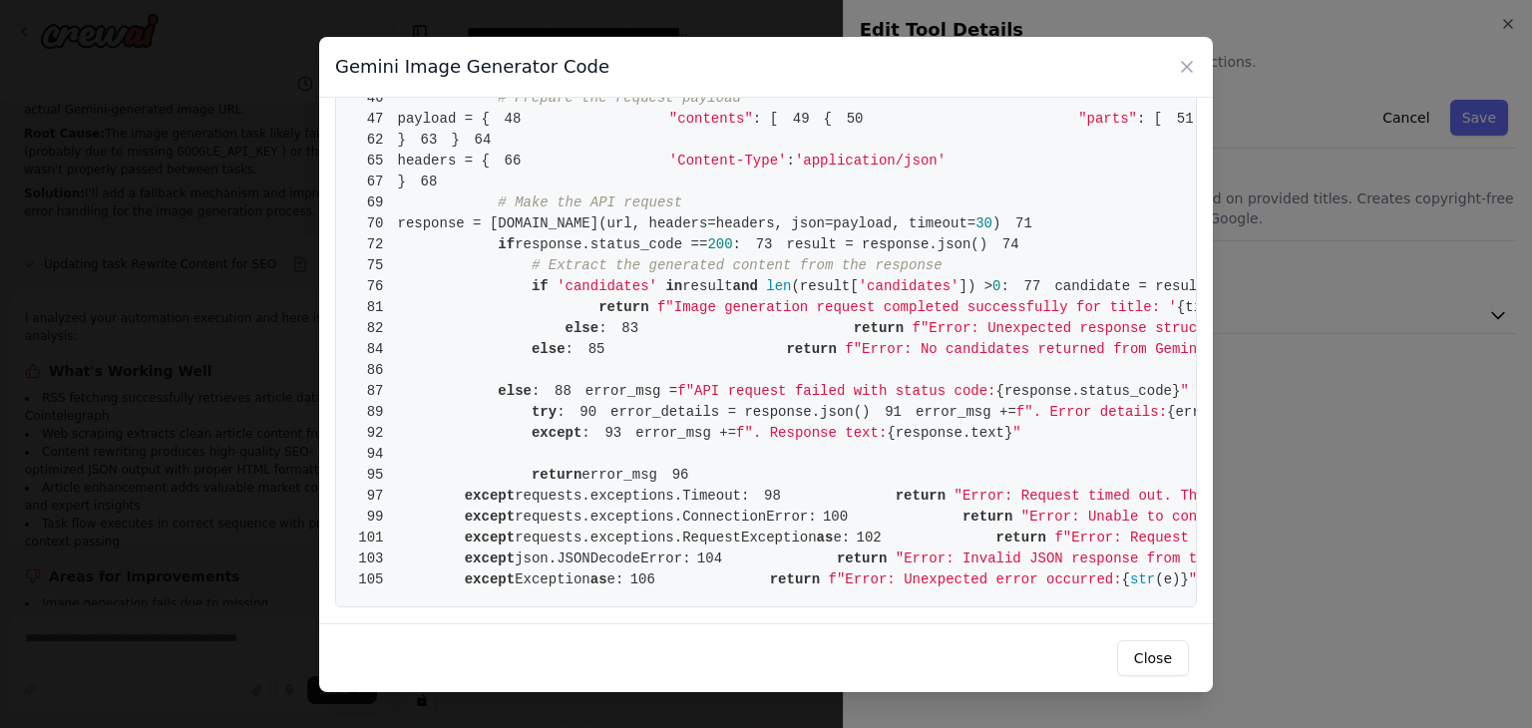
click at [884, 303] on pre "1 from crewai.tools import BaseTool 2 from pydantic import BaseModel, Field 3 f…" at bounding box center [766, 56] width 862 height 1102
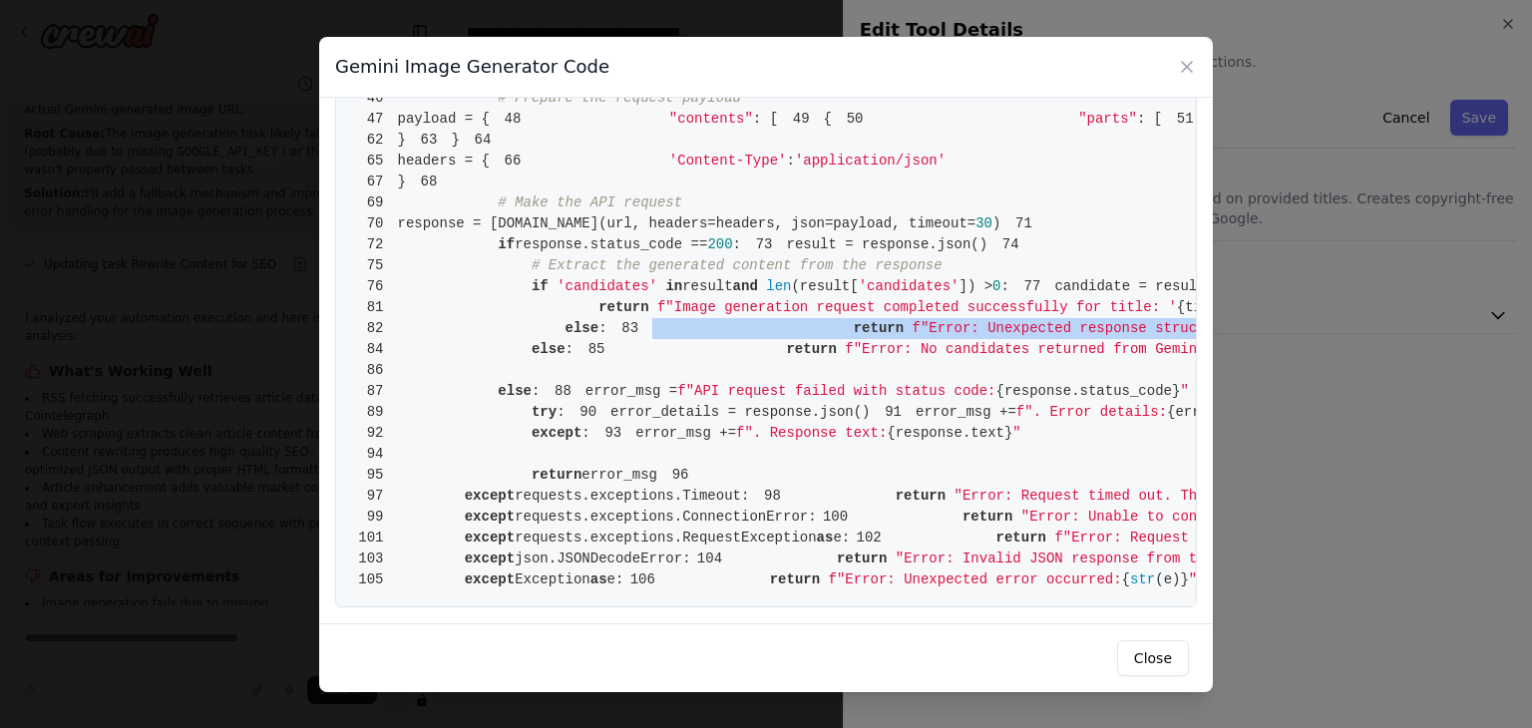
click at [884, 303] on pre "1 from crewai.tools import BaseTool 2 from pydantic import BaseModel, Field 3 f…" at bounding box center [766, 56] width 862 height 1102
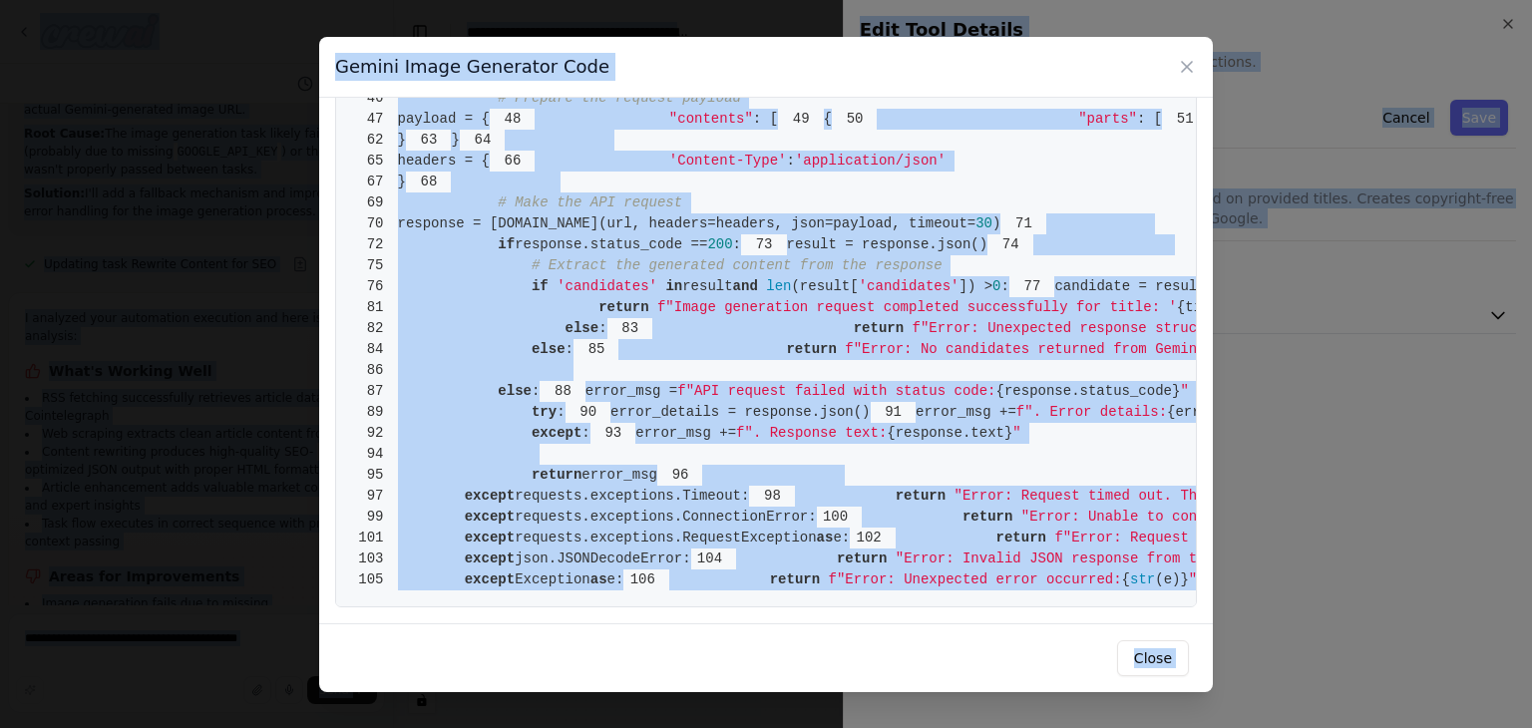
click at [884, 303] on pre "1 from crewai.tools import BaseTool 2 from pydantic import BaseModel, Field 3 f…" at bounding box center [766, 56] width 862 height 1102
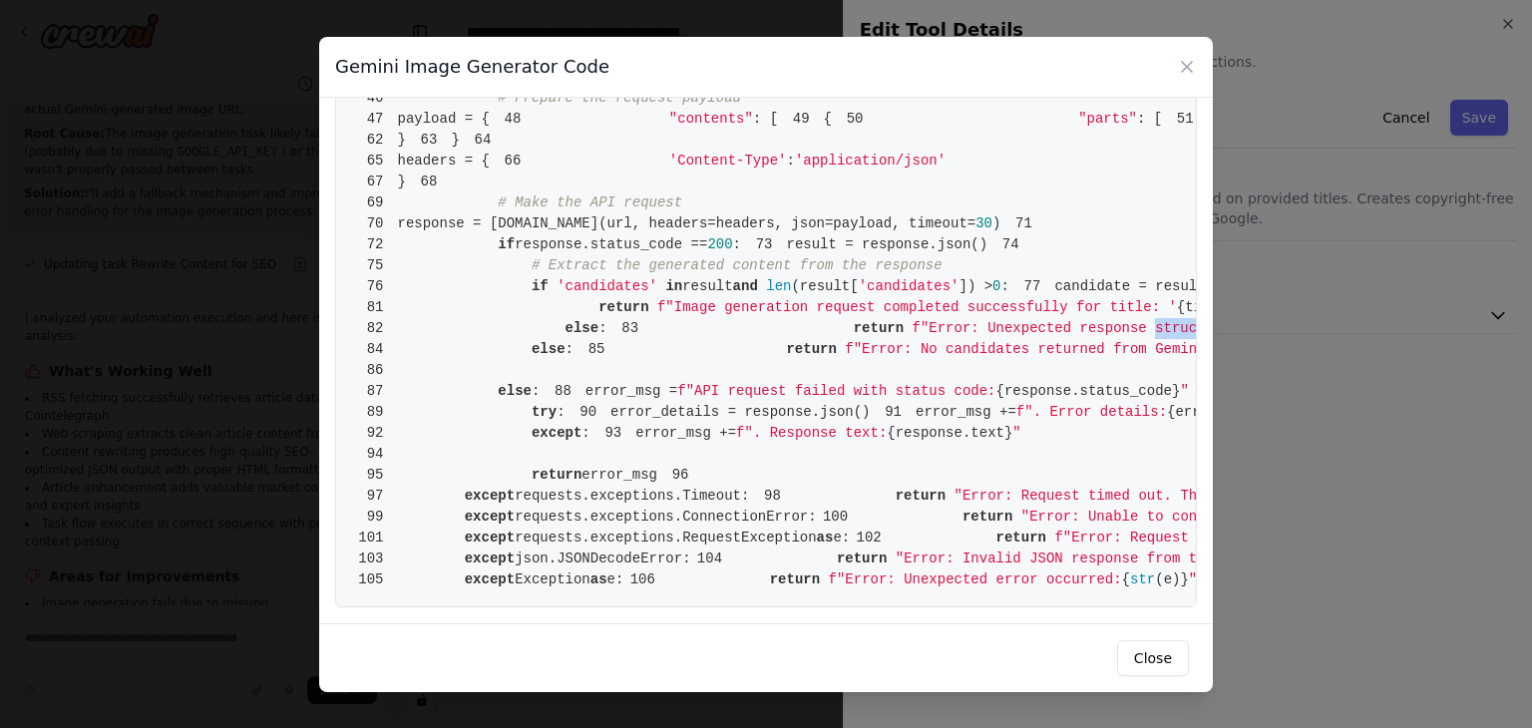
click at [884, 303] on pre "1 from crewai.tools import BaseTool 2 from pydantic import BaseModel, Field 3 f…" at bounding box center [766, 56] width 862 height 1102
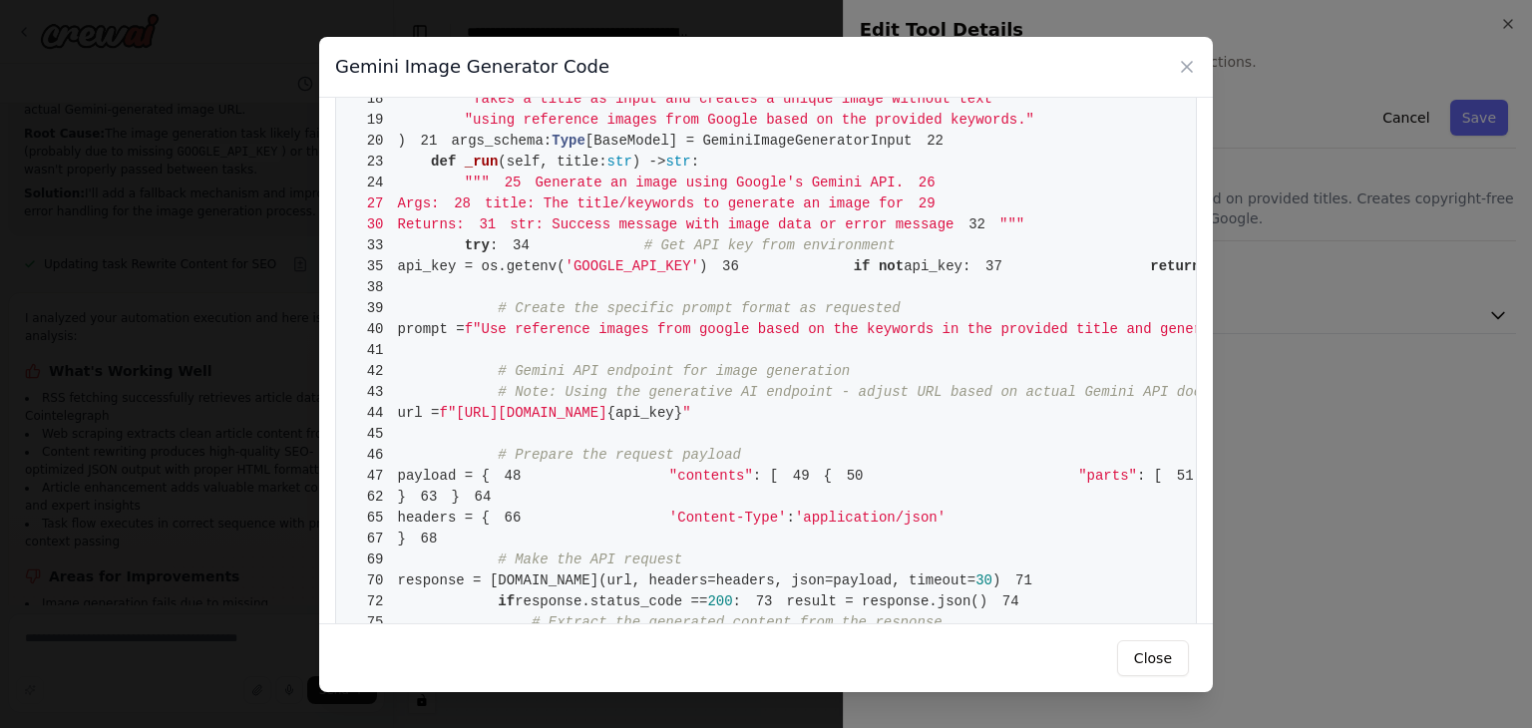
scroll to position [0, 0]
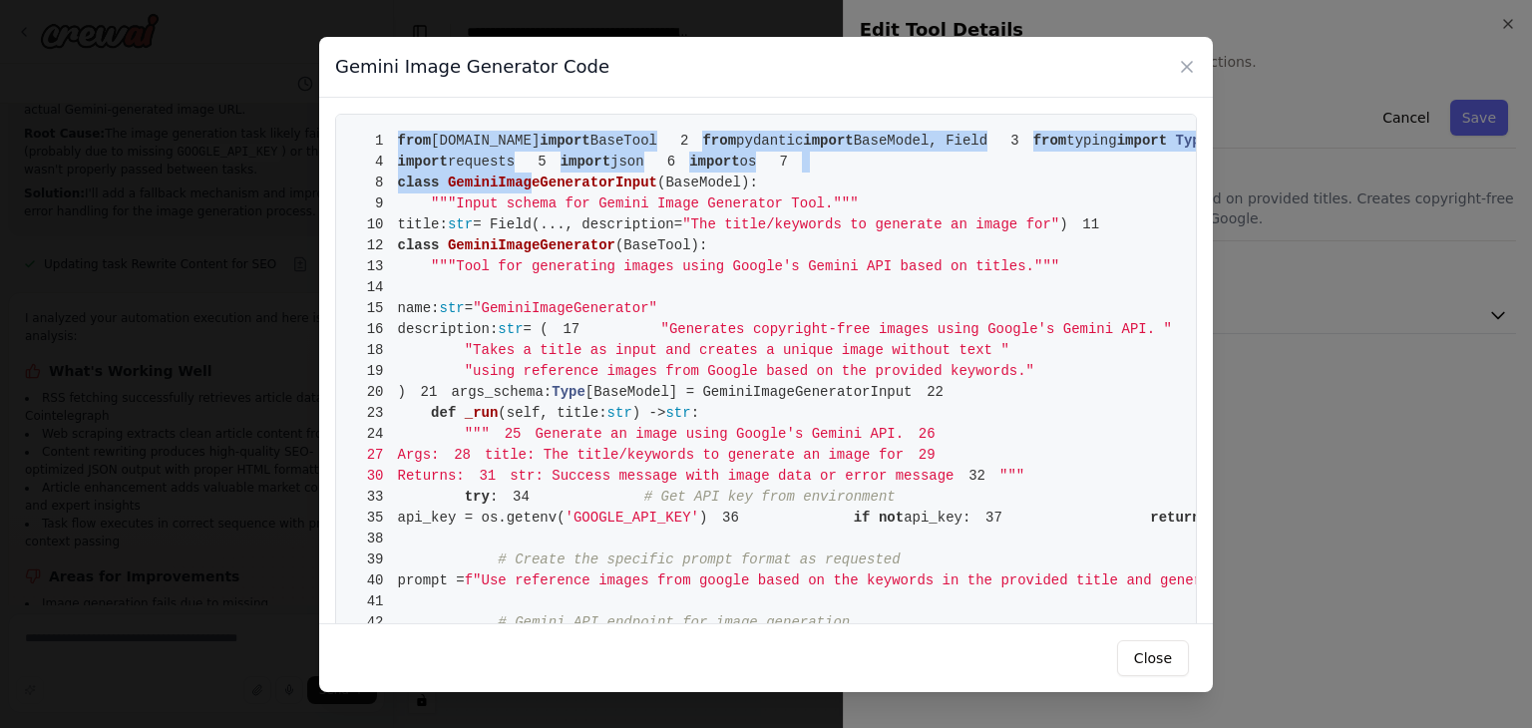
drag, startPoint x: 399, startPoint y: 141, endPoint x: 523, endPoint y: 277, distance: 184.3
click at [523, 191] on span "GeminiImageGeneratorInput" at bounding box center [553, 183] width 210 height 16
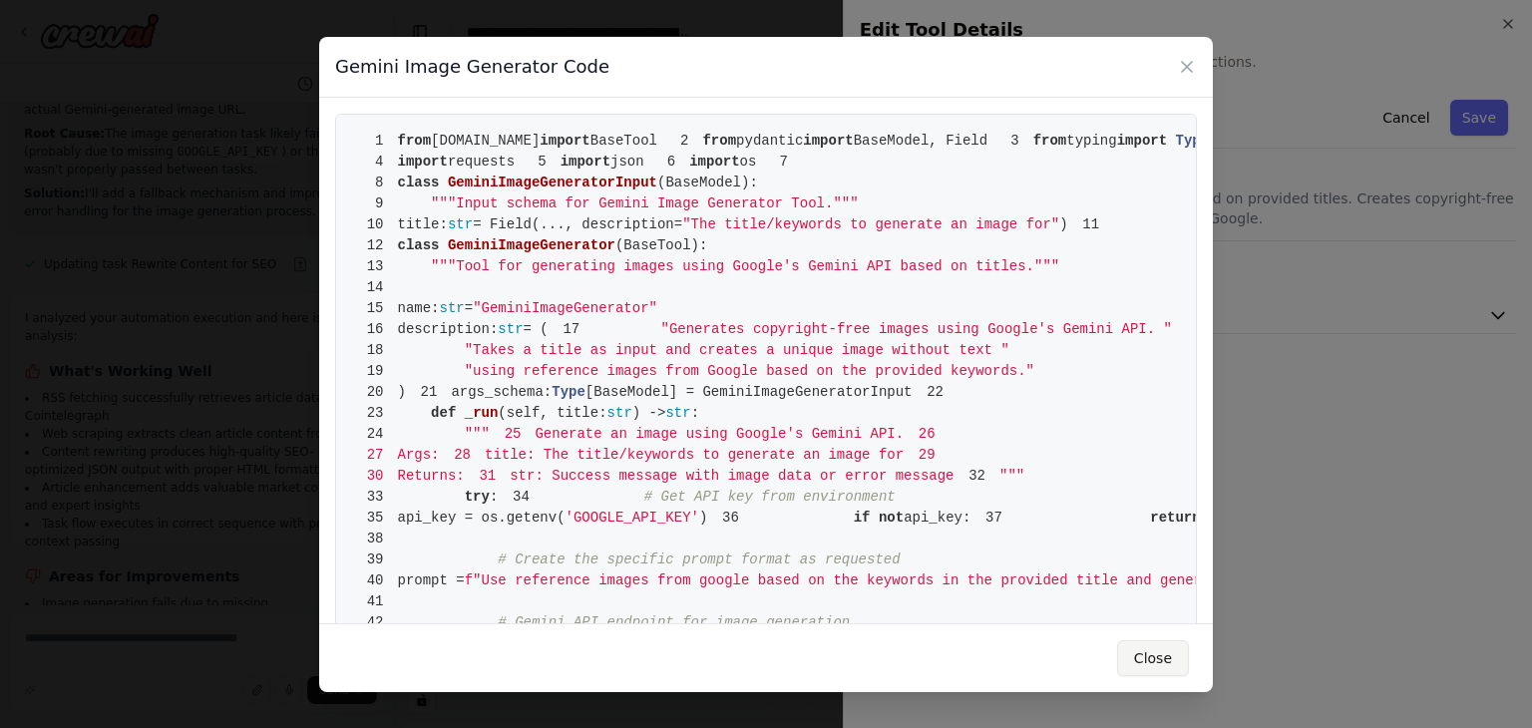
click at [1163, 642] on button "Close" at bounding box center [1153, 658] width 72 height 36
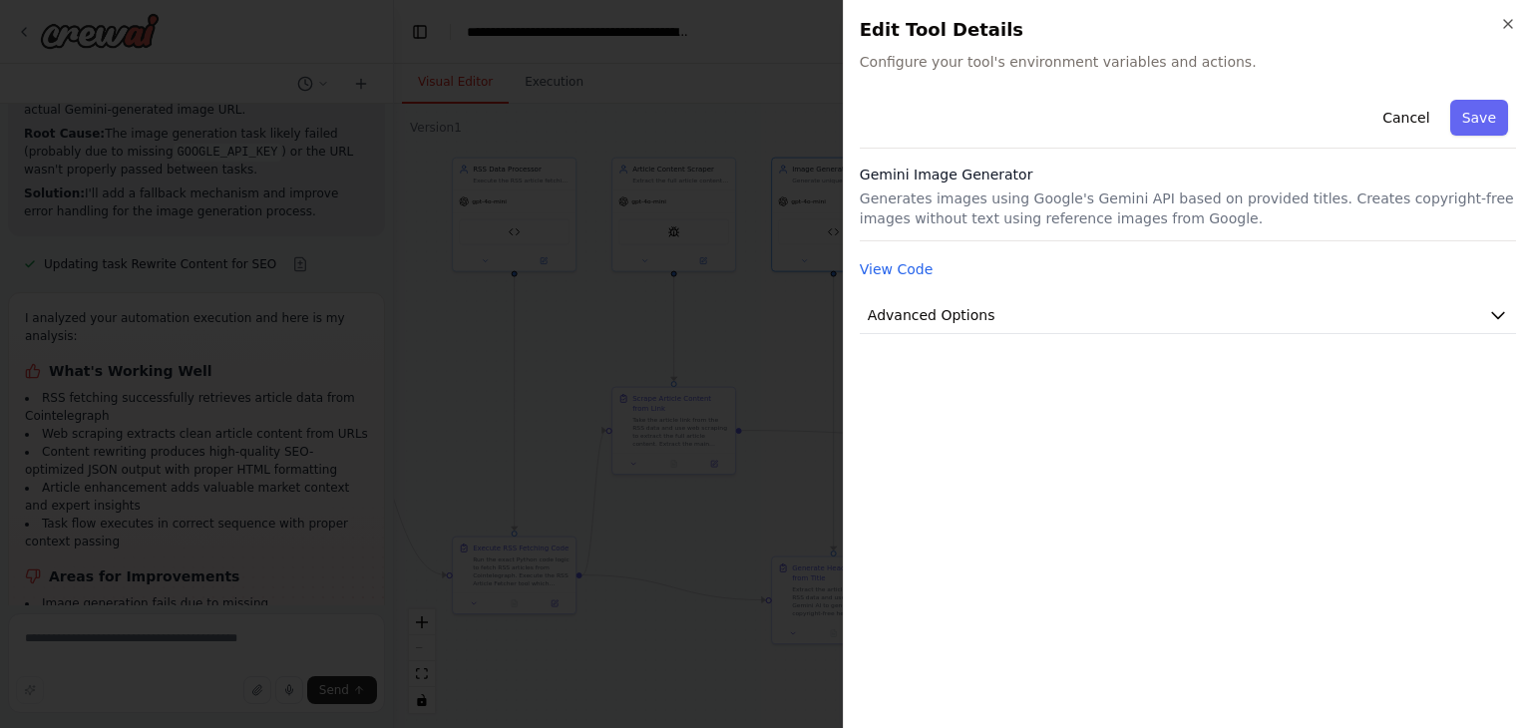
click at [1421, 137] on div "Cancel Save" at bounding box center [1188, 120] width 656 height 57
click at [1421, 120] on button "Cancel" at bounding box center [1406, 118] width 71 height 36
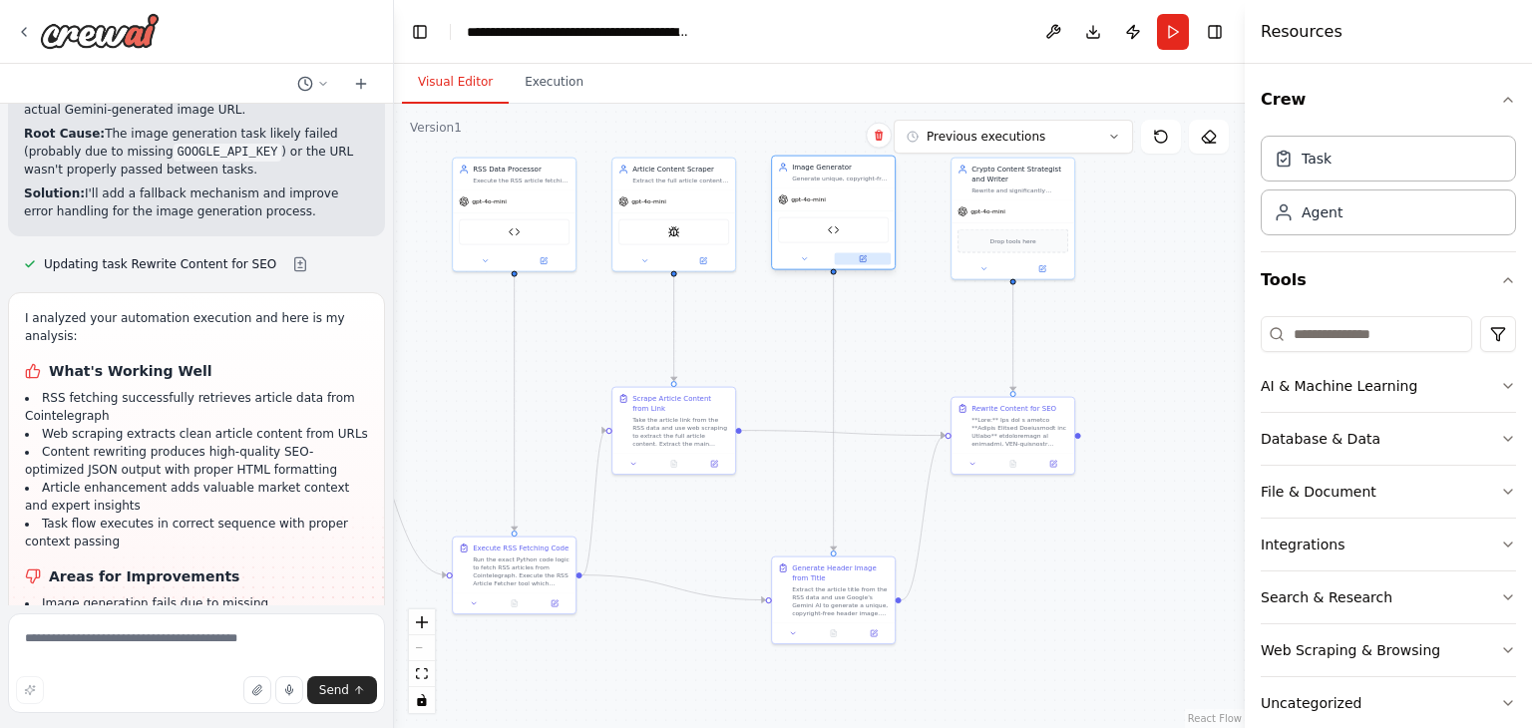
click at [862, 255] on icon at bounding box center [863, 259] width 8 height 8
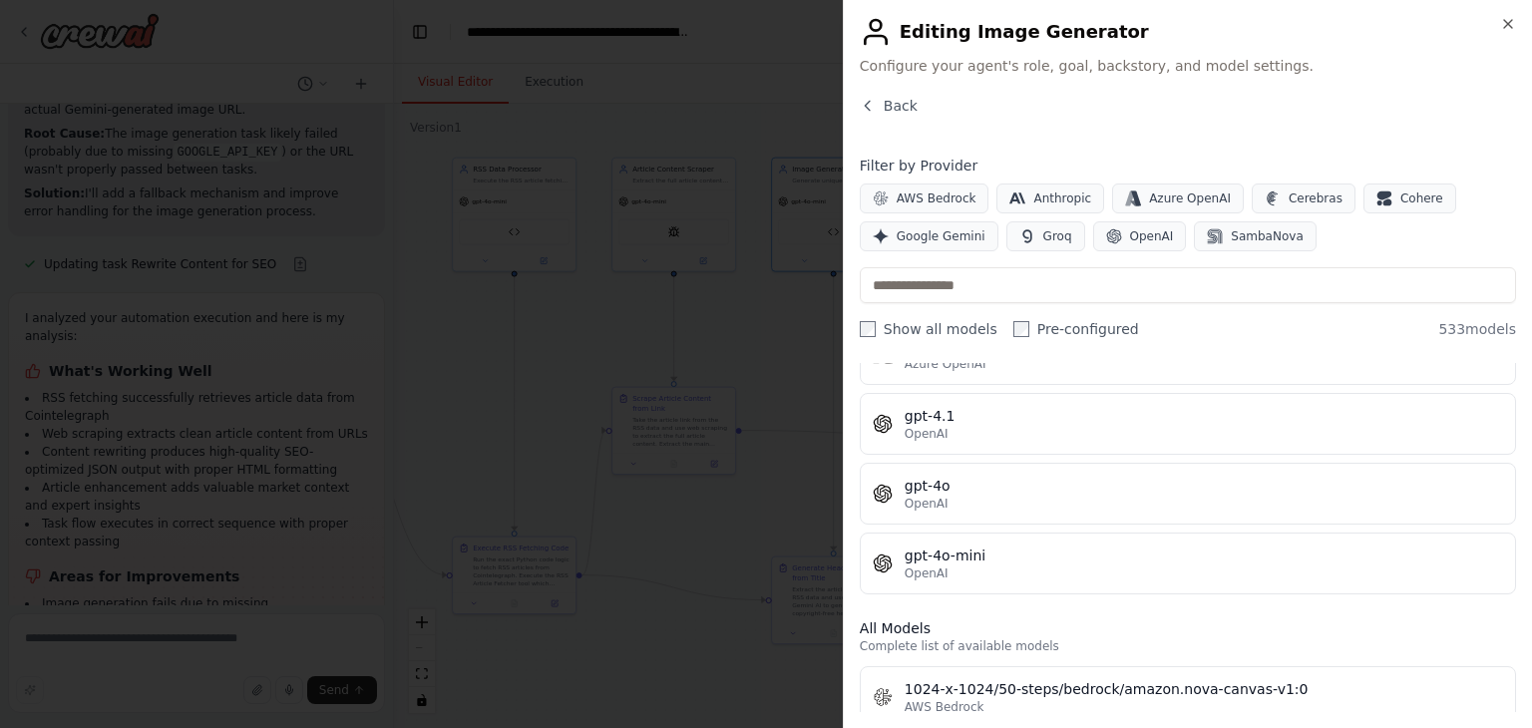
scroll to position [331, 0]
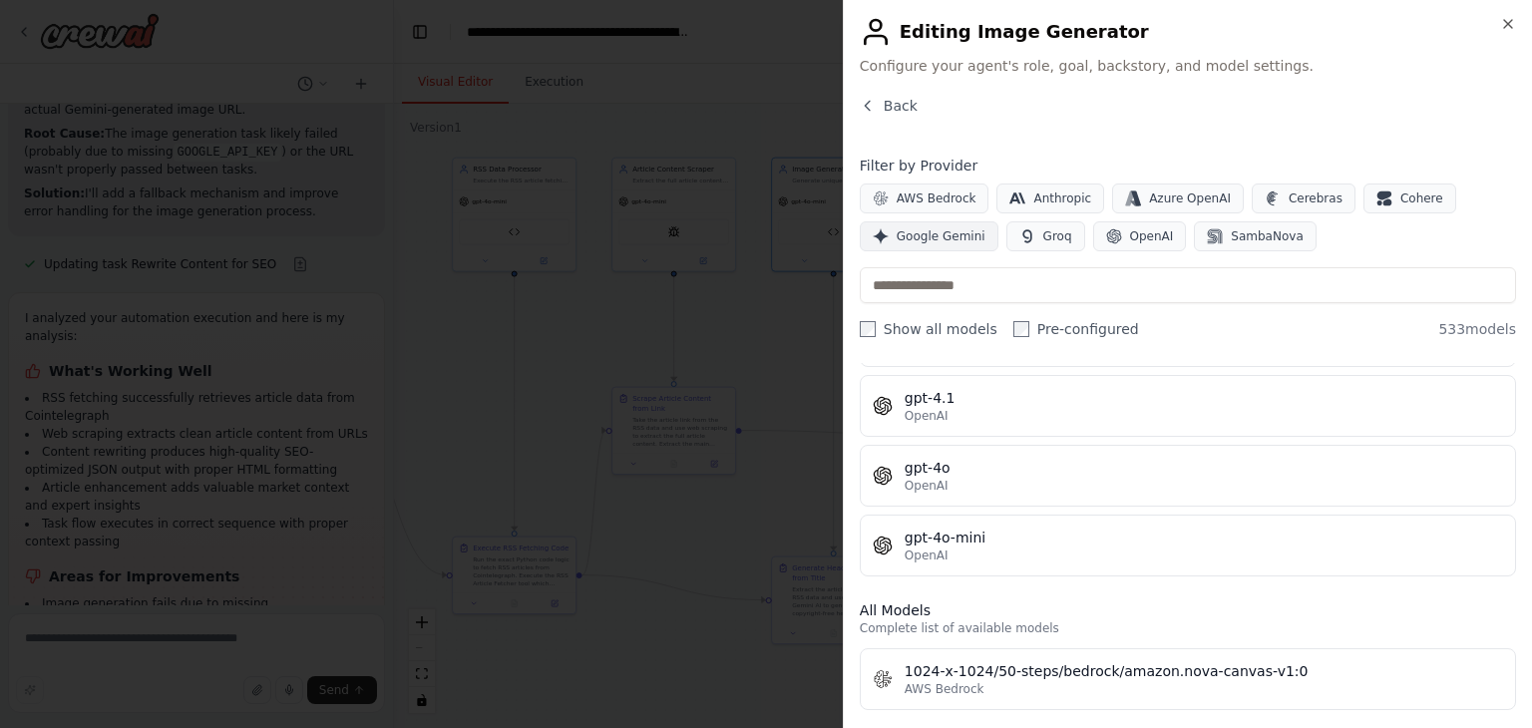
click at [934, 224] on button "Google Gemini" at bounding box center [929, 236] width 139 height 30
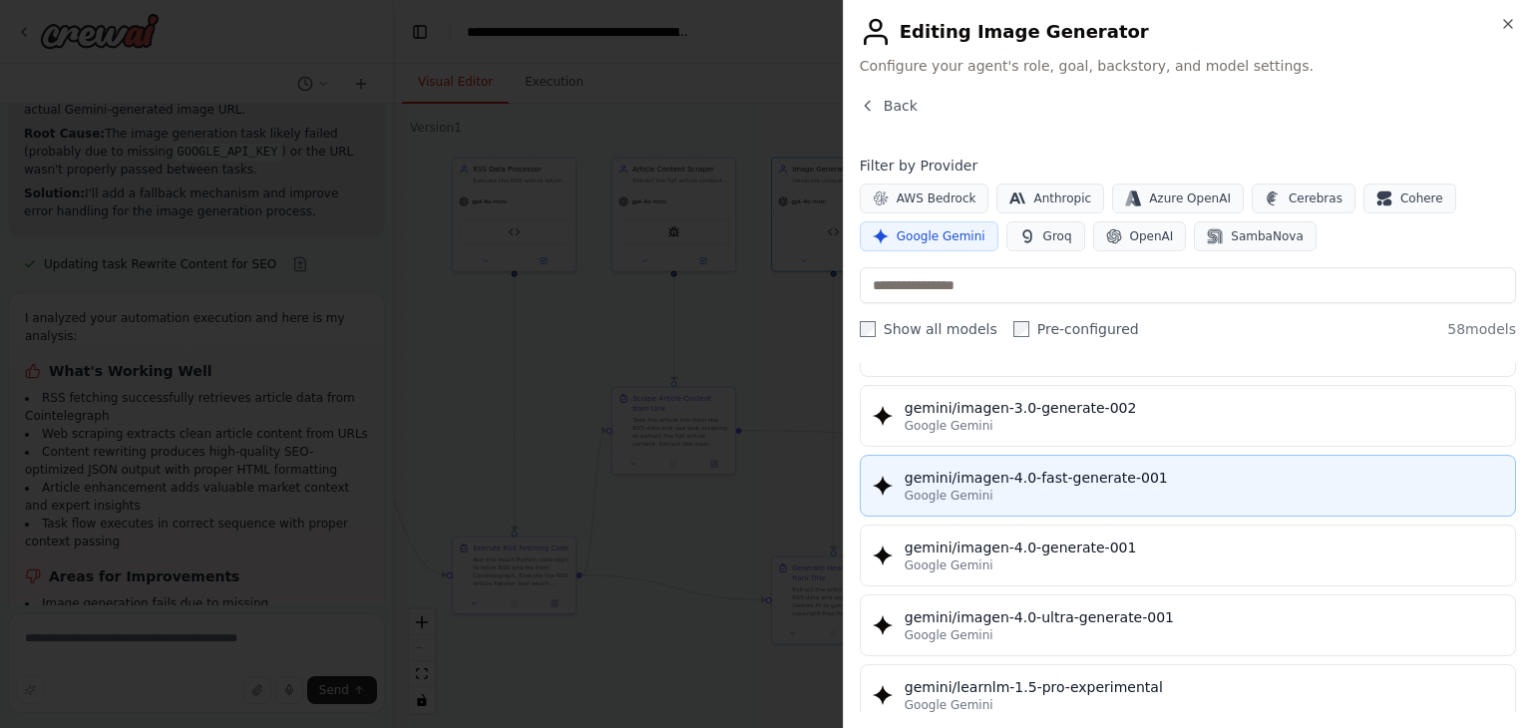
scroll to position [3535, 0]
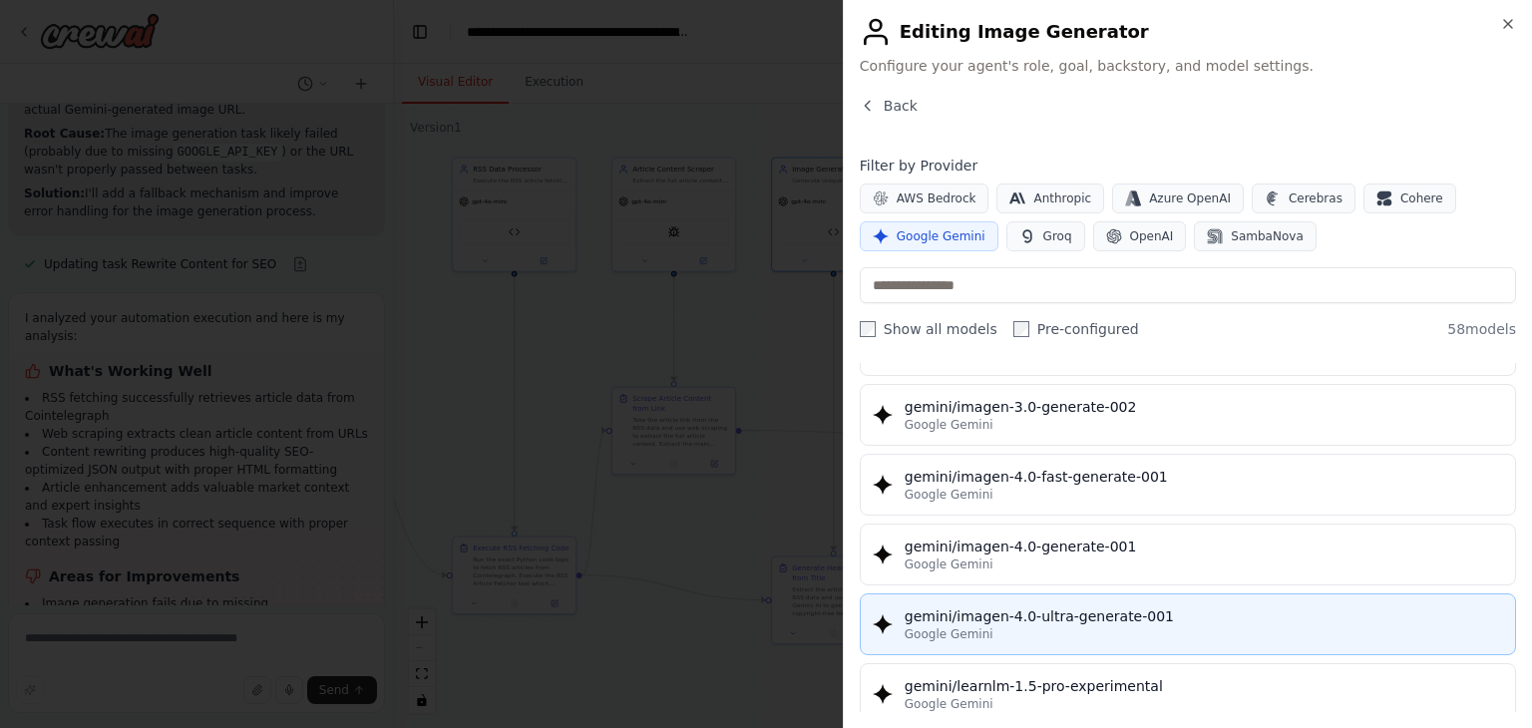
click at [1059, 607] on div "gemini/imagen-4.0-ultra-generate-001" at bounding box center [1204, 617] width 599 height 20
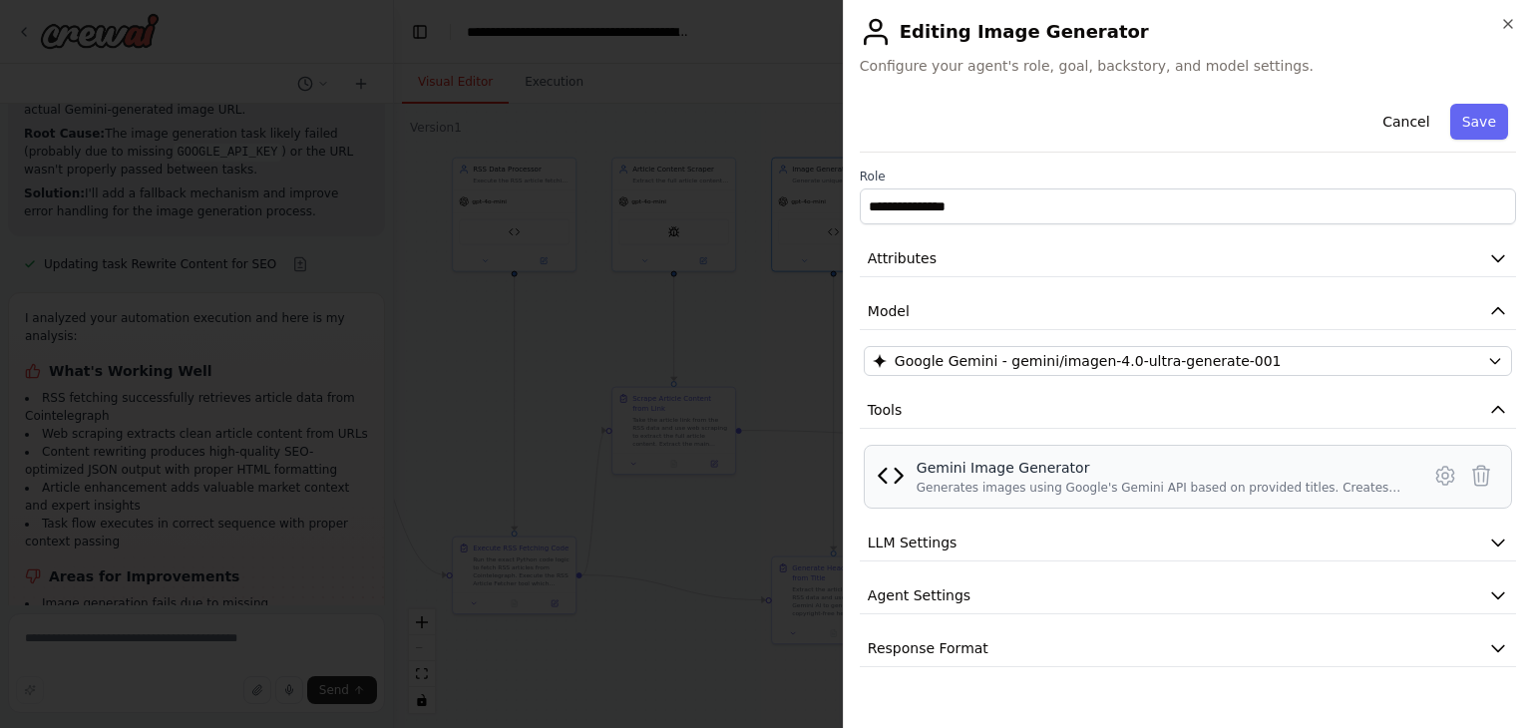
click at [995, 470] on div "Gemini Image Generator" at bounding box center [1162, 468] width 491 height 20
click at [1056, 244] on button "Attributes" at bounding box center [1188, 258] width 656 height 37
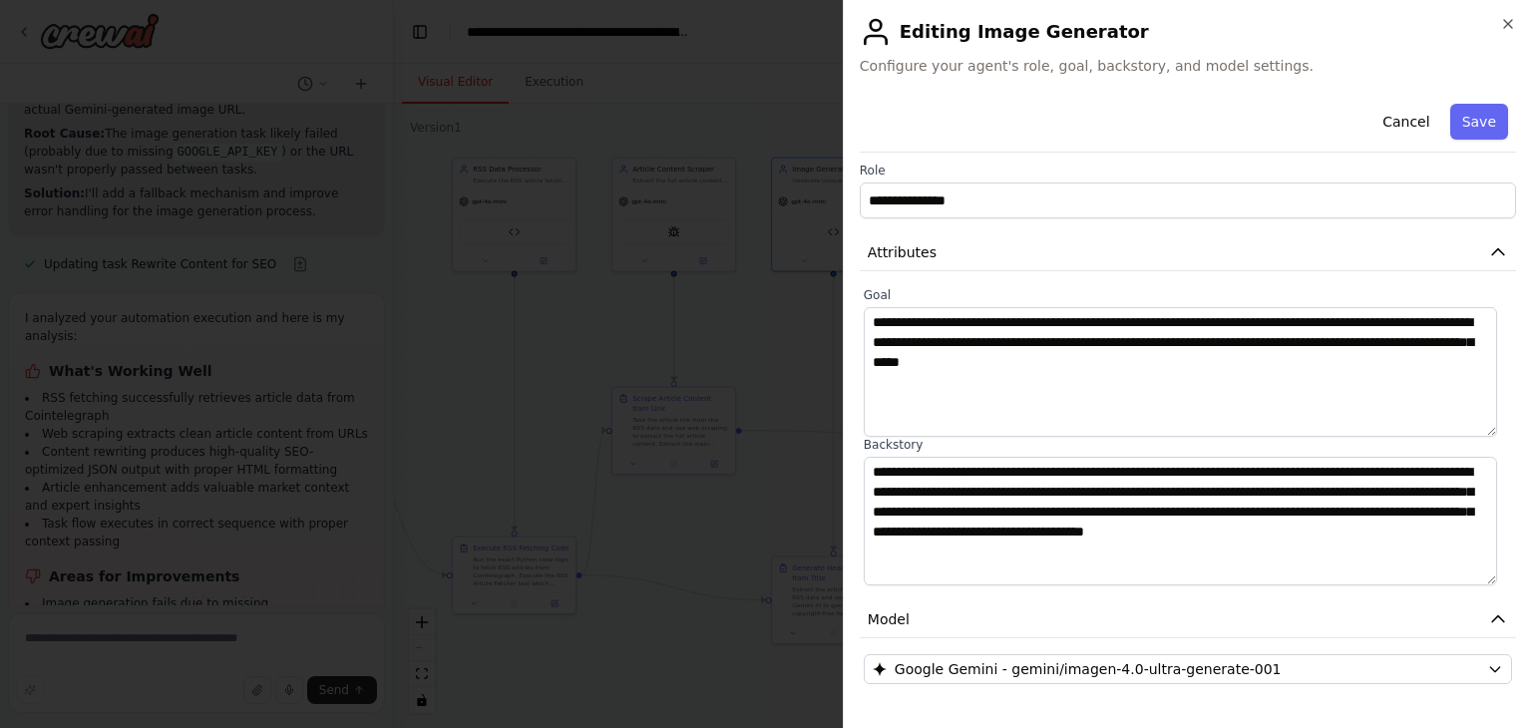
scroll to position [7, 0]
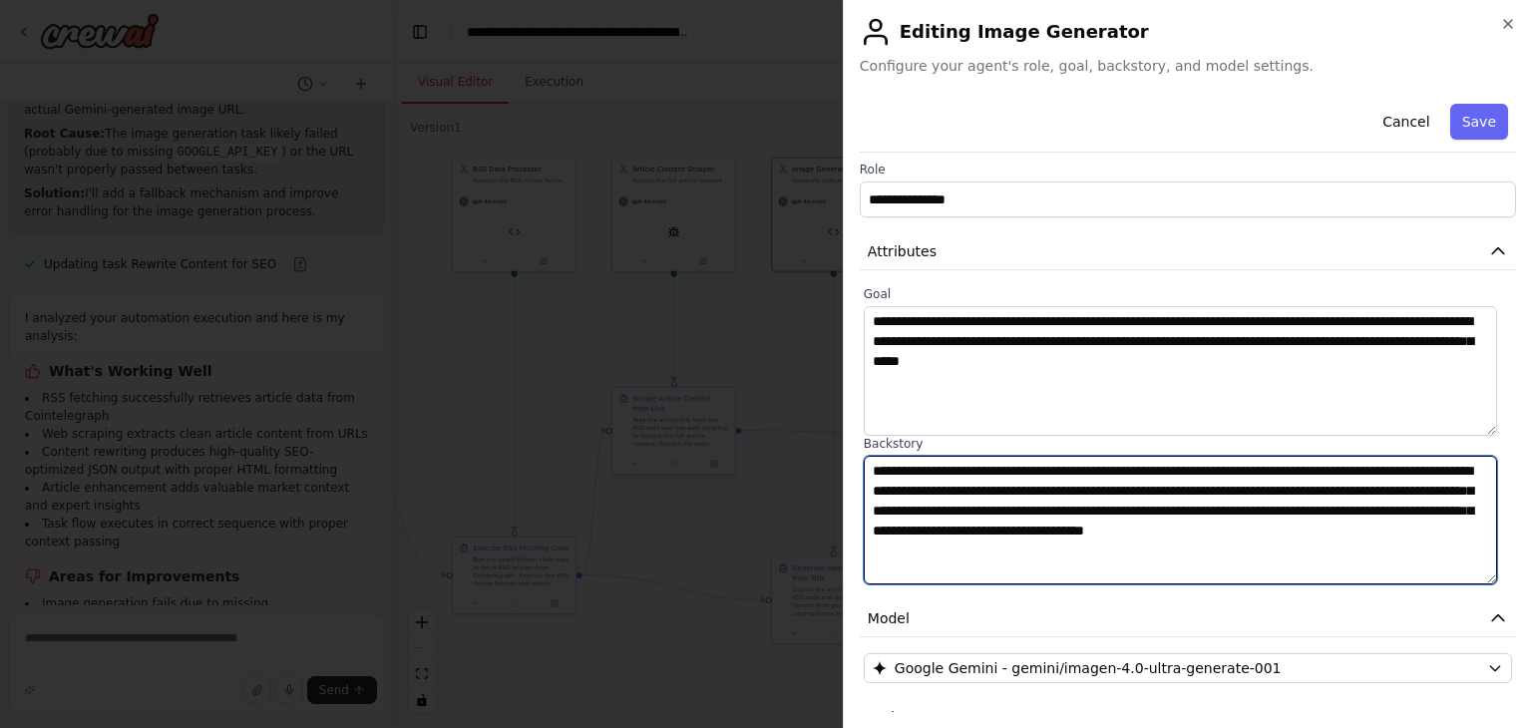
drag, startPoint x: 1271, startPoint y: 497, endPoint x: 1291, endPoint y: 544, distance: 51.0
click at [1291, 544] on textarea "**********" at bounding box center [1181, 521] width 634 height 130
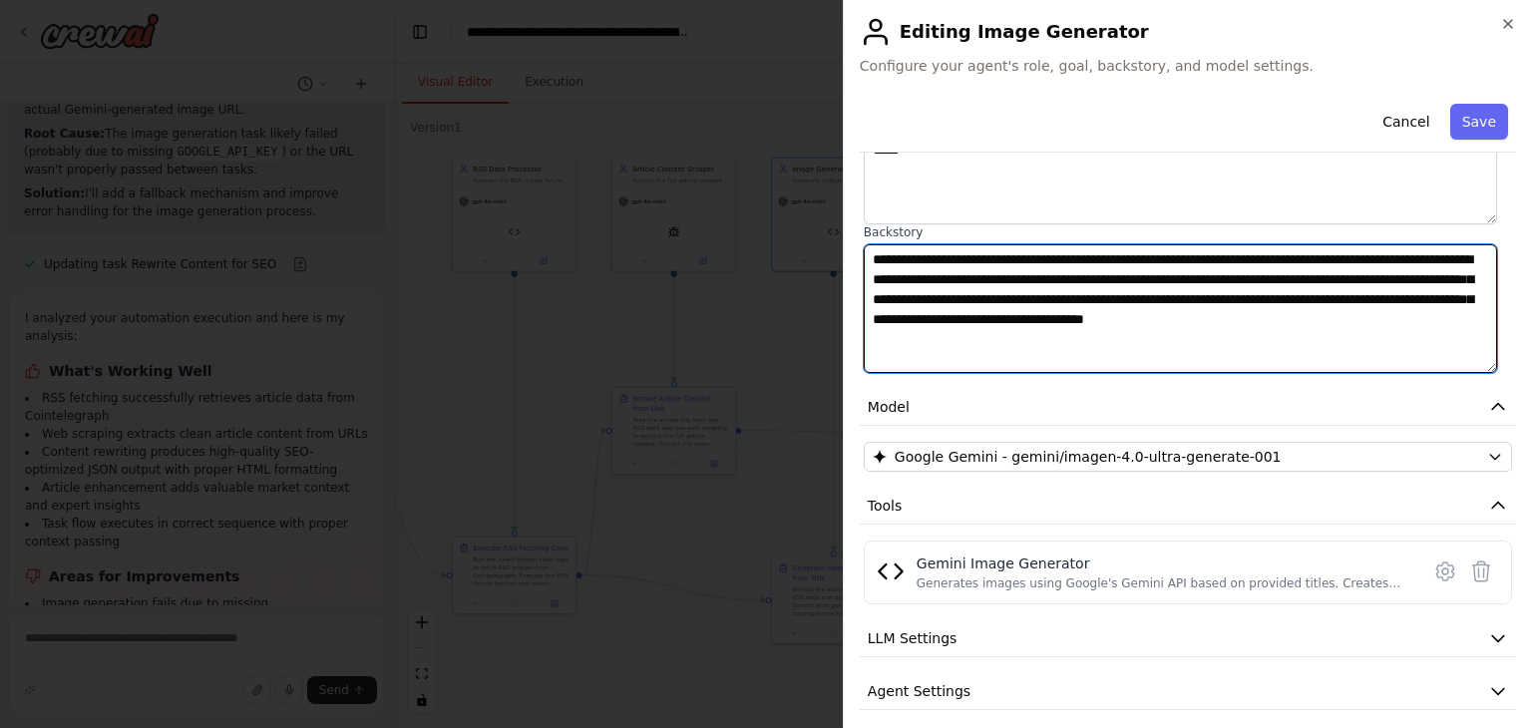
scroll to position [283, 0]
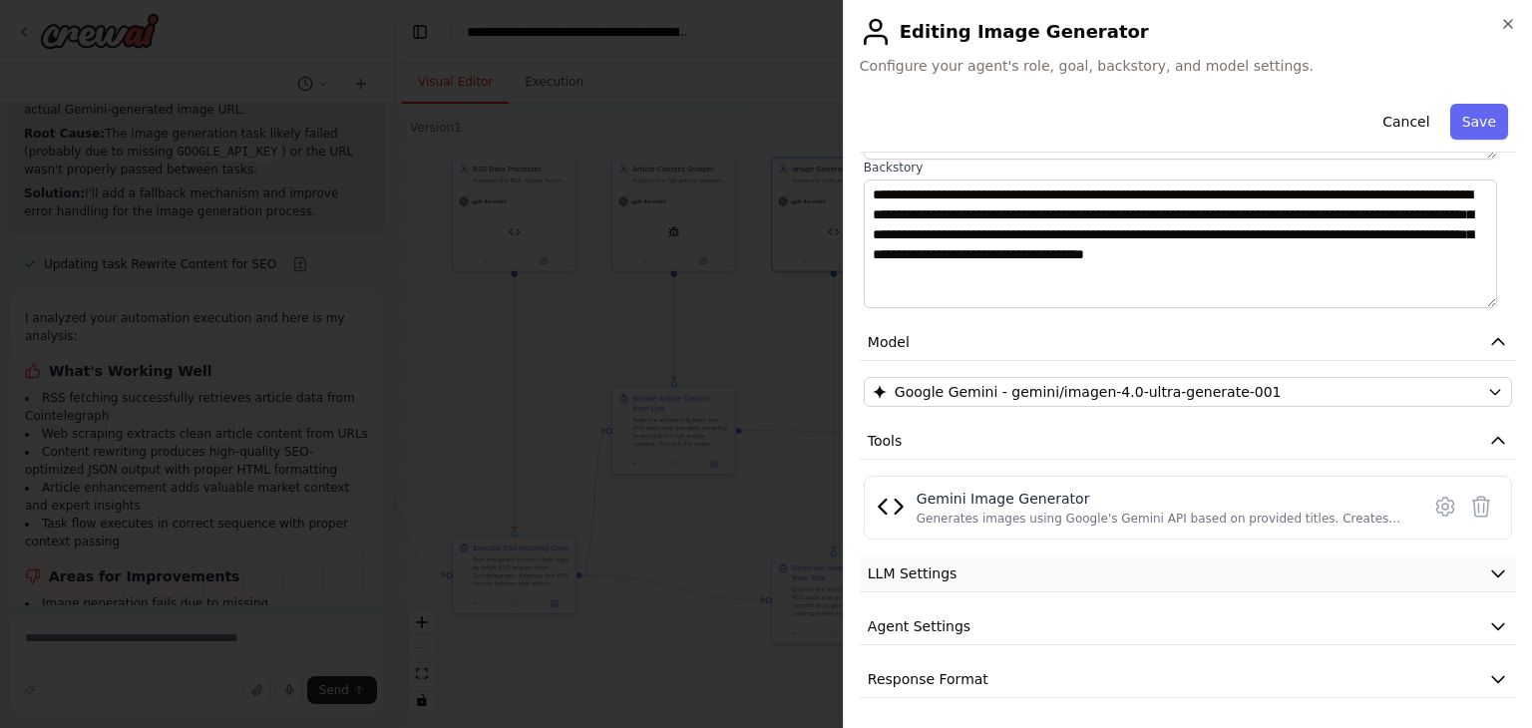
click at [1281, 563] on button "LLM Settings" at bounding box center [1188, 574] width 656 height 37
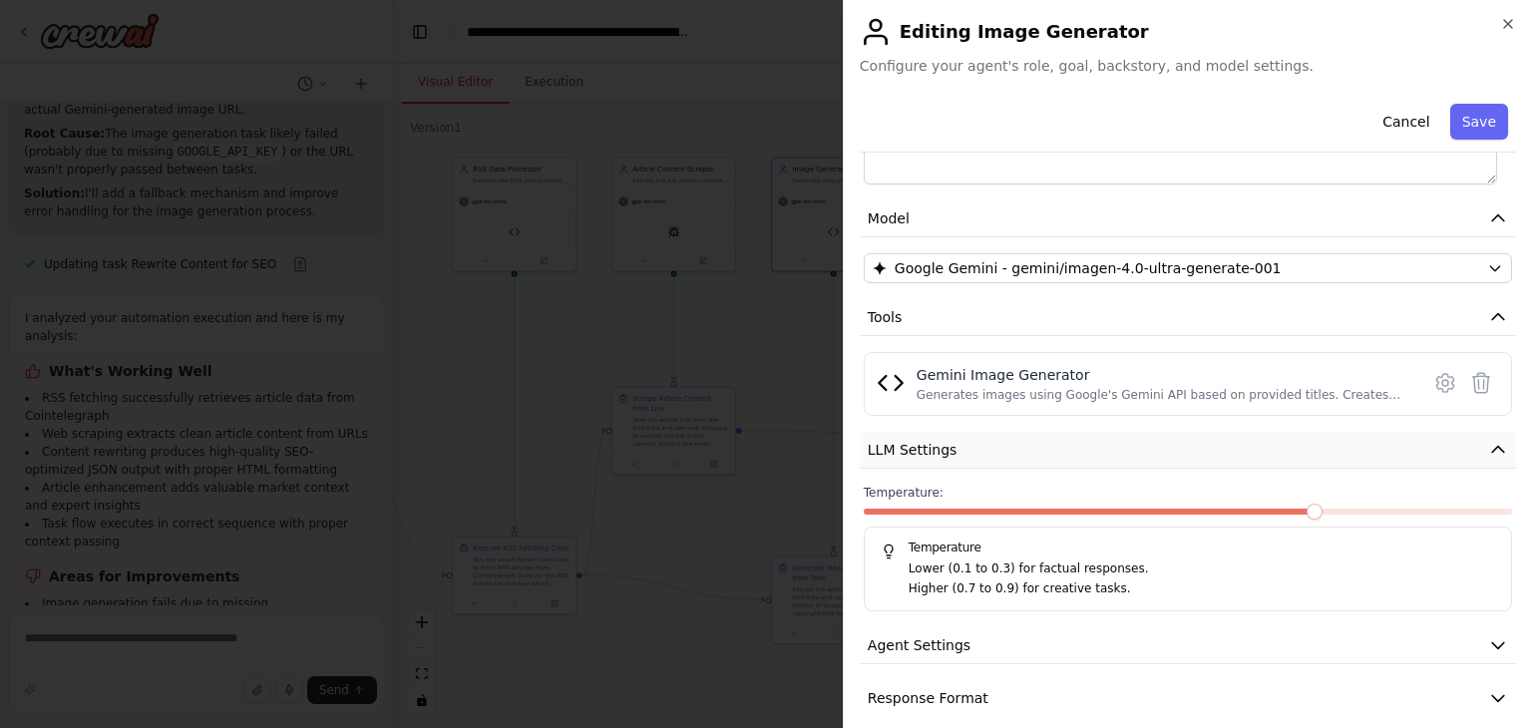
scroll to position [426, 0]
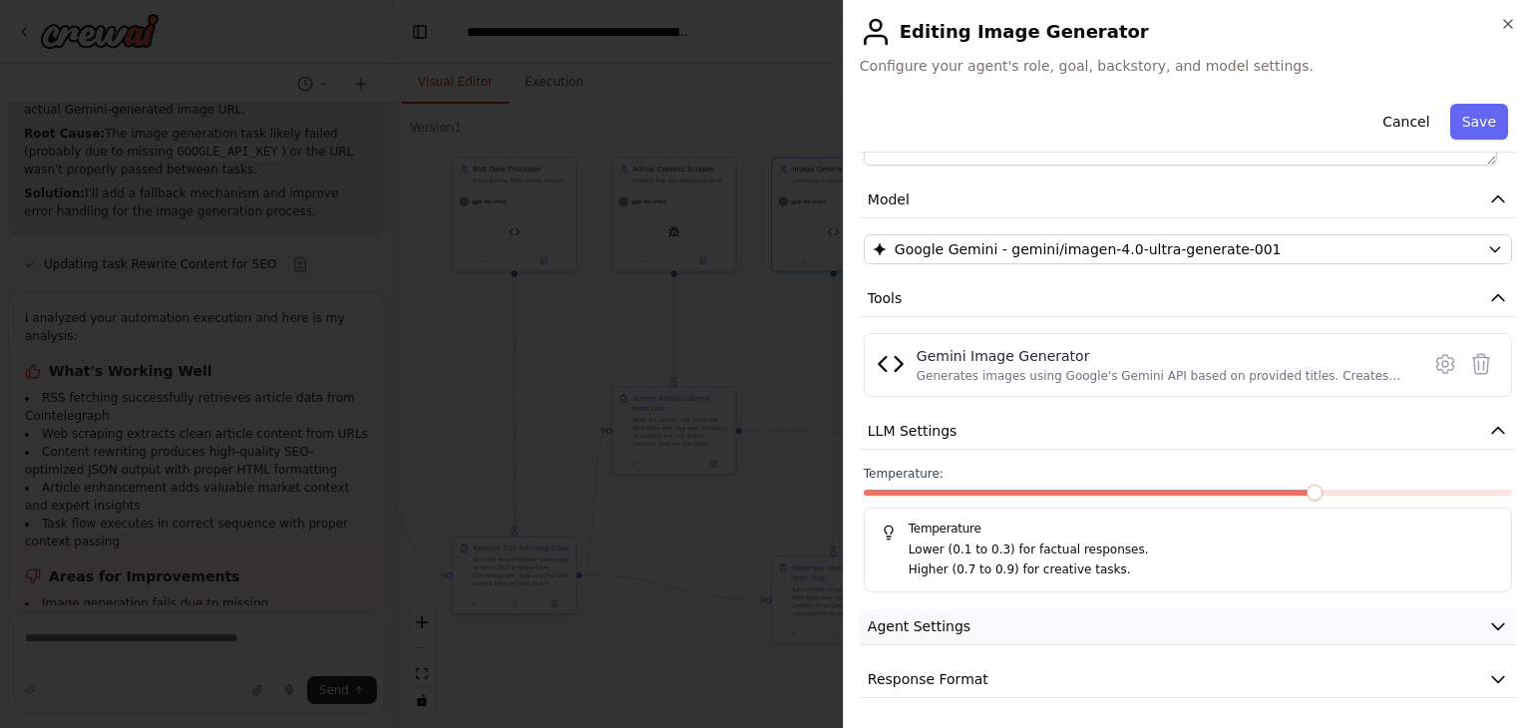
click at [1302, 637] on button "Agent Settings" at bounding box center [1188, 627] width 656 height 37
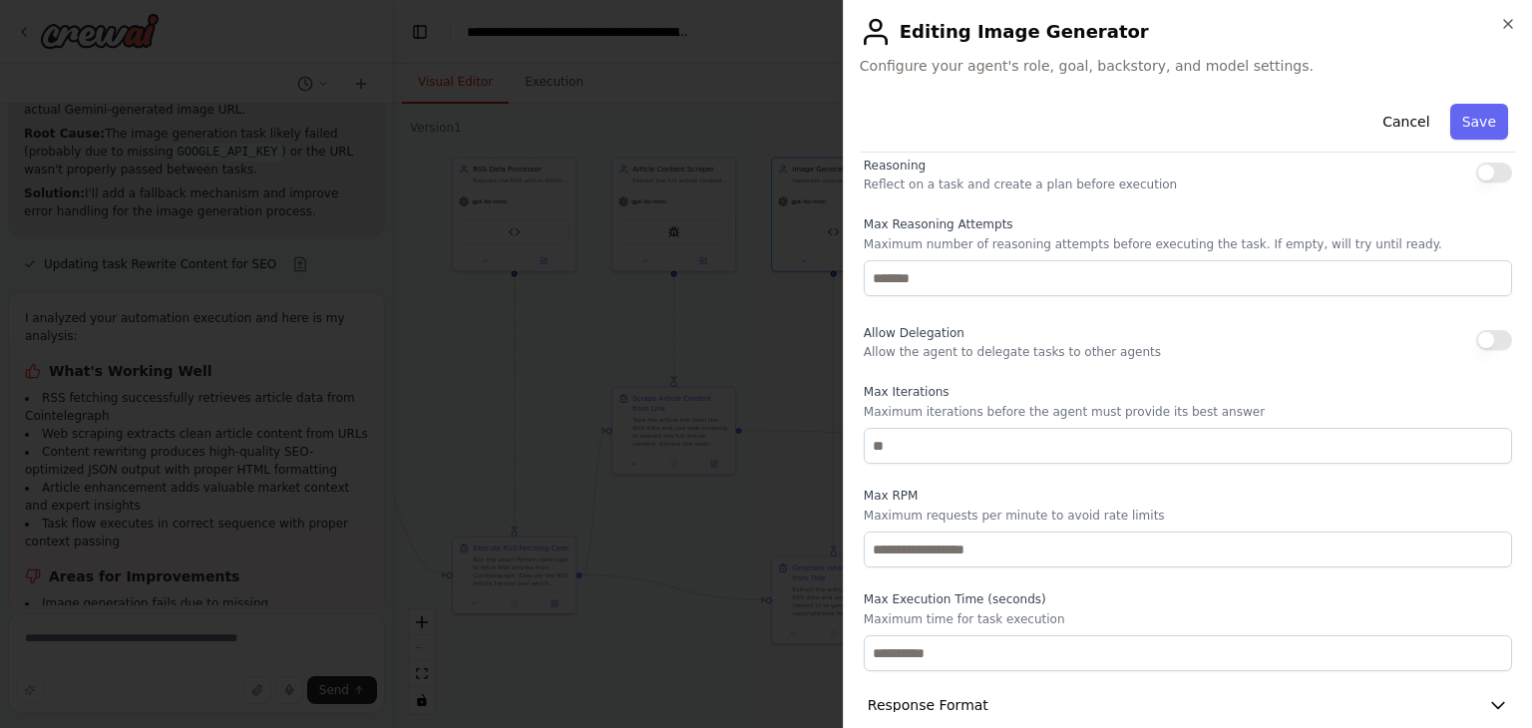
scroll to position [961, 0]
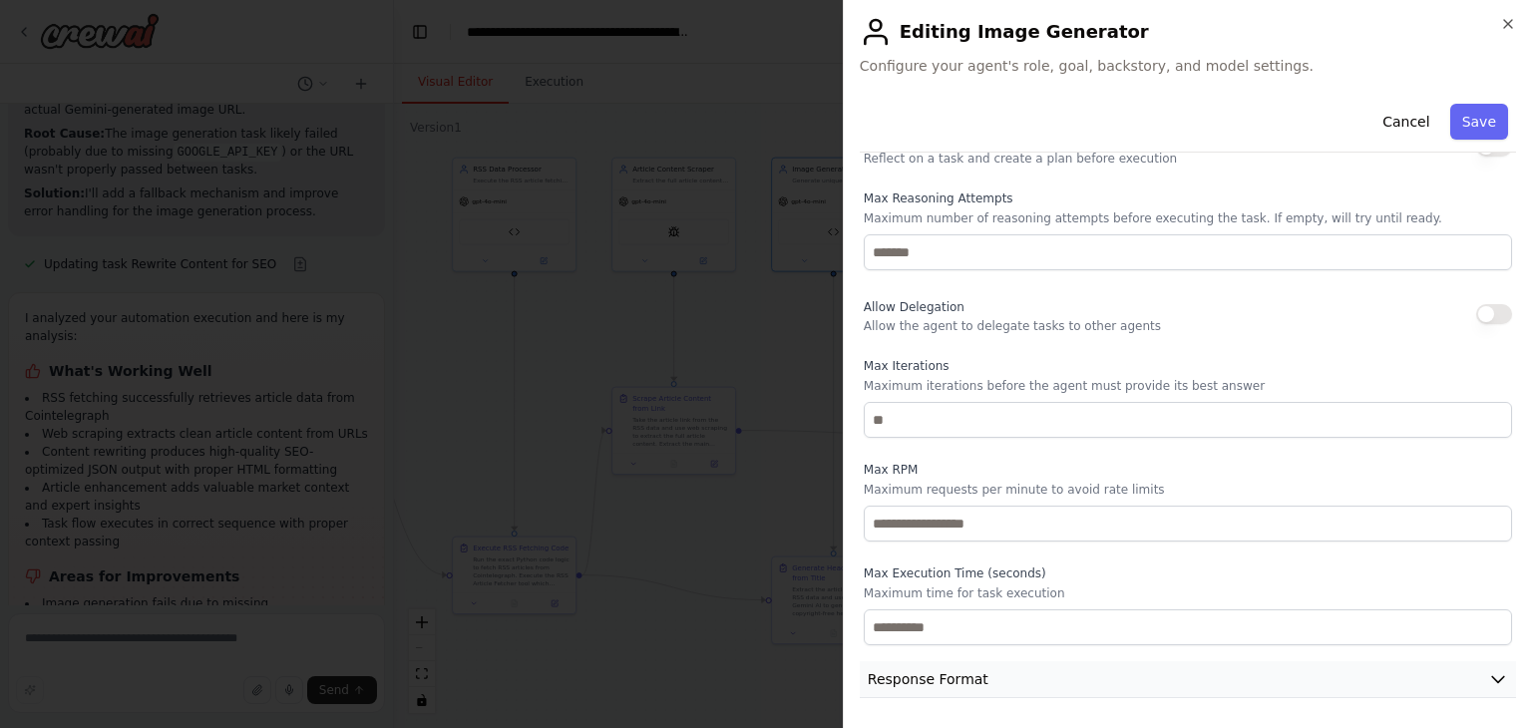
click at [1244, 695] on button "Response Format" at bounding box center [1188, 679] width 656 height 37
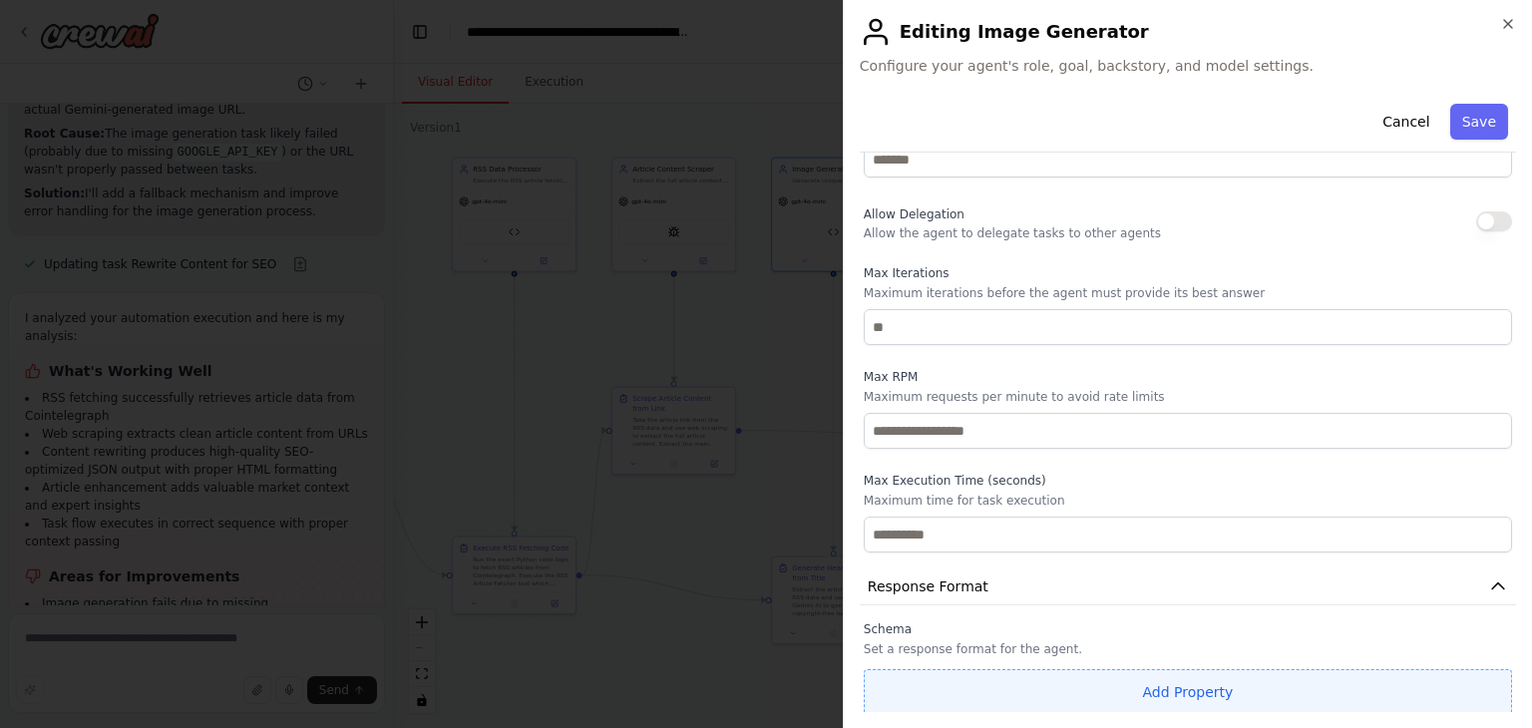
click at [1053, 683] on button "Add Property" at bounding box center [1188, 692] width 648 height 46
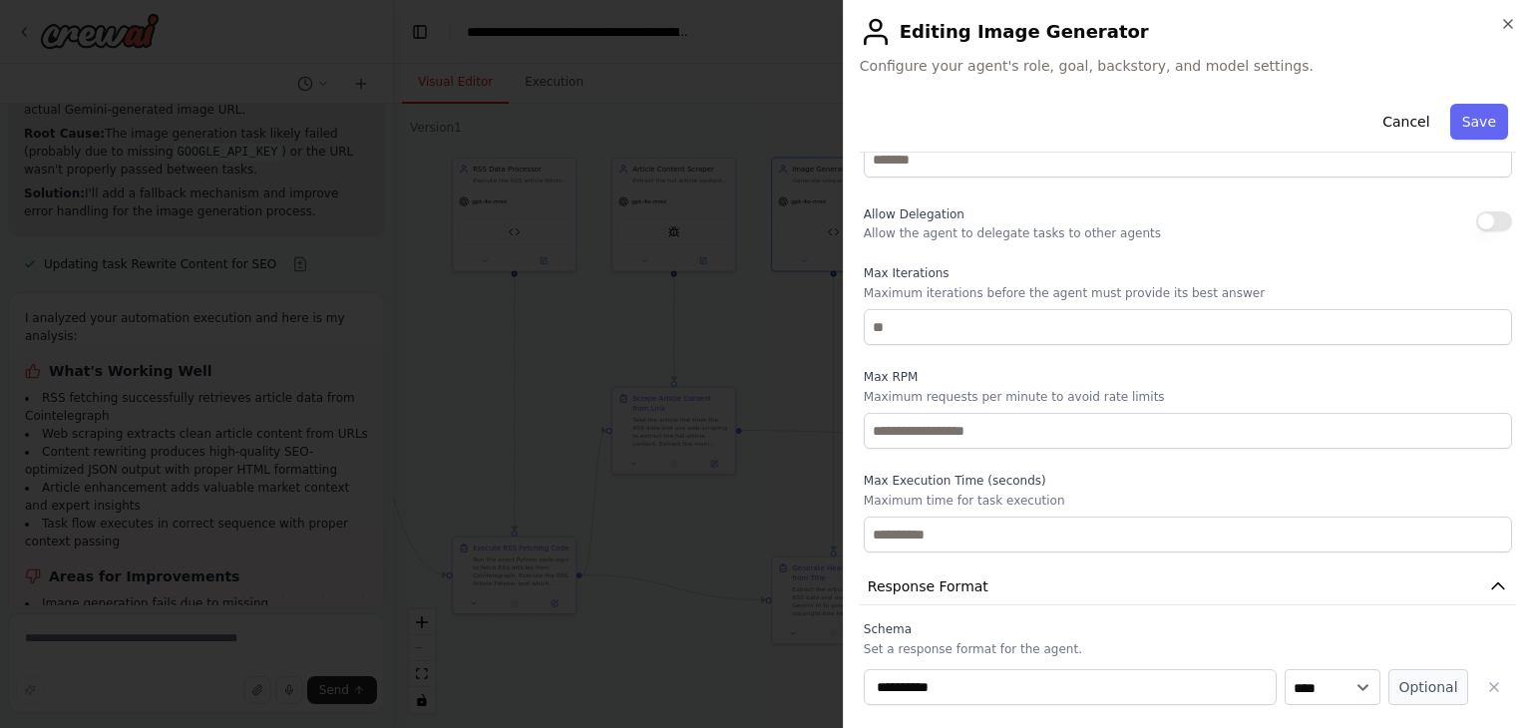
scroll to position [1105, 0]
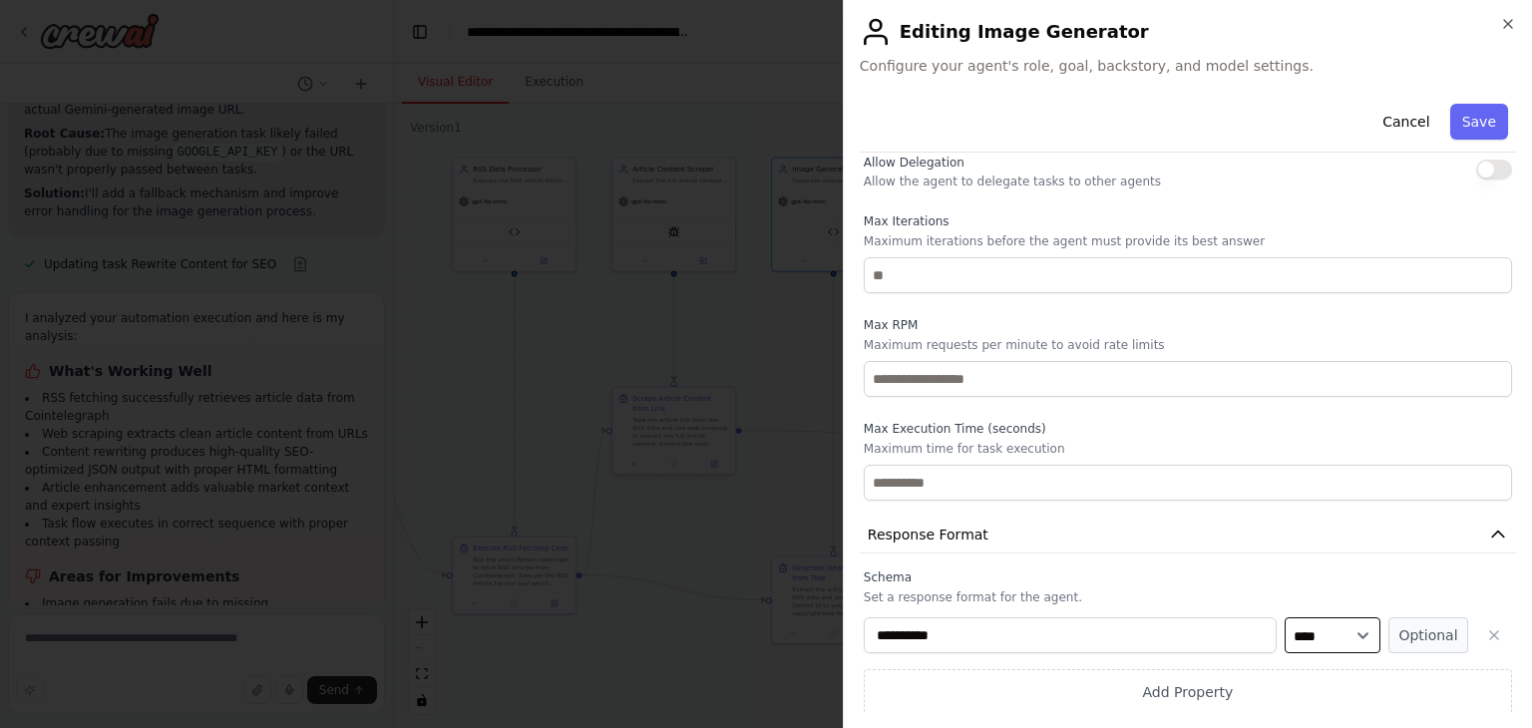
click at [1324, 636] on select "**** ******* ******* **** ******" at bounding box center [1333, 636] width 96 height 36
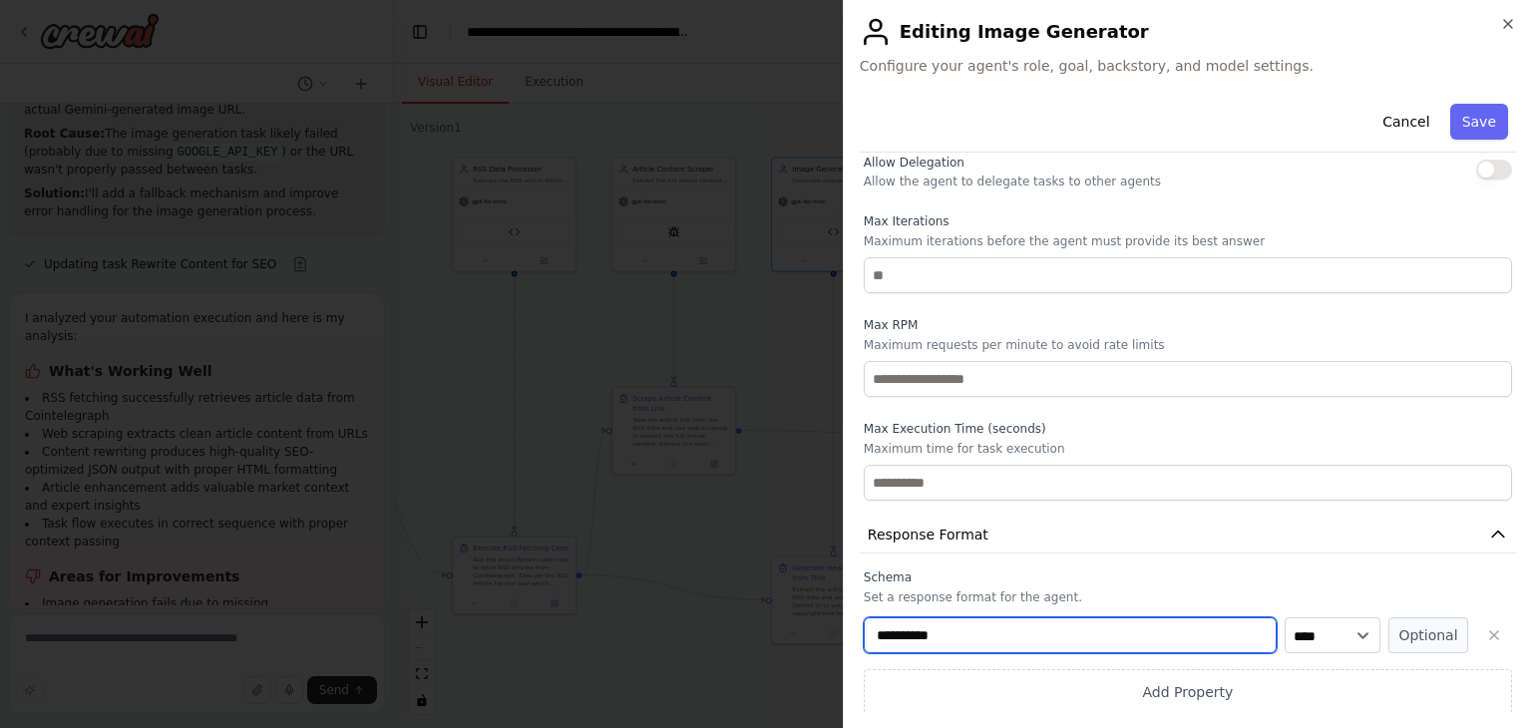
click at [1016, 621] on input "**********" at bounding box center [1070, 636] width 413 height 36
type input "***"
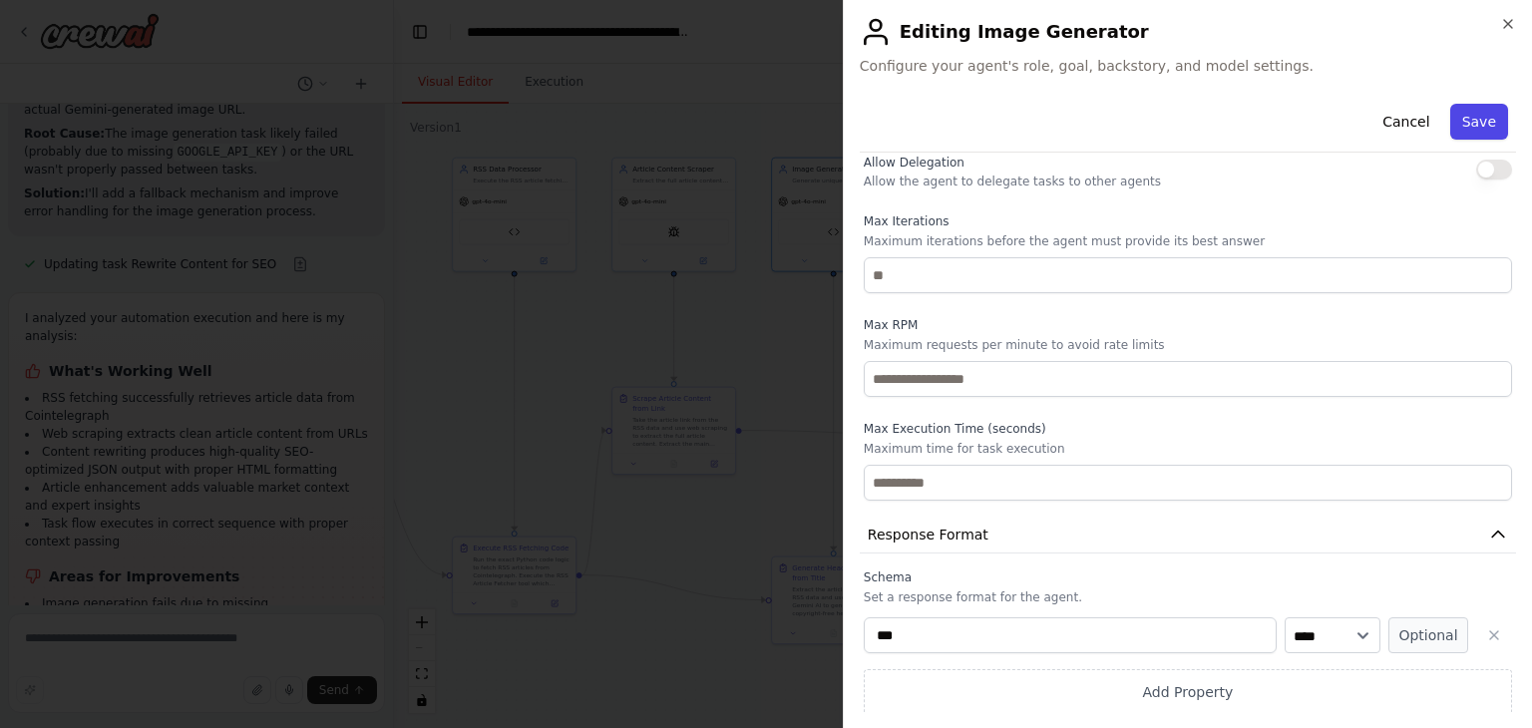
click at [1467, 118] on button "Save" at bounding box center [1480, 122] width 58 height 36
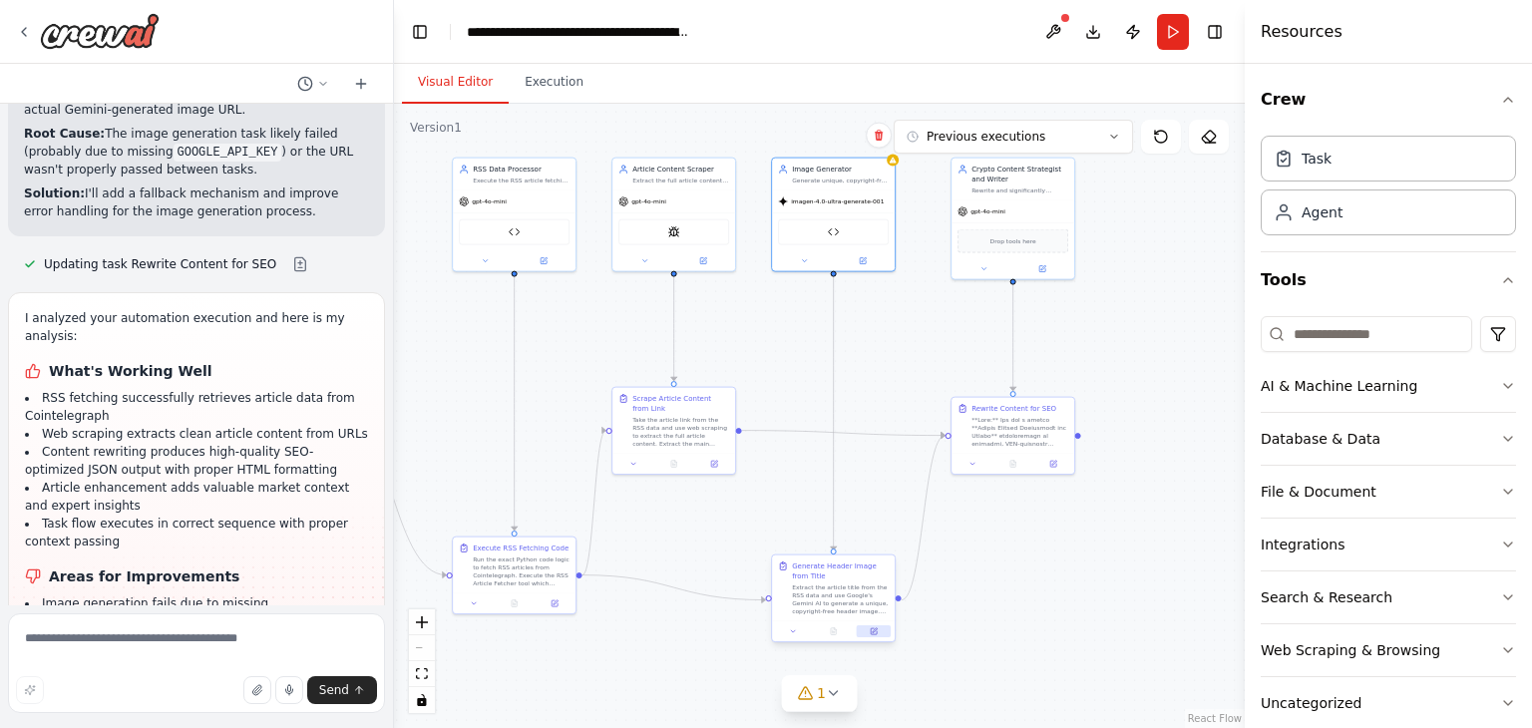
click at [871, 636] on button at bounding box center [874, 632] width 34 height 12
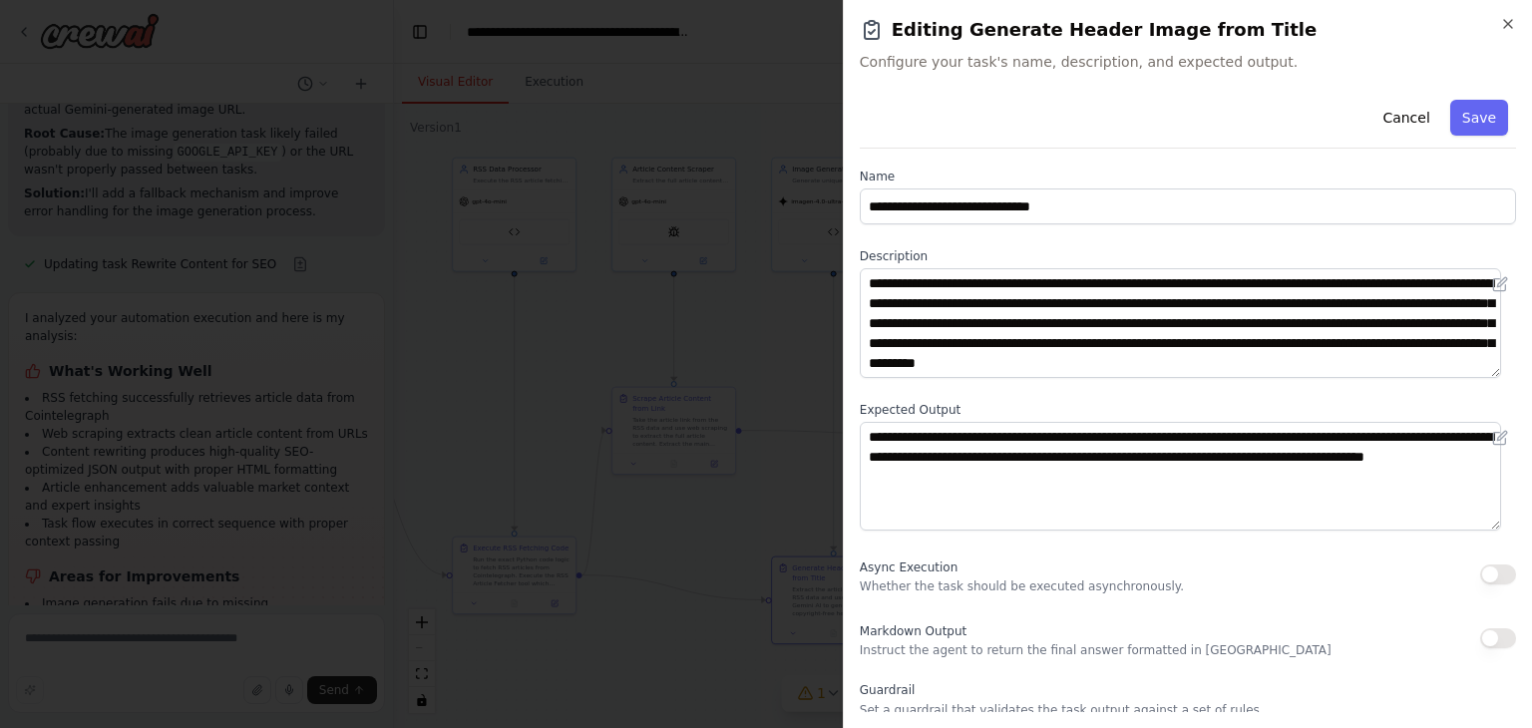
scroll to position [6, 0]
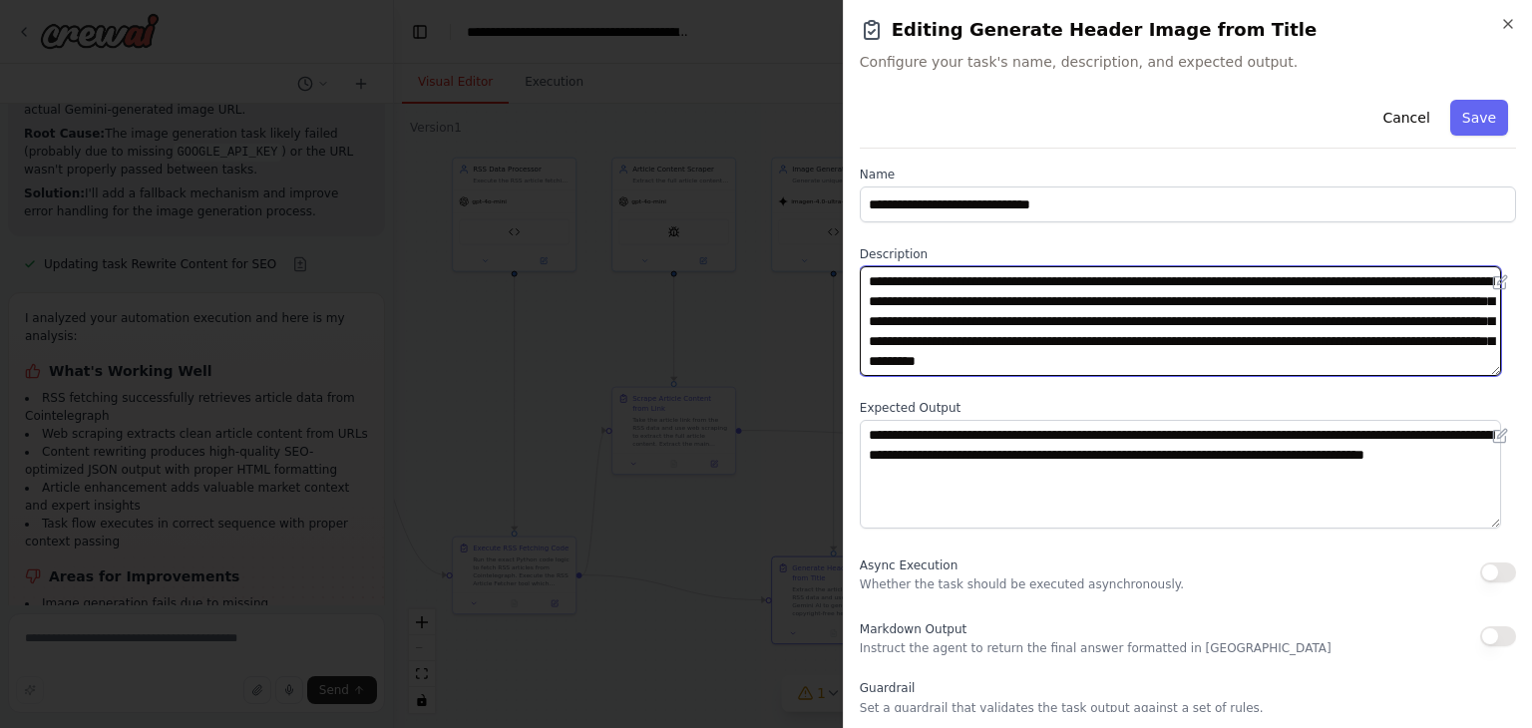
click at [1119, 308] on textarea "**********" at bounding box center [1180, 321] width 641 height 110
click at [1189, 338] on textarea "**********" at bounding box center [1180, 321] width 641 height 110
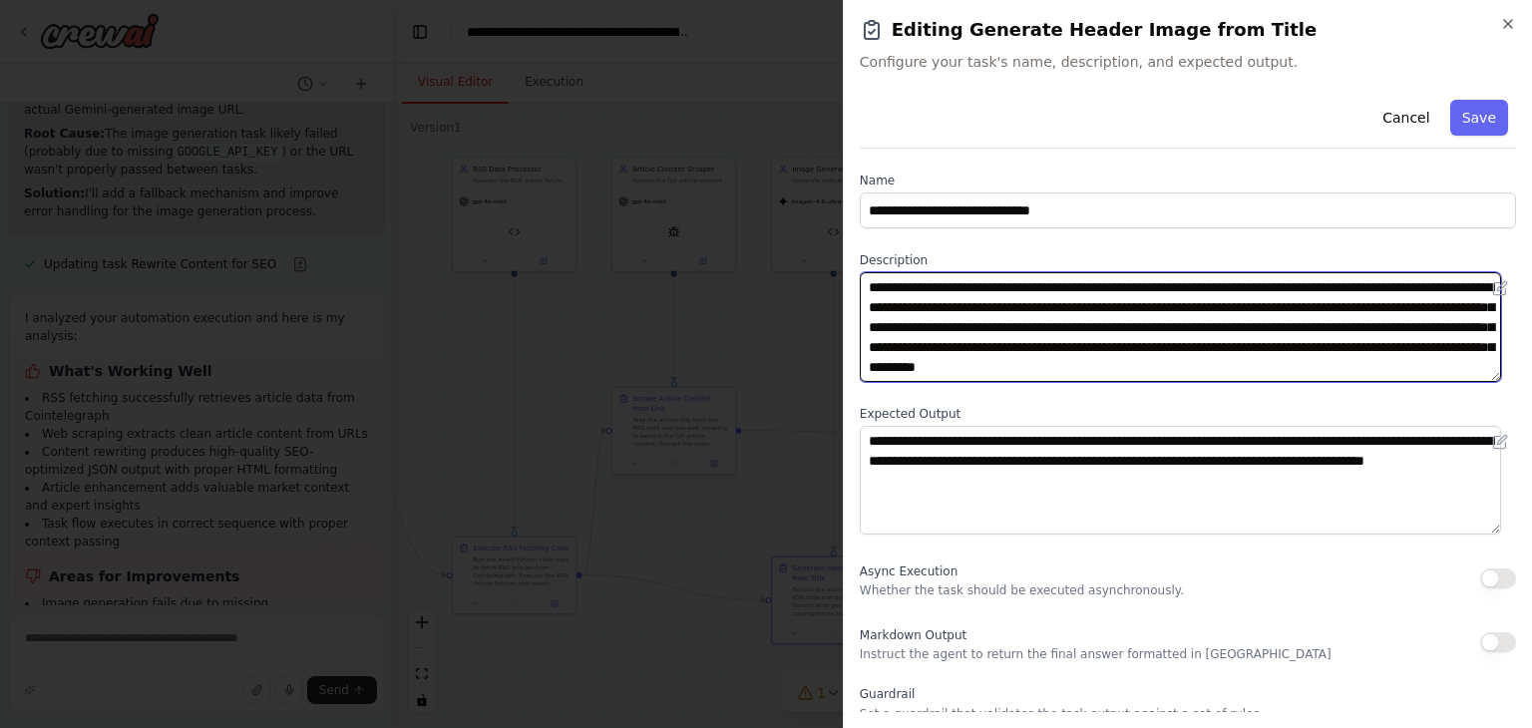
scroll to position [172, 0]
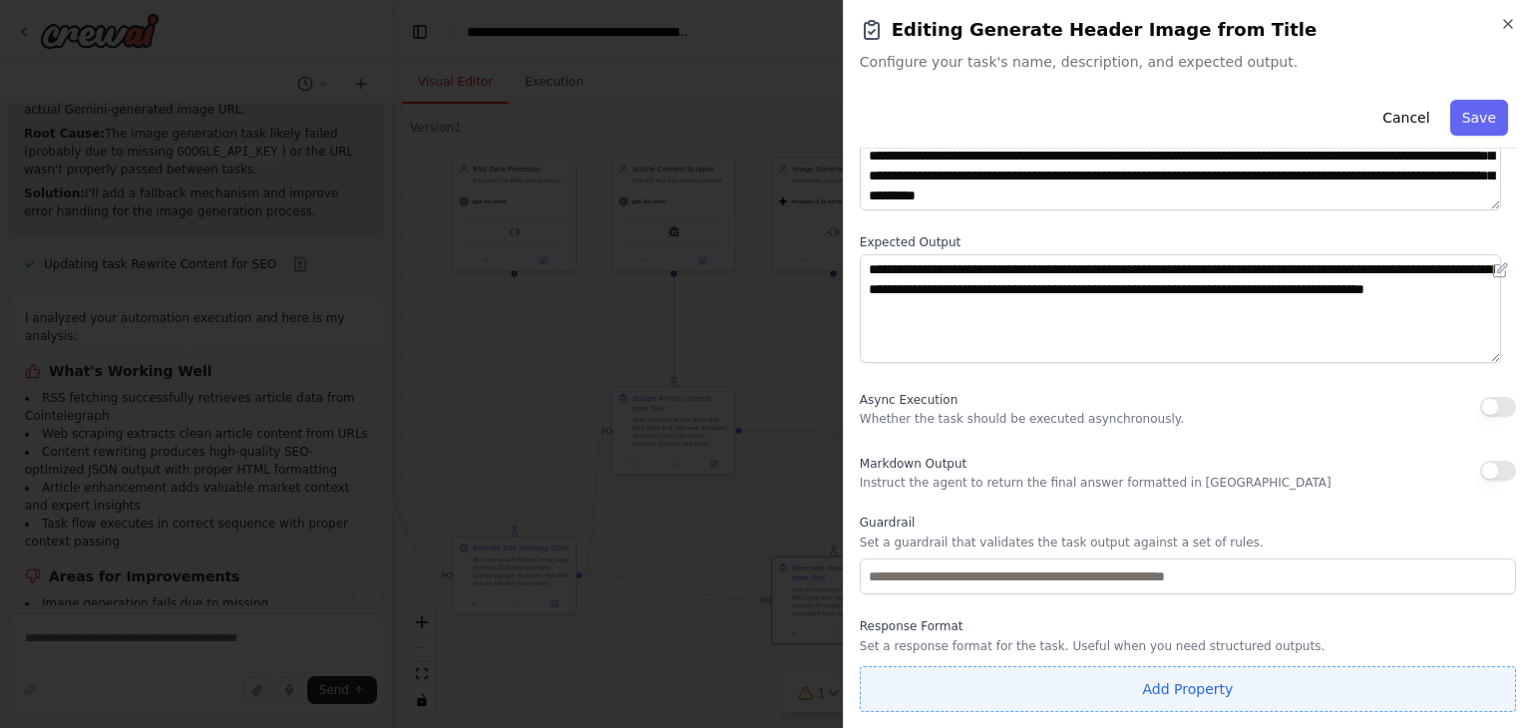
click at [1192, 684] on button "Add Property" at bounding box center [1188, 689] width 656 height 46
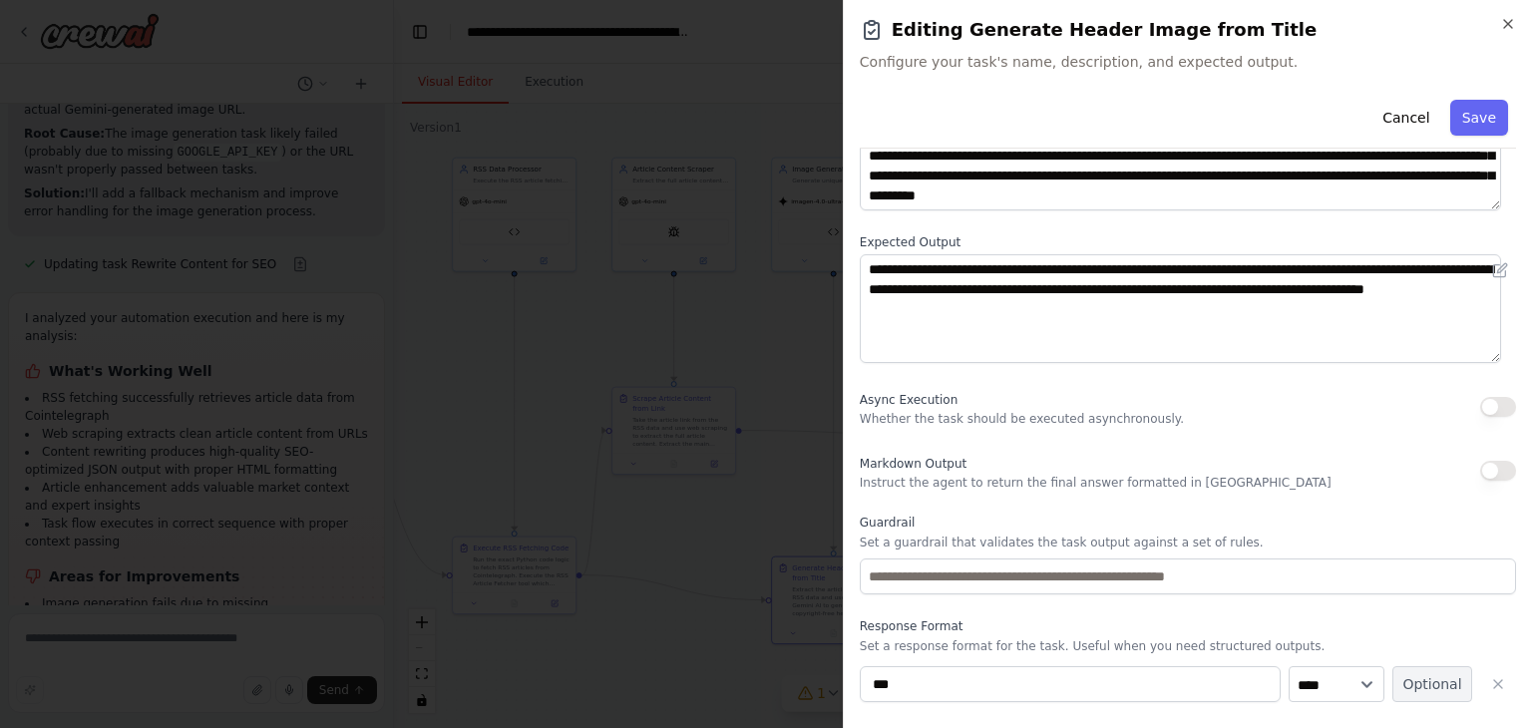
scroll to position [223, 0]
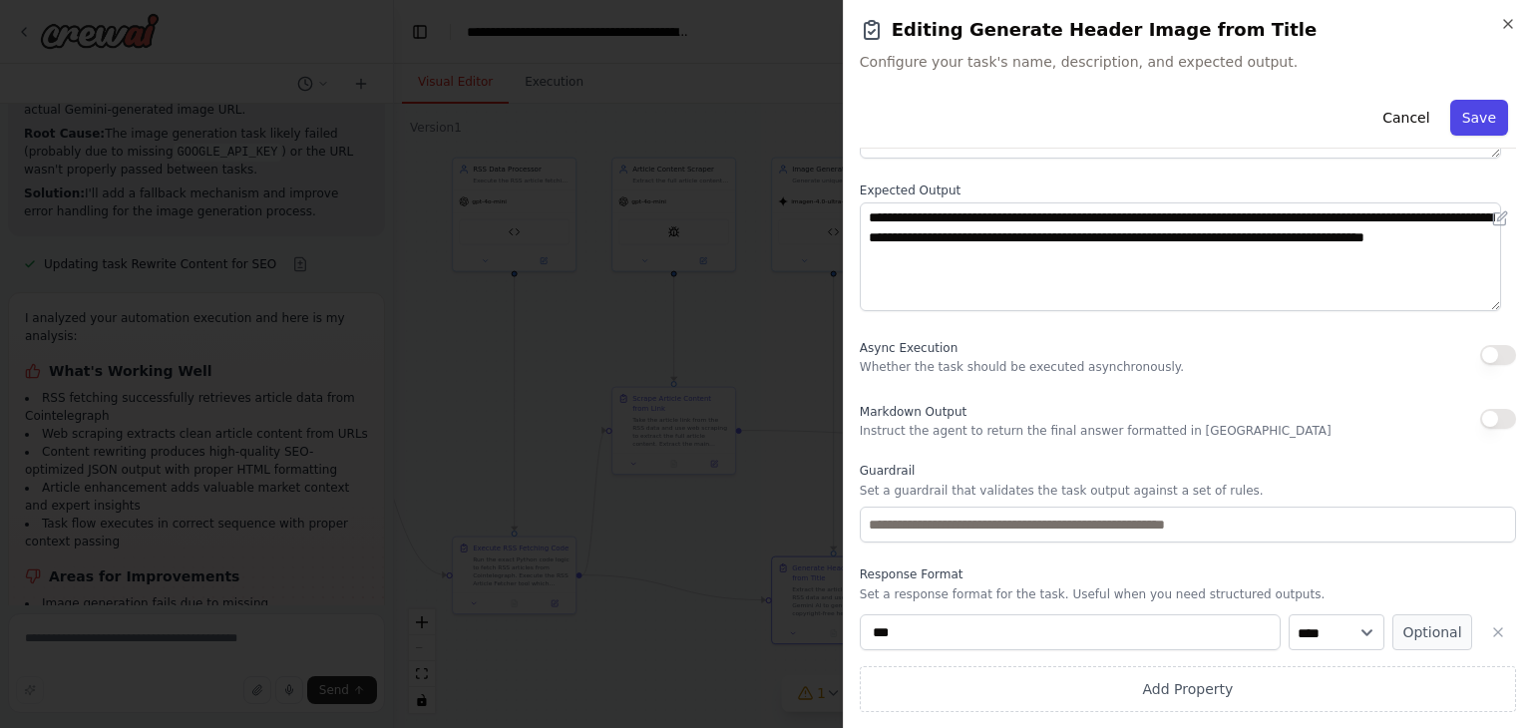
type input "***"
click at [1474, 115] on button "Save" at bounding box center [1480, 118] width 58 height 36
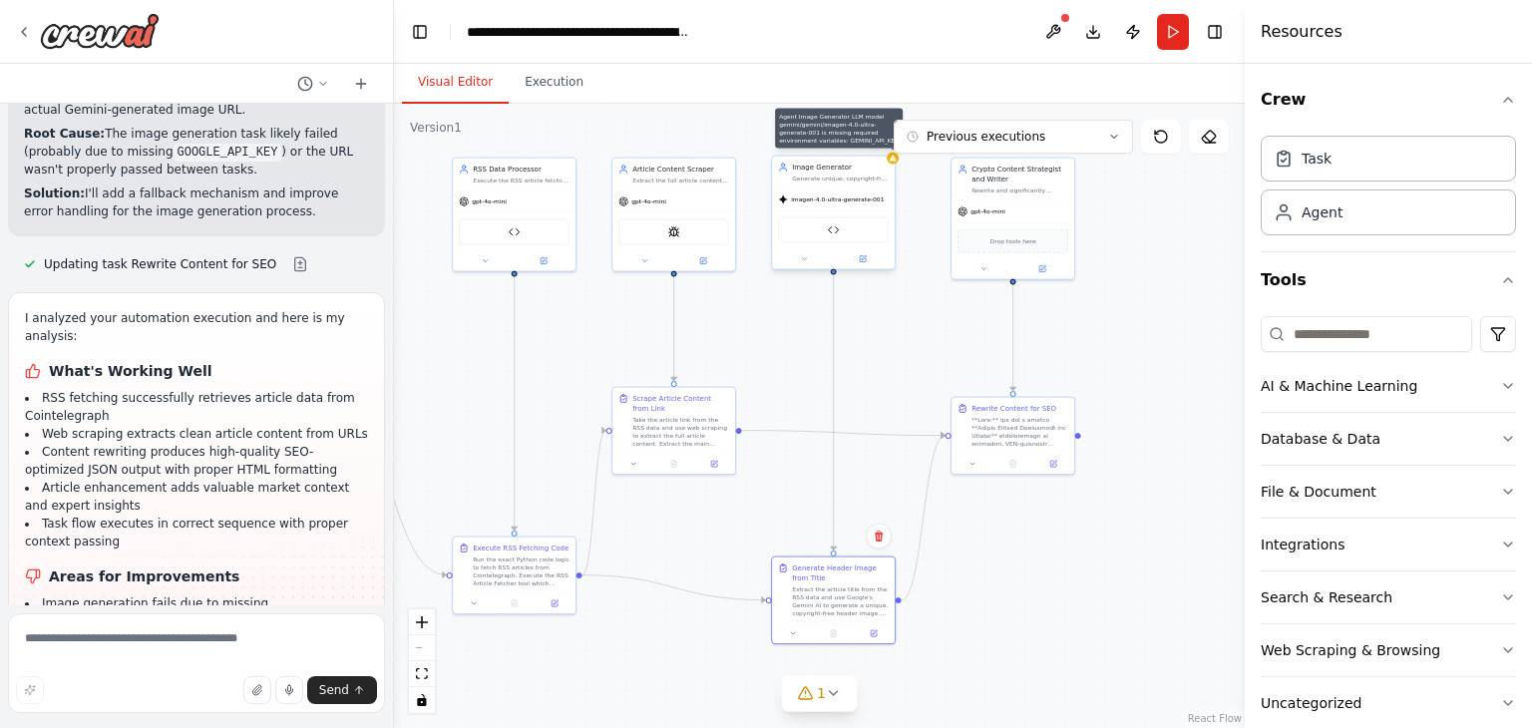
click at [895, 162] on div at bounding box center [893, 159] width 12 height 12
click at [817, 185] on div "Image Generator Generate unique, copyright-free header images based on article …" at bounding box center [833, 173] width 123 height 32
click at [839, 234] on img at bounding box center [834, 230] width 12 height 12
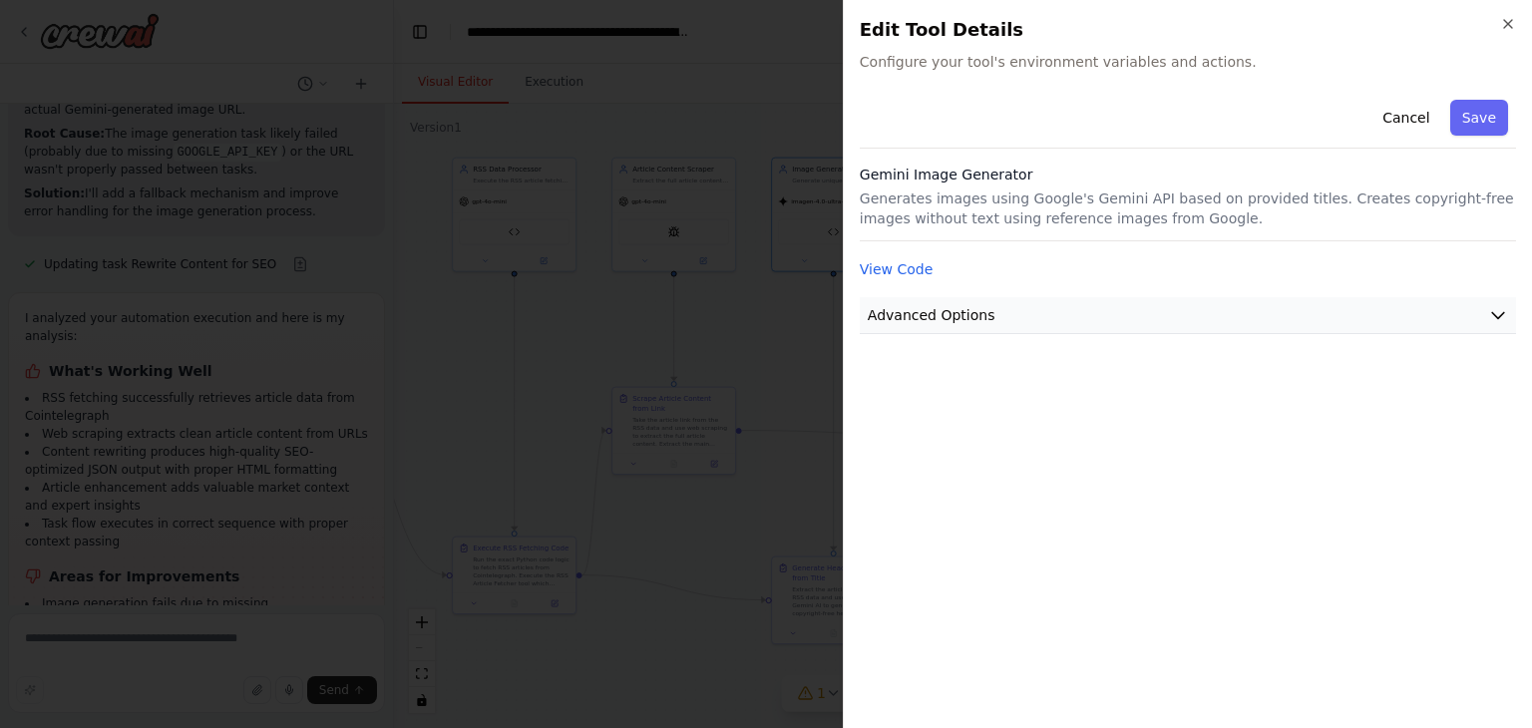
click at [938, 300] on button "Advanced Options" at bounding box center [1188, 315] width 656 height 37
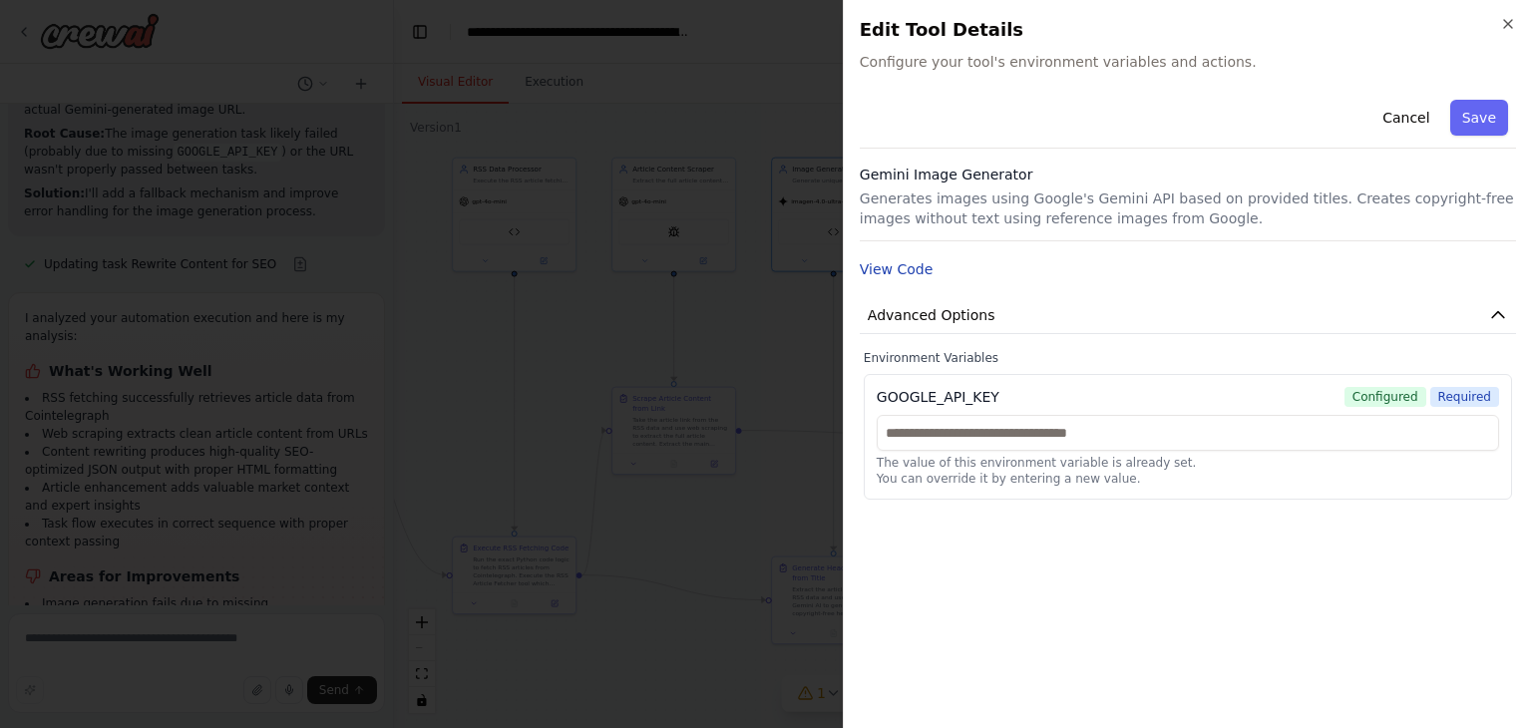
click at [898, 276] on button "View Code" at bounding box center [897, 269] width 74 height 20
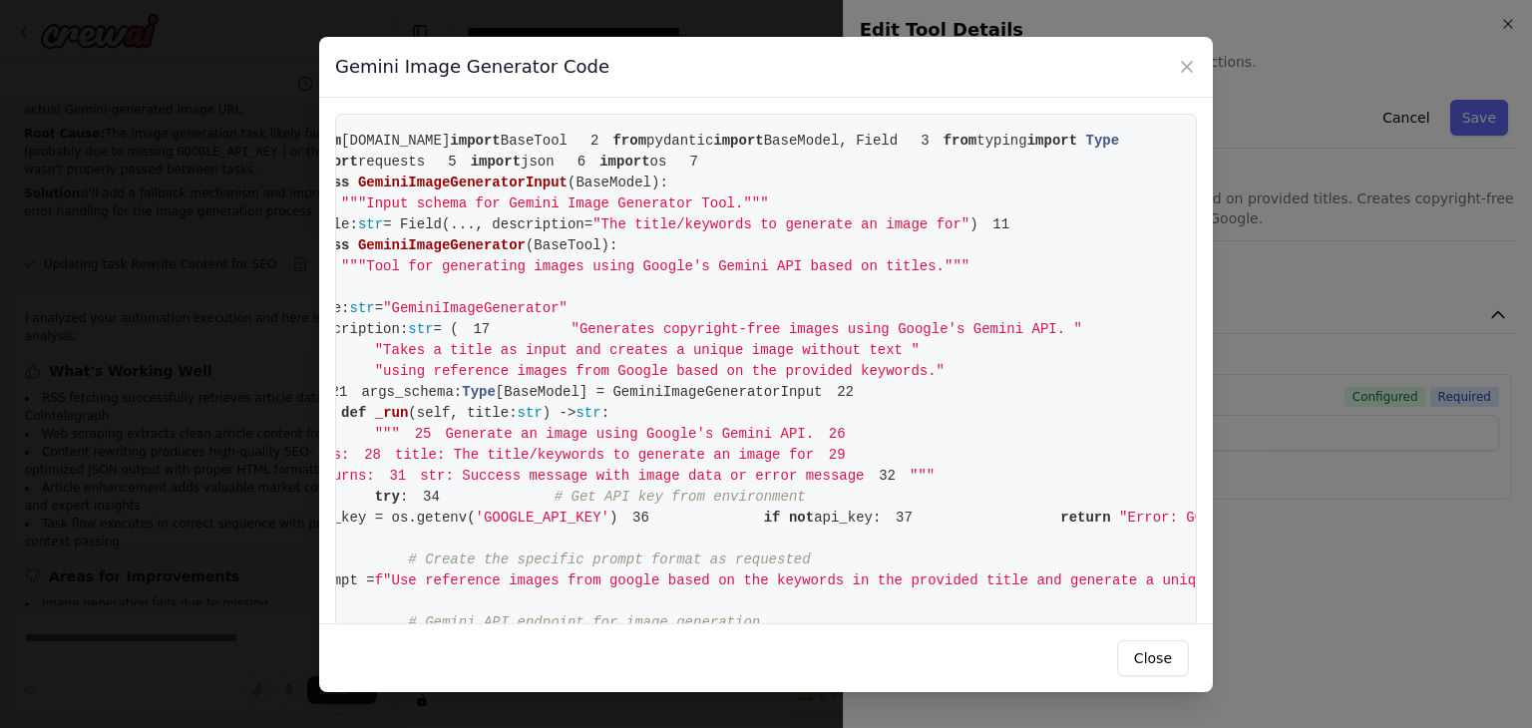
scroll to position [0, 0]
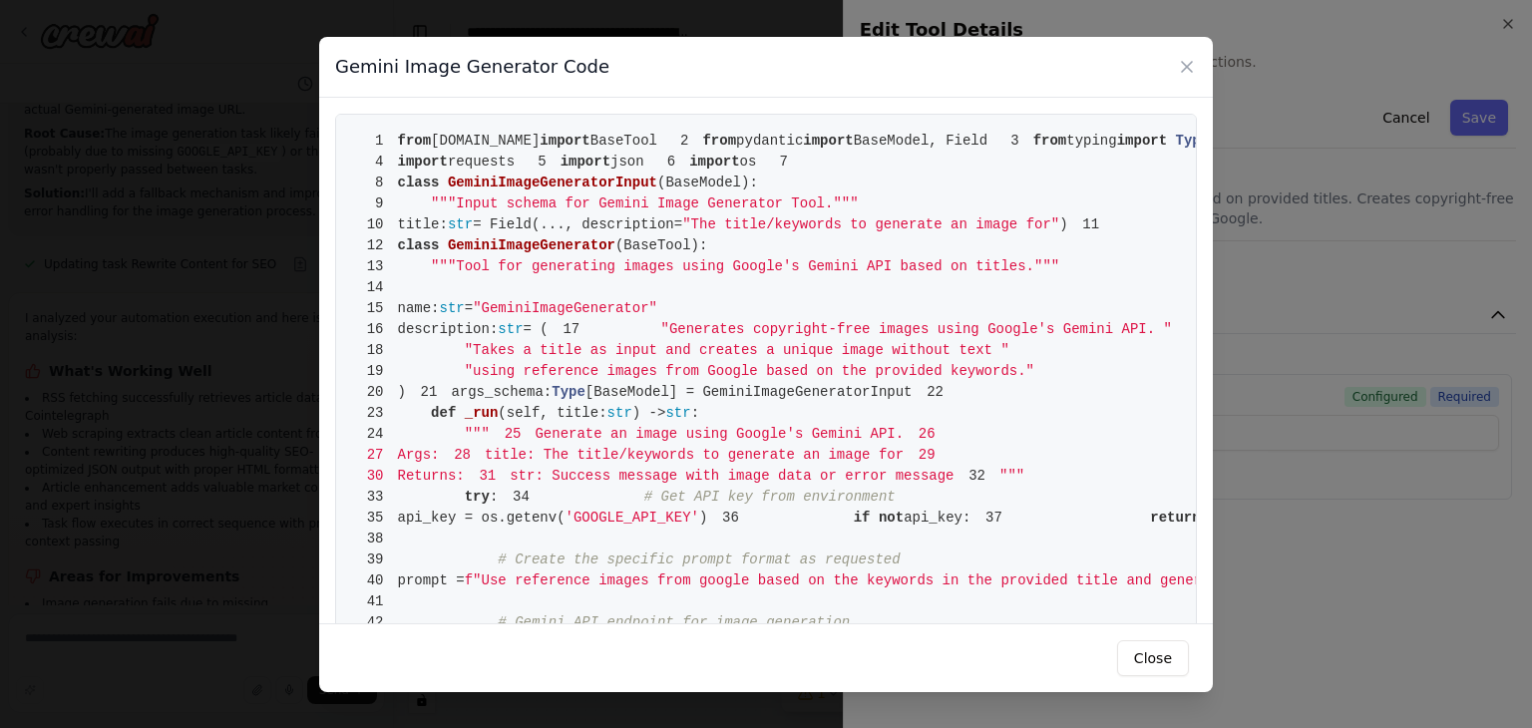
click at [898, 276] on pre "1 from crewai.tools import BaseTool 2 from pydantic import BaseModel, Field 3 f…" at bounding box center [766, 665] width 862 height 1102
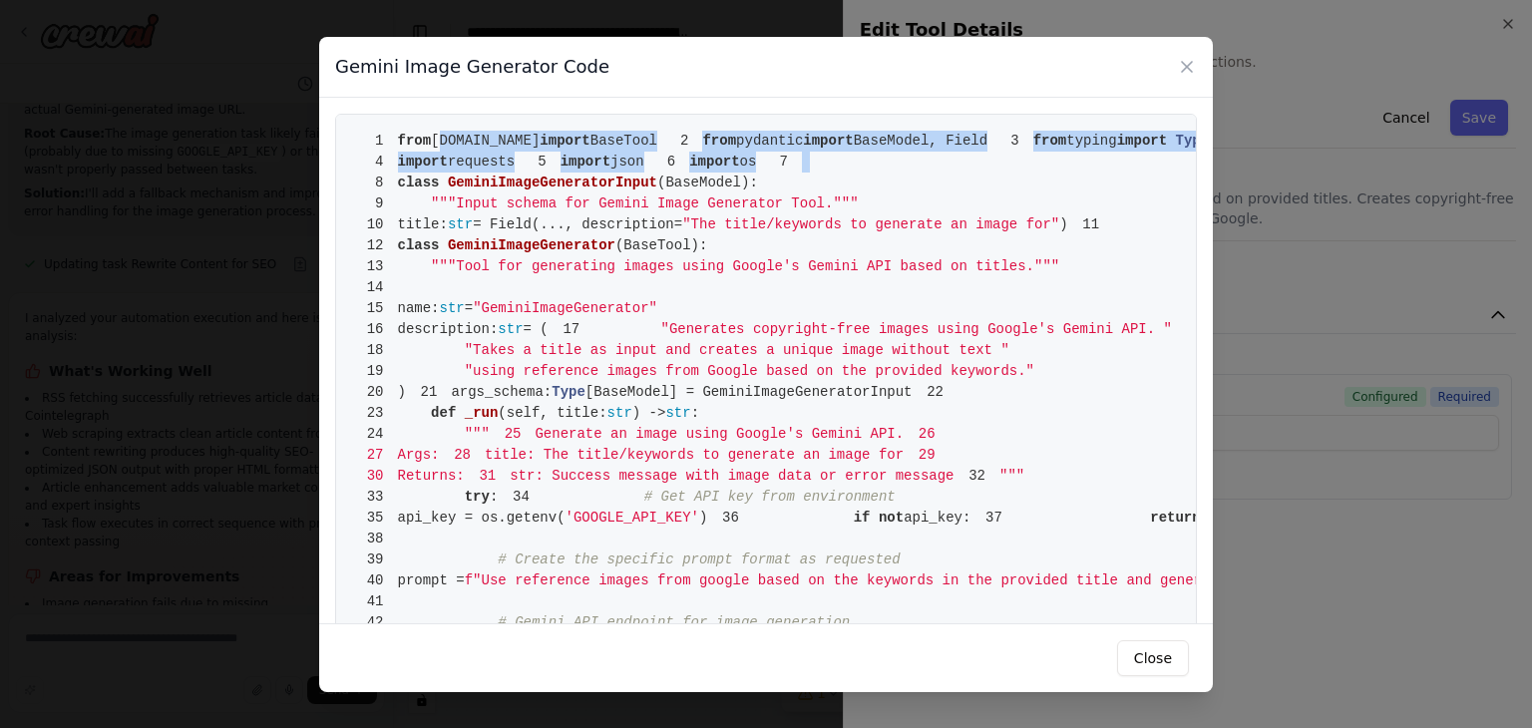
drag, startPoint x: 898, startPoint y: 276, endPoint x: 473, endPoint y: 145, distance: 444.9
click at [473, 145] on pre "1 from crewai.tools import BaseTool 2 from pydantic import BaseModel, Field 3 f…" at bounding box center [766, 665] width 862 height 1102
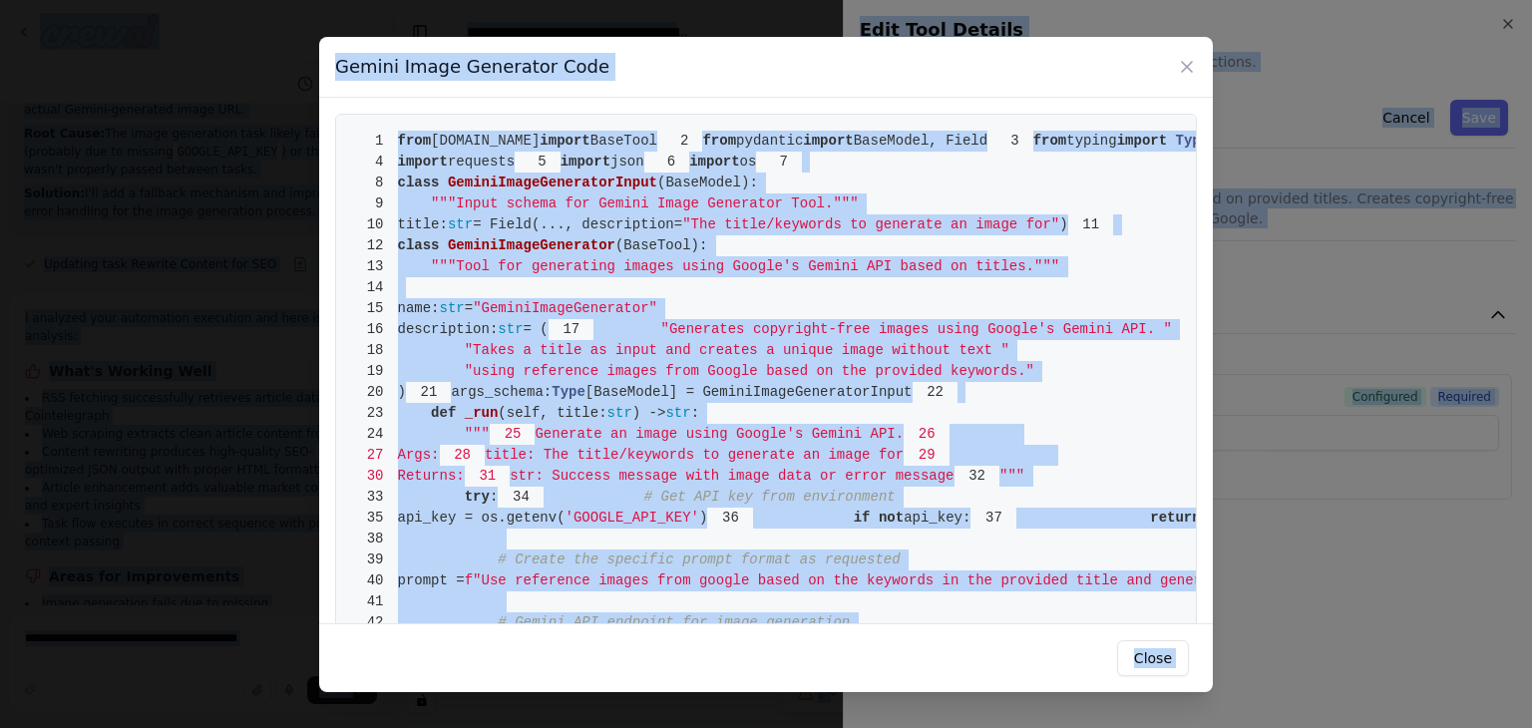
click at [473, 145] on span "[DOMAIN_NAME]" at bounding box center [485, 141] width 109 height 16
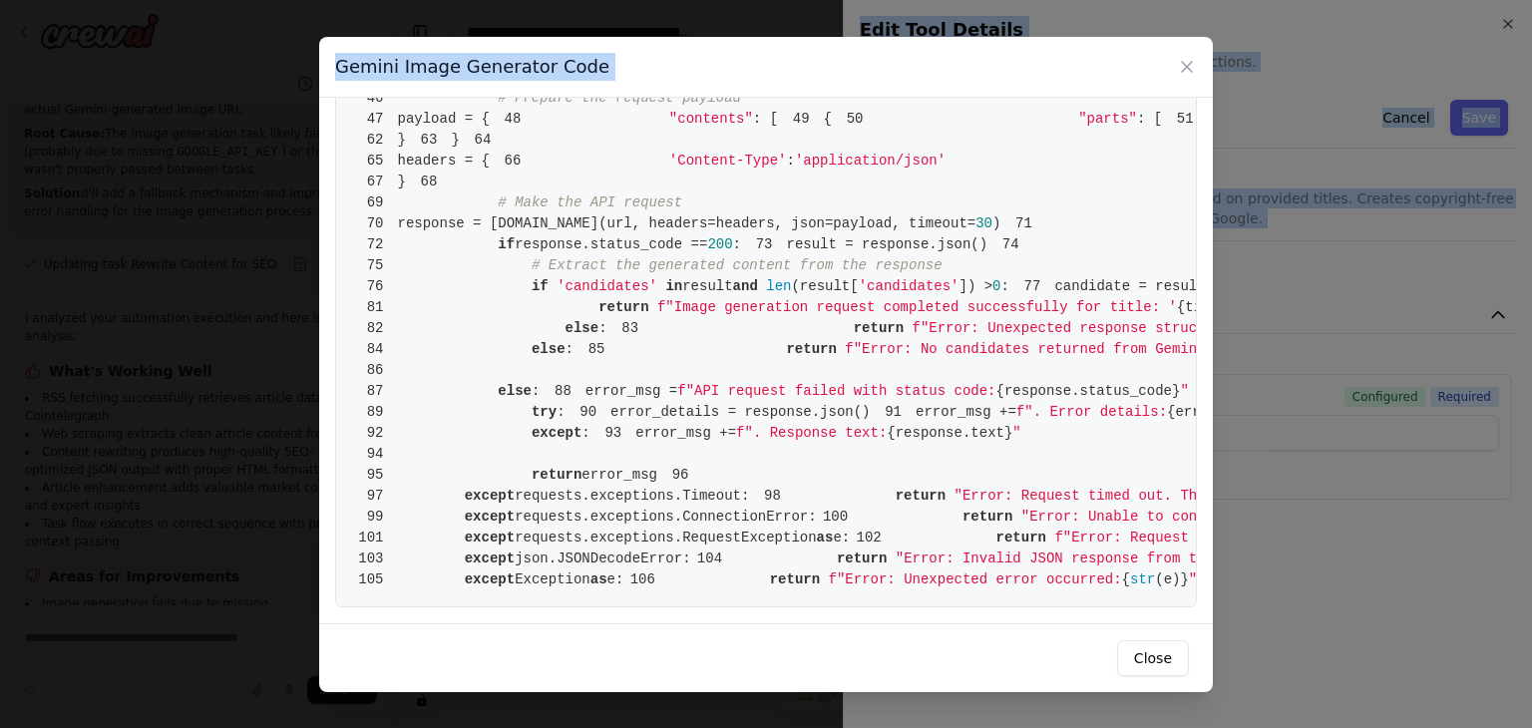
scroll to position [1776, 0]
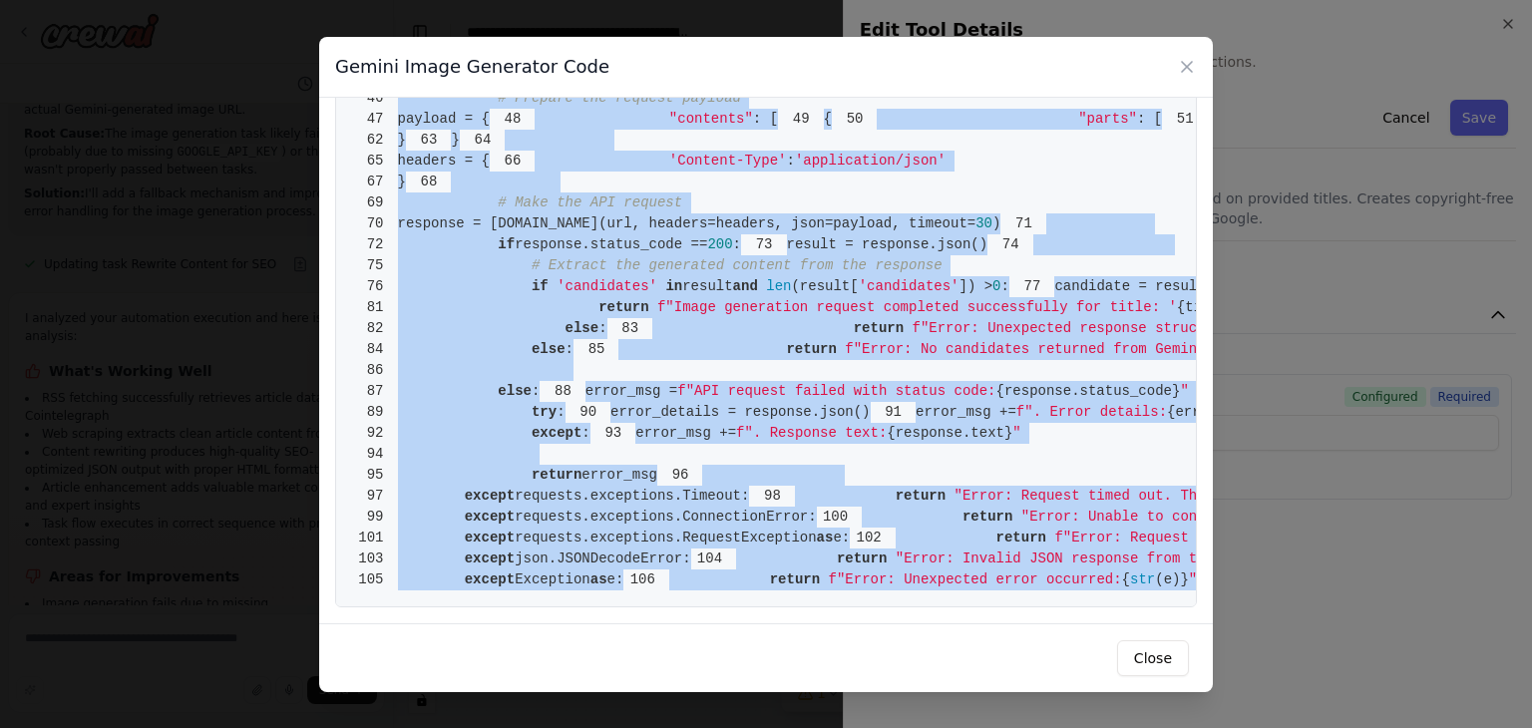
copy code "from crewai.tools import BaseTool 2 from pydantic import BaseModel, Field 3 fro…"
drag, startPoint x: 398, startPoint y: 137, endPoint x: 894, endPoint y: 557, distance: 649.8
click at [894, 557] on pre "1 from crewai.tools import BaseTool 2 from pydantic import BaseModel, Field 3 f…" at bounding box center [766, 56] width 862 height 1102
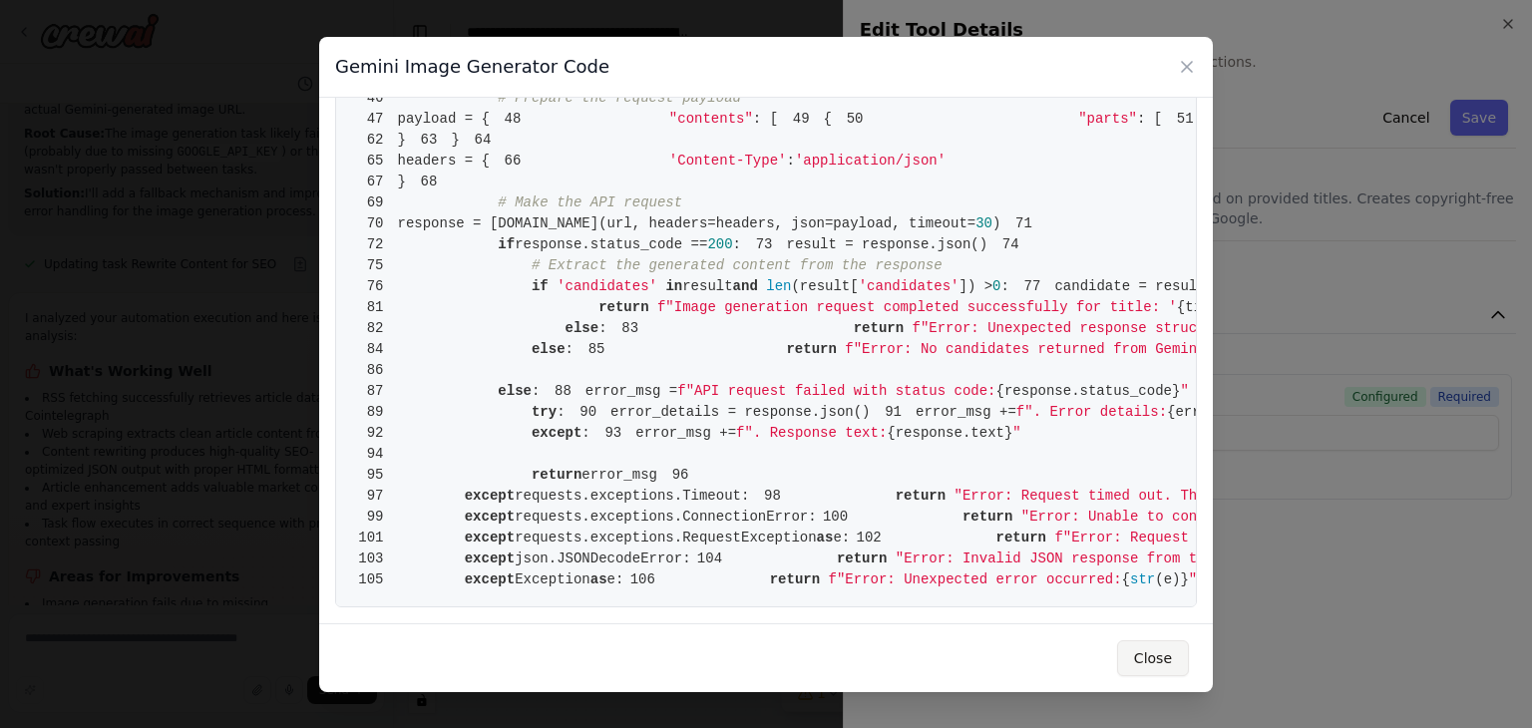
click at [1141, 655] on button "Close" at bounding box center [1153, 658] width 72 height 36
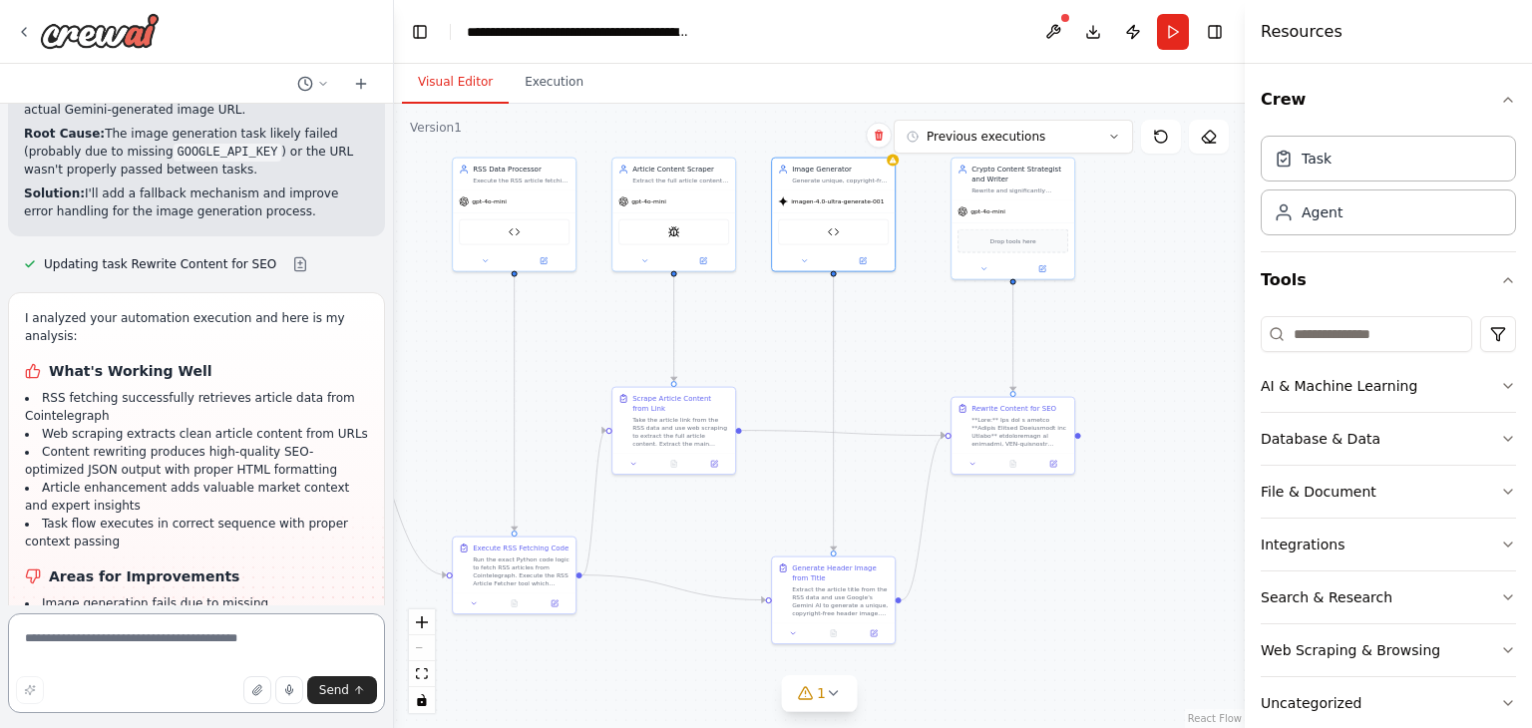
click at [175, 649] on textarea at bounding box center [196, 664] width 377 height 100
paste textarea "**********"
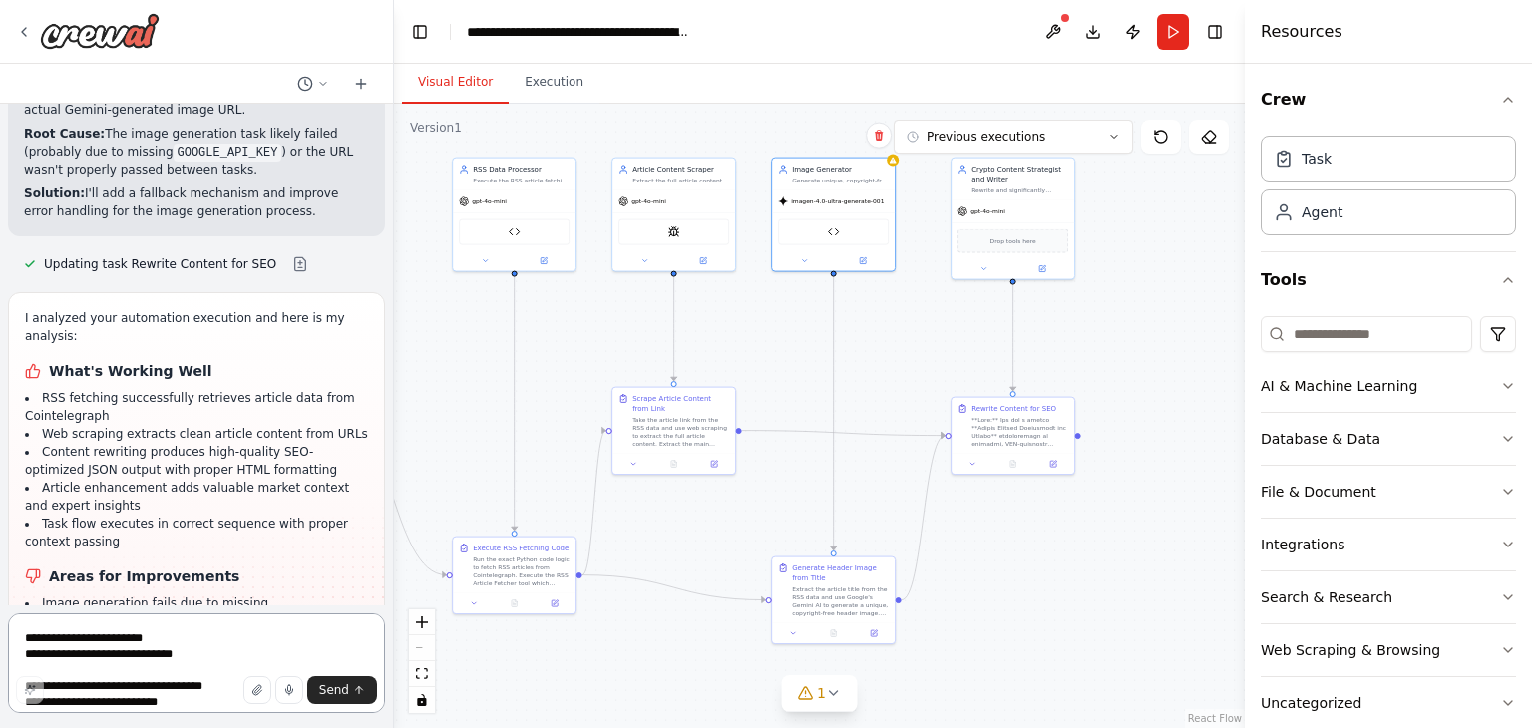
scroll to position [312, 0]
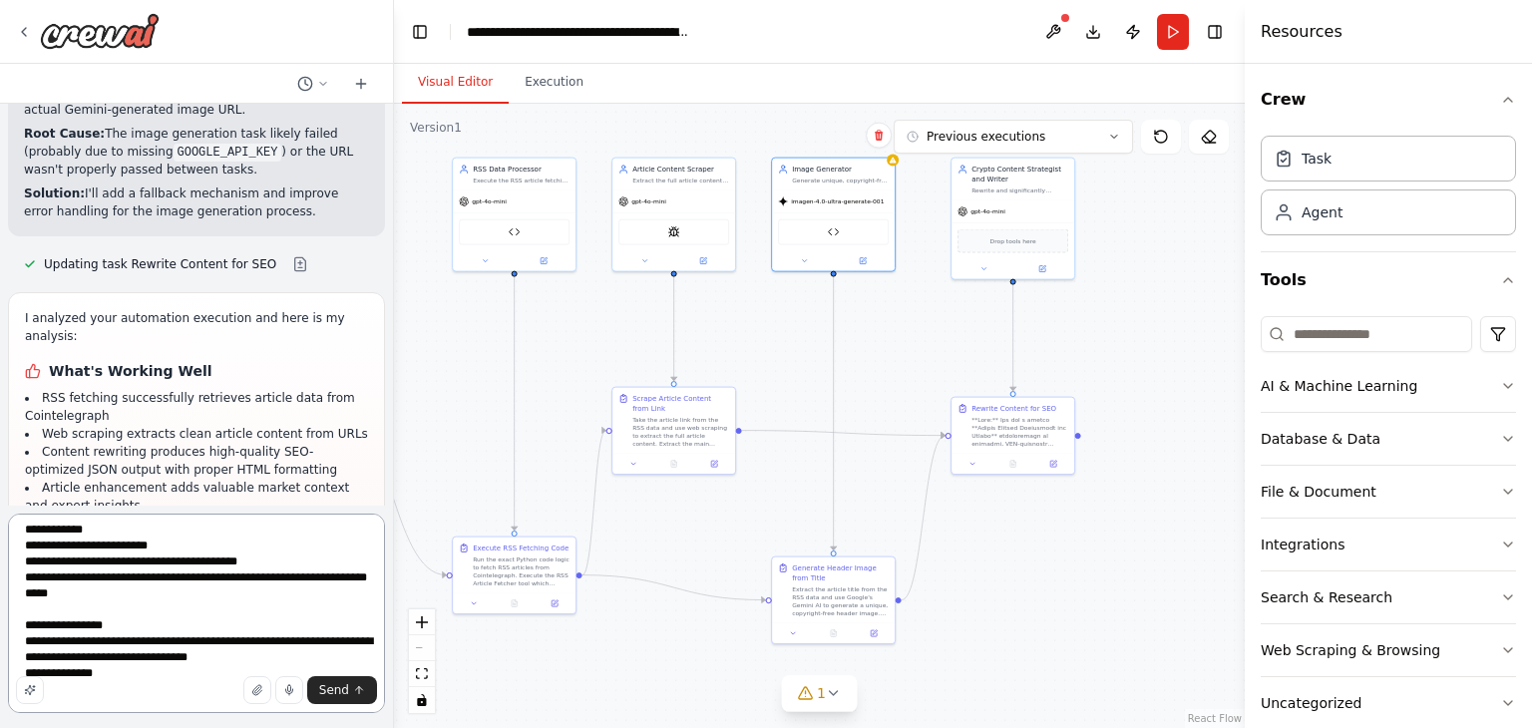
drag, startPoint x: 45, startPoint y: 551, endPoint x: 246, endPoint y: 562, distance: 201.8
click at [246, 562] on textarea "**********" at bounding box center [196, 614] width 377 height 200
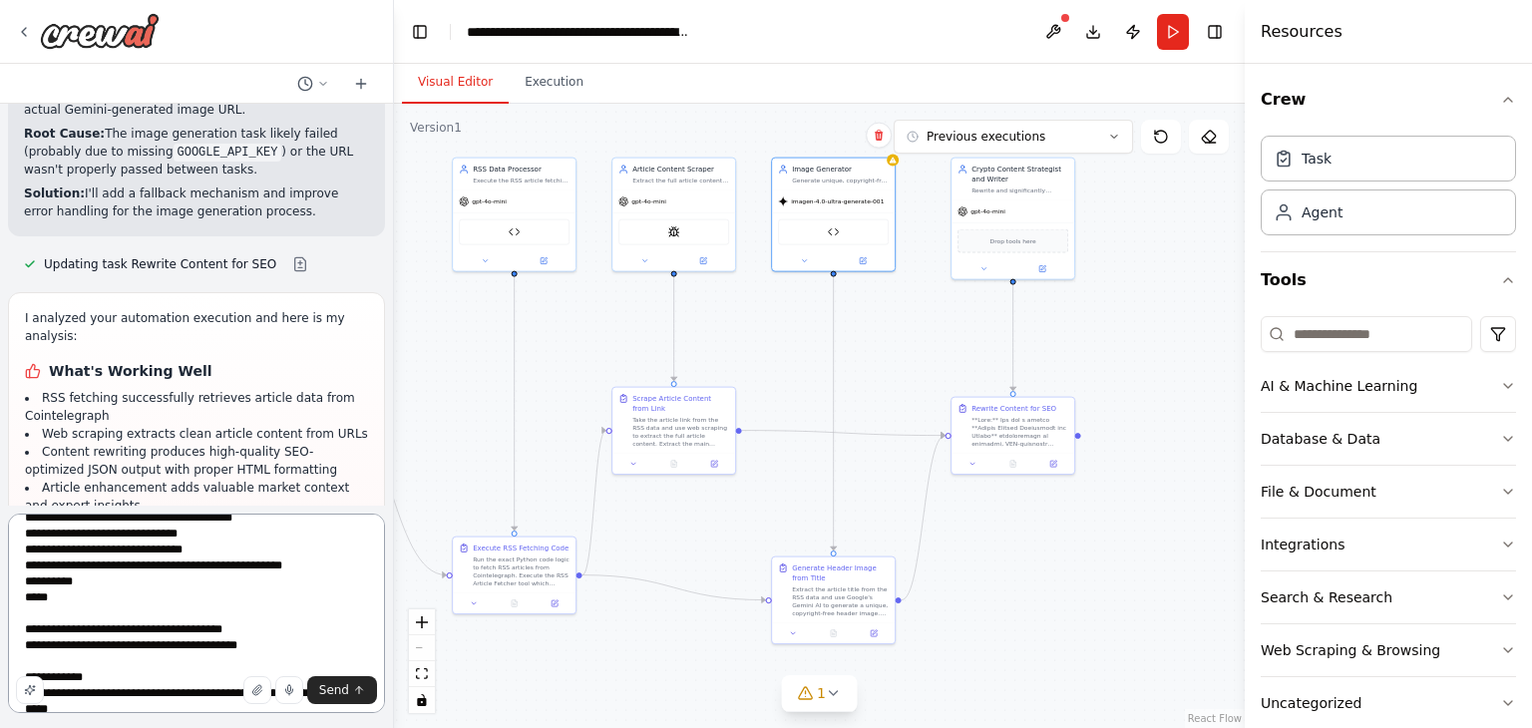
scroll to position [109, 0]
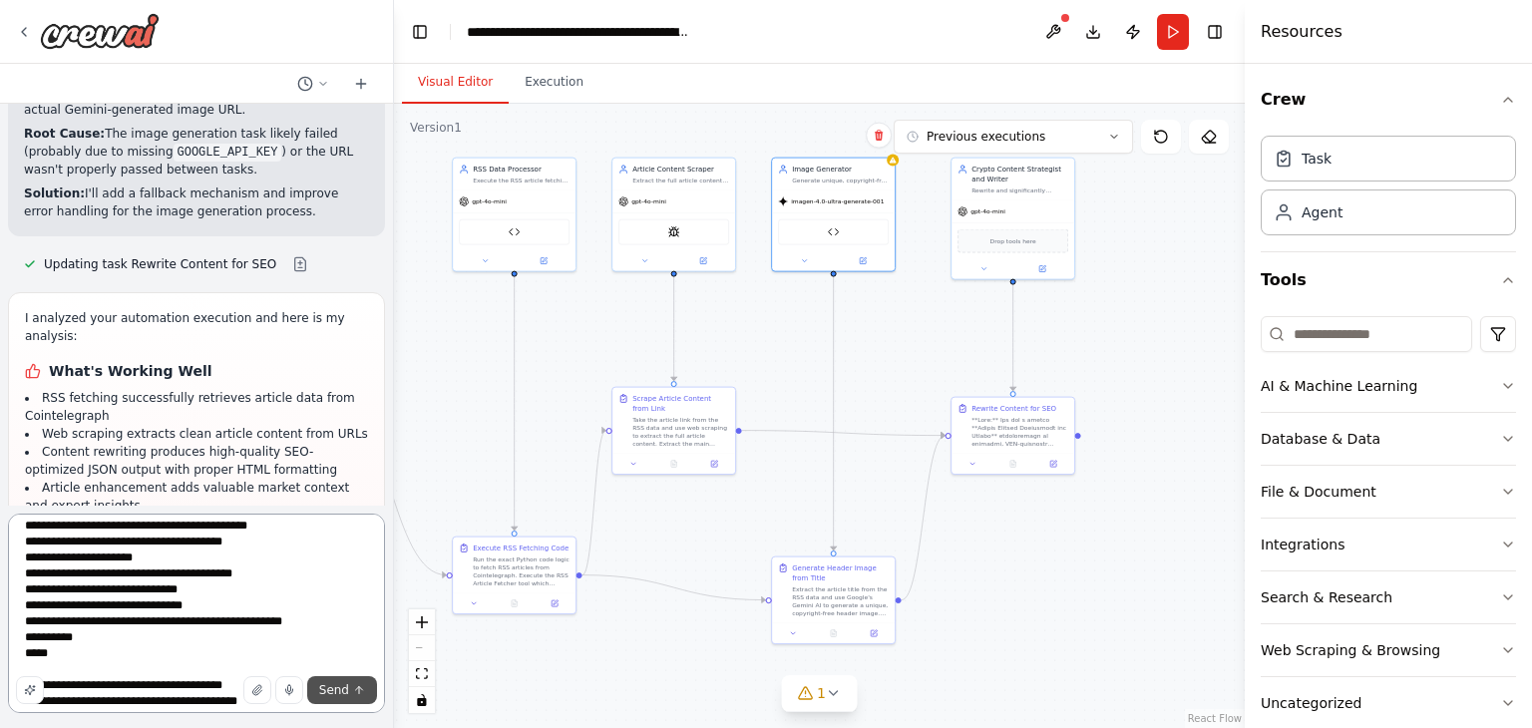
type textarea "**********"
click at [350, 691] on button "Send" at bounding box center [342, 690] width 70 height 28
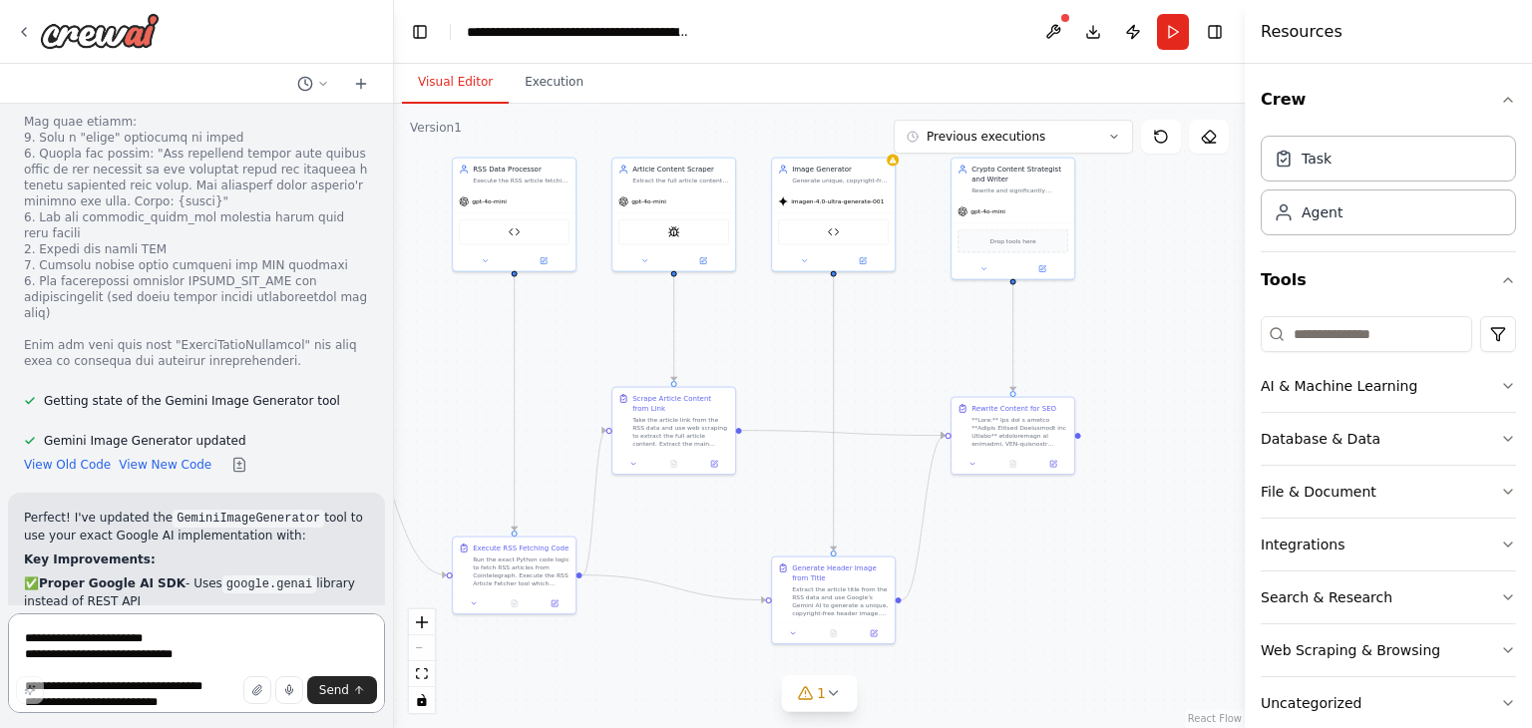
scroll to position [21716, 0]
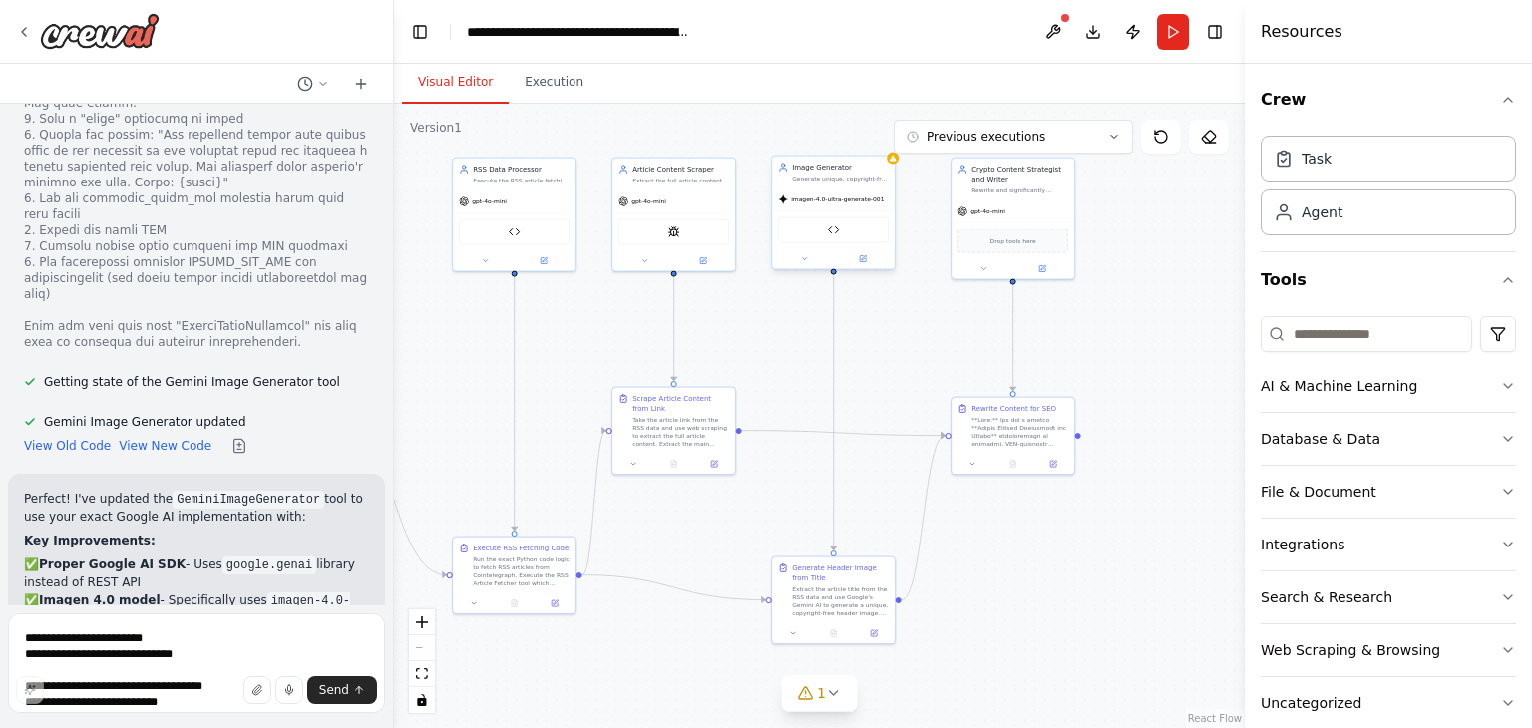
click at [895, 169] on div "Image Generator Generate unique, copyright-free header images based on article …" at bounding box center [833, 213] width 125 height 115
click at [840, 228] on div "Gemini Image Generator" at bounding box center [833, 230] width 111 height 26
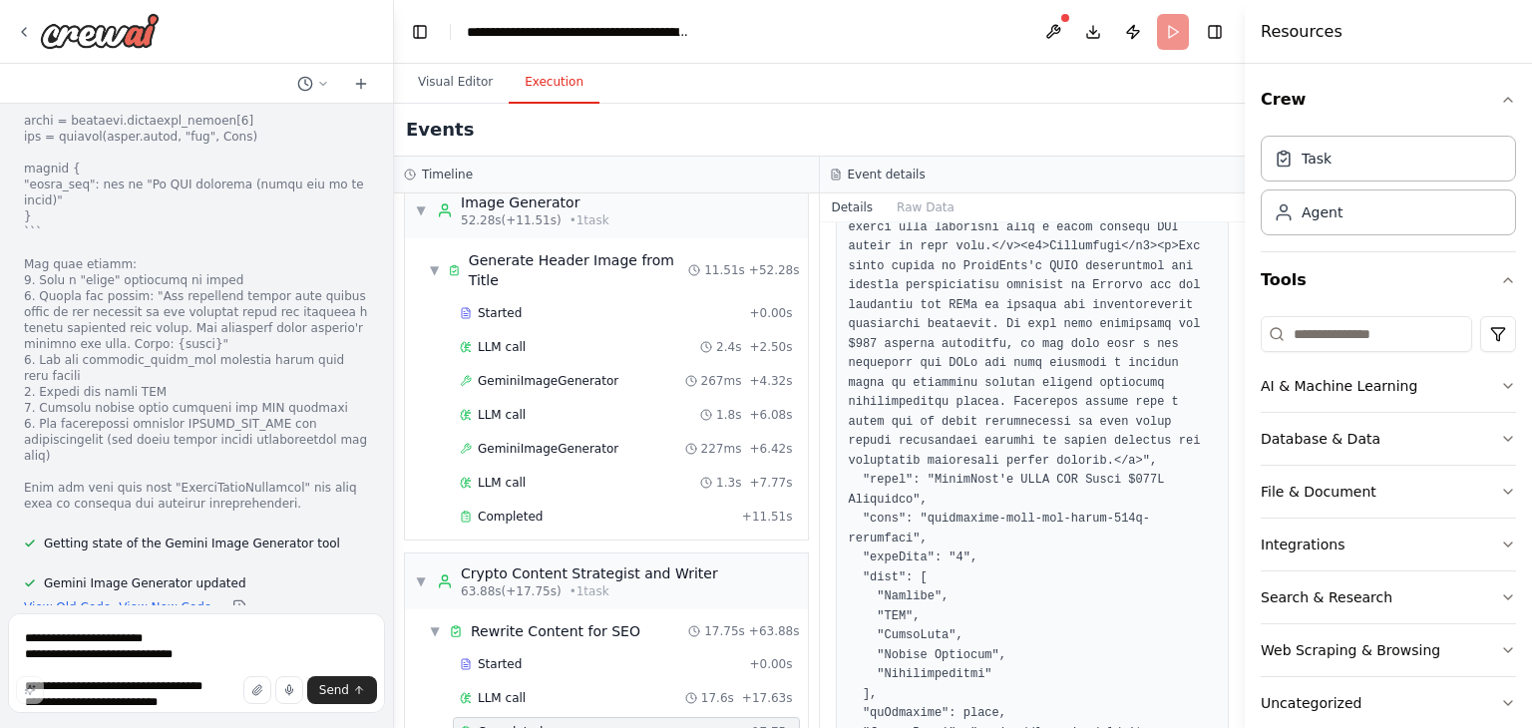
click at [563, 88] on button "Execution" at bounding box center [554, 83] width 91 height 42
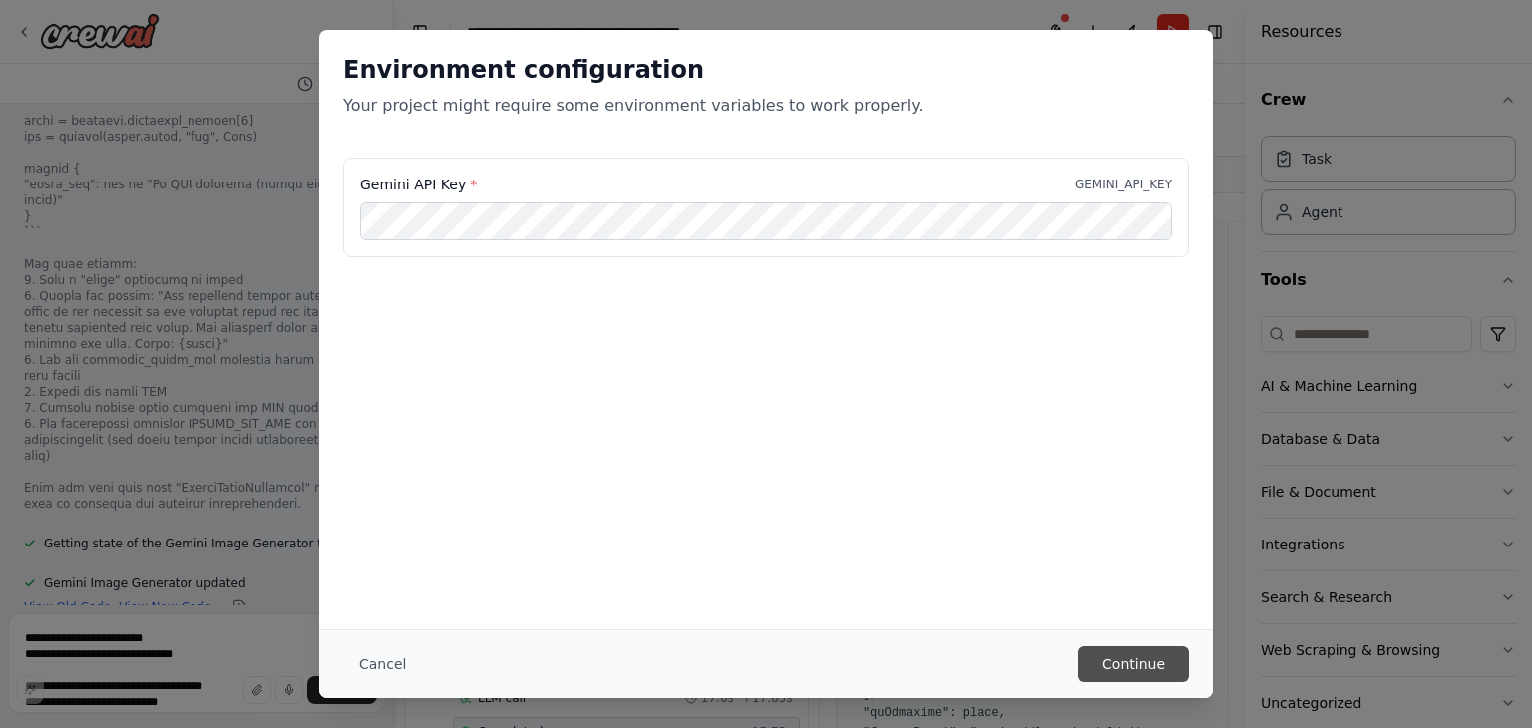
click at [1149, 667] on button "Continue" at bounding box center [1133, 664] width 111 height 36
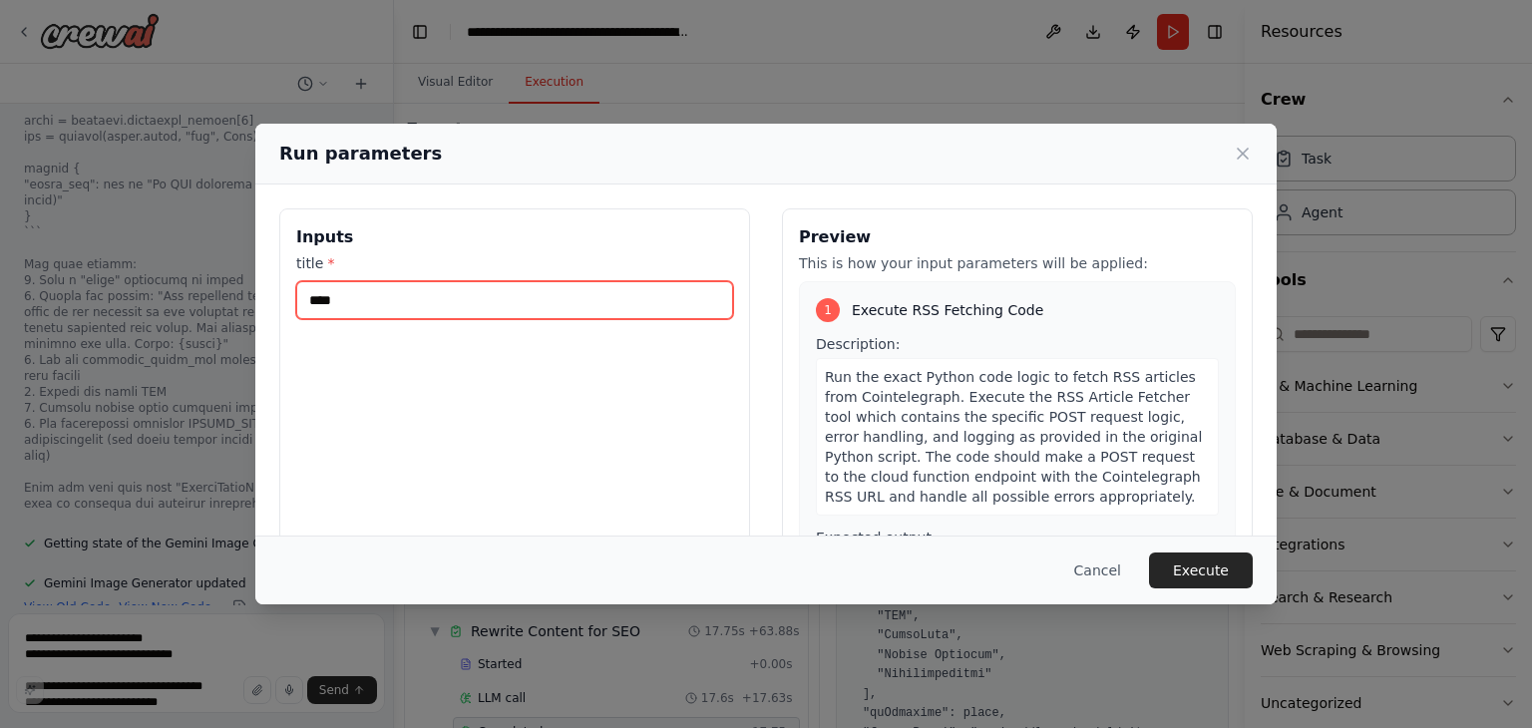
click at [577, 288] on input "****" at bounding box center [514, 300] width 437 height 38
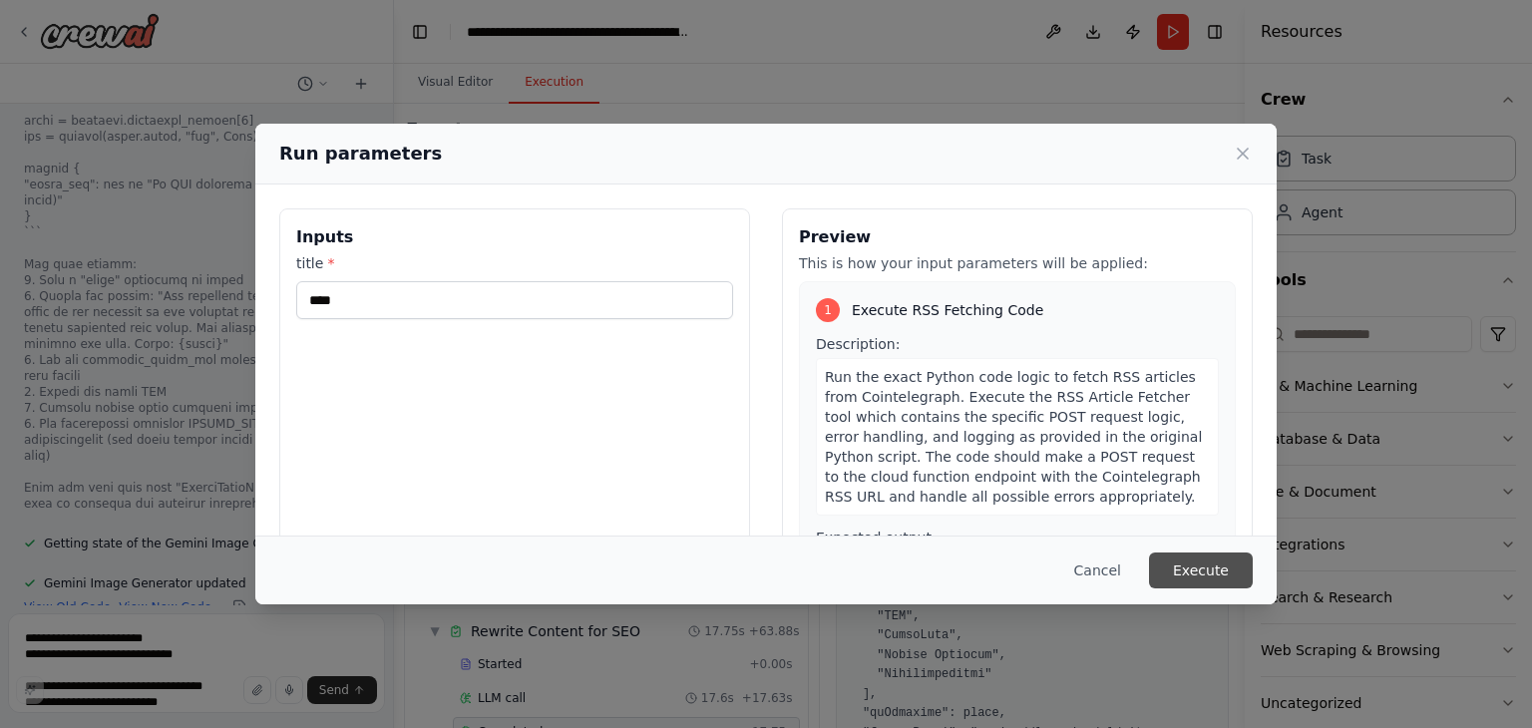
click at [1202, 572] on button "Execute" at bounding box center [1201, 571] width 104 height 36
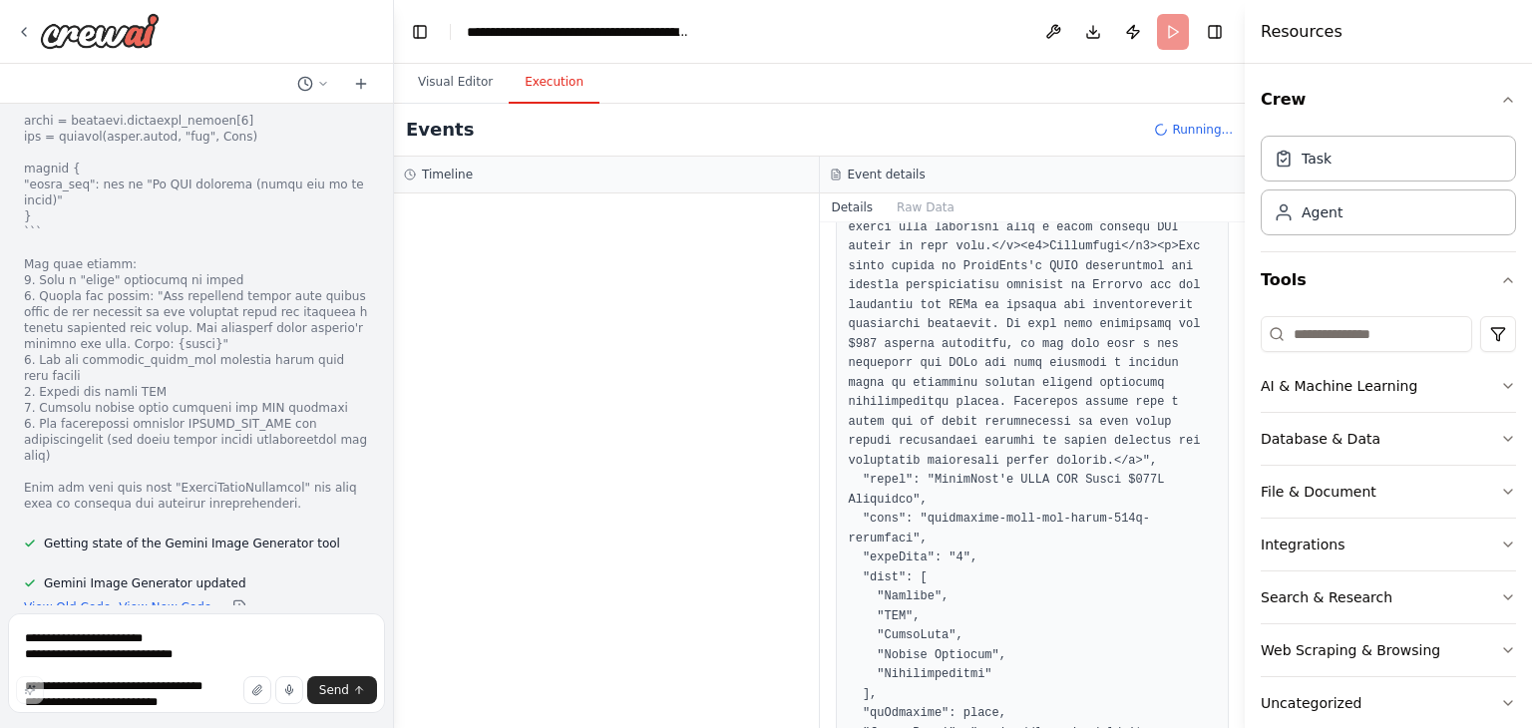
scroll to position [21716, 0]
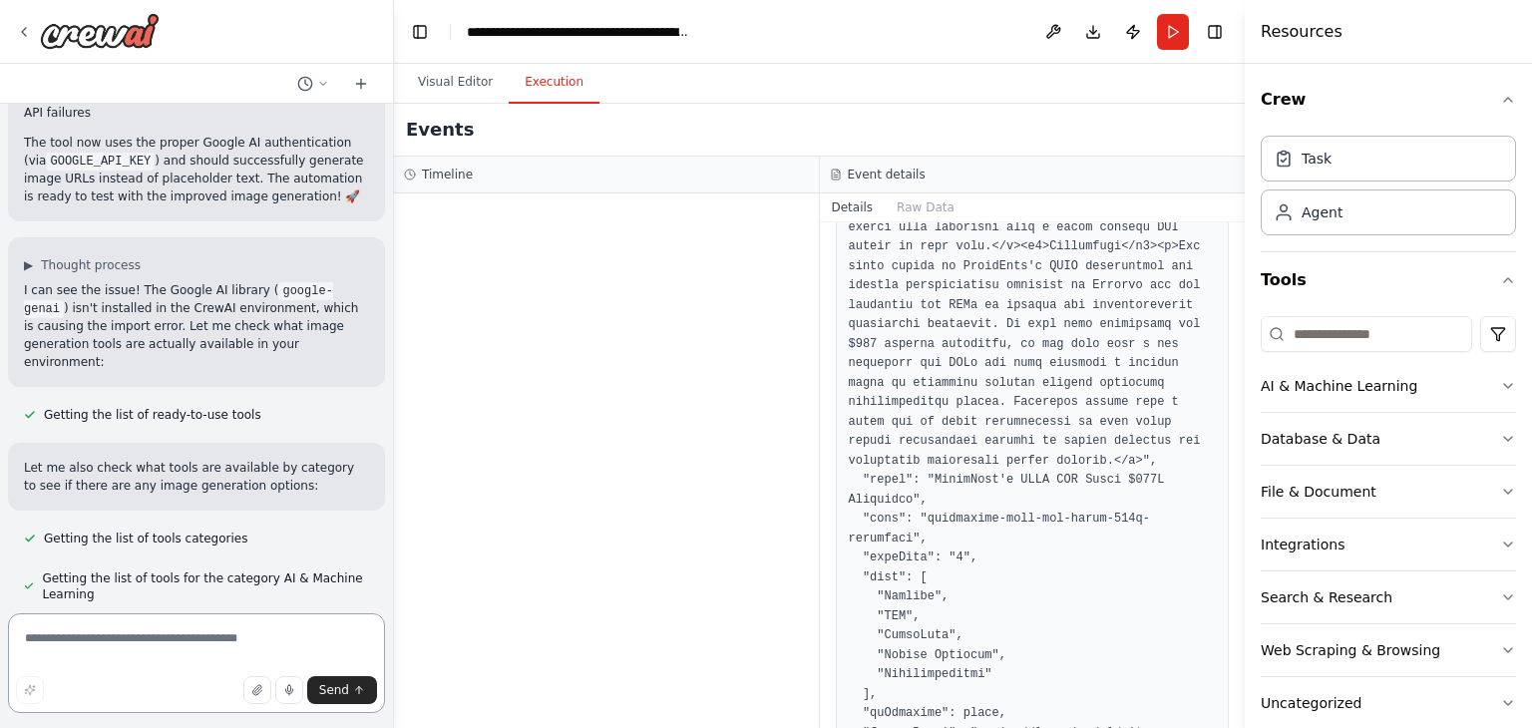
scroll to position [22330, 0]
click at [1089, 29] on button "Download" at bounding box center [1093, 32] width 32 height 36
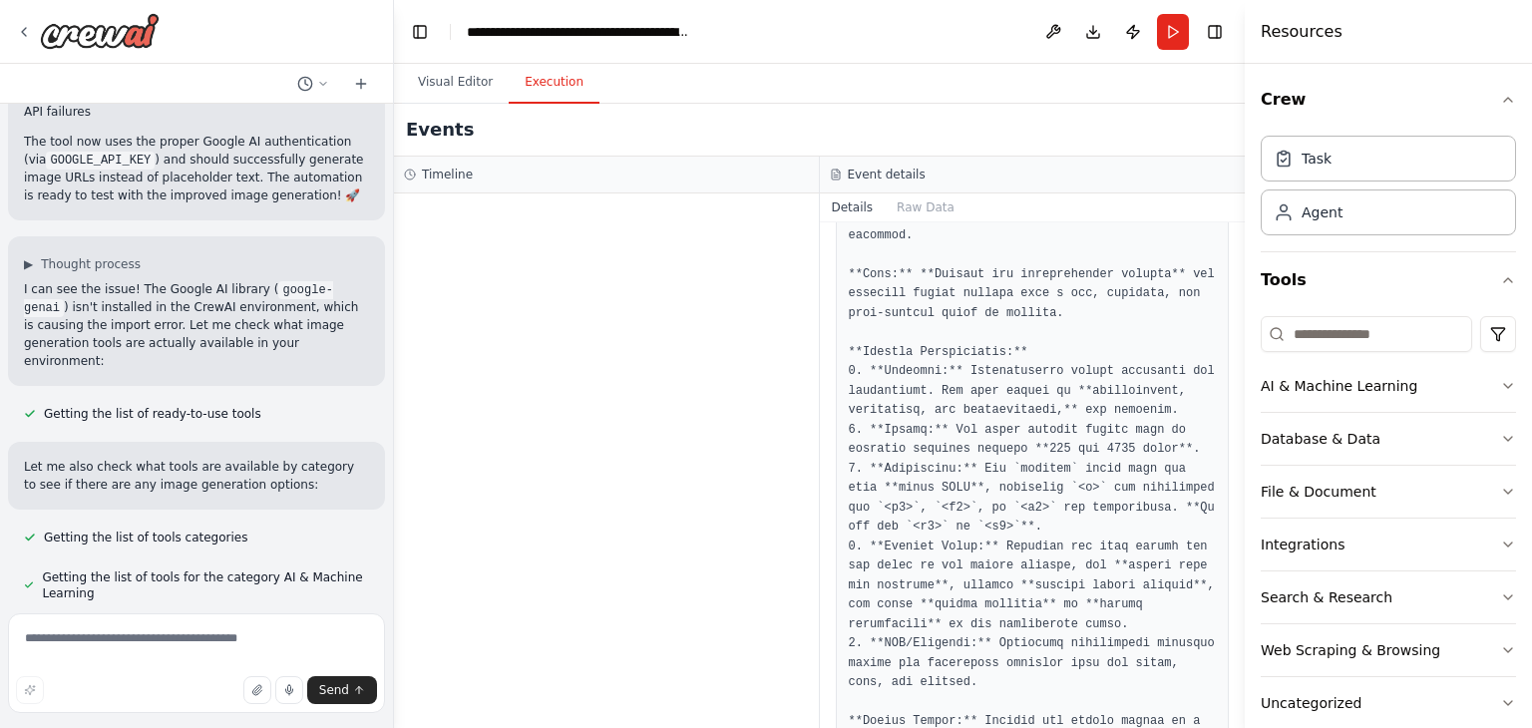
scroll to position [0, 0]
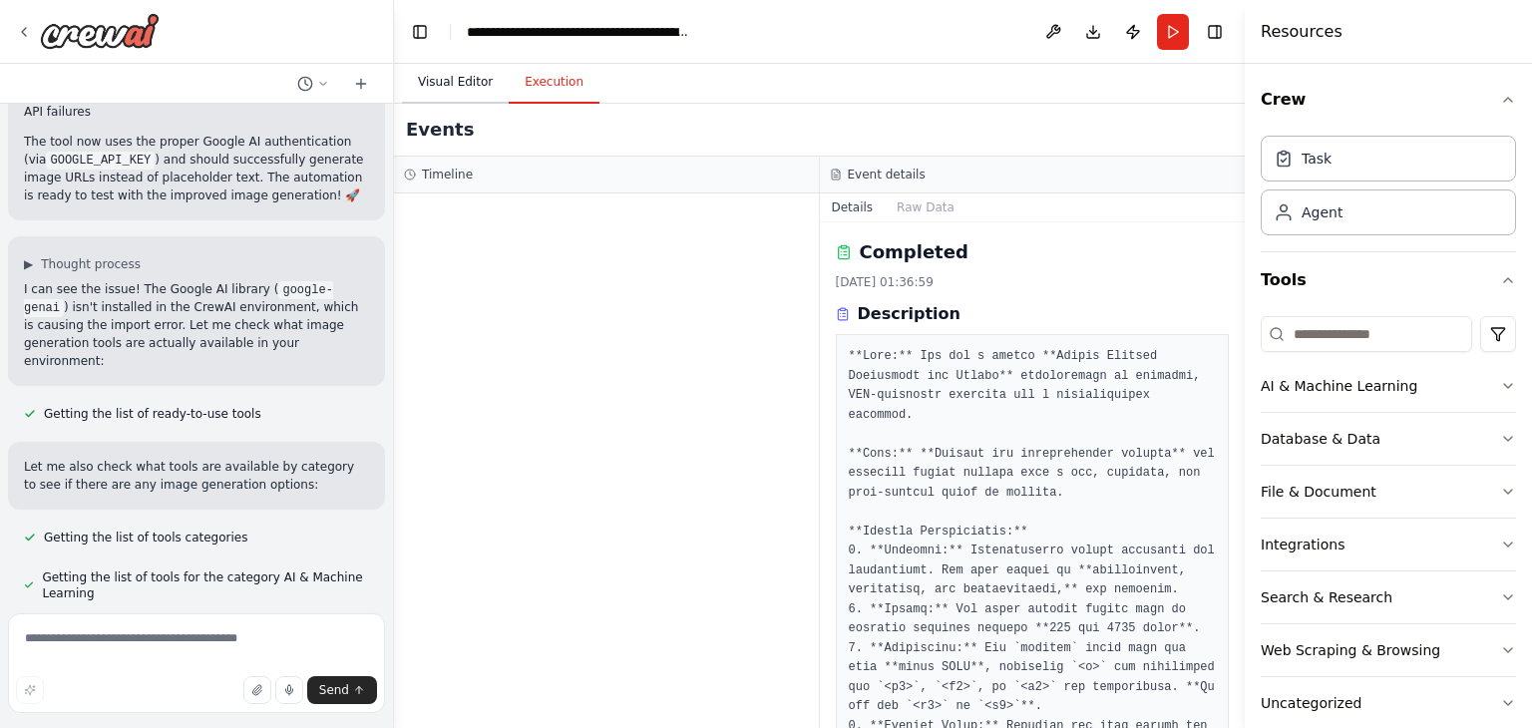
click at [446, 85] on button "Visual Editor" at bounding box center [455, 83] width 107 height 42
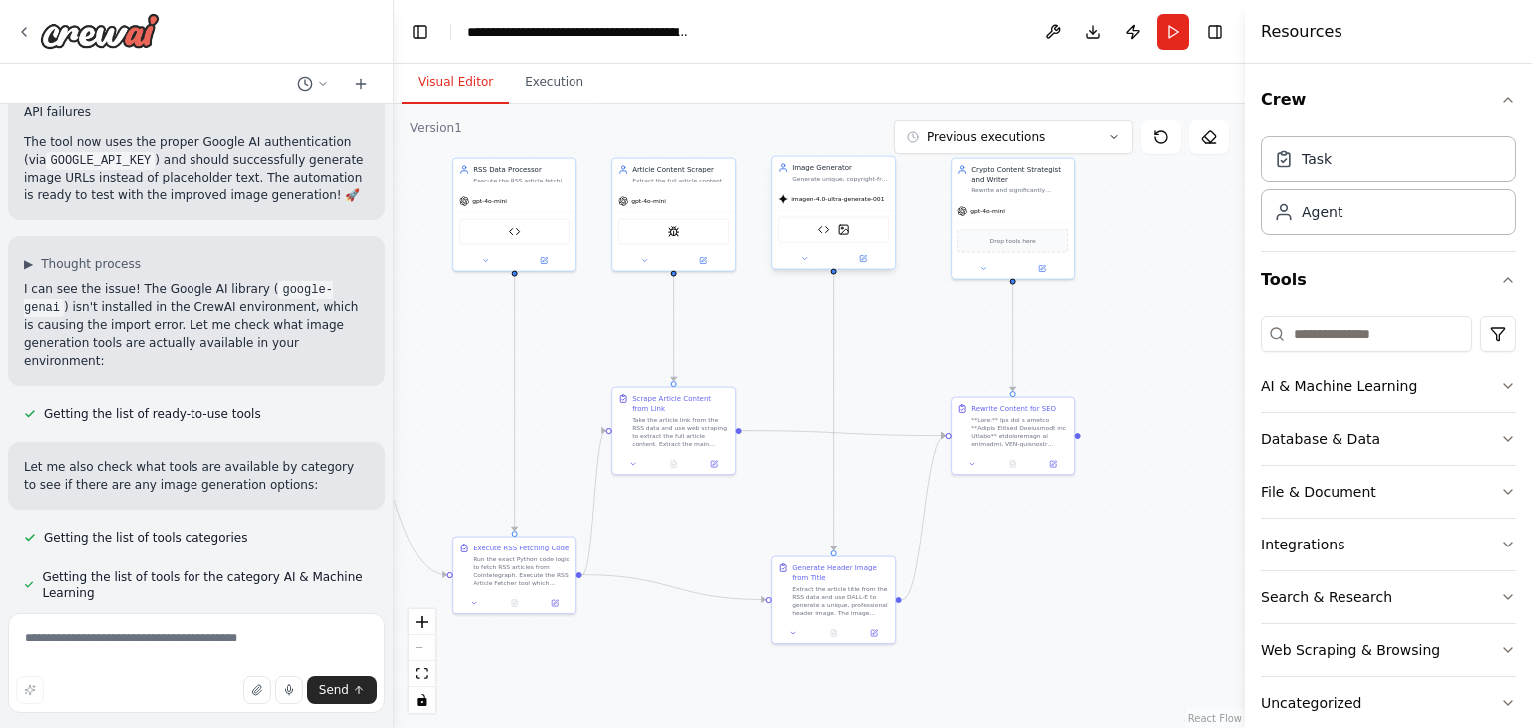
click at [830, 208] on div "imagen-4.0-ultra-generate-001" at bounding box center [833, 200] width 123 height 22
click at [818, 232] on img at bounding box center [824, 230] width 12 height 12
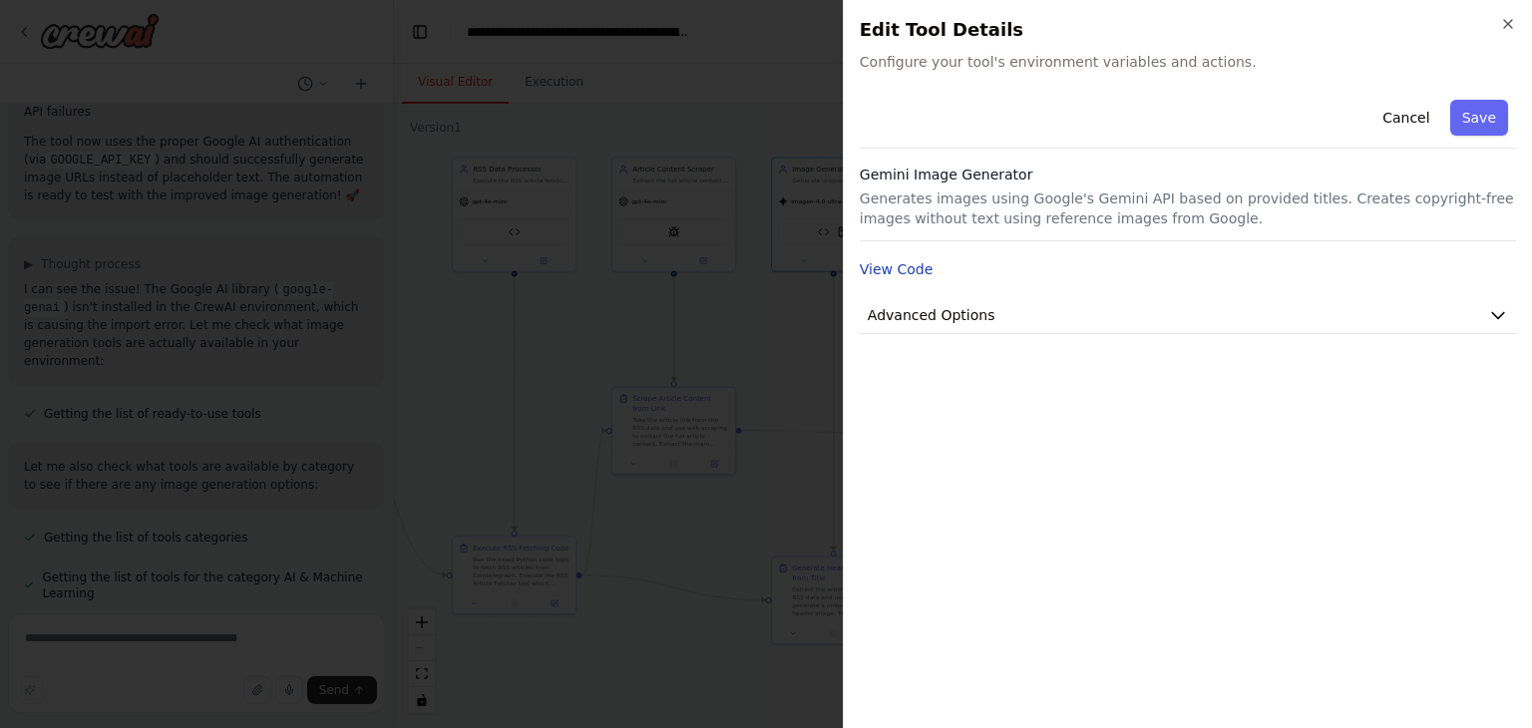
click at [871, 272] on button "View Code" at bounding box center [897, 269] width 74 height 20
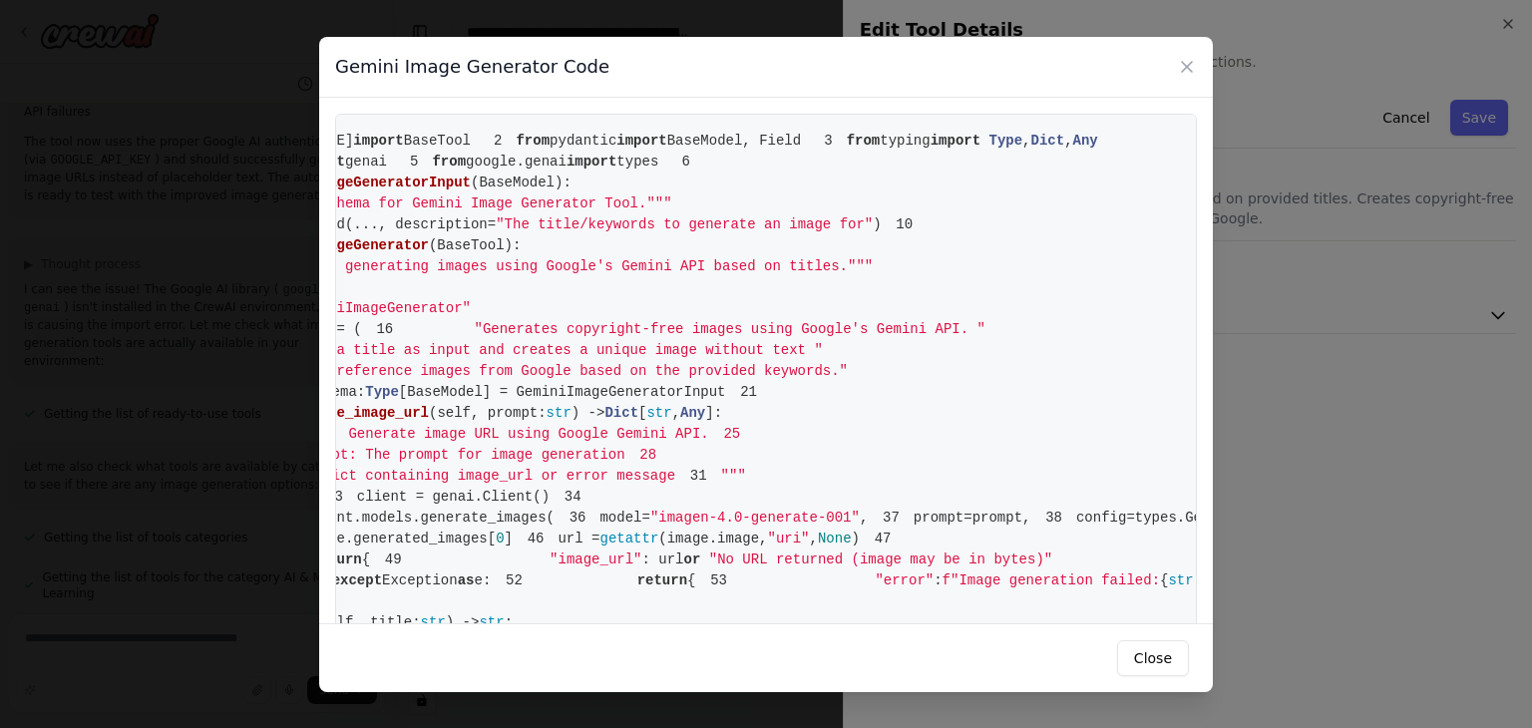
scroll to position [0, 203]
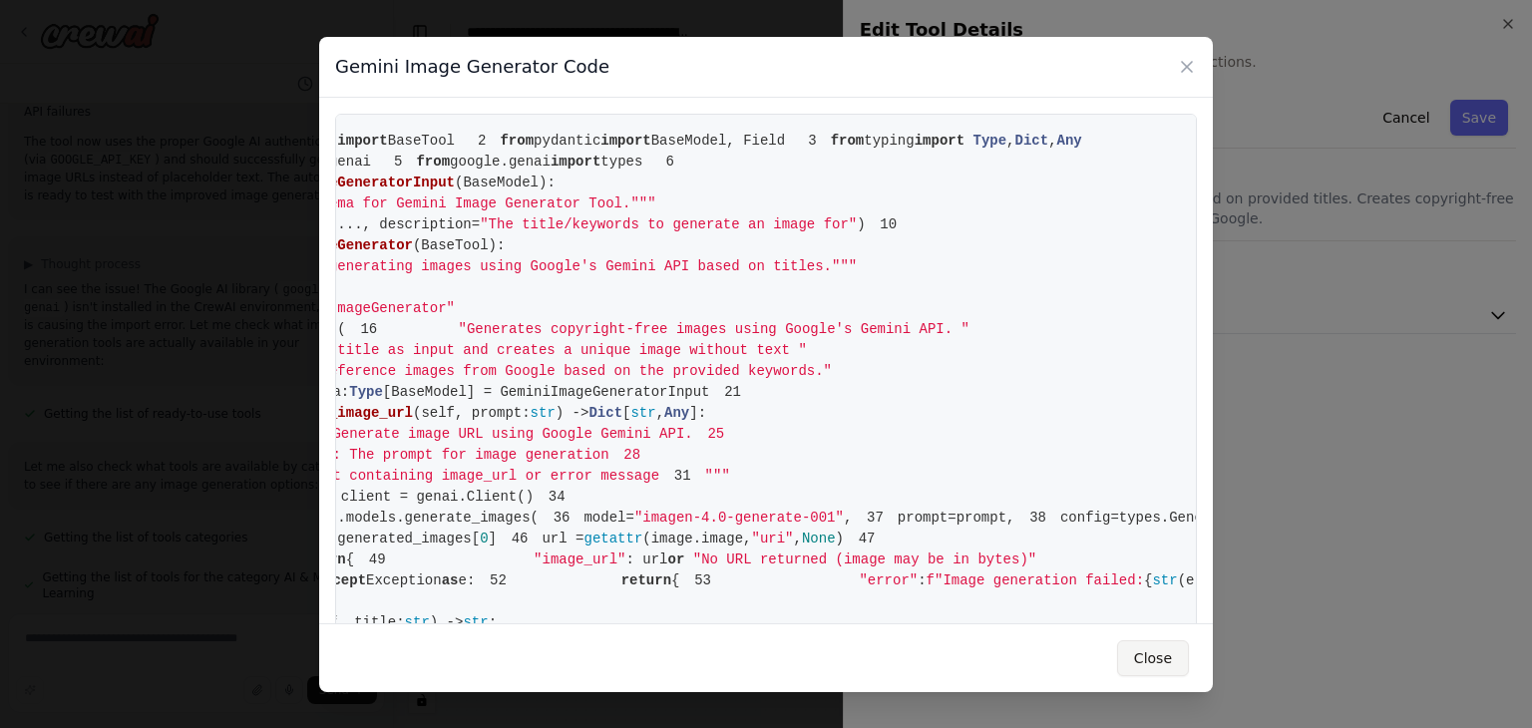
click at [1148, 641] on button "Close" at bounding box center [1153, 658] width 72 height 36
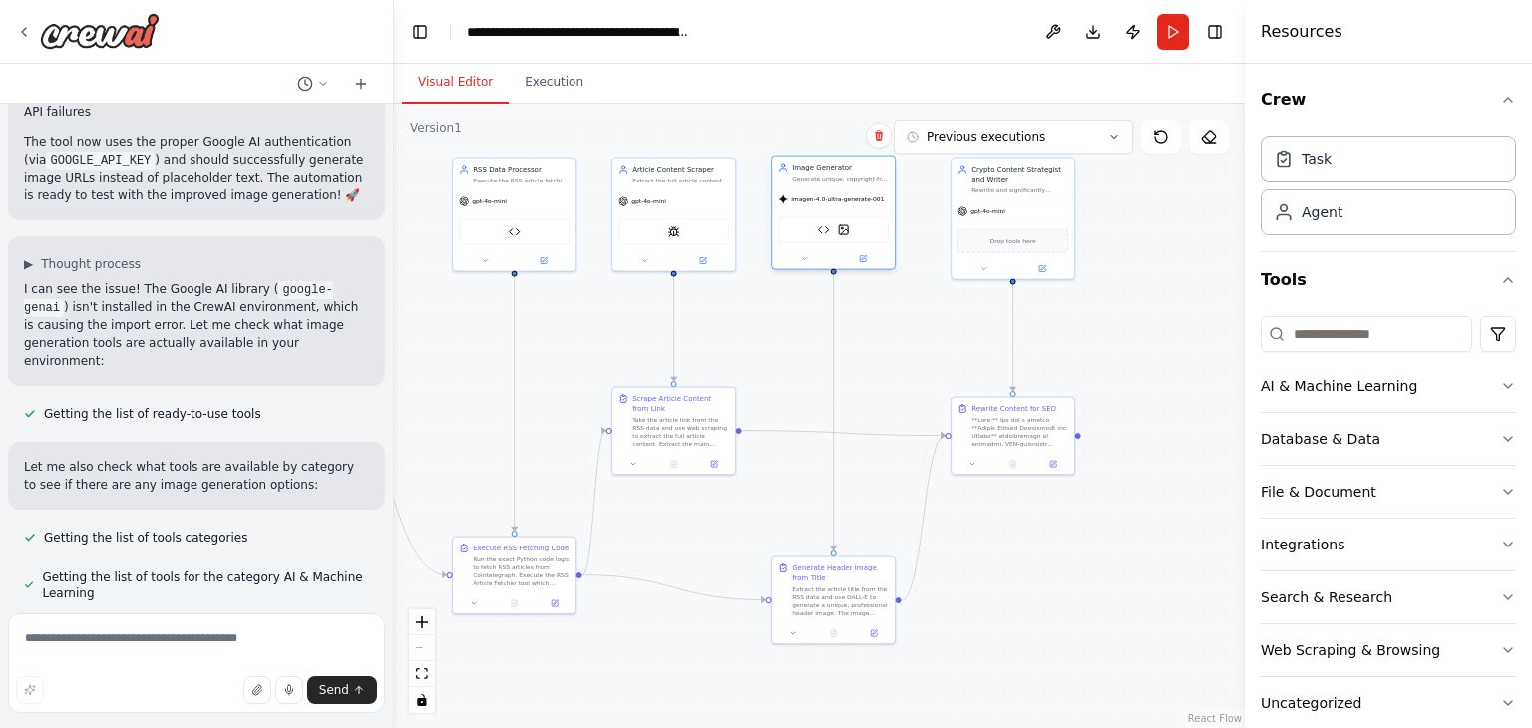
click at [834, 185] on div "Image Generator Generate unique, copyright-free header images based on article …" at bounding box center [833, 173] width 123 height 32
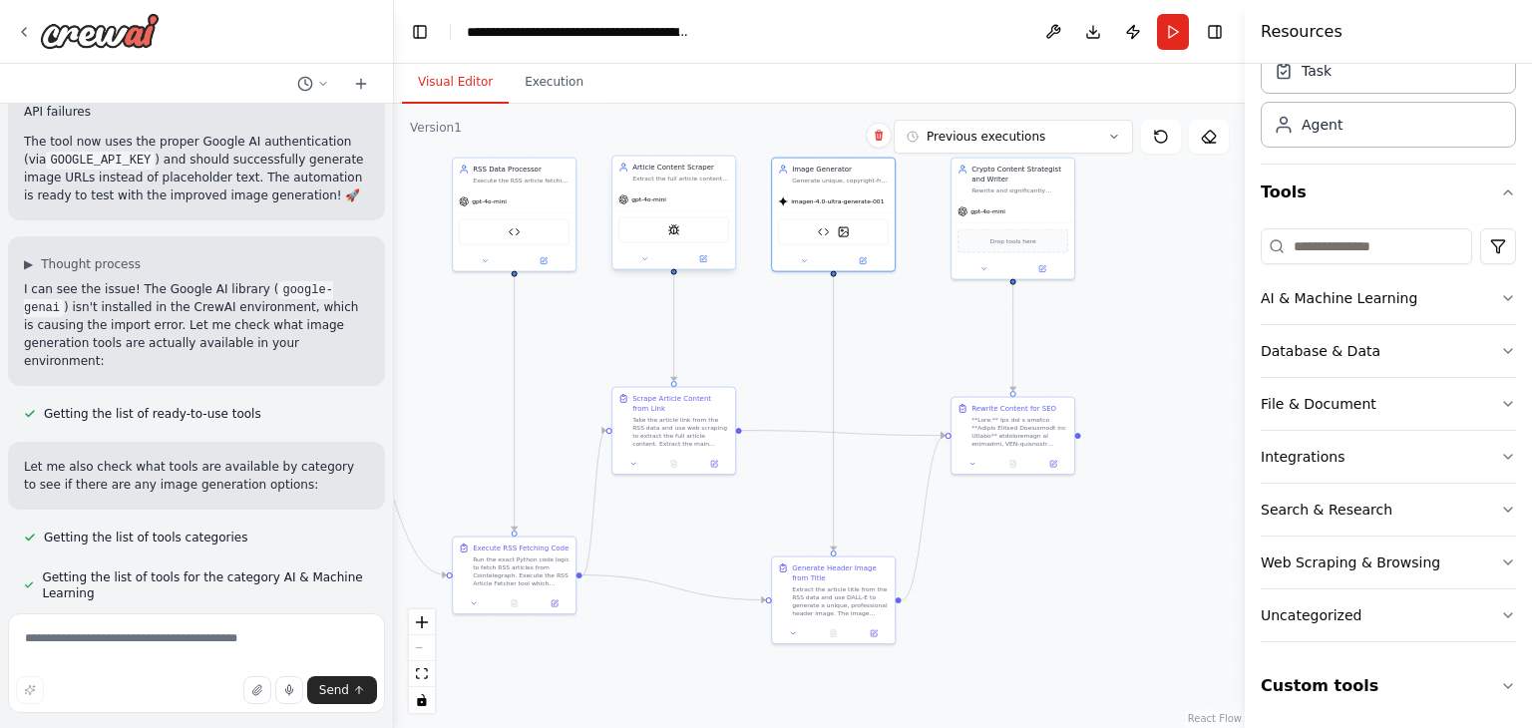
click at [634, 198] on span "gpt-4o-mini" at bounding box center [649, 200] width 35 height 8
click at [674, 229] on img at bounding box center [674, 230] width 12 height 12
click at [682, 417] on div "Take the article link from the RSS data and use web scraping to extract the ful…" at bounding box center [681, 430] width 97 height 32
click at [690, 217] on div "SpiderTool" at bounding box center [674, 230] width 111 height 26
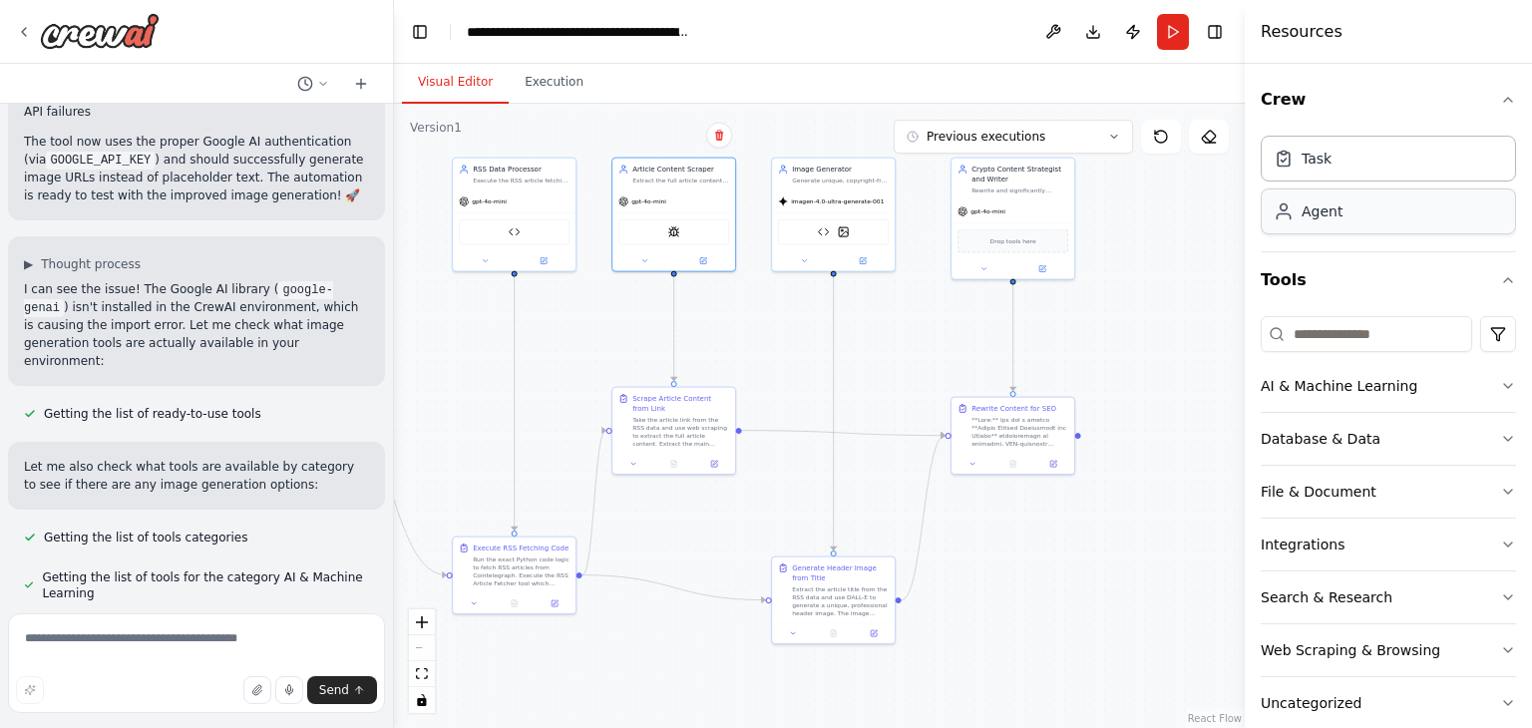
click at [1326, 220] on div "Agent" at bounding box center [1388, 212] width 255 height 46
click at [261, 636] on textarea at bounding box center [196, 664] width 377 height 100
type textarea "**********"
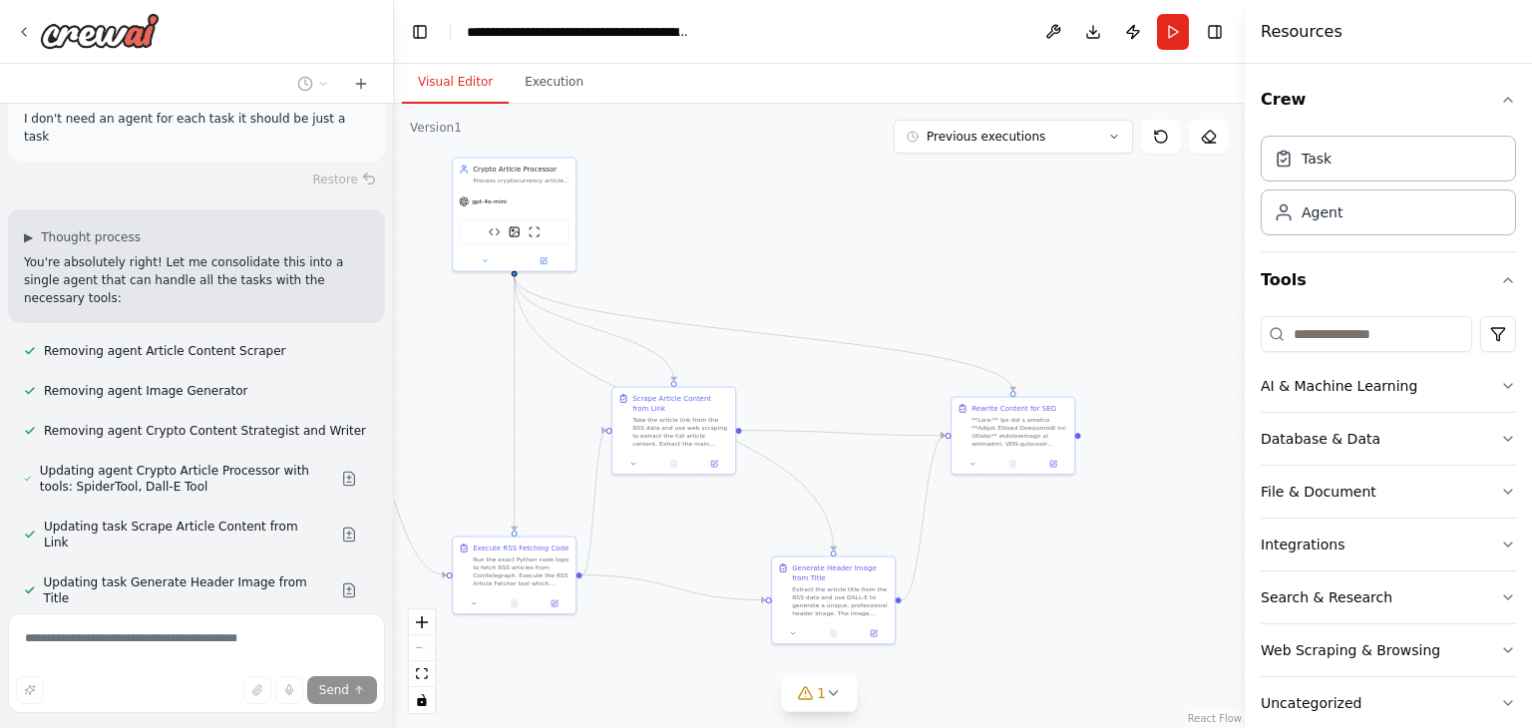
scroll to position [24115, 0]
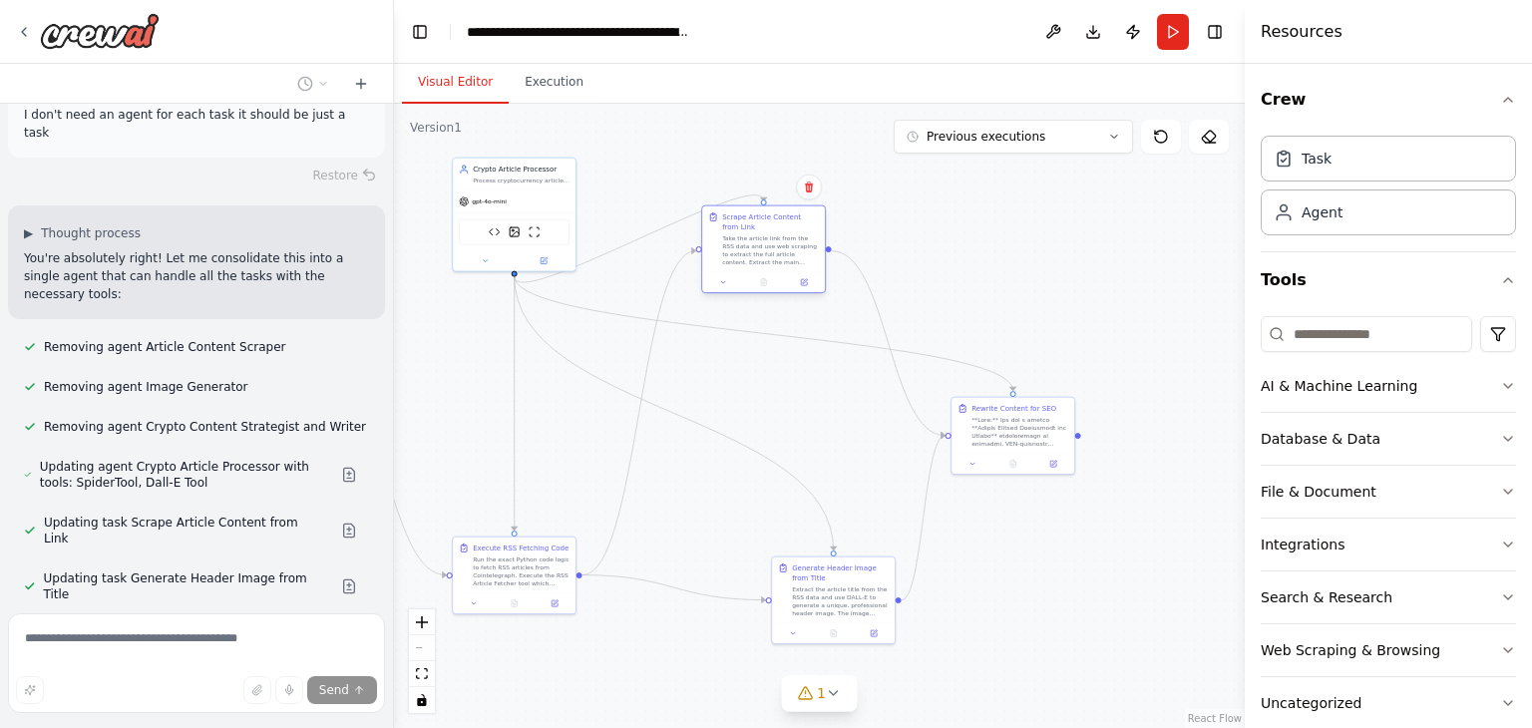
drag, startPoint x: 672, startPoint y: 439, endPoint x: 758, endPoint y: 265, distance: 193.6
click at [758, 265] on div "Scrape Article Content from Link Take the article link from the RSS data and us…" at bounding box center [763, 240] width 123 height 66
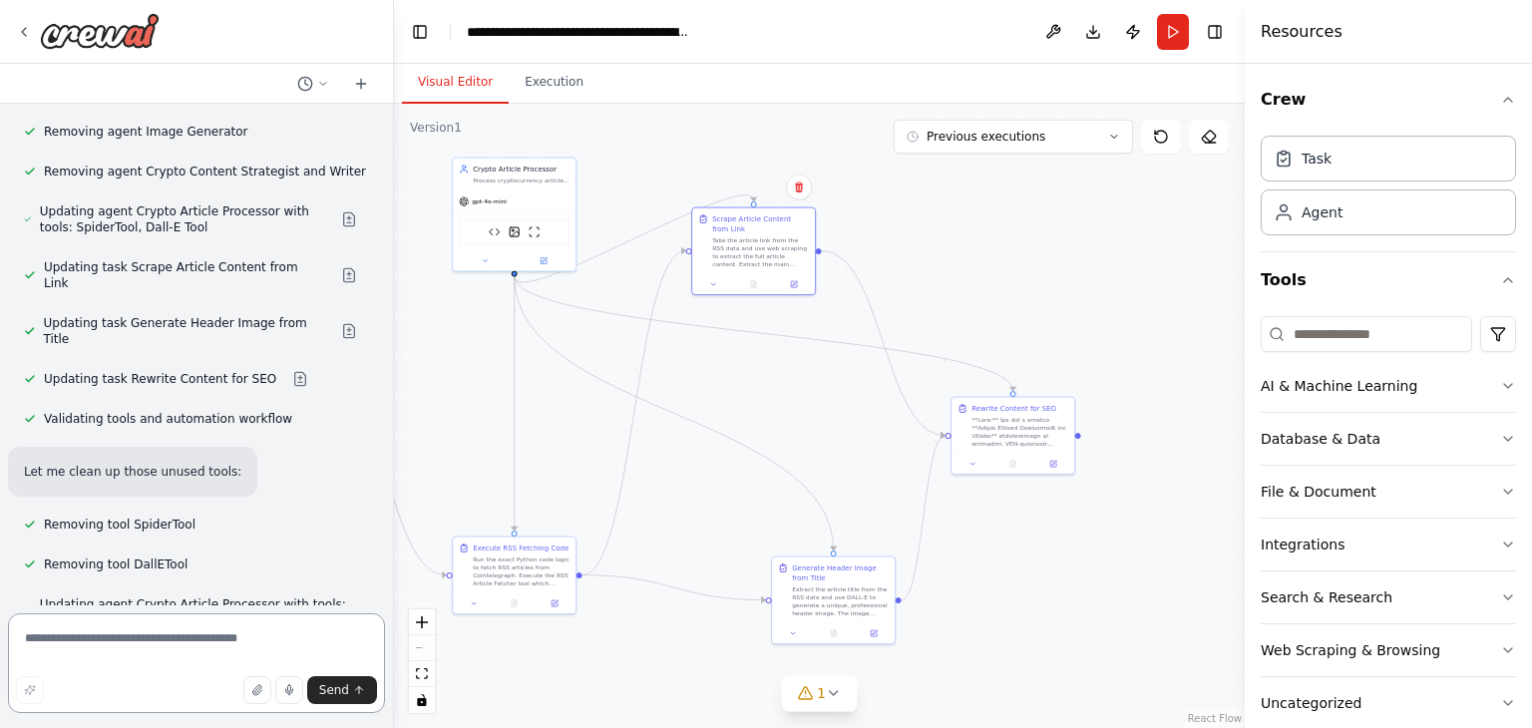
scroll to position [24336, 0]
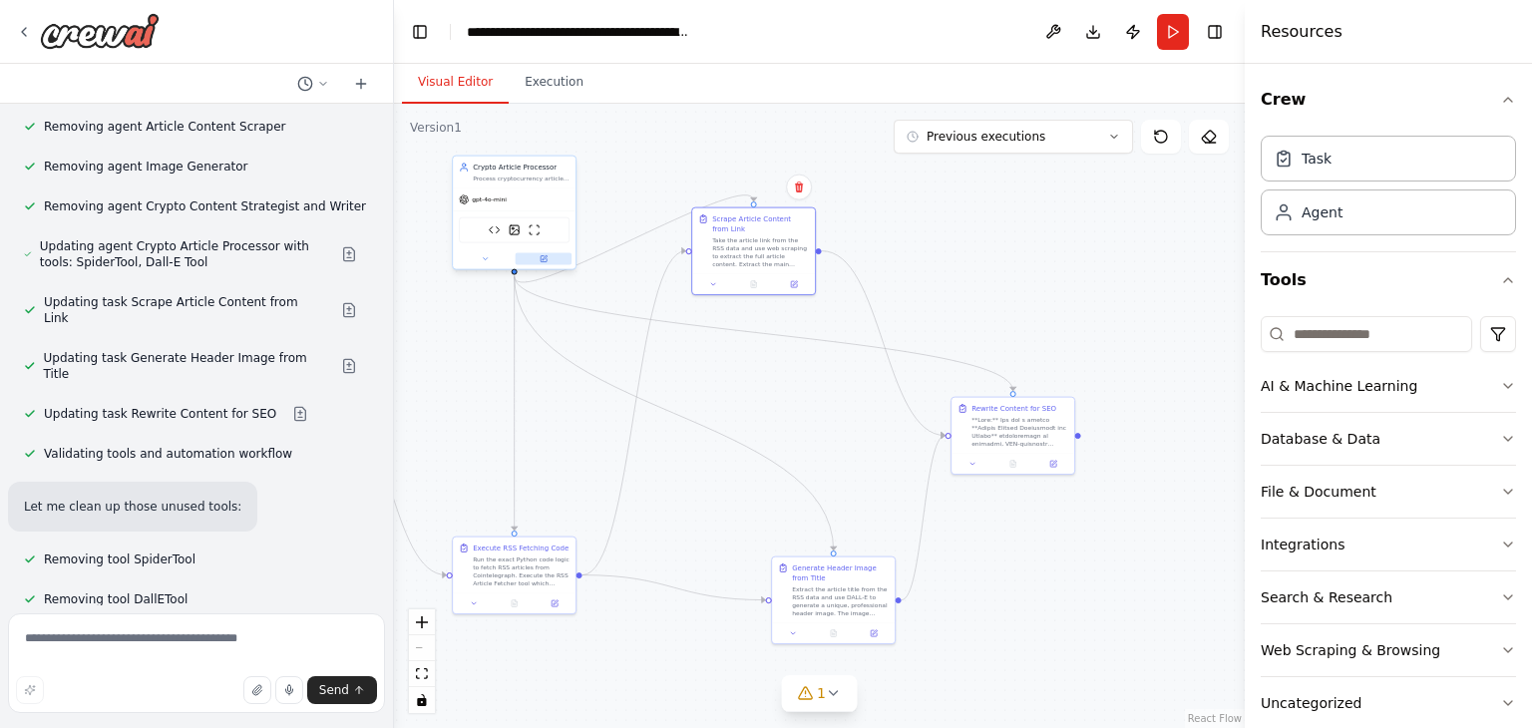
click at [549, 261] on button at bounding box center [544, 259] width 57 height 12
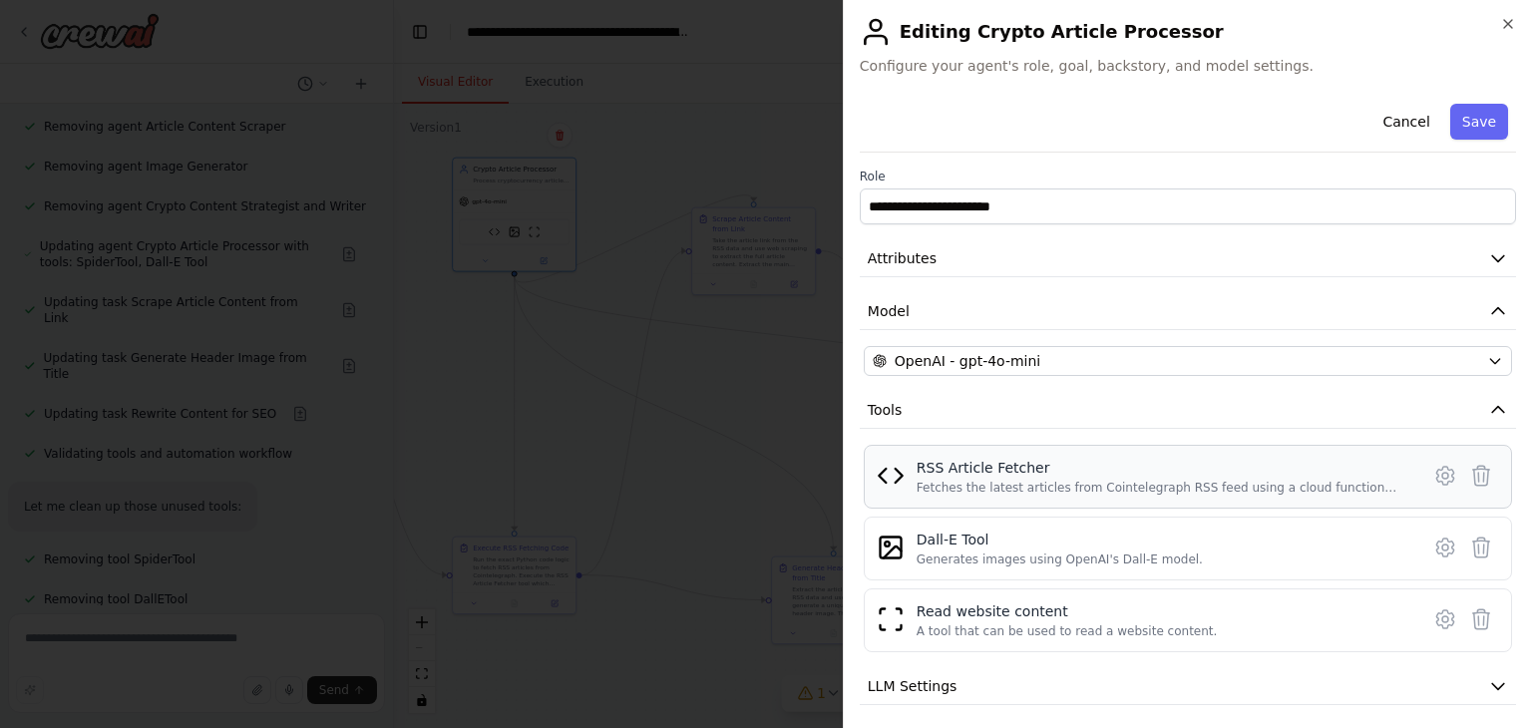
scroll to position [112, 0]
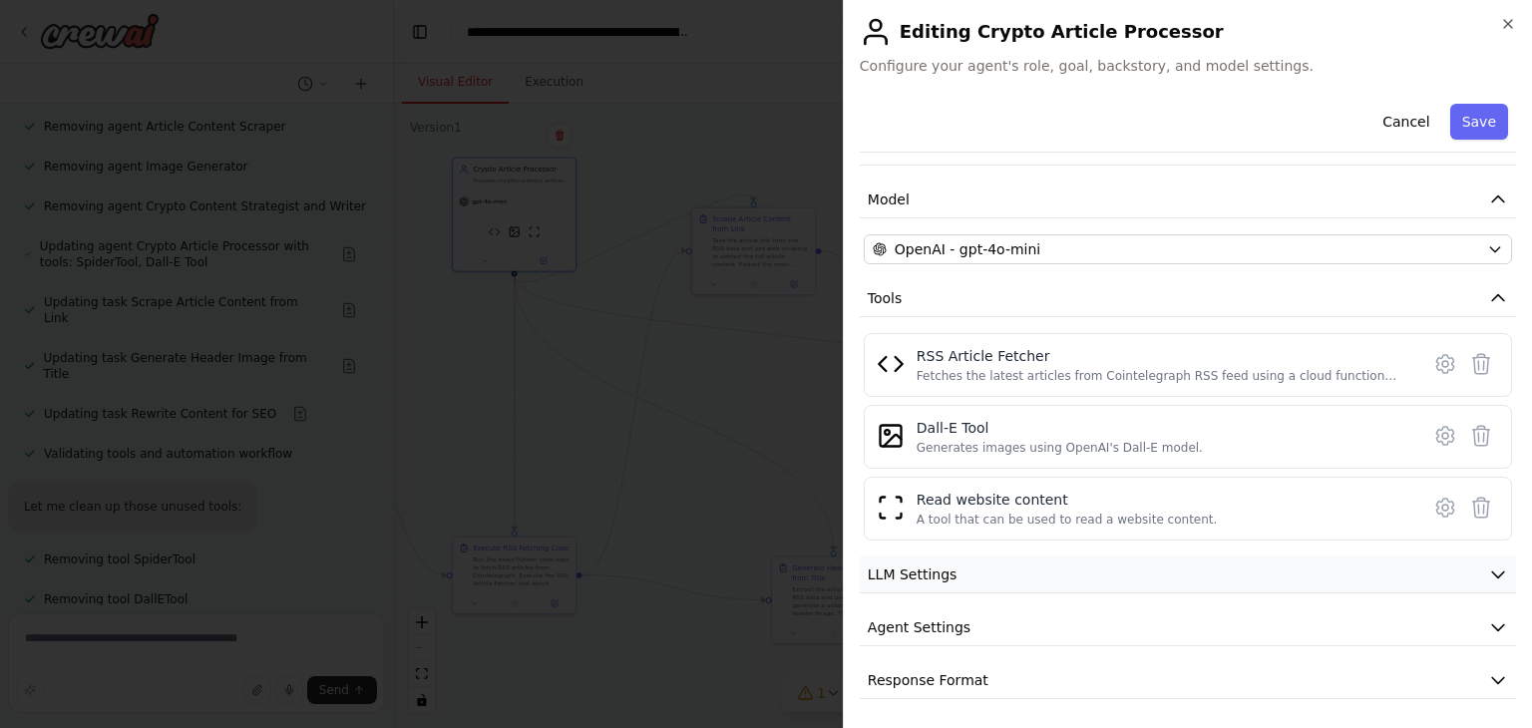
click at [926, 581] on span "LLM Settings" at bounding box center [913, 575] width 90 height 20
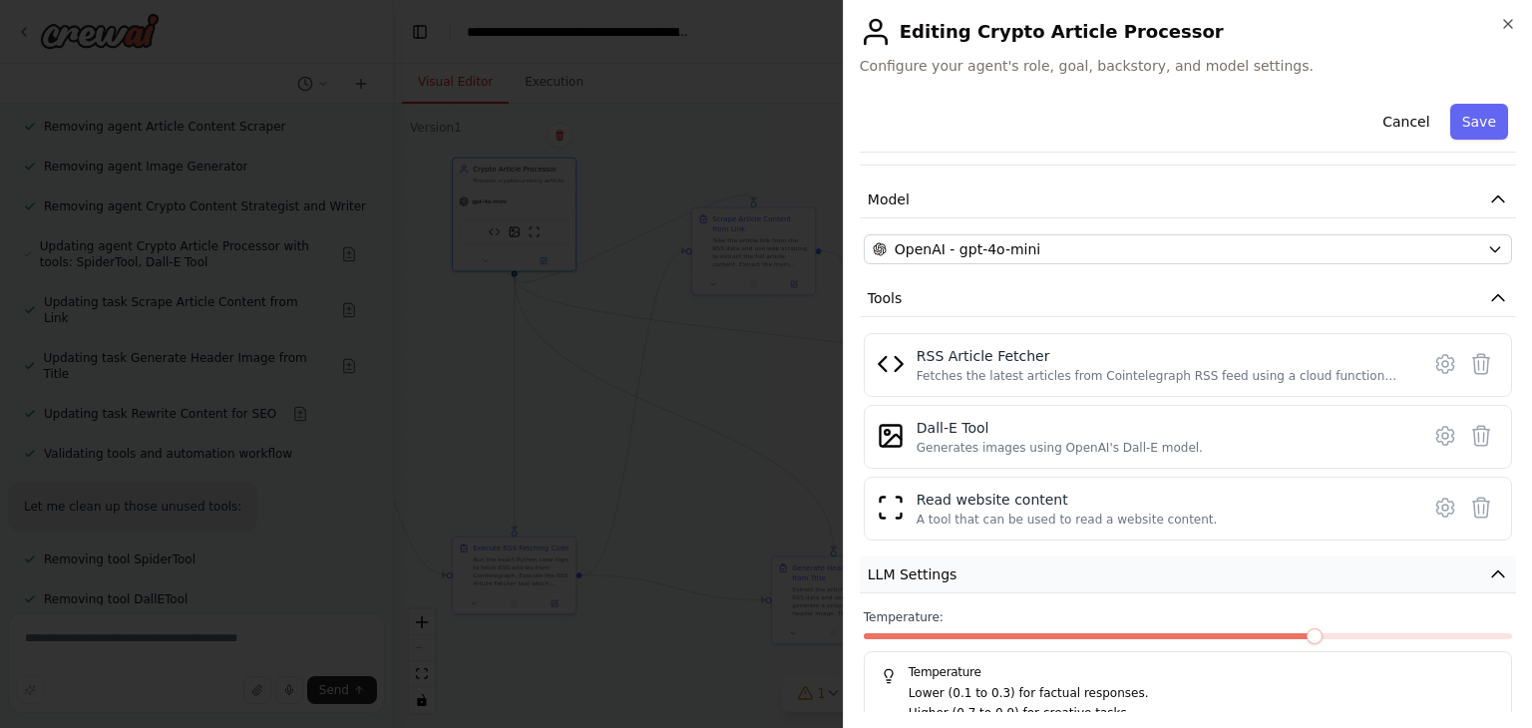
scroll to position [254, 0]
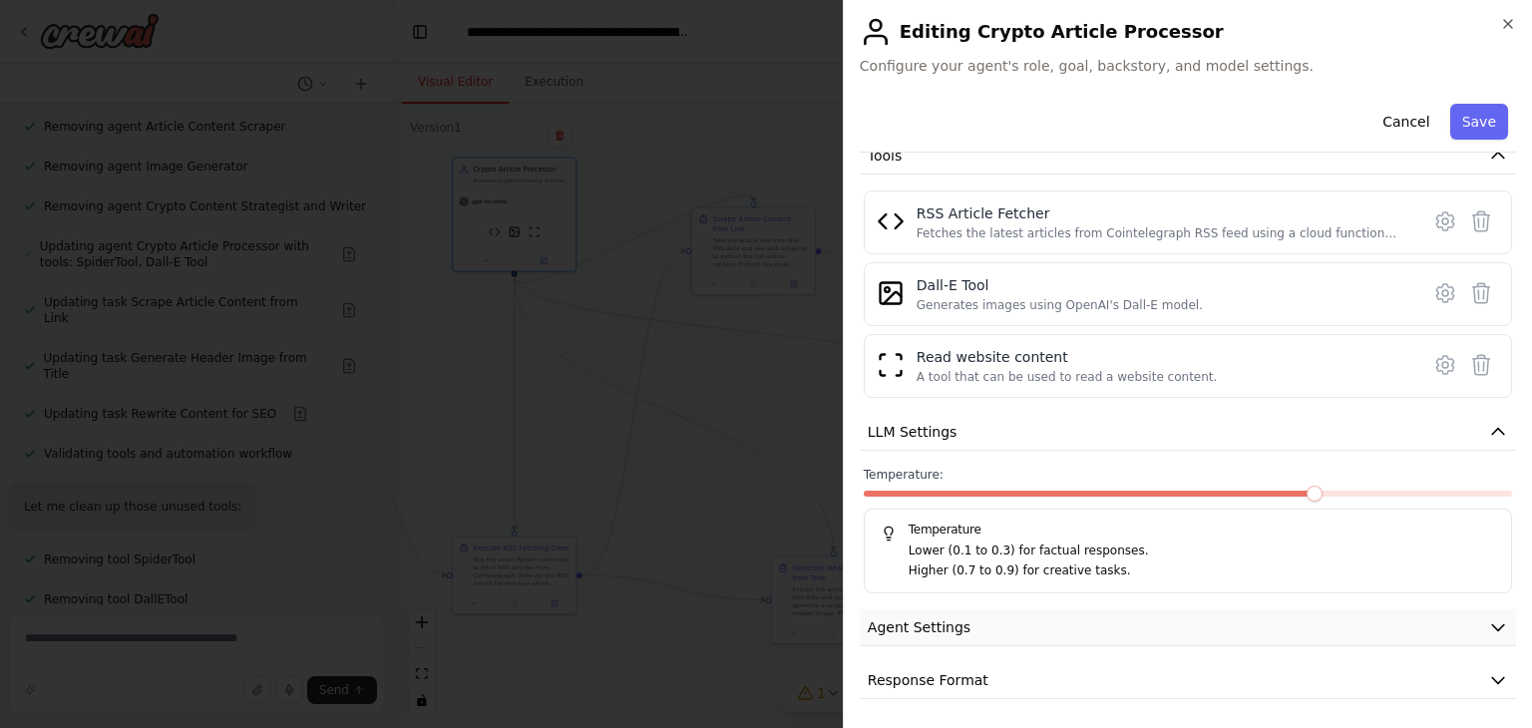
click at [950, 642] on button "Agent Settings" at bounding box center [1188, 628] width 656 height 37
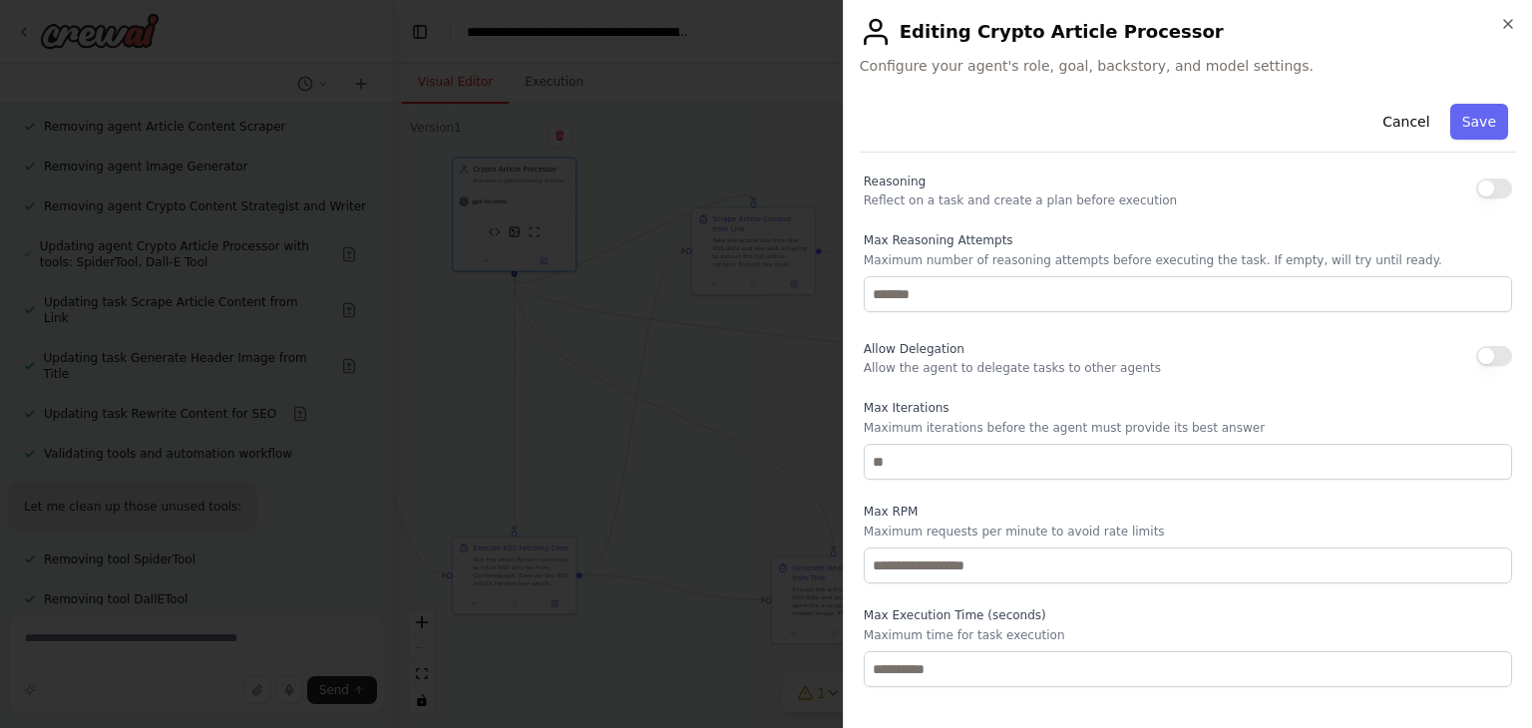
scroll to position [789, 0]
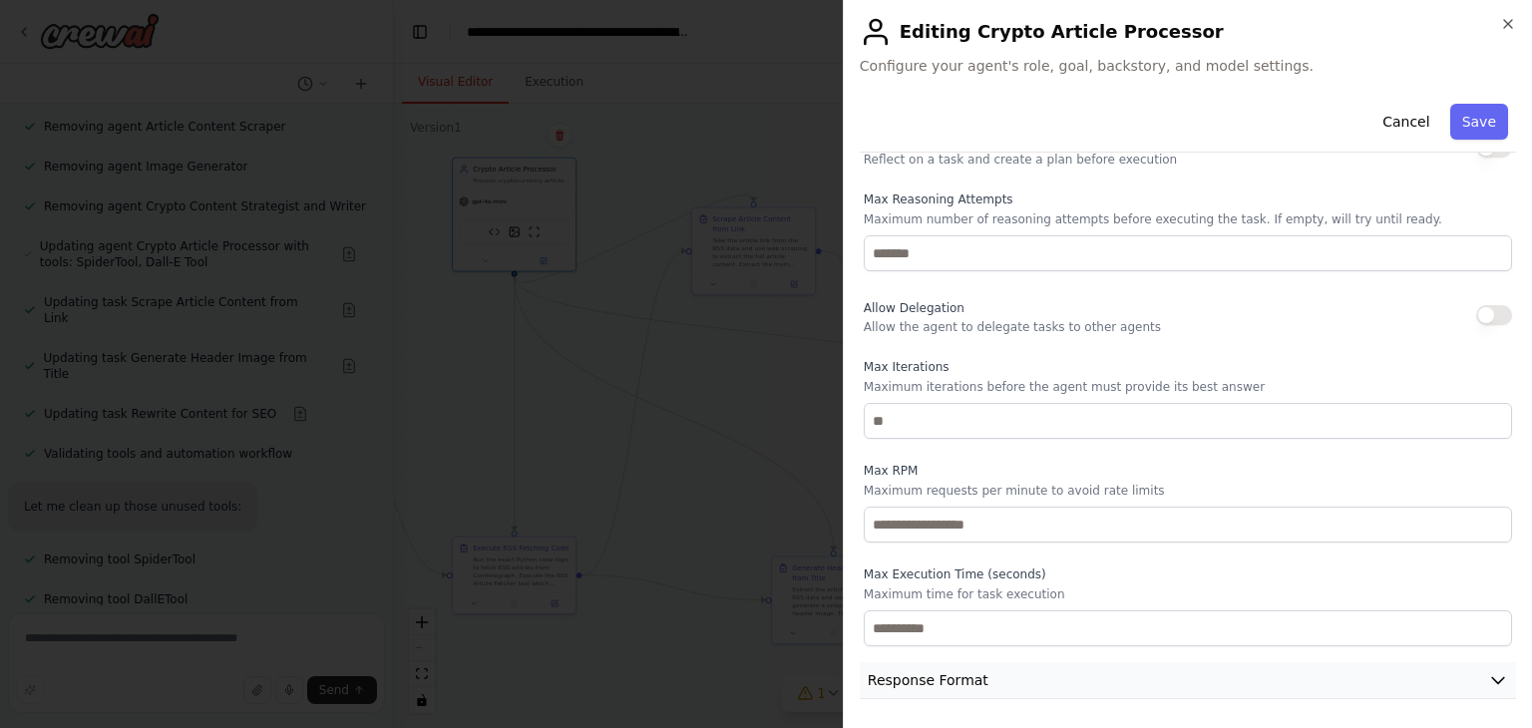
click at [965, 673] on span "Response Format" at bounding box center [928, 680] width 121 height 20
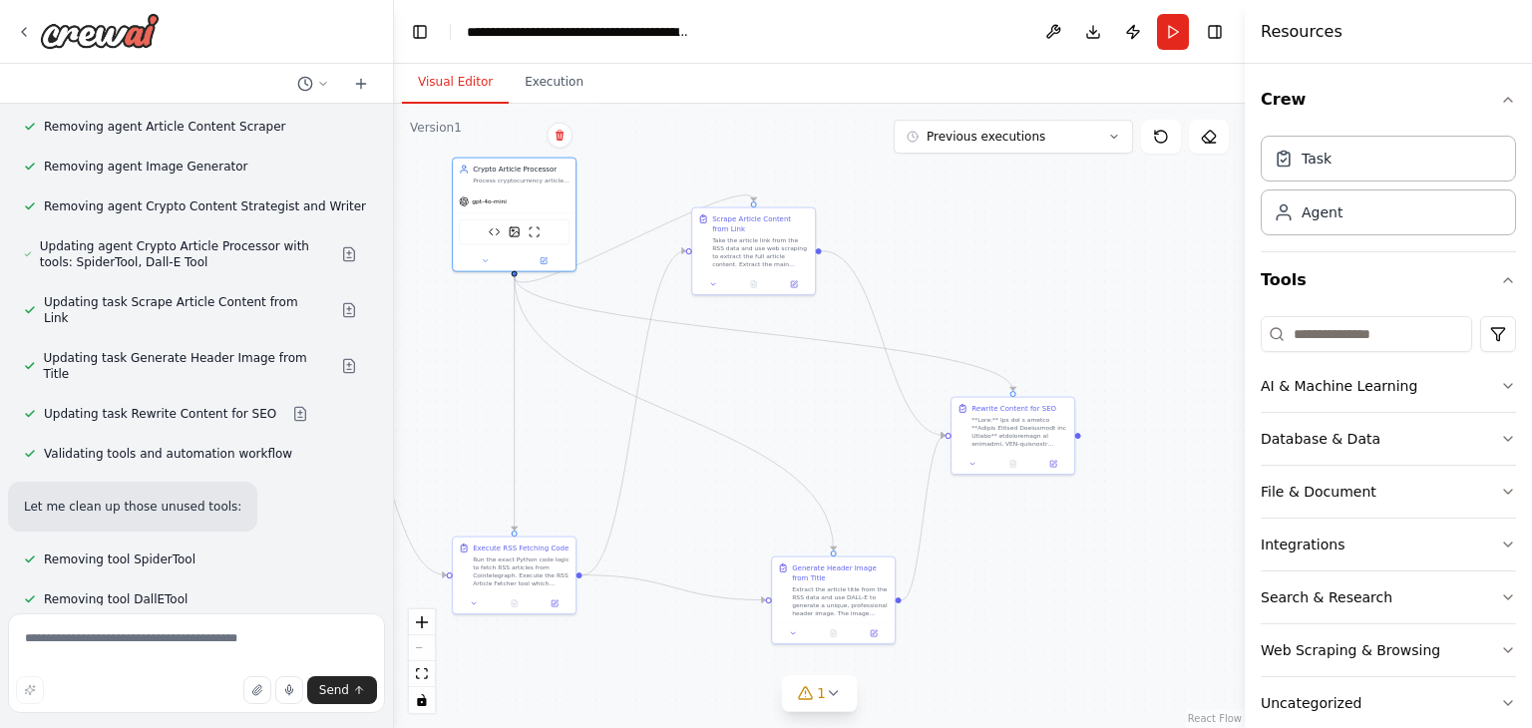
click at [1119, 389] on div ".deletable-edge-delete-btn { width: 20px; height: 20px; border: 0px solid #ffff…" at bounding box center [819, 416] width 851 height 625
